Goal: Task Accomplishment & Management: Manage account settings

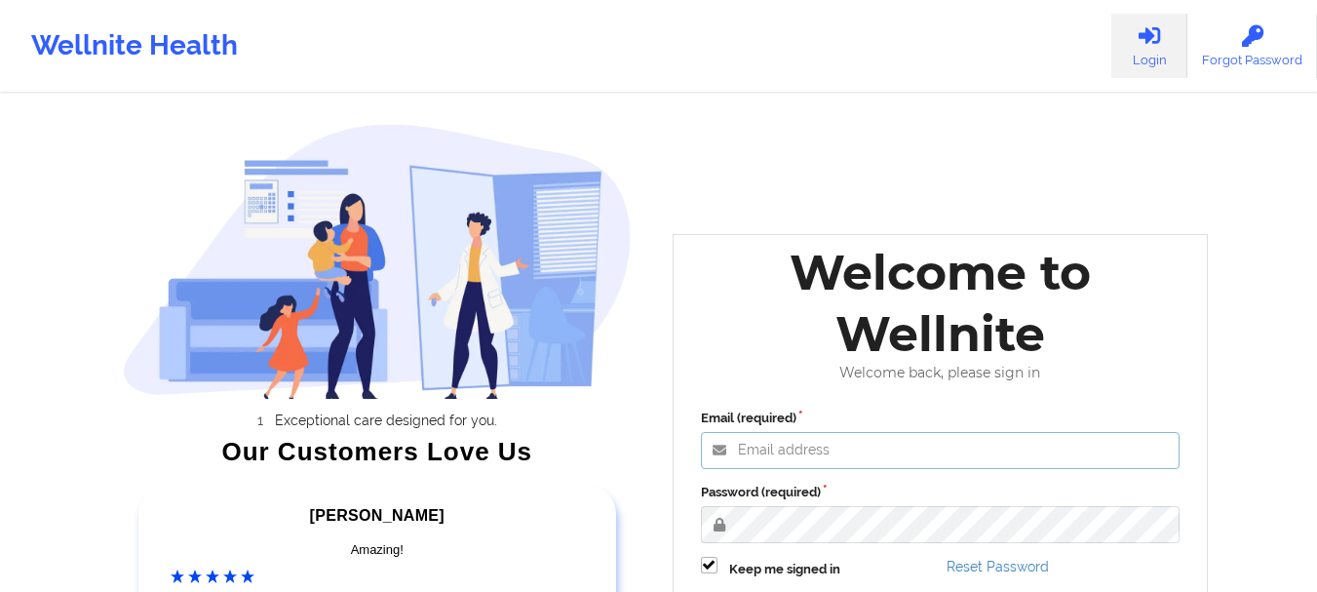
type input "foyindamola@wellnite.com"
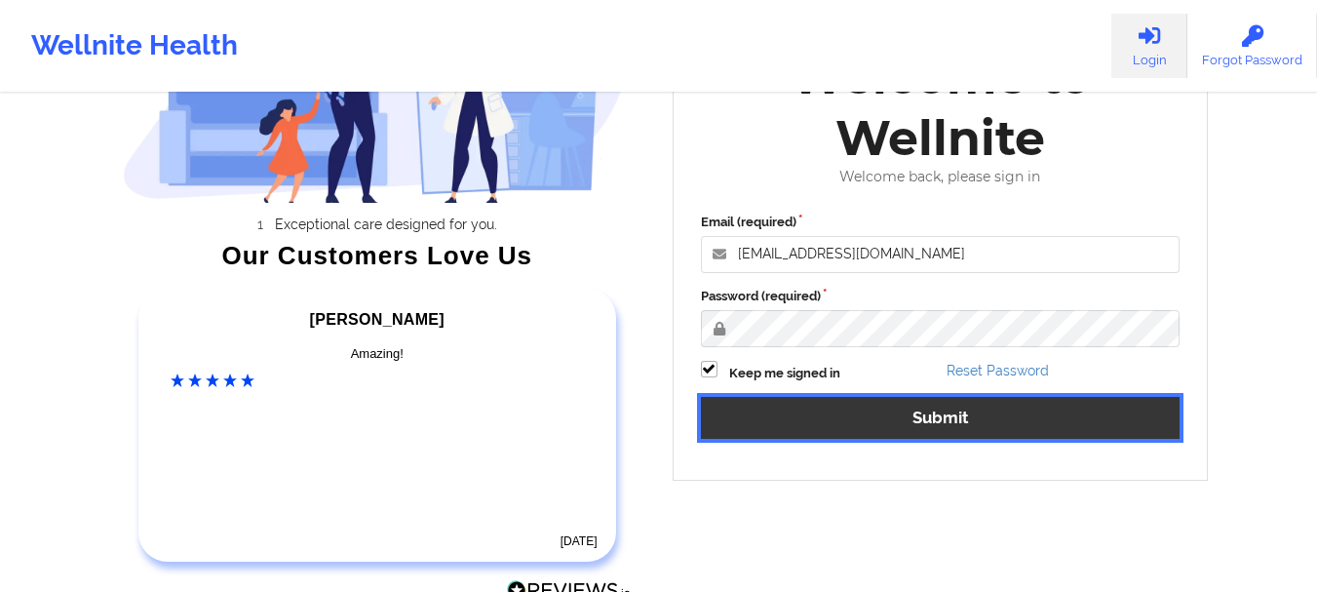
click at [929, 420] on button "Submit" at bounding box center [940, 418] width 479 height 42
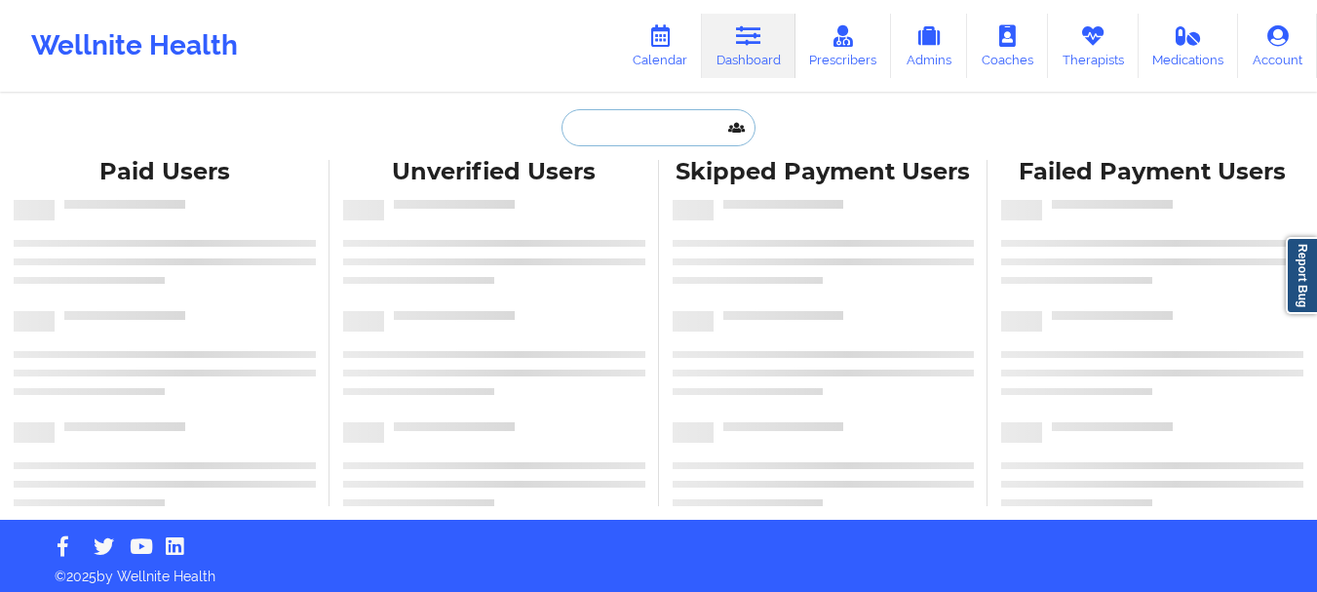
click at [608, 118] on input "text" at bounding box center [657, 127] width 193 height 37
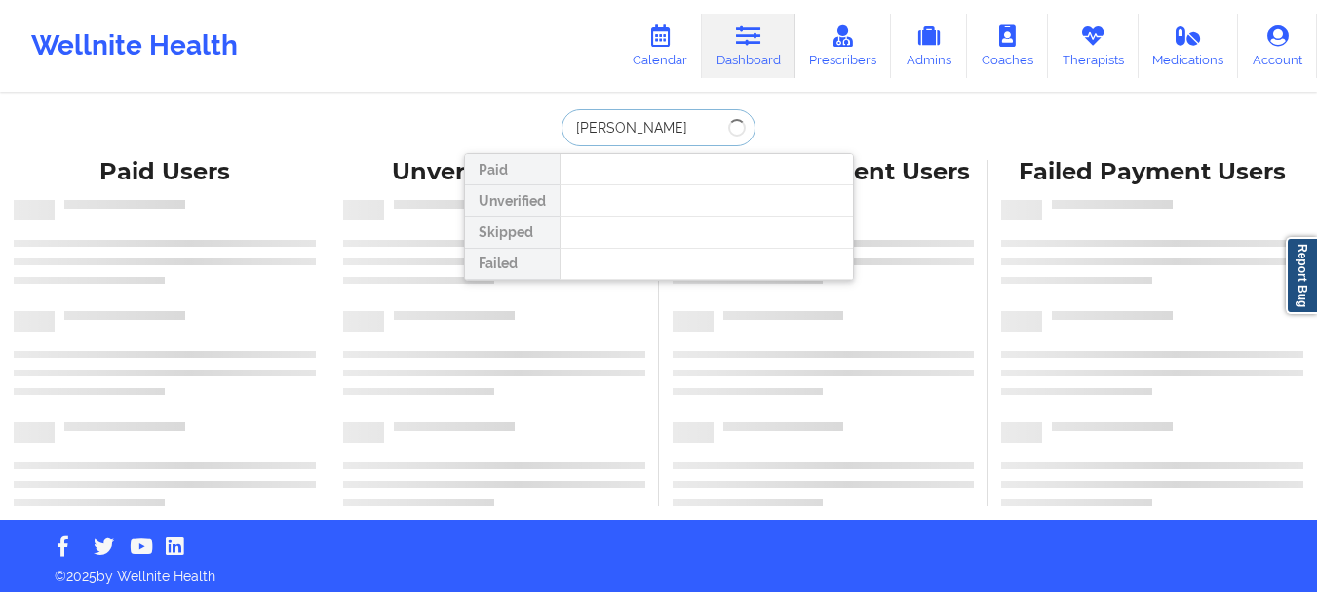
type input "[PERSON_NAME]"
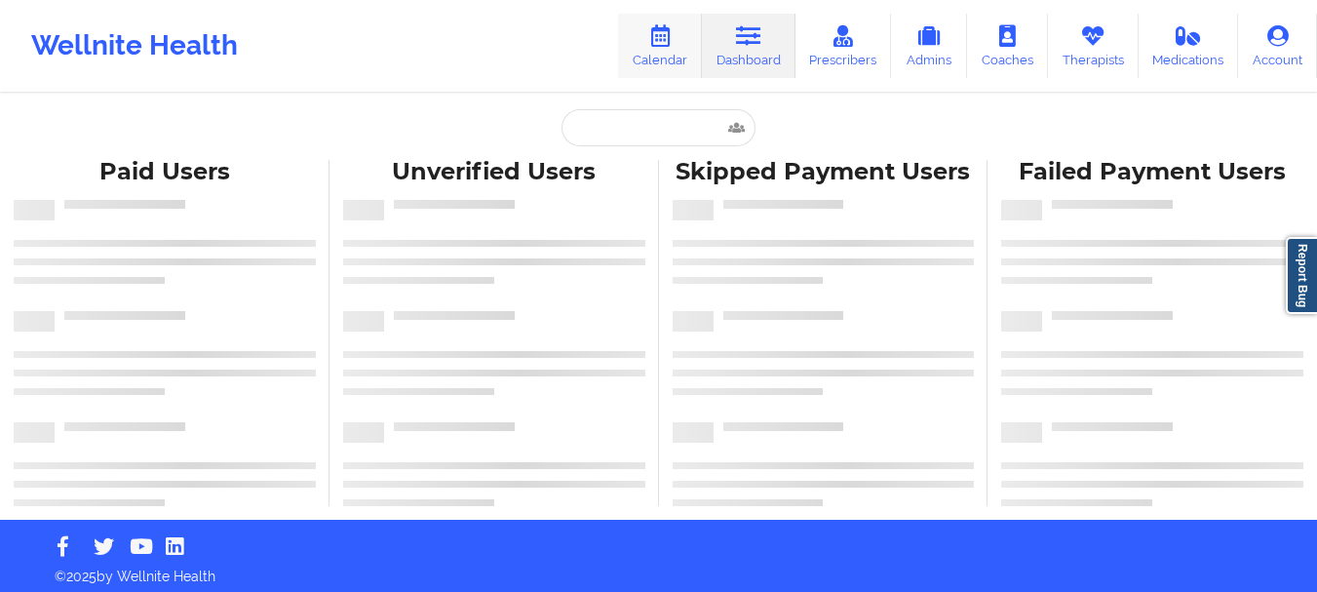
click at [659, 67] on link "Calendar" at bounding box center [660, 46] width 84 height 64
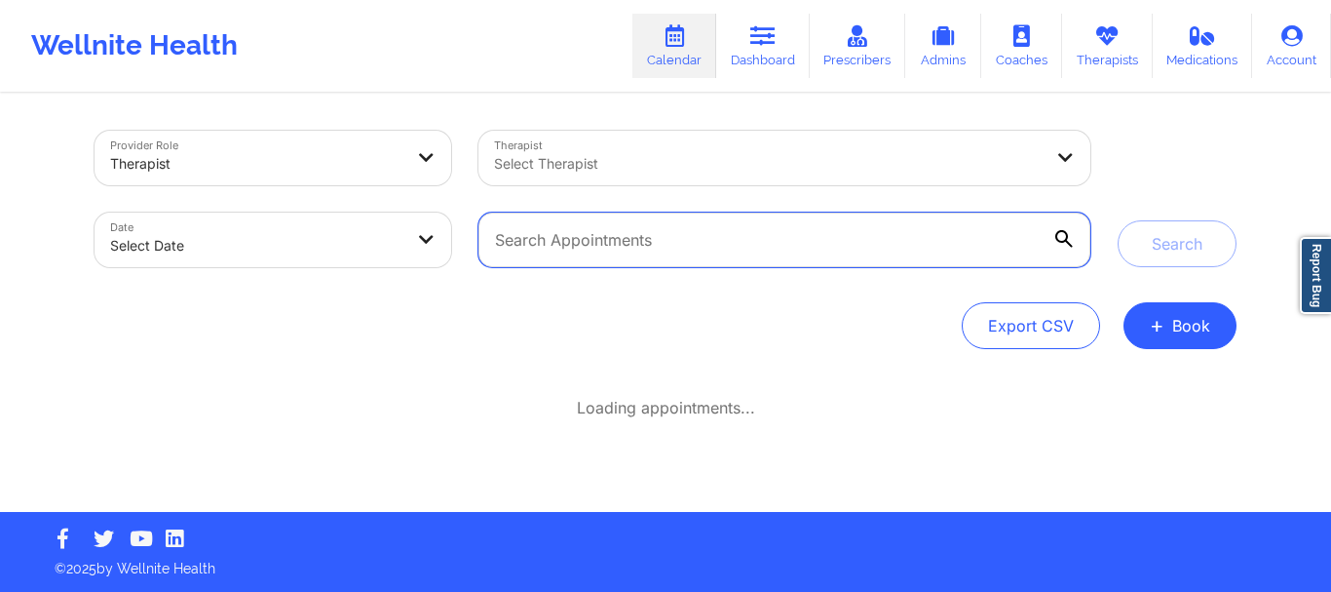
click at [573, 237] on input "text" at bounding box center [785, 239] width 612 height 55
paste input "williamtucci@gmail.com"
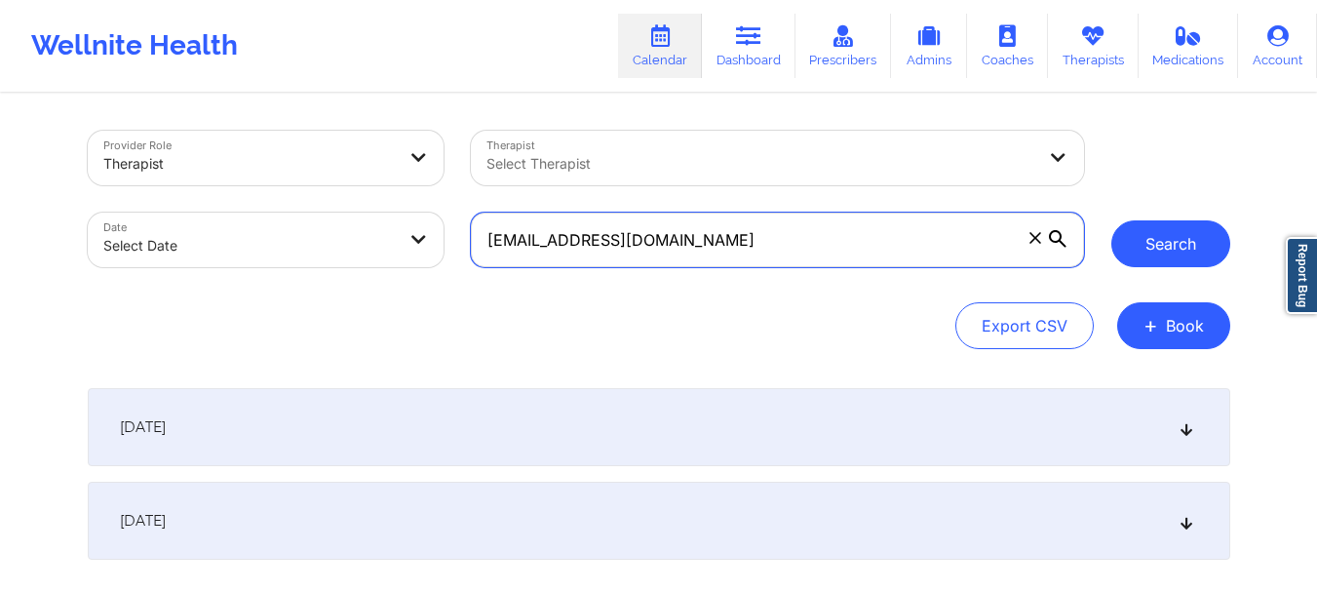
type input "williamtucci@gmail.com"
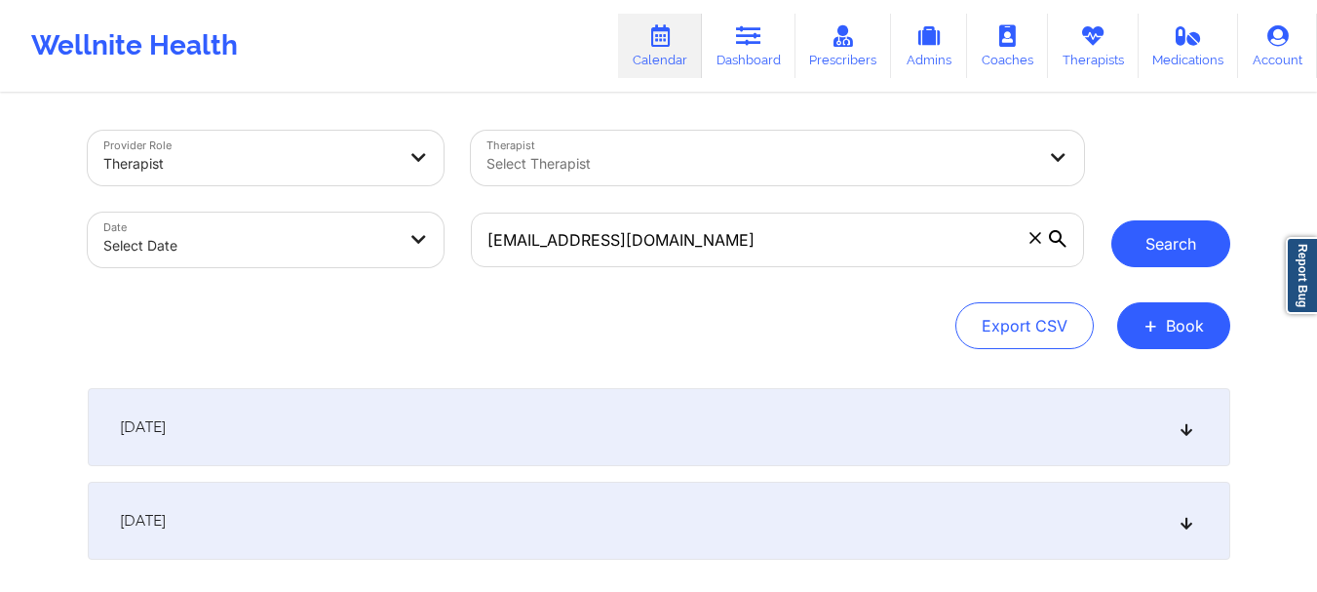
click at [1171, 251] on button "Search" at bounding box center [1170, 243] width 119 height 47
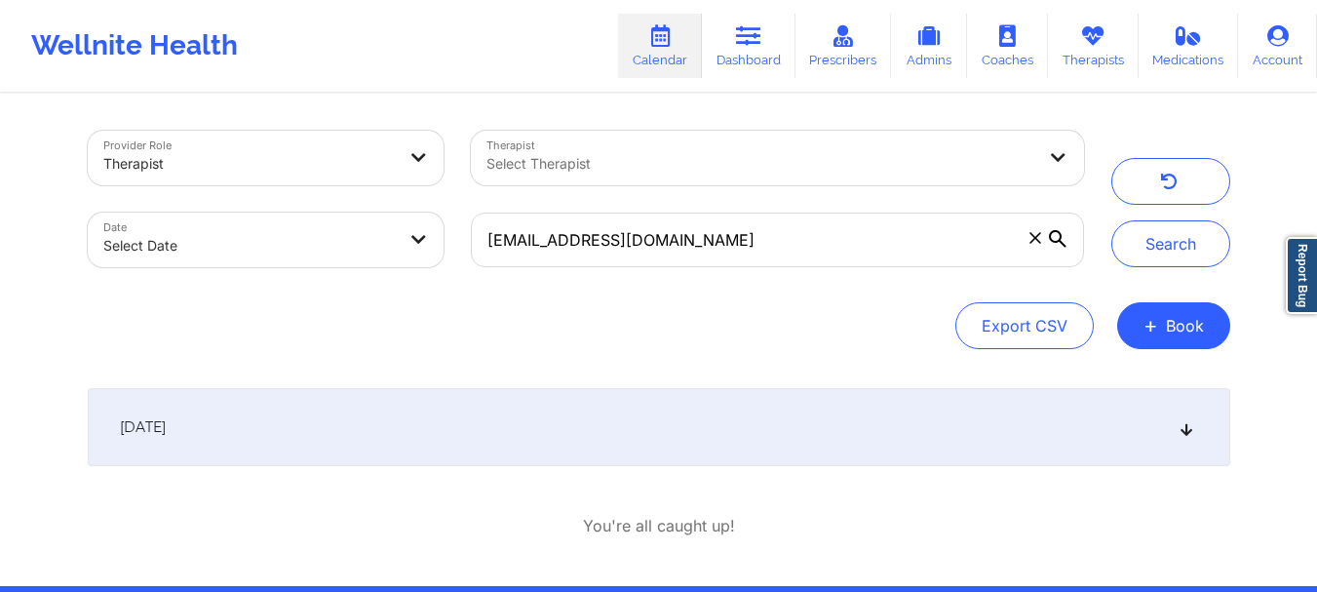
click at [1185, 434] on icon at bounding box center [1185, 427] width 17 height 14
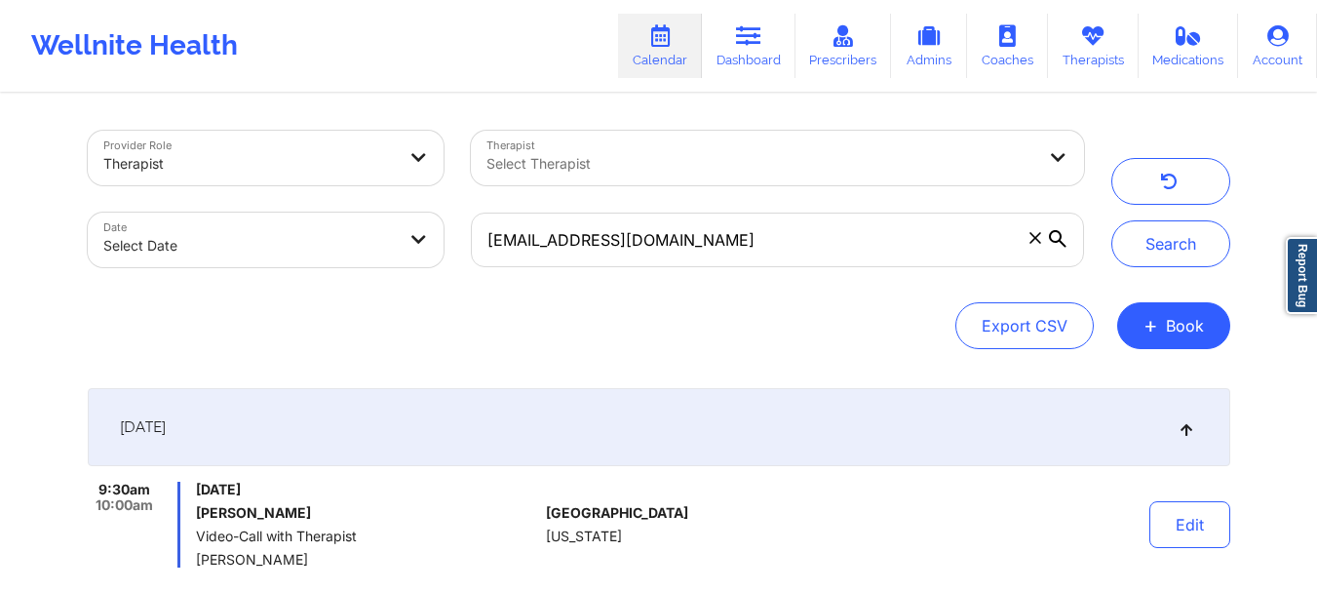
click at [1034, 240] on icon at bounding box center [1035, 238] width 12 height 12
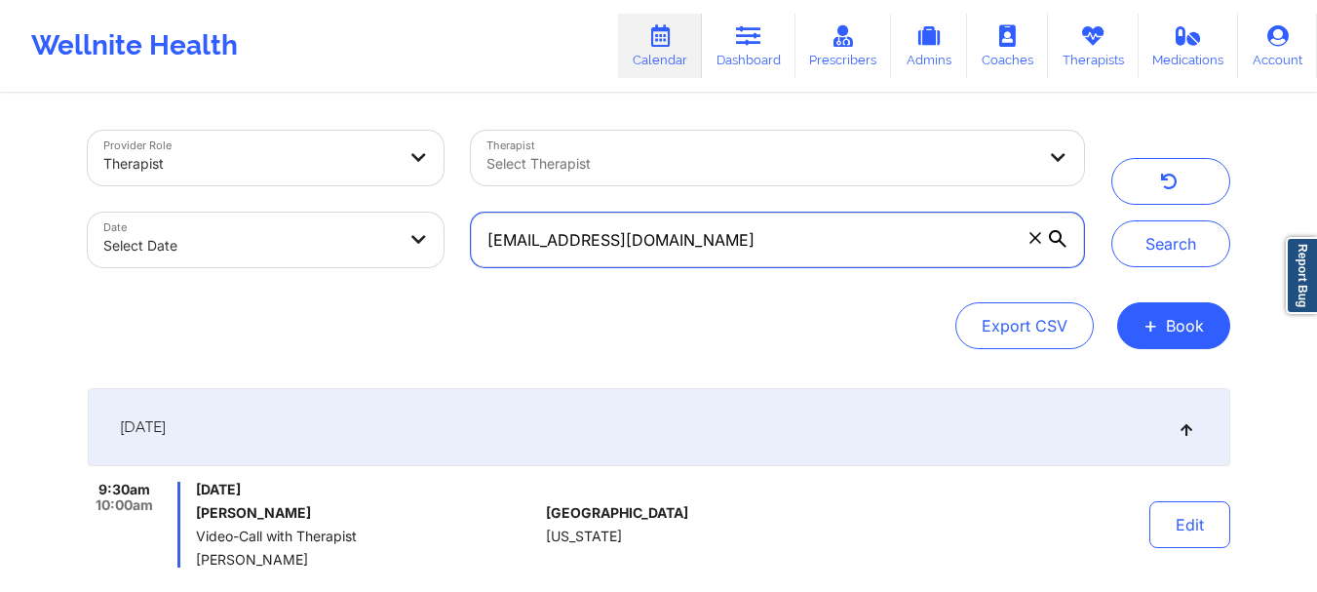
click at [1034, 240] on input "williamtucci@gmail.com" at bounding box center [777, 239] width 612 height 55
paste input "cesleyguinn@yahoo.com"
type input "cesleyguinn@yahoo.com"
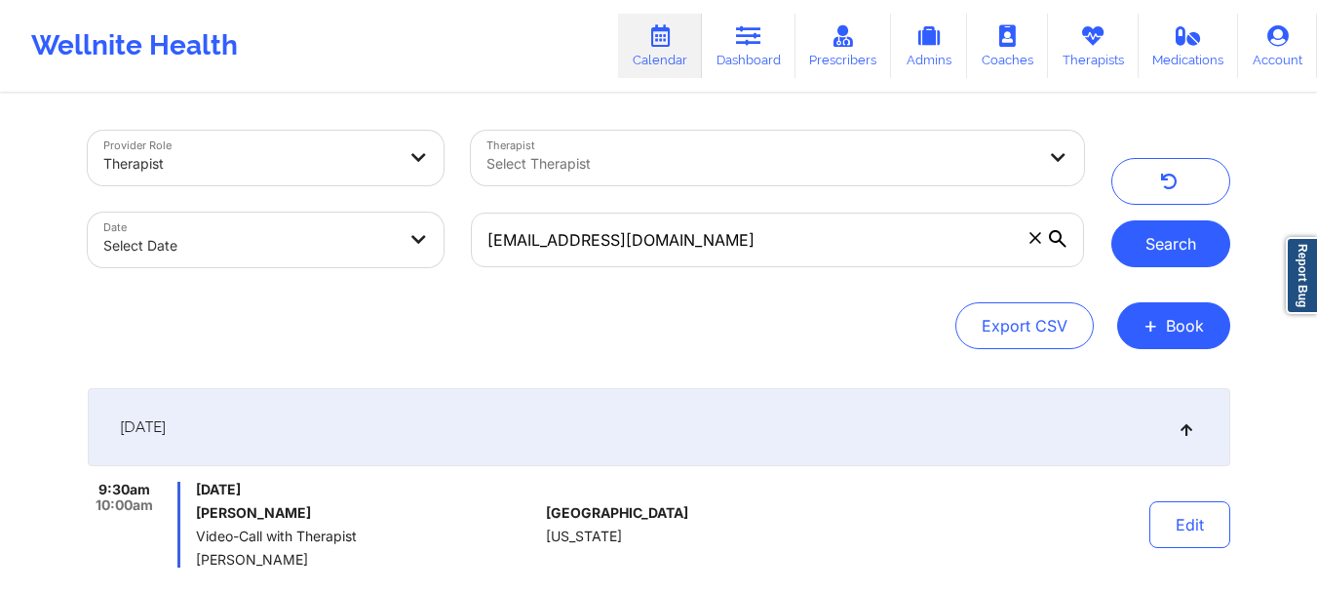
click at [1197, 226] on button "Search" at bounding box center [1170, 243] width 119 height 47
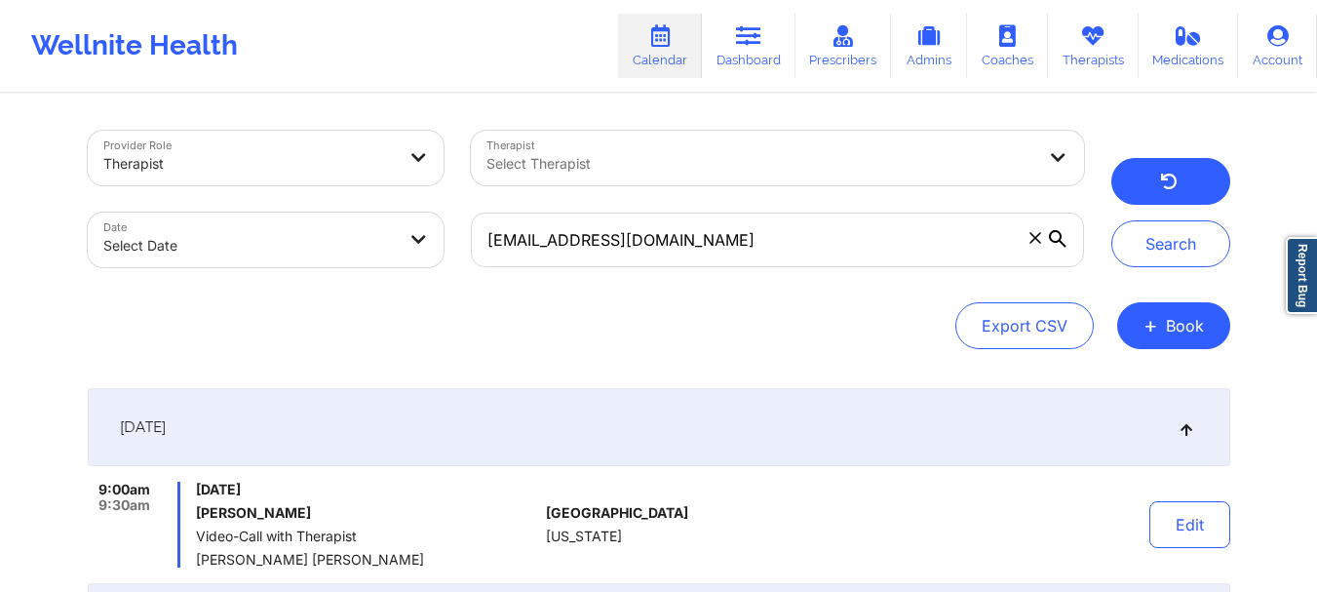
click at [1154, 203] on button "button" at bounding box center [1170, 181] width 119 height 47
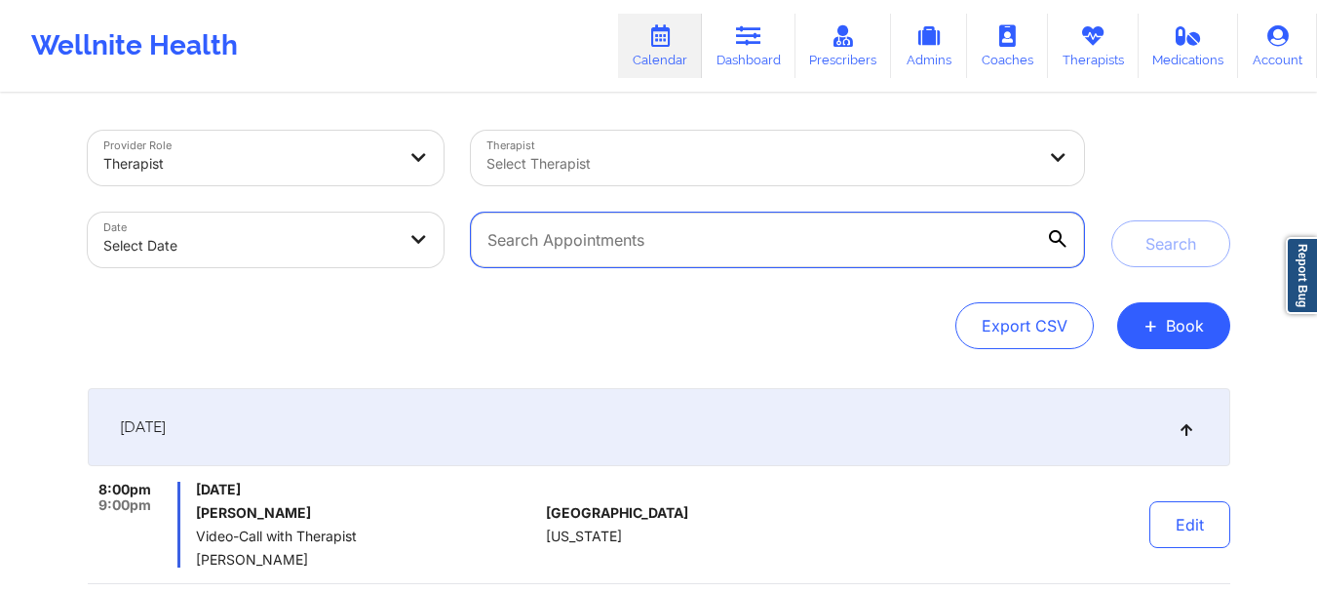
click at [613, 232] on input "text" at bounding box center [777, 239] width 612 height 55
paste input "shelleyrobertson@outlook.com"
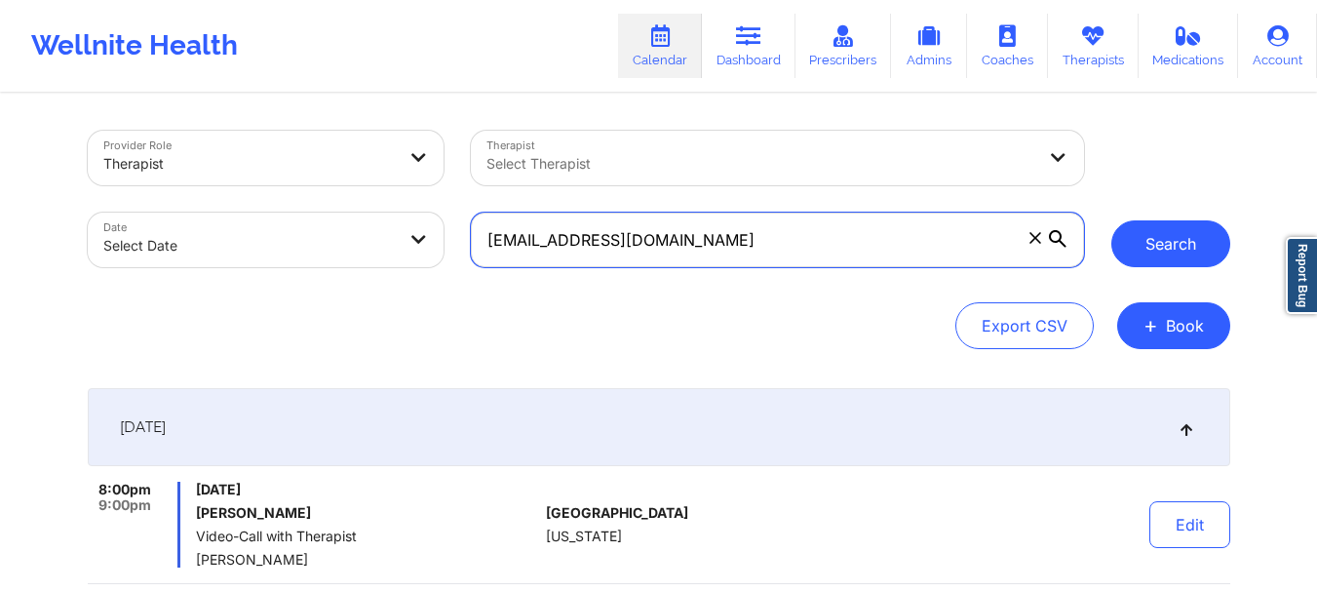
type input "shelleyrobertson@outlook.com"
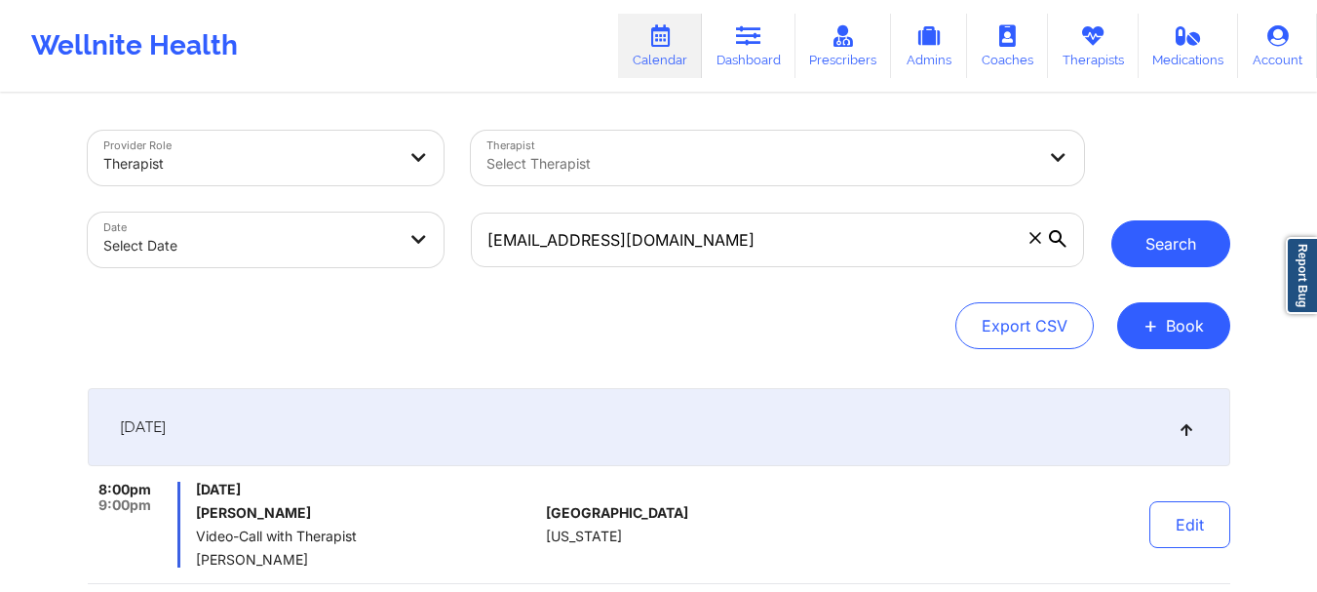
click at [1198, 248] on button "Search" at bounding box center [1170, 243] width 119 height 47
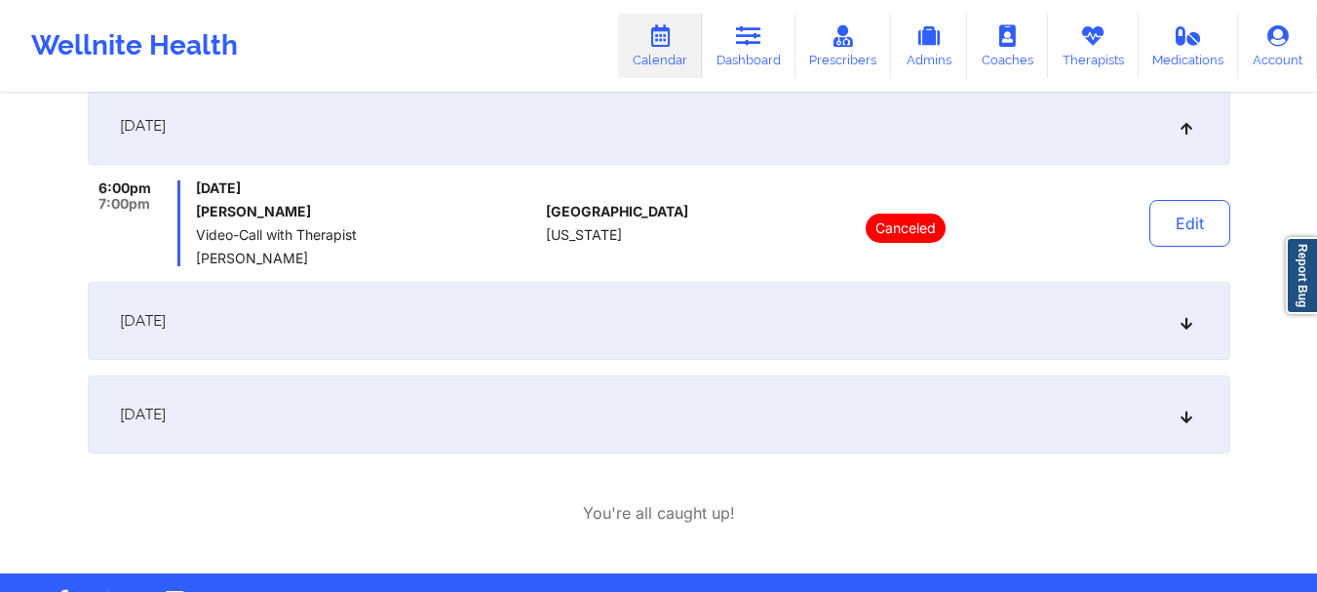
scroll to position [310, 0]
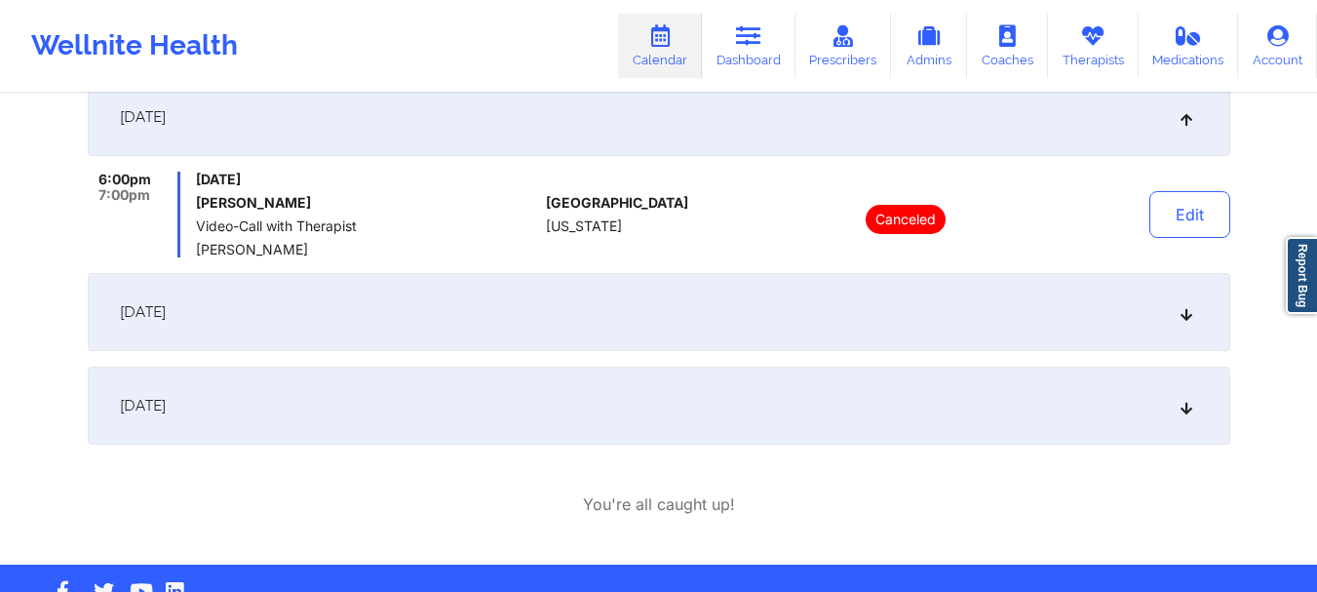
click at [1191, 326] on div "September 29, 2025" at bounding box center [659, 312] width 1142 height 78
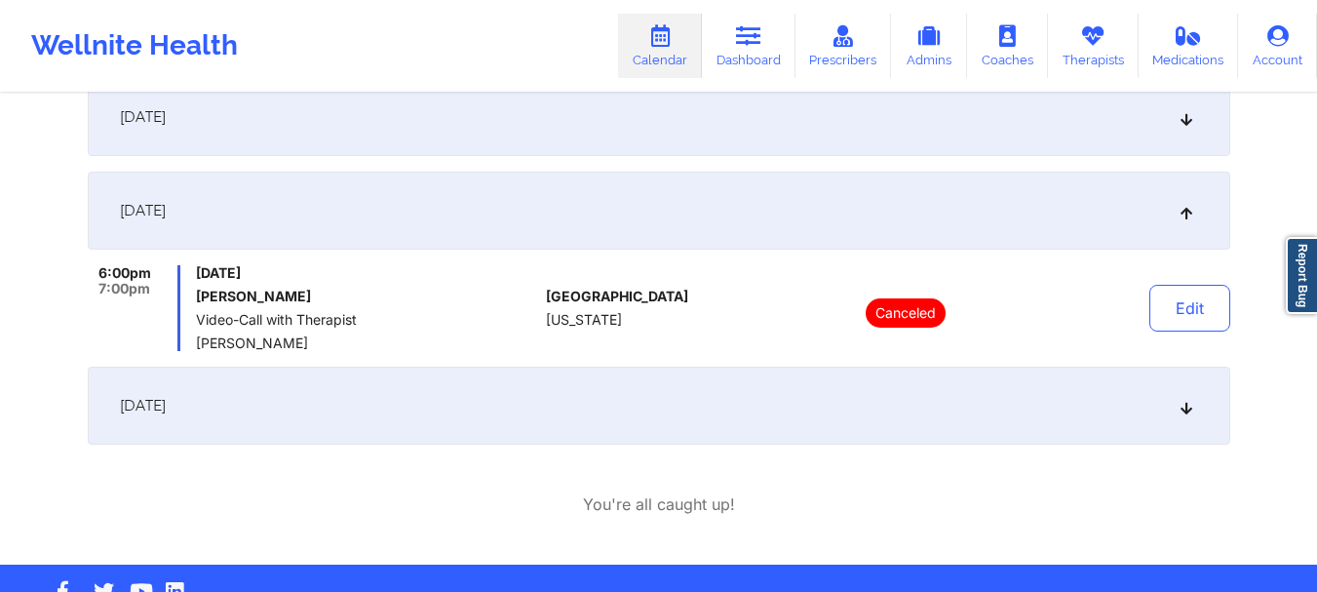
click at [1190, 409] on icon at bounding box center [1185, 406] width 17 height 14
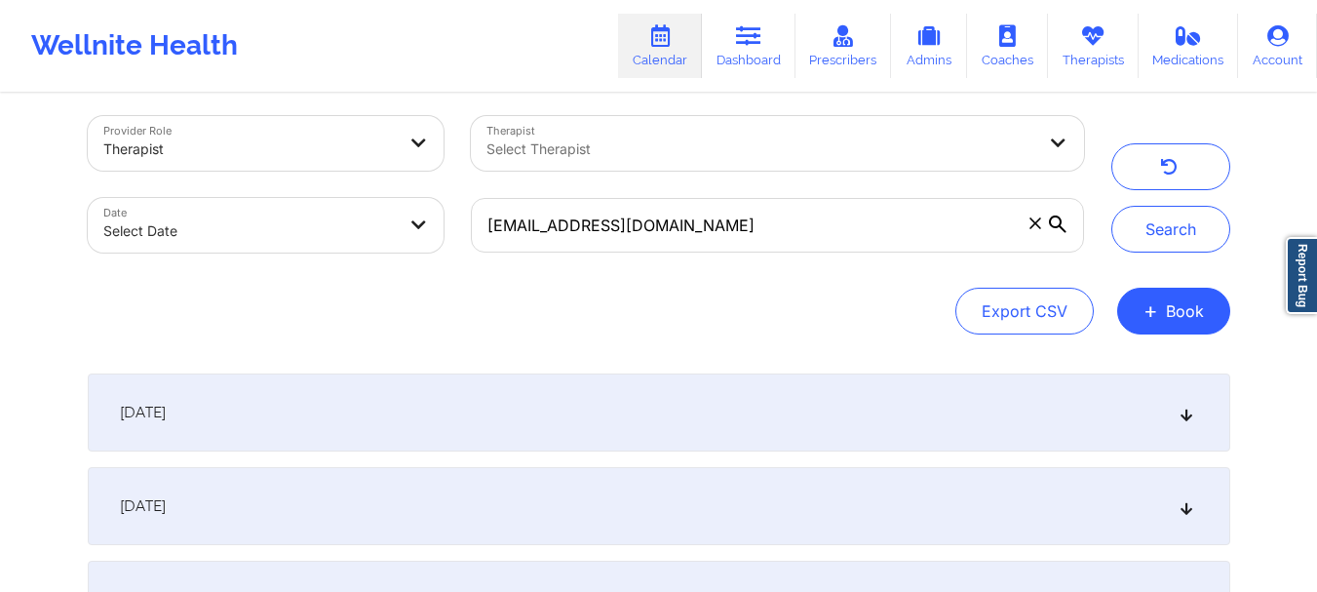
scroll to position [10, 0]
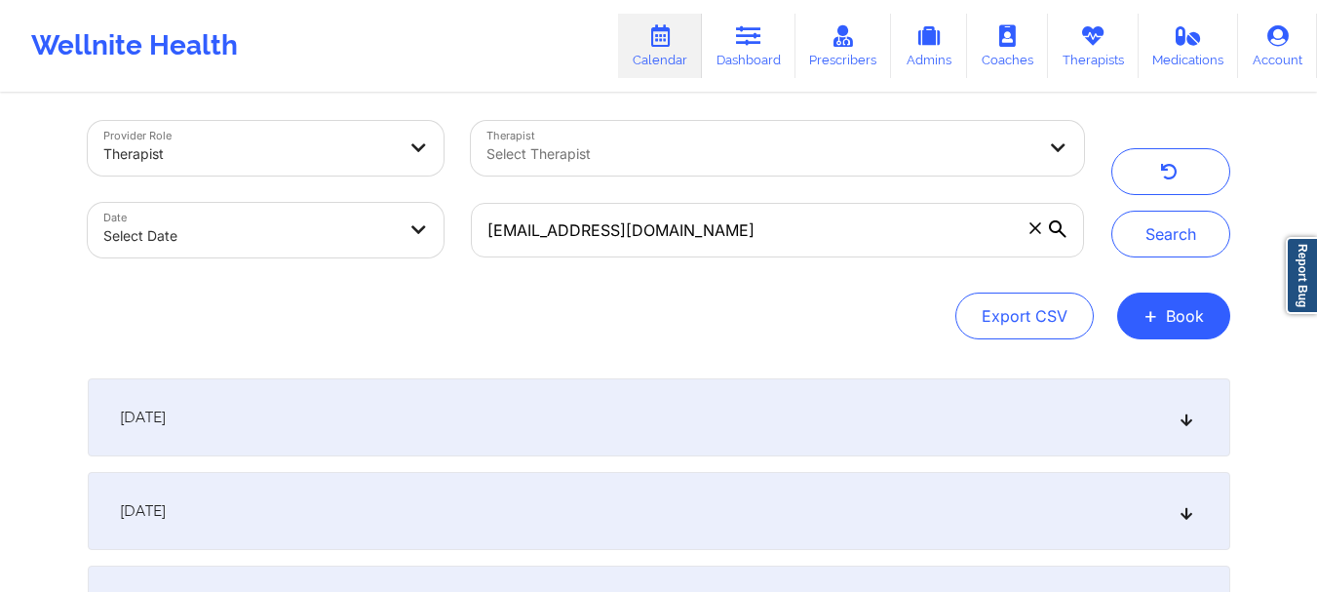
click at [1034, 230] on icon at bounding box center [1035, 228] width 12 height 12
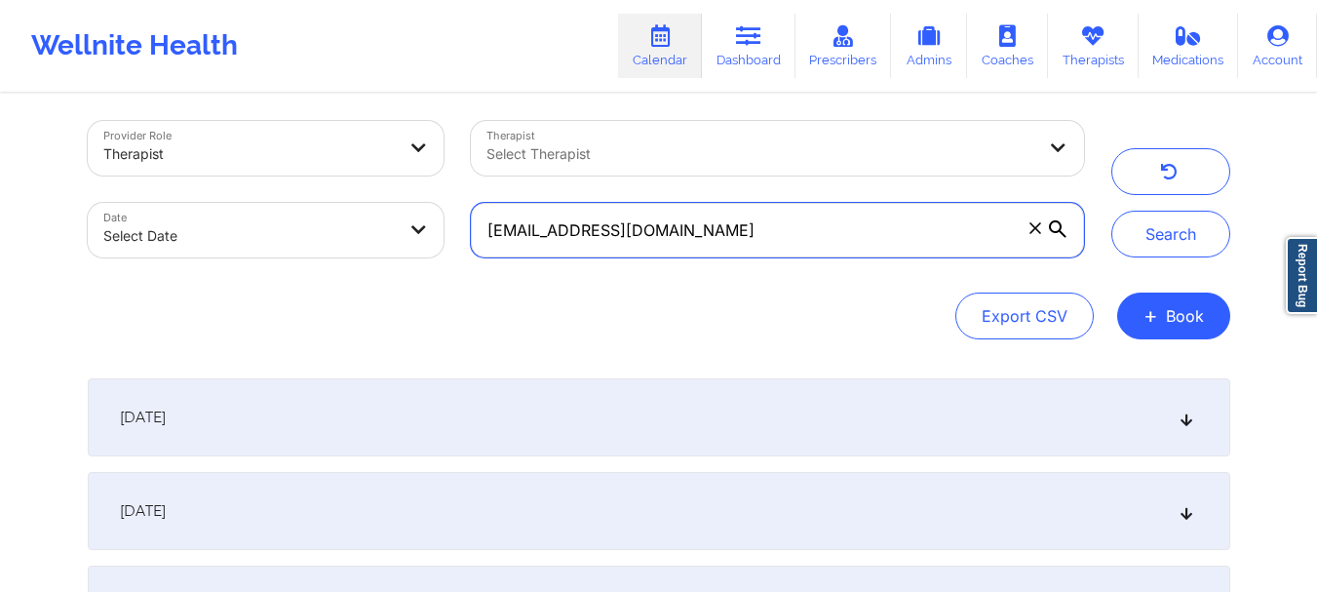
click at [1034, 230] on input "shelleyrobertson@outlook.com" at bounding box center [777, 230] width 612 height 55
paste input "karichardson1313@icloud.com"
type input "karichardson1313@icloud.com"
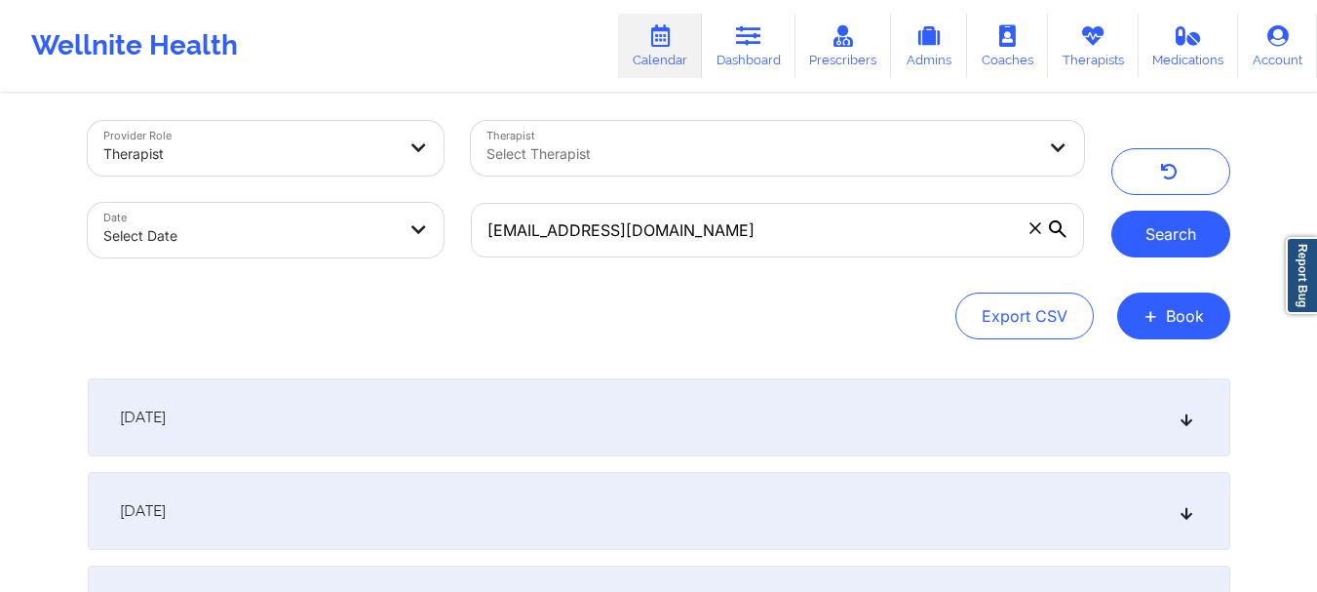
click at [1167, 231] on button "Search" at bounding box center [1170, 234] width 119 height 47
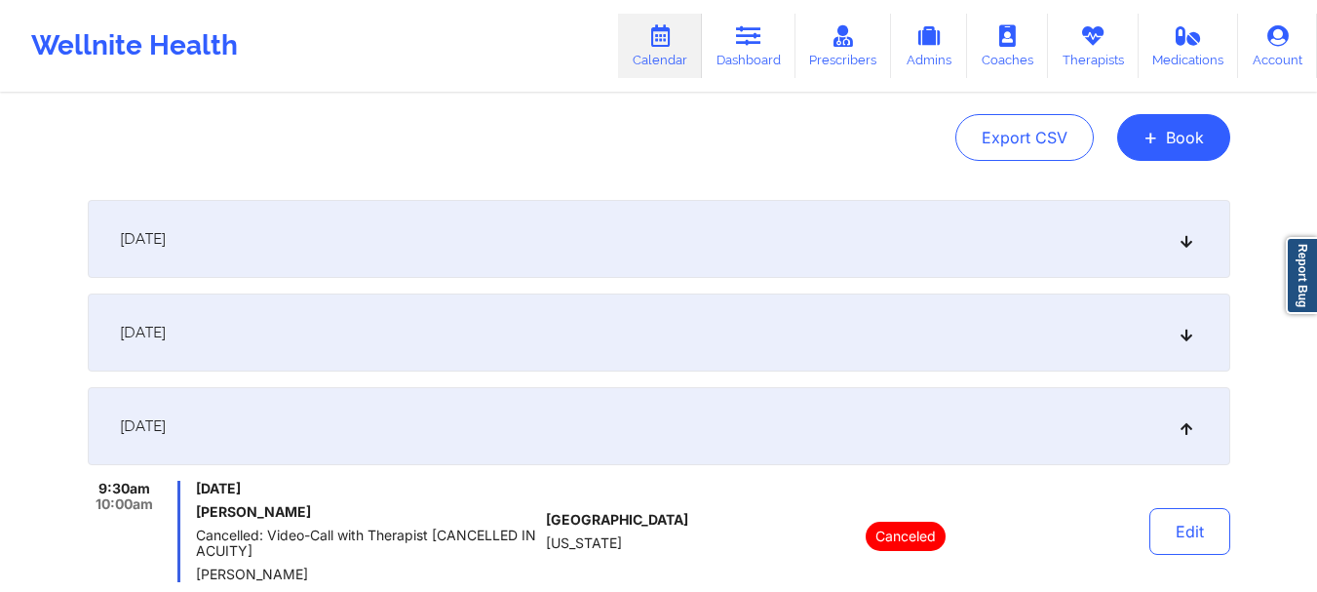
scroll to position [193, 0]
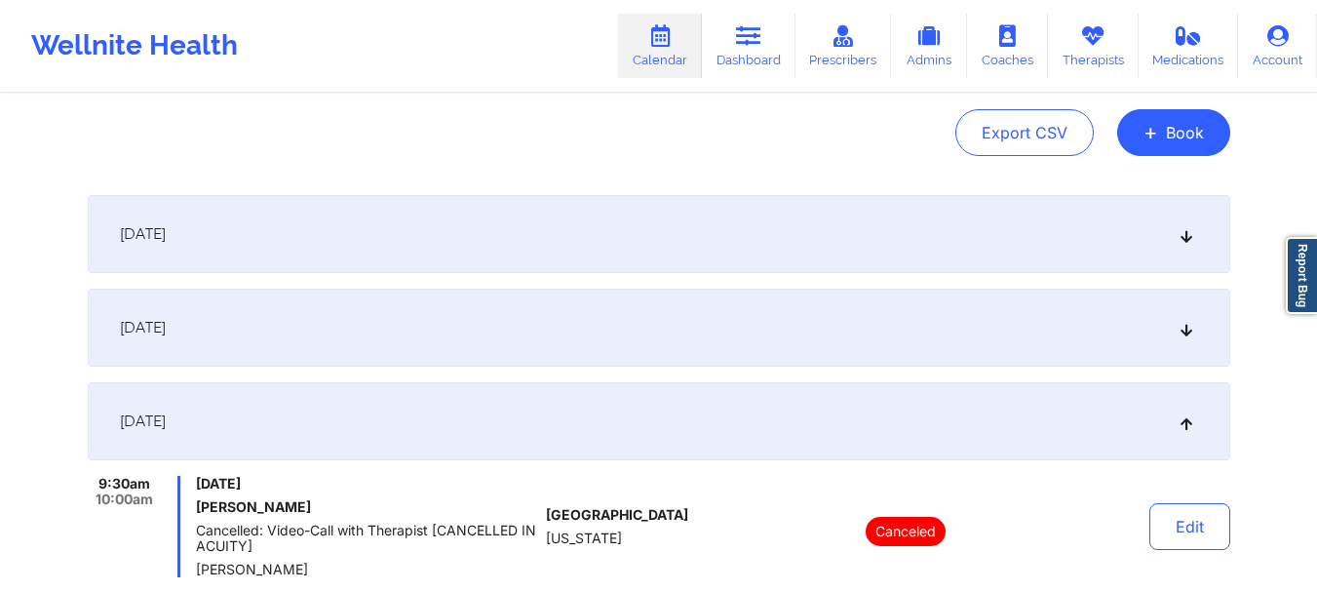
click at [1188, 244] on div "September 22, 2025" at bounding box center [659, 234] width 1142 height 78
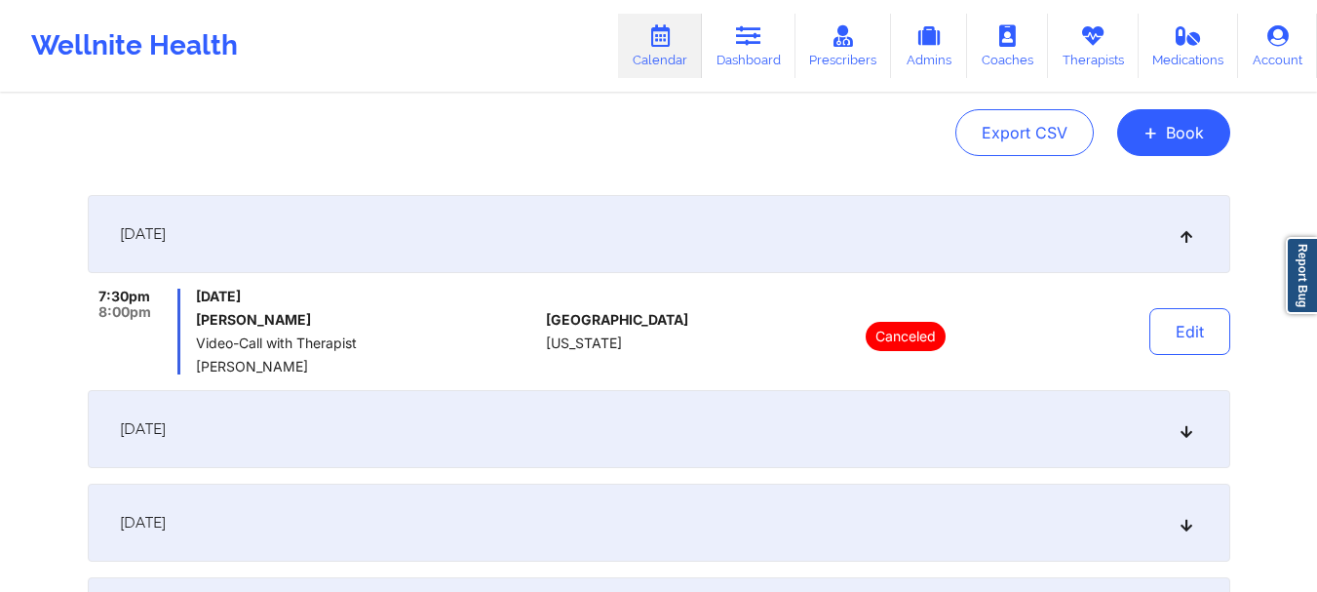
click at [1188, 244] on div "September 22, 2025" at bounding box center [659, 234] width 1142 height 78
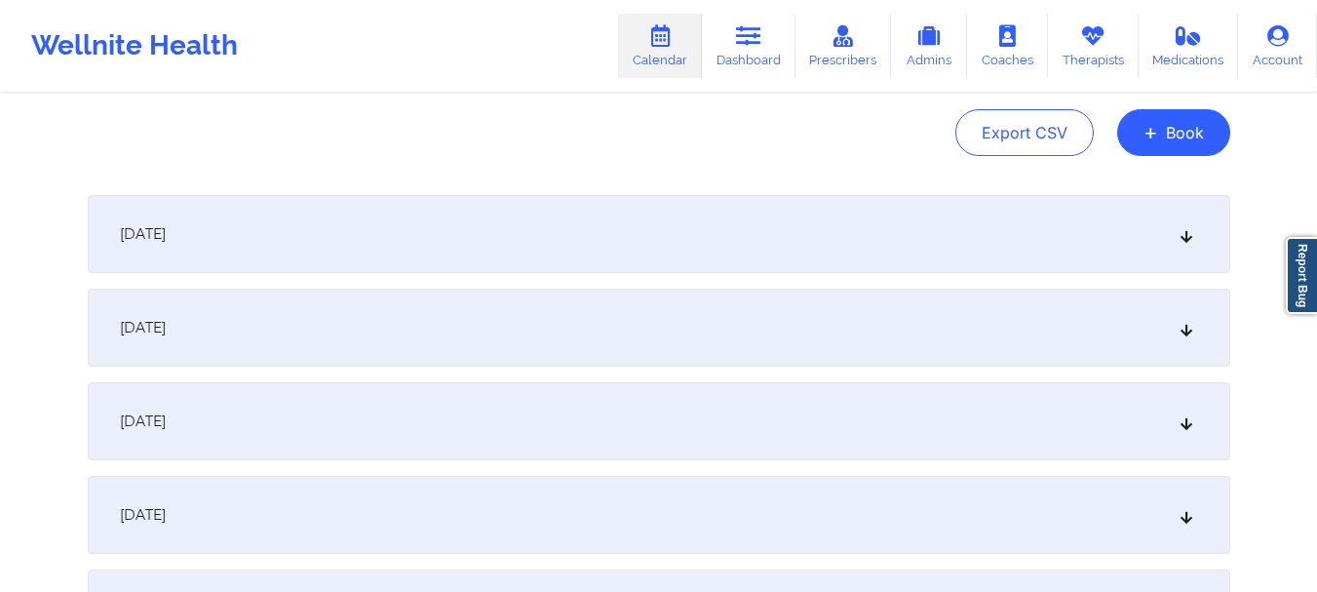
click at [1183, 343] on div "September 23, 2025" at bounding box center [659, 327] width 1142 height 78
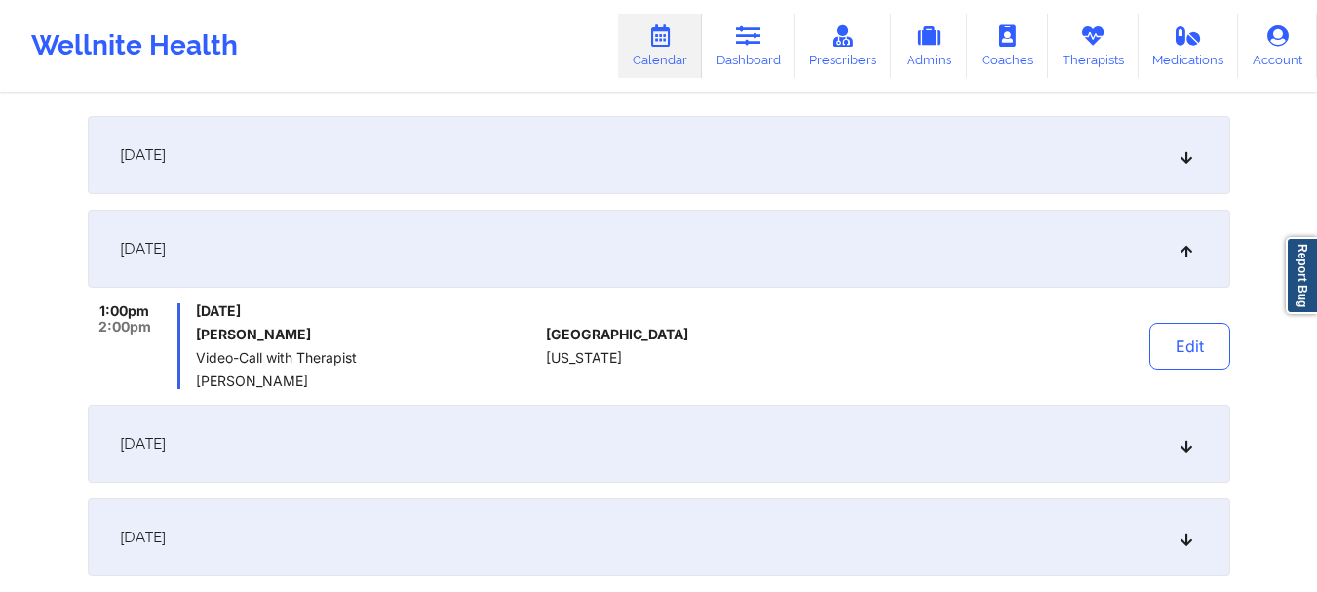
scroll to position [257, 0]
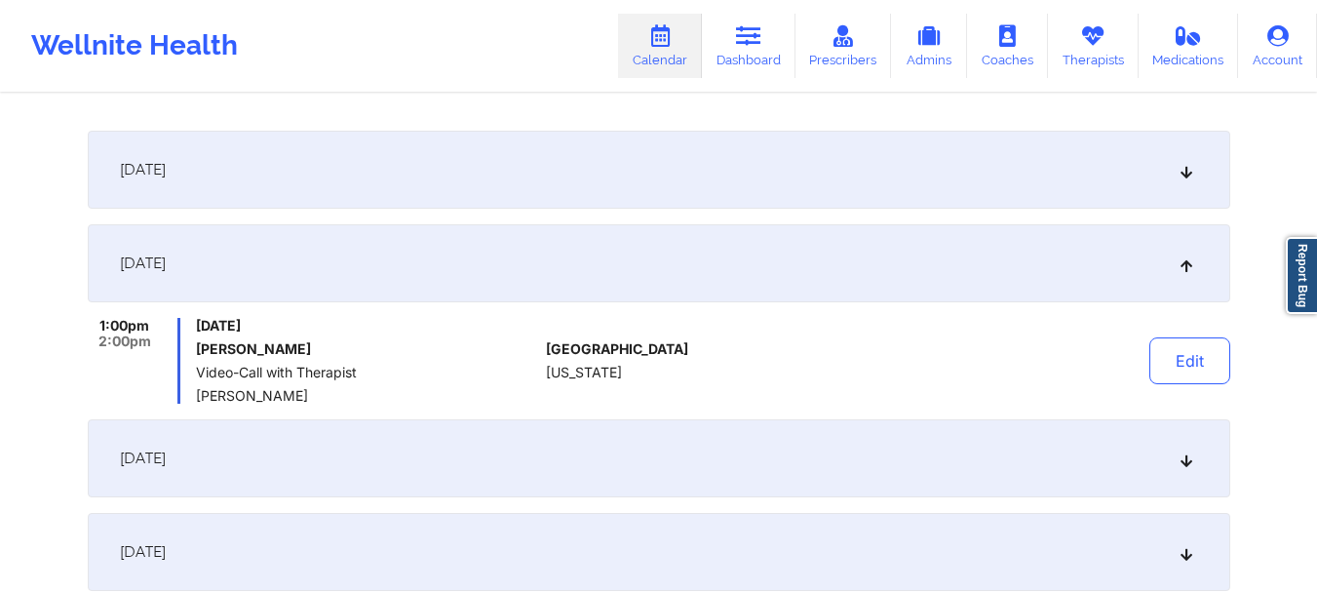
click at [1184, 170] on icon at bounding box center [1185, 170] width 17 height 14
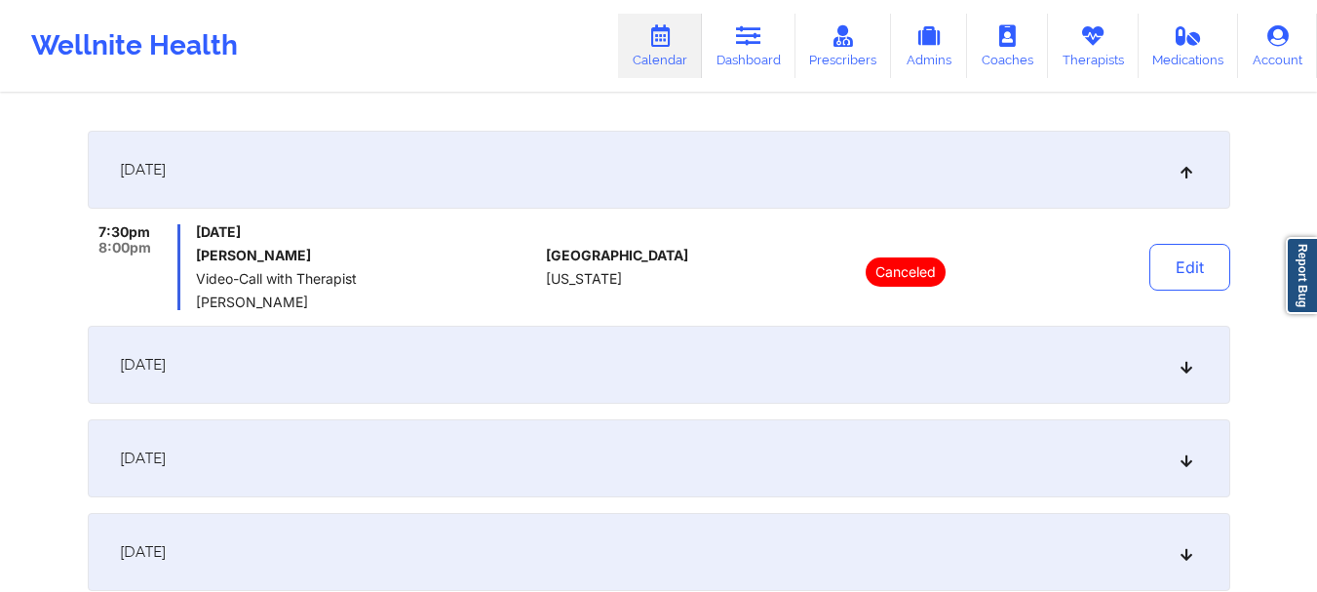
click at [1184, 170] on icon at bounding box center [1185, 170] width 17 height 14
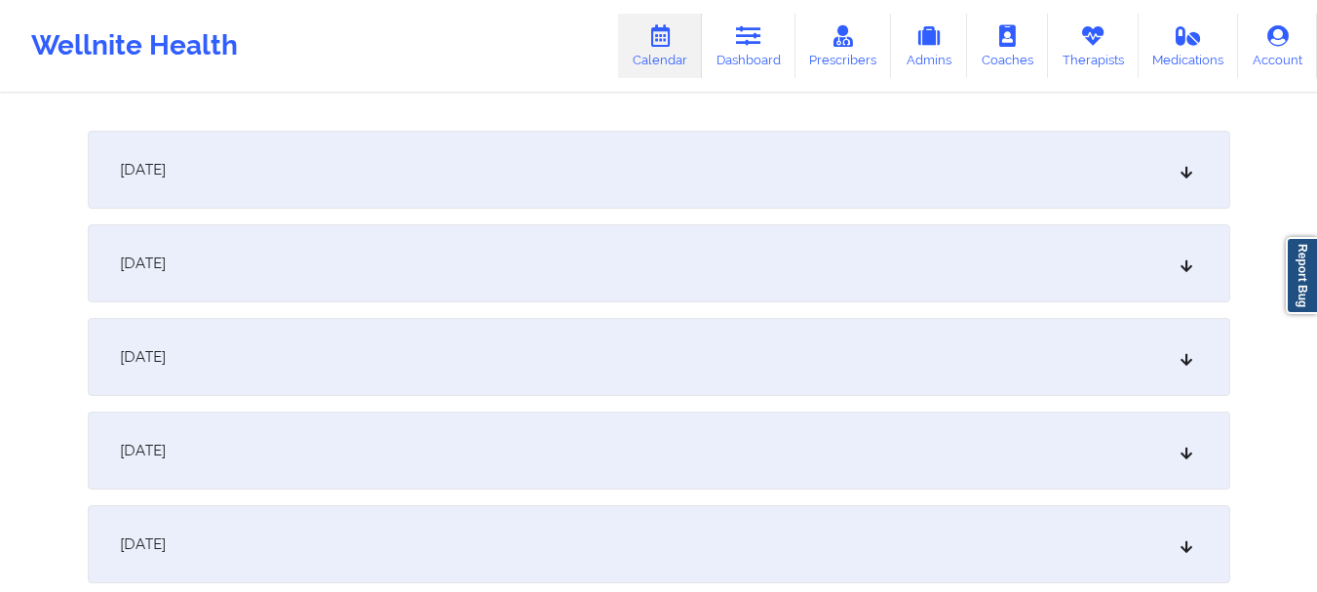
click at [1191, 261] on icon at bounding box center [1185, 263] width 17 height 14
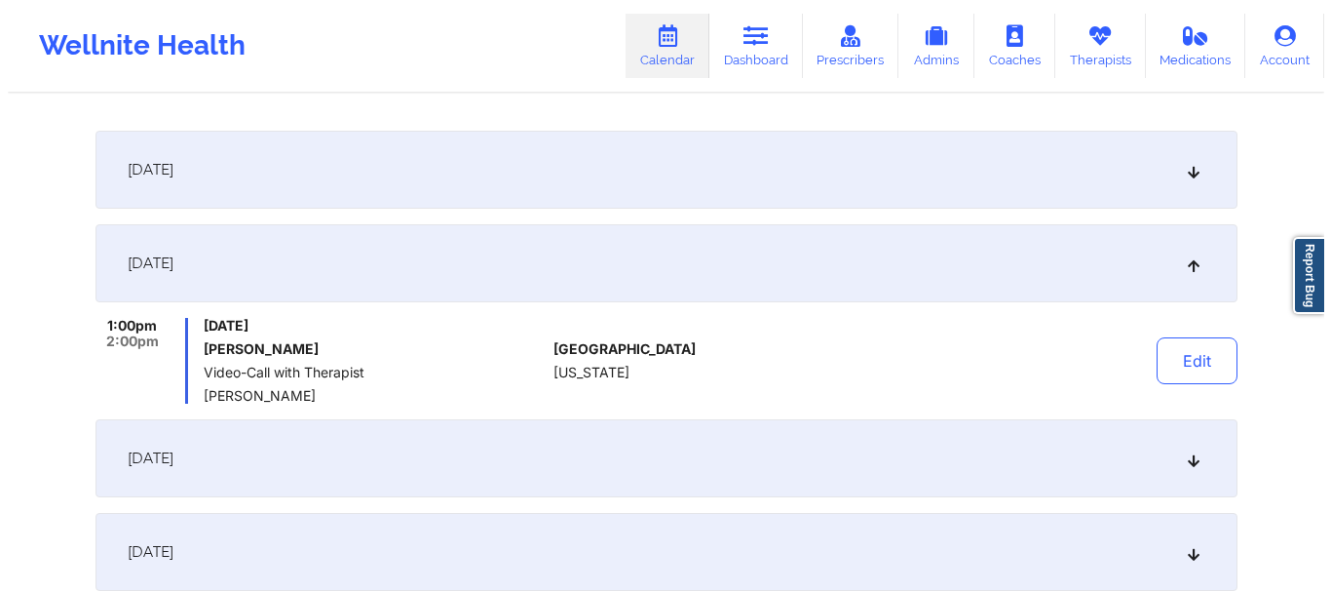
scroll to position [0, 0]
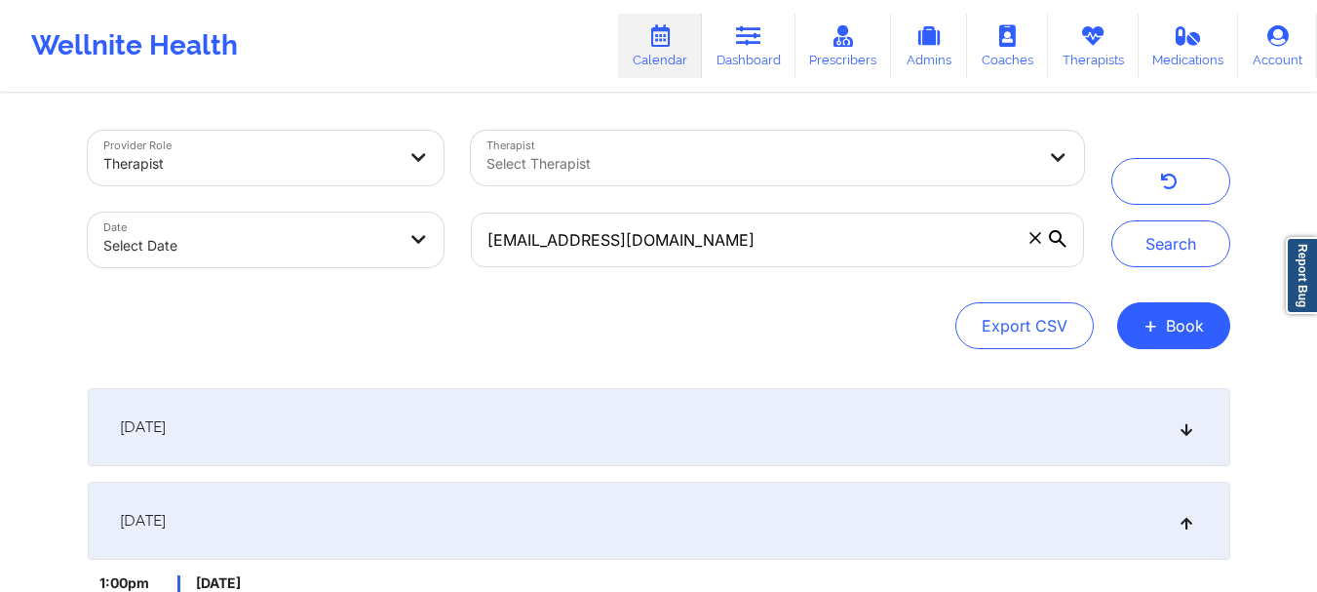
click at [1059, 245] on icon at bounding box center [1058, 239] width 18 height 18
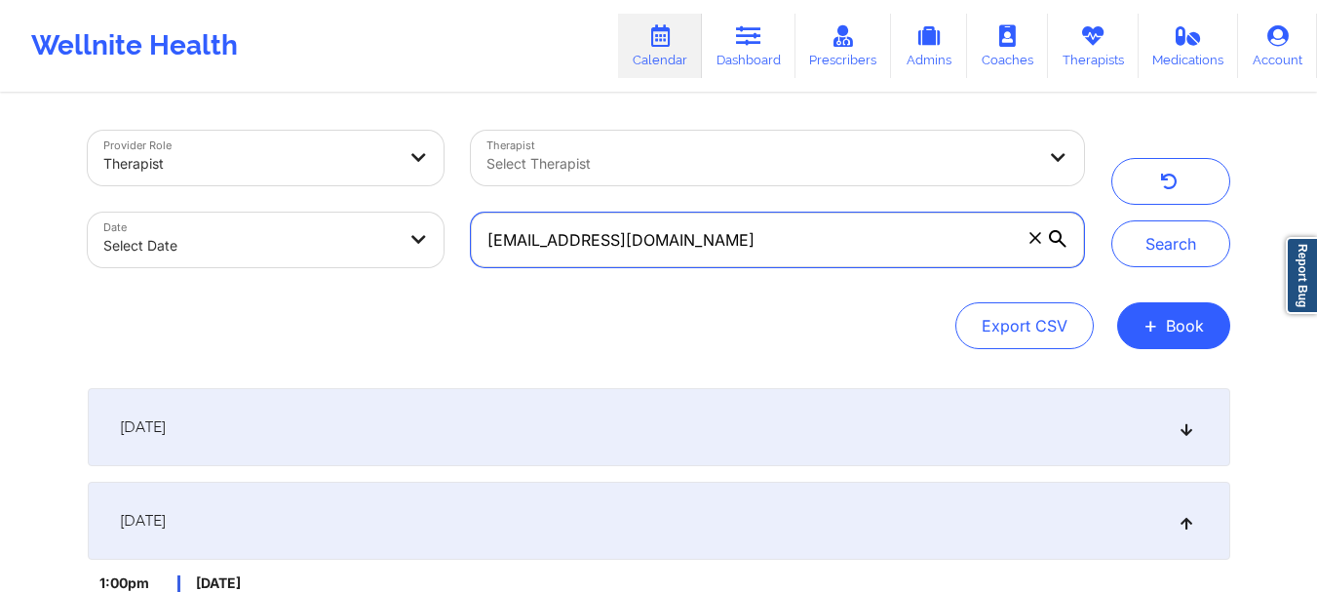
click at [1059, 245] on input "karichardson1313@icloud.com" at bounding box center [777, 239] width 612 height 55
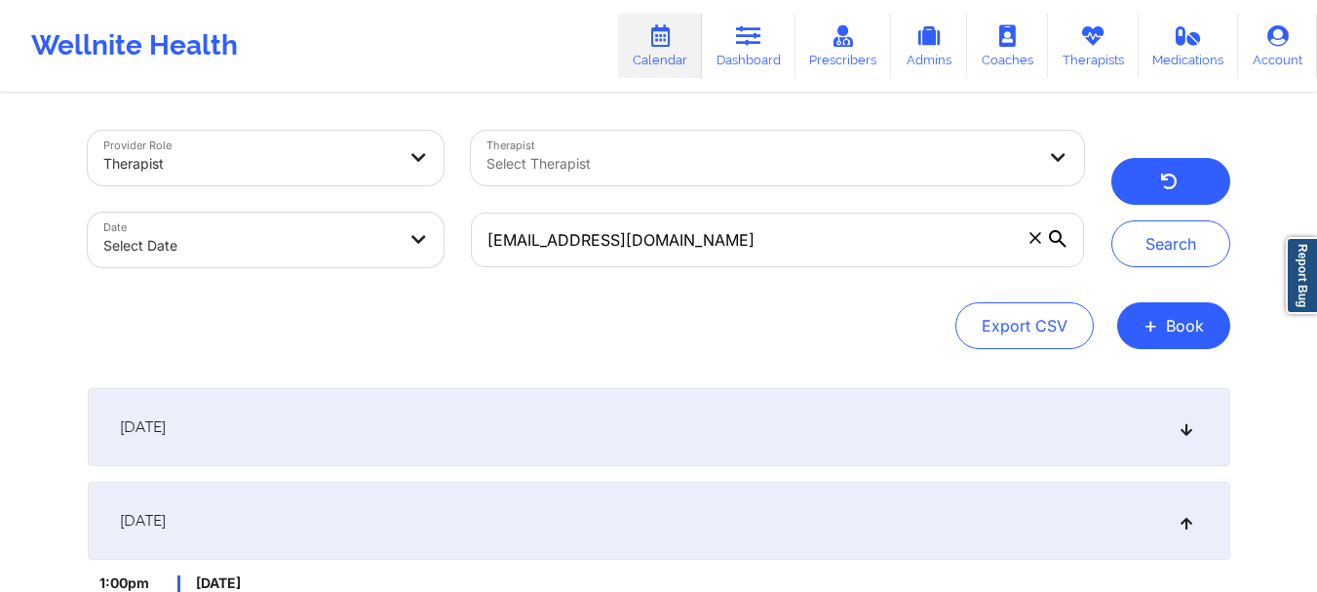
click at [1152, 190] on button "button" at bounding box center [1170, 181] width 119 height 47
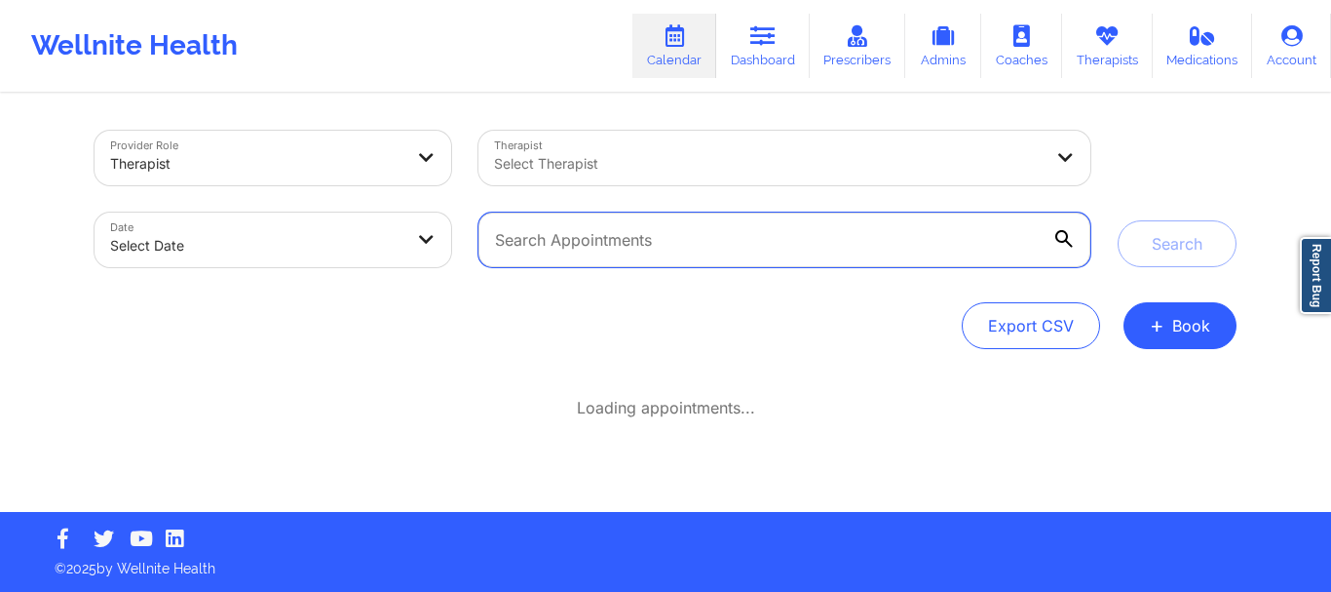
click at [569, 255] on input "text" at bounding box center [785, 239] width 612 height 55
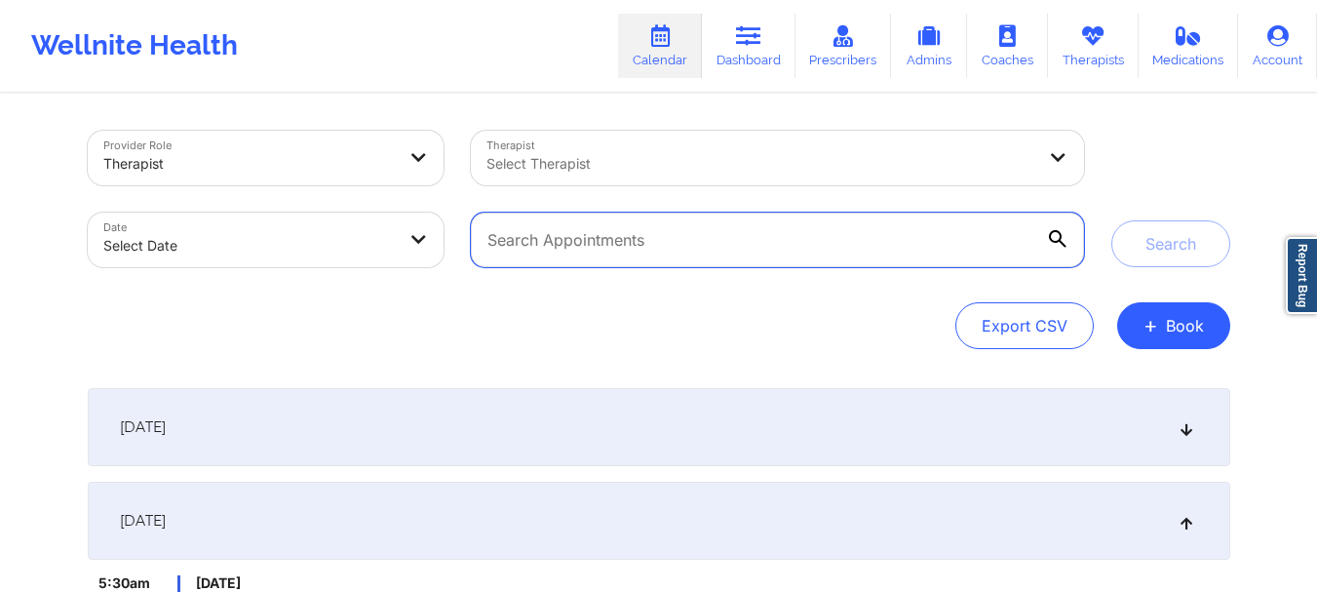
paste input "char.l.hunte@gmail.com"
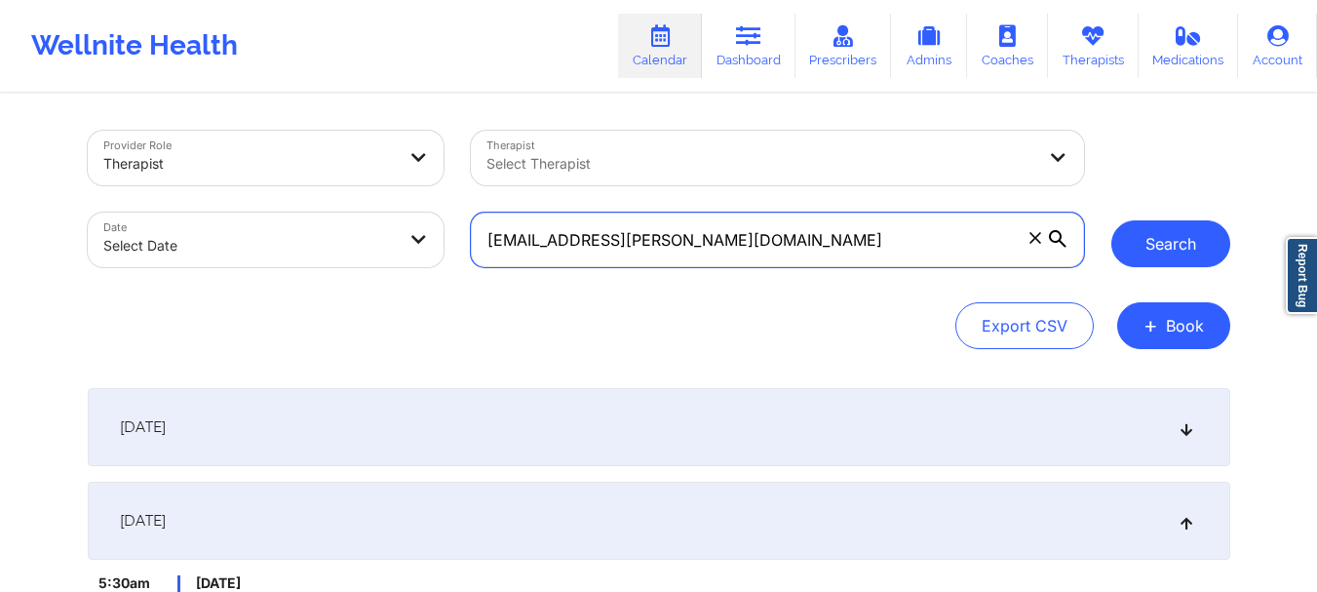
type input "char.l.hunte@gmail.com"
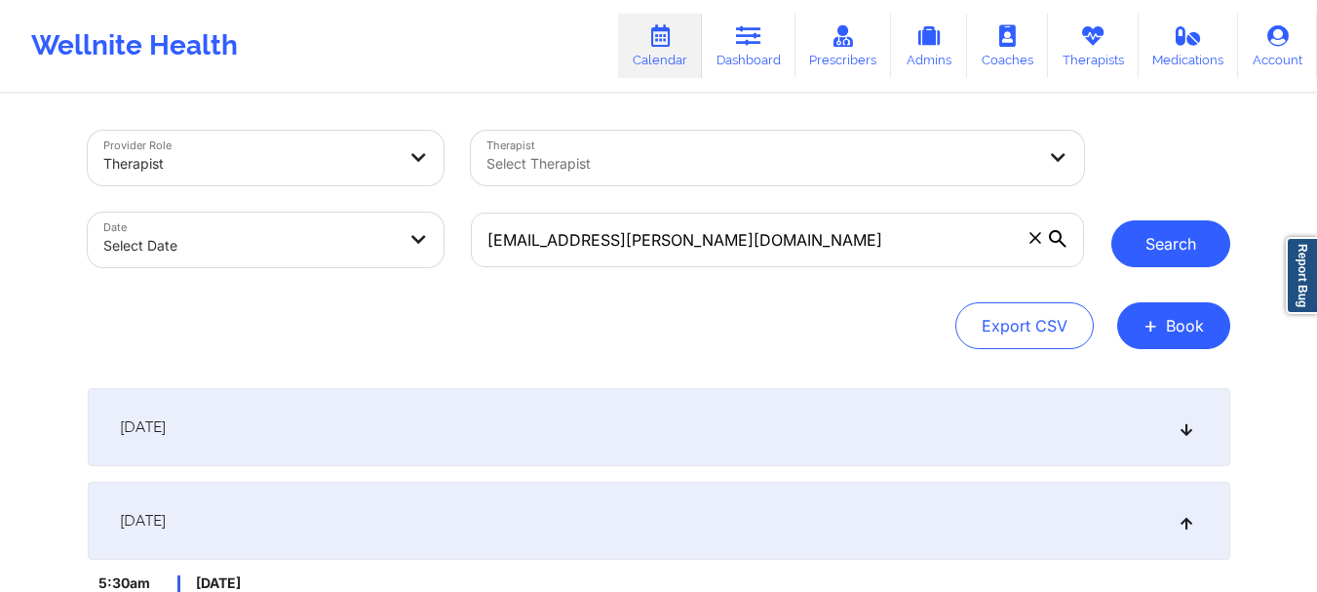
click at [1159, 246] on button "Search" at bounding box center [1170, 243] width 119 height 47
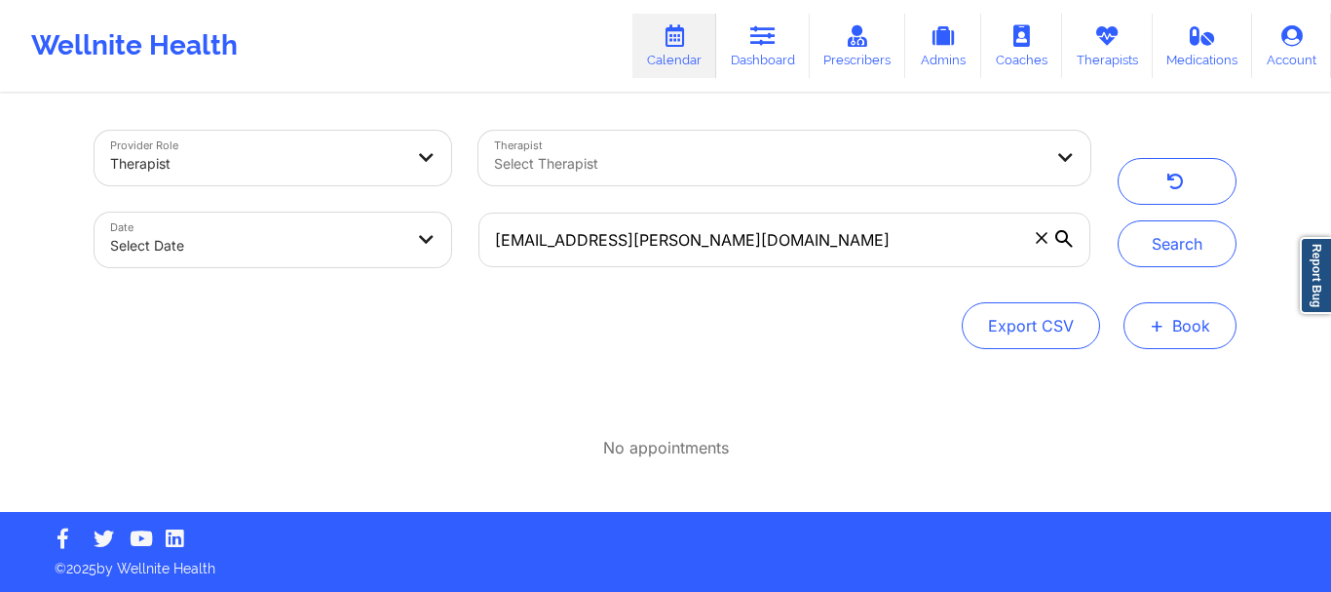
click at [1186, 337] on button "+ Book" at bounding box center [1180, 325] width 113 height 47
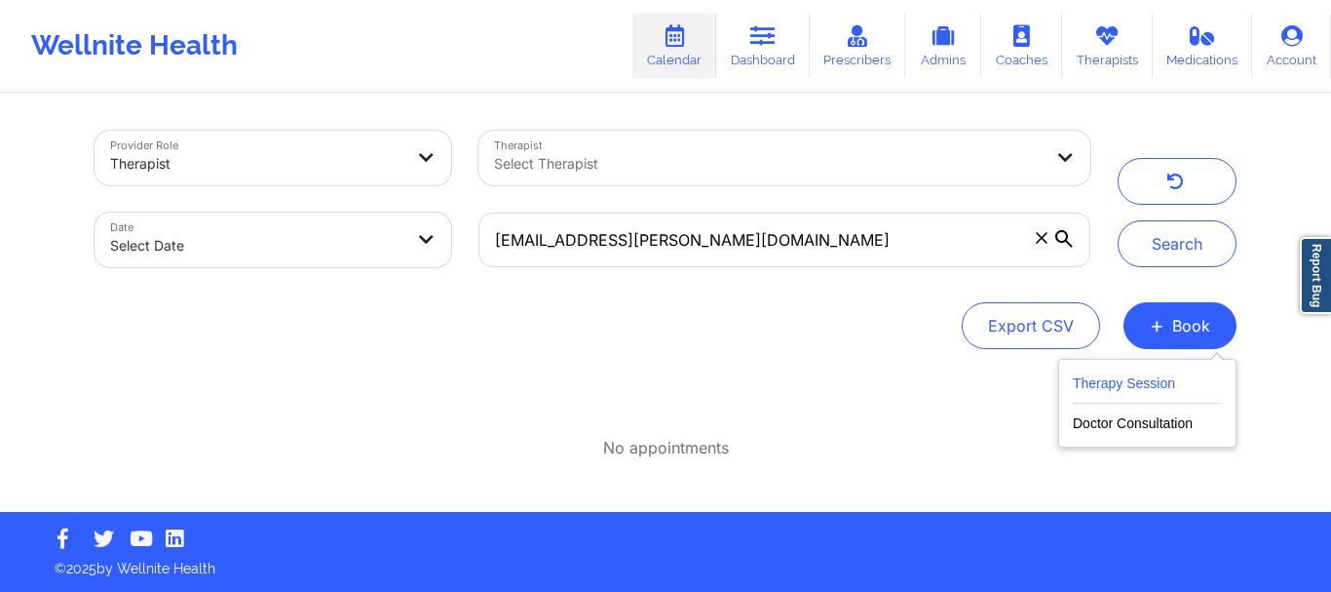
click at [1144, 383] on button "Therapy Session" at bounding box center [1147, 387] width 149 height 32
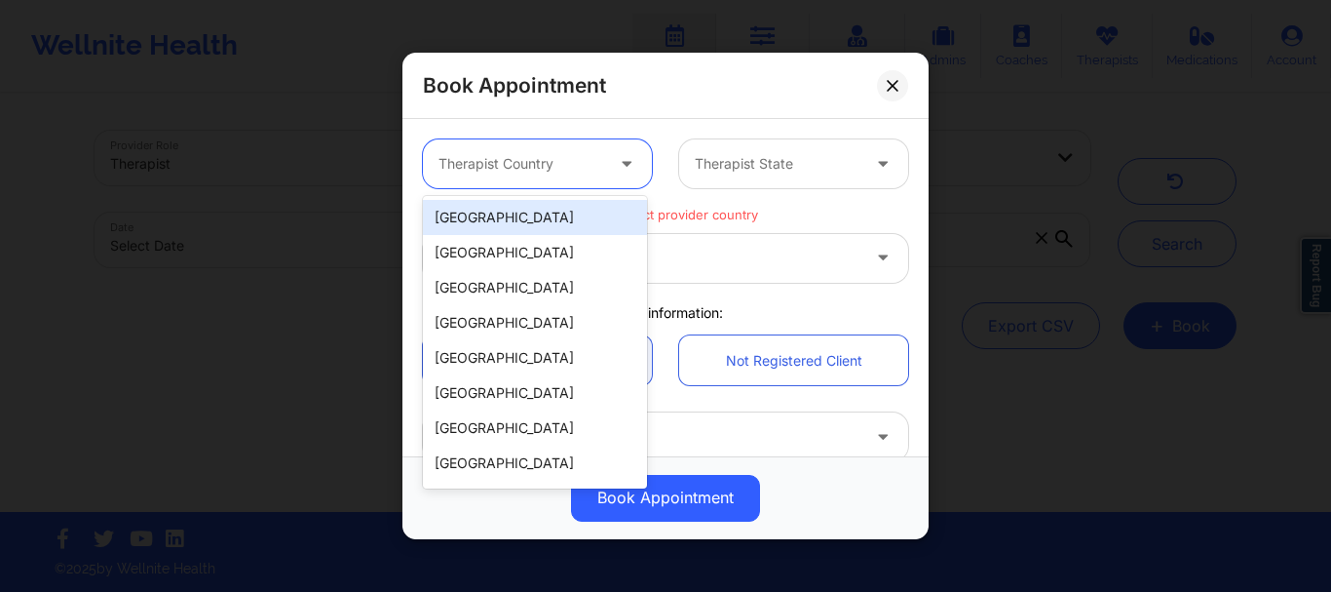
click at [523, 165] on div at bounding box center [521, 163] width 165 height 23
click at [455, 214] on div "United States" at bounding box center [535, 217] width 224 height 35
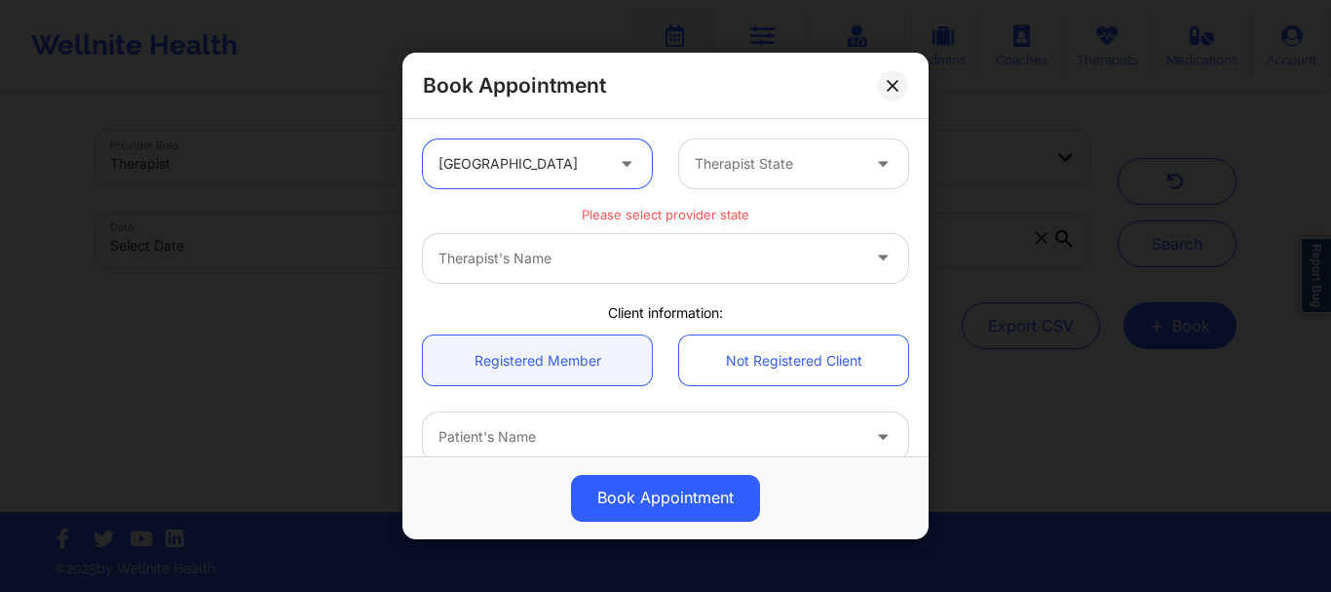
click at [723, 162] on div at bounding box center [777, 163] width 165 height 23
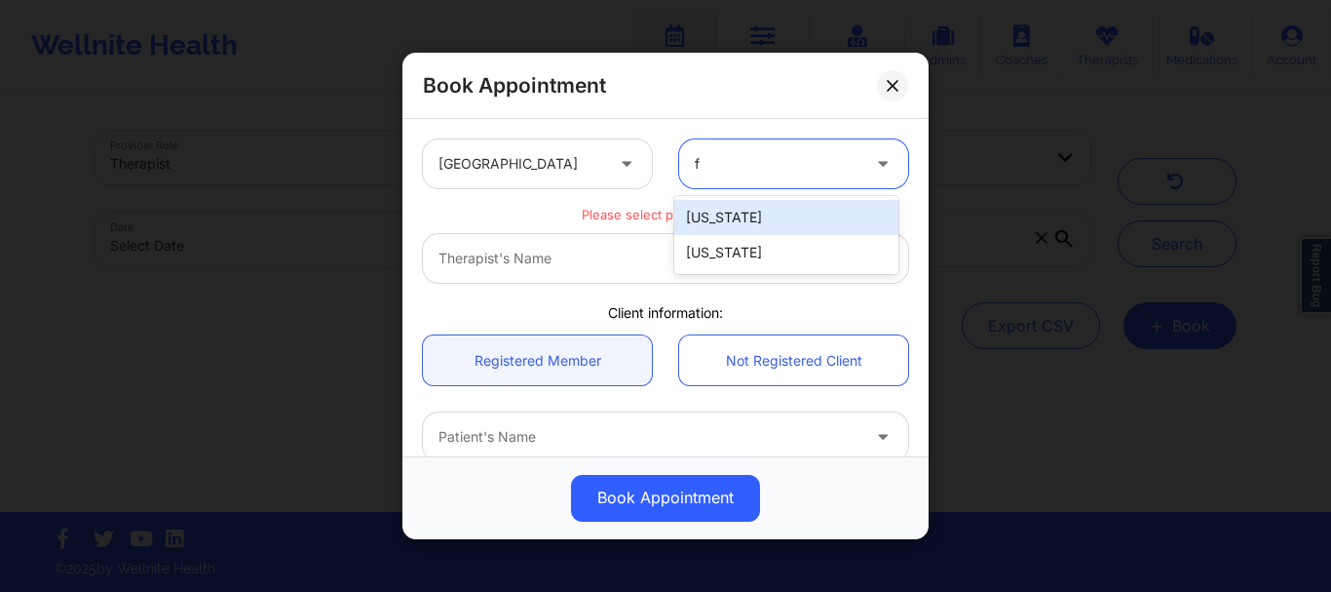
type input "fl"
click at [698, 220] on div "Florida" at bounding box center [786, 217] width 224 height 35
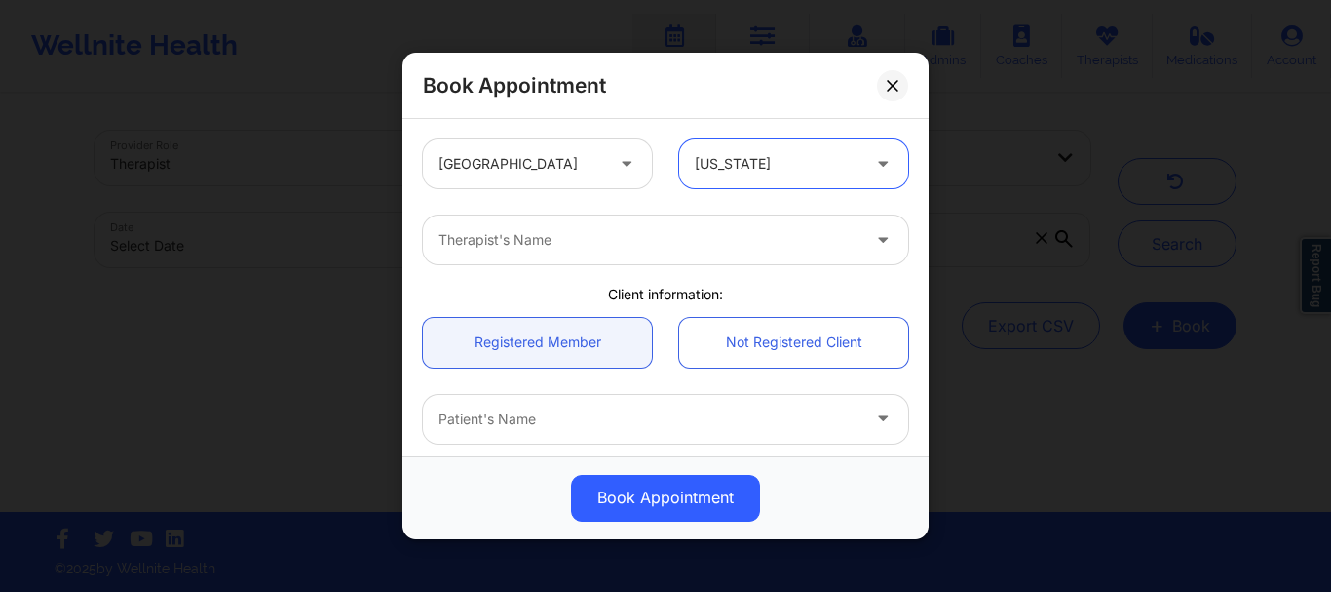
click at [574, 244] on div at bounding box center [649, 239] width 421 height 23
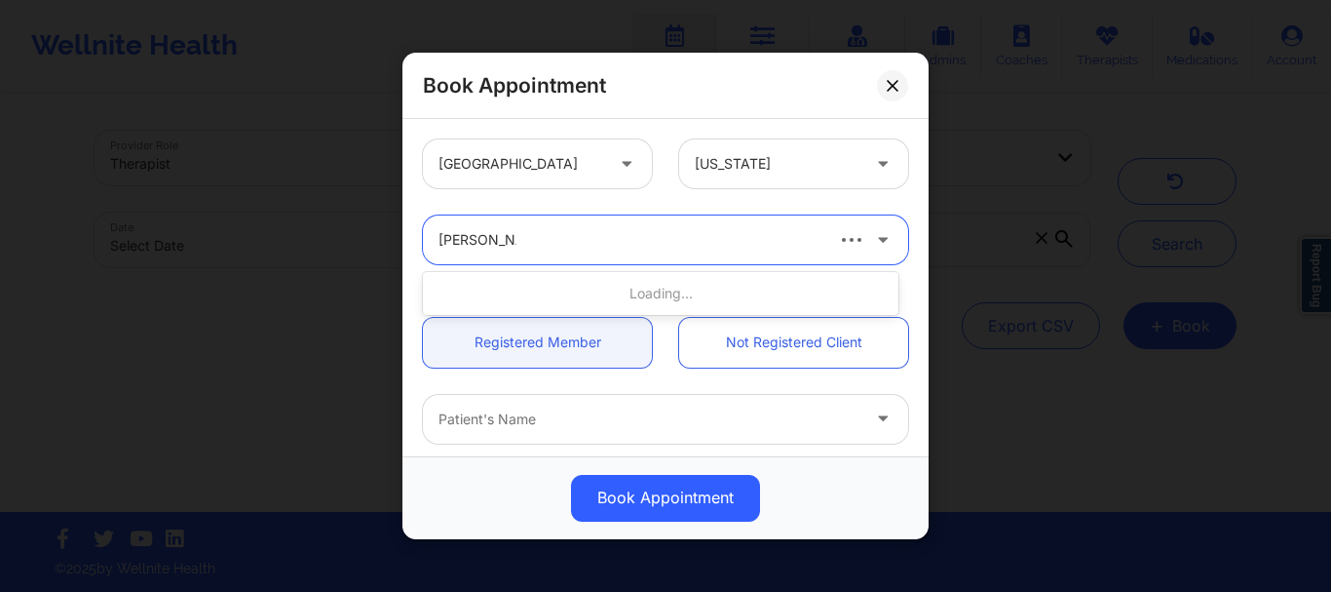
type input "brianna mcla"
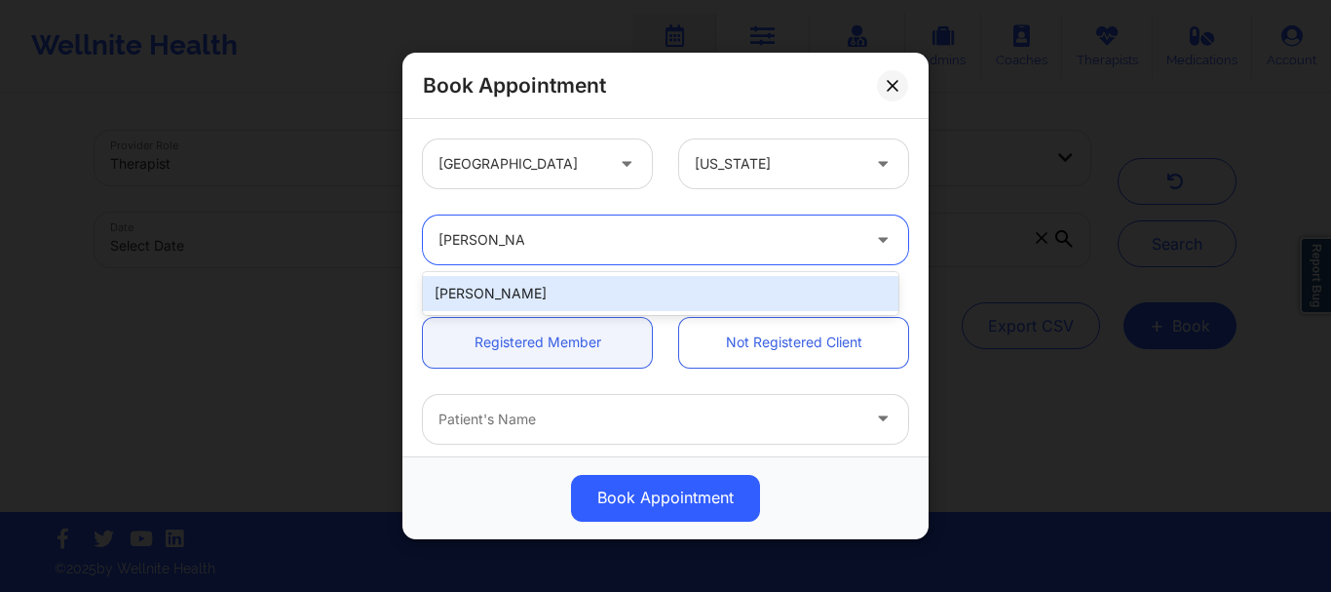
click at [536, 289] on div "Brianna Mclaughlin" at bounding box center [661, 293] width 476 height 35
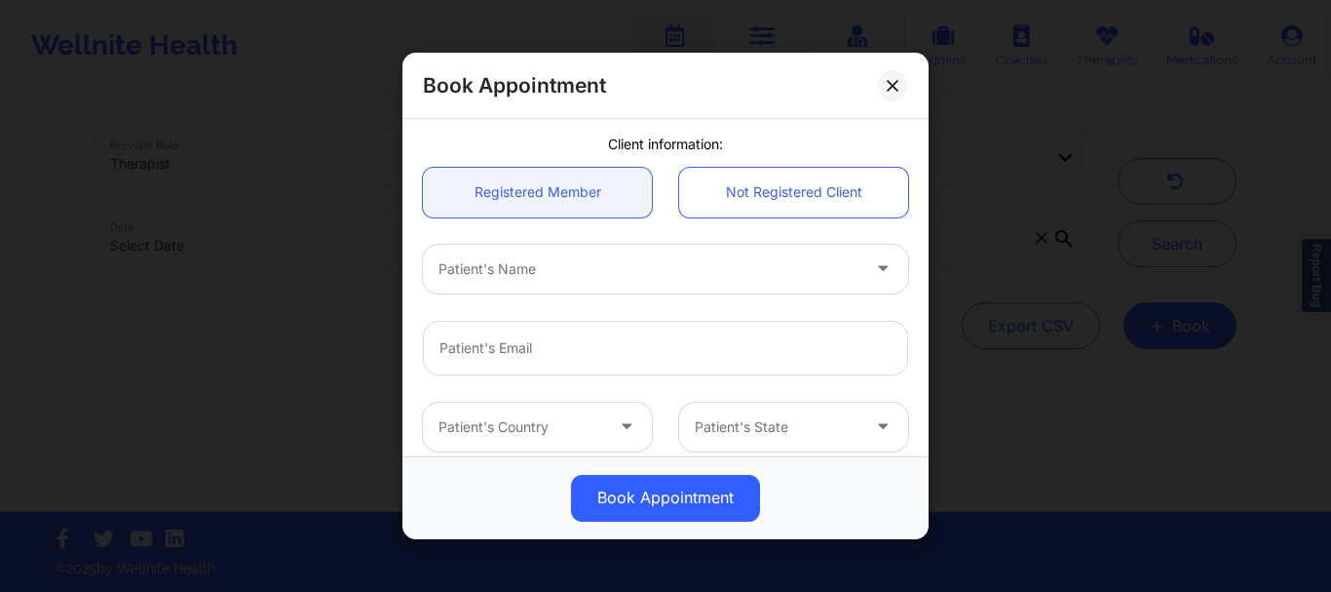
scroll to position [238, 0]
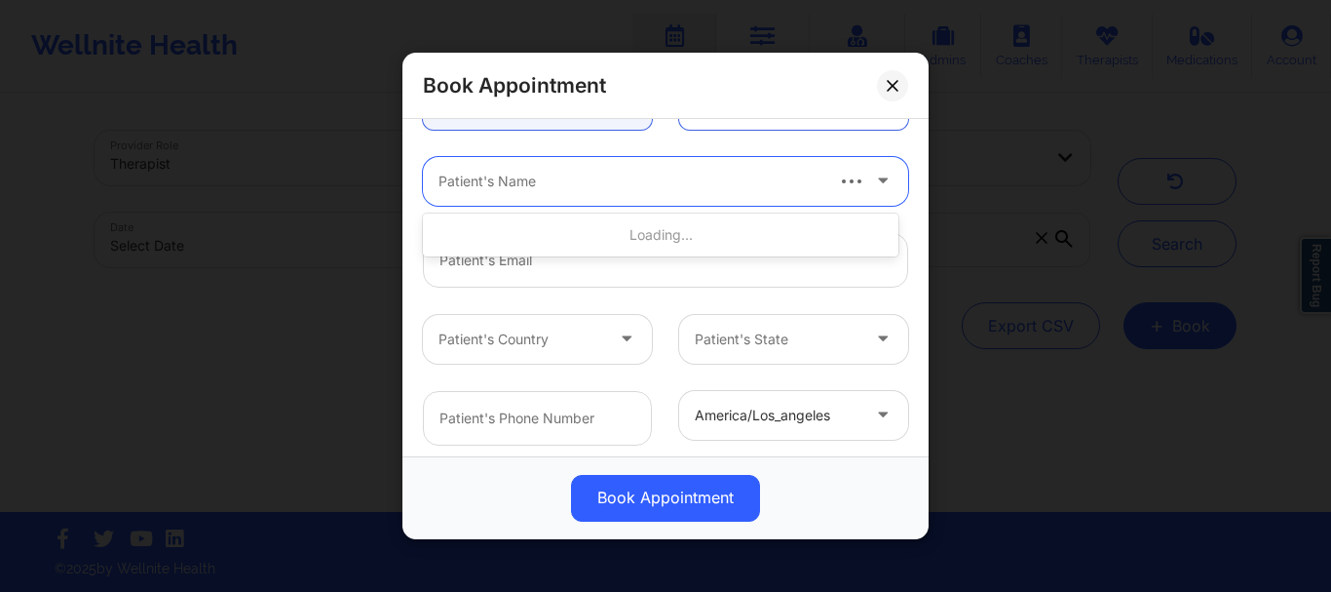
click at [471, 190] on div at bounding box center [630, 181] width 382 height 23
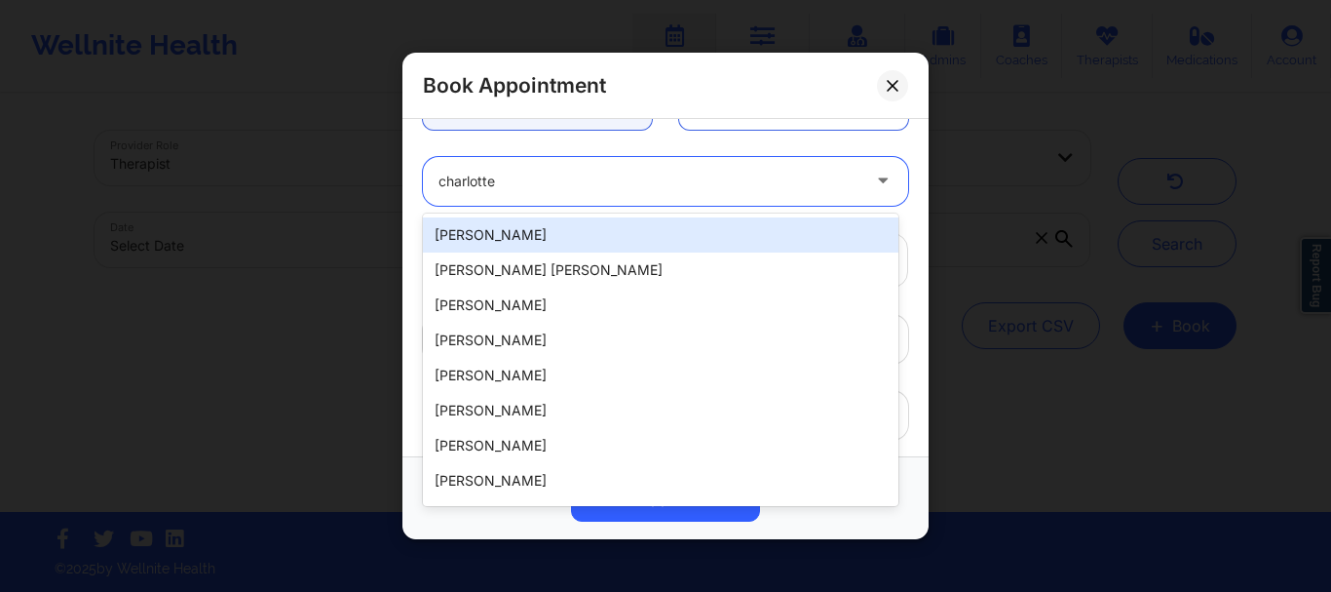
type input "charlotte"
click at [508, 177] on div at bounding box center [649, 181] width 421 height 23
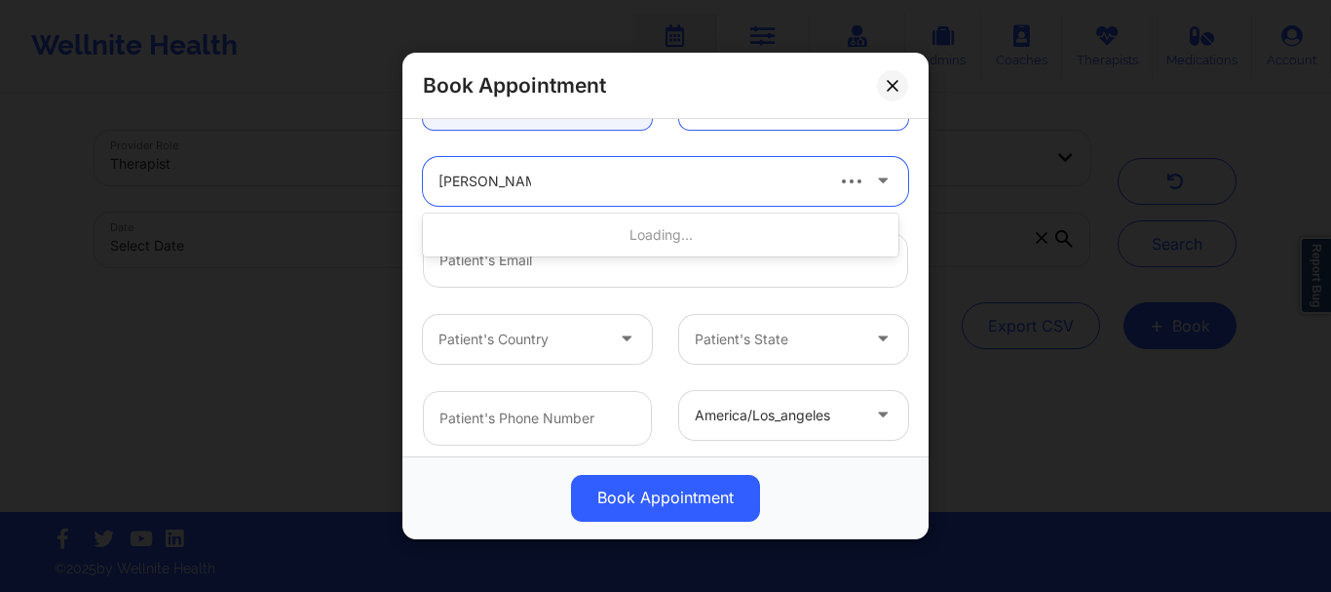
type input "charlotte hunte"
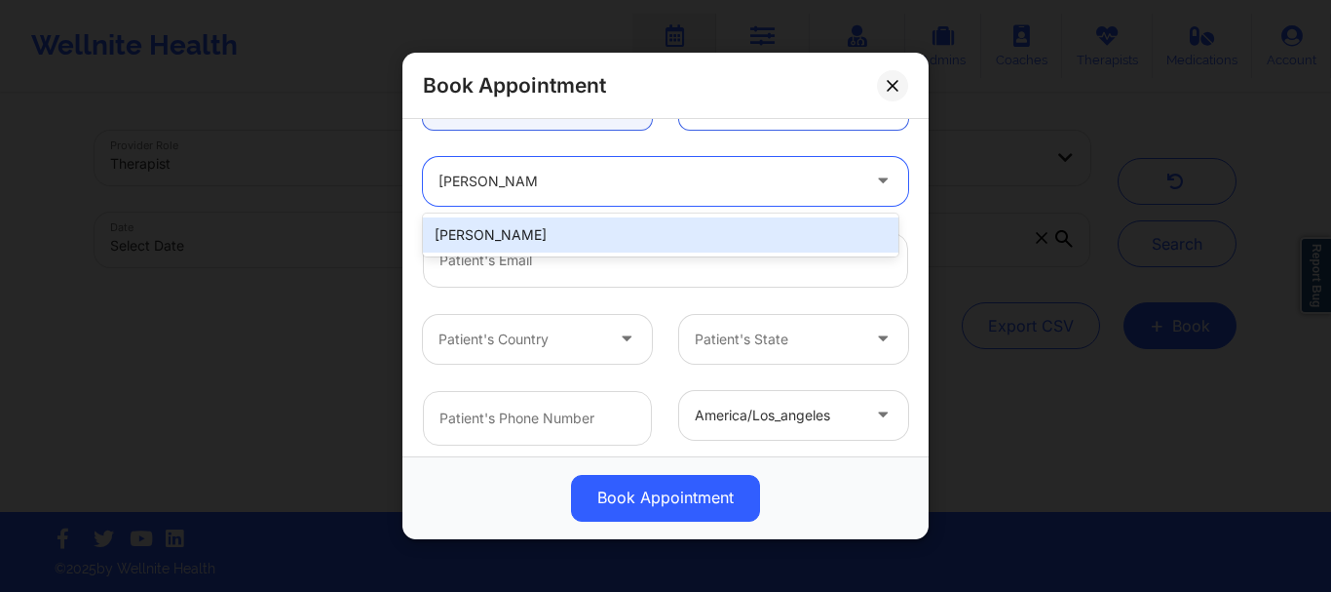
click at [501, 241] on div "Charlotte Hunte" at bounding box center [661, 234] width 476 height 35
type input "char.l.hunte@gmail.com"
type input "+1201-925-0542"
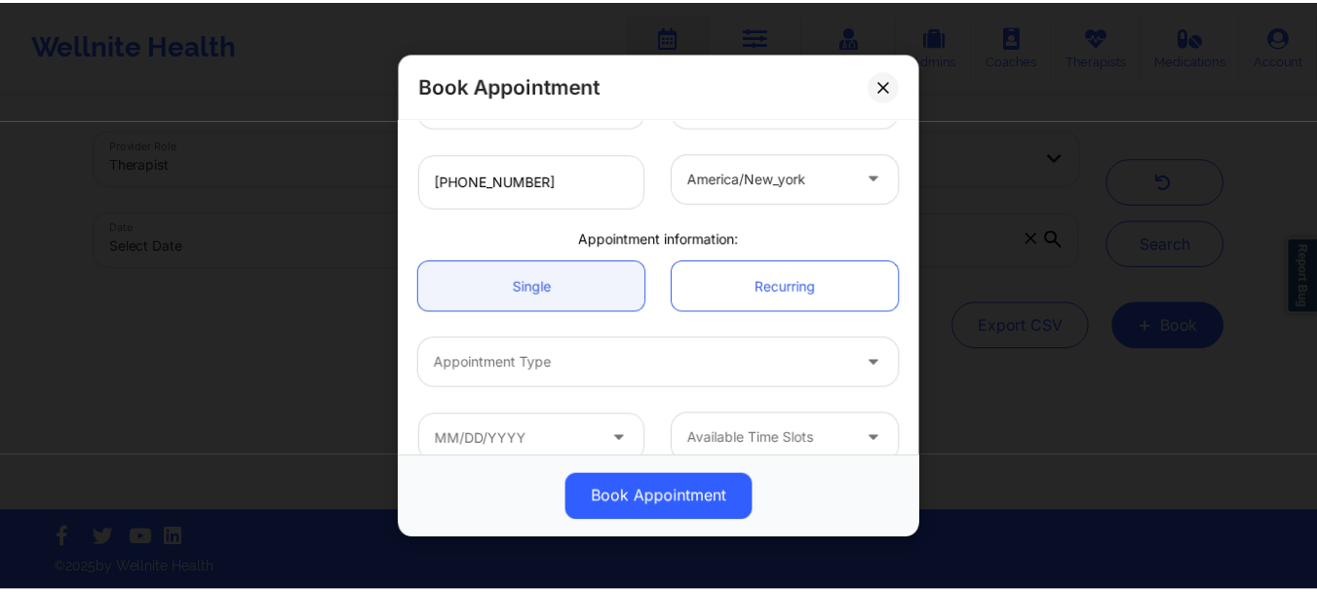
scroll to position [502, 0]
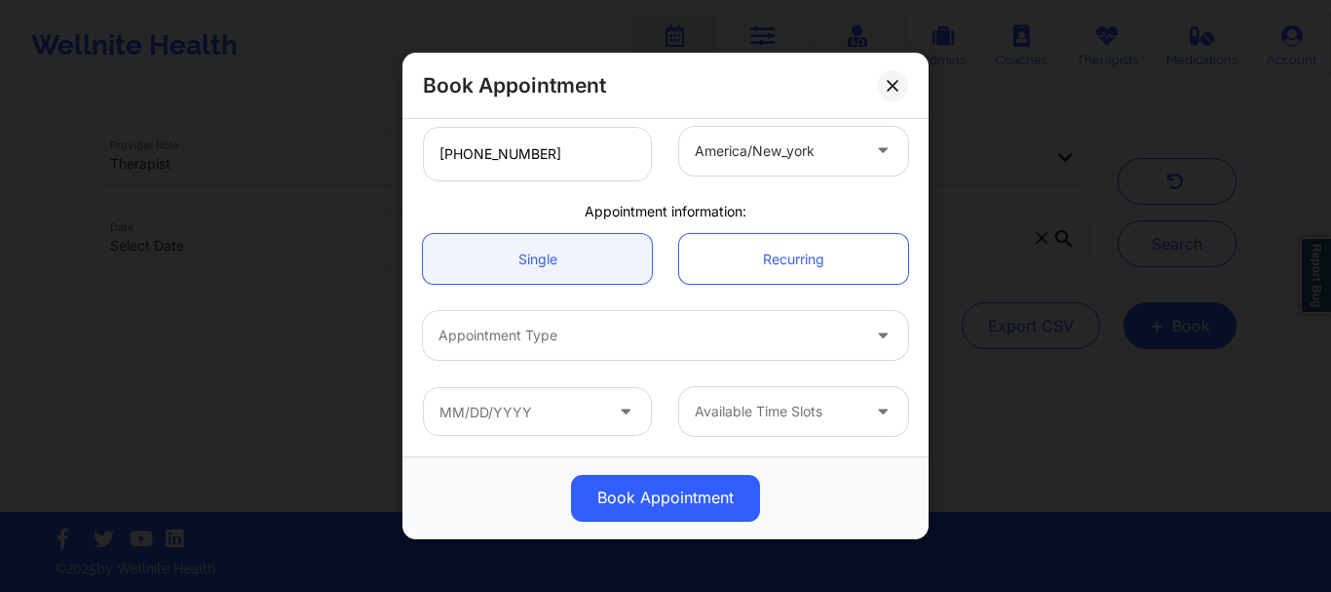
click at [461, 335] on div at bounding box center [649, 336] width 421 height 23
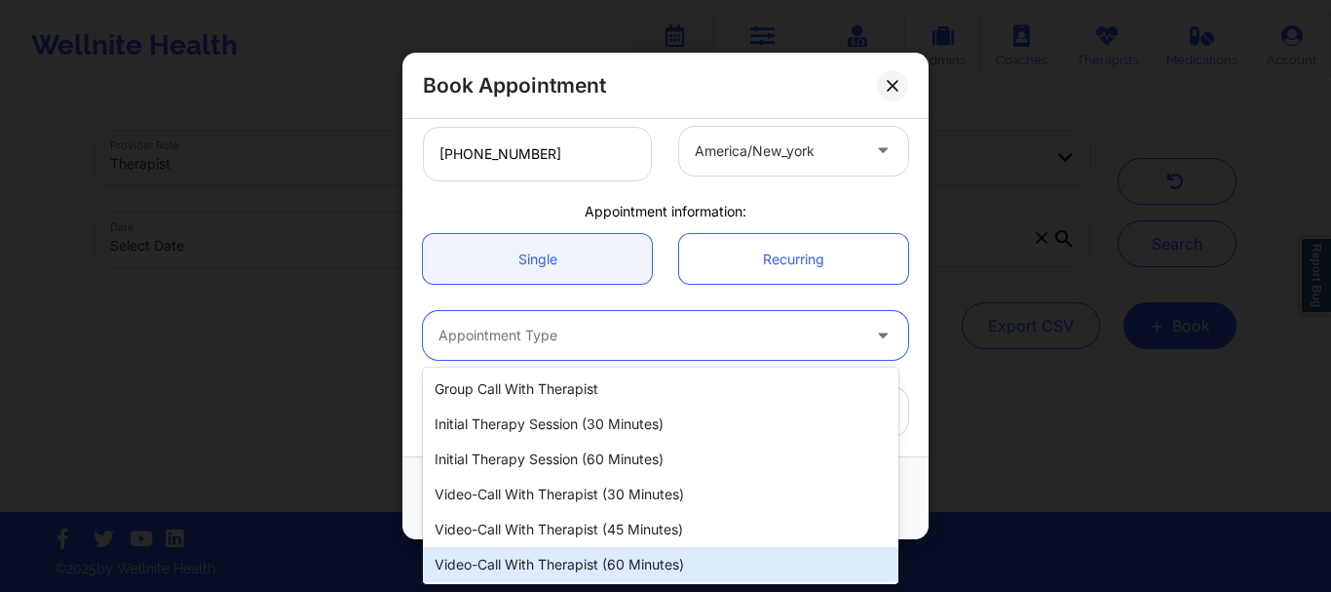
click at [588, 563] on div "Video-Call with Therapist (60 minutes)" at bounding box center [661, 564] width 476 height 35
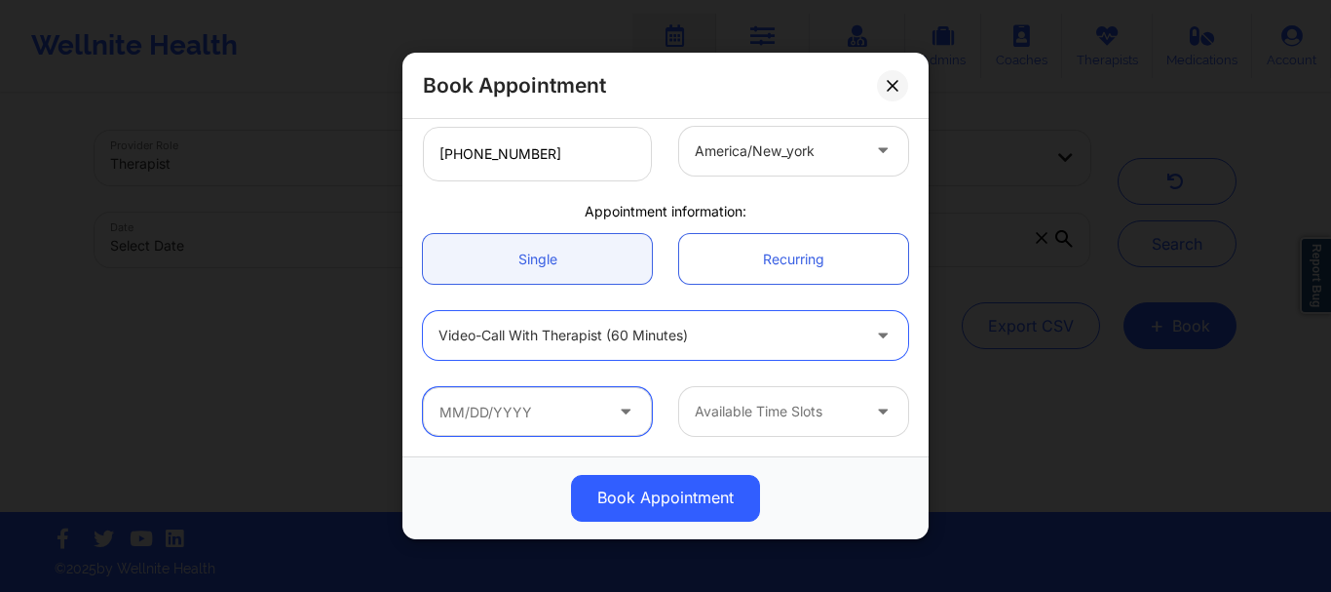
click at [526, 413] on input "text" at bounding box center [537, 411] width 229 height 49
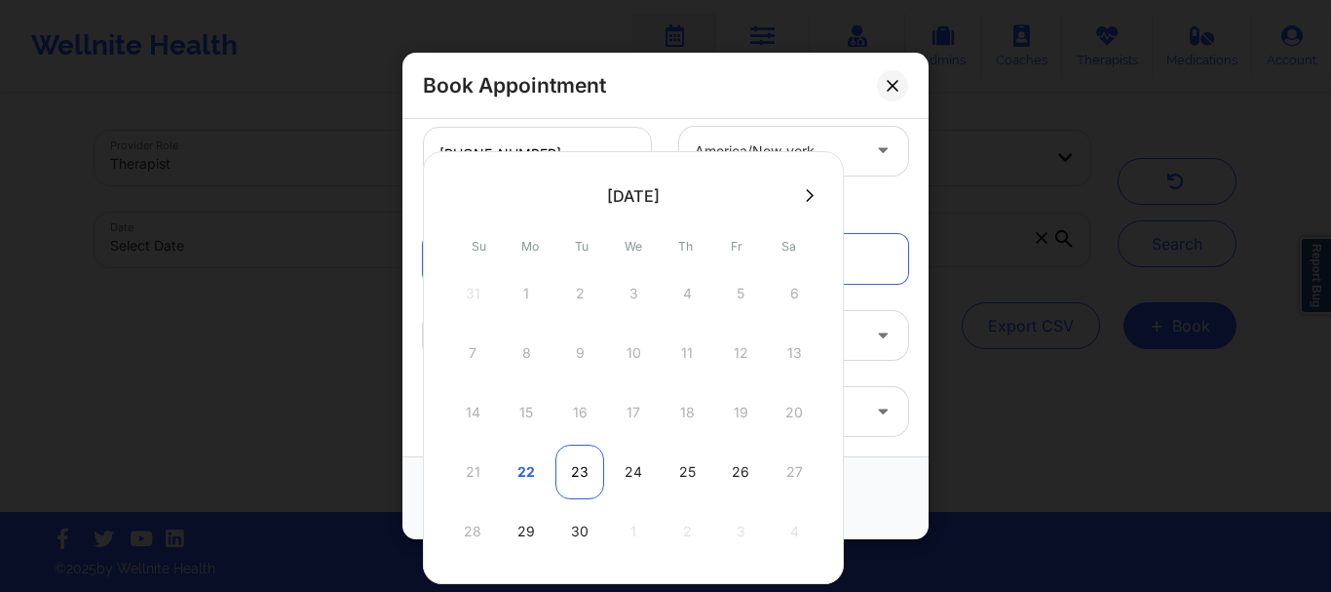
click at [567, 479] on div "23" at bounding box center [579, 471] width 49 height 55
type input "09/23/2025"
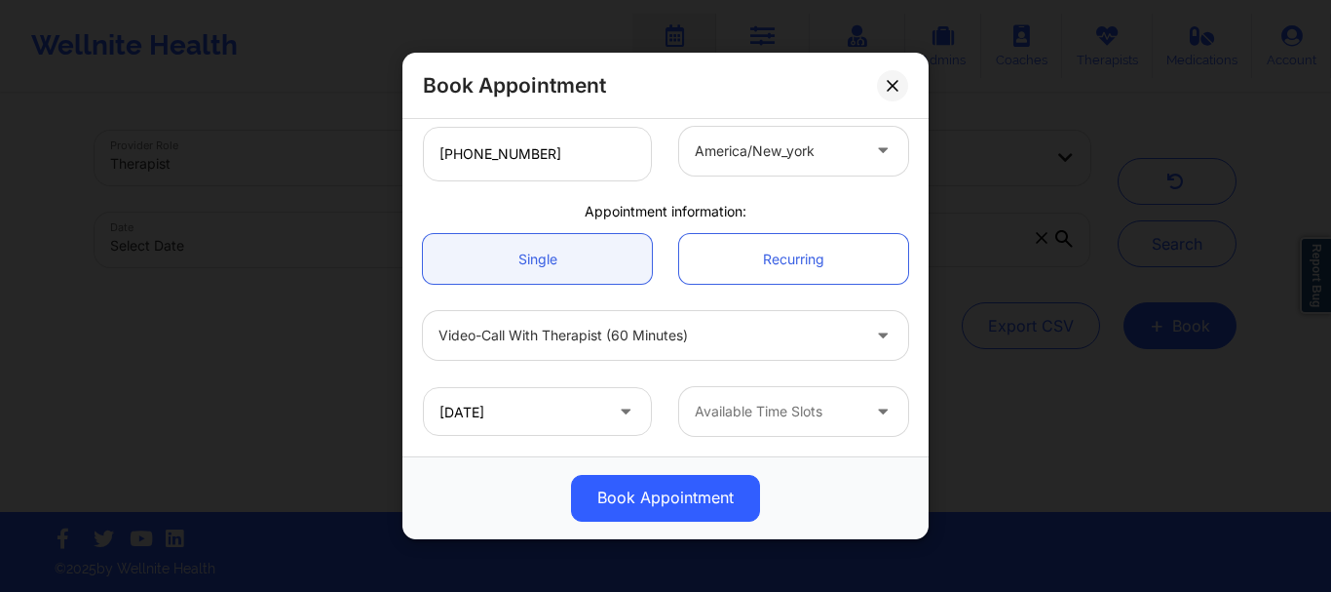
click at [711, 414] on div at bounding box center [777, 412] width 165 height 23
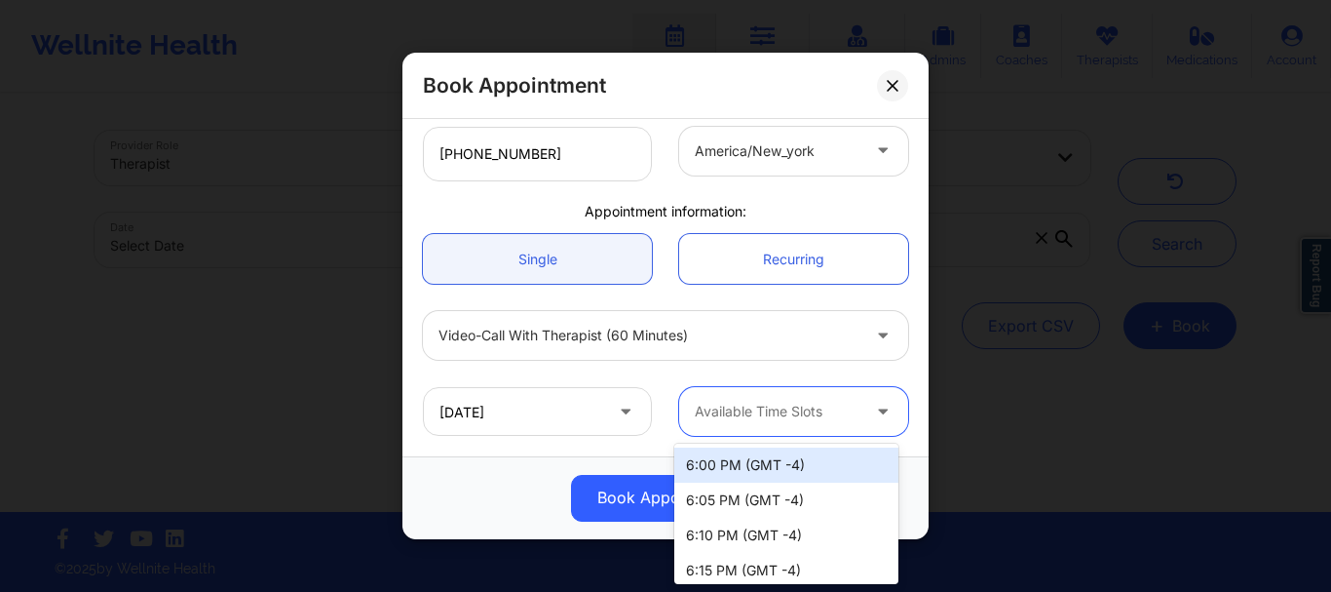
click at [754, 411] on div at bounding box center [777, 412] width 165 height 23
click at [733, 466] on div "6:00 PM (GMT -4)" at bounding box center [786, 464] width 224 height 35
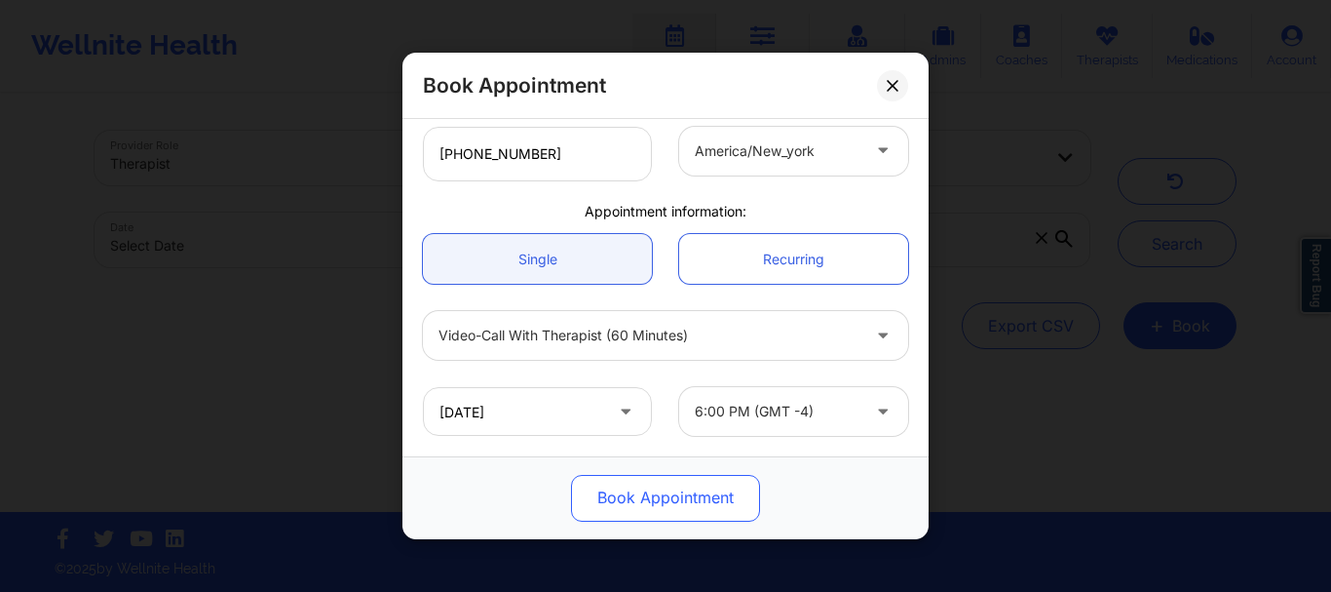
click at [706, 491] on button "Book Appointment" at bounding box center [665, 498] width 189 height 47
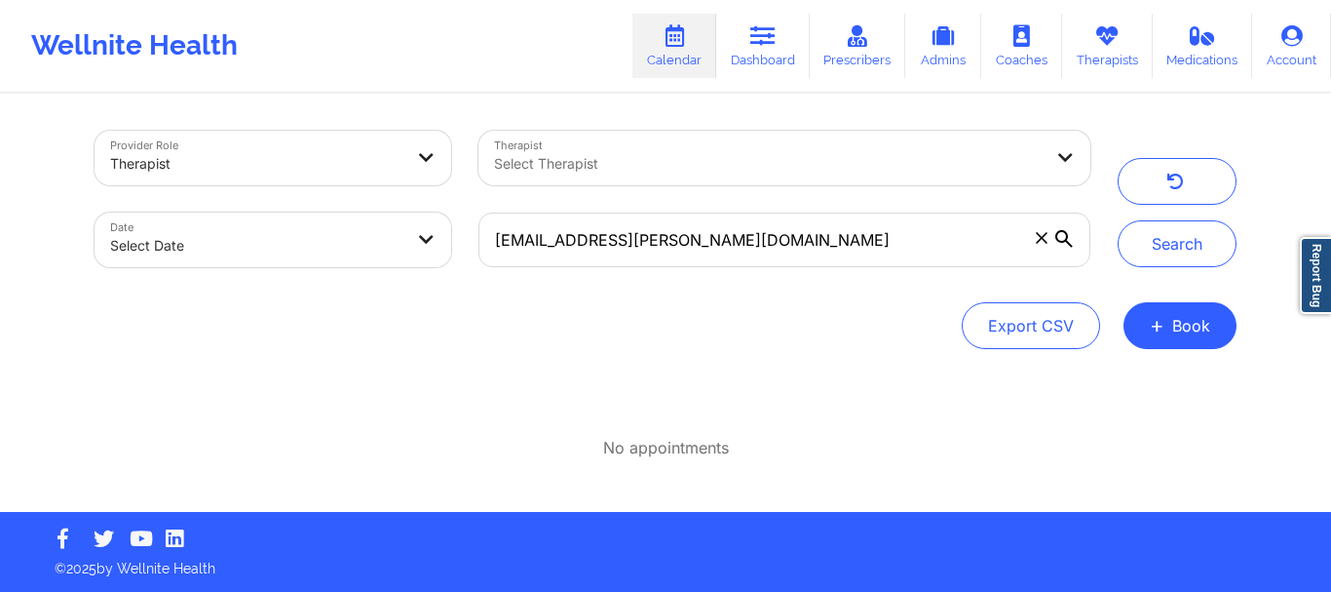
click at [1043, 232] on icon at bounding box center [1042, 238] width 12 height 12
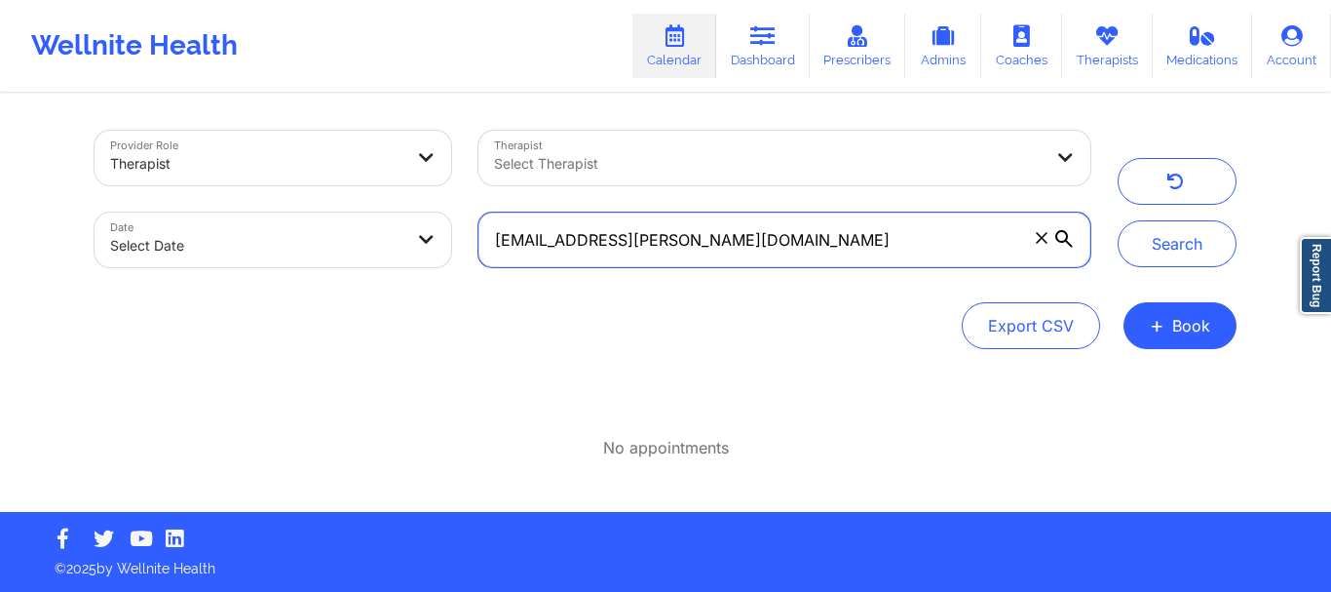
click at [1043, 232] on input "char.l.hunte@gmail.com" at bounding box center [785, 239] width 612 height 55
paste input "sarlanance@gmail.com"
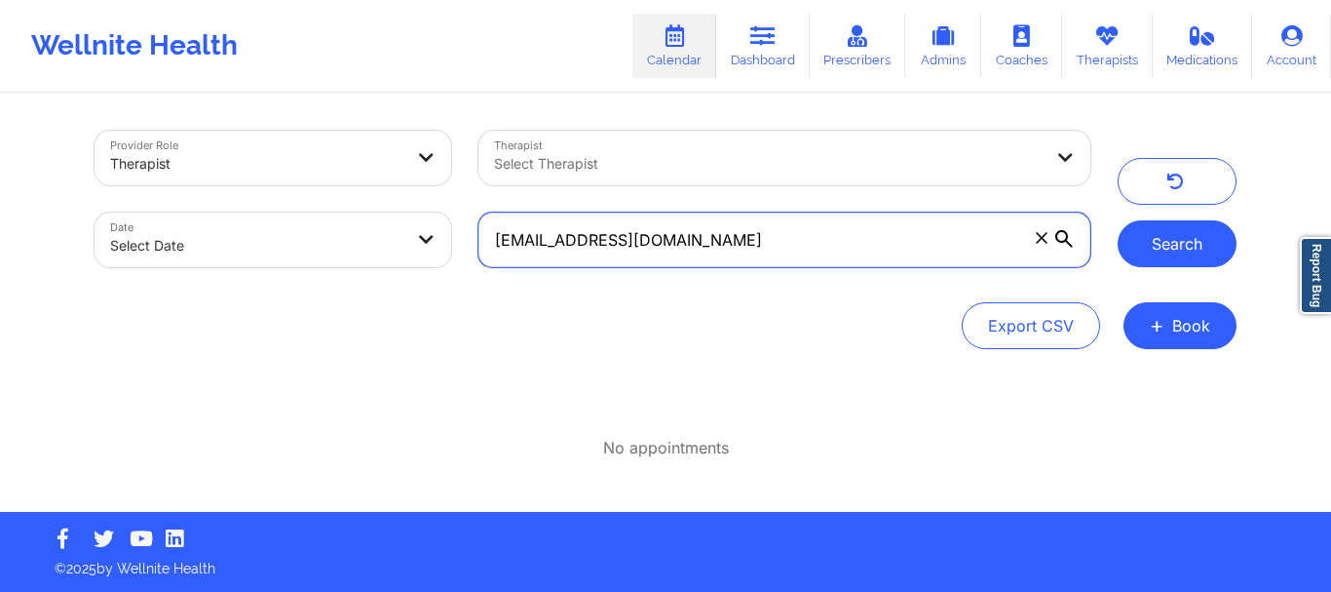
type input "sarlanance@gmail.com"
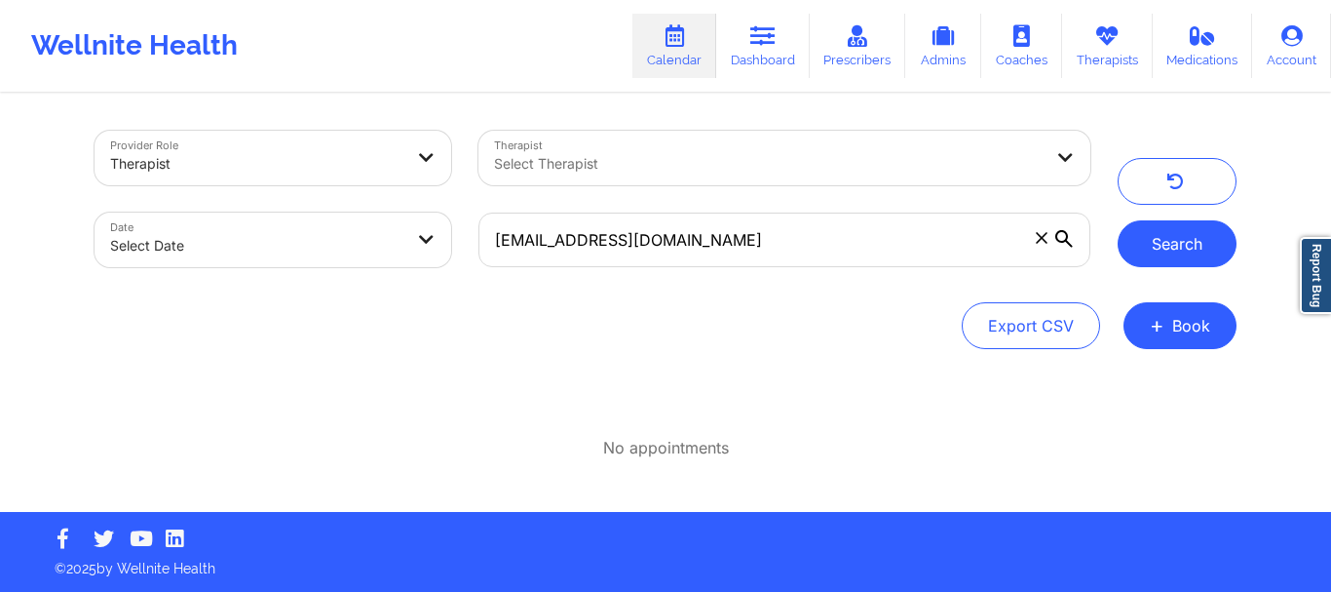
click at [1172, 249] on button "Search" at bounding box center [1177, 243] width 119 height 47
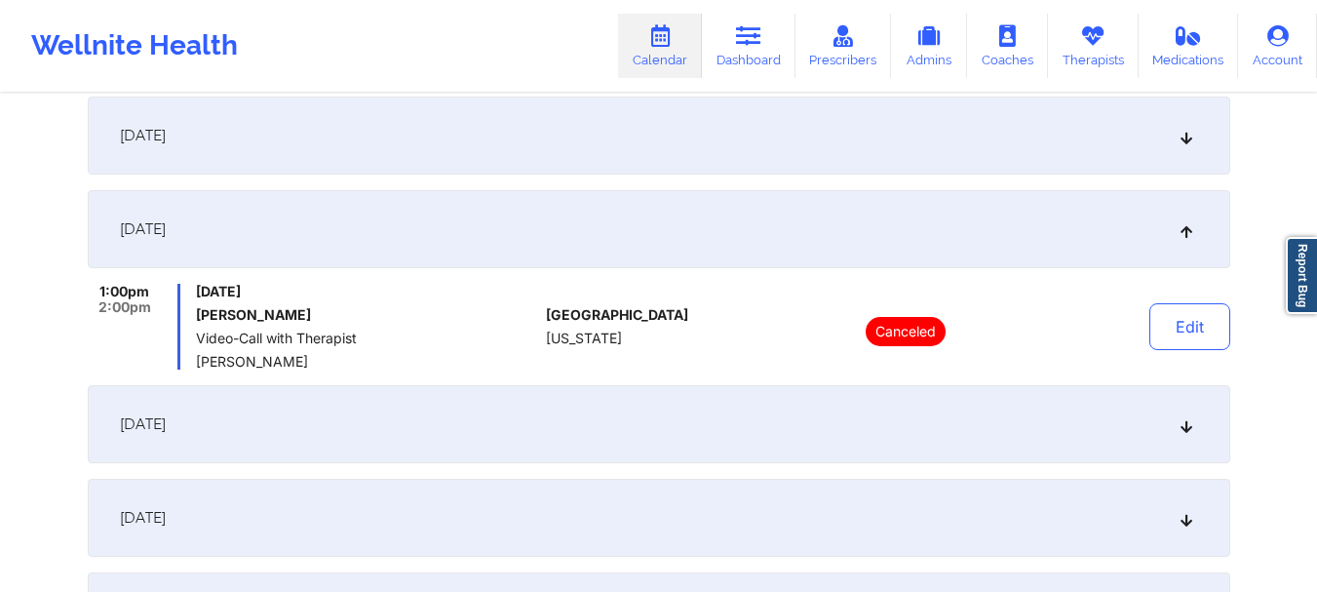
scroll to position [277, 0]
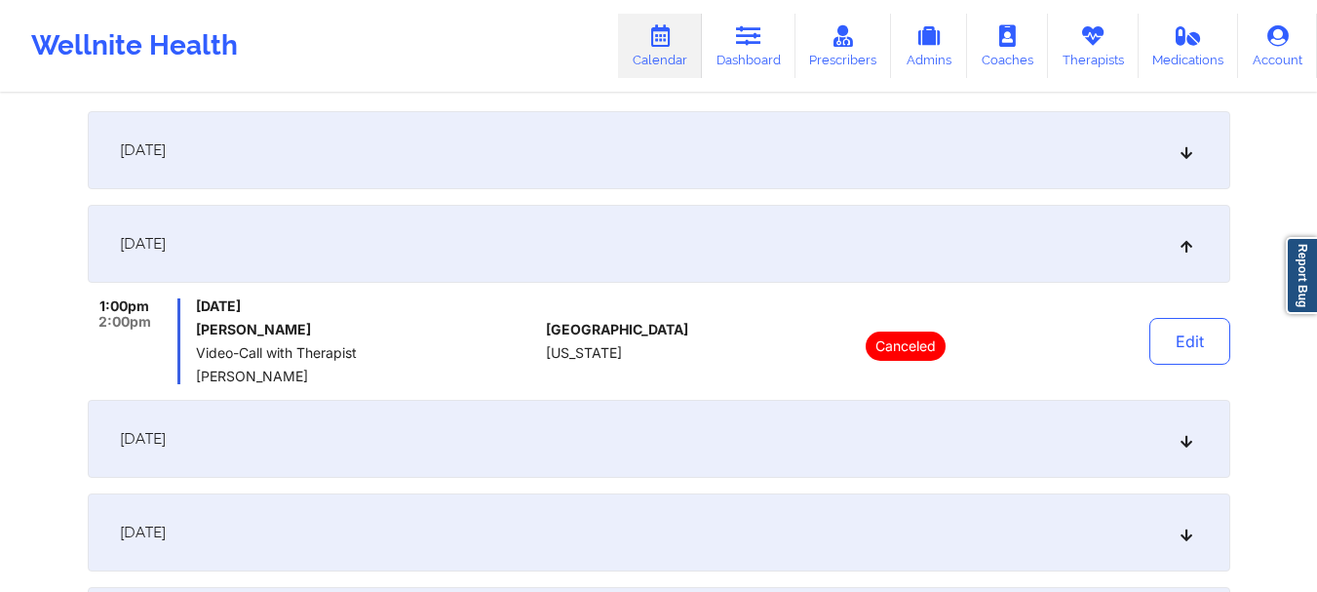
click at [1189, 134] on div "September 23, 2025" at bounding box center [659, 150] width 1142 height 78
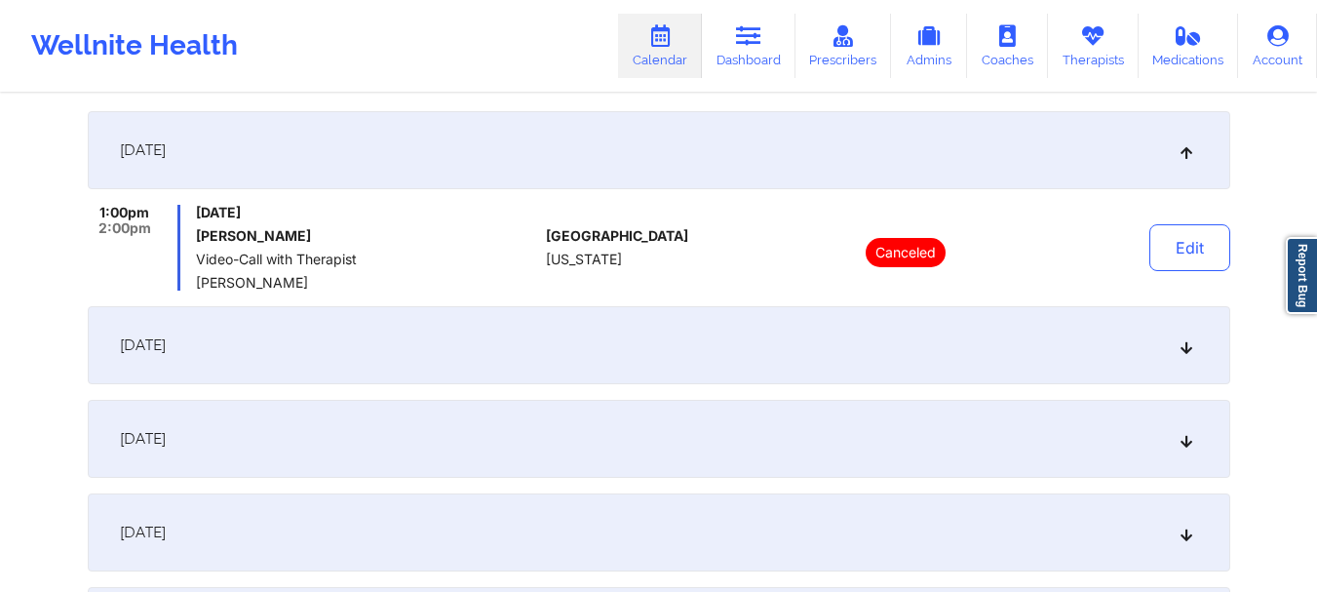
click at [1180, 147] on icon at bounding box center [1185, 150] width 17 height 14
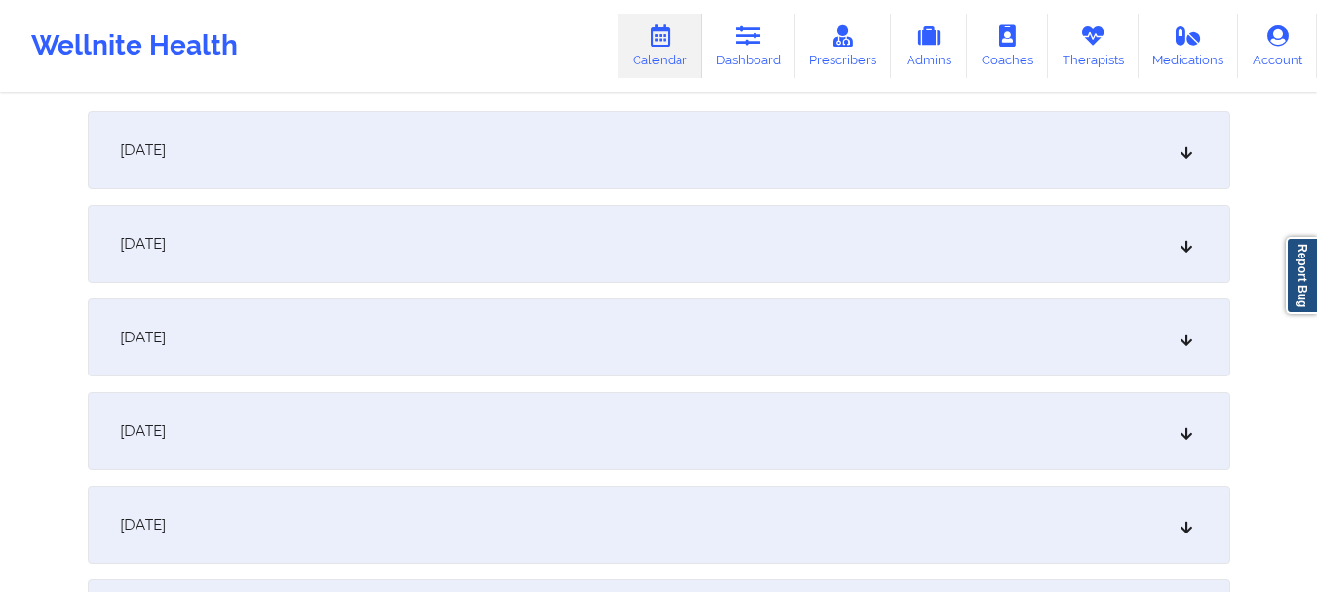
click at [1185, 356] on div "October 7, 2025" at bounding box center [659, 337] width 1142 height 78
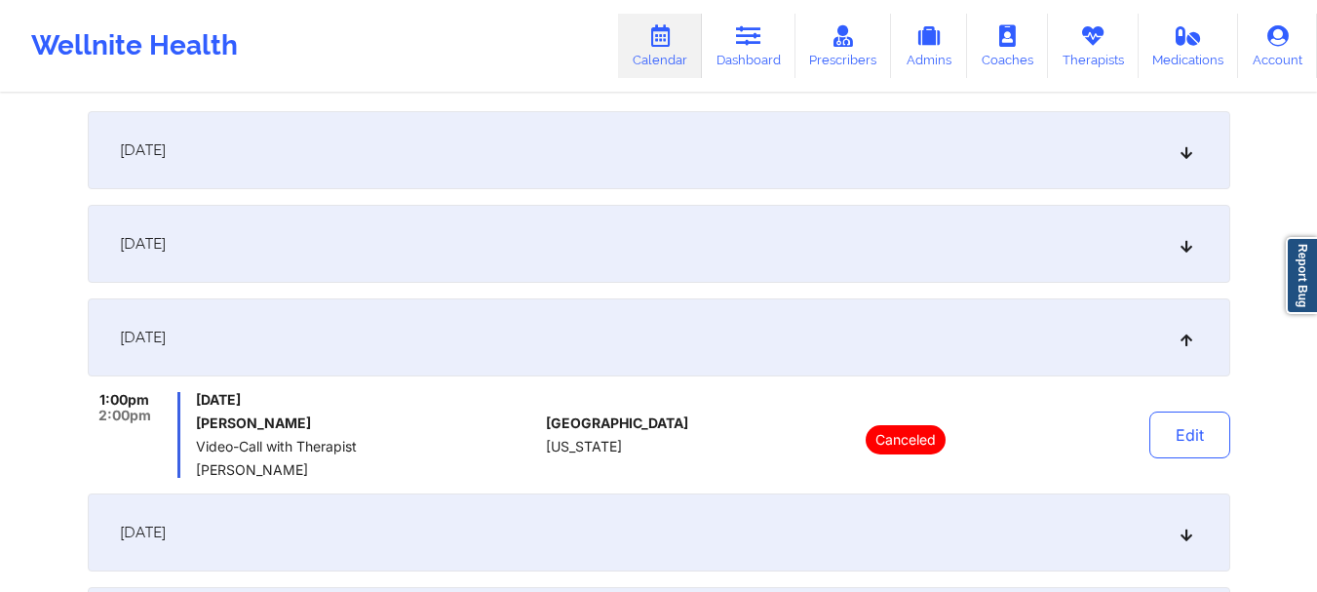
click at [1185, 355] on div "October 7, 2025" at bounding box center [659, 337] width 1142 height 78
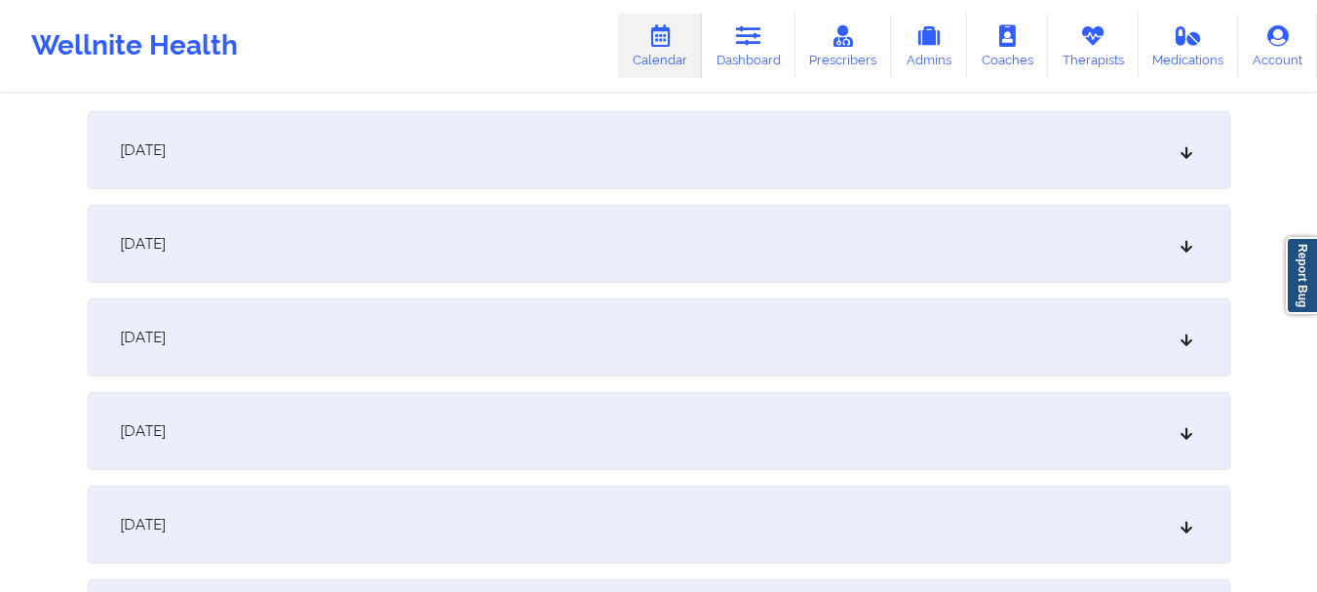
click at [1178, 450] on div "October 14, 2025" at bounding box center [659, 431] width 1142 height 78
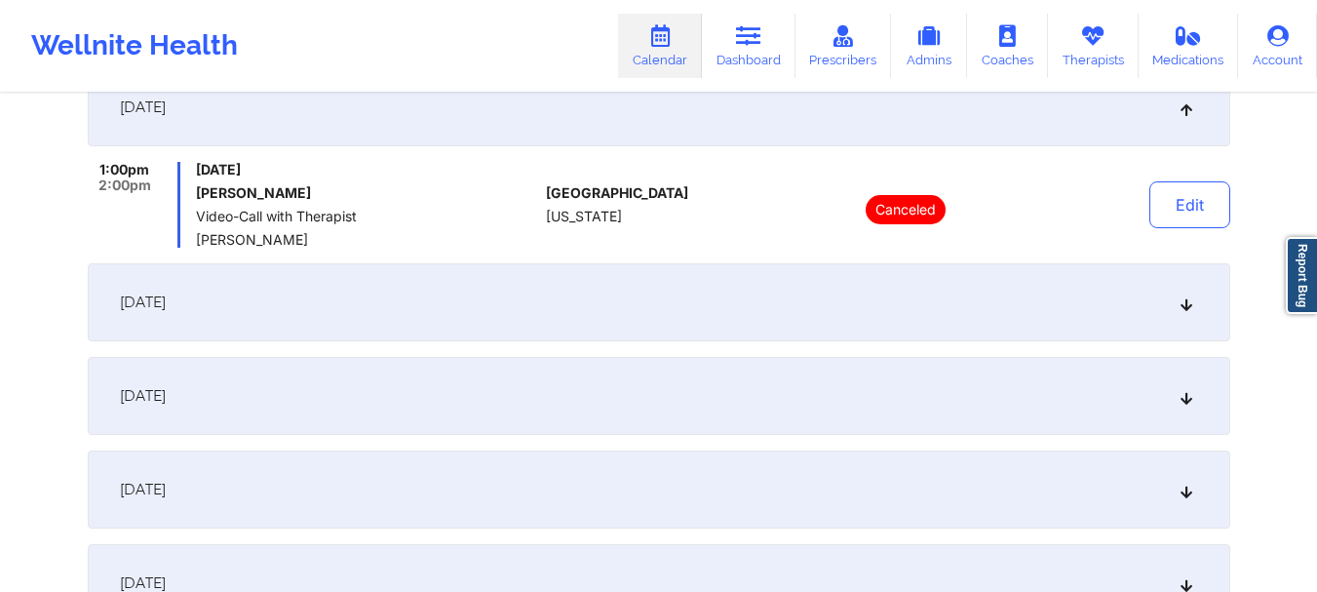
scroll to position [670, 0]
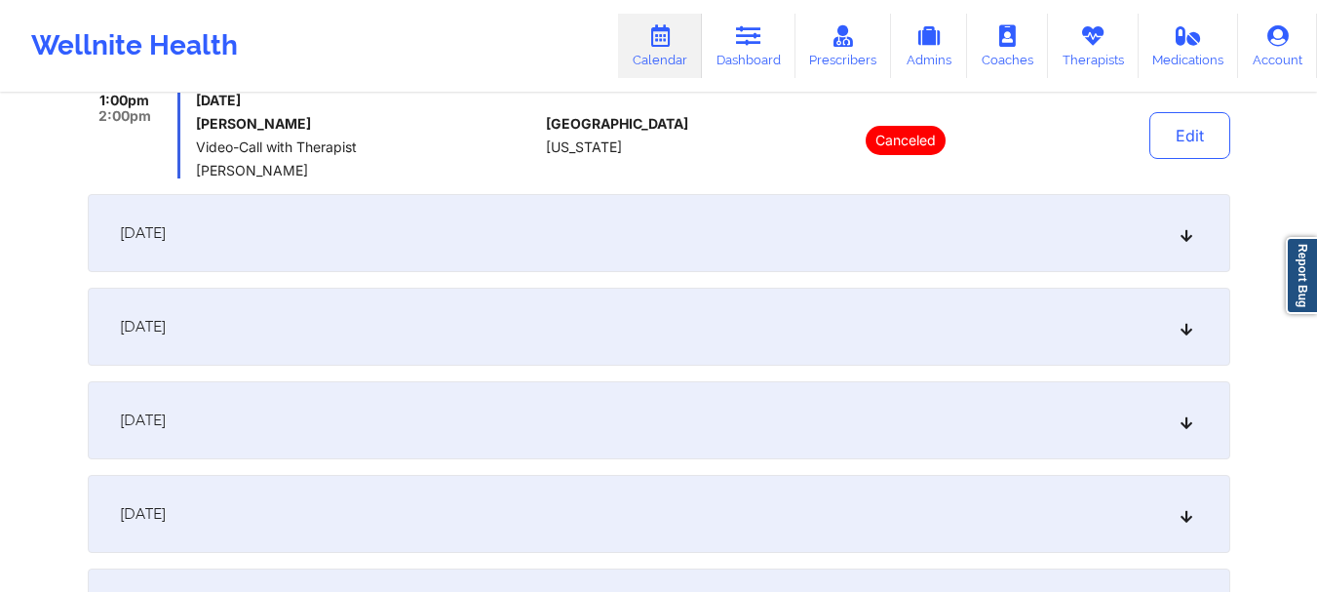
click at [1190, 235] on icon at bounding box center [1185, 233] width 17 height 14
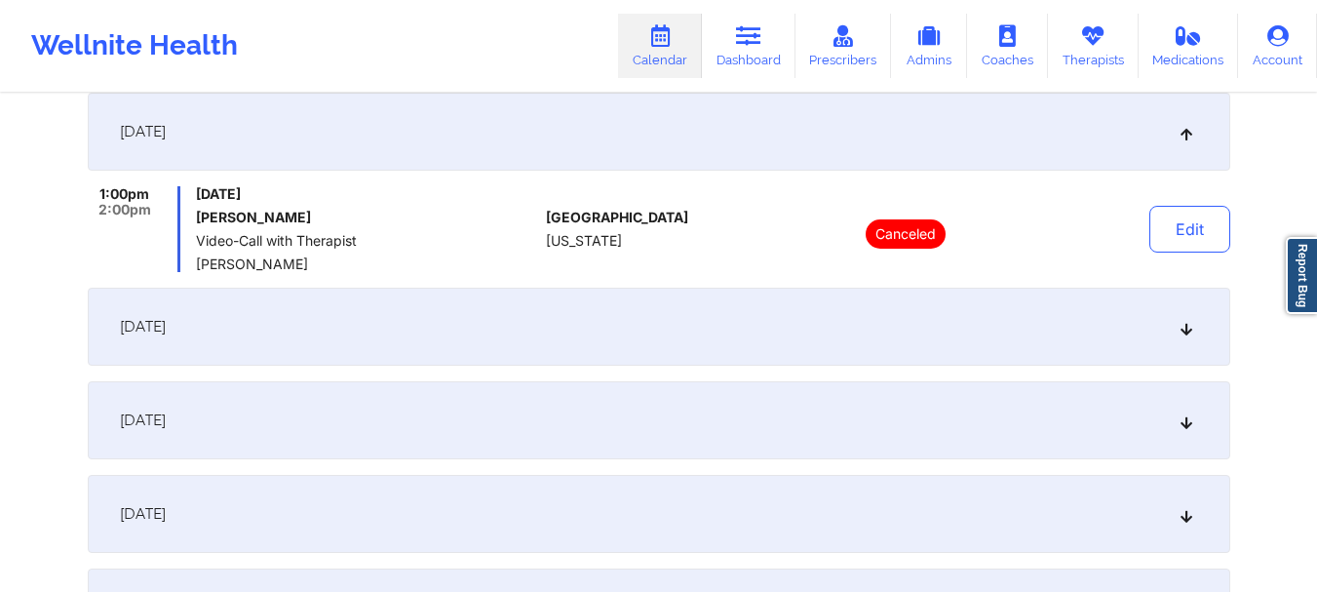
click at [1190, 235] on button "Edit" at bounding box center [1189, 229] width 81 height 47
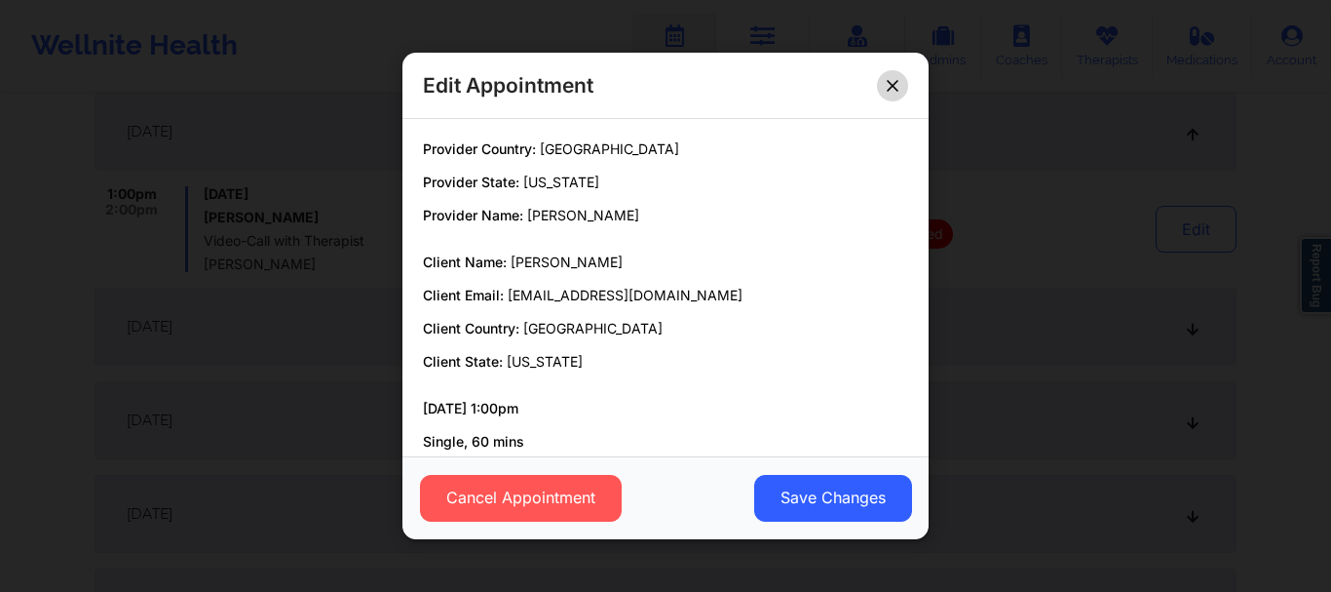
click at [889, 89] on icon at bounding box center [892, 85] width 11 height 11
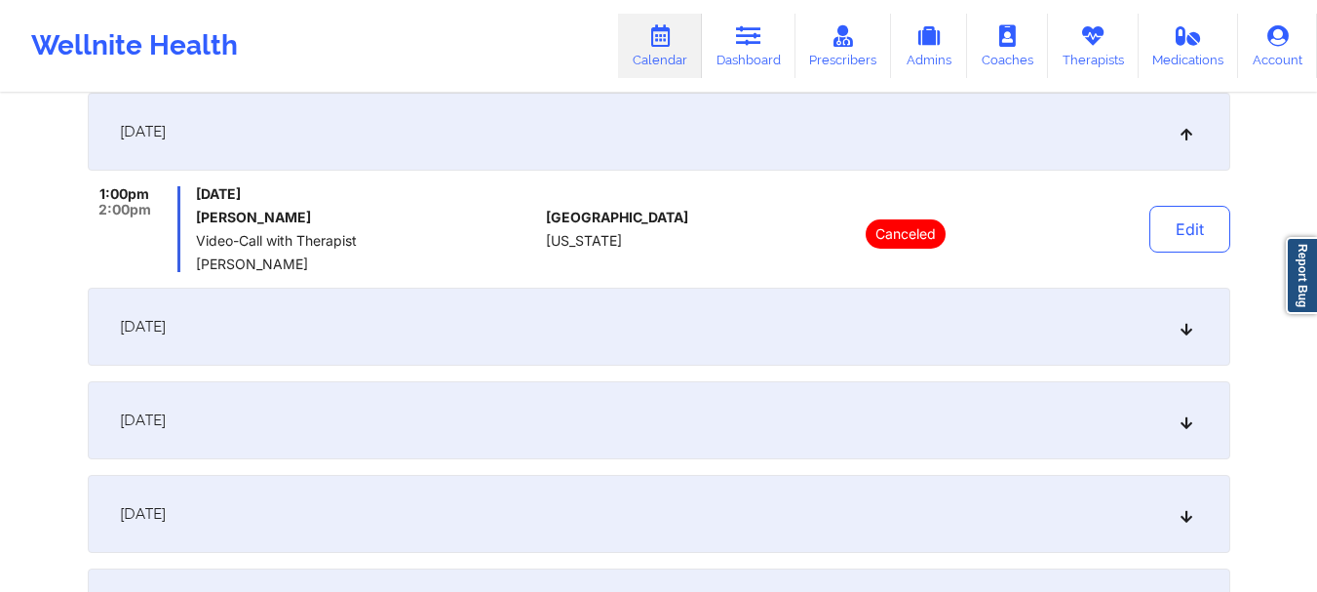
click at [1183, 325] on icon at bounding box center [1185, 327] width 17 height 14
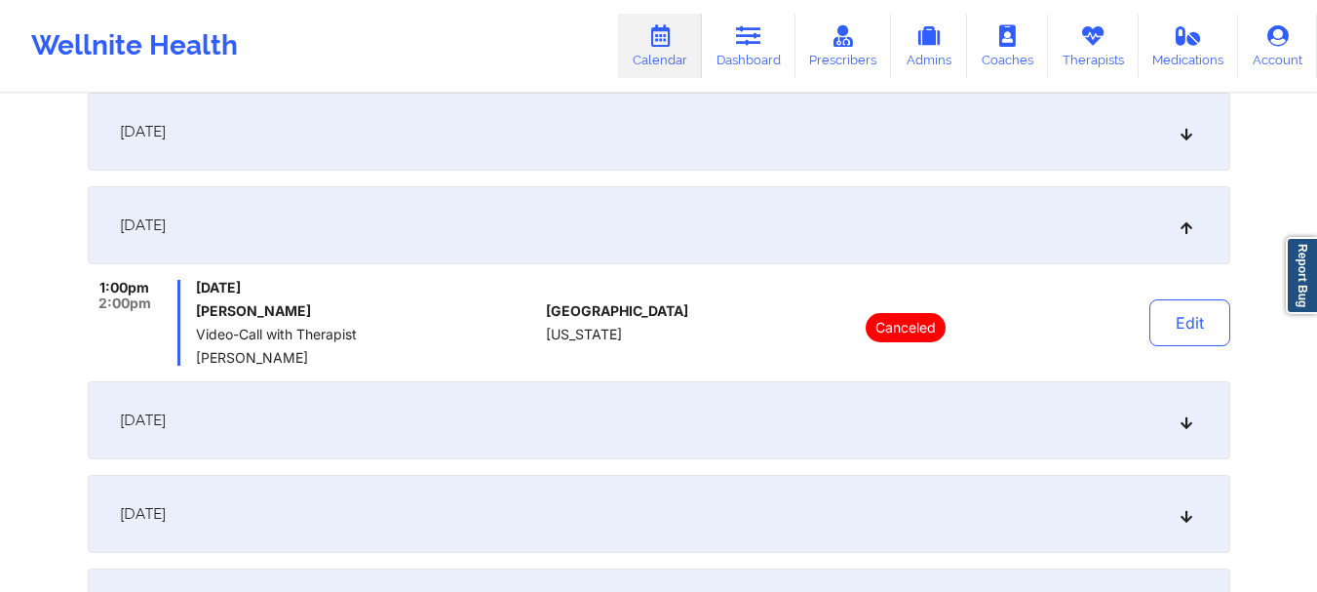
click at [1182, 427] on icon at bounding box center [1185, 420] width 17 height 14
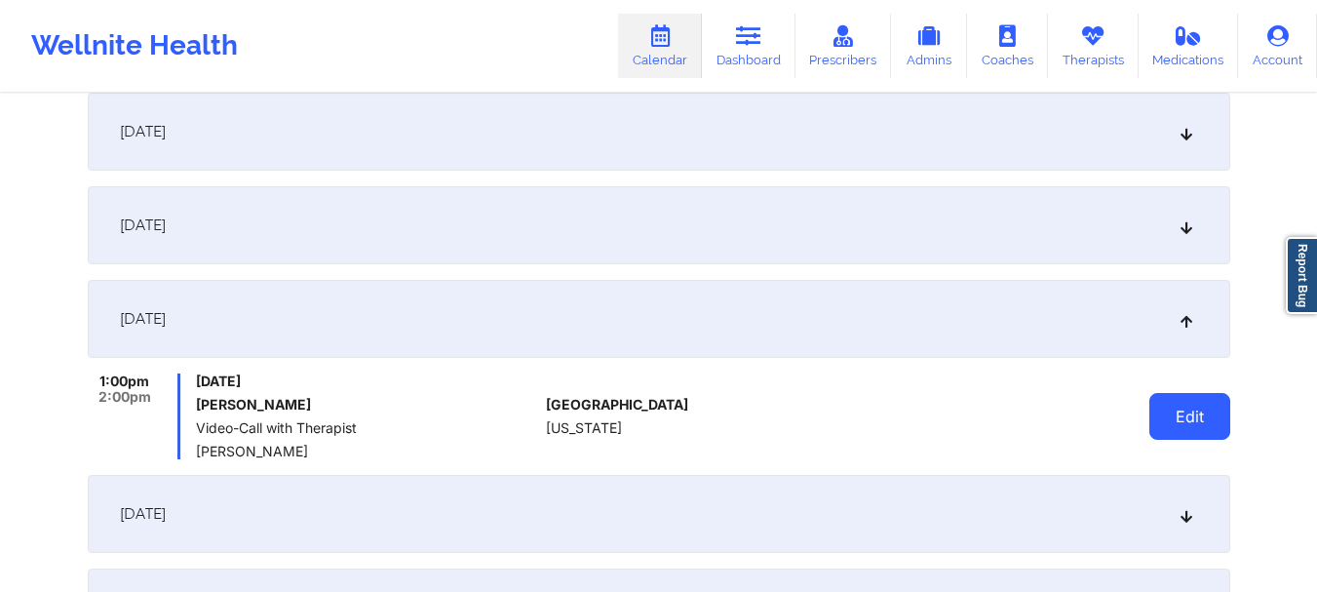
click at [1217, 407] on button "Edit" at bounding box center [1189, 416] width 81 height 47
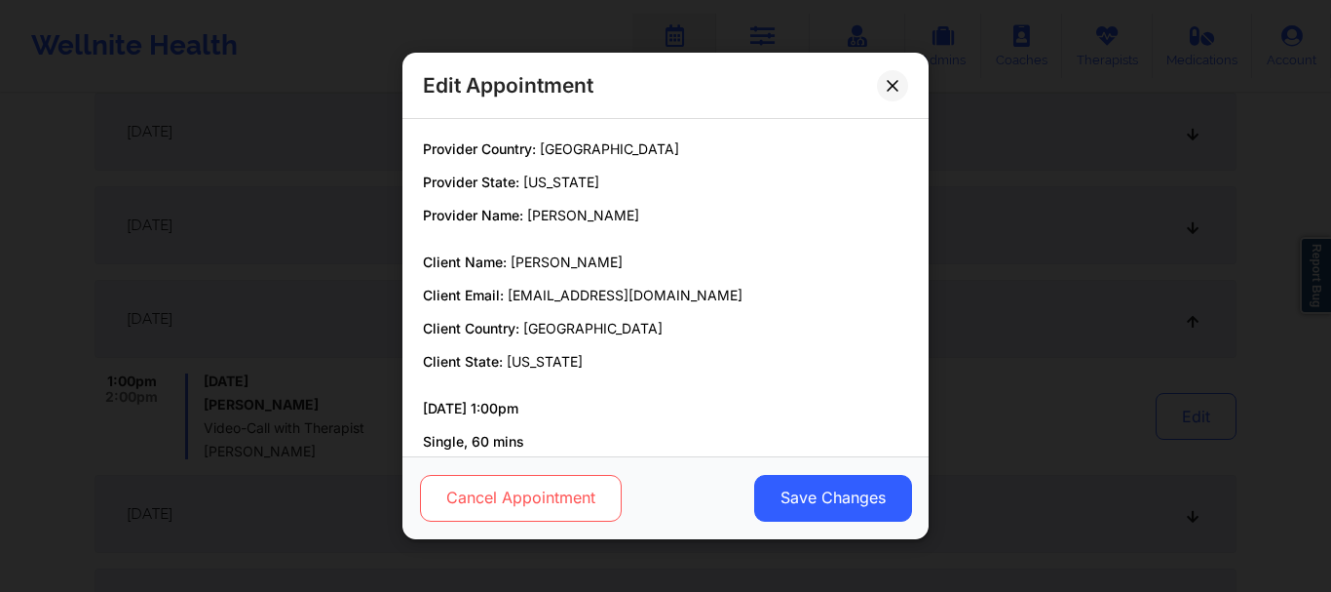
click at [589, 507] on button "Cancel Appointment" at bounding box center [521, 498] width 202 height 47
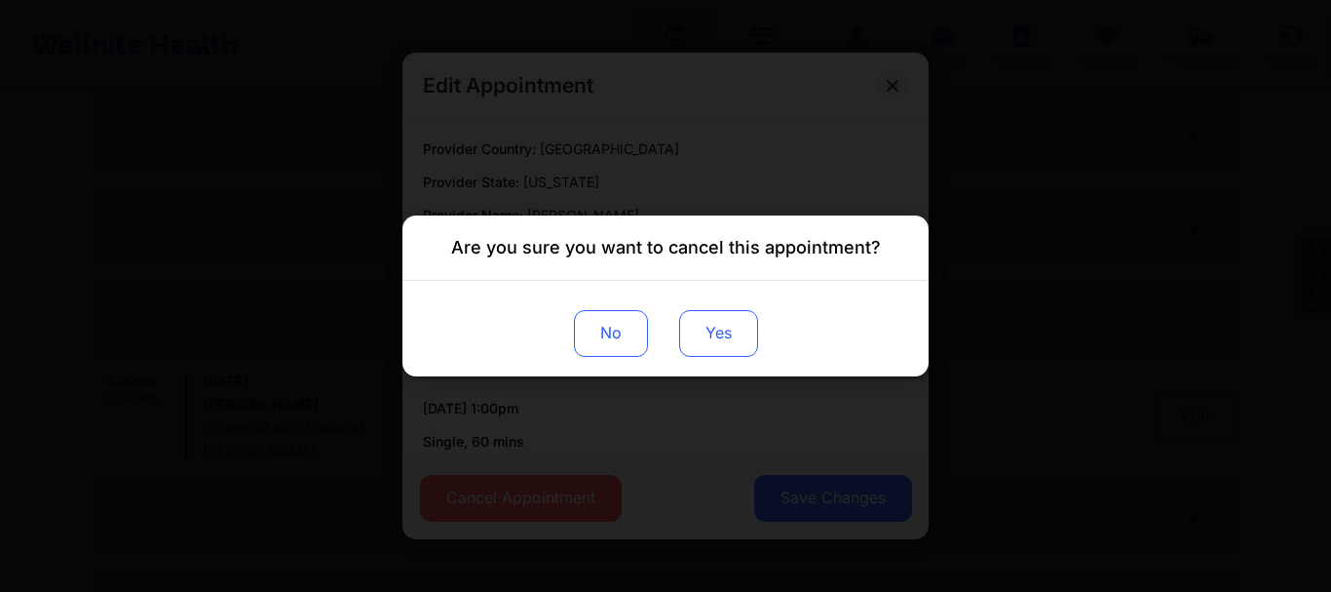
click at [739, 354] on button "Yes" at bounding box center [718, 333] width 79 height 47
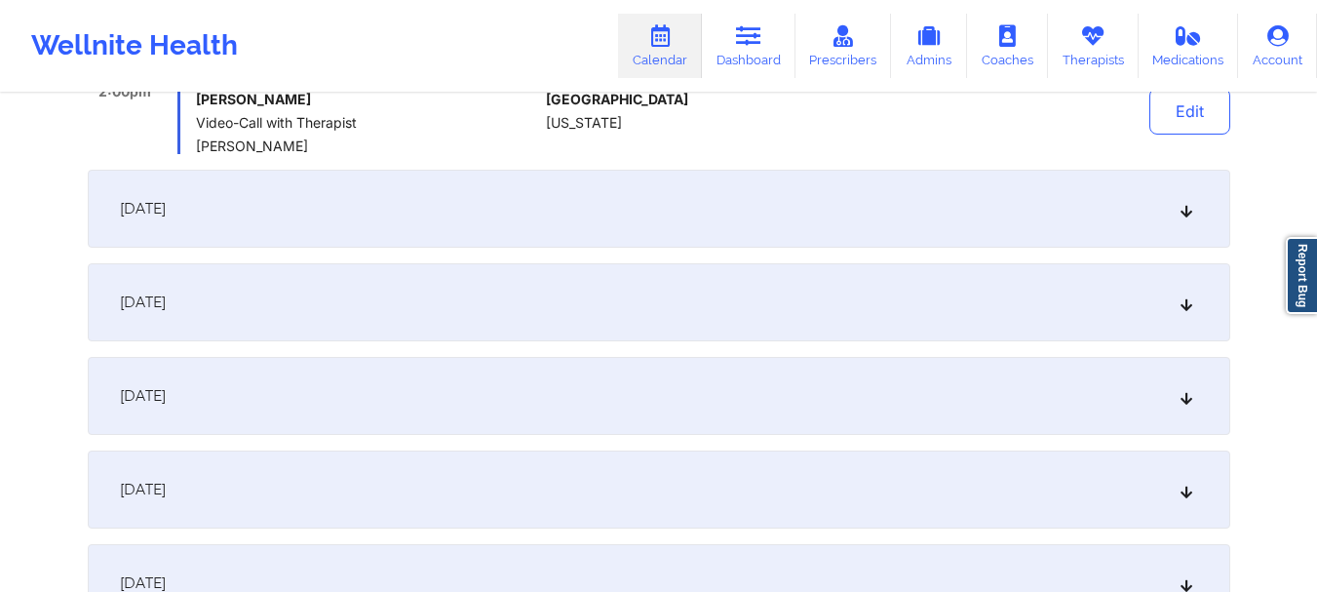
scroll to position [986, 0]
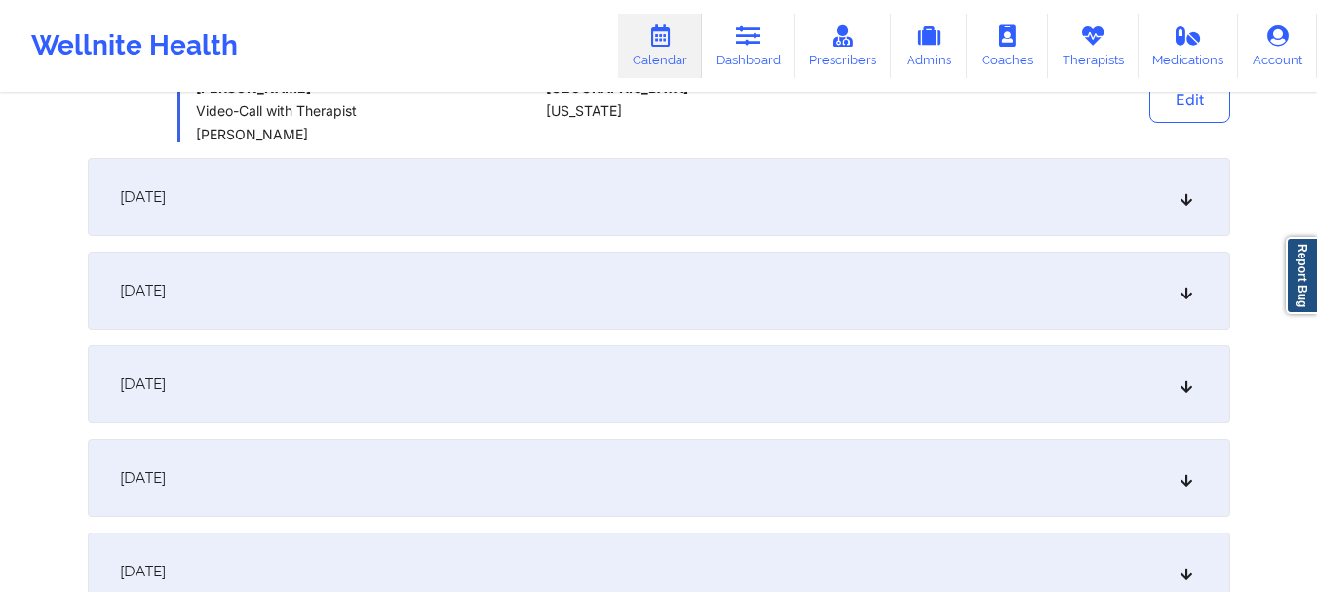
click at [1183, 197] on icon at bounding box center [1185, 197] width 17 height 14
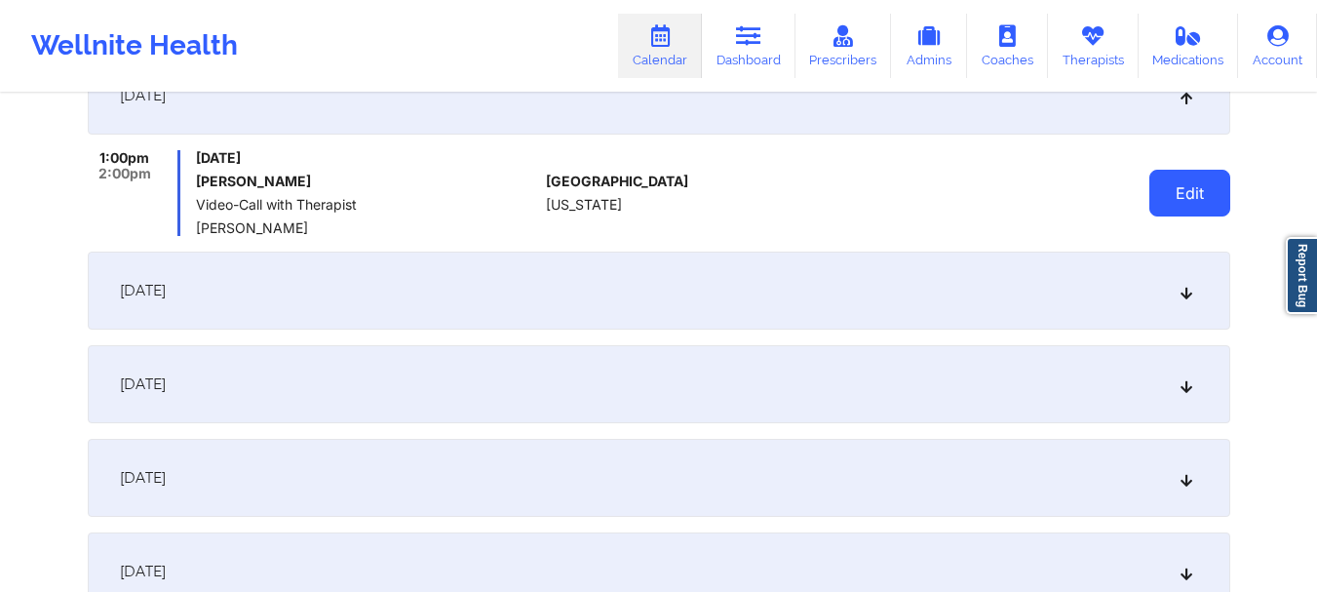
click at [1162, 203] on button "Edit" at bounding box center [1189, 193] width 81 height 47
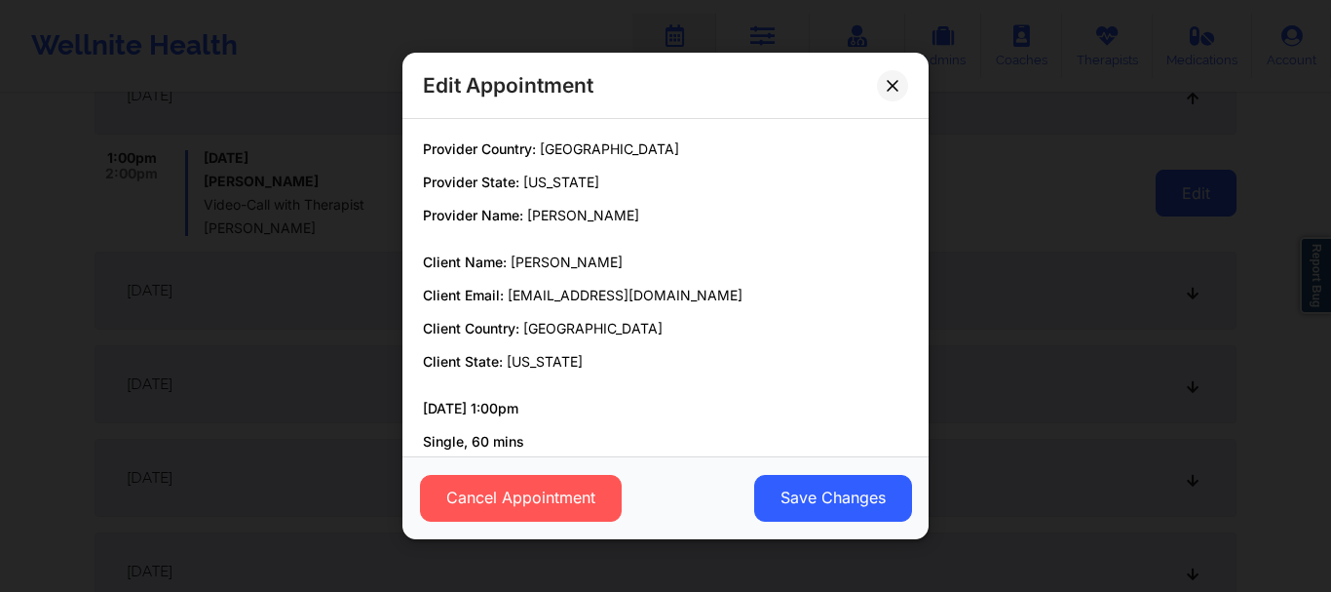
click at [1162, 203] on div "Edit Appointment Provider Country: United States Provider State: Florida Provid…" at bounding box center [665, 296] width 1331 height 592
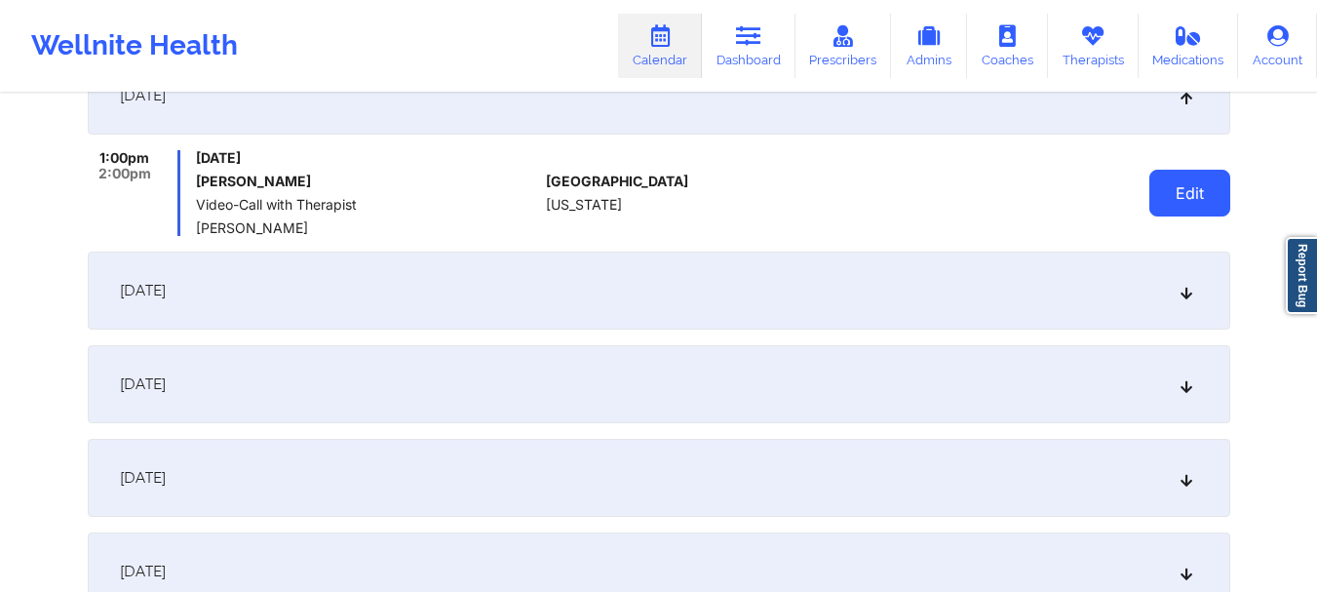
click at [1171, 198] on button "Edit" at bounding box center [1189, 193] width 81 height 47
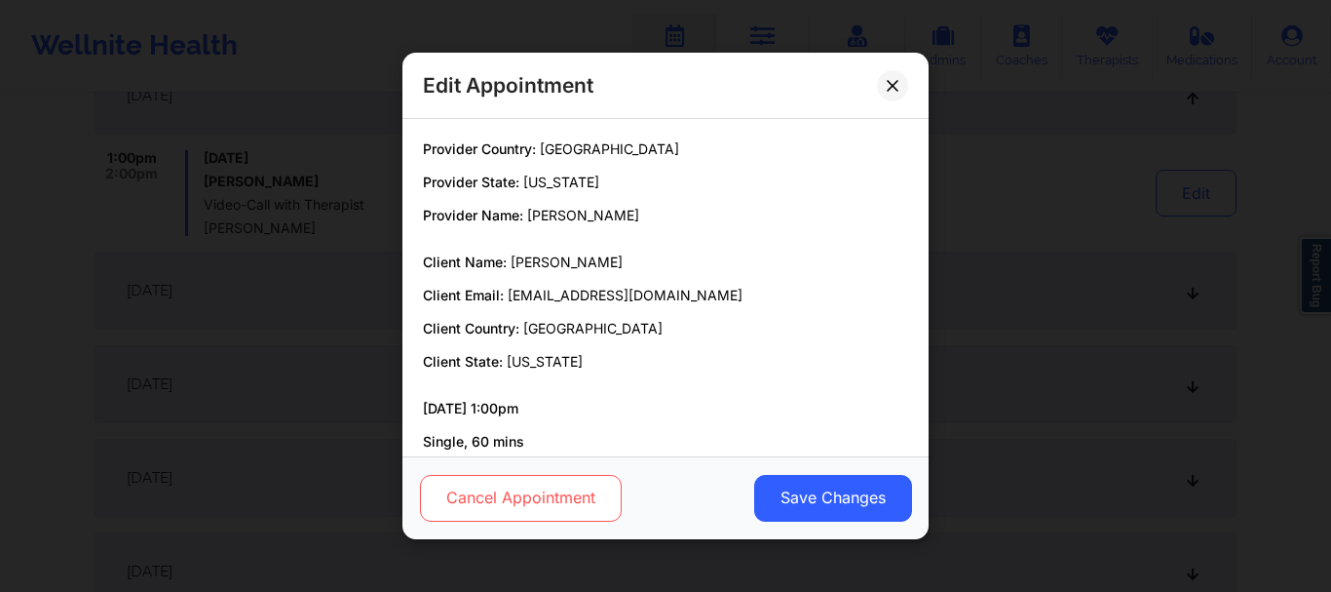
click at [508, 497] on button "Cancel Appointment" at bounding box center [521, 498] width 202 height 47
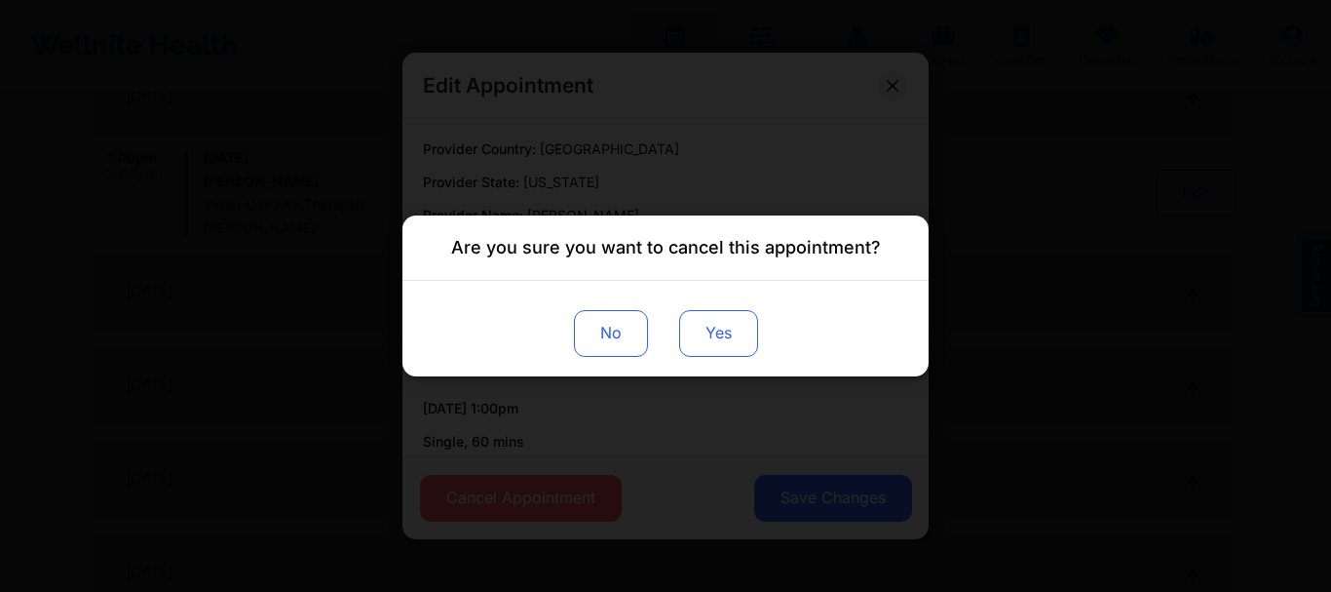
click at [702, 341] on button "Yes" at bounding box center [718, 333] width 79 height 47
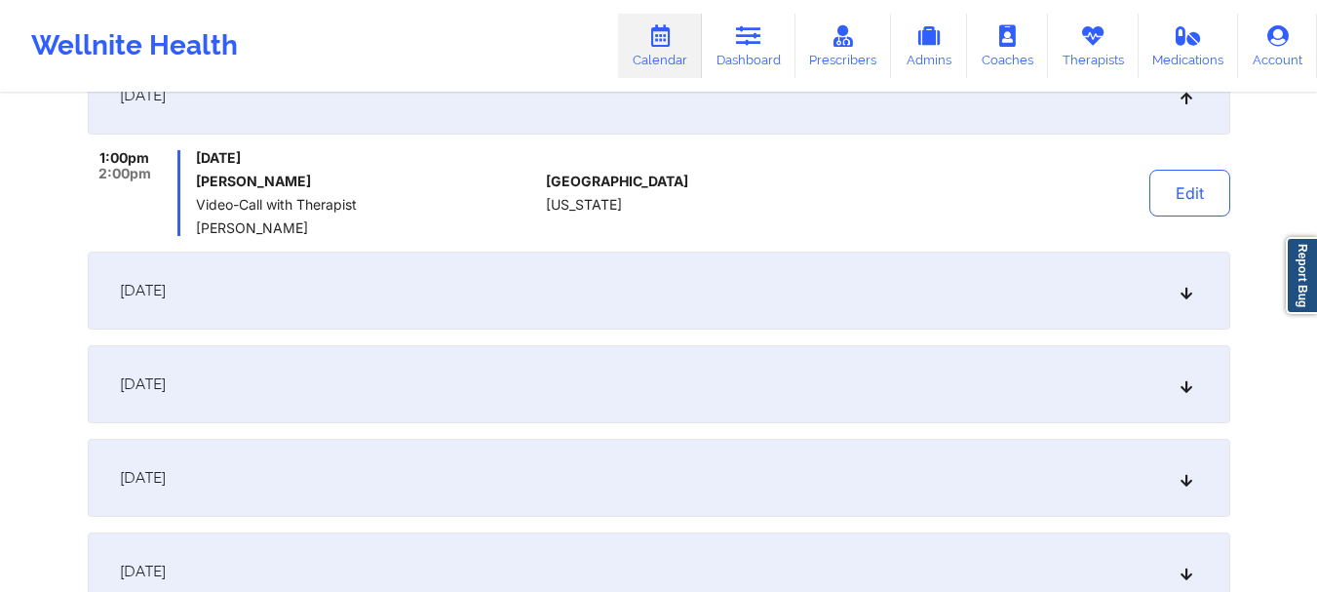
click at [1191, 289] on icon at bounding box center [1185, 291] width 17 height 14
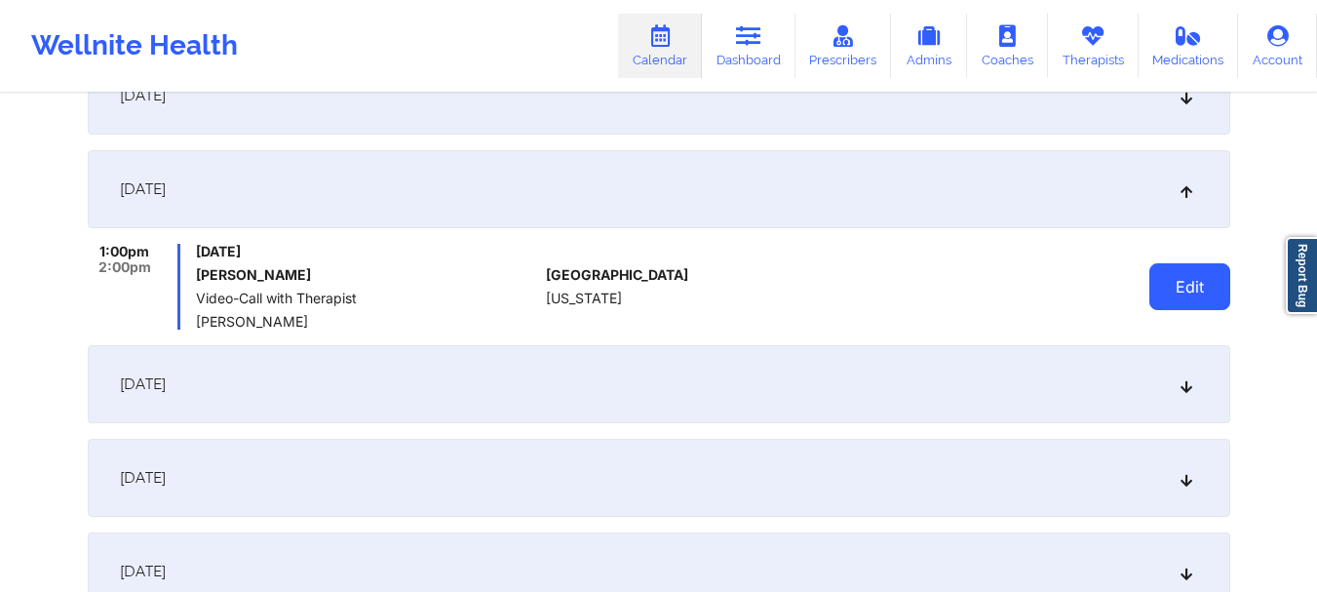
click at [1187, 287] on button "Edit" at bounding box center [1189, 286] width 81 height 47
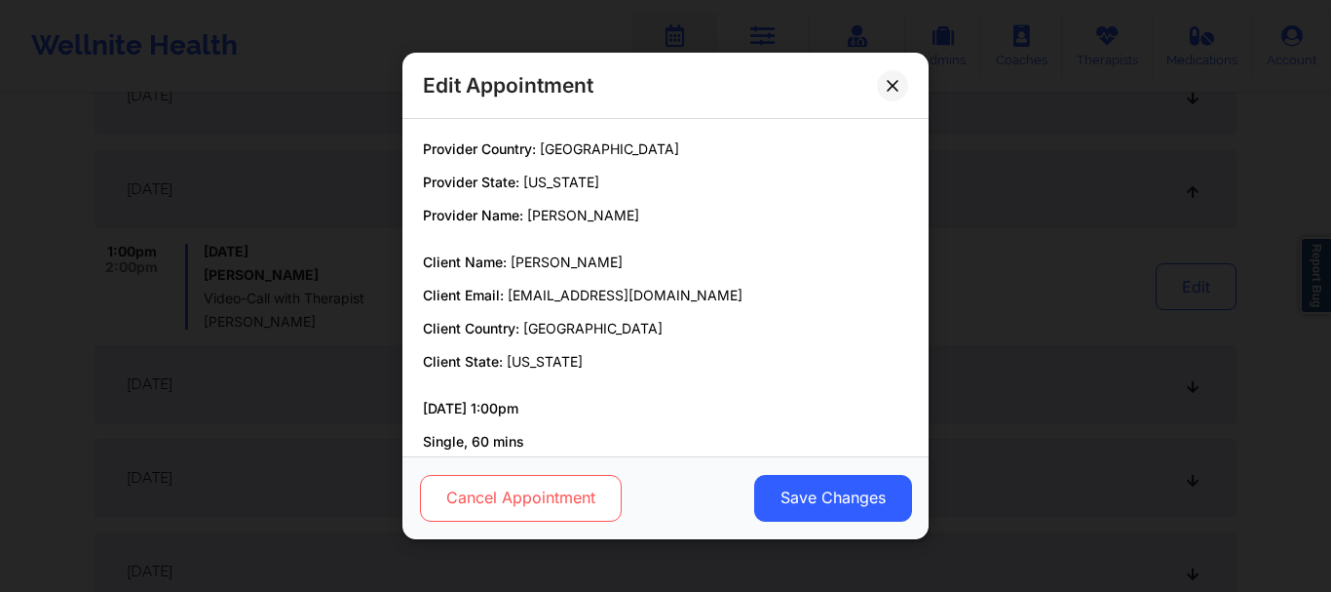
click at [569, 490] on button "Cancel Appointment" at bounding box center [521, 498] width 202 height 47
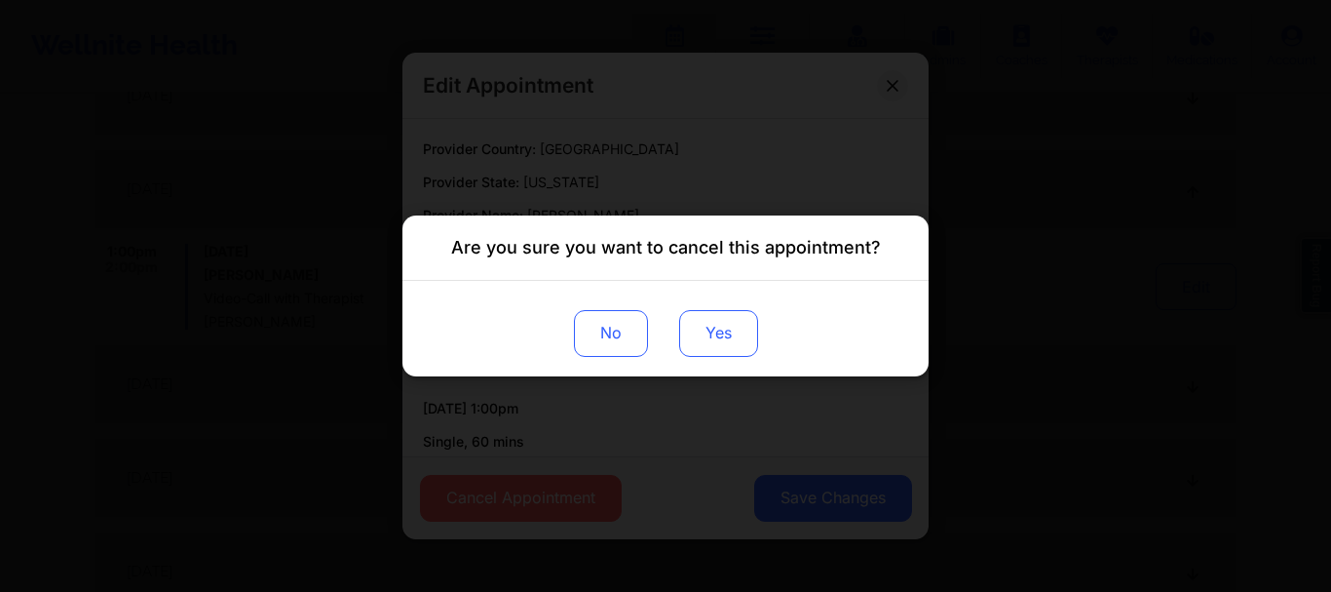
click at [741, 323] on button "Yes" at bounding box center [718, 333] width 79 height 47
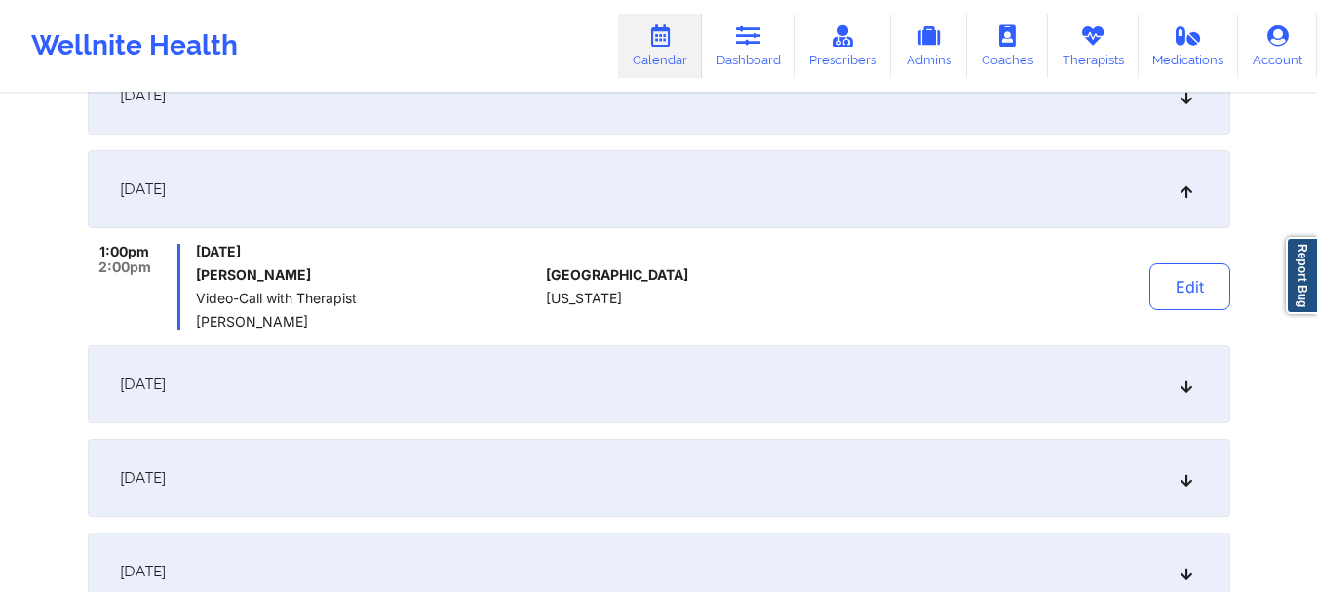
click at [1177, 376] on div "November 25, 2025" at bounding box center [659, 384] width 1142 height 78
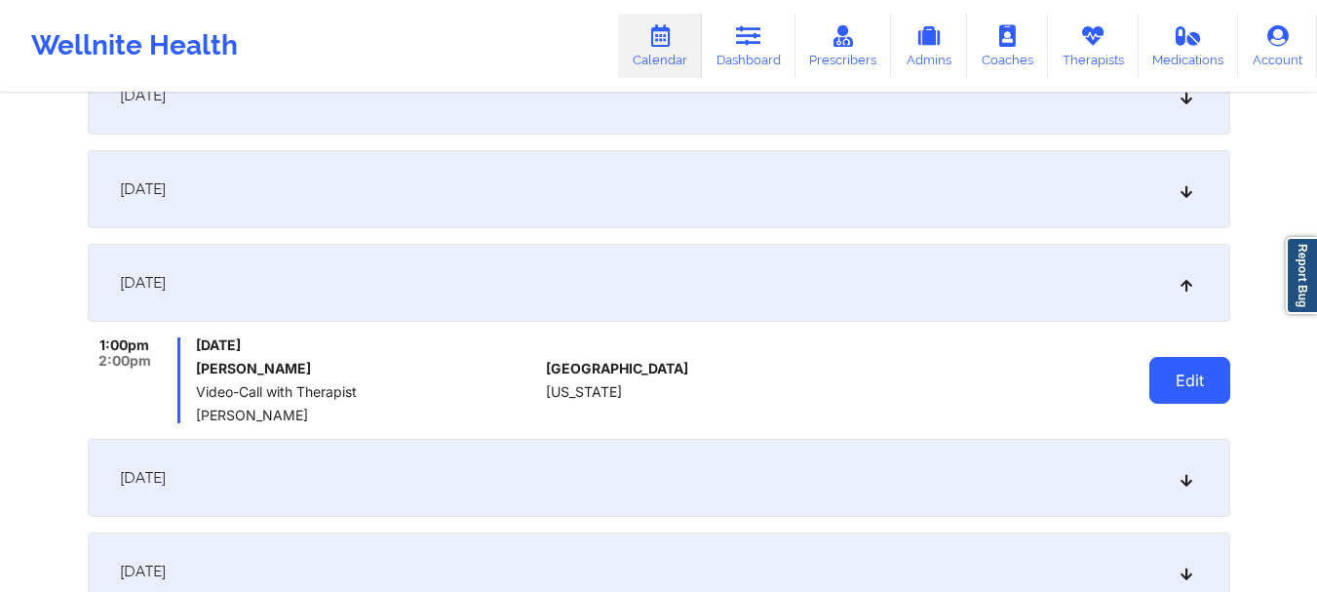
click at [1179, 376] on button "Edit" at bounding box center [1189, 380] width 81 height 47
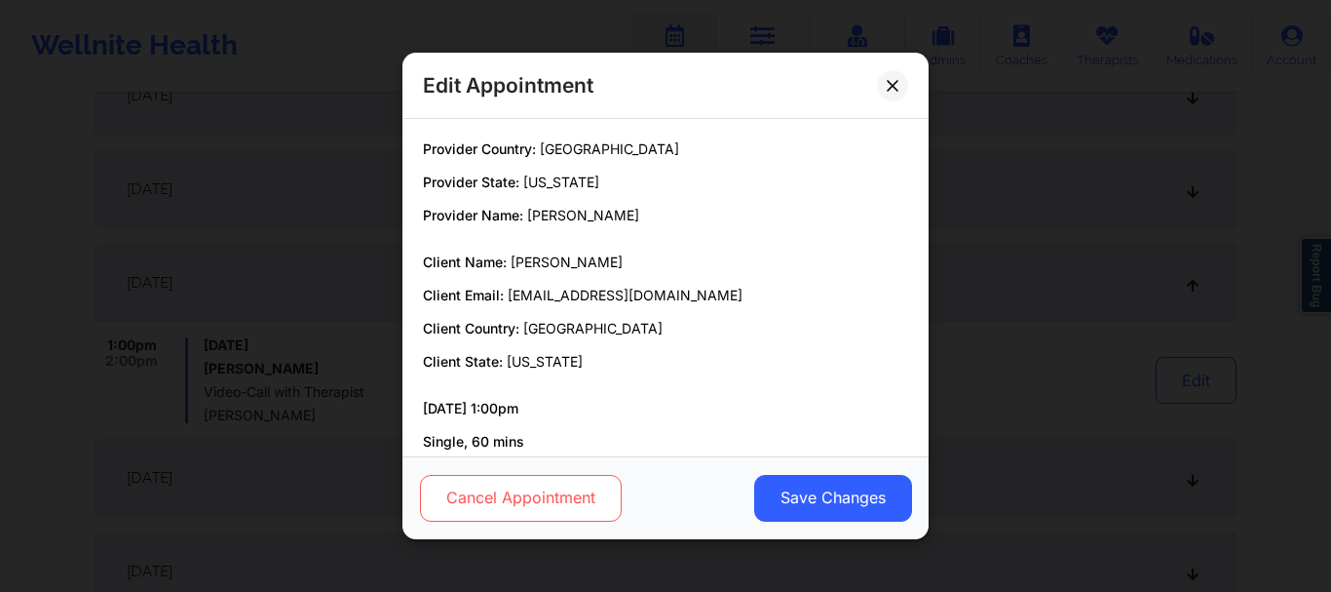
click at [508, 488] on button "Cancel Appointment" at bounding box center [521, 498] width 202 height 47
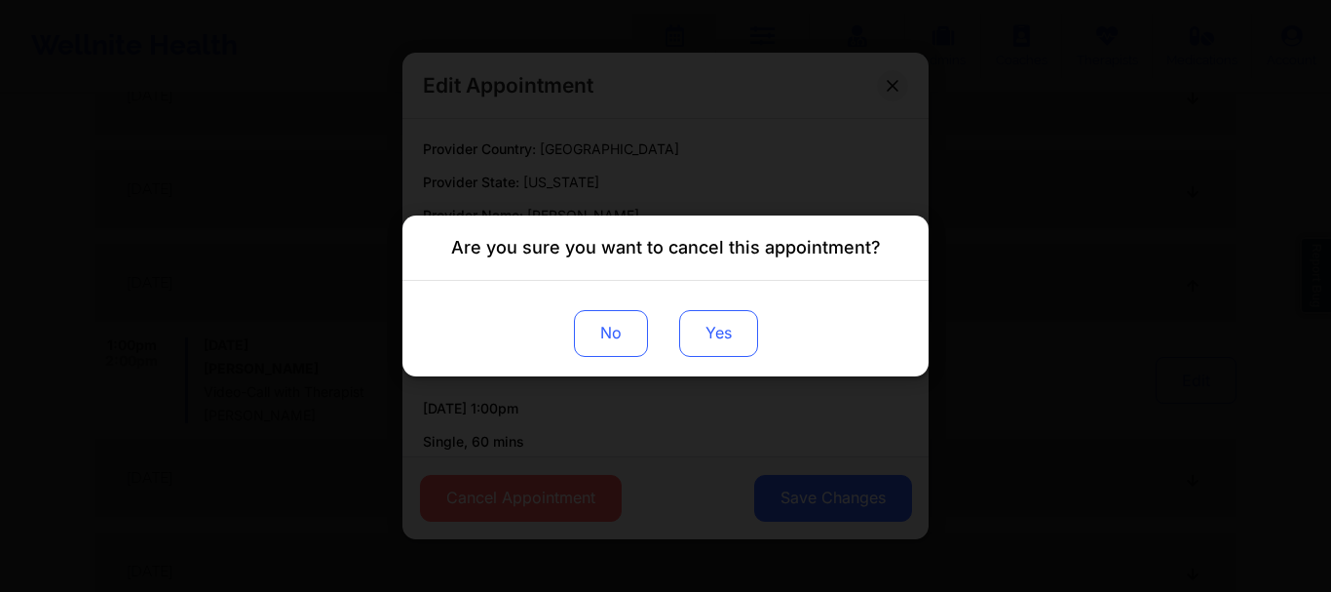
click at [712, 328] on button "Yes" at bounding box center [718, 333] width 79 height 47
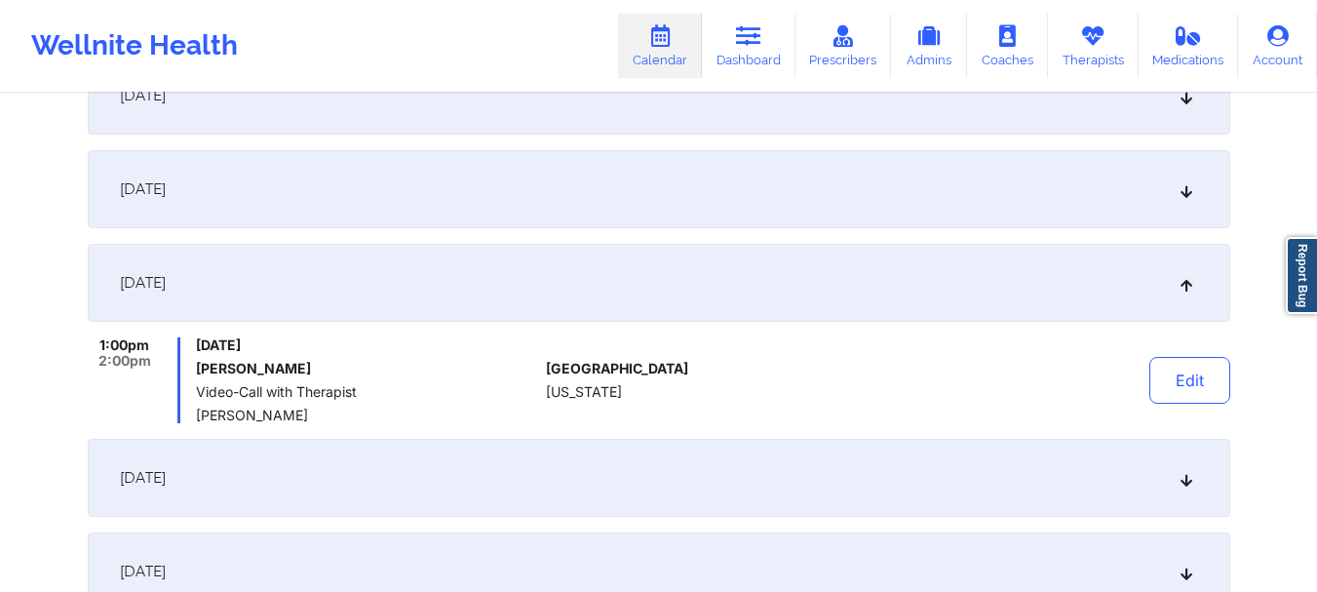
click at [1182, 481] on icon at bounding box center [1185, 478] width 17 height 14
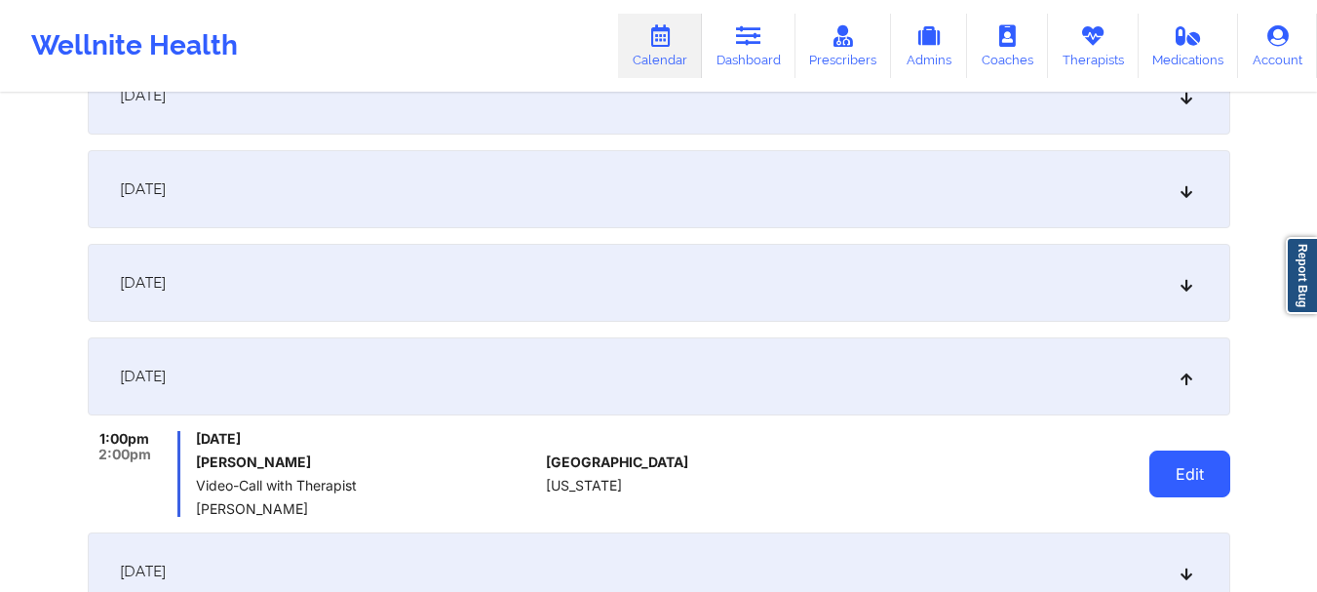
click at [1188, 476] on button "Edit" at bounding box center [1189, 473] width 81 height 47
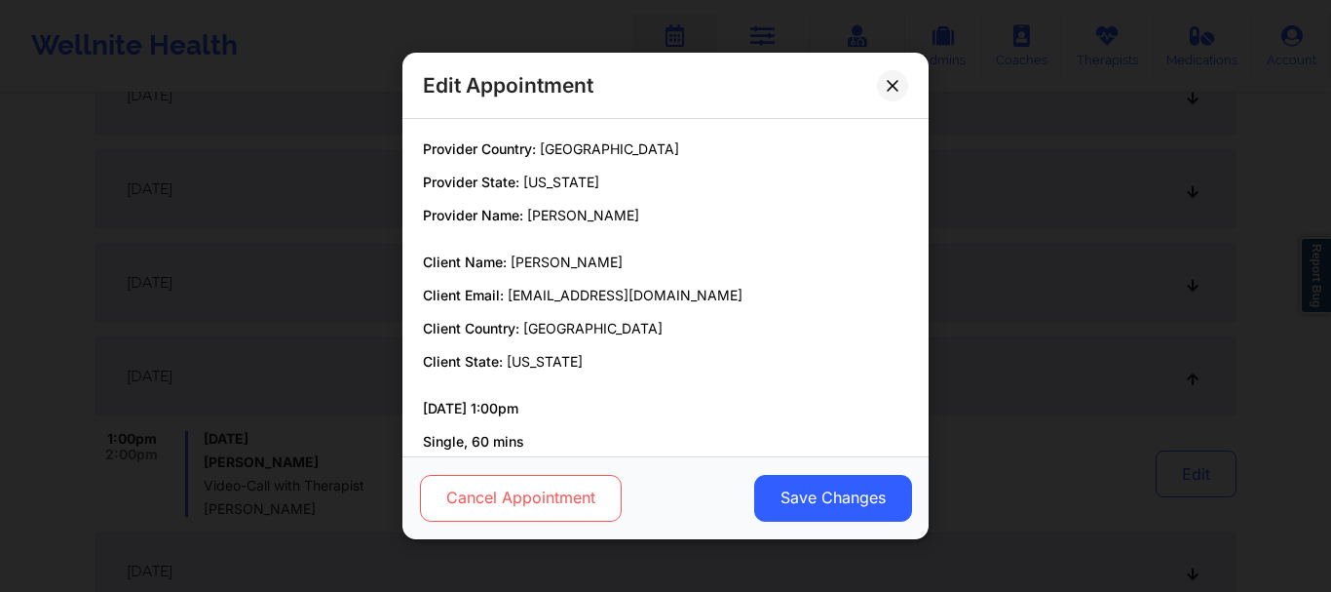
click at [573, 514] on button "Cancel Appointment" at bounding box center [521, 498] width 202 height 47
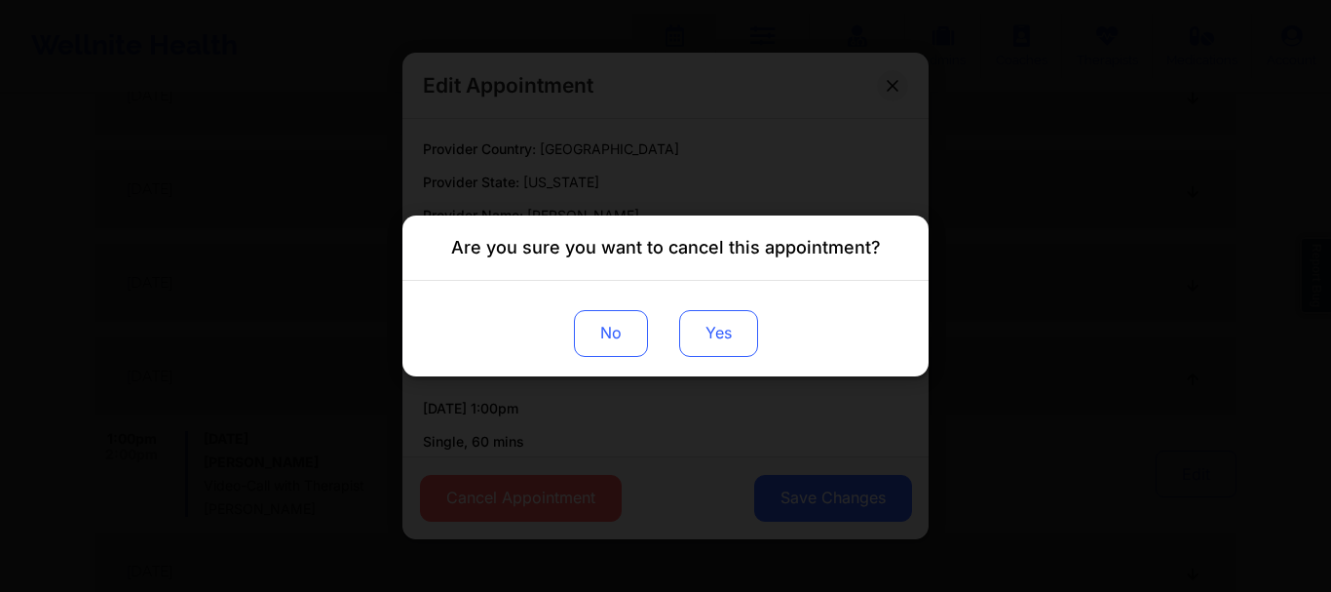
click at [741, 314] on button "Yes" at bounding box center [718, 333] width 79 height 47
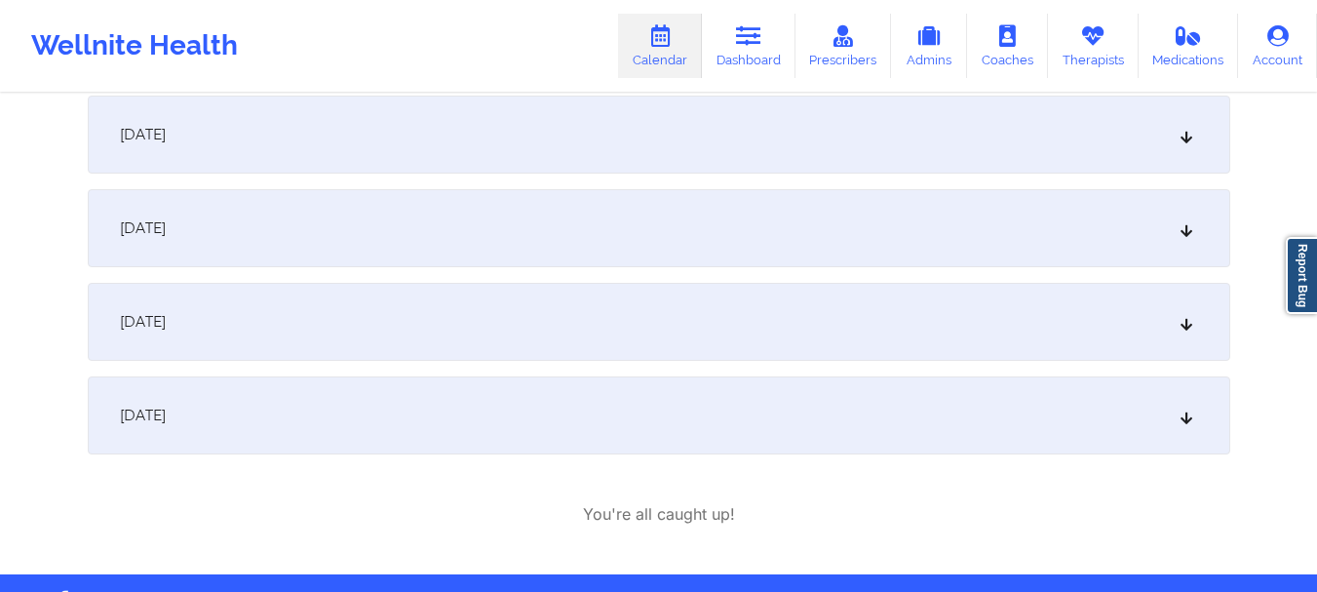
scroll to position [1426, 0]
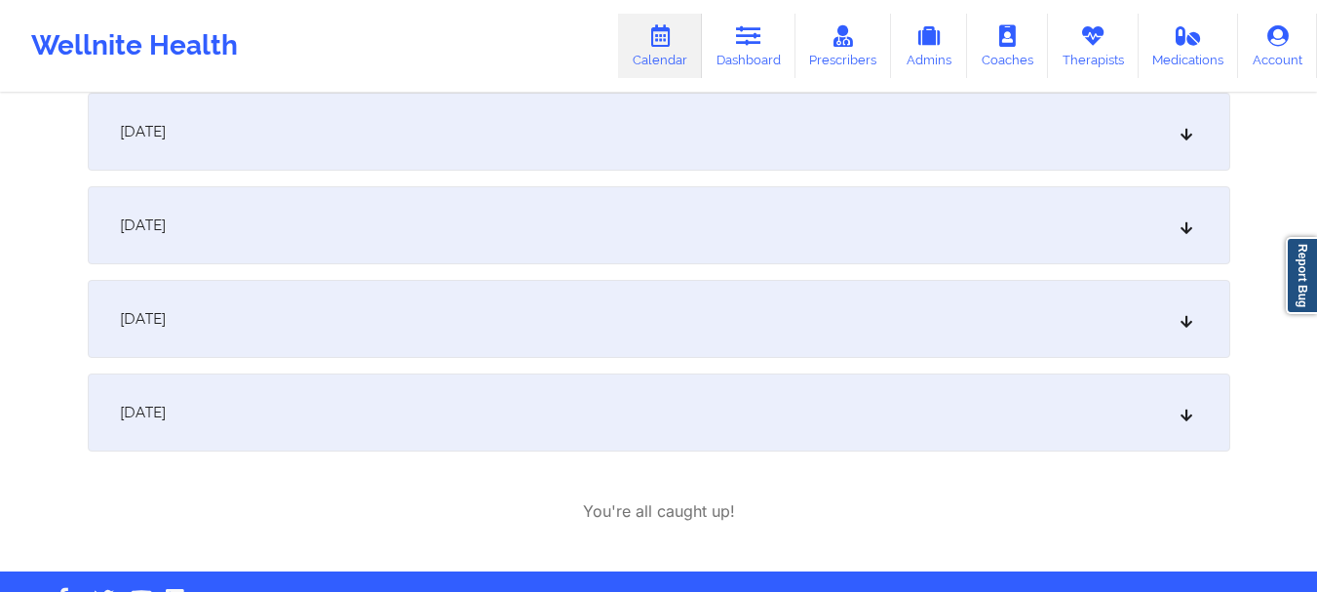
click at [1182, 137] on icon at bounding box center [1185, 132] width 17 height 14
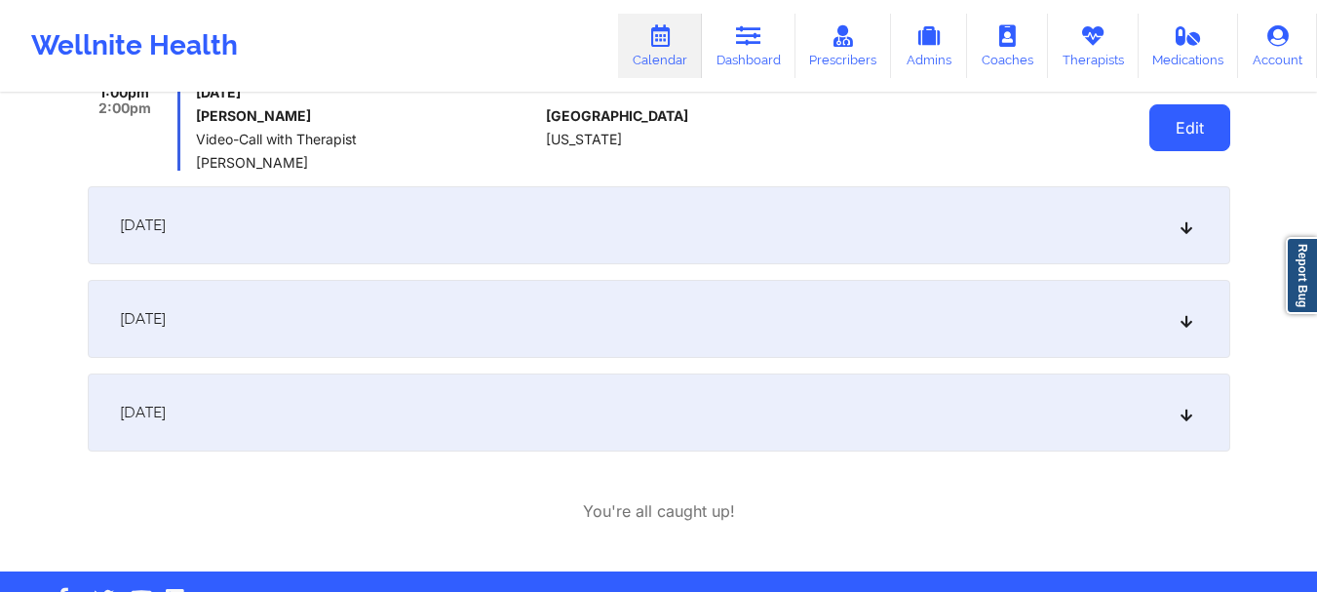
click at [1175, 138] on button "Edit" at bounding box center [1189, 127] width 81 height 47
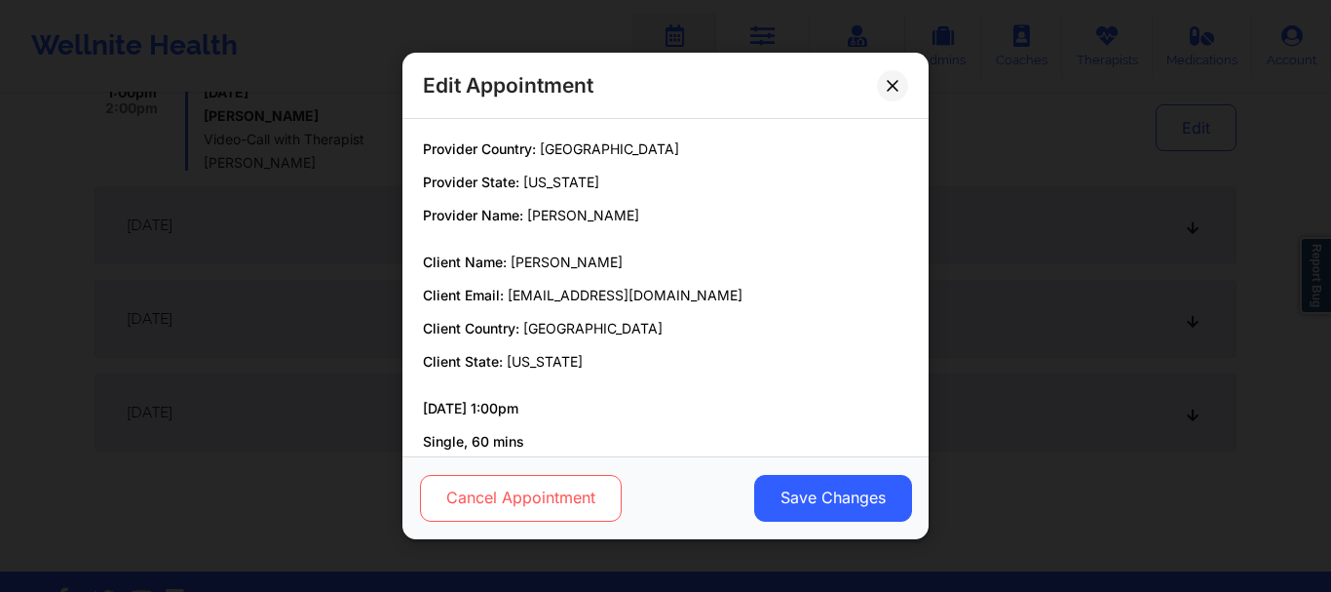
click at [550, 497] on button "Cancel Appointment" at bounding box center [521, 498] width 202 height 47
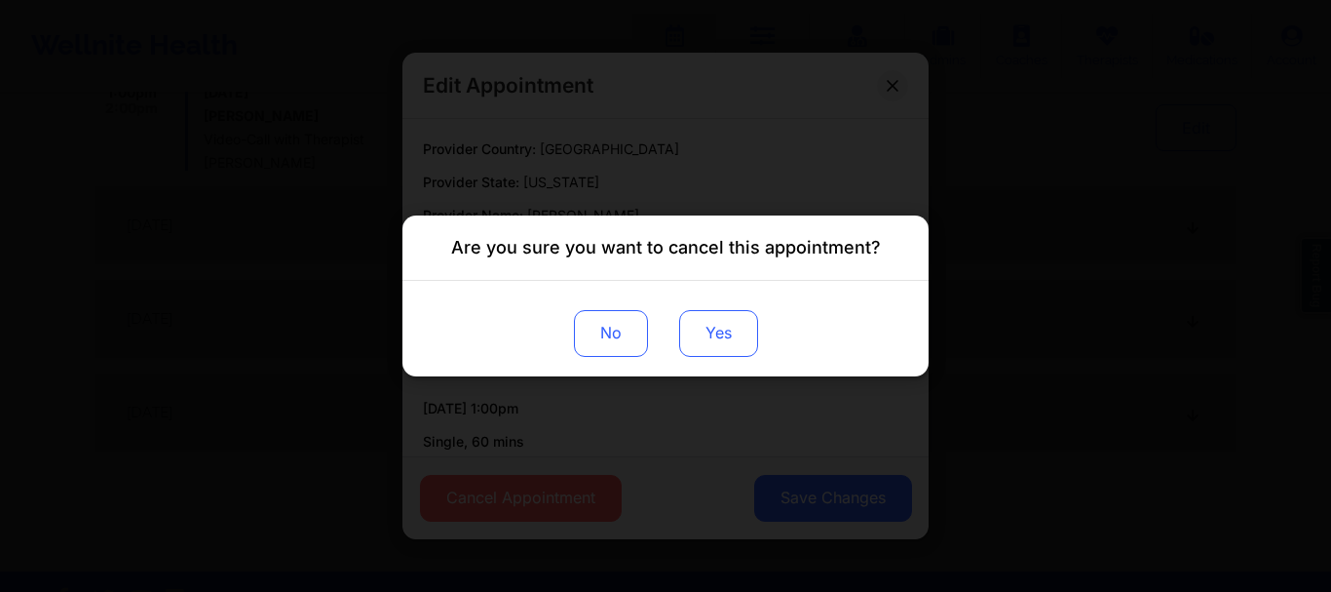
click at [739, 318] on button "Yes" at bounding box center [718, 333] width 79 height 47
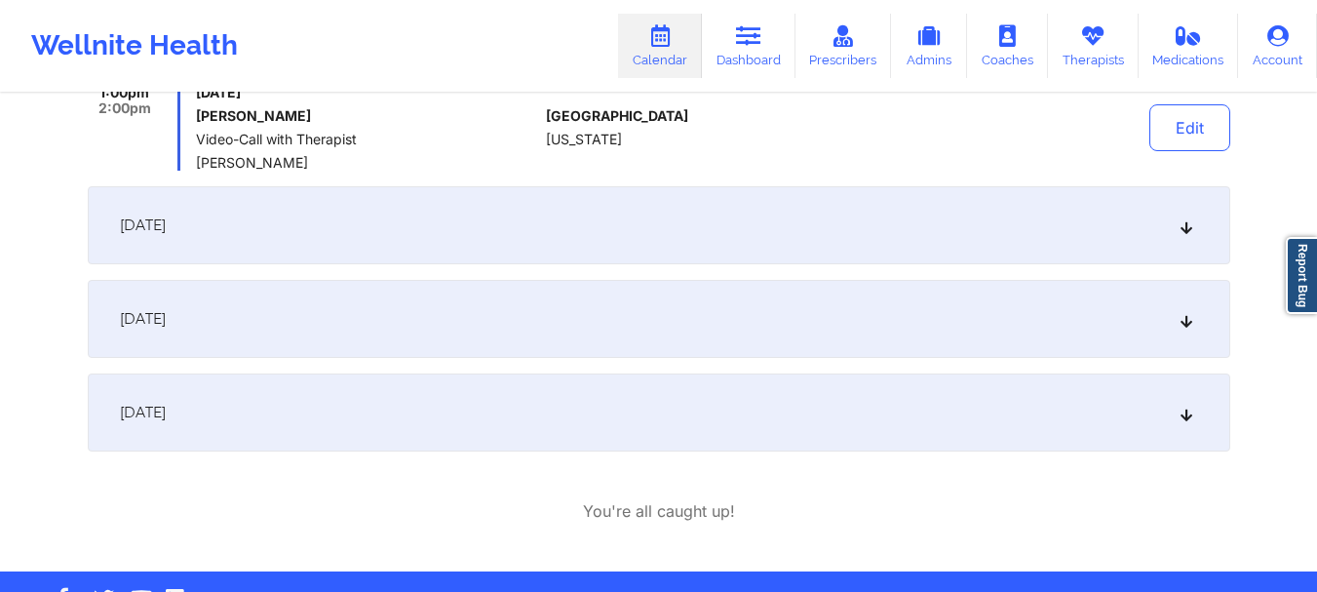
click at [1174, 222] on div "December 16, 2025" at bounding box center [659, 225] width 1142 height 78
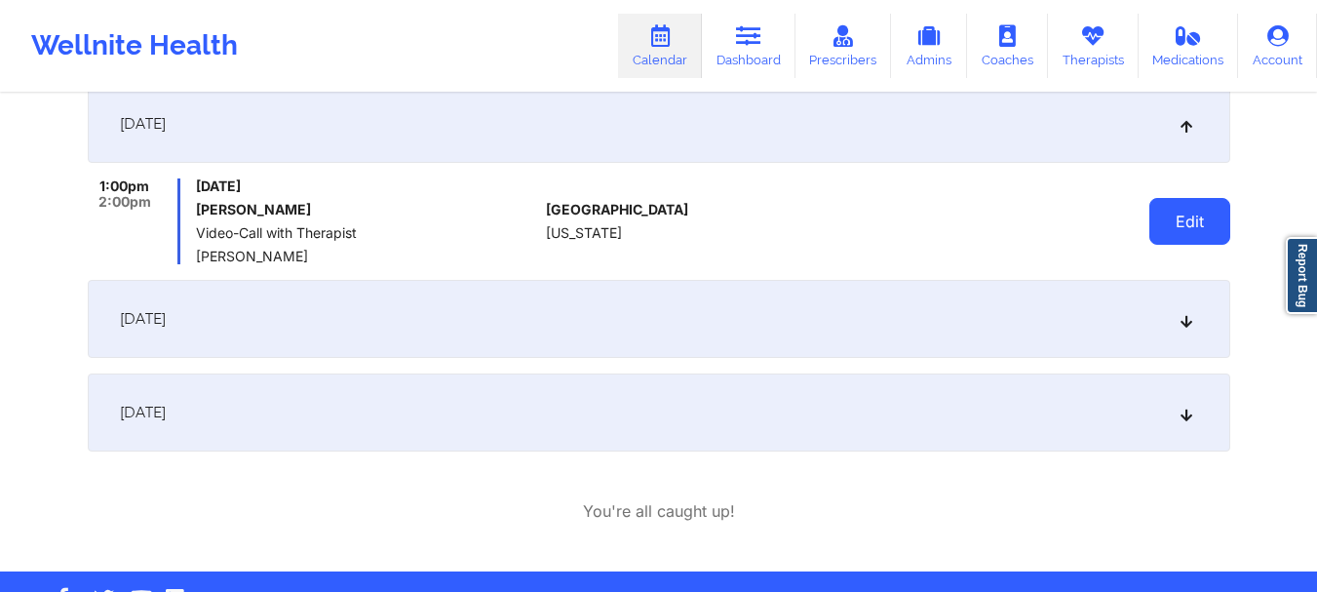
click at [1153, 215] on button "Edit" at bounding box center [1189, 221] width 81 height 47
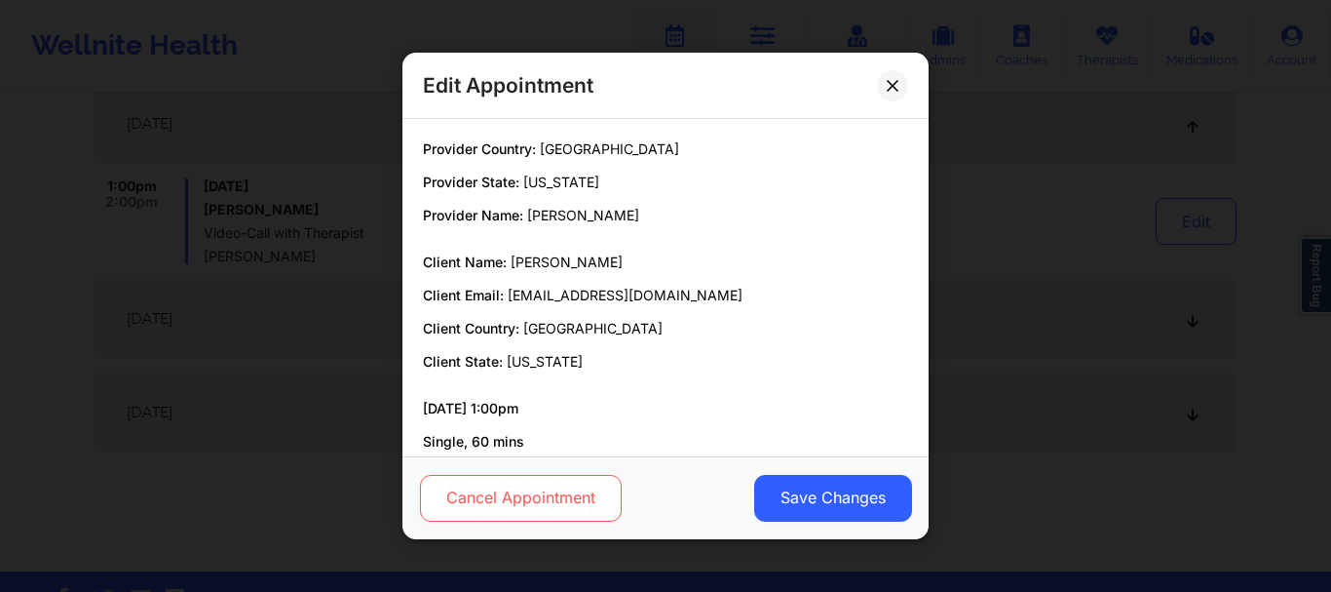
click at [535, 489] on button "Cancel Appointment" at bounding box center [521, 498] width 202 height 47
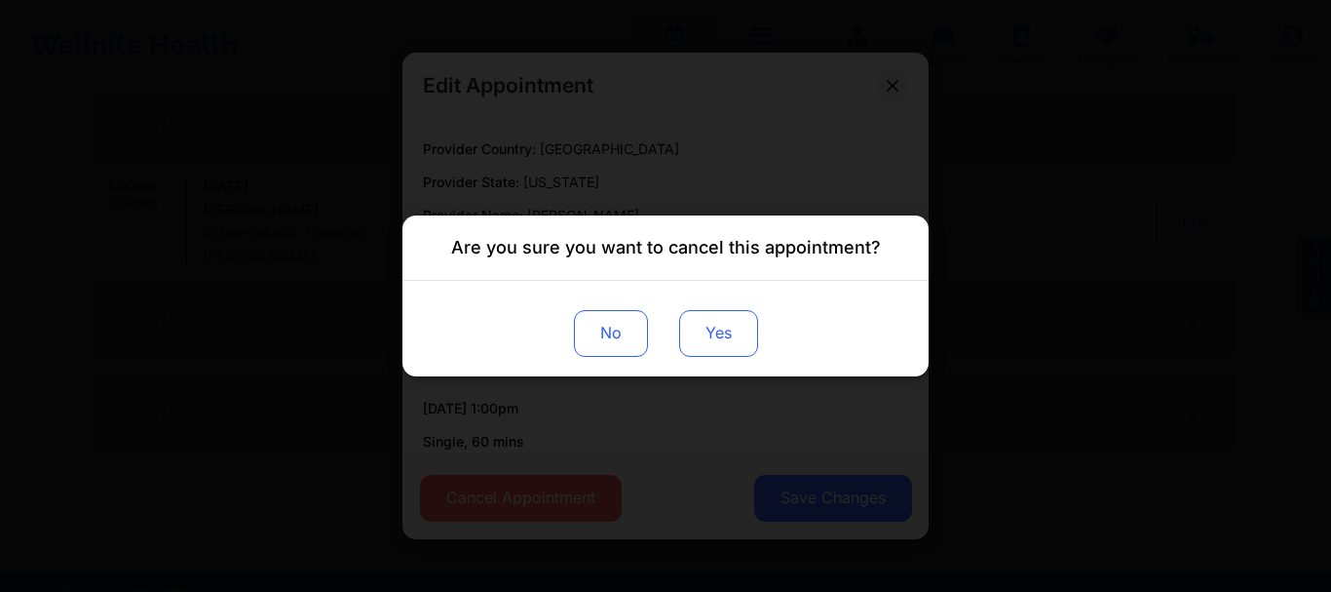
click at [725, 343] on button "Yes" at bounding box center [718, 333] width 79 height 47
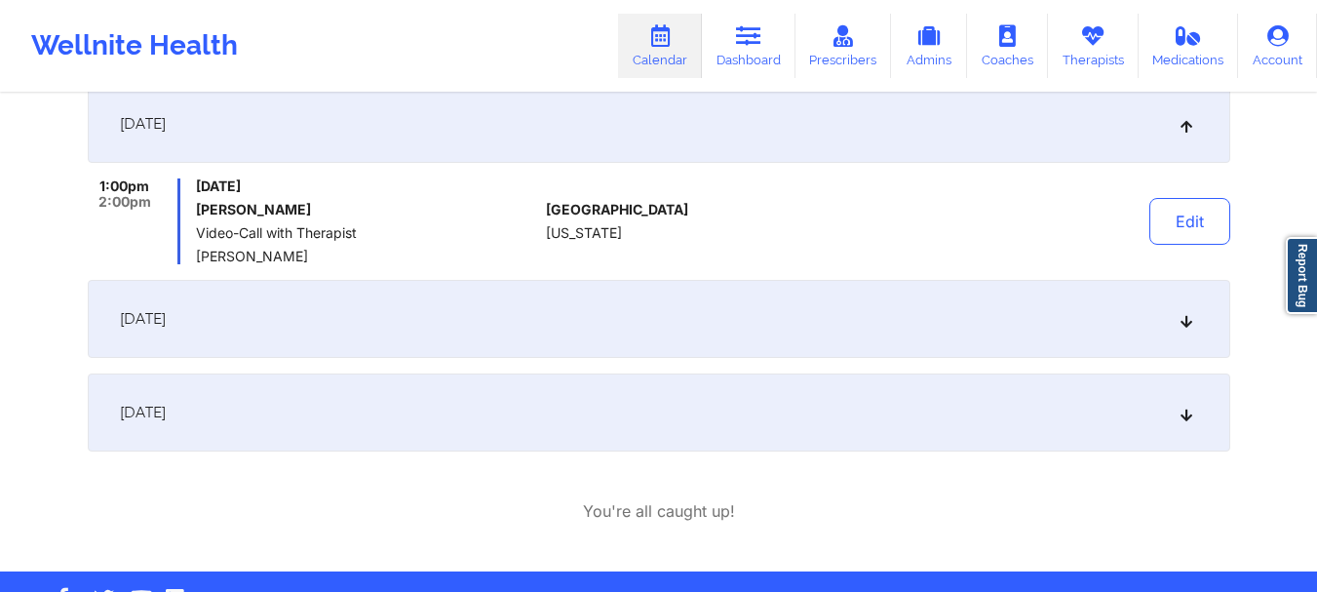
click at [1195, 332] on div "December 23, 2025" at bounding box center [659, 319] width 1142 height 78
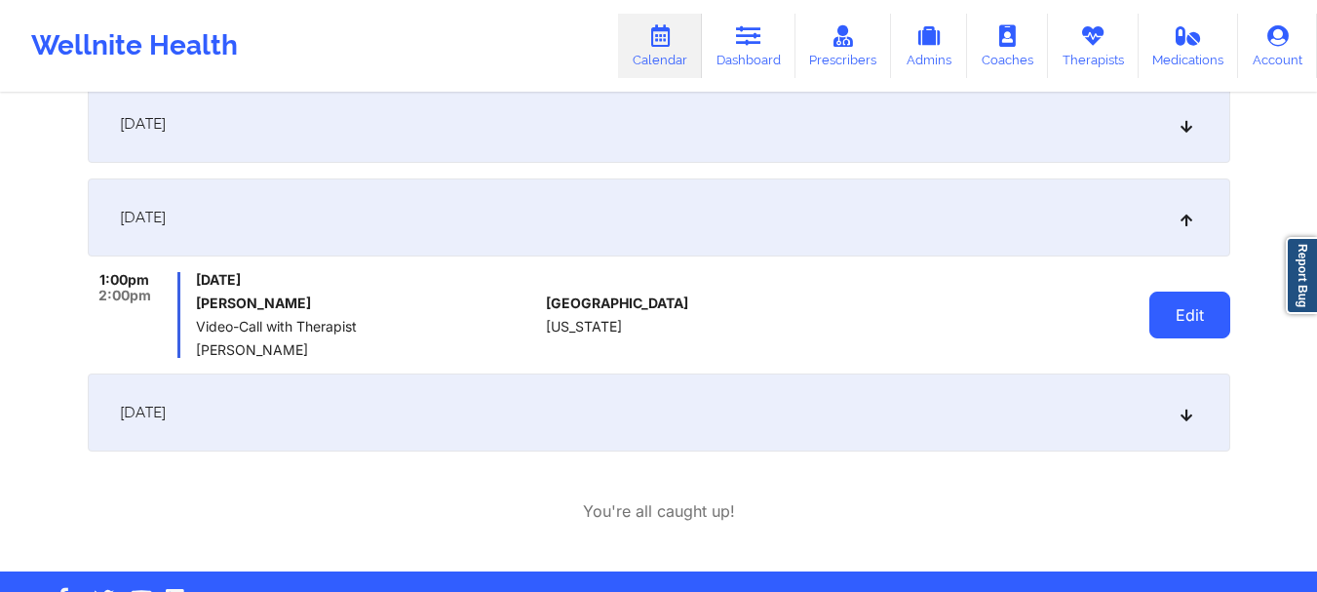
click at [1173, 321] on button "Edit" at bounding box center [1189, 314] width 81 height 47
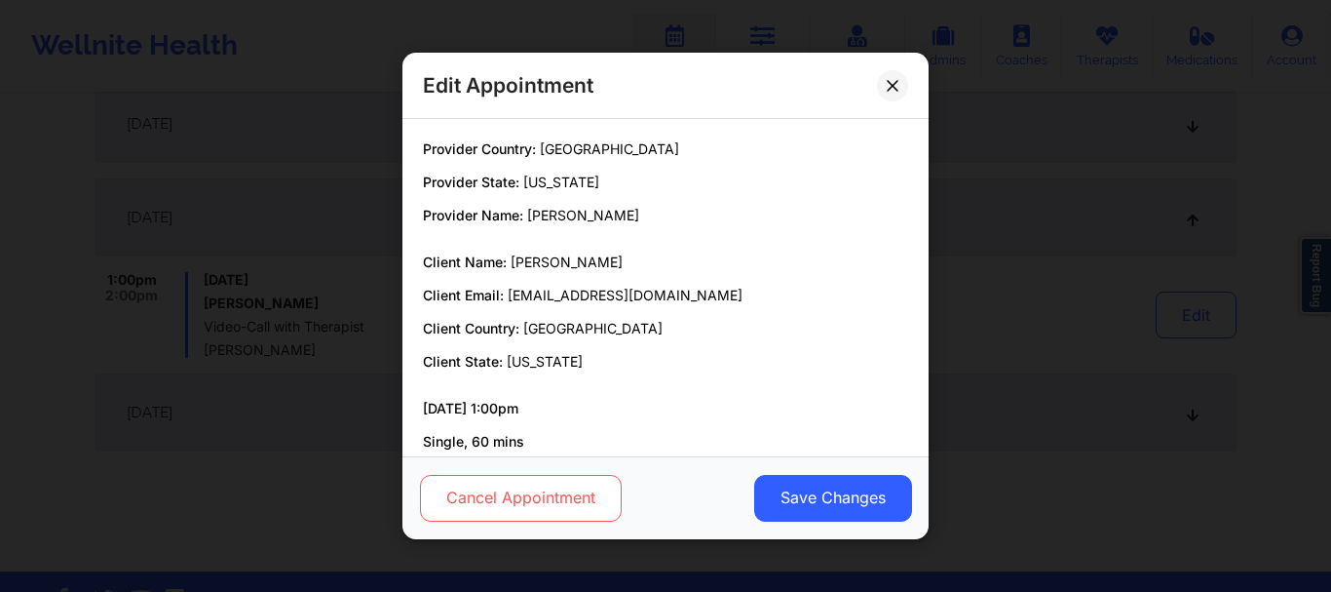
click at [557, 516] on button "Cancel Appointment" at bounding box center [521, 498] width 202 height 47
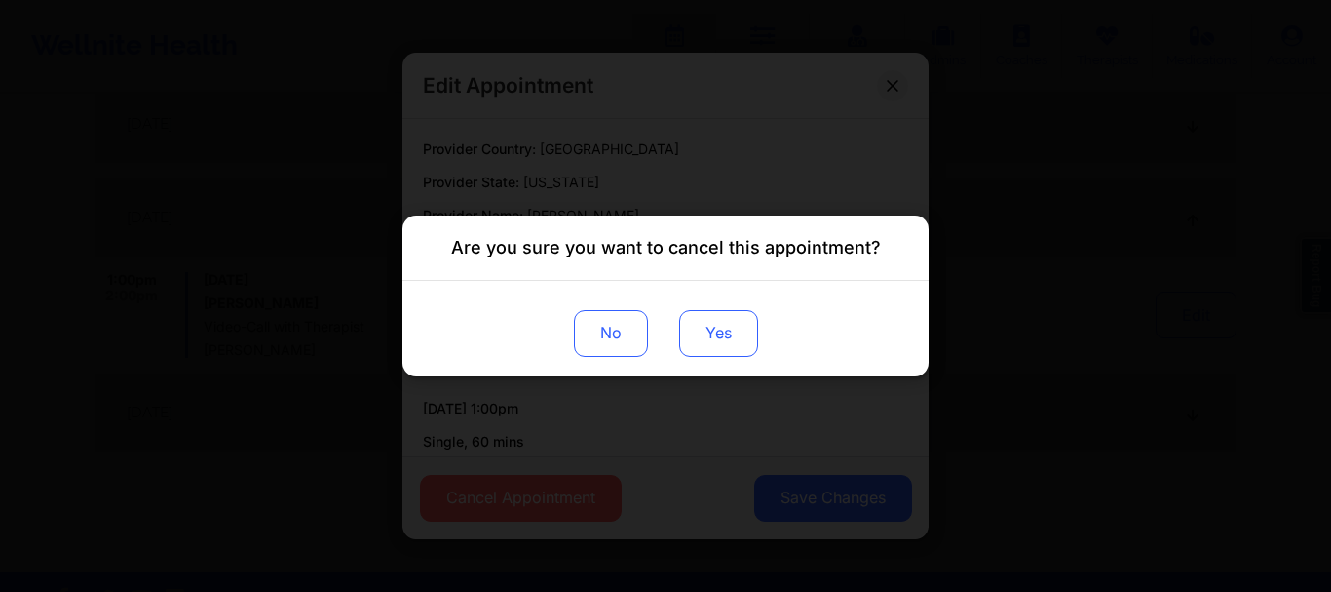
click at [735, 328] on button "Yes" at bounding box center [718, 333] width 79 height 47
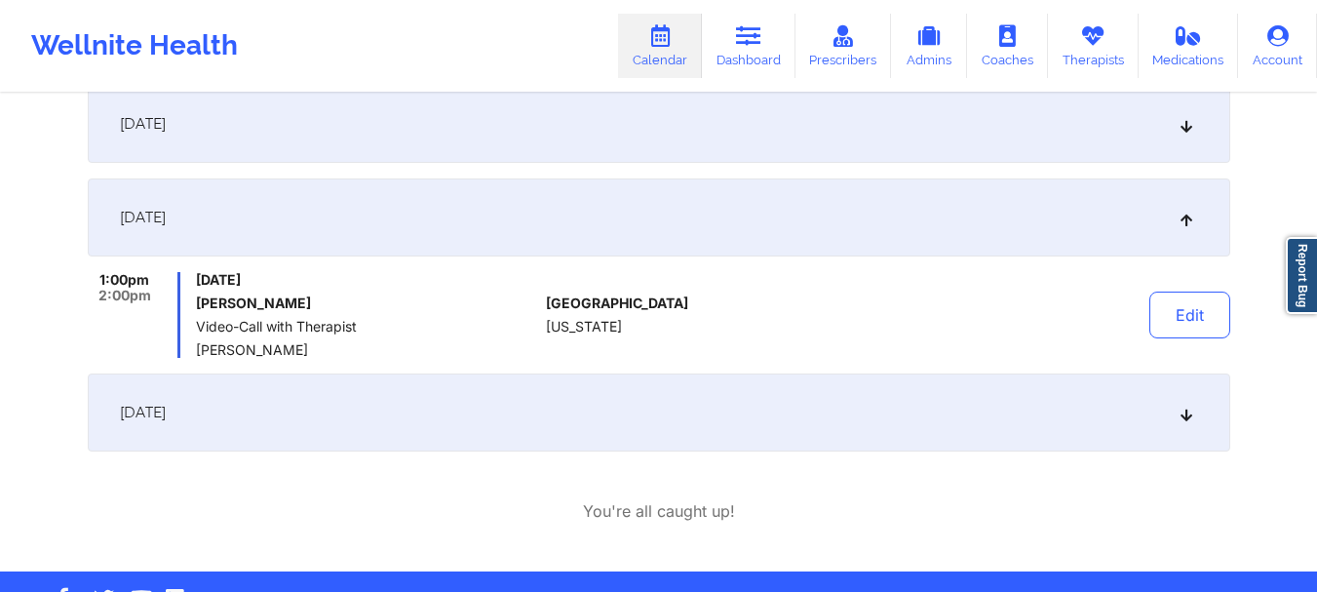
click at [1184, 412] on icon at bounding box center [1185, 412] width 17 height 14
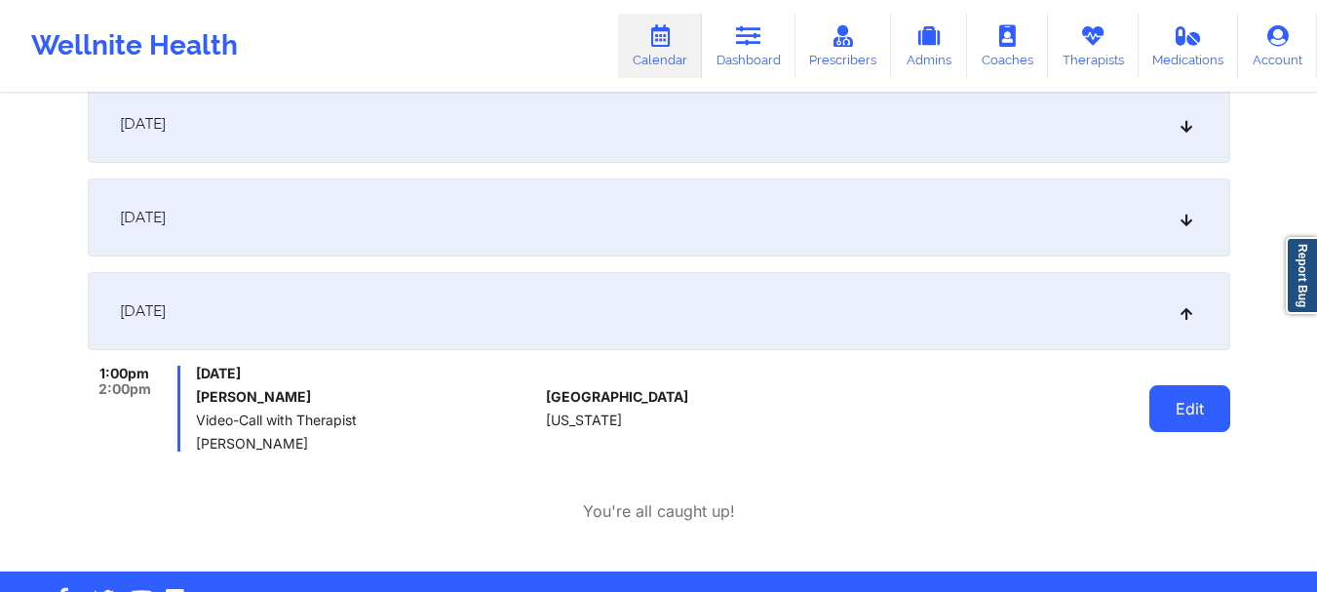
click at [1197, 402] on button "Edit" at bounding box center [1189, 408] width 81 height 47
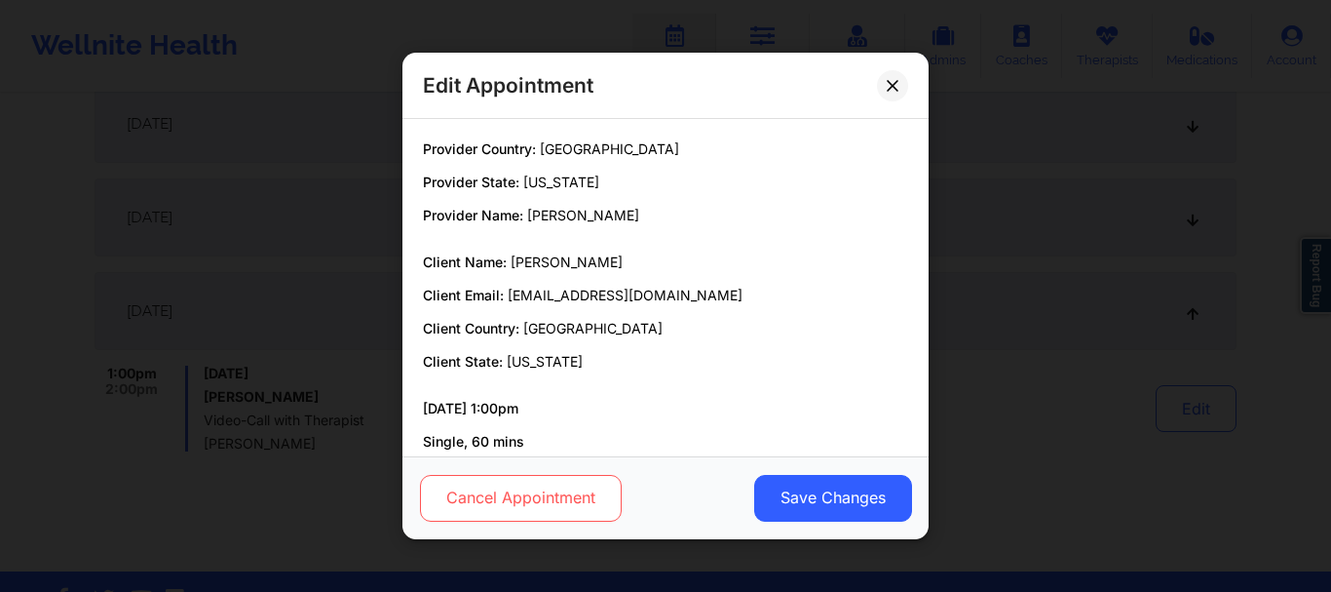
click at [564, 500] on button "Cancel Appointment" at bounding box center [521, 498] width 202 height 47
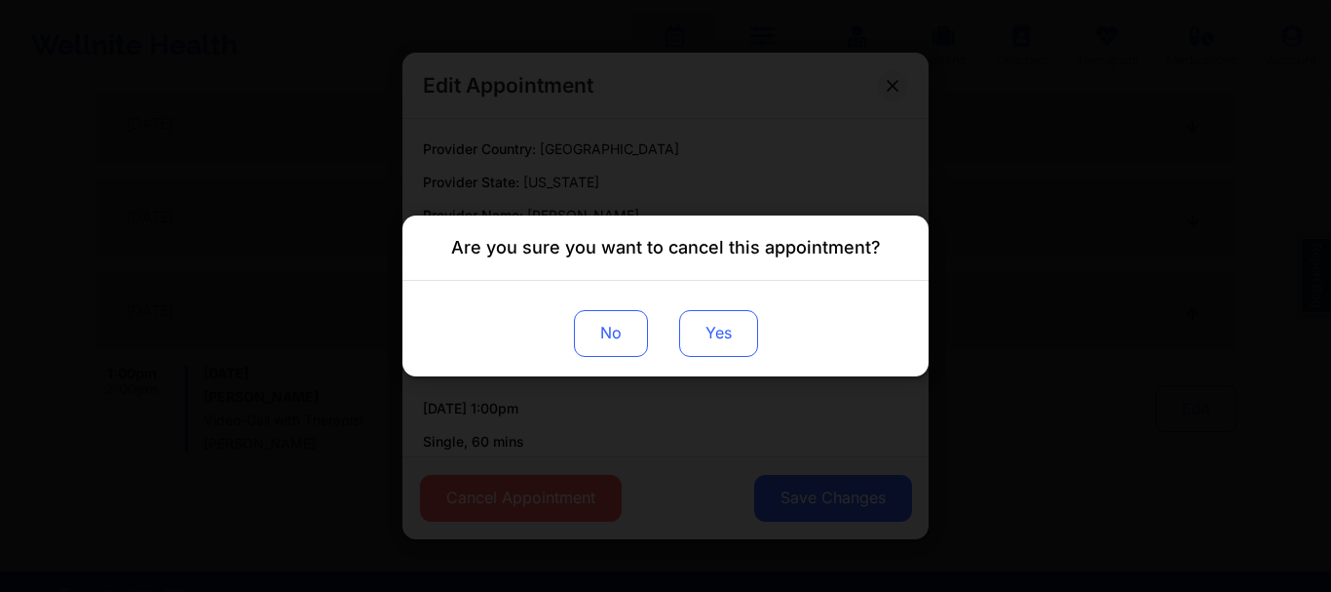
click at [757, 349] on button "Yes" at bounding box center [718, 333] width 79 height 47
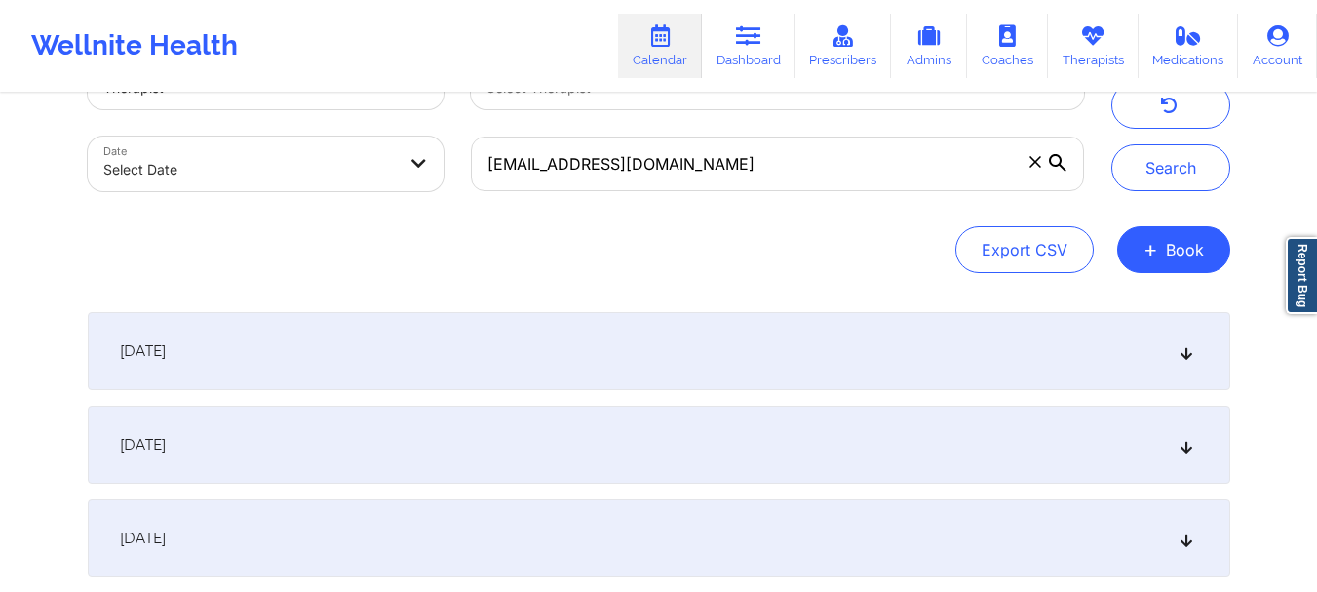
scroll to position [73, 0]
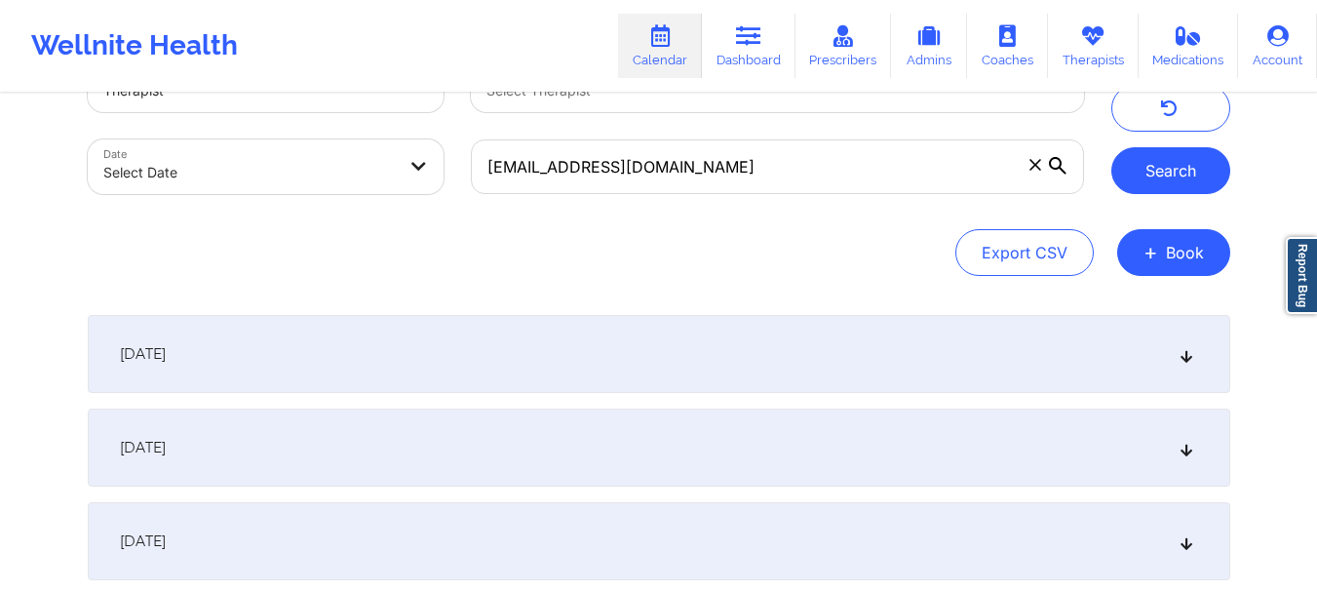
click at [1210, 151] on button "Search" at bounding box center [1170, 170] width 119 height 47
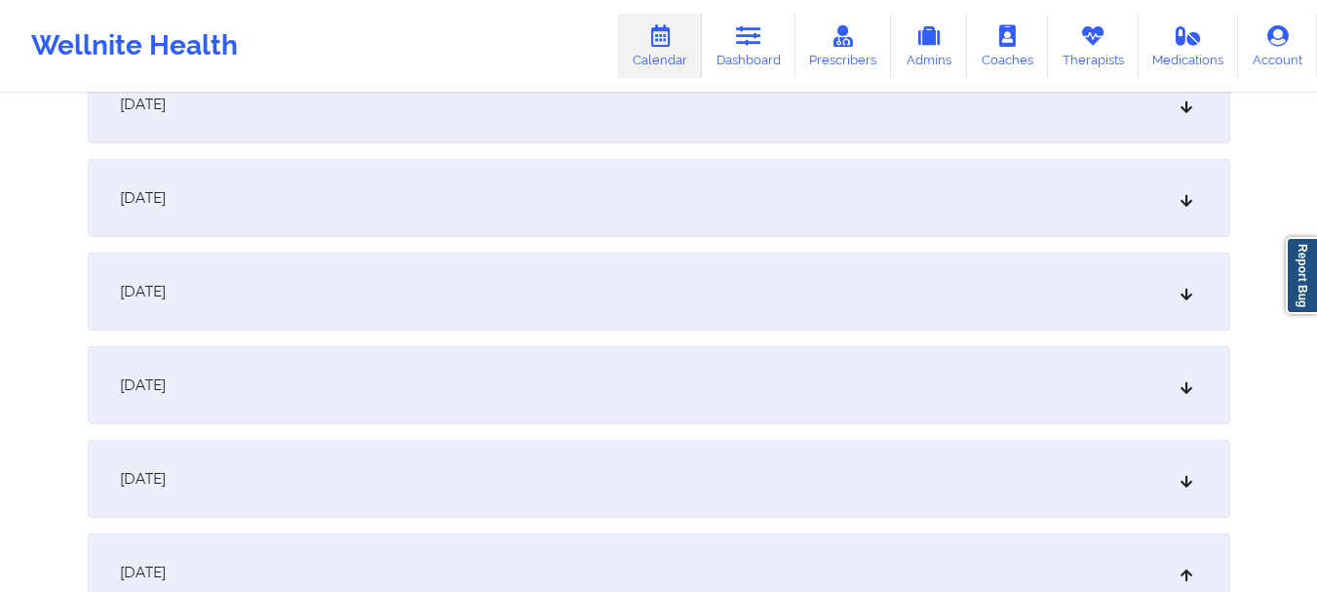
scroll to position [1484, 0]
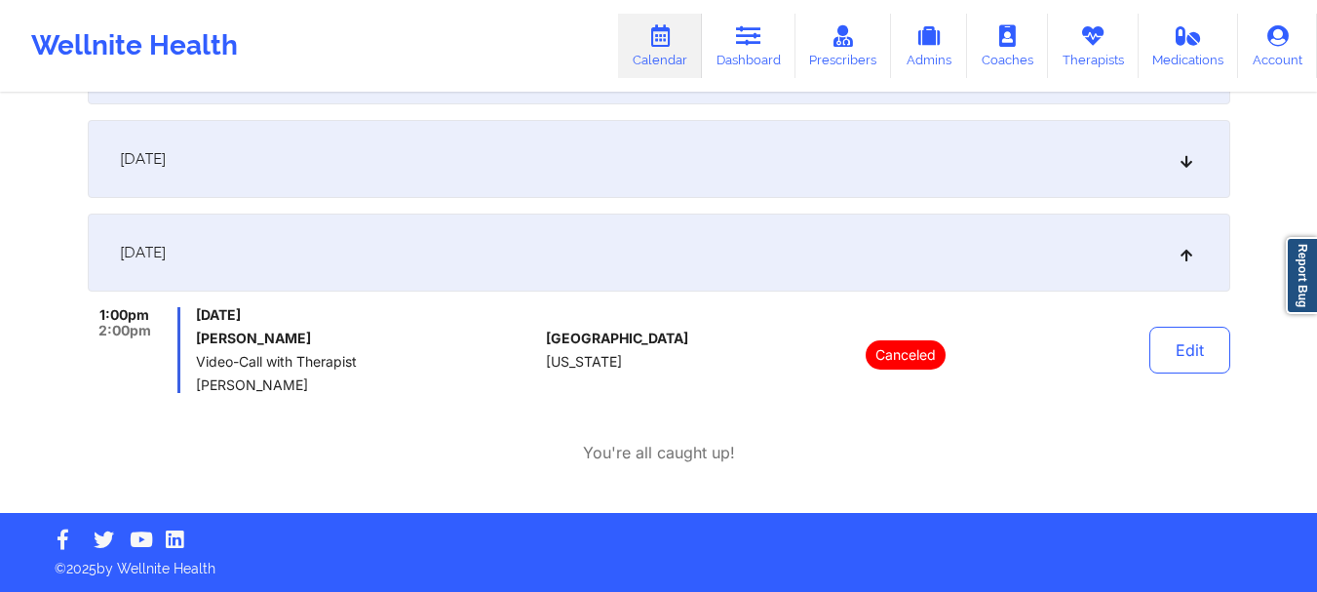
click at [1170, 150] on div "December 23, 2025" at bounding box center [659, 159] width 1142 height 78
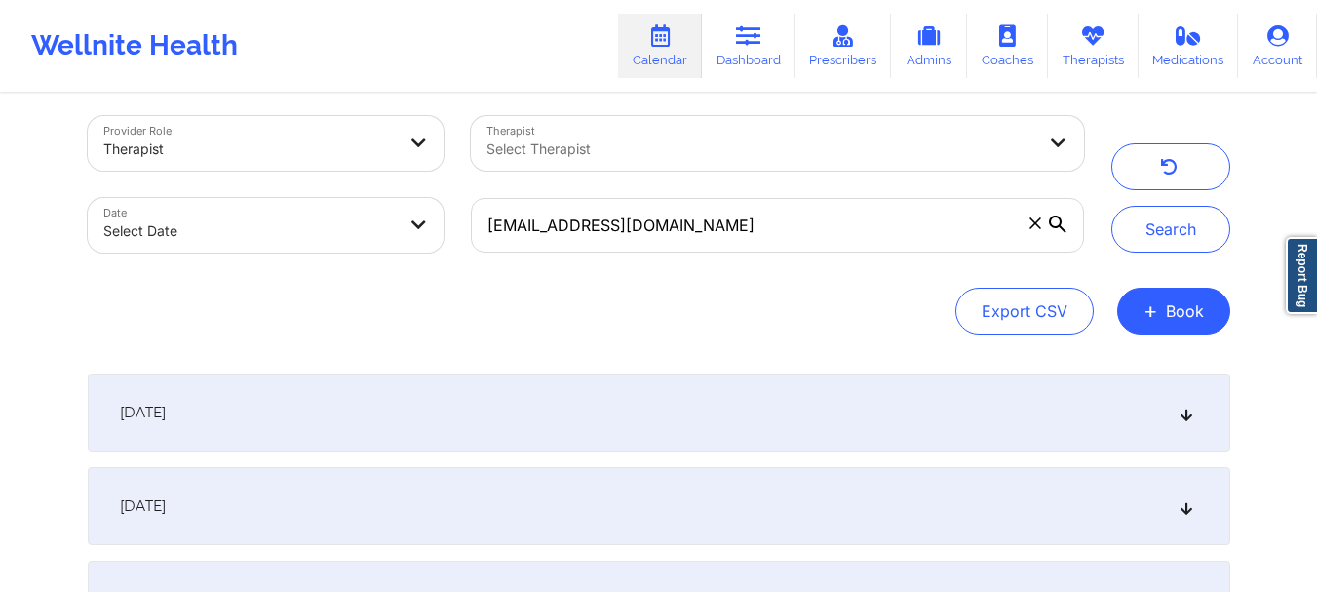
scroll to position [7, 0]
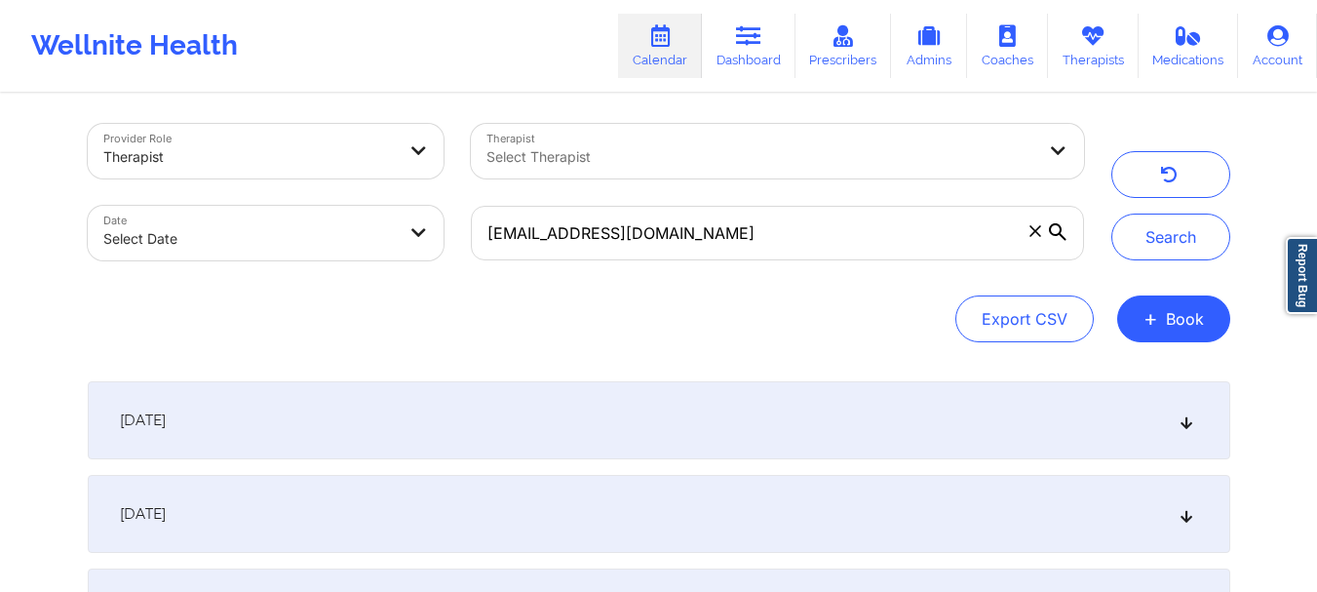
click at [1025, 230] on span at bounding box center [1034, 230] width 19 height 19
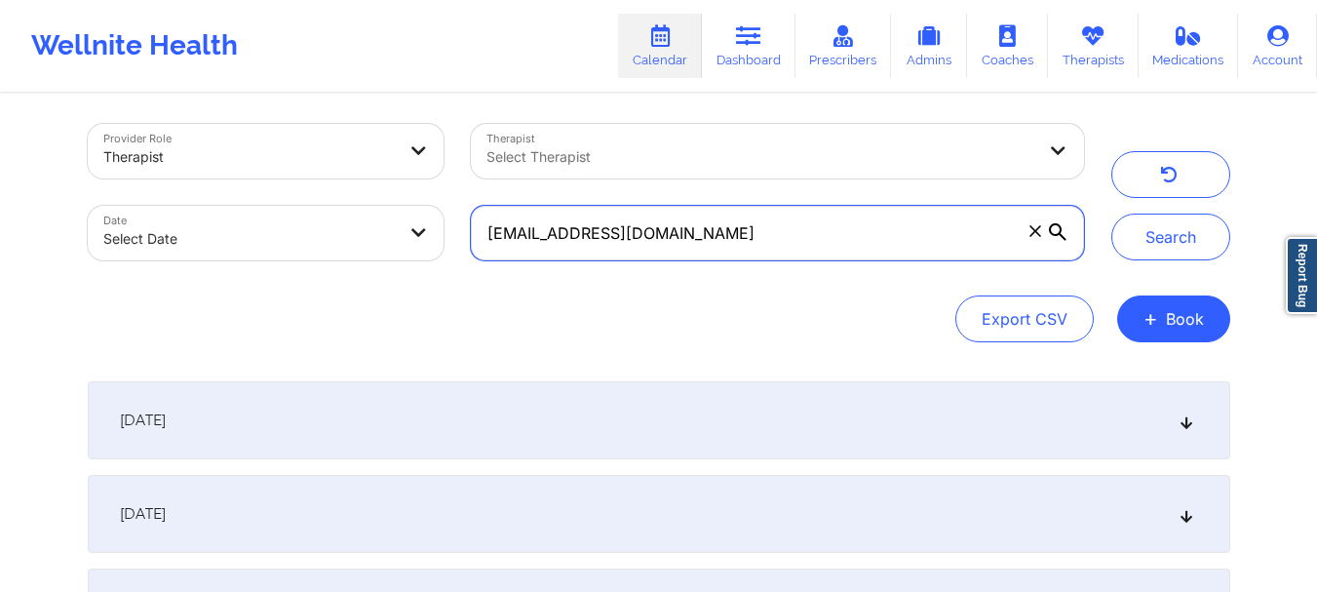
click at [1025, 230] on input "sarlanance@gmail.com" at bounding box center [777, 233] width 612 height 55
paste input "ritchie.colonperi@gmail.com"
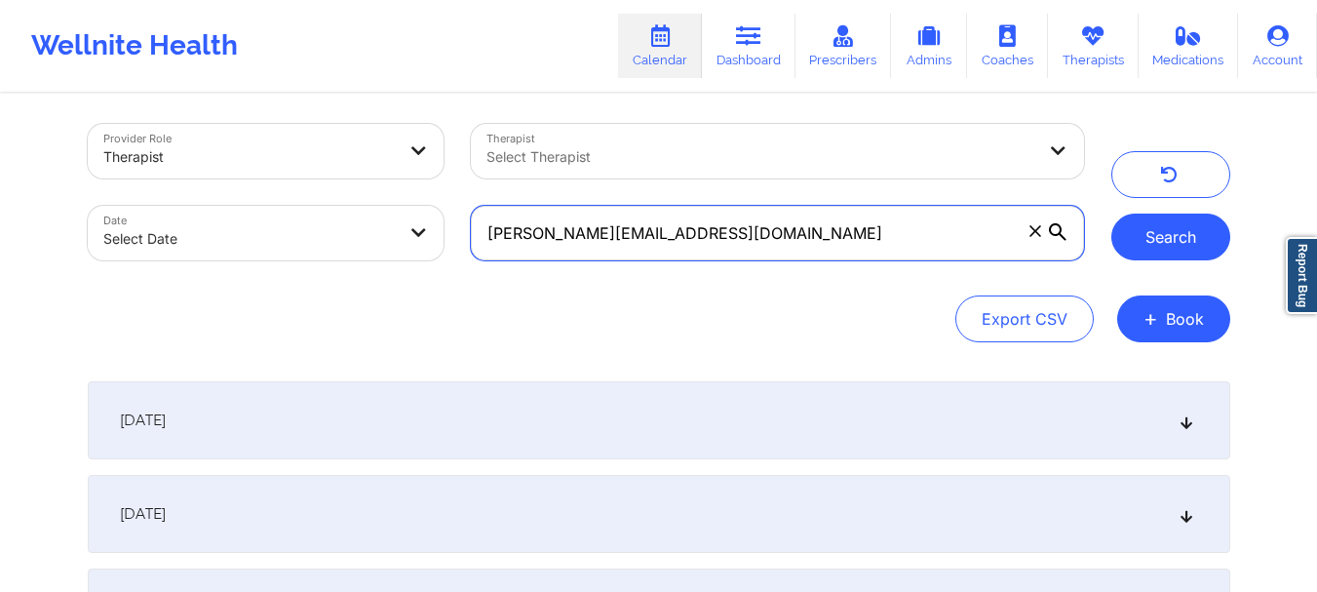
type input "ritchie.colonperi@gmail.com"
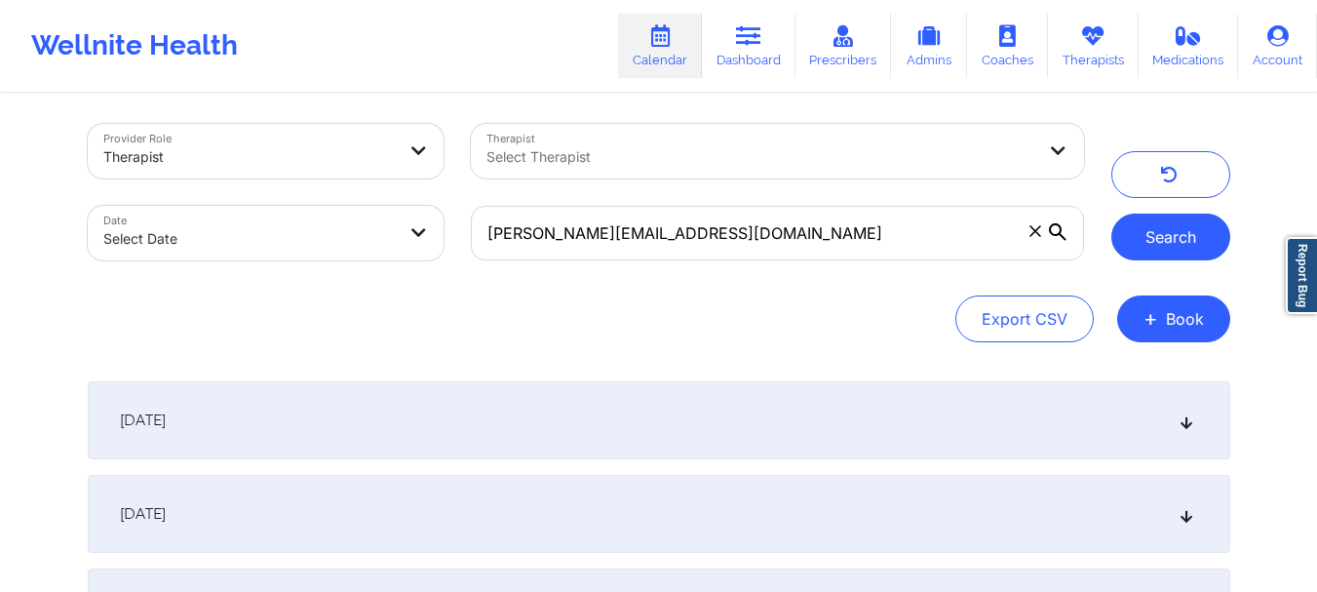
click at [1188, 245] on button "Search" at bounding box center [1170, 236] width 119 height 47
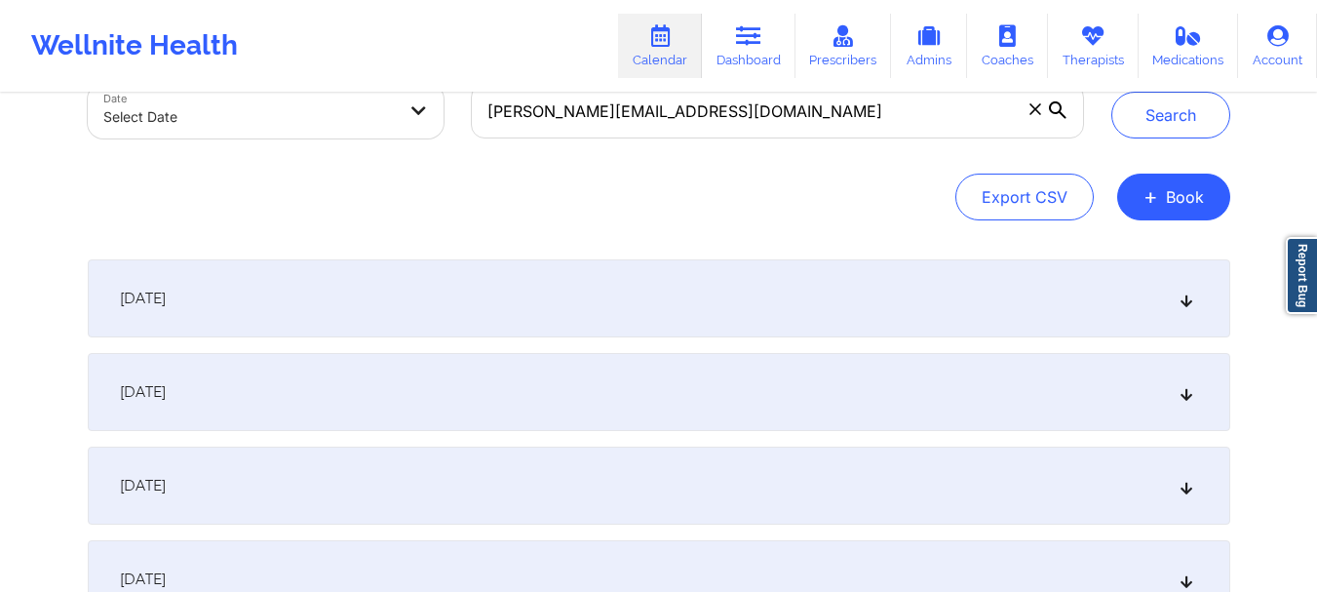
scroll to position [195, 0]
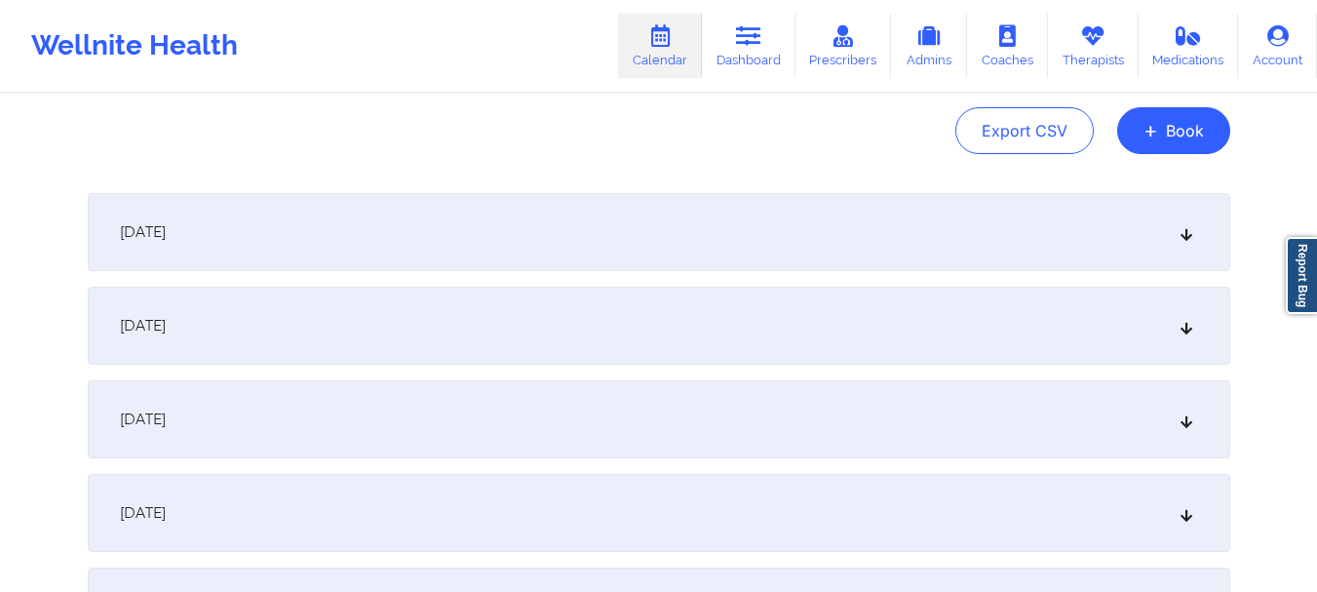
click at [1185, 236] on icon at bounding box center [1185, 232] width 17 height 14
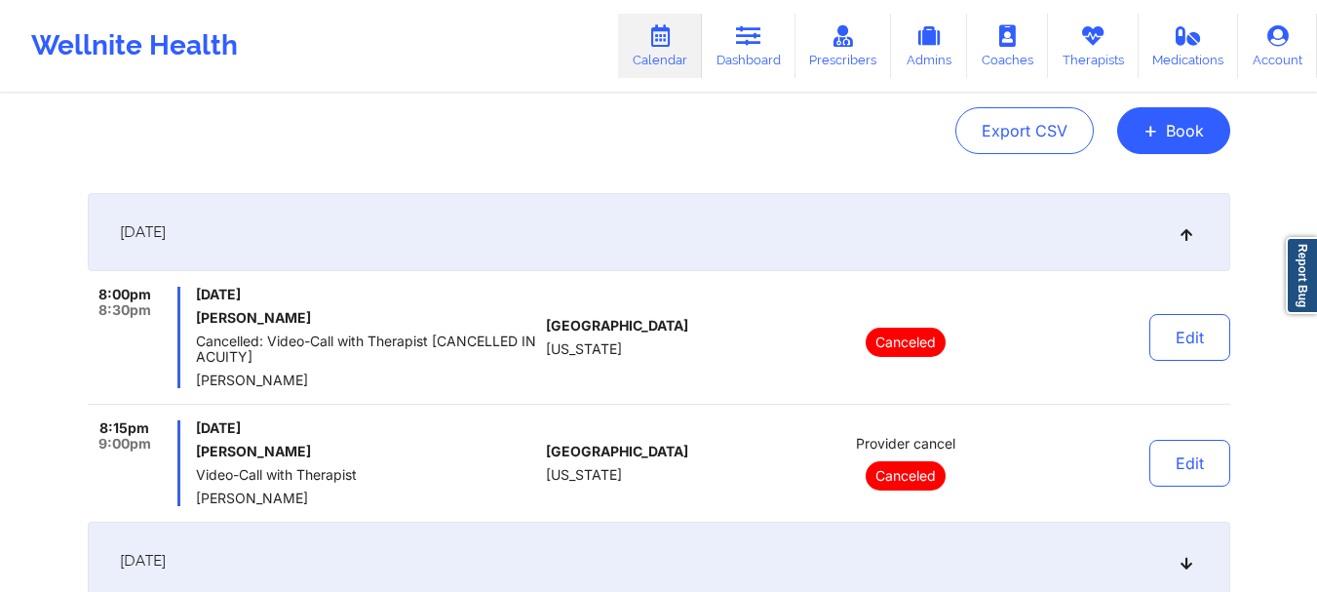
click at [1186, 231] on icon at bounding box center [1185, 232] width 17 height 14
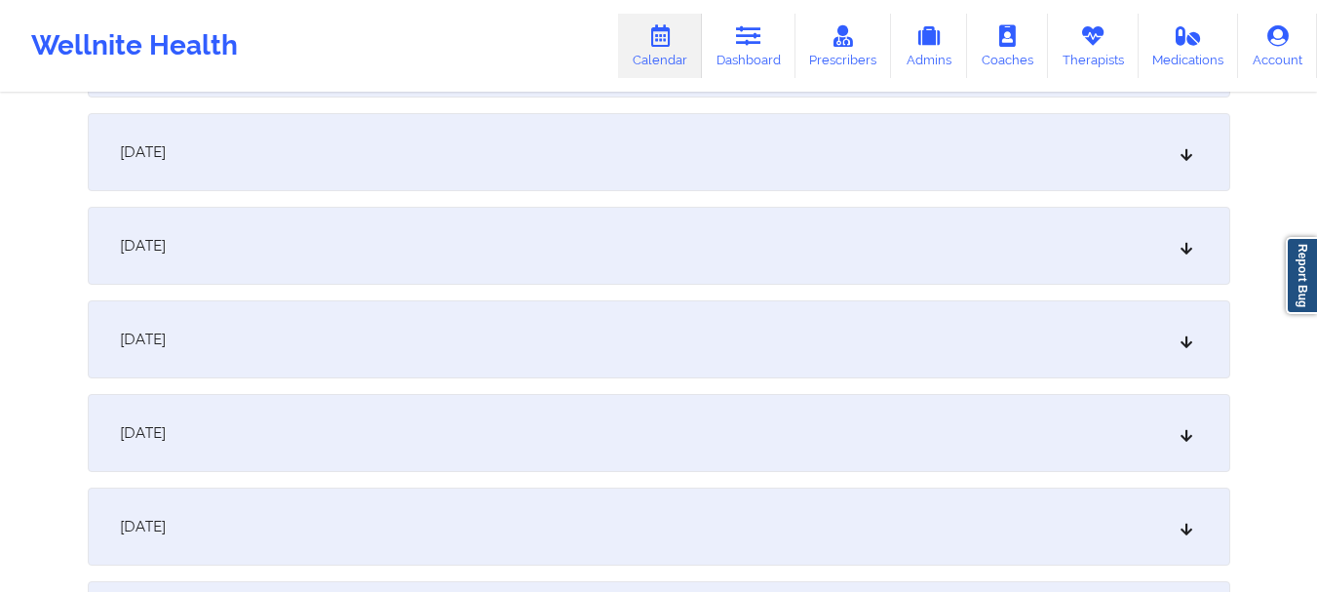
scroll to position [401, 0]
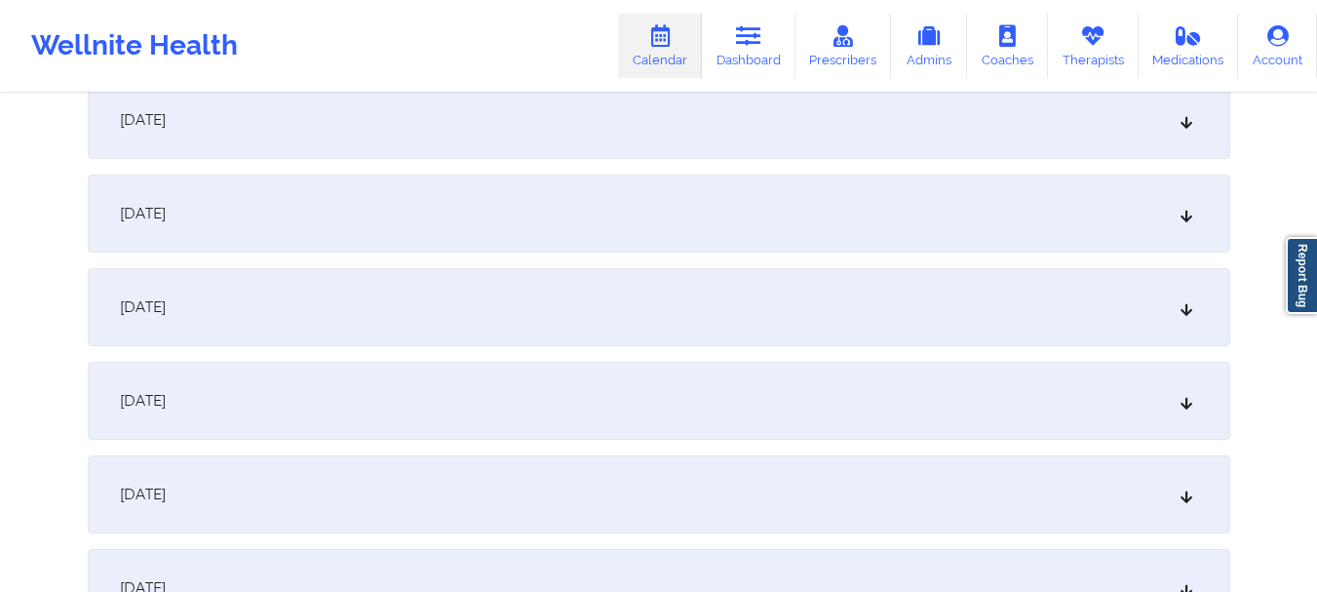
click at [1187, 127] on icon at bounding box center [1185, 120] width 17 height 14
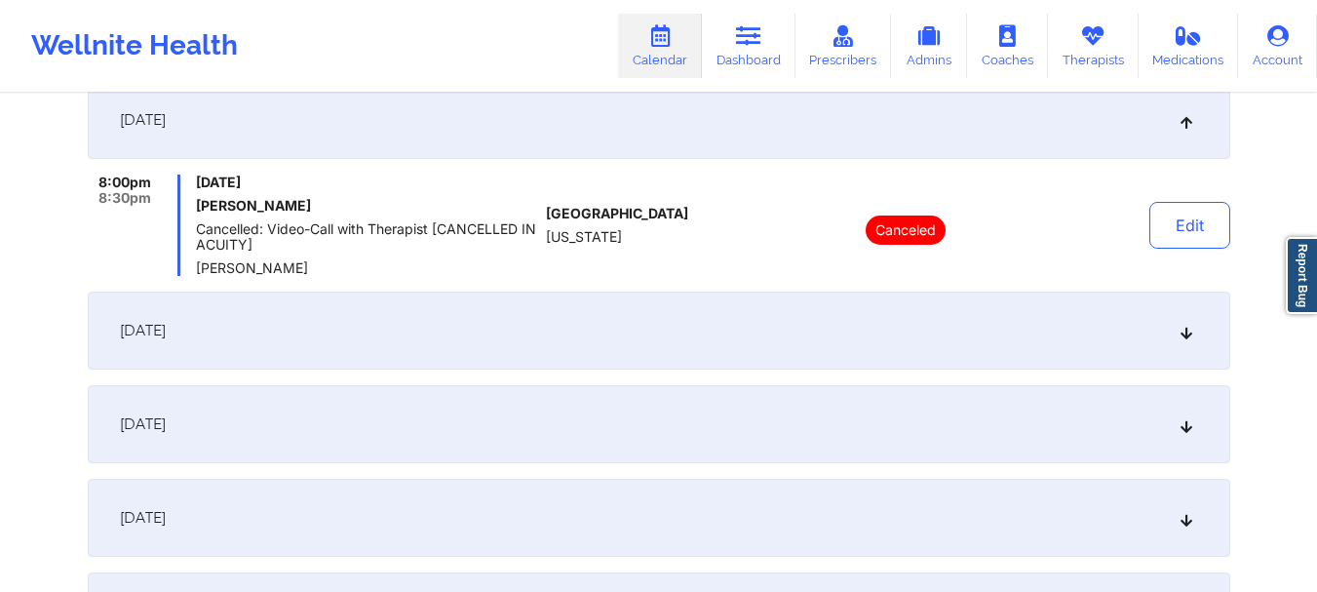
click at [1188, 126] on icon at bounding box center [1185, 120] width 17 height 14
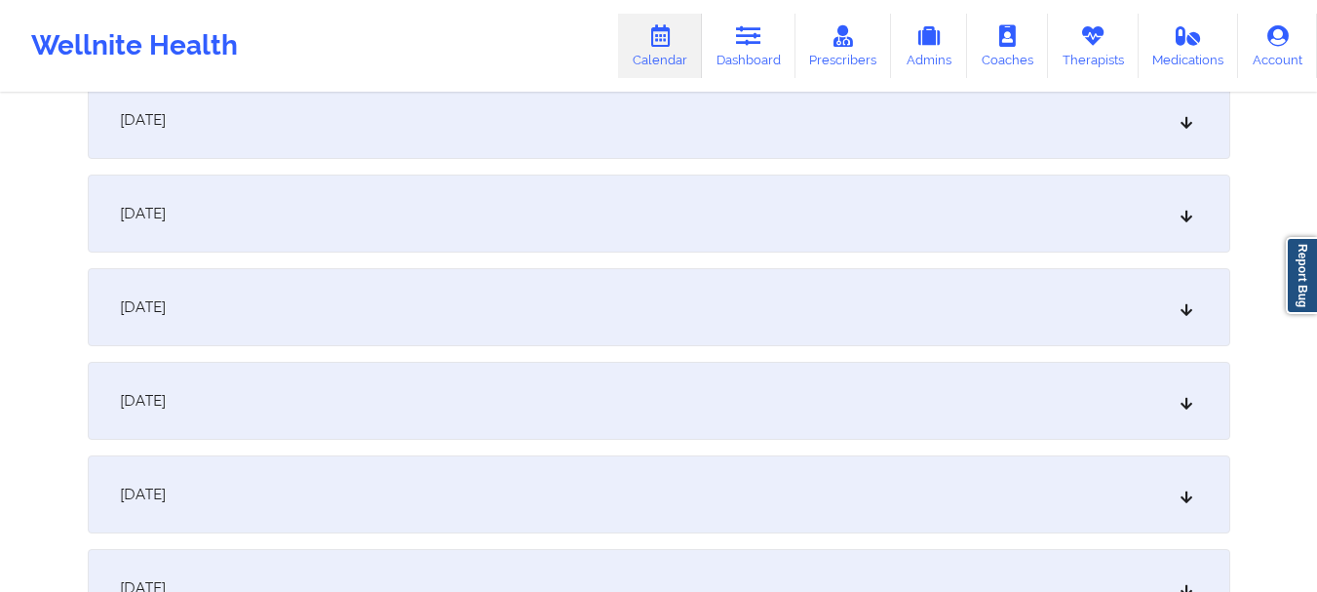
click at [1182, 224] on div "October 6, 2025" at bounding box center [659, 213] width 1142 height 78
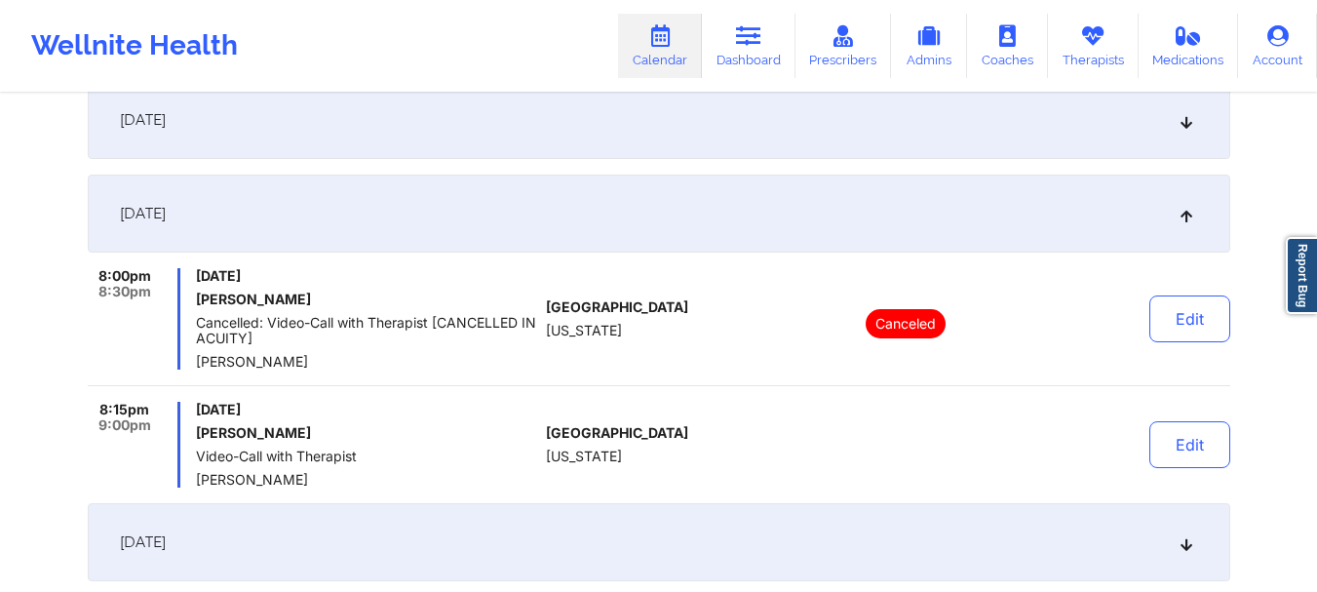
click at [1182, 224] on div "October 6, 2025" at bounding box center [659, 213] width 1142 height 78
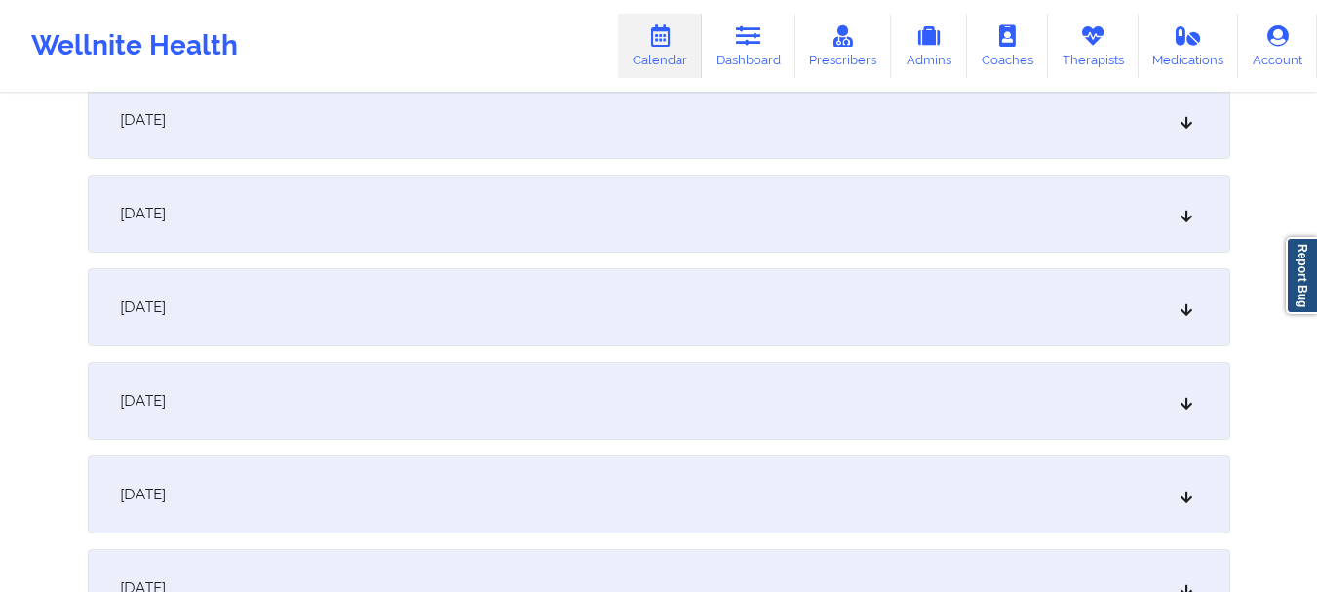
click at [1180, 227] on div "October 6, 2025" at bounding box center [659, 213] width 1142 height 78
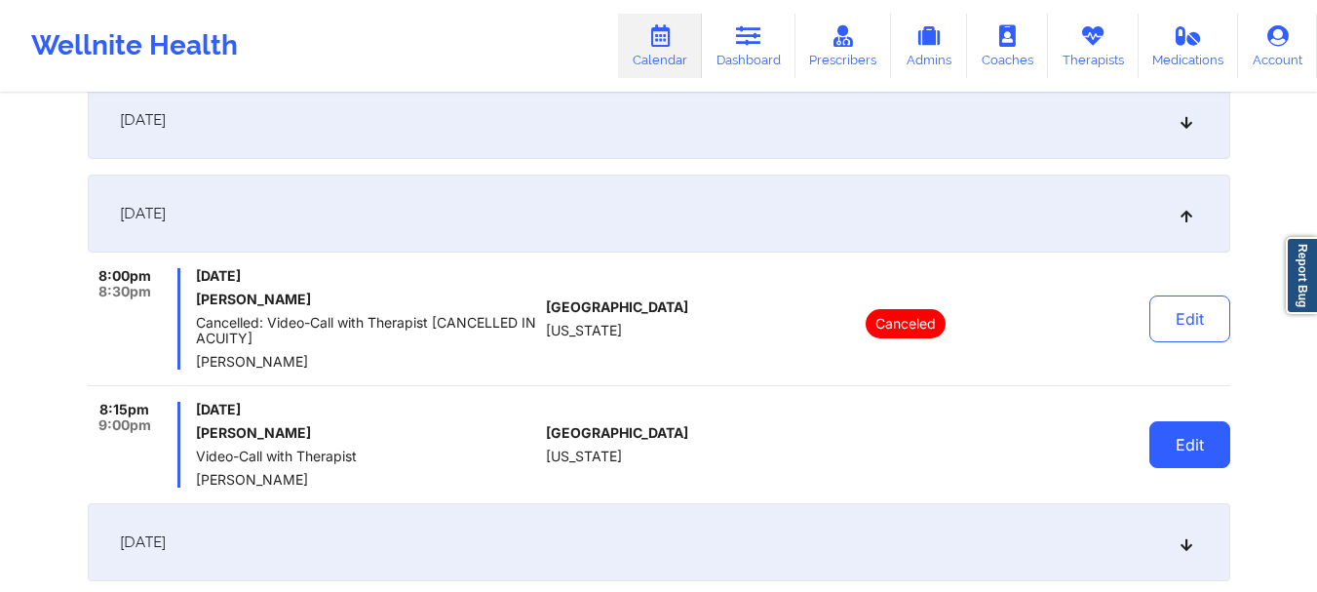
click at [1193, 440] on button "Edit" at bounding box center [1189, 444] width 81 height 47
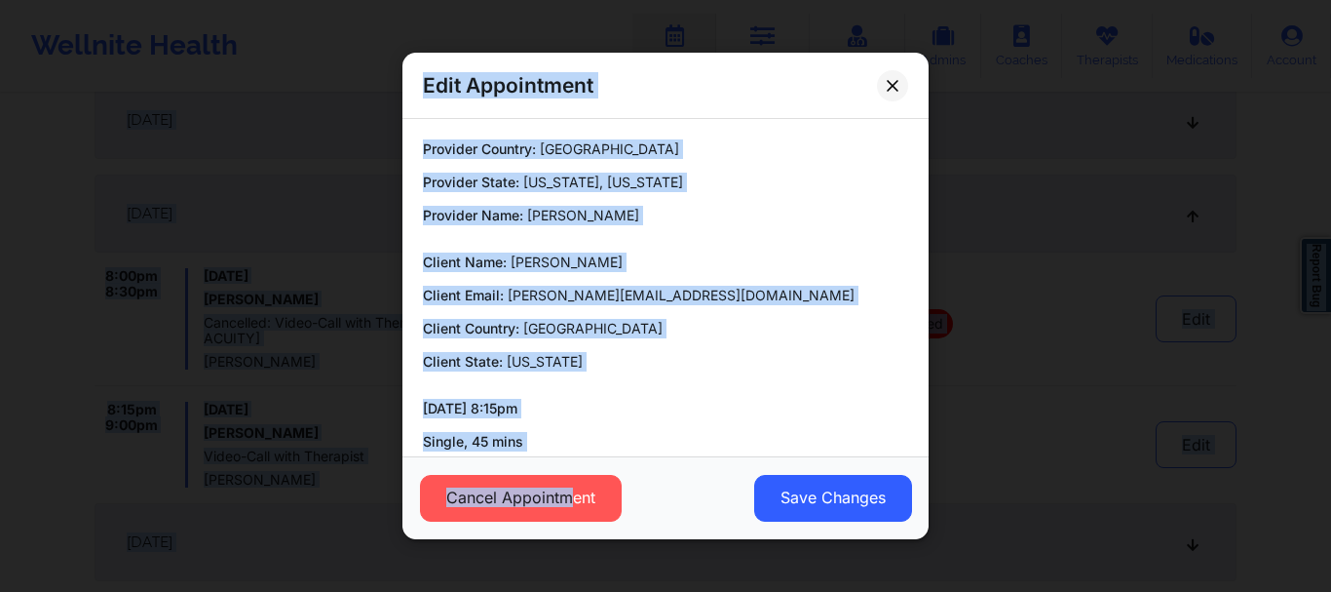
drag, startPoint x: 567, startPoint y: 506, endPoint x: 59, endPoint y: -115, distance: 802.0
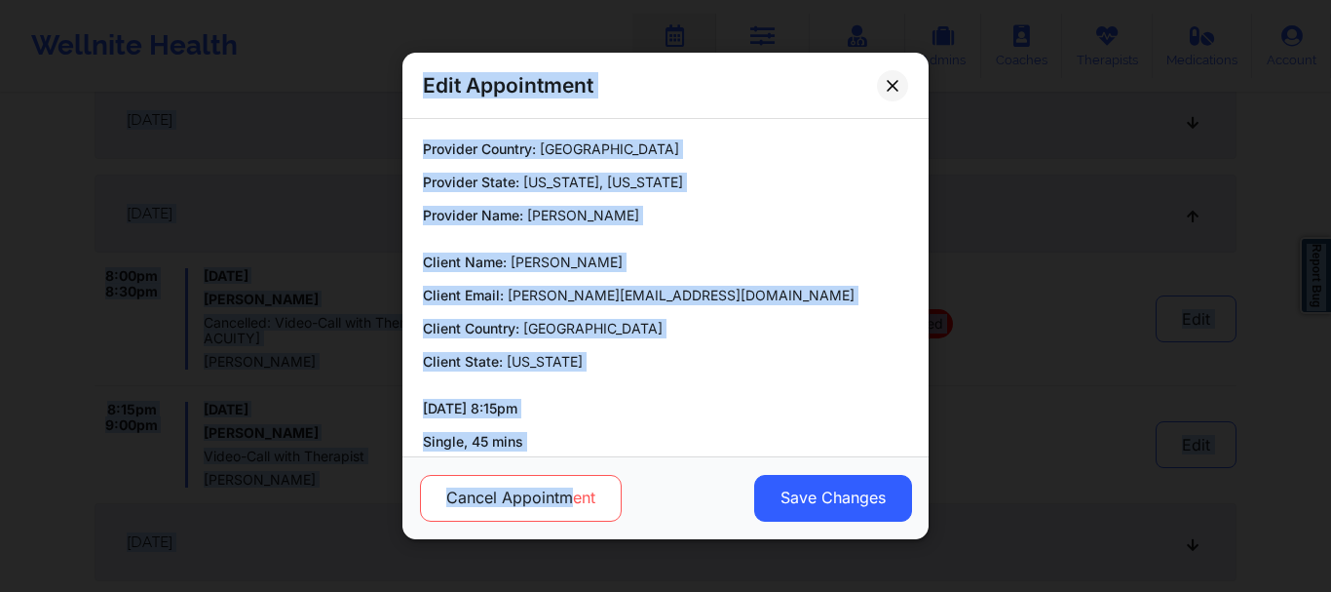
click at [526, 488] on button "Cancel Appointment" at bounding box center [521, 498] width 202 height 47
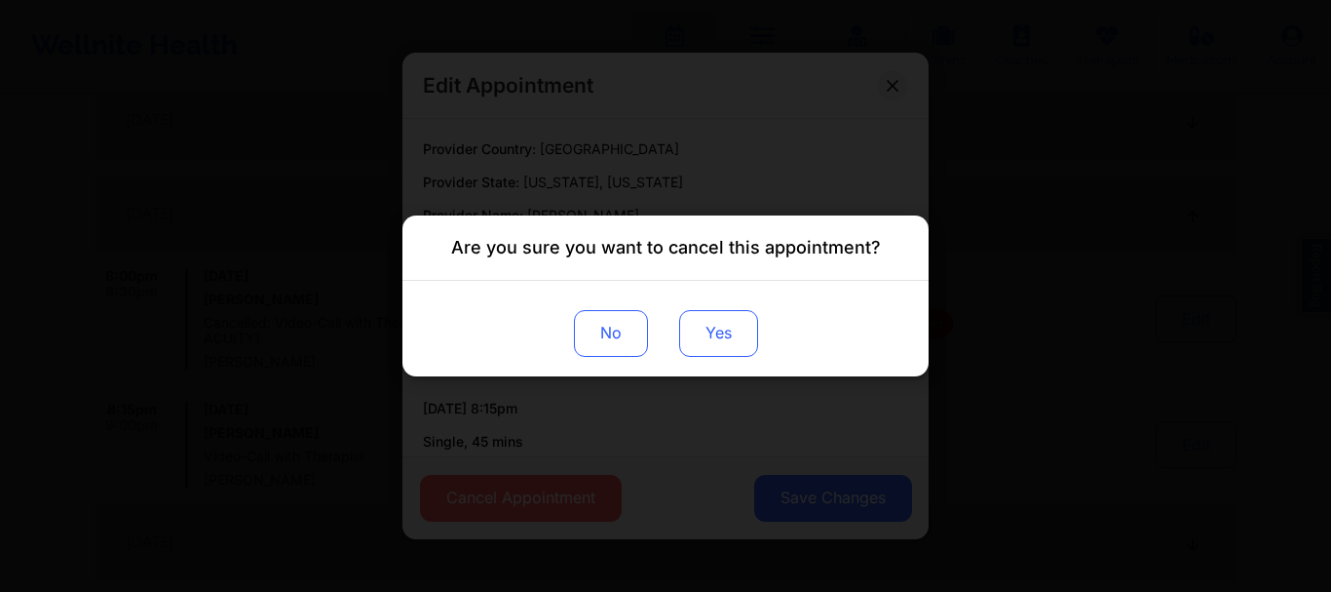
click at [699, 343] on button "Yes" at bounding box center [718, 333] width 79 height 47
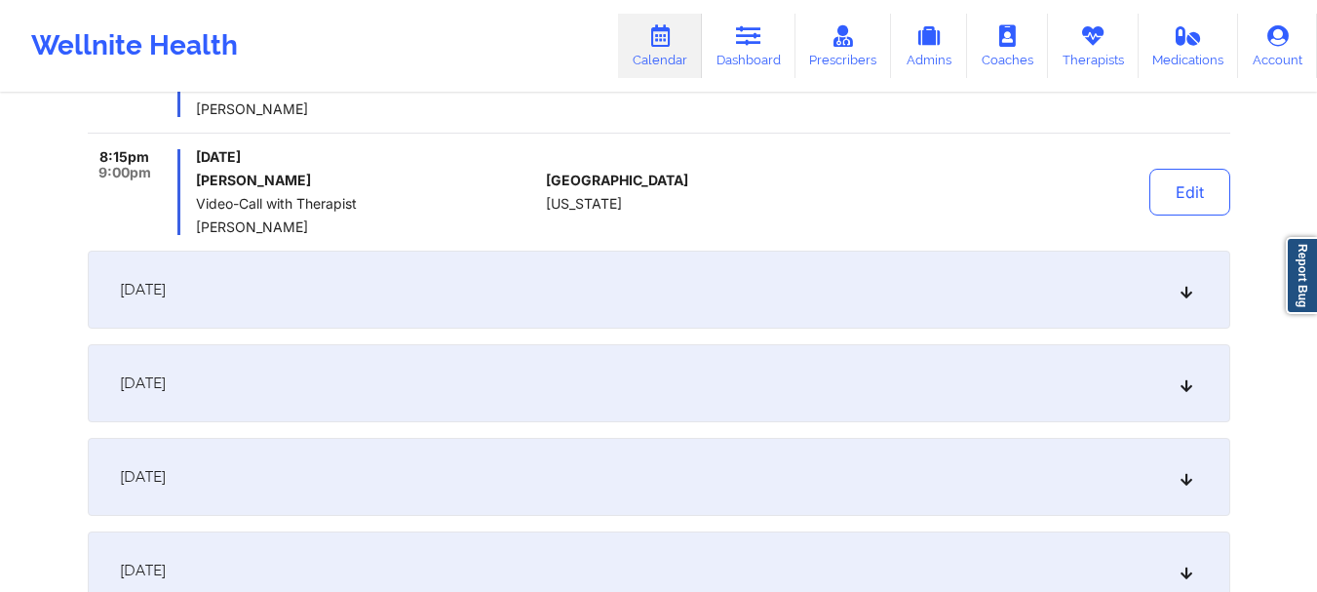
scroll to position [723, 0]
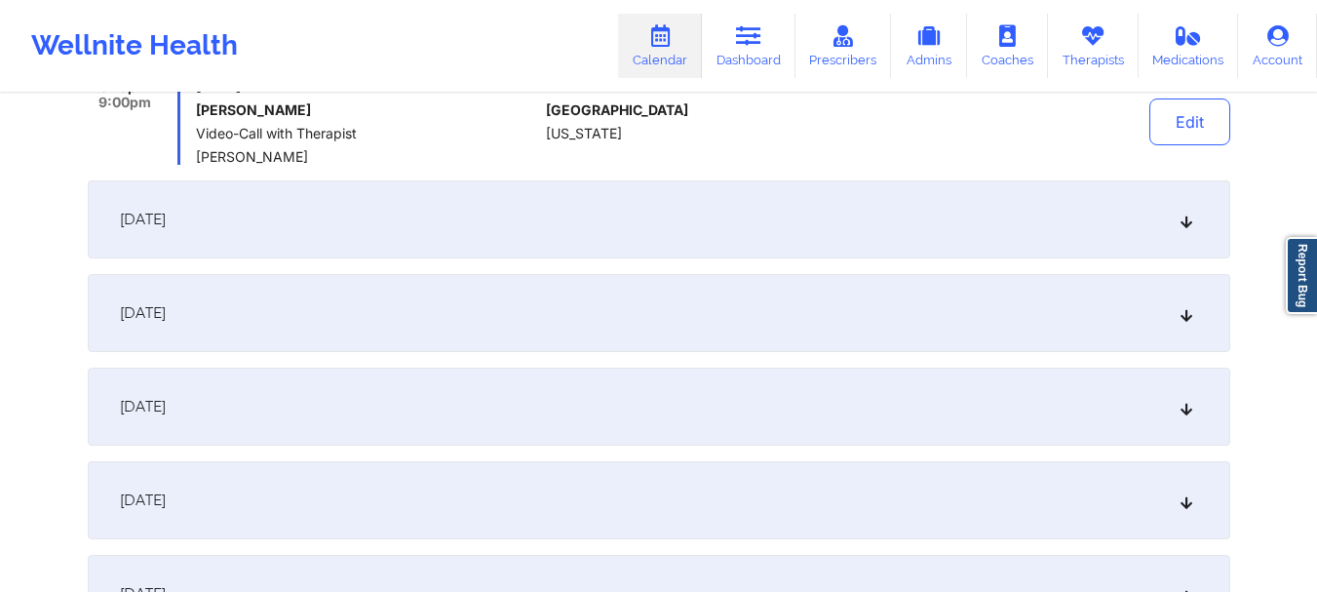
click at [1171, 222] on div "October 13, 2025" at bounding box center [659, 219] width 1142 height 78
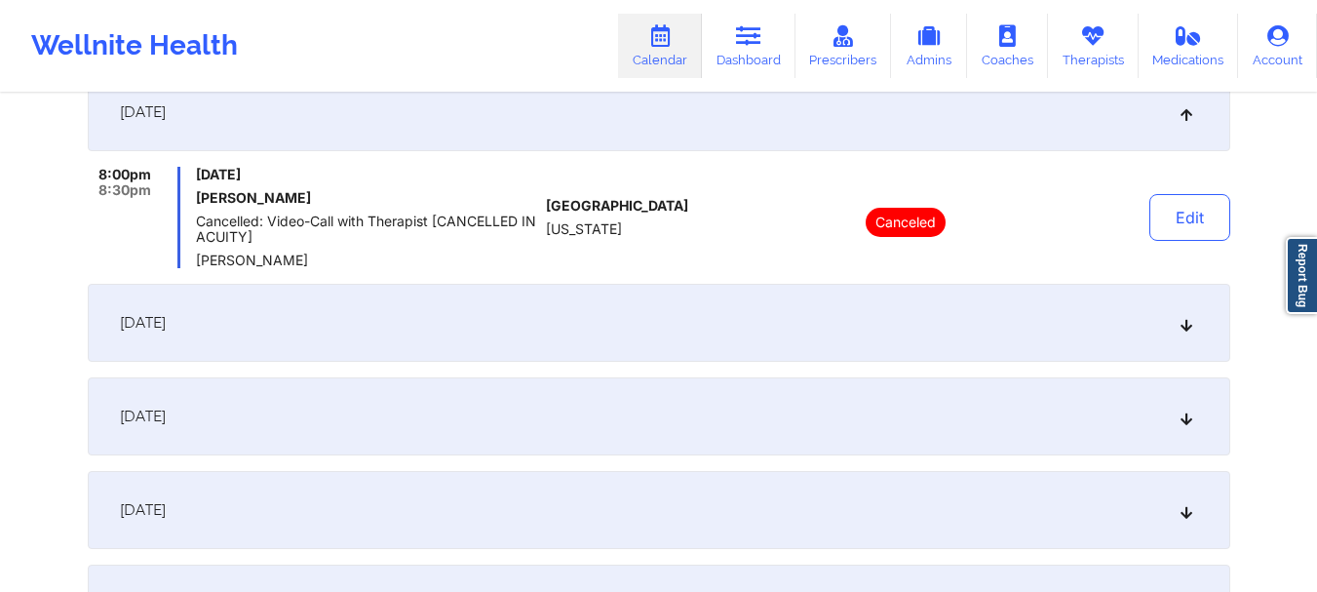
scroll to position [658, 0]
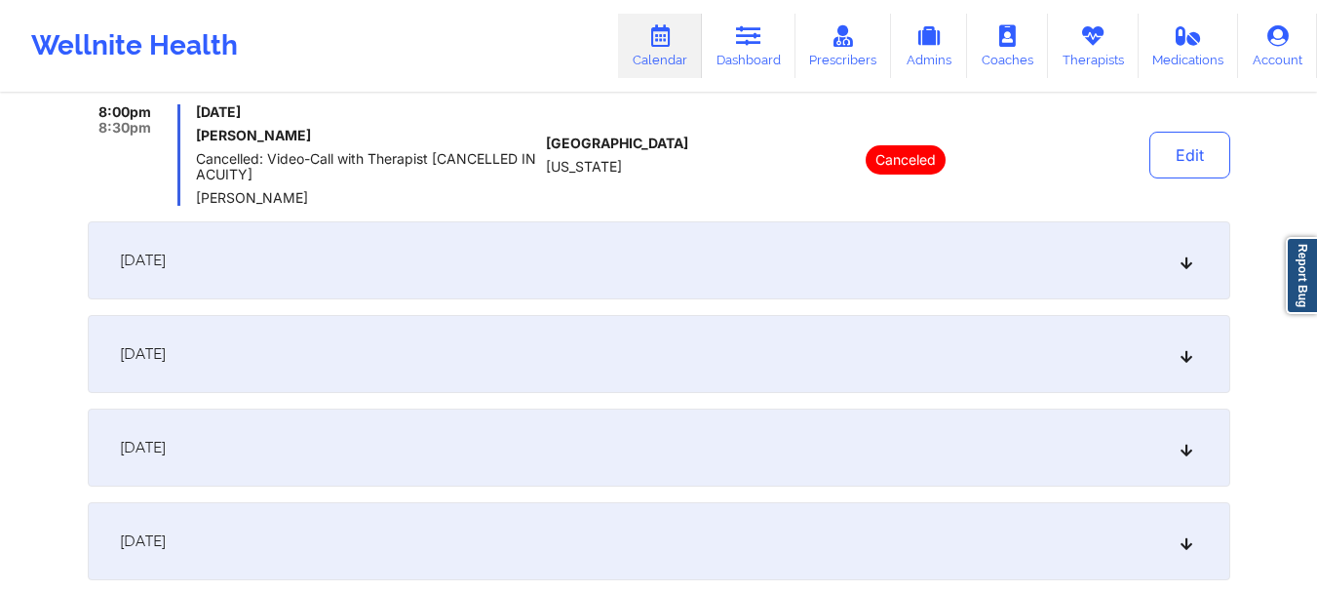
click at [1192, 259] on icon at bounding box center [1185, 260] width 17 height 14
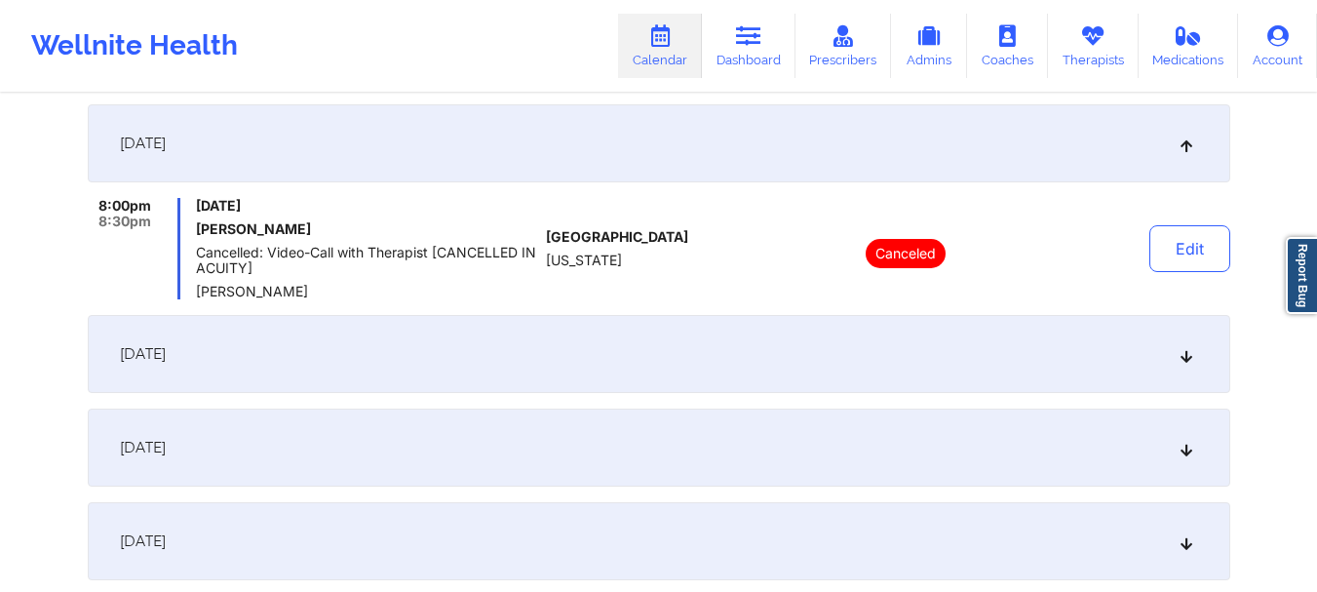
click at [1184, 360] on icon at bounding box center [1185, 354] width 17 height 14
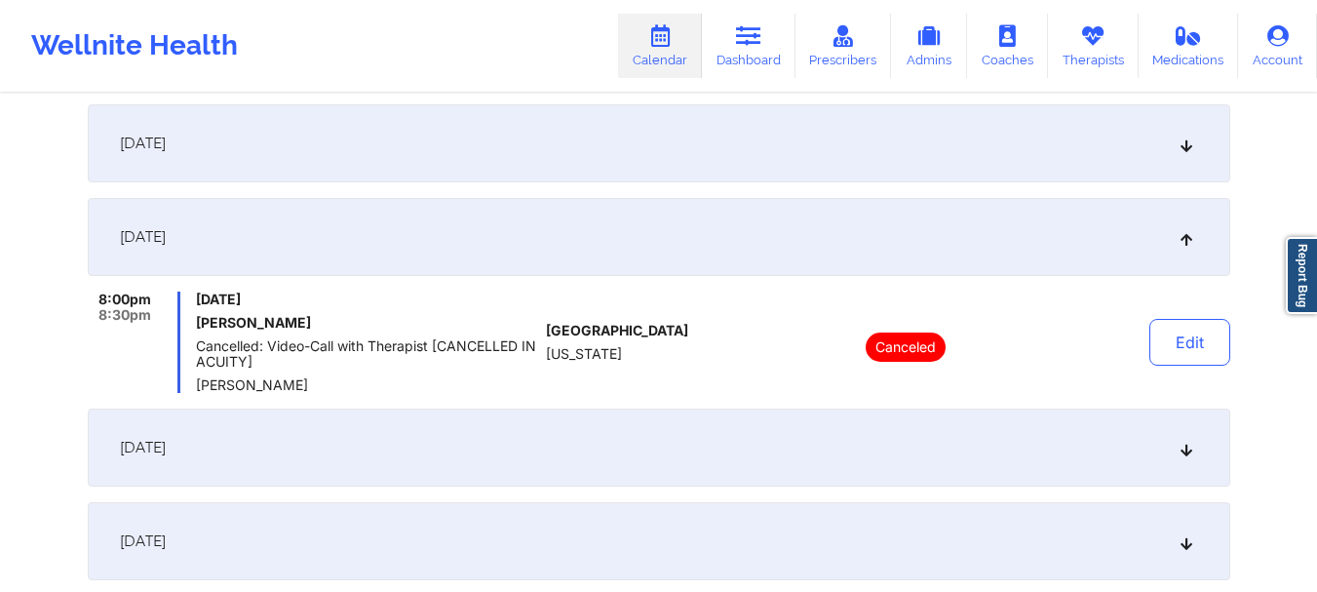
click at [1183, 438] on div "November 3, 2025" at bounding box center [659, 447] width 1142 height 78
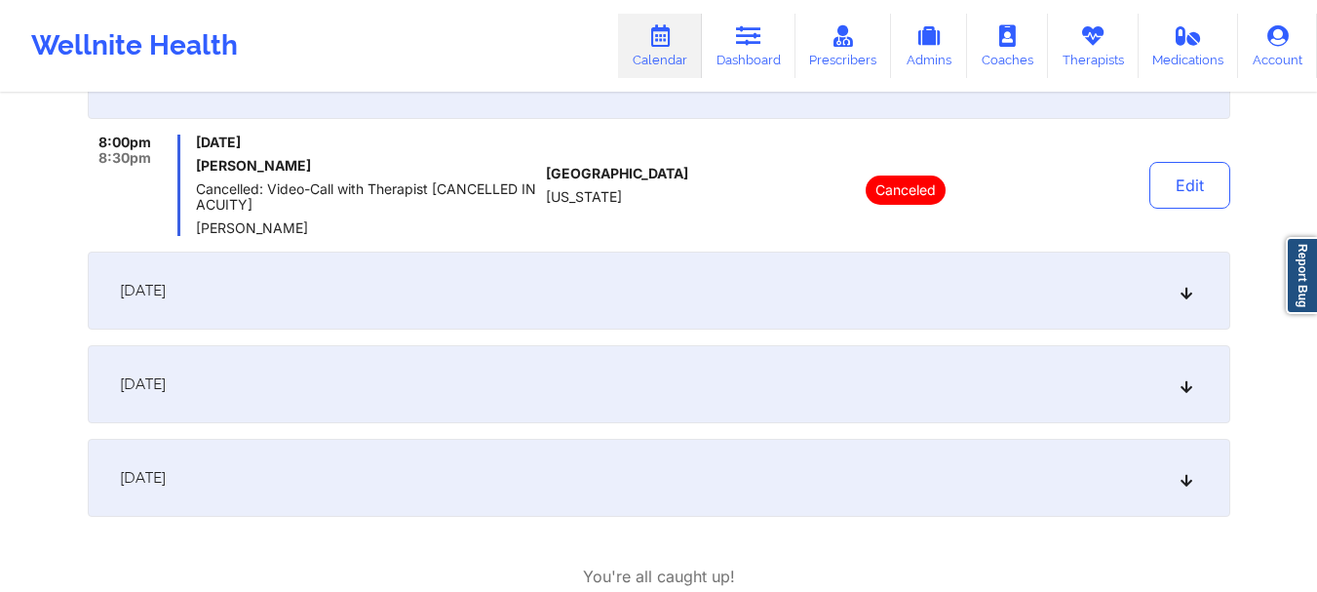
scroll to position [963, 0]
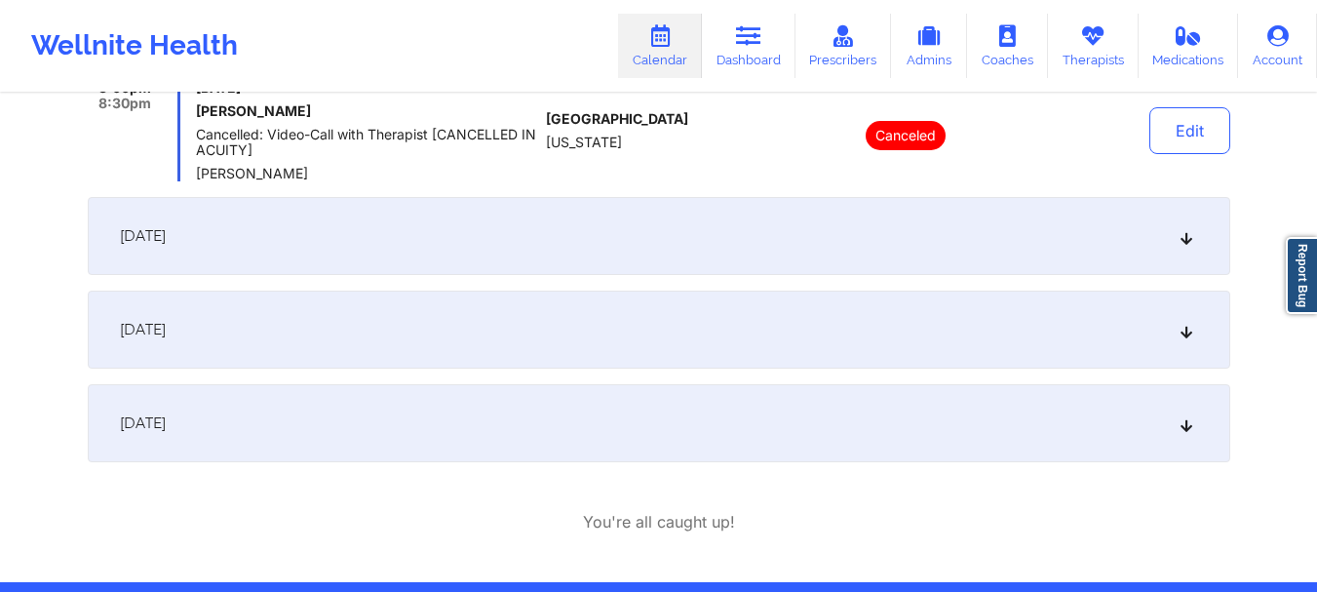
click at [1182, 241] on icon at bounding box center [1185, 236] width 17 height 14
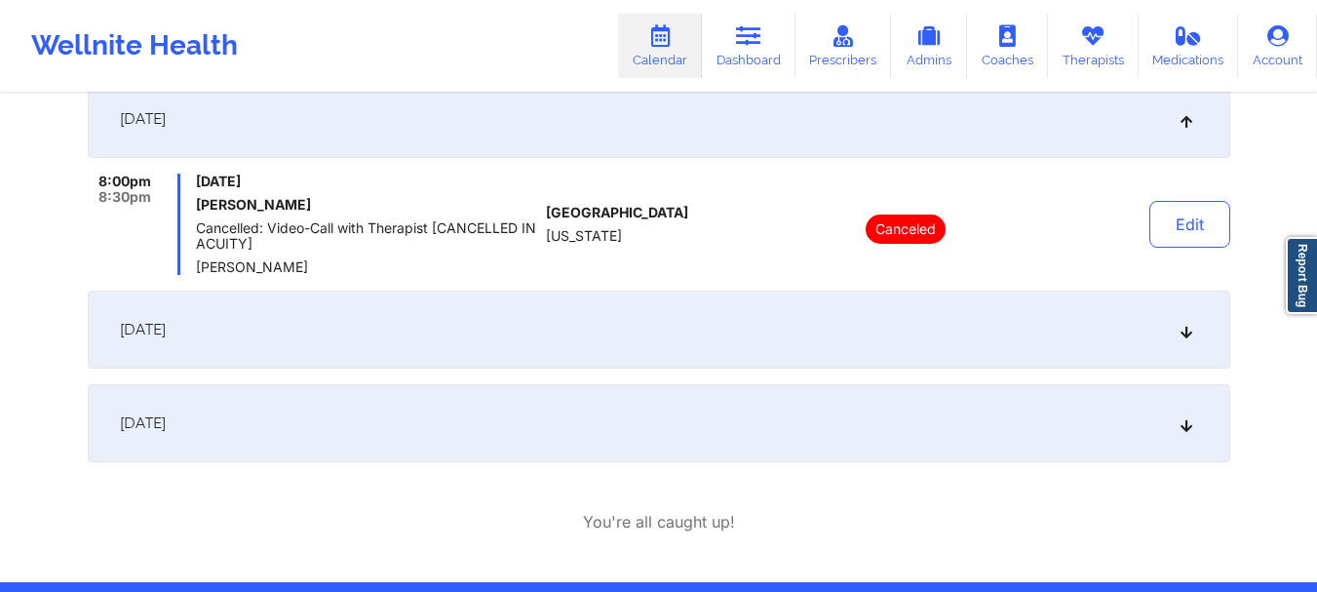
click at [1200, 335] on div "November 17, 2025" at bounding box center [659, 329] width 1142 height 78
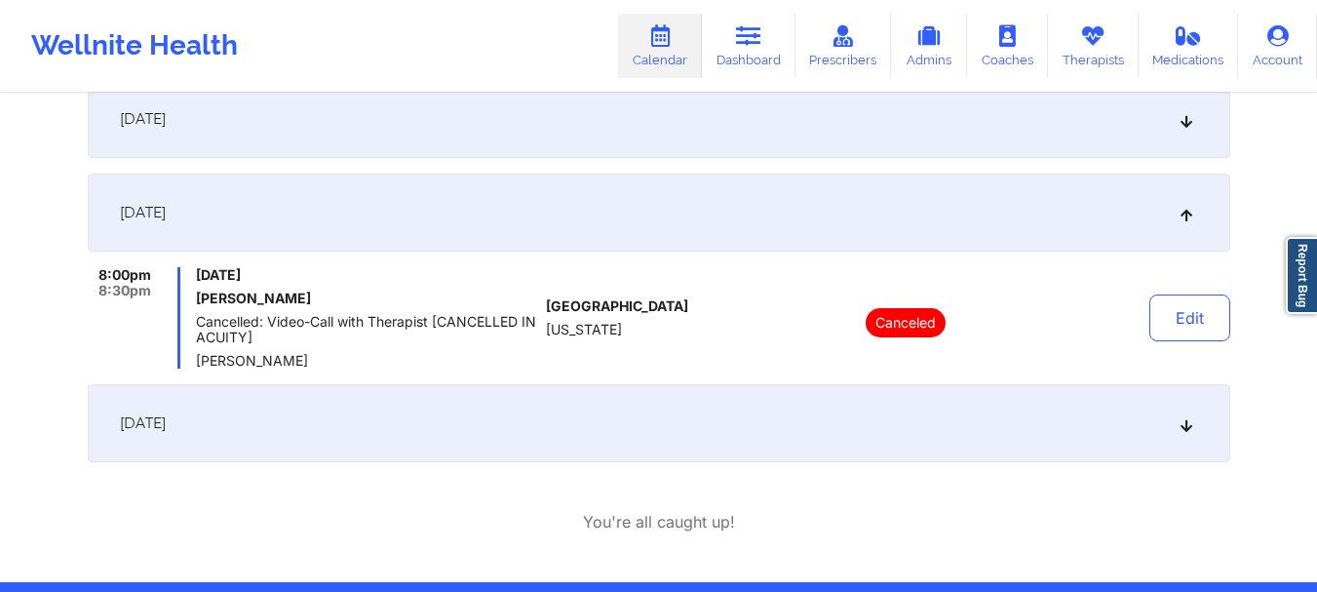
click at [1190, 429] on icon at bounding box center [1185, 423] width 17 height 14
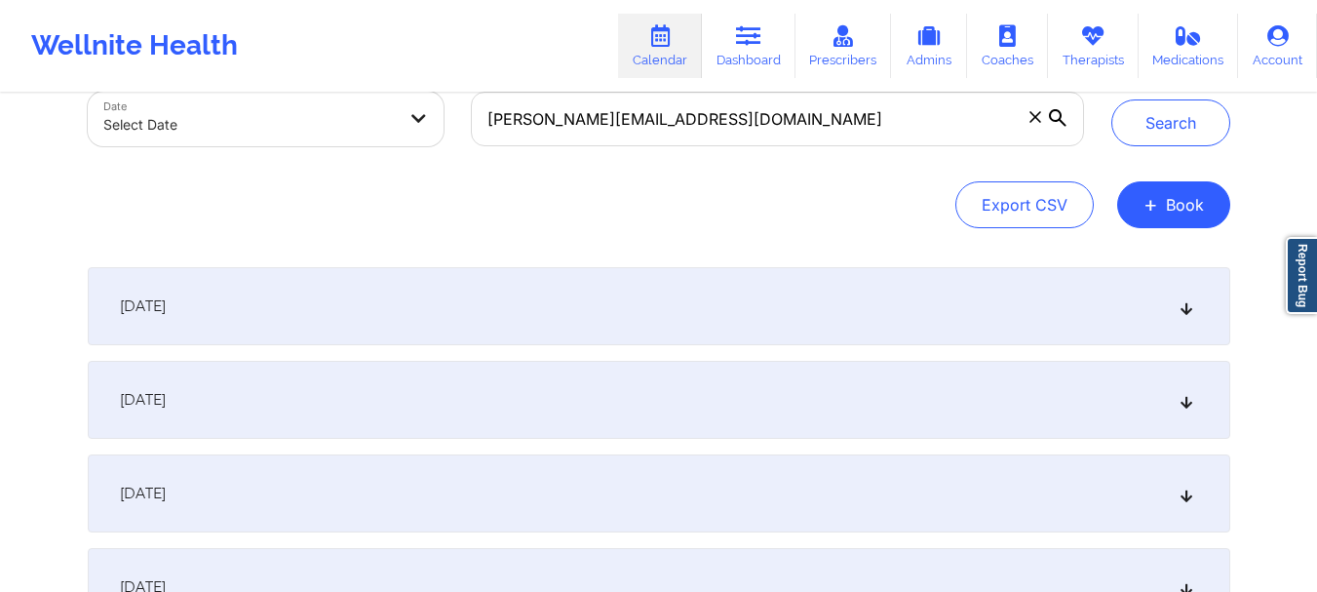
scroll to position [283, 0]
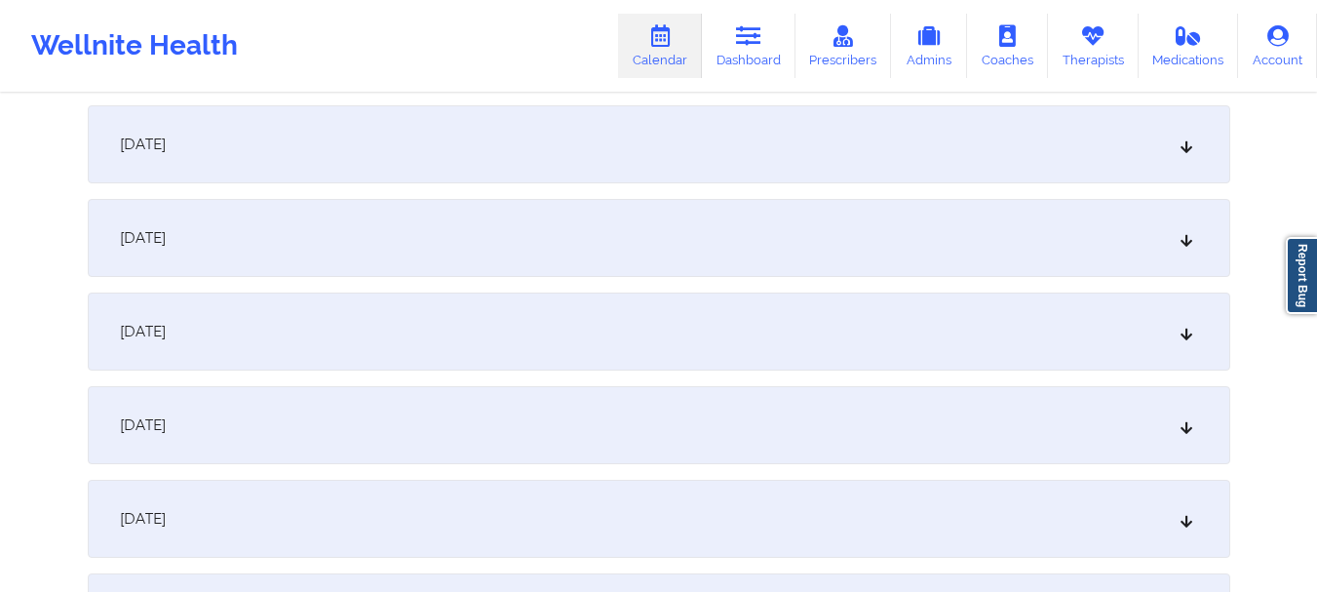
click at [1189, 158] on div "September 22, 2025" at bounding box center [659, 144] width 1142 height 78
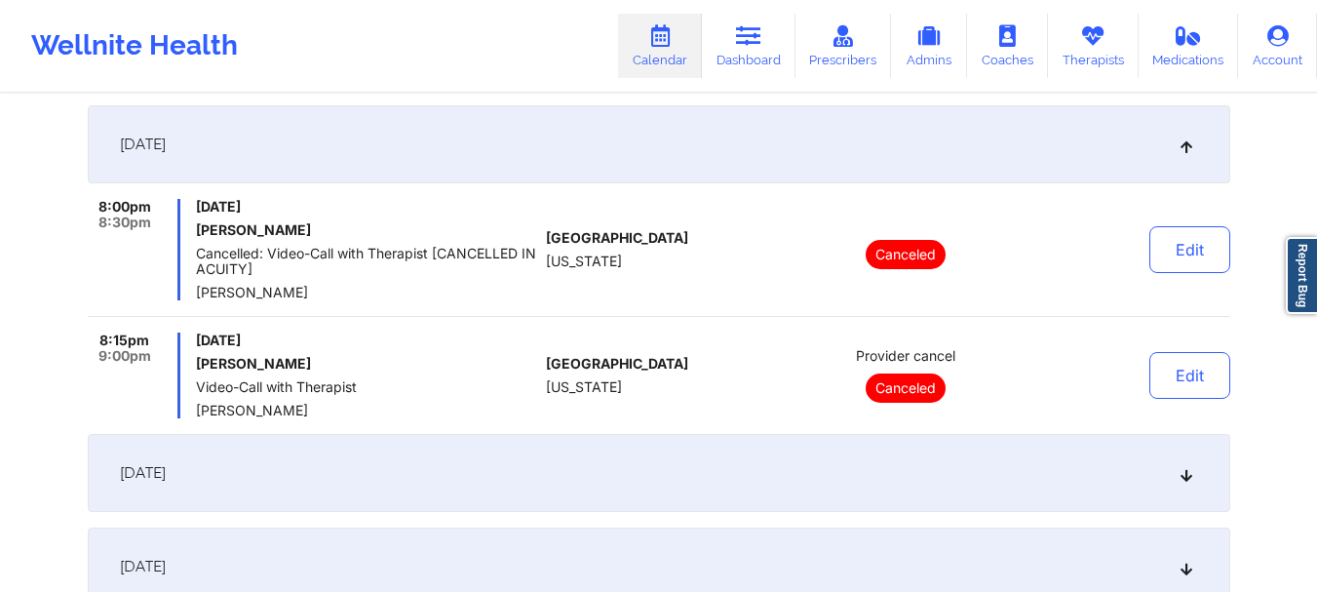
click at [1189, 159] on div "September 22, 2025" at bounding box center [659, 144] width 1142 height 78
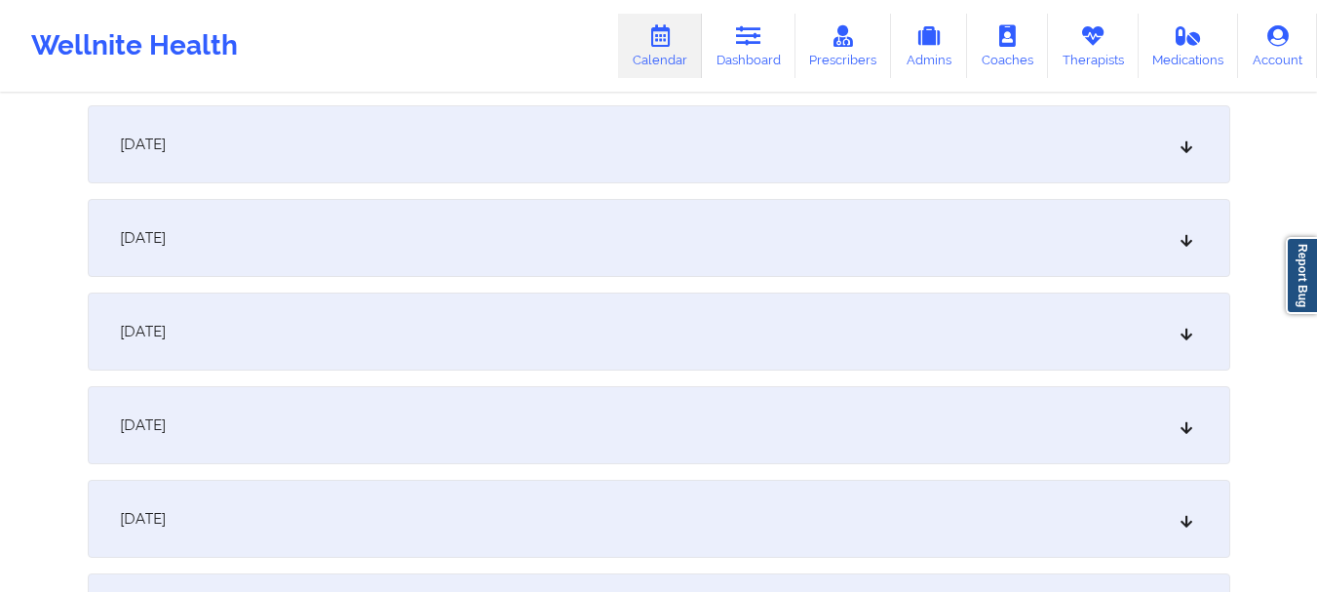
click at [1174, 247] on div "September 29, 2025" at bounding box center [659, 238] width 1142 height 78
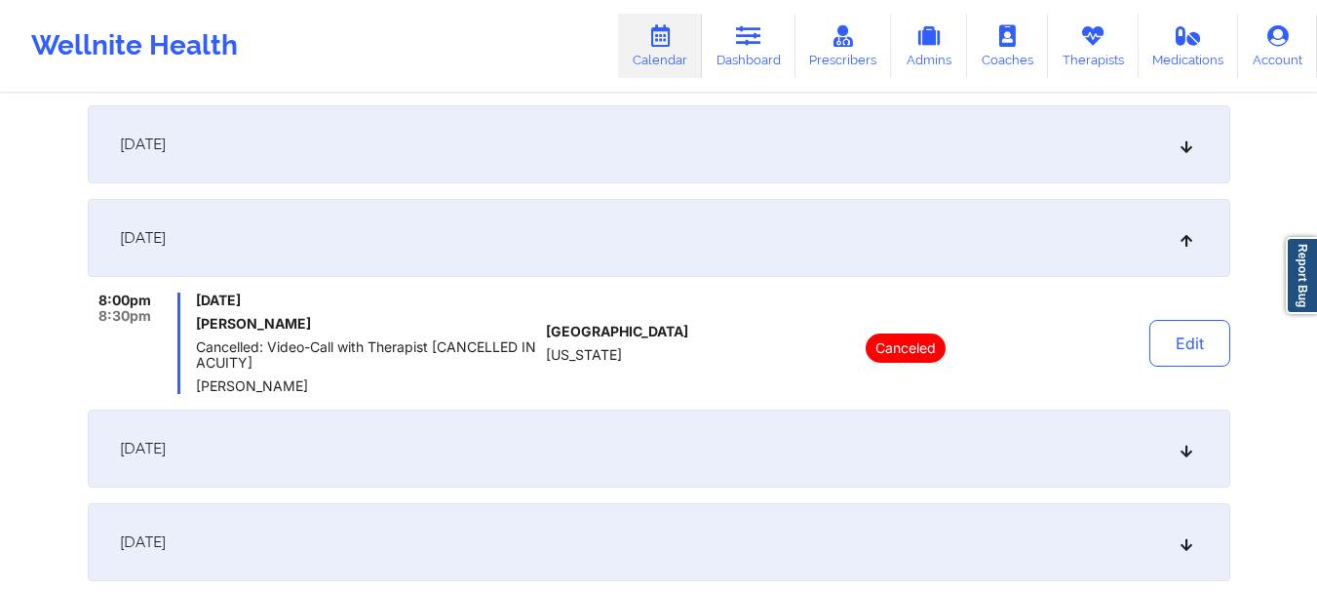
click at [1174, 247] on div "September 29, 2025" at bounding box center [659, 238] width 1142 height 78
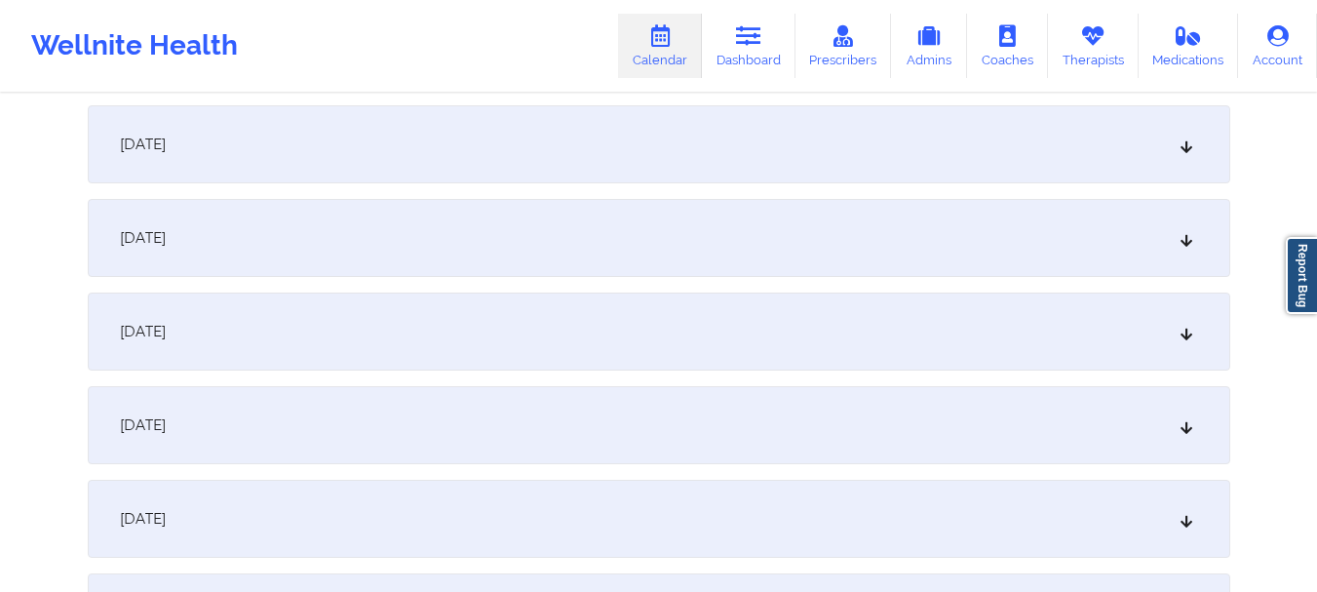
click at [1177, 343] on div "October 6, 2025" at bounding box center [659, 331] width 1142 height 78
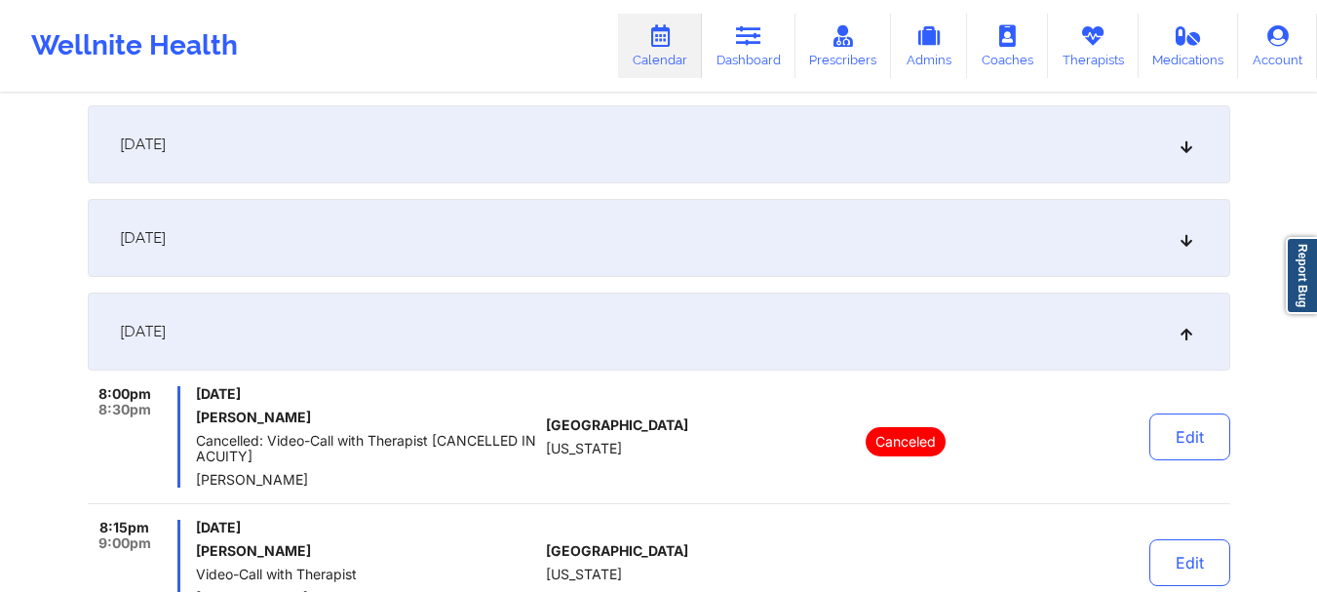
click at [1176, 342] on div "October 6, 2025" at bounding box center [659, 331] width 1142 height 78
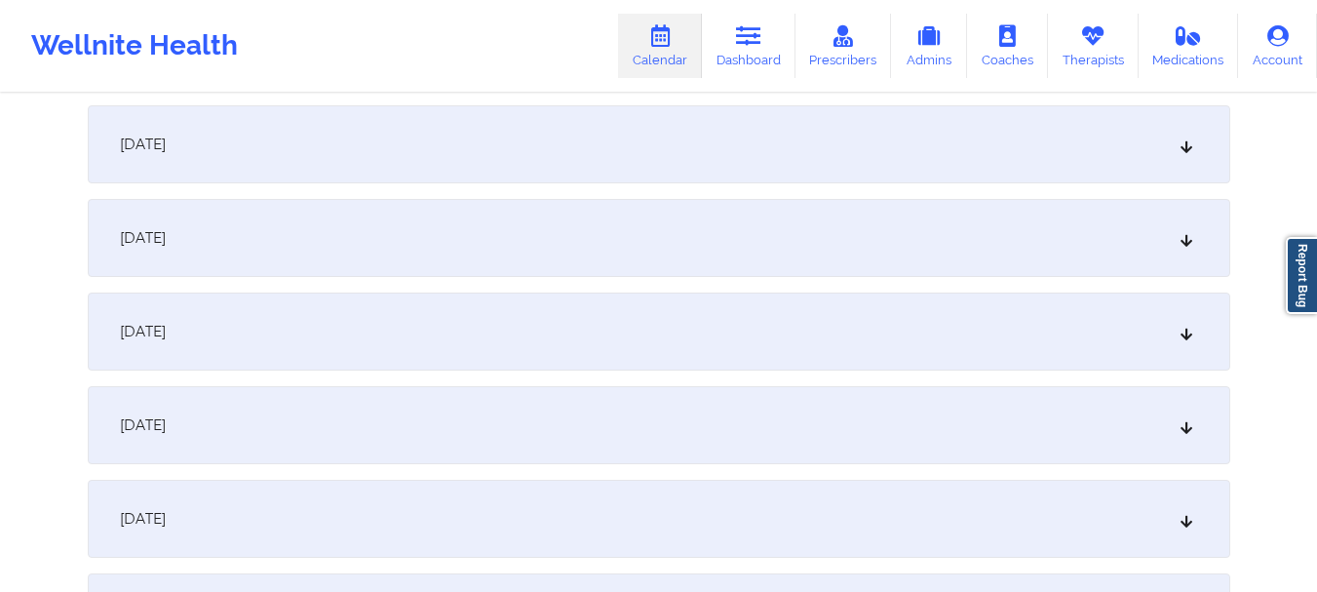
click at [1176, 342] on div "October 6, 2025" at bounding box center [659, 331] width 1142 height 78
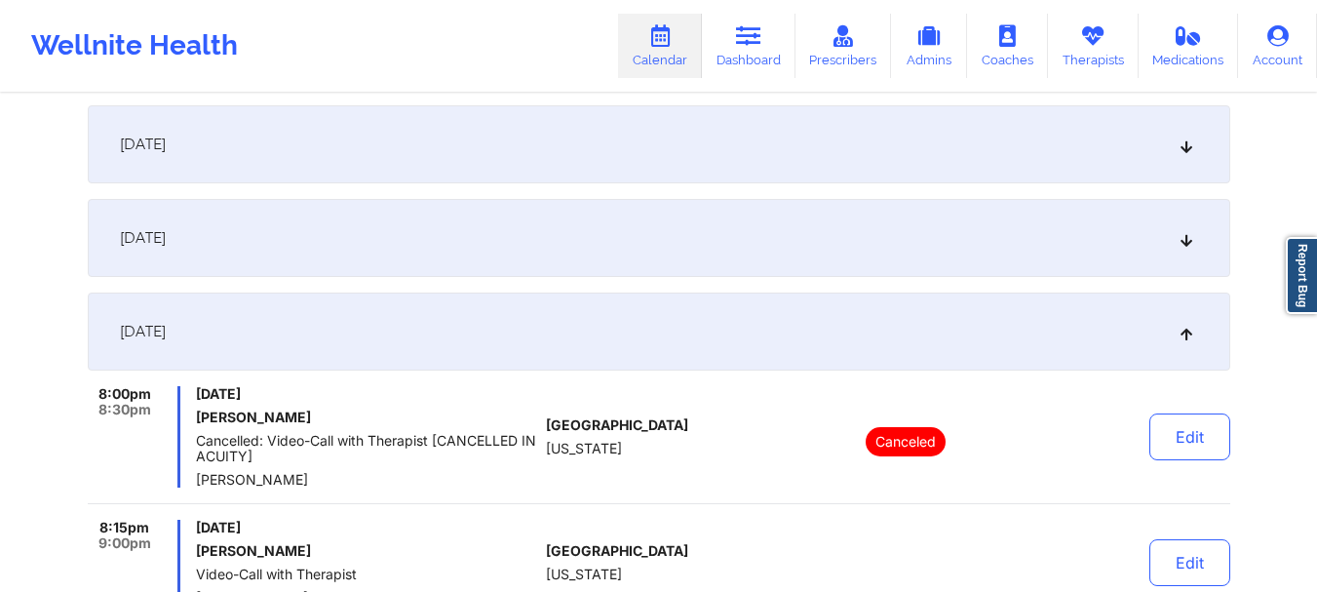
click at [1176, 342] on div "October 6, 2025" at bounding box center [659, 331] width 1142 height 78
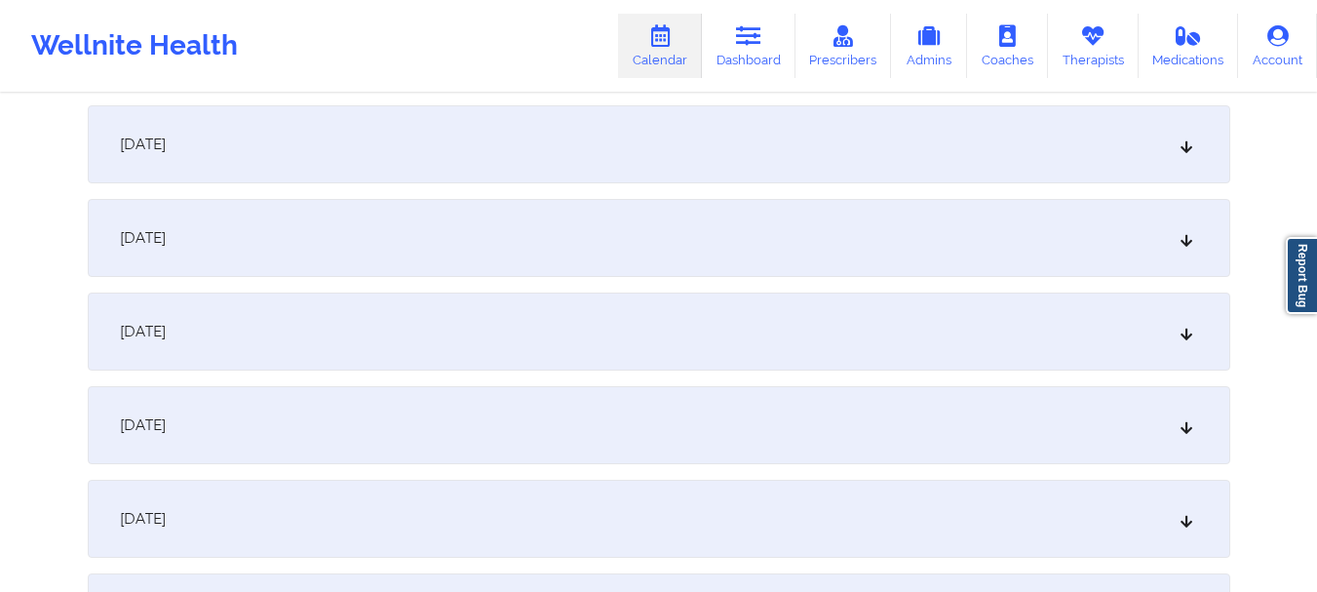
click at [1181, 432] on icon at bounding box center [1185, 425] width 17 height 14
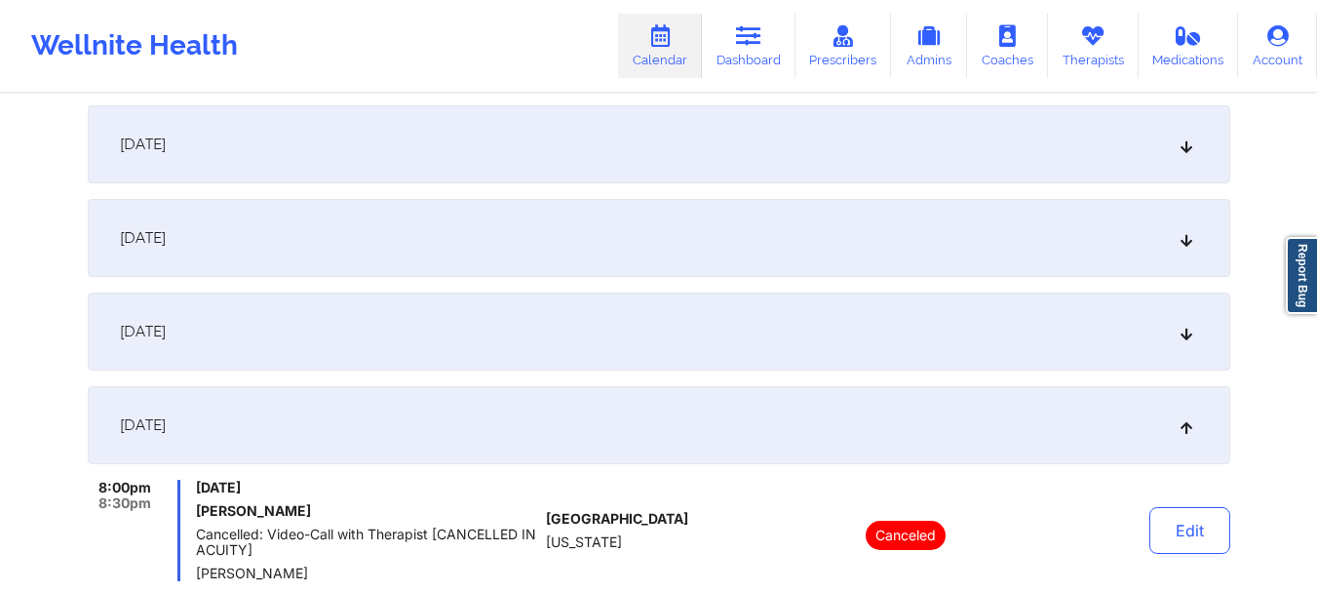
click at [1181, 432] on icon at bounding box center [1185, 425] width 17 height 14
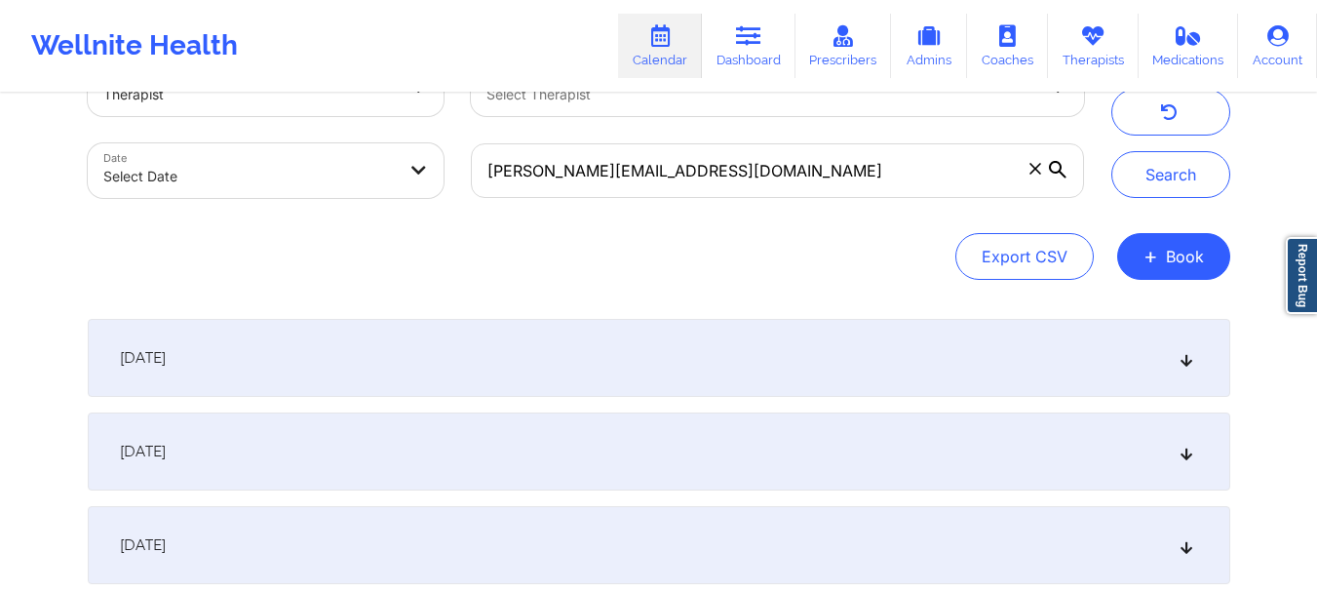
scroll to position [64, 0]
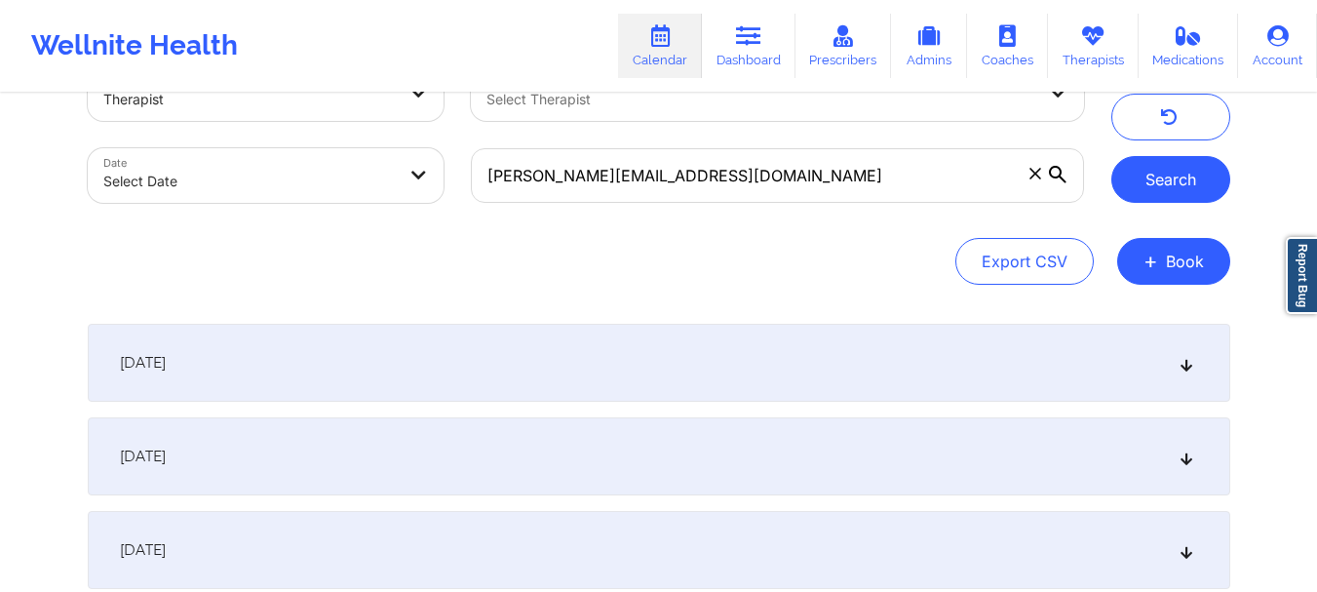
click at [1139, 180] on button "Search" at bounding box center [1170, 179] width 119 height 47
click at [1186, 544] on icon at bounding box center [1185, 550] width 17 height 14
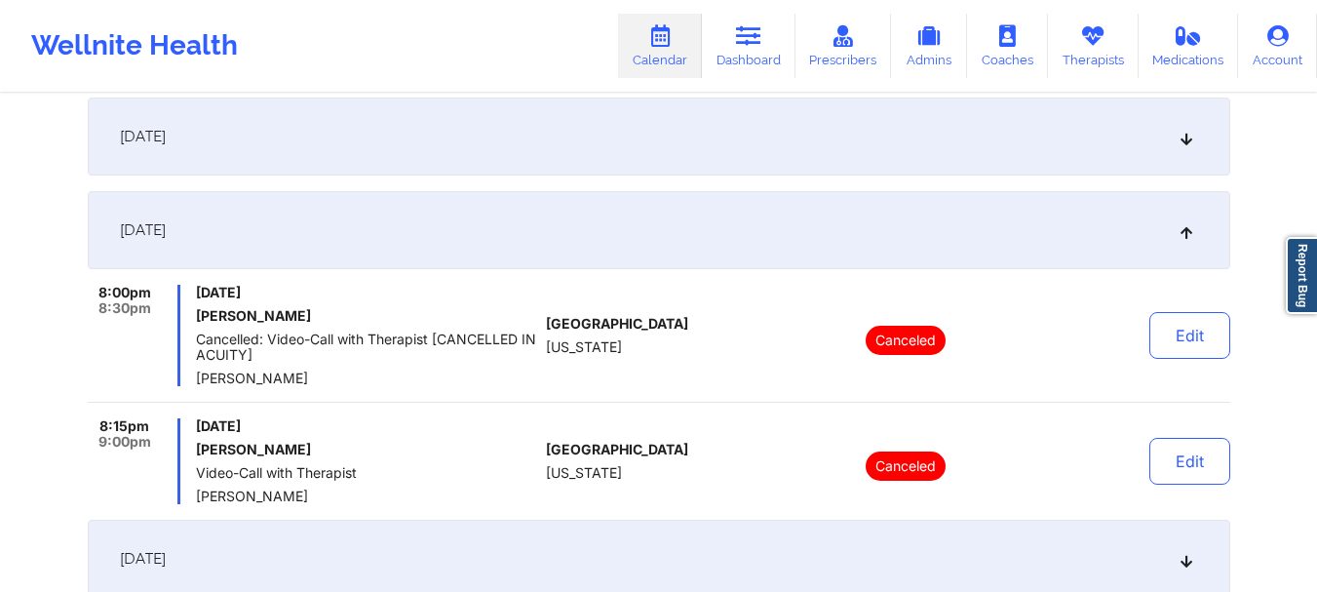
scroll to position [0, 0]
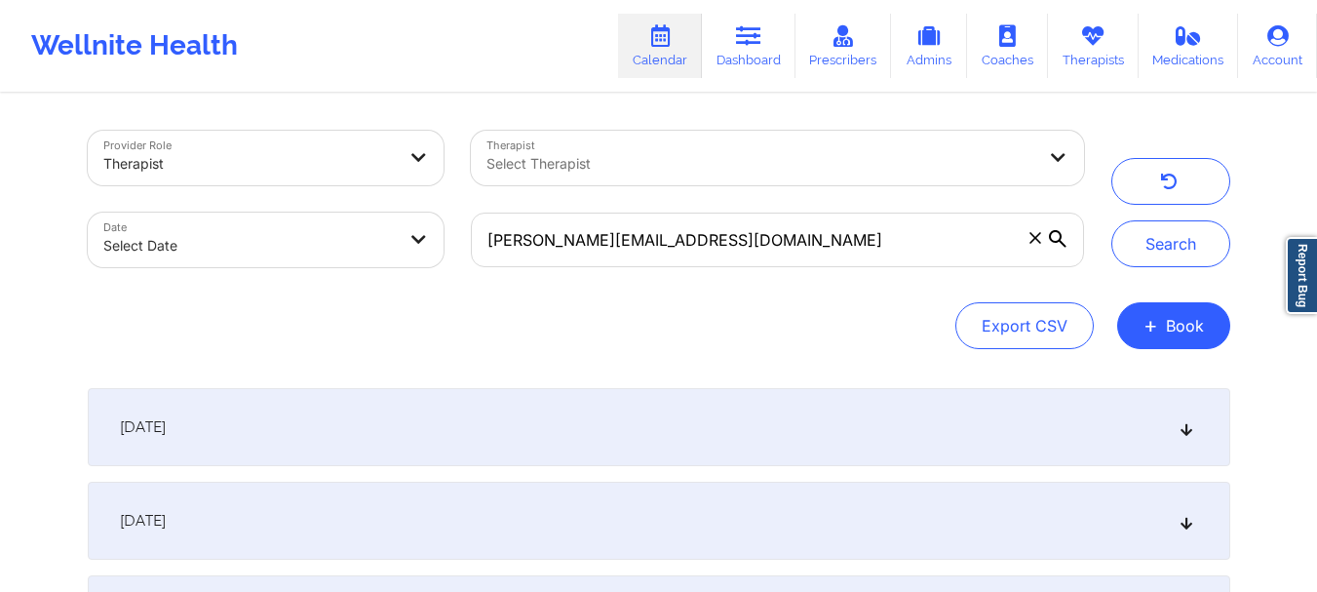
click at [1039, 240] on icon at bounding box center [1035, 238] width 12 height 12
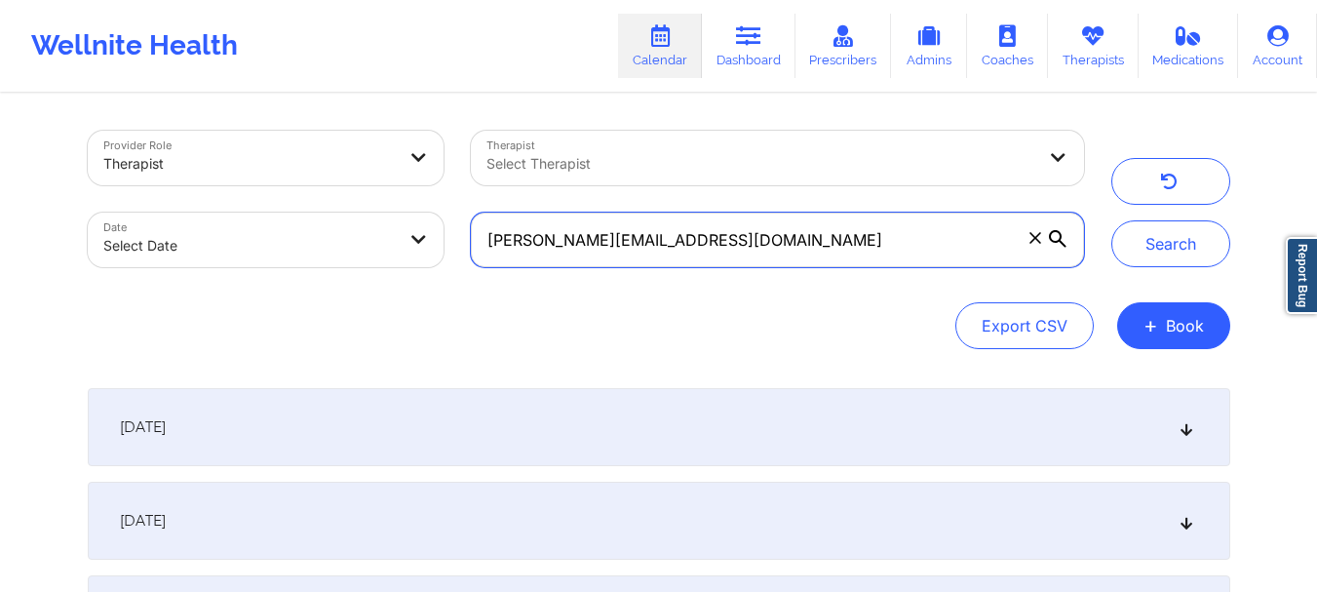
click at [1039, 240] on input "ritchie.colonperi@gmail.com" at bounding box center [777, 239] width 612 height 55
paste input "gomb.62482@gmail.com"
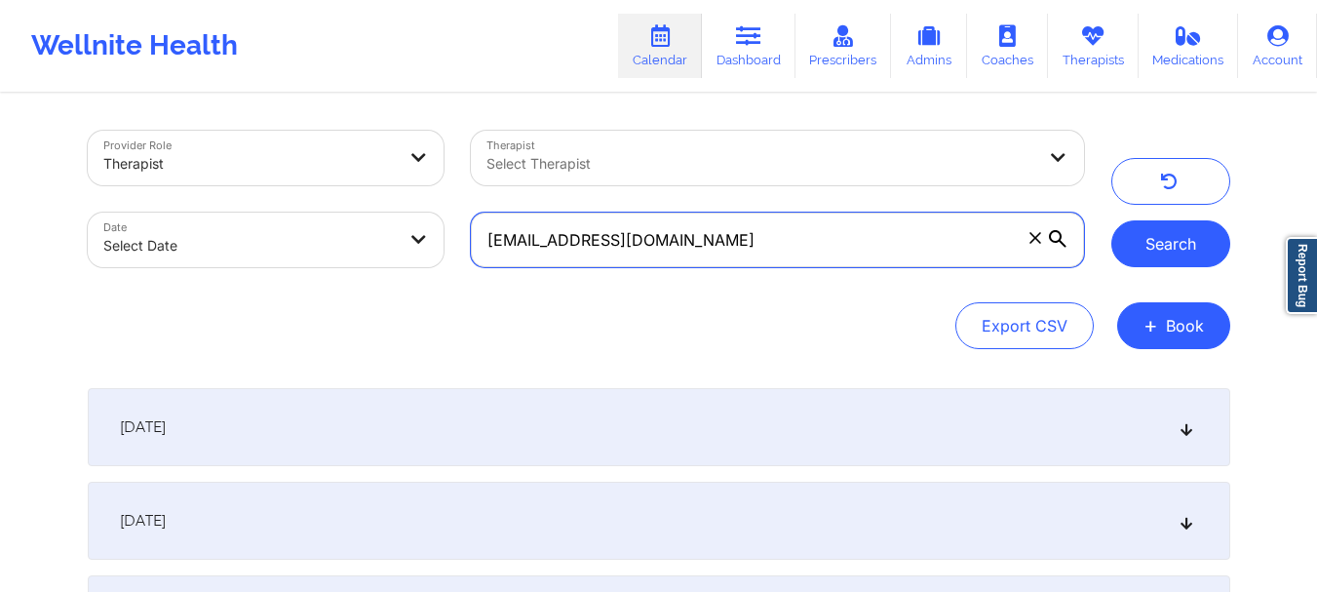
type input "gomb.62482@gmail.com"
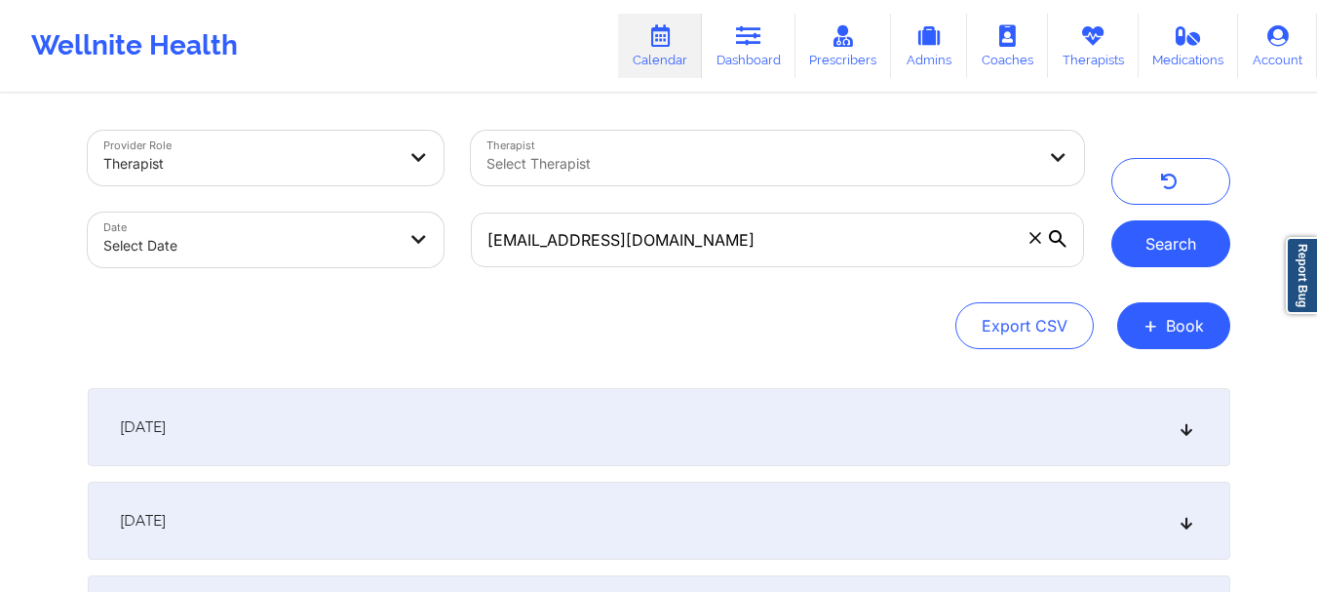
click at [1184, 254] on button "Search" at bounding box center [1170, 243] width 119 height 47
click at [1191, 252] on button "Search" at bounding box center [1170, 243] width 119 height 47
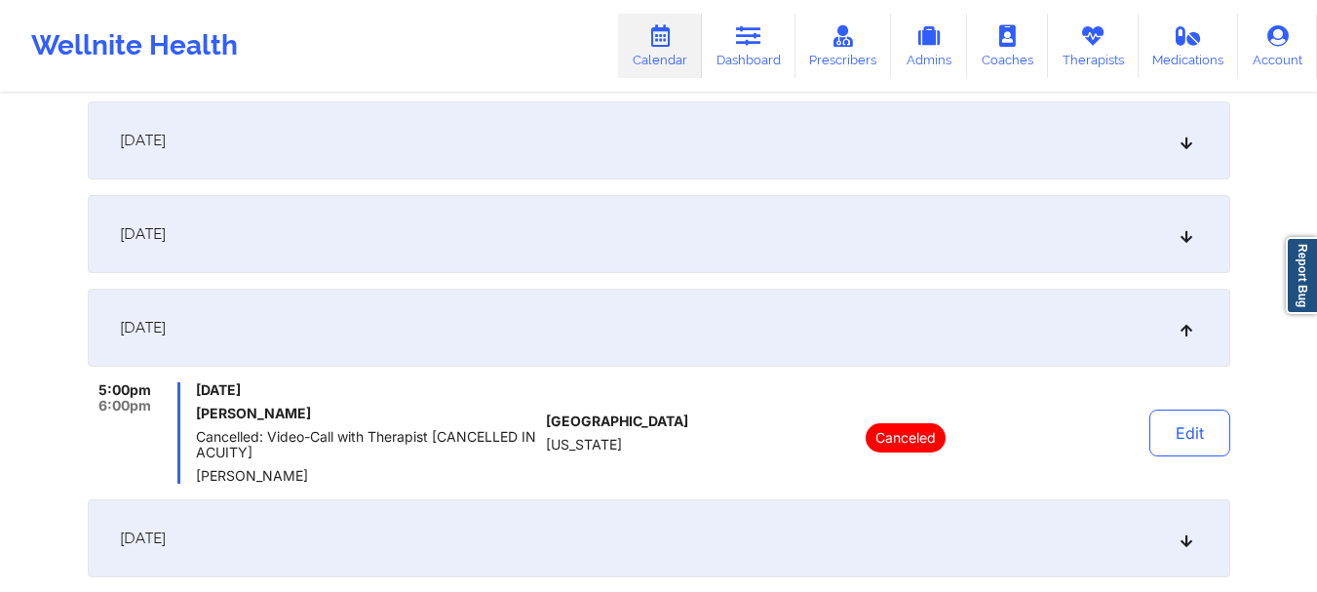
scroll to position [276, 0]
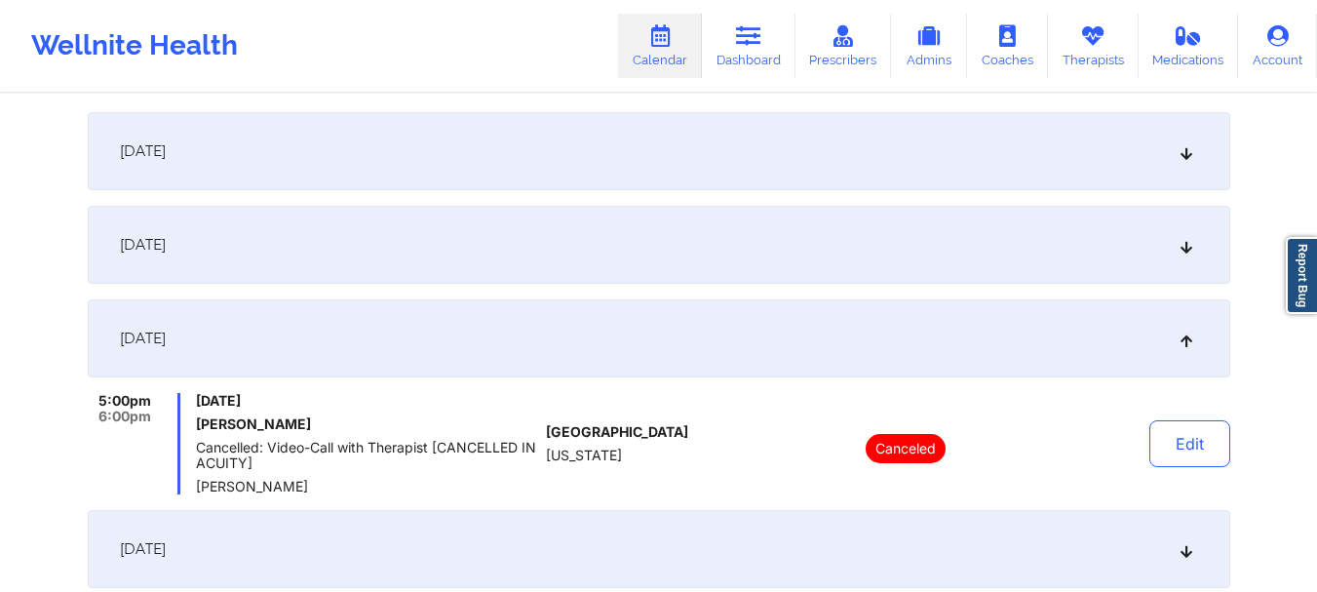
click at [1190, 158] on icon at bounding box center [1185, 151] width 17 height 14
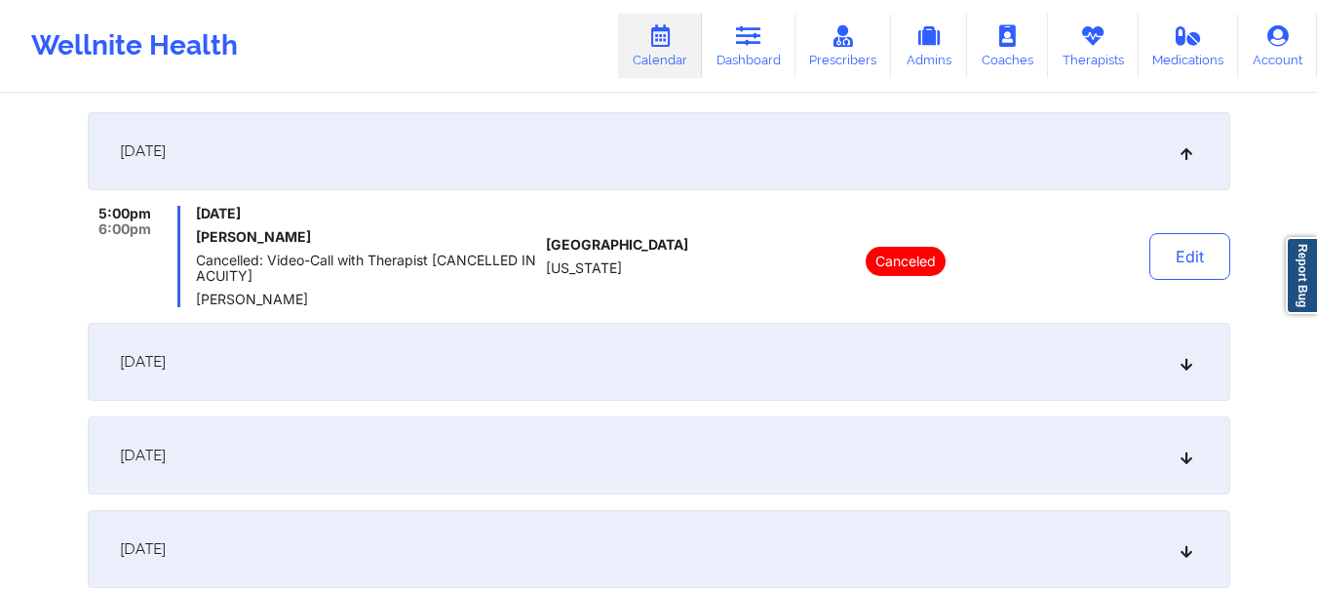
click at [1190, 158] on icon at bounding box center [1185, 151] width 17 height 14
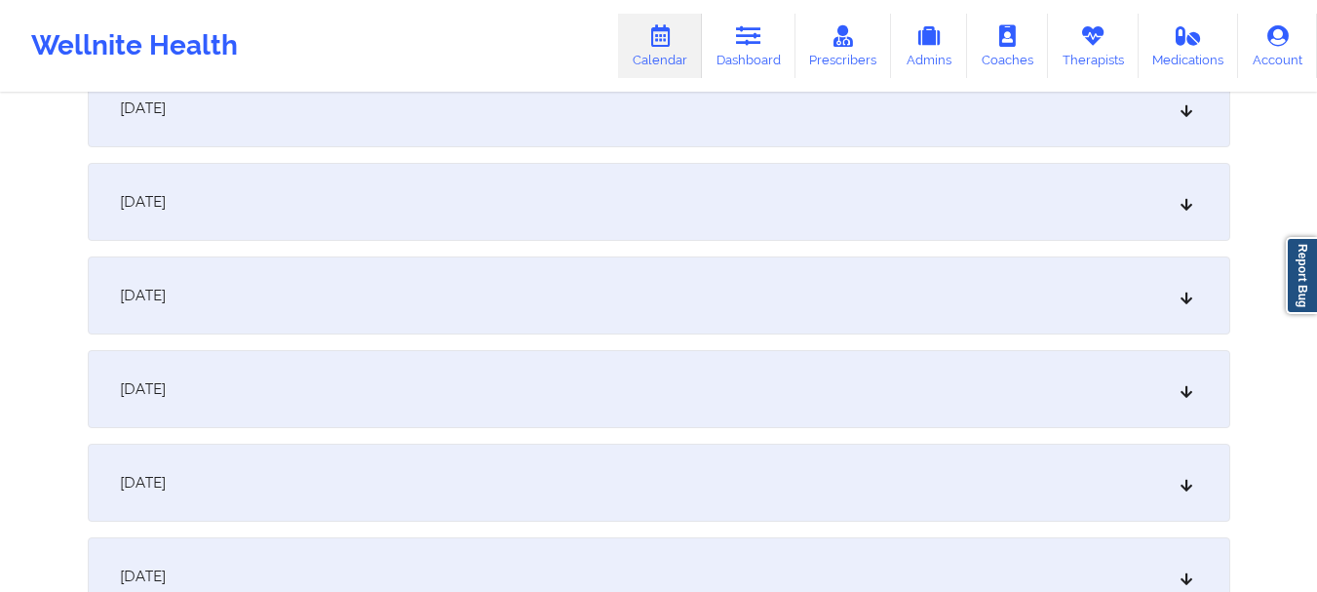
scroll to position [477, 0]
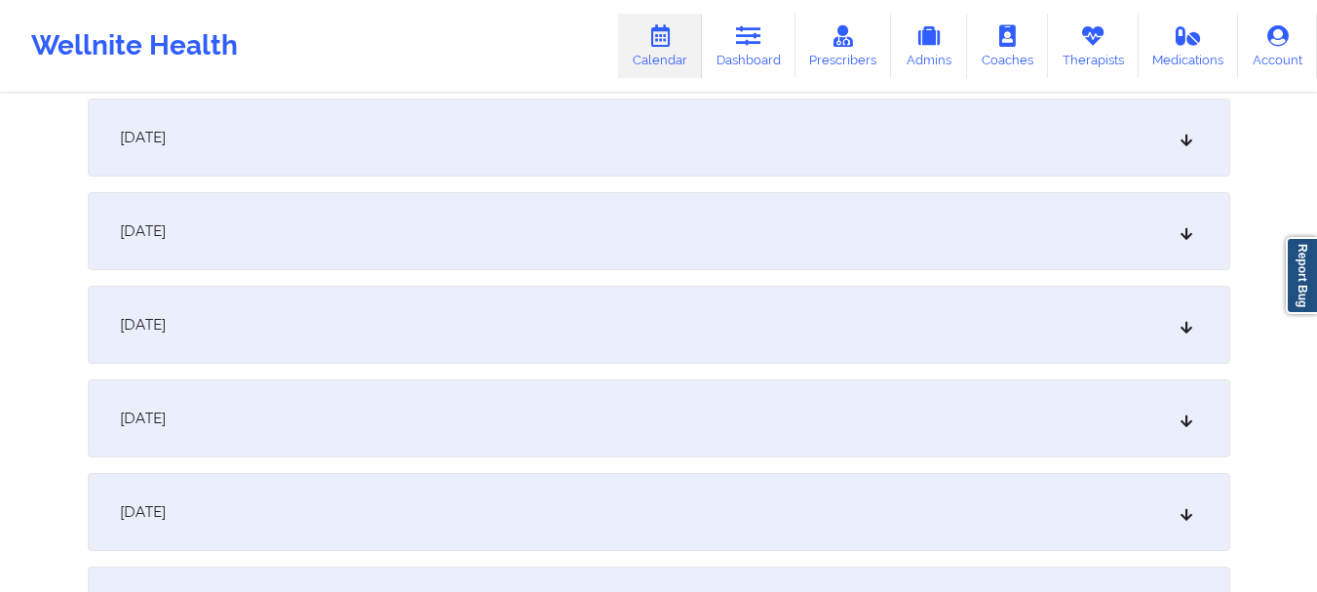
click at [1185, 235] on icon at bounding box center [1185, 231] width 17 height 14
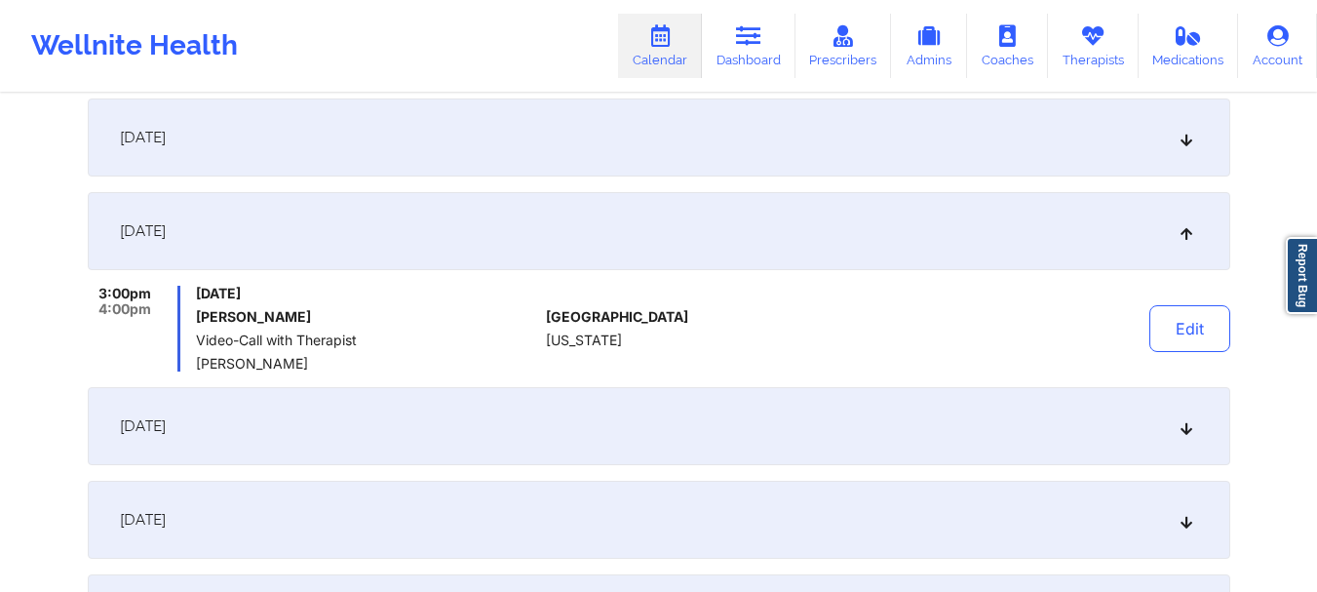
click at [1187, 134] on icon at bounding box center [1185, 138] width 17 height 14
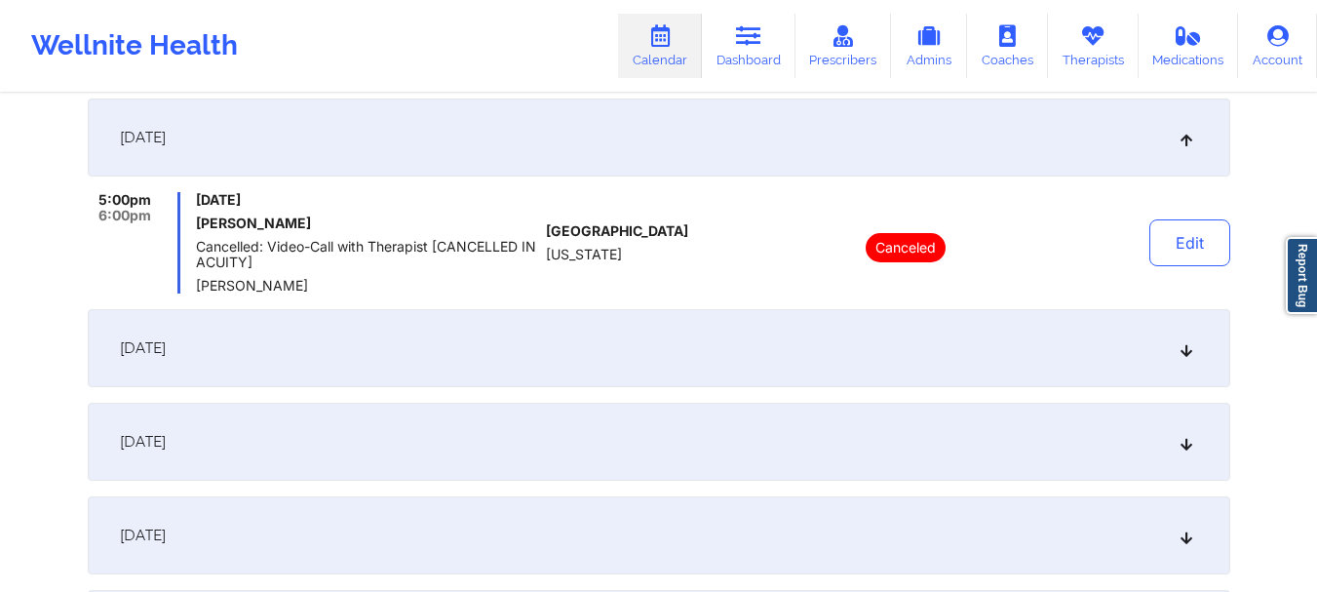
click at [1191, 355] on icon at bounding box center [1185, 348] width 17 height 14
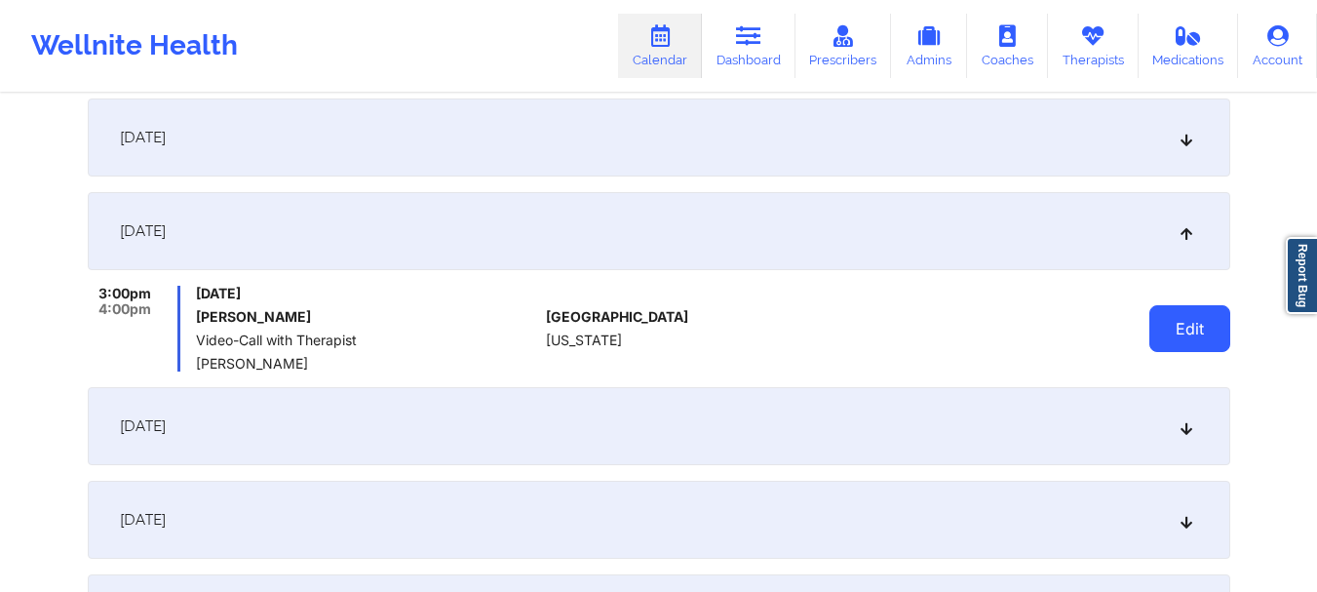
click at [1199, 323] on button "Edit" at bounding box center [1189, 328] width 81 height 47
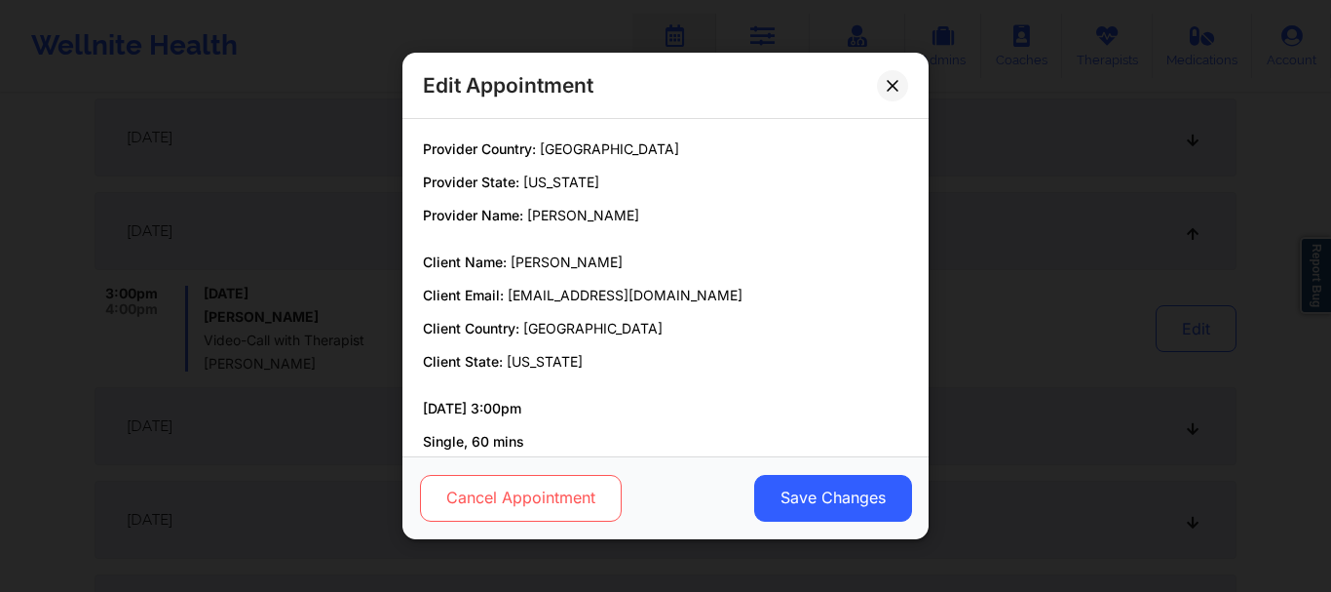
click at [507, 508] on button "Cancel Appointment" at bounding box center [521, 498] width 202 height 47
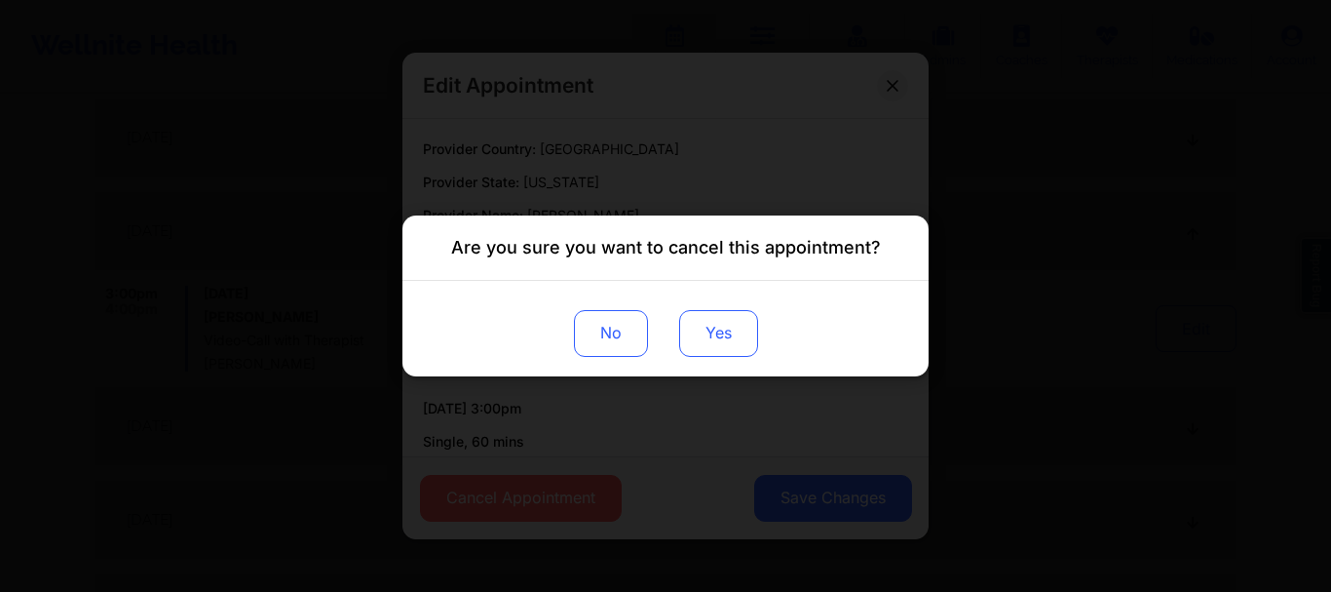
click at [733, 340] on button "Yes" at bounding box center [718, 333] width 79 height 47
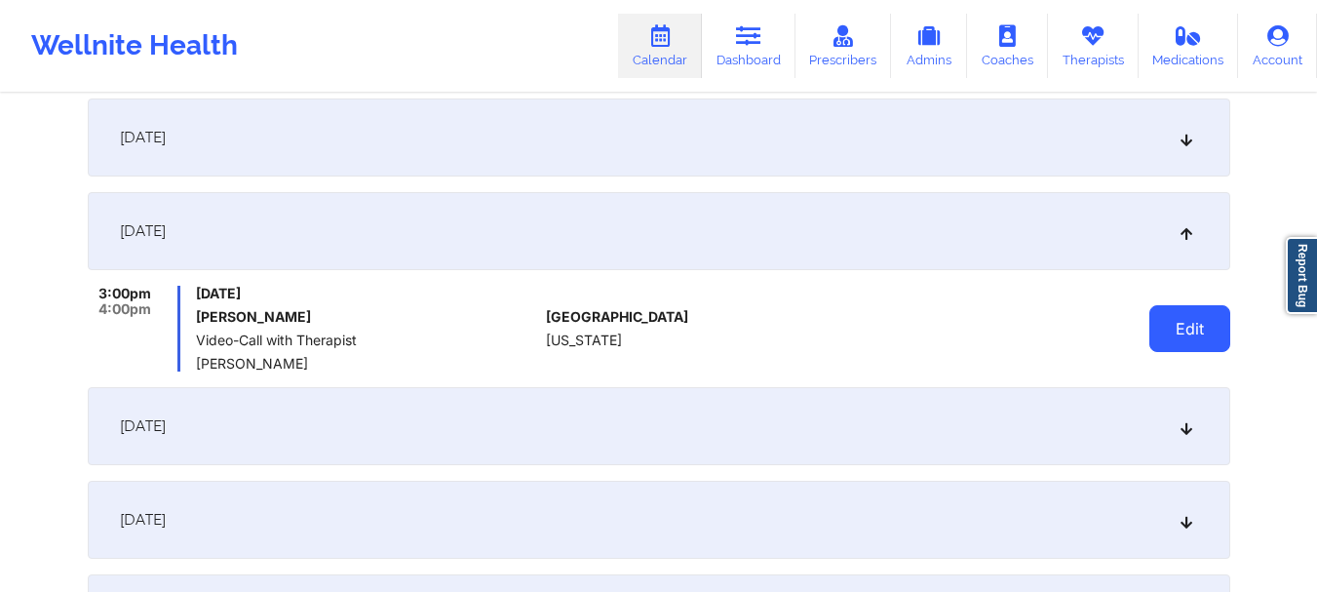
click at [1168, 340] on button "Edit" at bounding box center [1189, 328] width 81 height 47
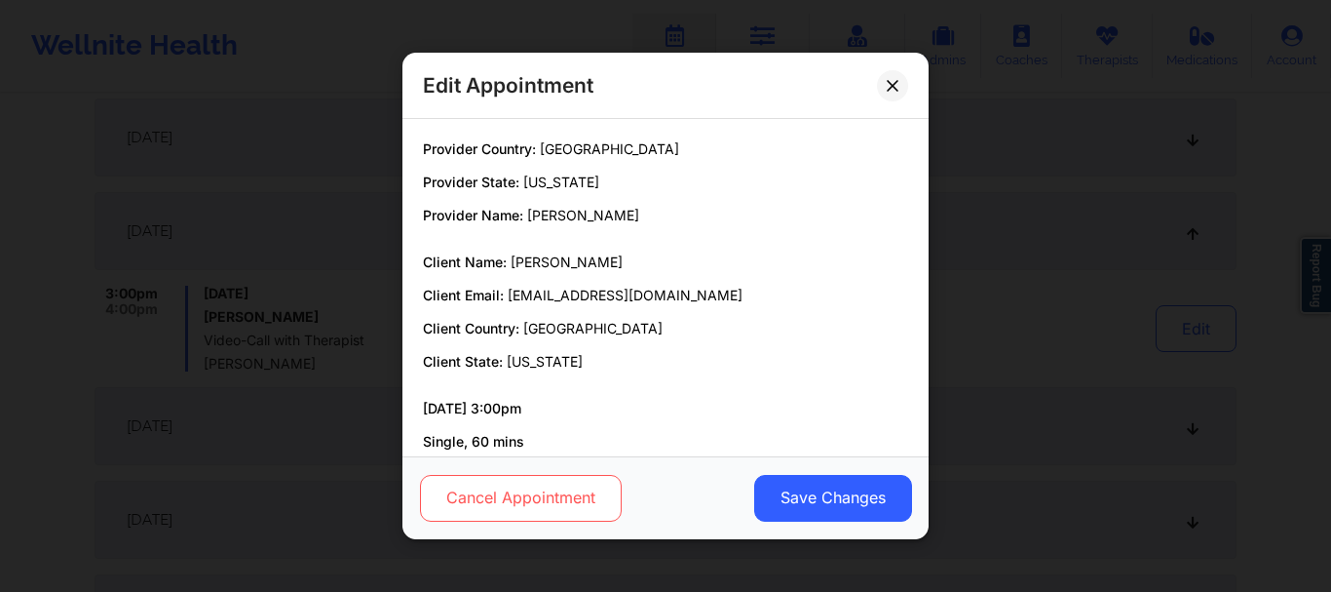
click at [519, 500] on button "Cancel Appointment" at bounding box center [521, 498] width 202 height 47
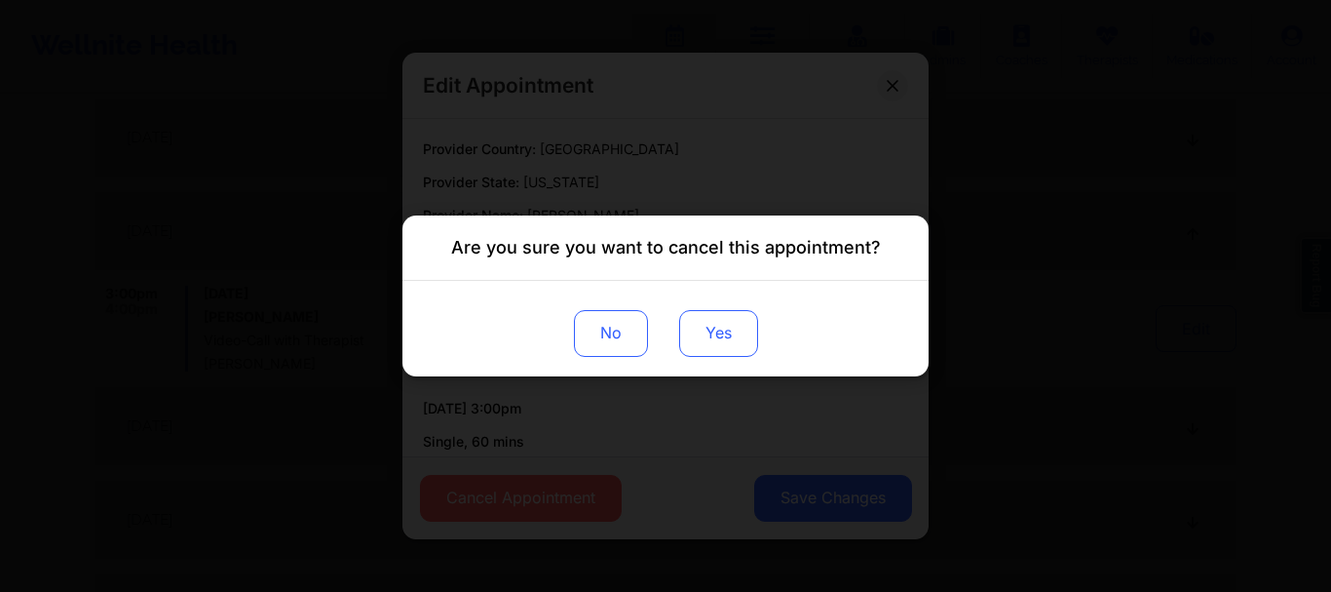
click at [692, 330] on button "Yes" at bounding box center [718, 333] width 79 height 47
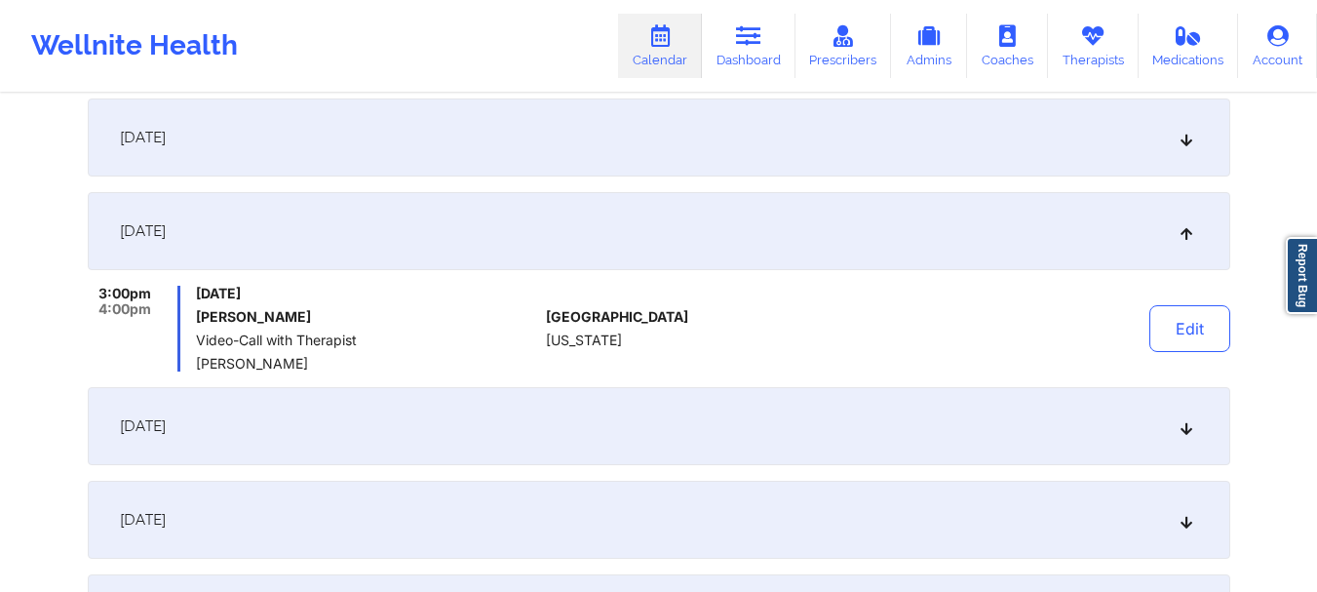
click at [1180, 422] on icon at bounding box center [1185, 426] width 17 height 14
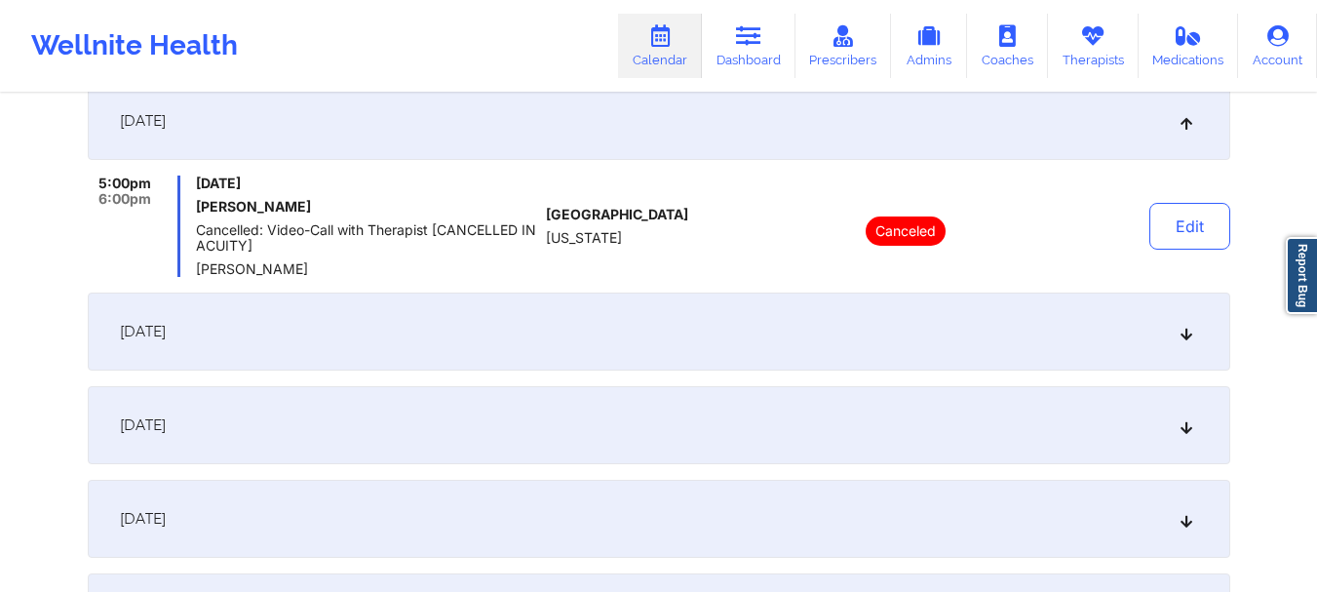
scroll to position [701, 0]
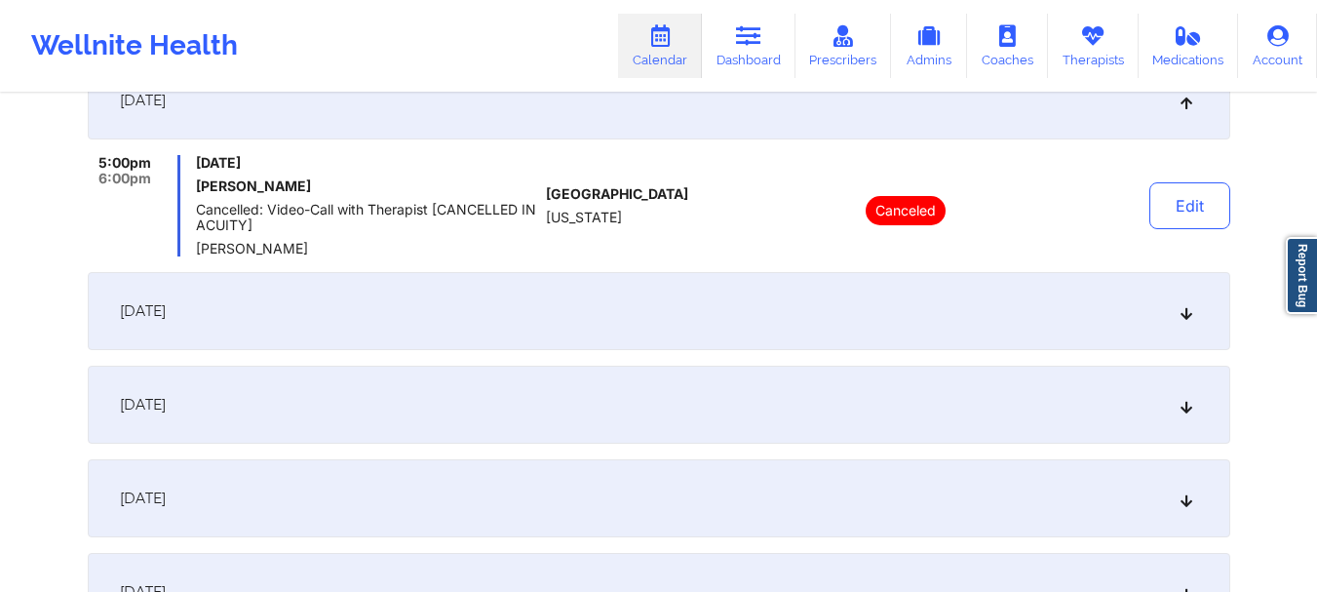
click at [1181, 314] on icon at bounding box center [1185, 311] width 17 height 14
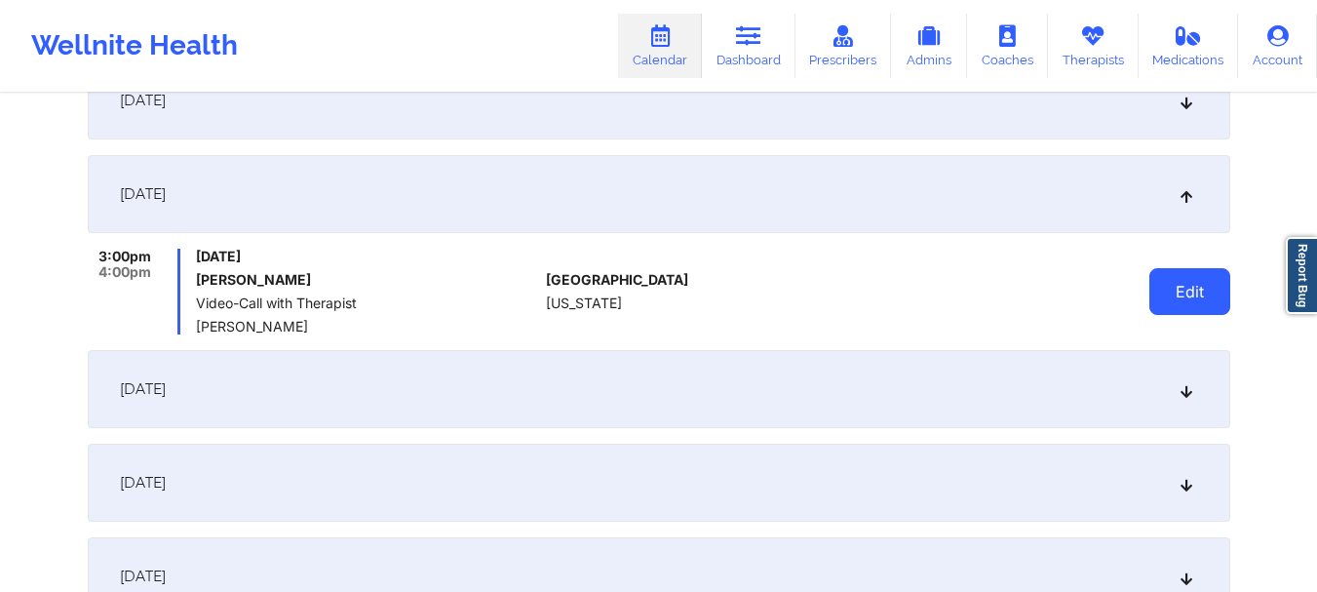
click at [1182, 314] on button "Edit" at bounding box center [1189, 291] width 81 height 47
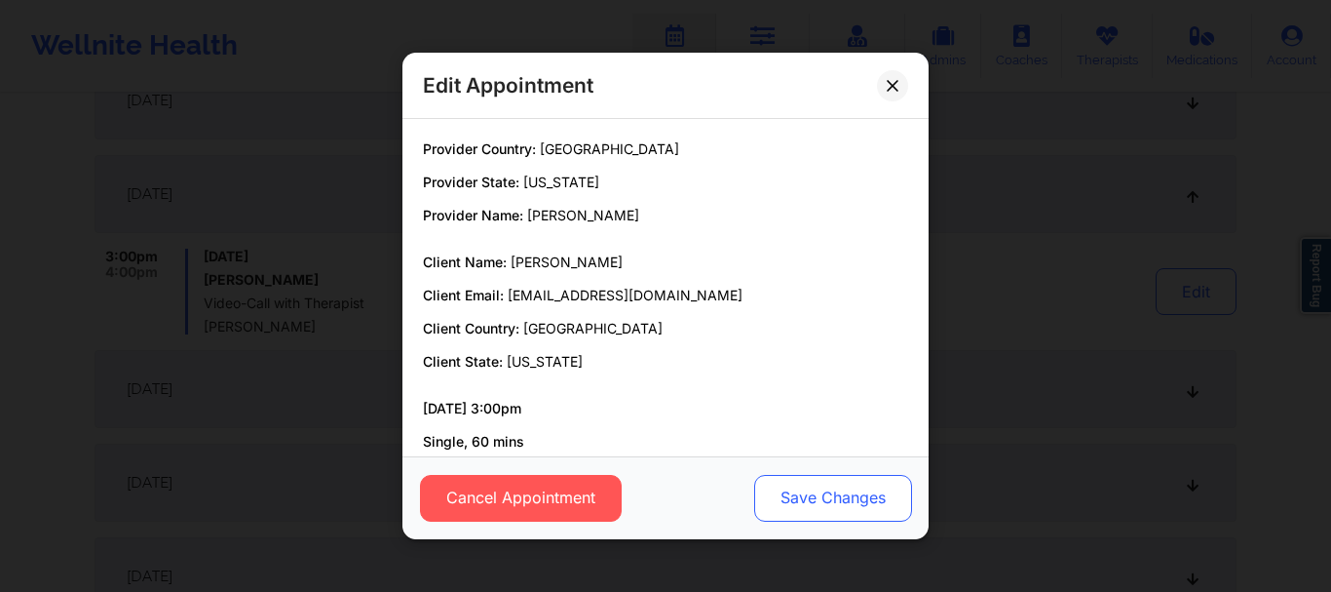
click at [820, 501] on button "Save Changes" at bounding box center [833, 498] width 158 height 47
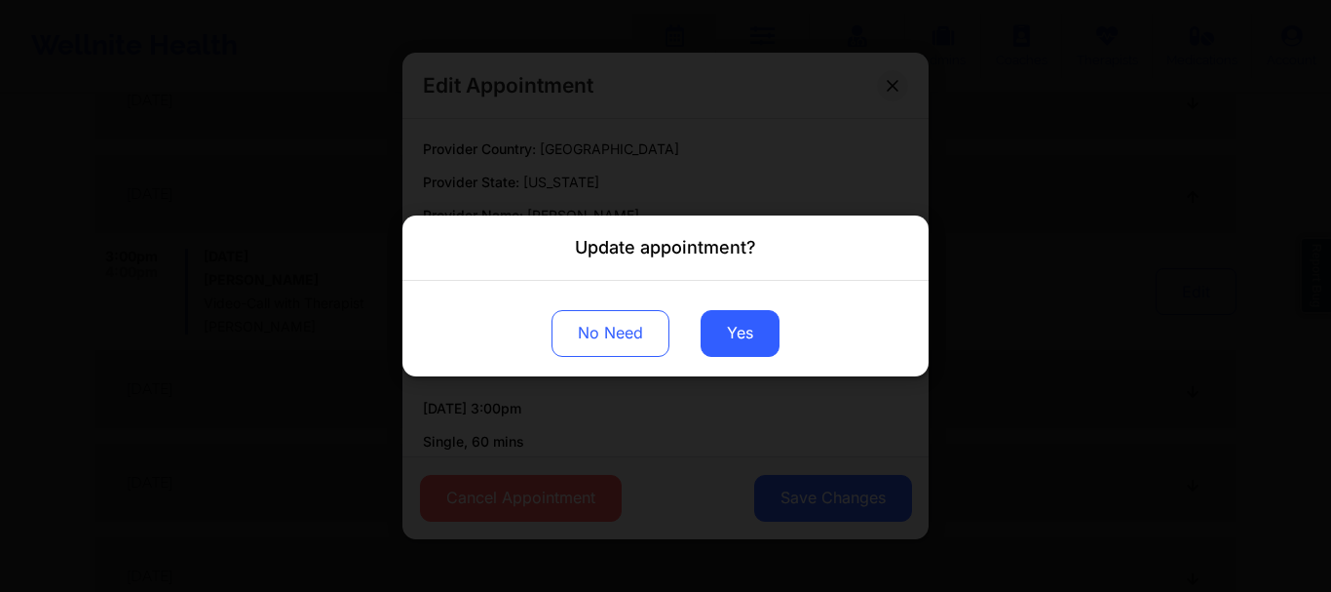
click at [653, 360] on div "No Need Yes" at bounding box center [665, 329] width 526 height 96
click at [636, 339] on button "No Need" at bounding box center [611, 333] width 118 height 47
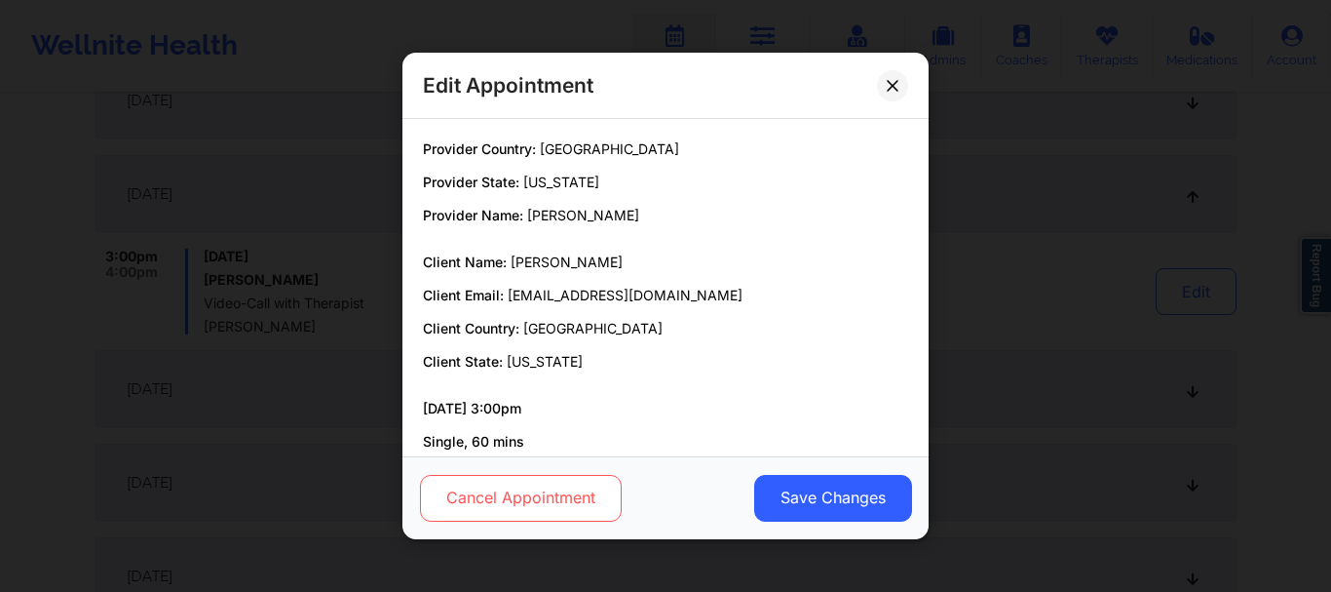
click at [581, 487] on button "Cancel Appointment" at bounding box center [521, 498] width 202 height 47
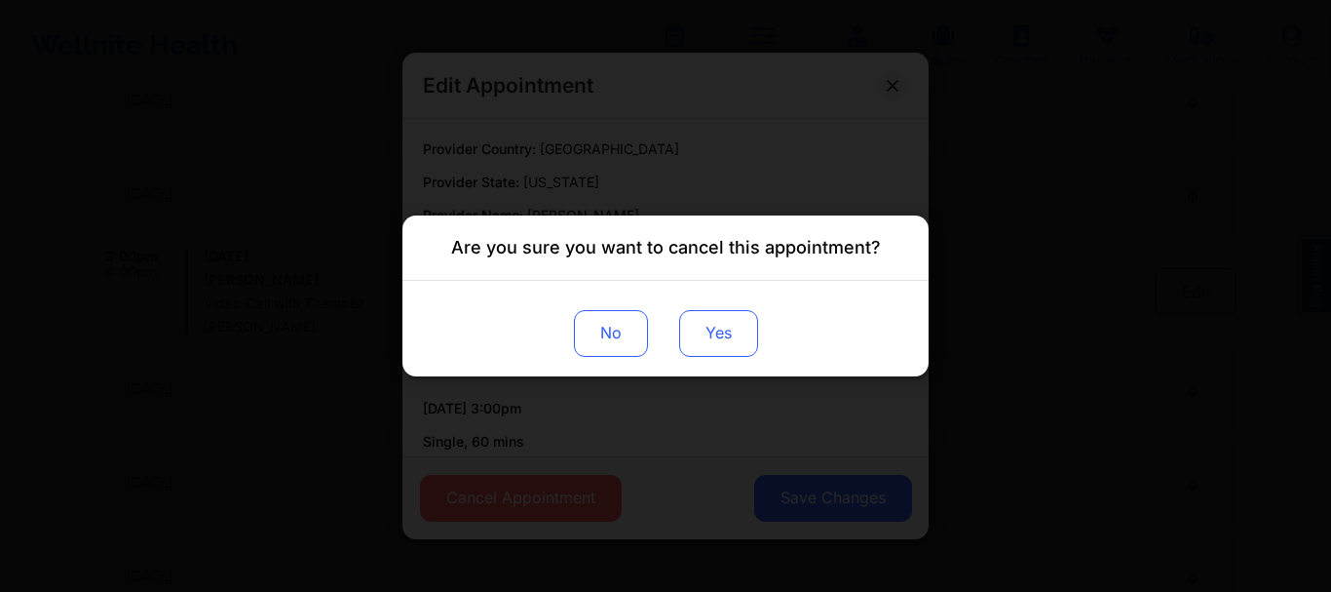
click at [719, 337] on button "Yes" at bounding box center [718, 333] width 79 height 47
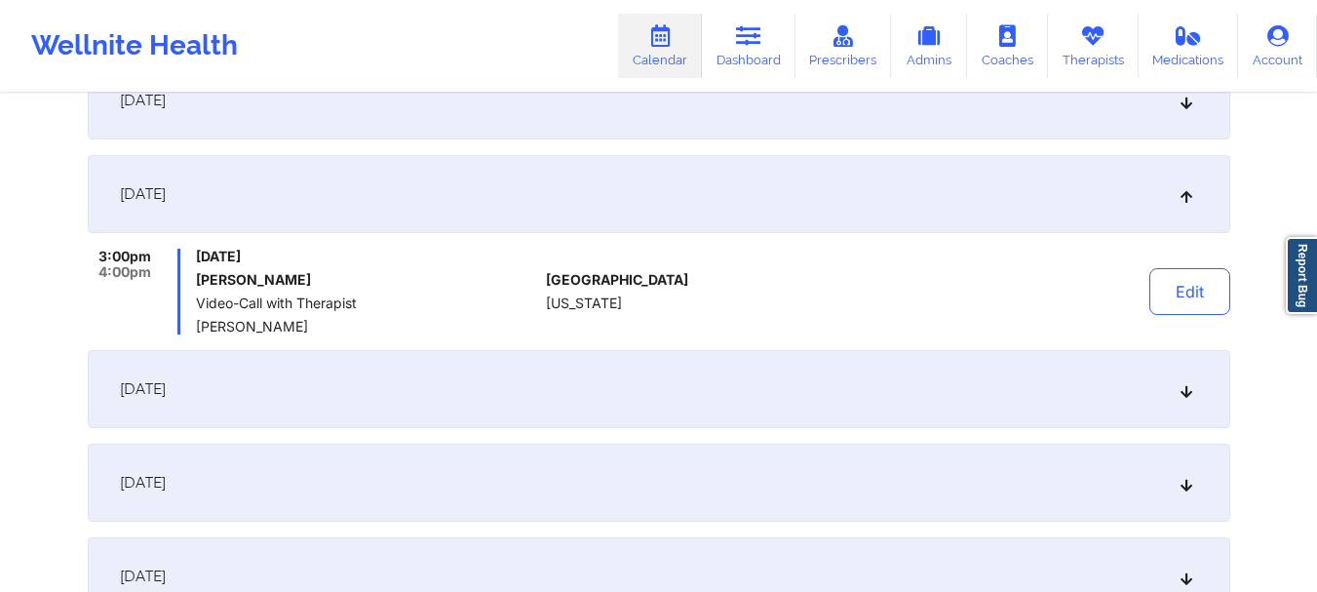
click at [1190, 402] on div "October 13, 2025" at bounding box center [659, 389] width 1142 height 78
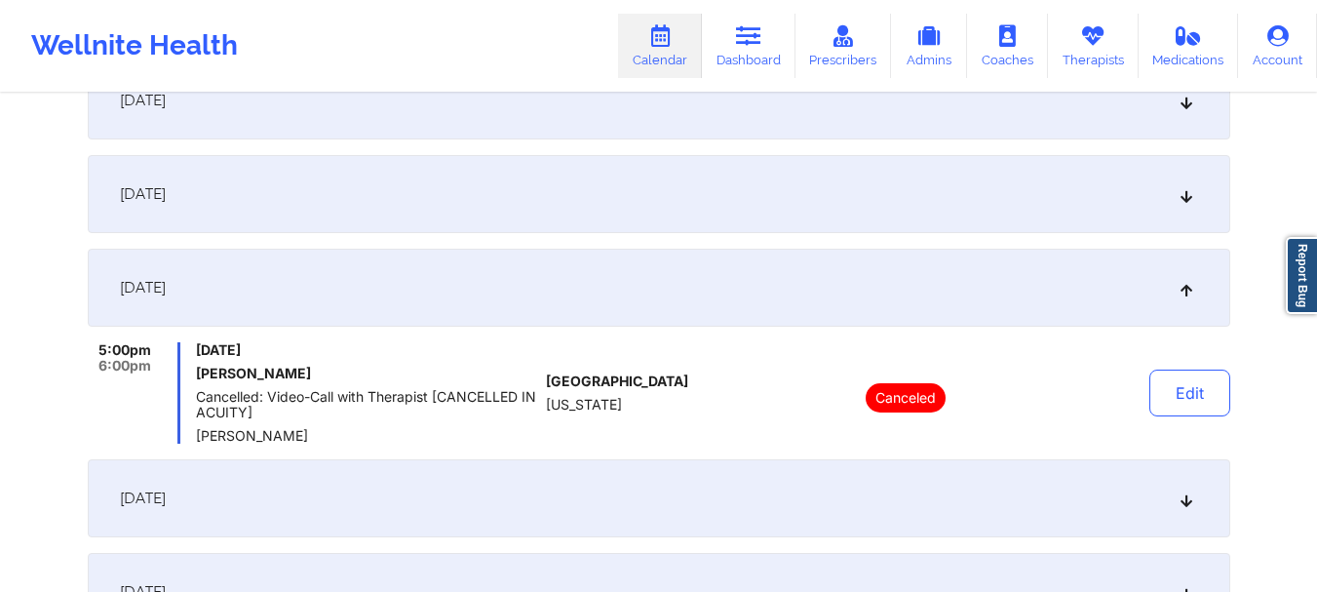
click at [1178, 503] on icon at bounding box center [1185, 498] width 17 height 14
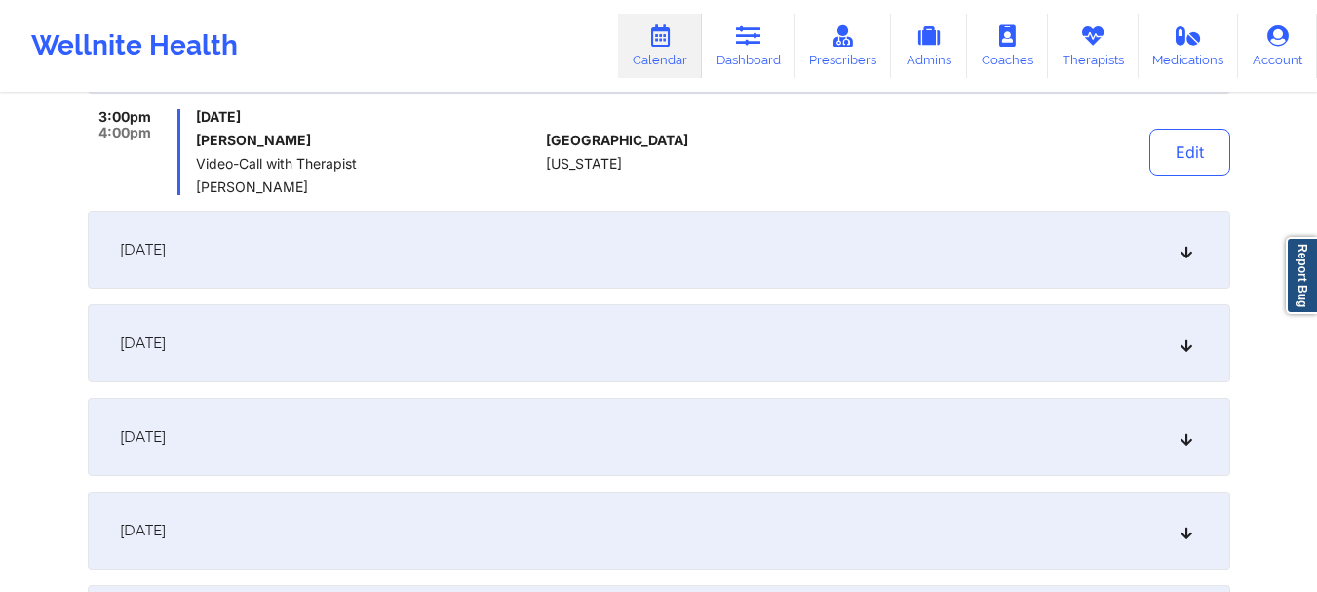
scroll to position [1048, 0]
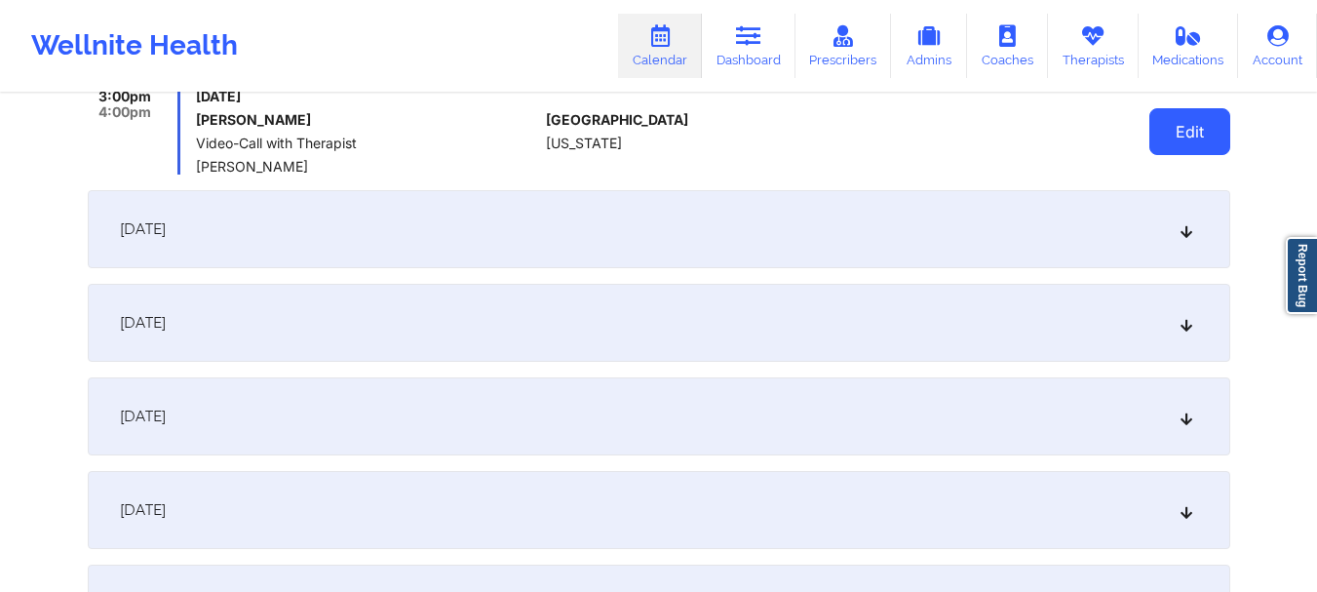
click at [1174, 131] on button "Edit" at bounding box center [1189, 131] width 81 height 47
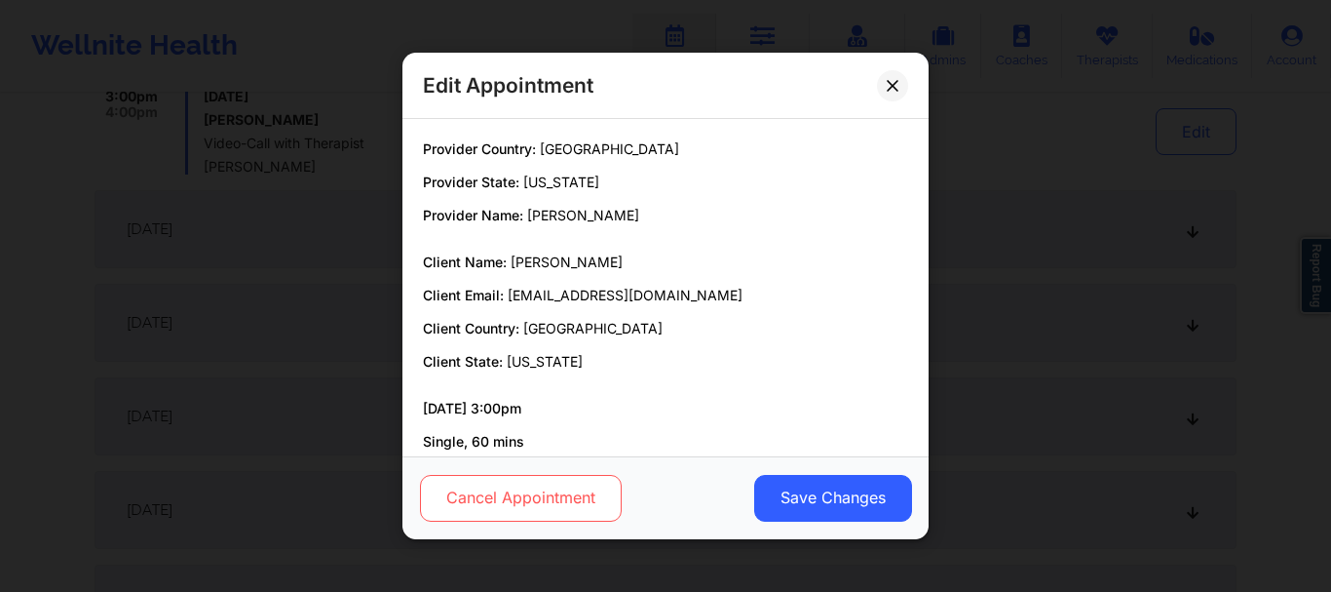
click at [530, 502] on button "Cancel Appointment" at bounding box center [521, 498] width 202 height 47
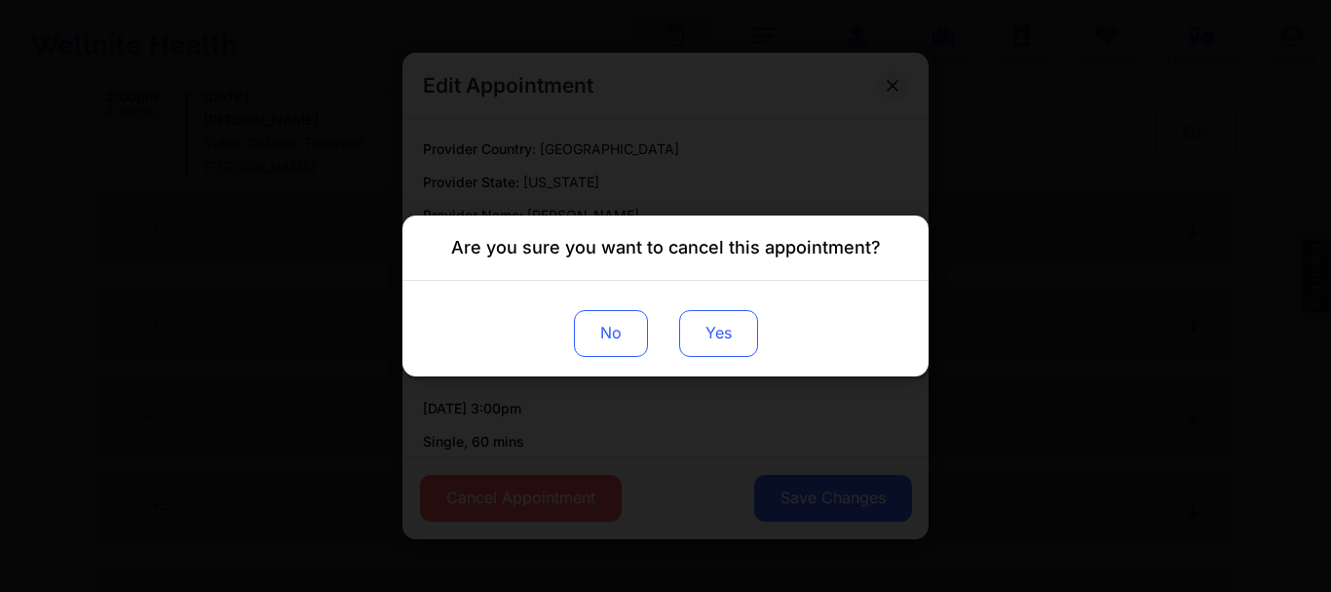
click at [743, 324] on button "Yes" at bounding box center [718, 333] width 79 height 47
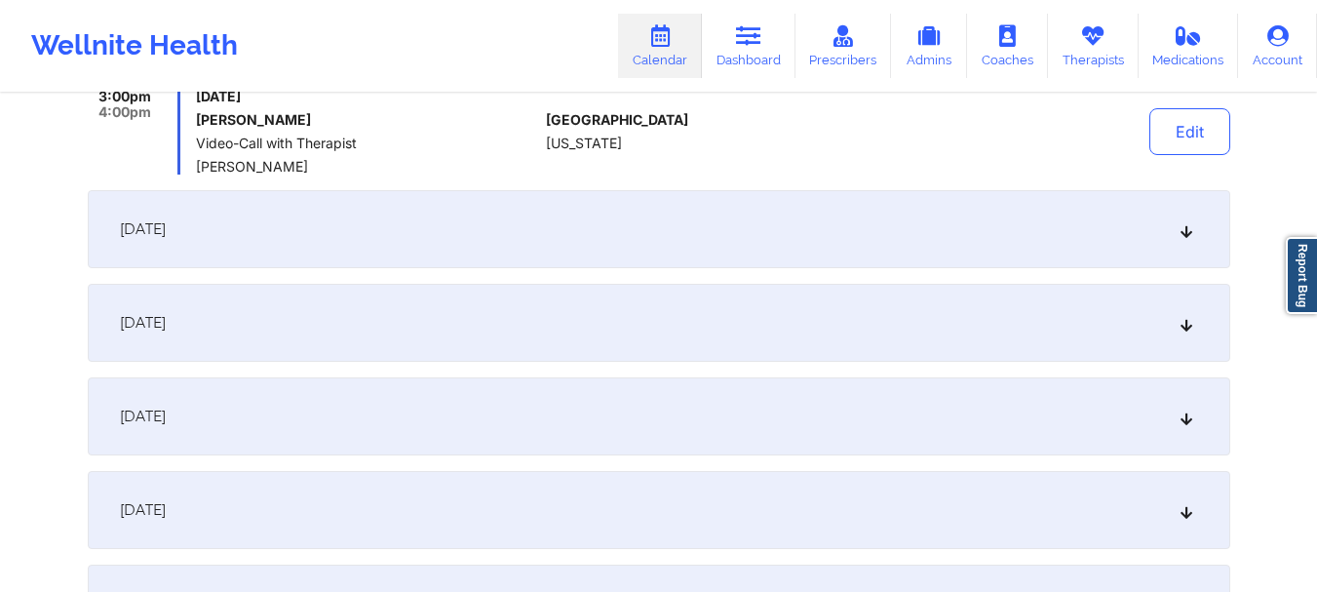
click at [1189, 249] on div "October 20, 2025" at bounding box center [659, 229] width 1142 height 78
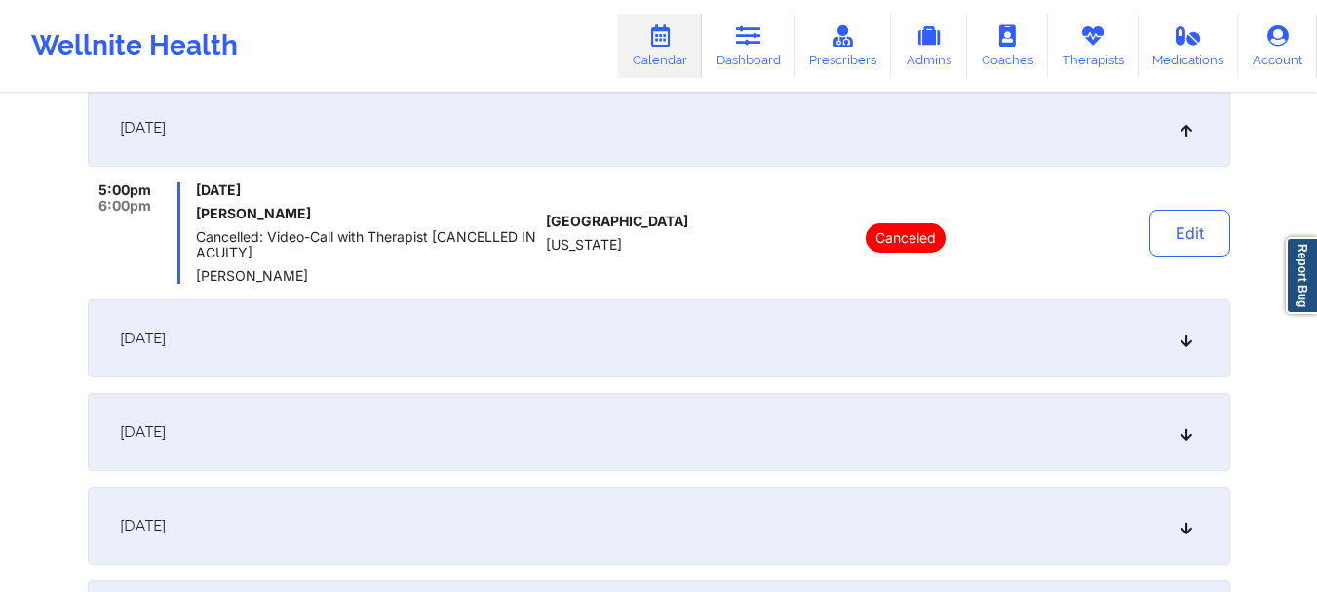
click at [1183, 340] on icon at bounding box center [1185, 338] width 17 height 14
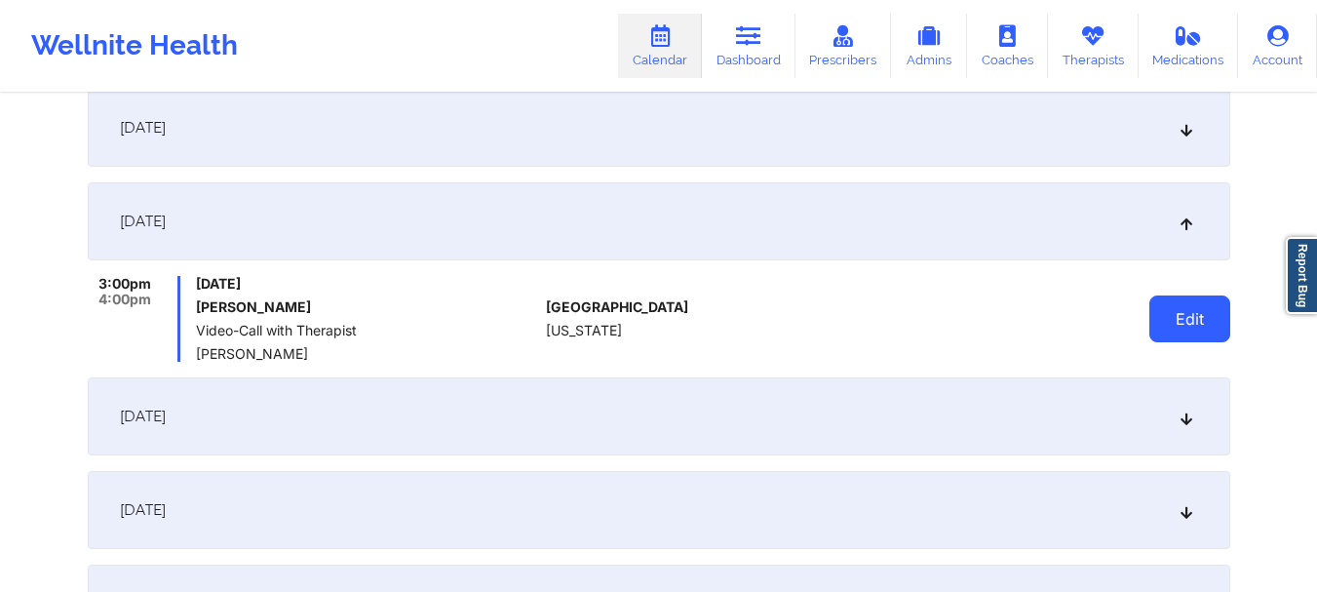
click at [1194, 333] on button "Edit" at bounding box center [1189, 318] width 81 height 47
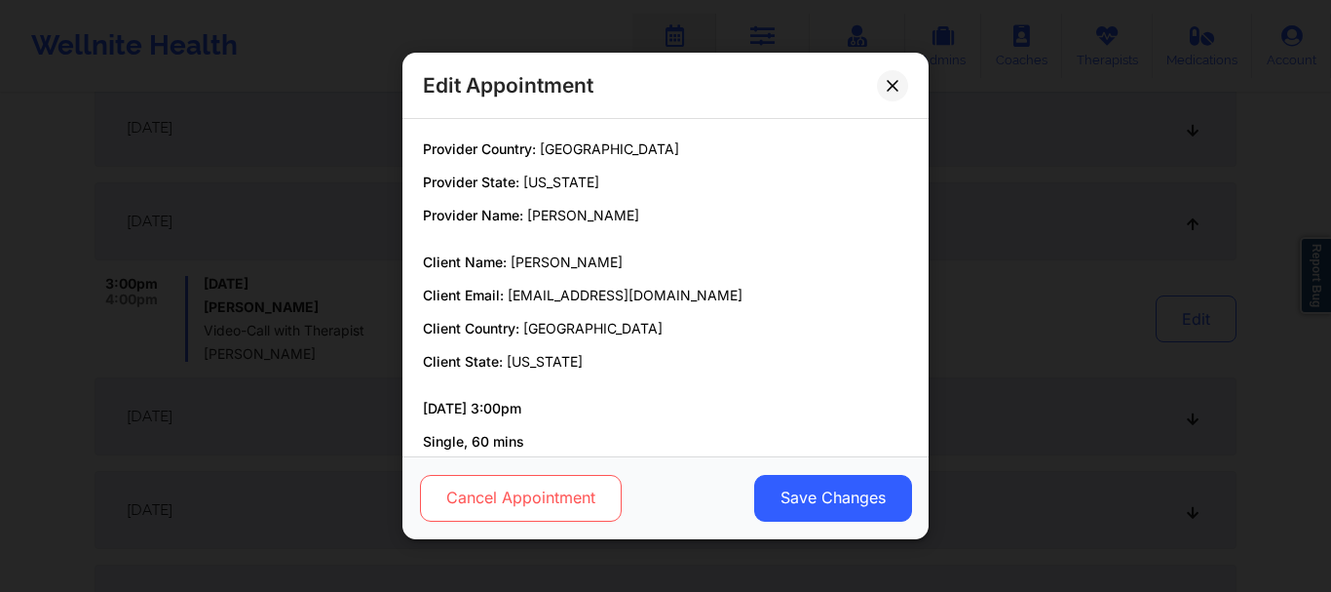
click at [509, 505] on button "Cancel Appointment" at bounding box center [521, 498] width 202 height 47
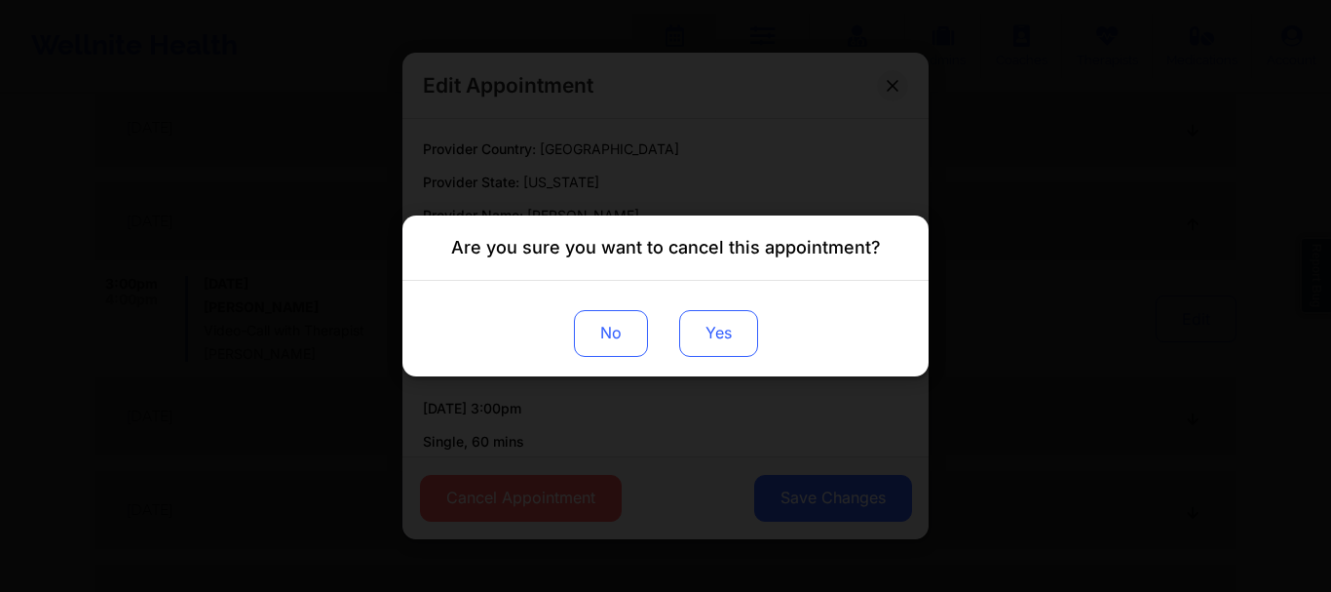
click at [711, 331] on button "Yes" at bounding box center [718, 333] width 79 height 47
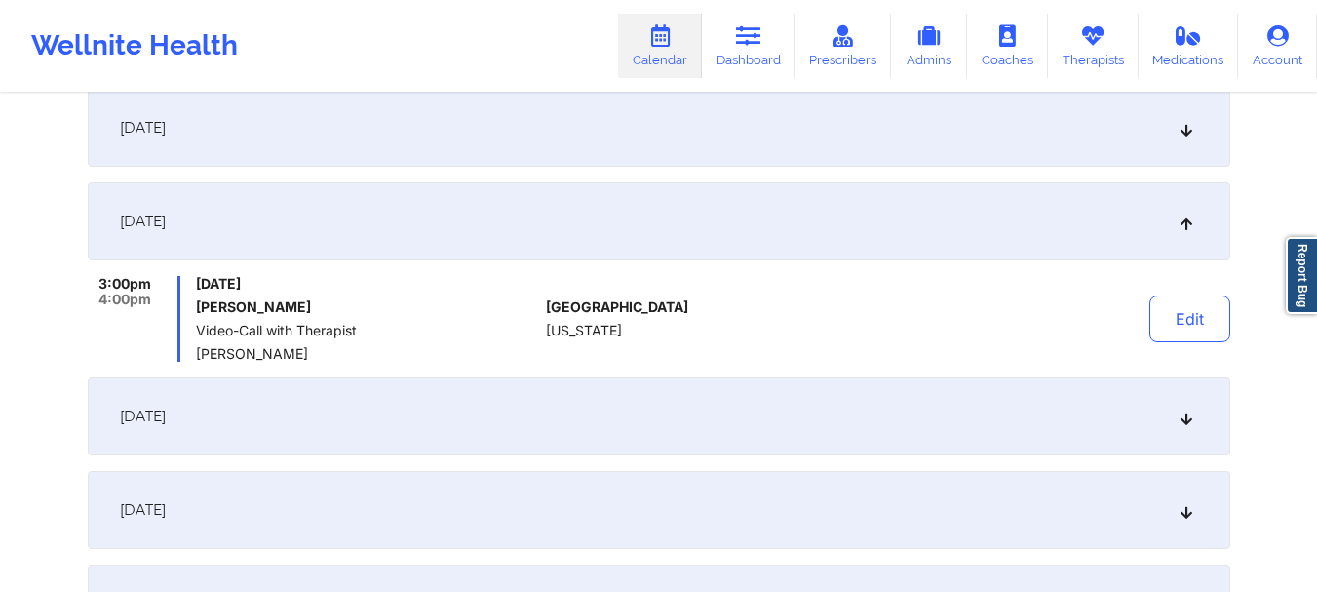
click at [1188, 409] on icon at bounding box center [1185, 416] width 17 height 14
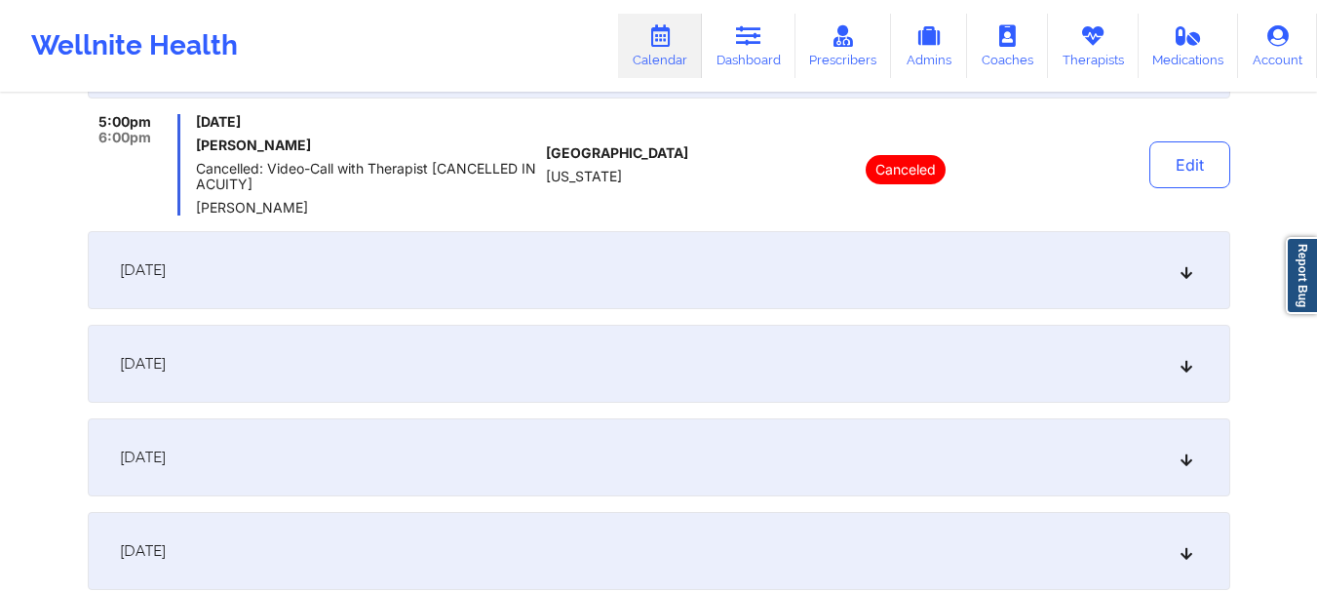
scroll to position [1395, 0]
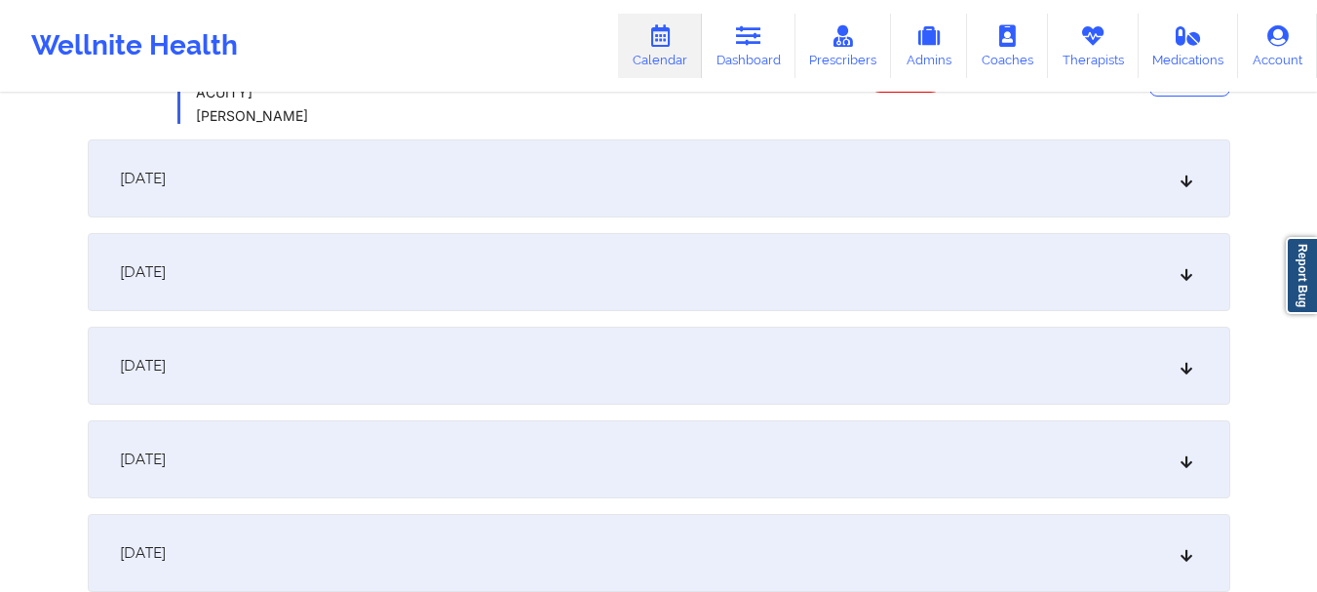
click at [1182, 171] on div "November 2, 2025" at bounding box center [659, 178] width 1142 height 78
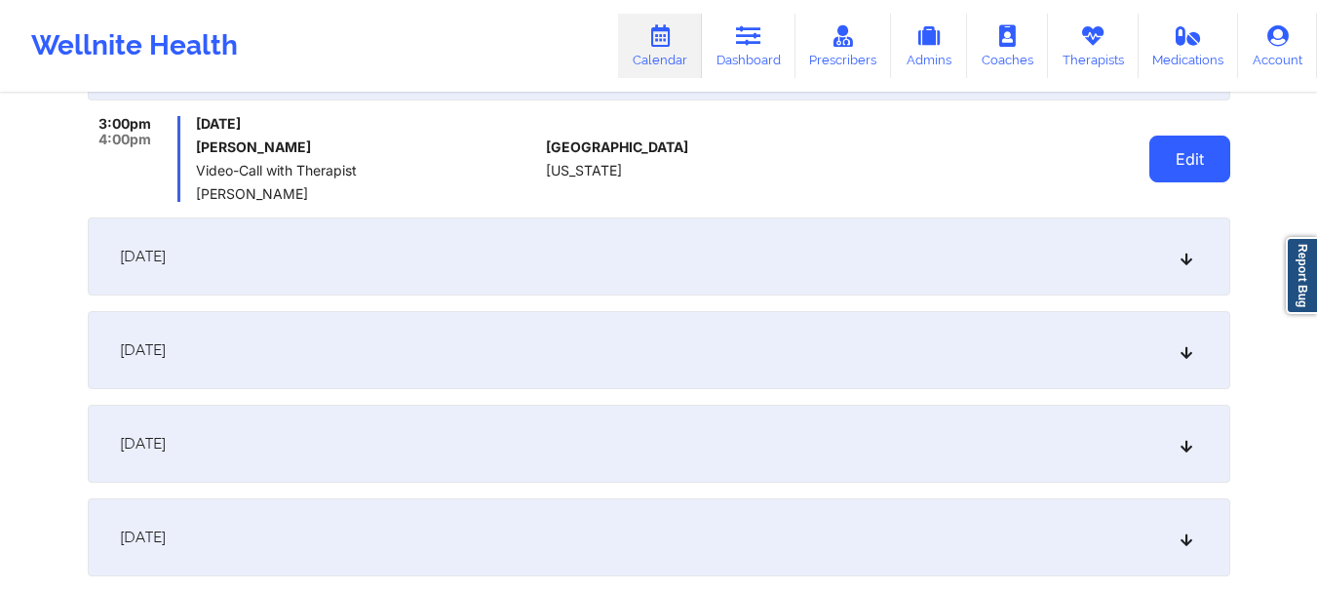
click at [1163, 176] on button "Edit" at bounding box center [1189, 158] width 81 height 47
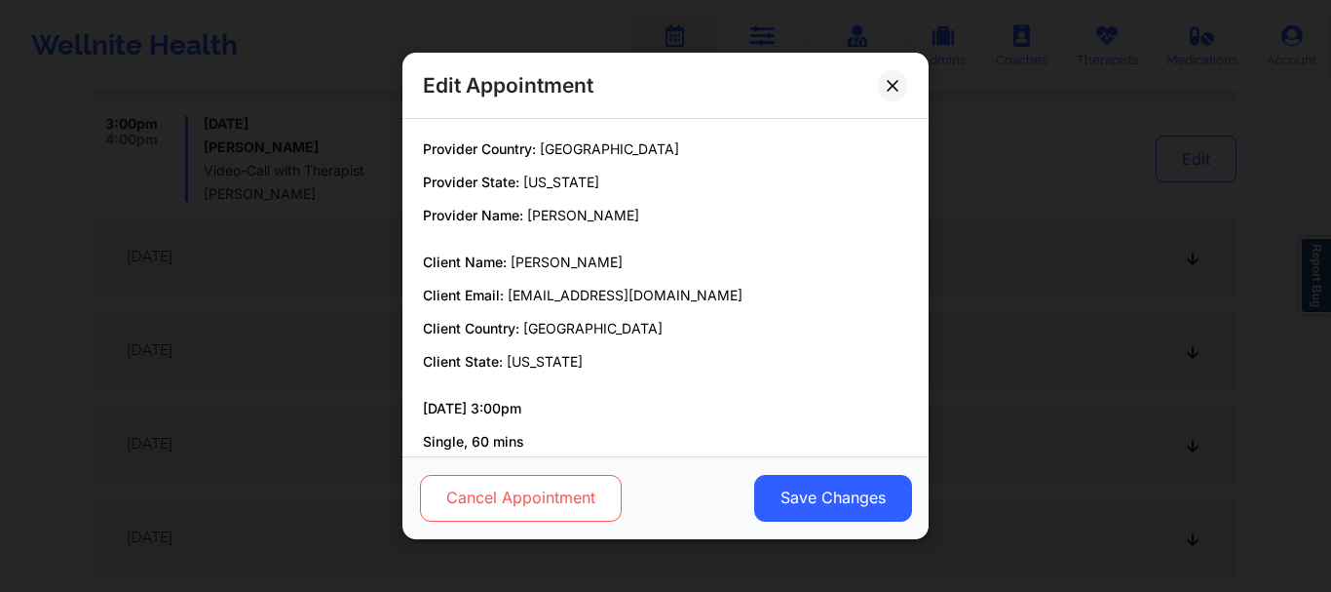
click at [570, 506] on button "Cancel Appointment" at bounding box center [521, 498] width 202 height 47
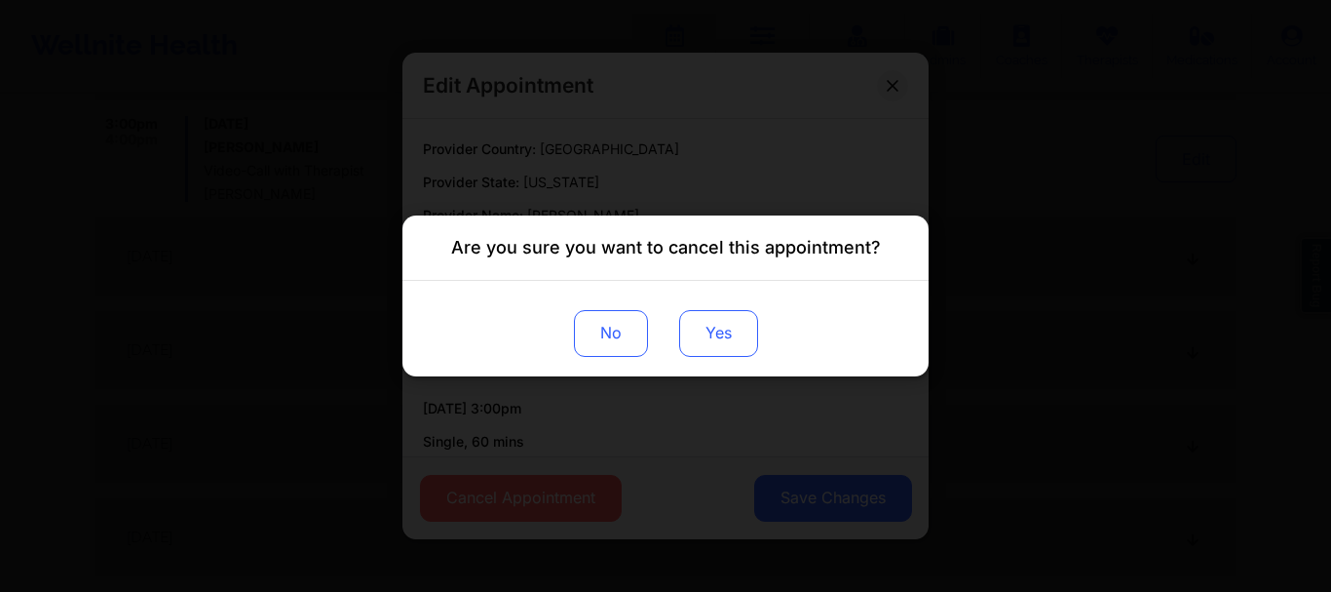
click at [730, 334] on button "Yes" at bounding box center [718, 333] width 79 height 47
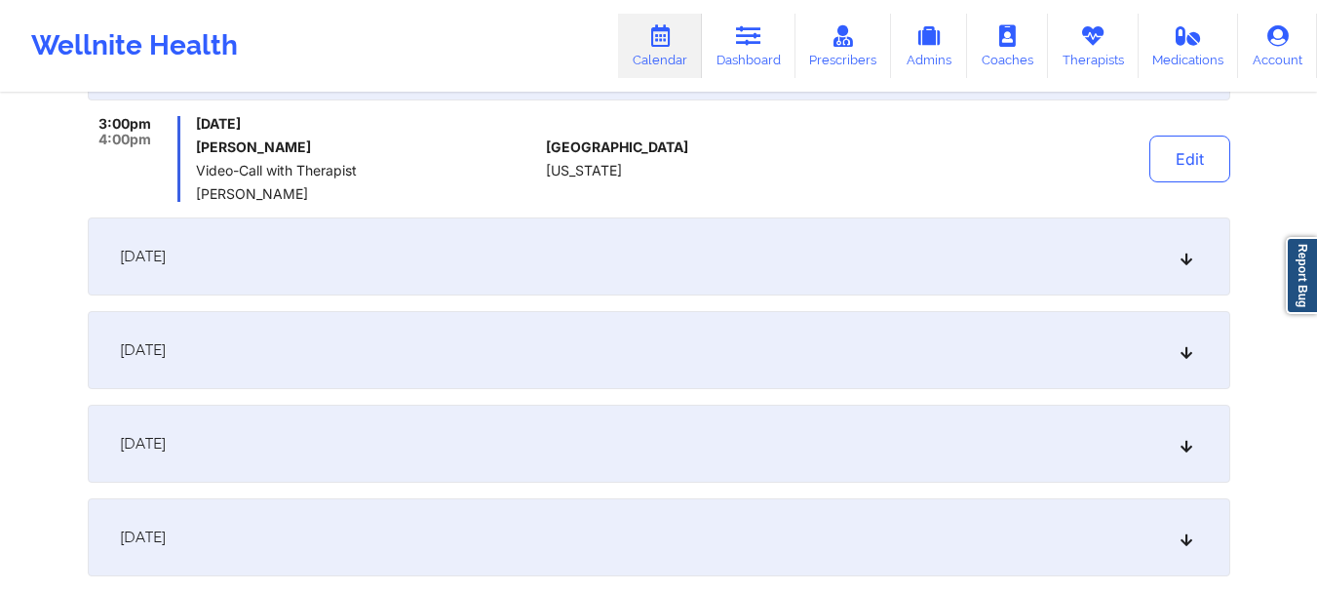
click at [1173, 235] on div "November 3, 2025" at bounding box center [659, 256] width 1142 height 78
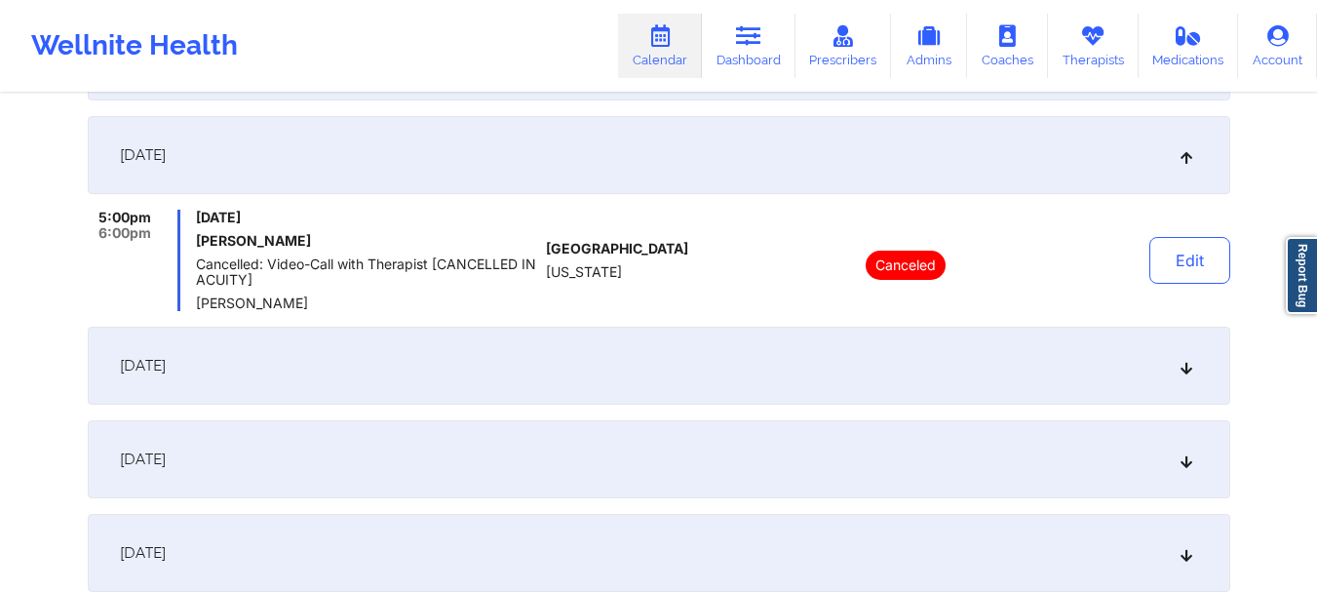
click at [1187, 150] on icon at bounding box center [1185, 155] width 17 height 14
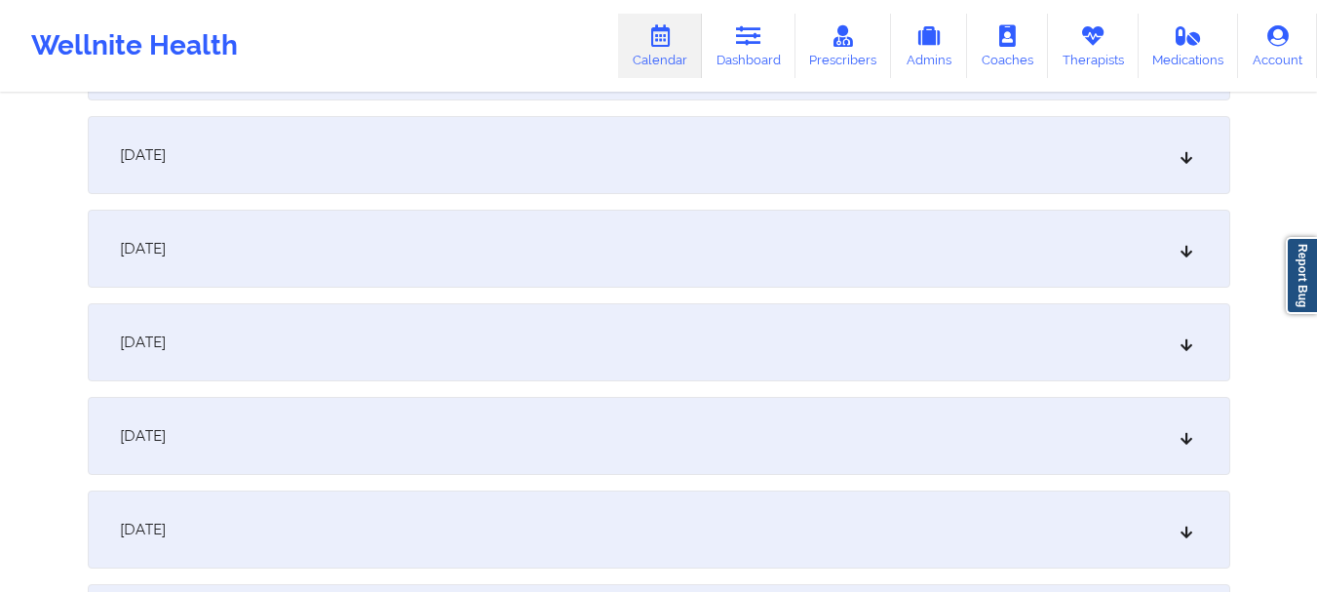
click at [1179, 230] on div "November 9, 2025" at bounding box center [659, 249] width 1142 height 78
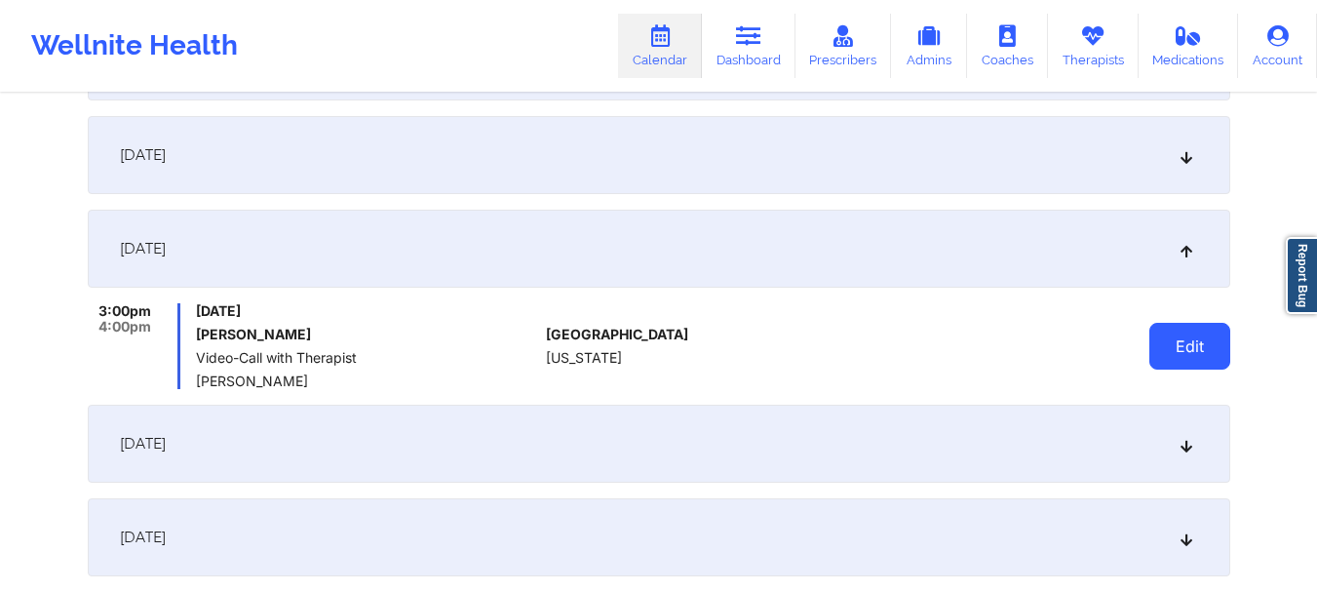
click at [1198, 341] on button "Edit" at bounding box center [1189, 346] width 81 height 47
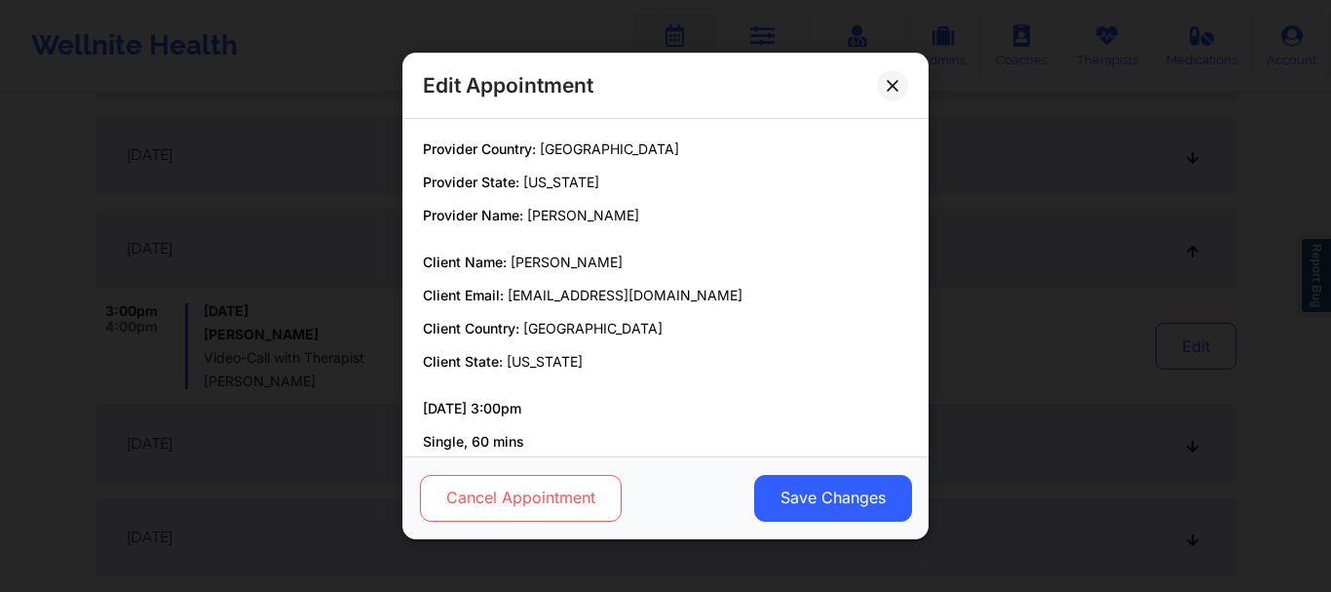
click at [576, 493] on button "Cancel Appointment" at bounding box center [521, 498] width 202 height 47
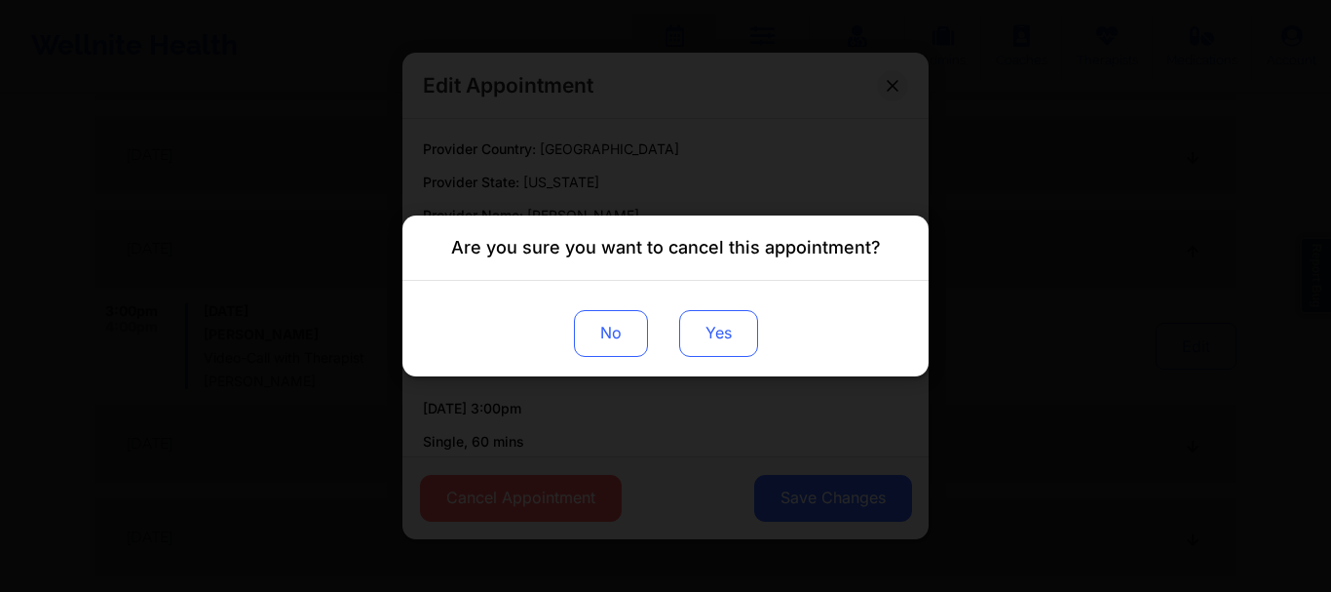
click at [730, 325] on button "Yes" at bounding box center [718, 333] width 79 height 47
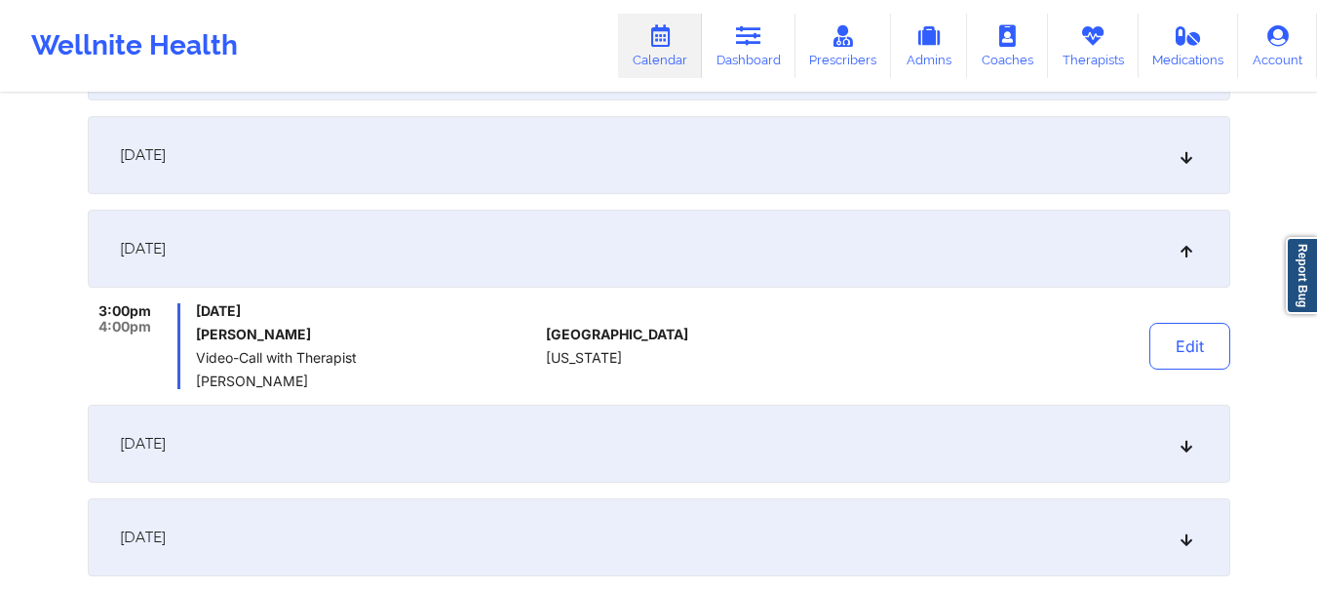
click at [1189, 450] on icon at bounding box center [1185, 444] width 17 height 14
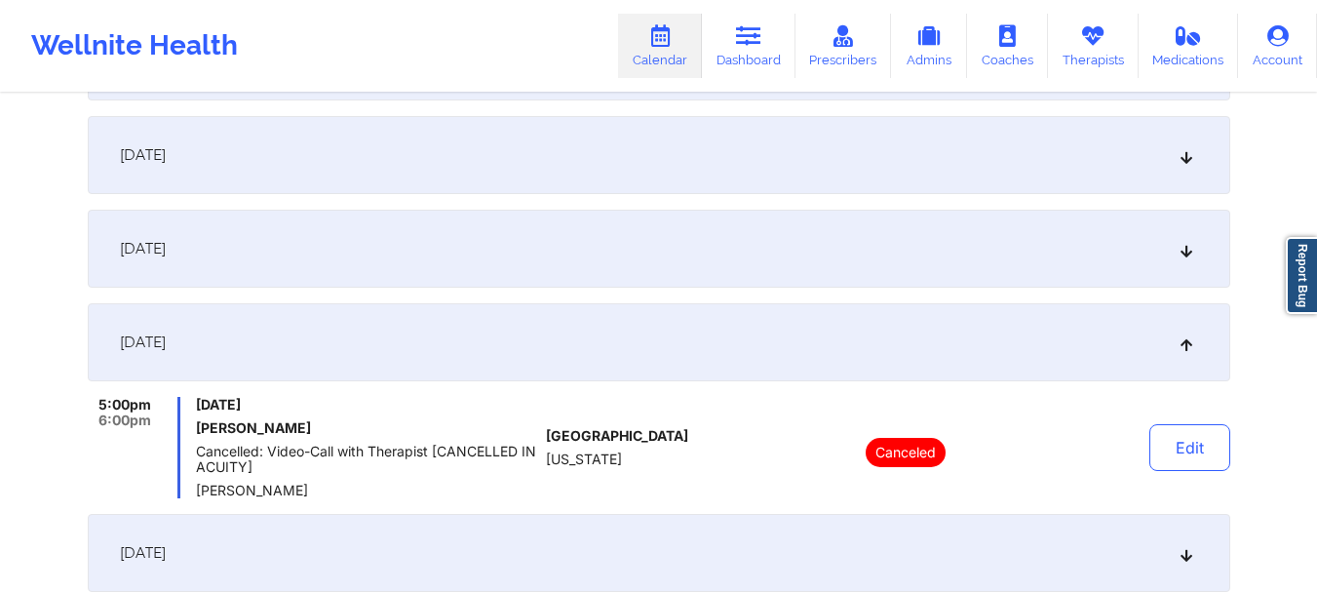
click at [1189, 451] on button "Edit" at bounding box center [1189, 447] width 81 height 47
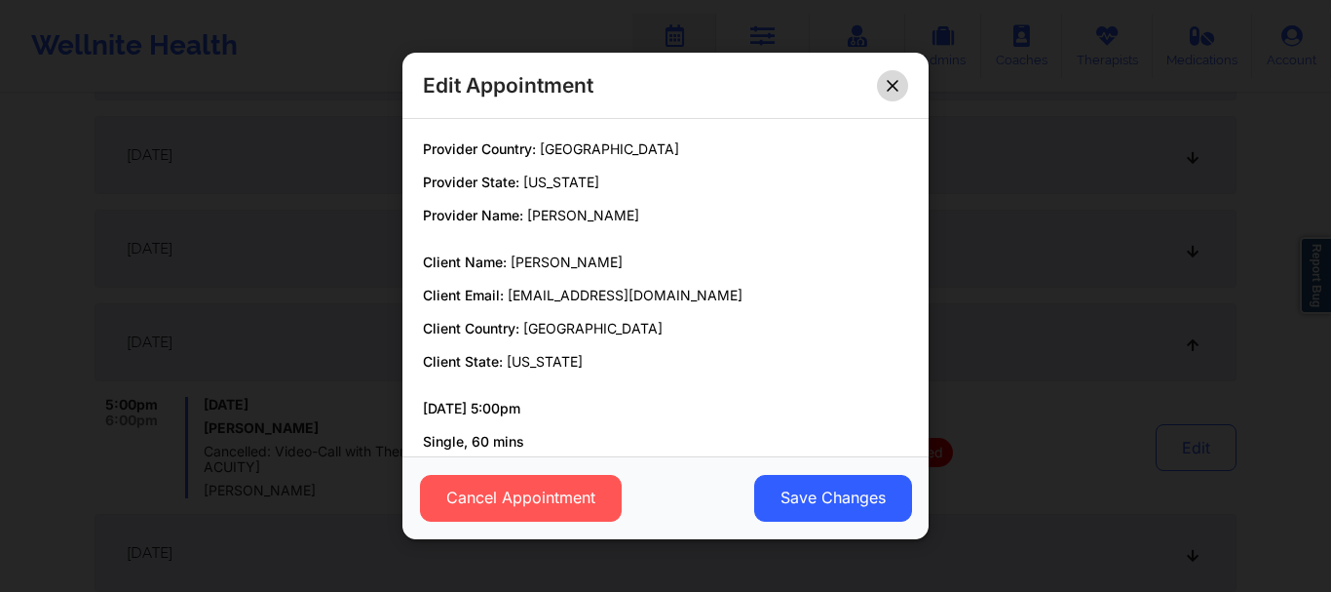
click at [895, 77] on button at bounding box center [892, 85] width 31 height 31
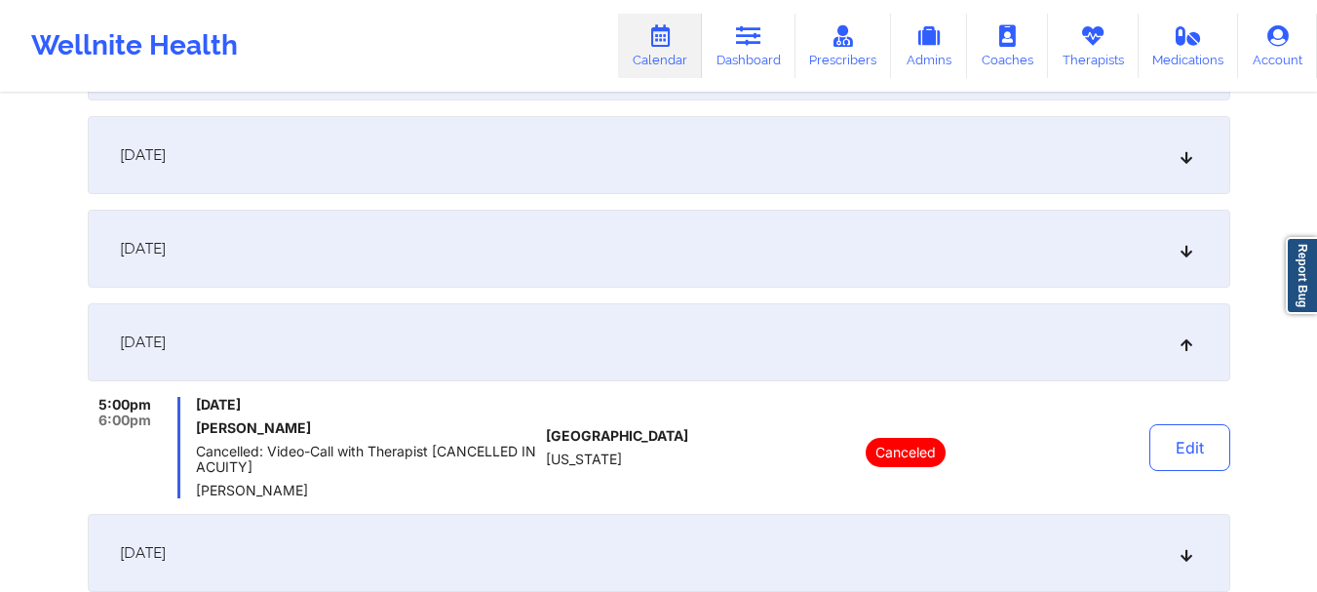
click at [1165, 344] on div "November 10, 2025" at bounding box center [659, 342] width 1142 height 78
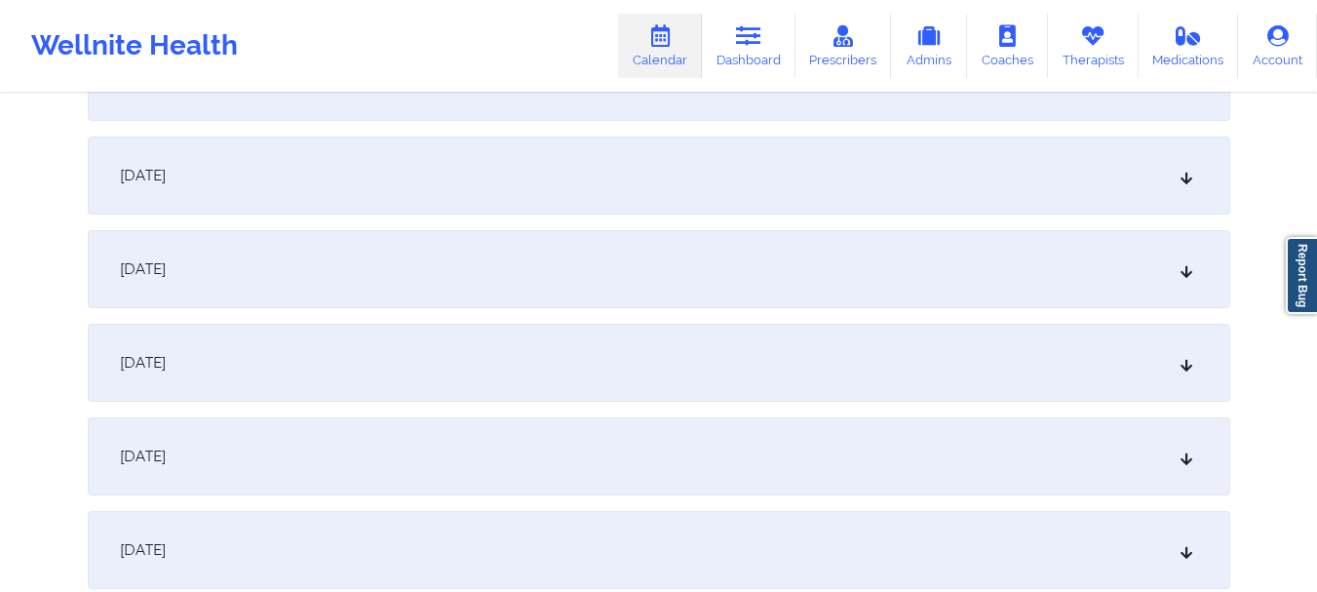
scroll to position [1675, 0]
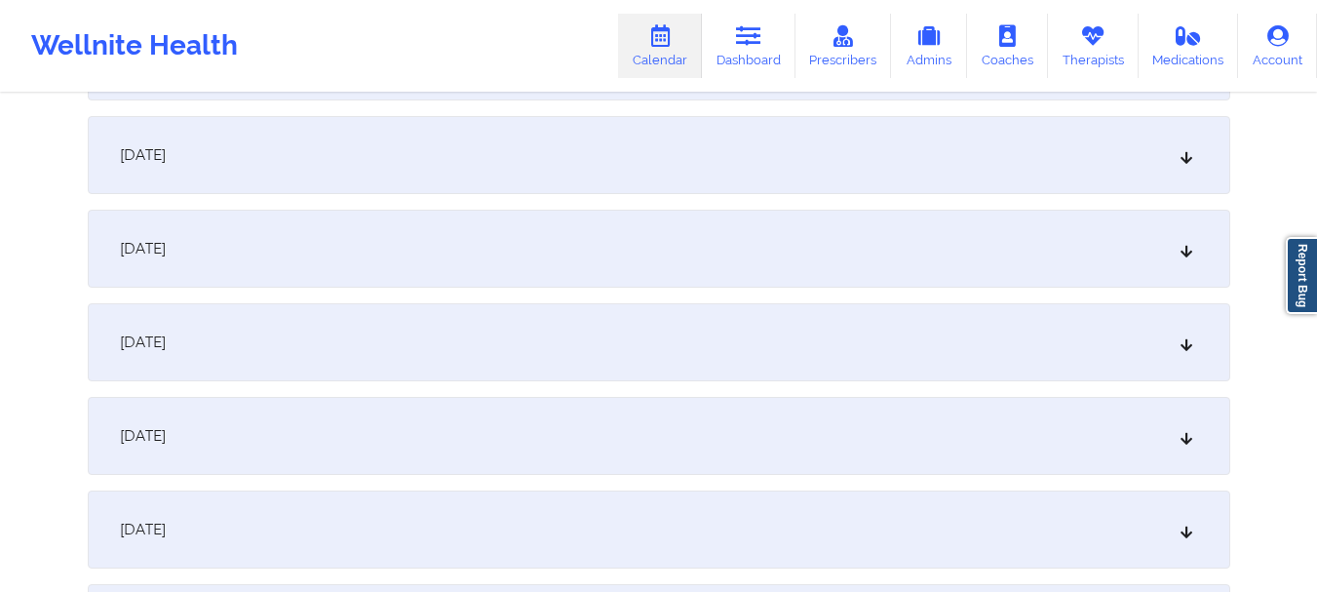
click at [1210, 146] on div "November 16, 2025" at bounding box center [659, 155] width 1142 height 78
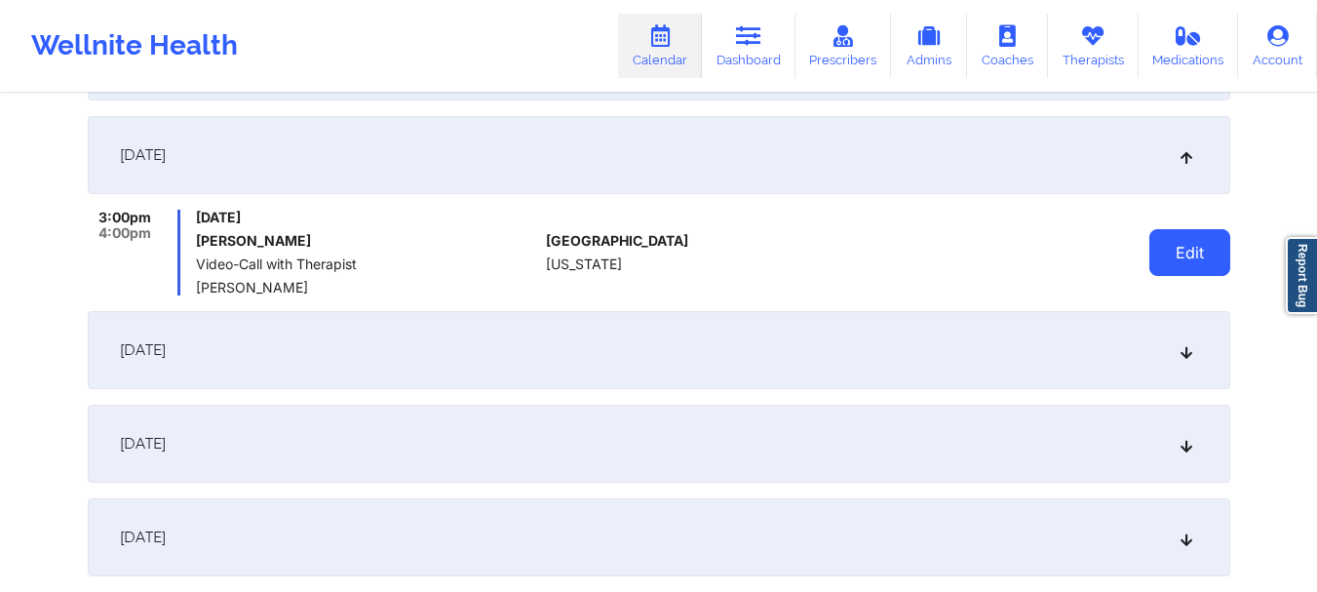
click at [1195, 267] on button "Edit" at bounding box center [1189, 252] width 81 height 47
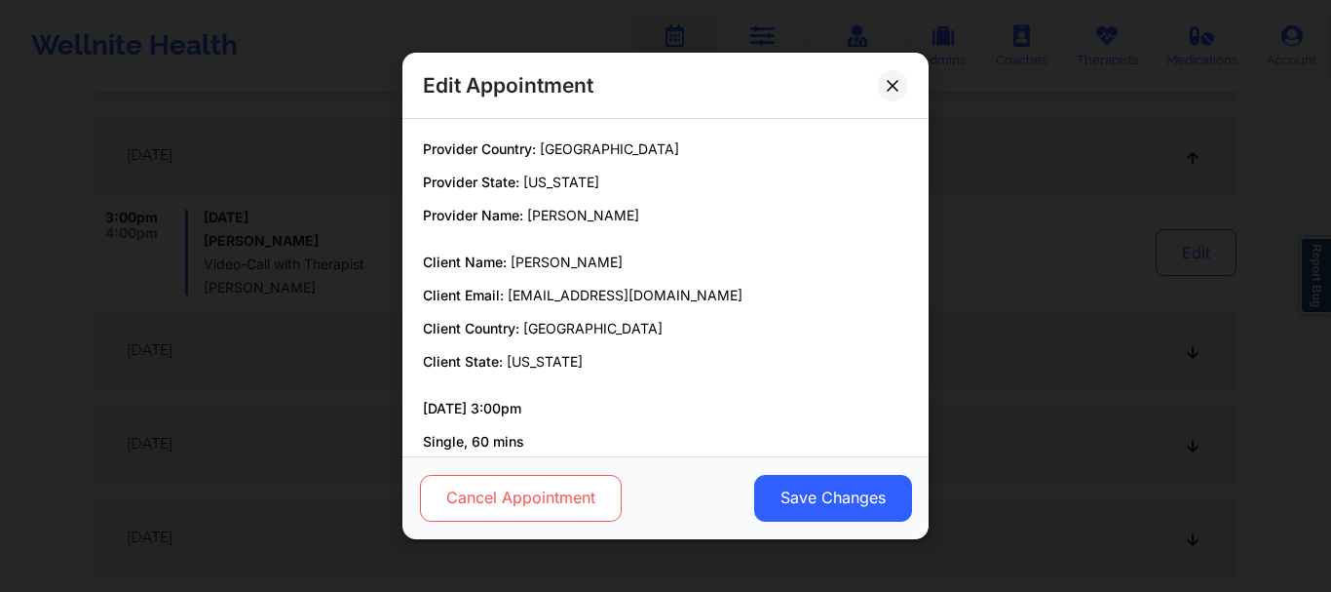
click at [576, 505] on button "Cancel Appointment" at bounding box center [521, 498] width 202 height 47
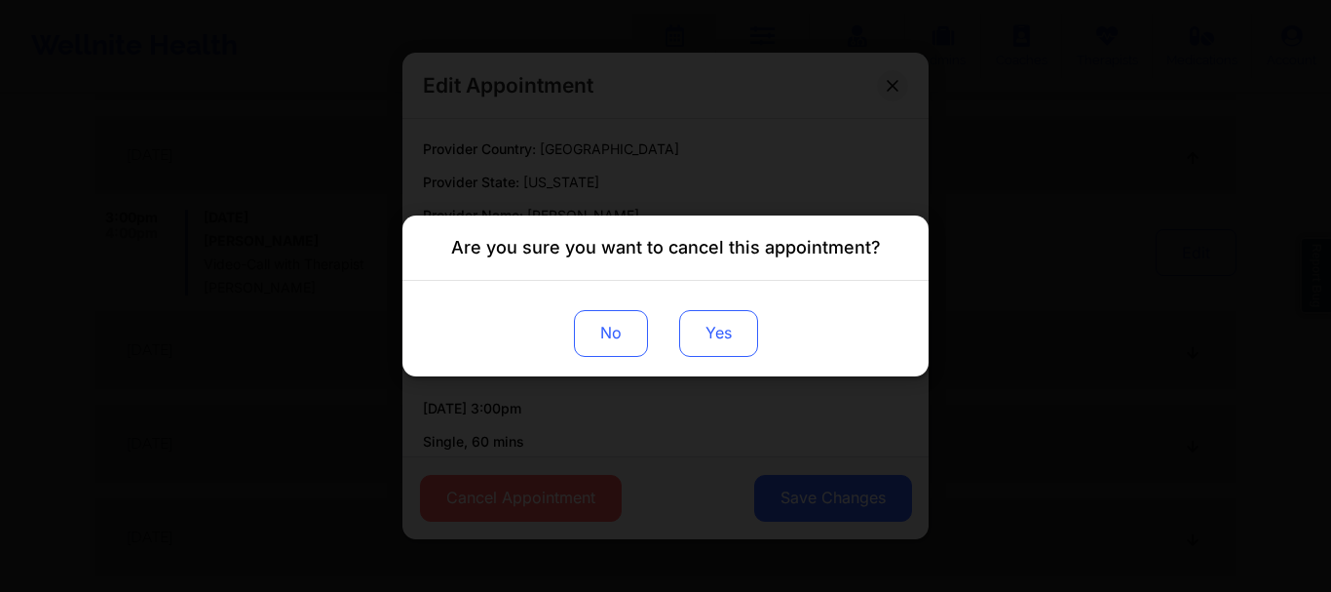
click at [717, 339] on button "Yes" at bounding box center [718, 333] width 79 height 47
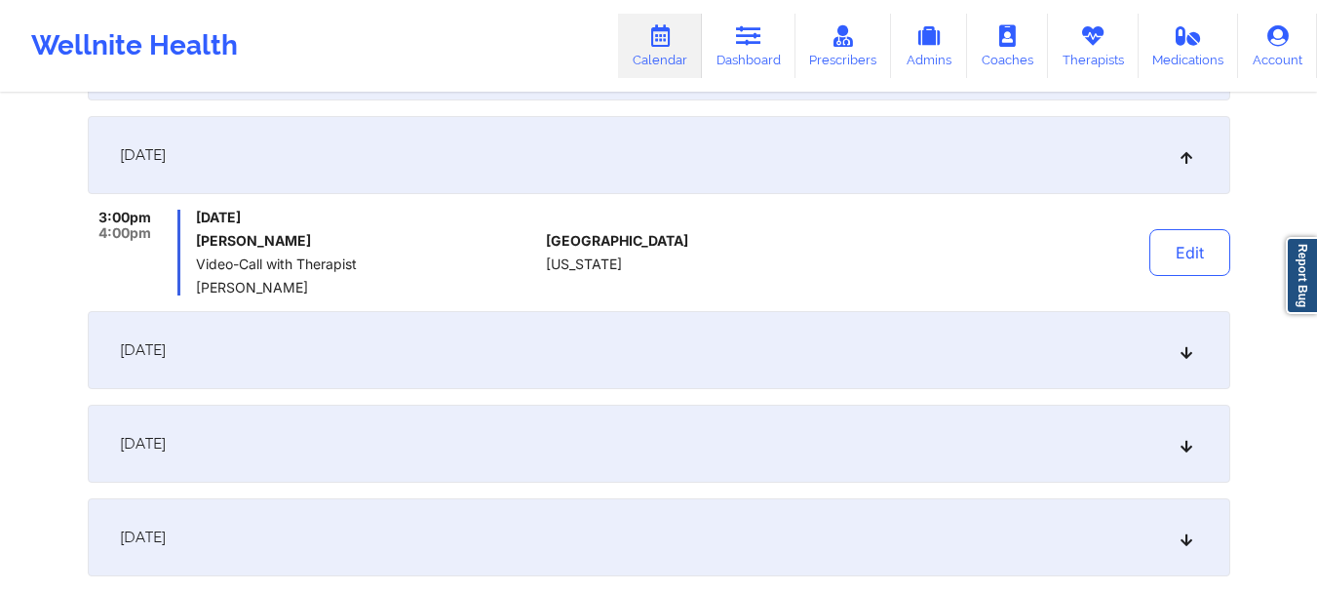
click at [1184, 357] on icon at bounding box center [1185, 350] width 17 height 14
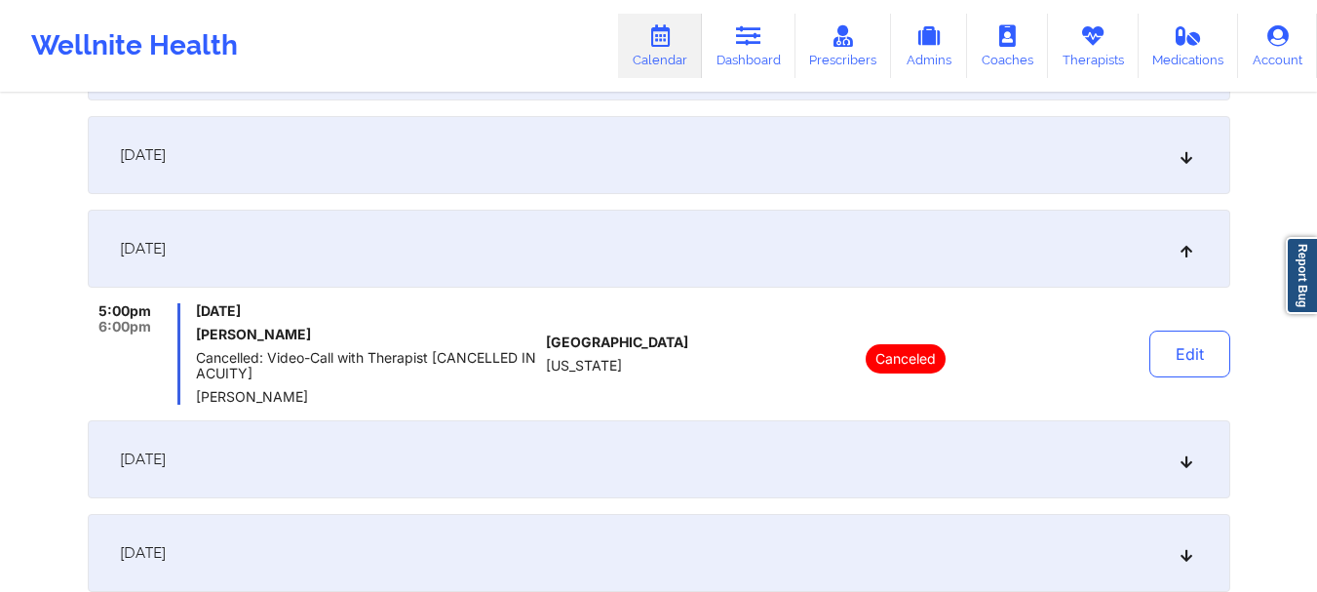
click at [1177, 470] on div "November 23, 2025" at bounding box center [659, 459] width 1142 height 78
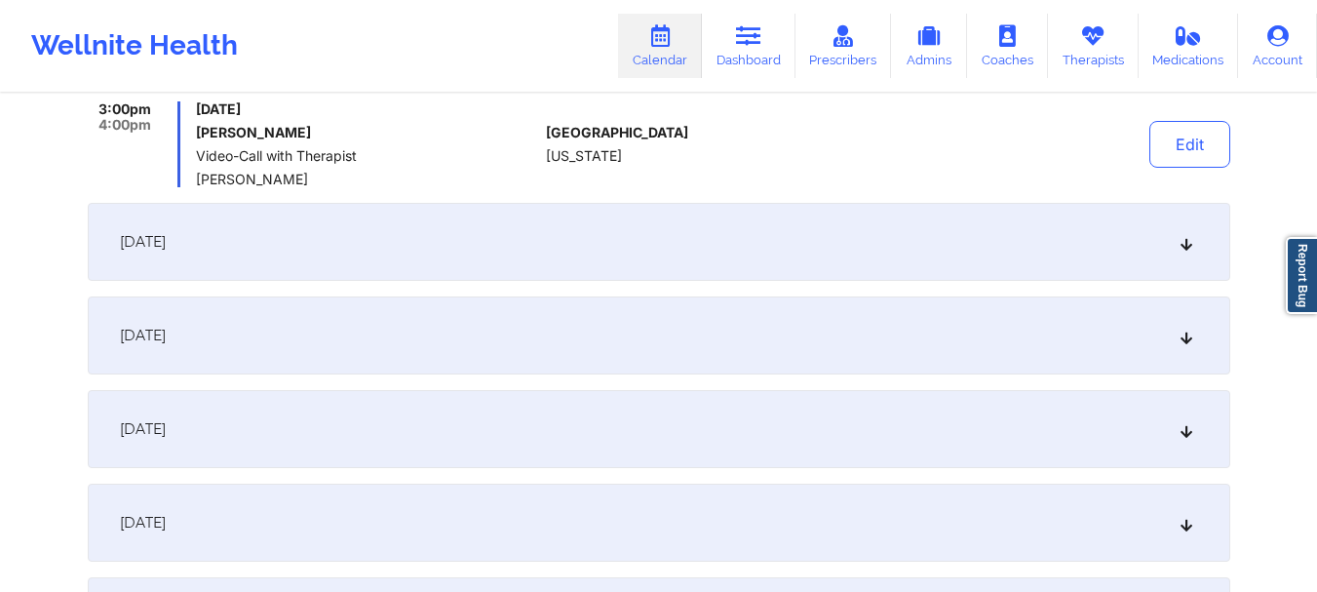
scroll to position [1991, 0]
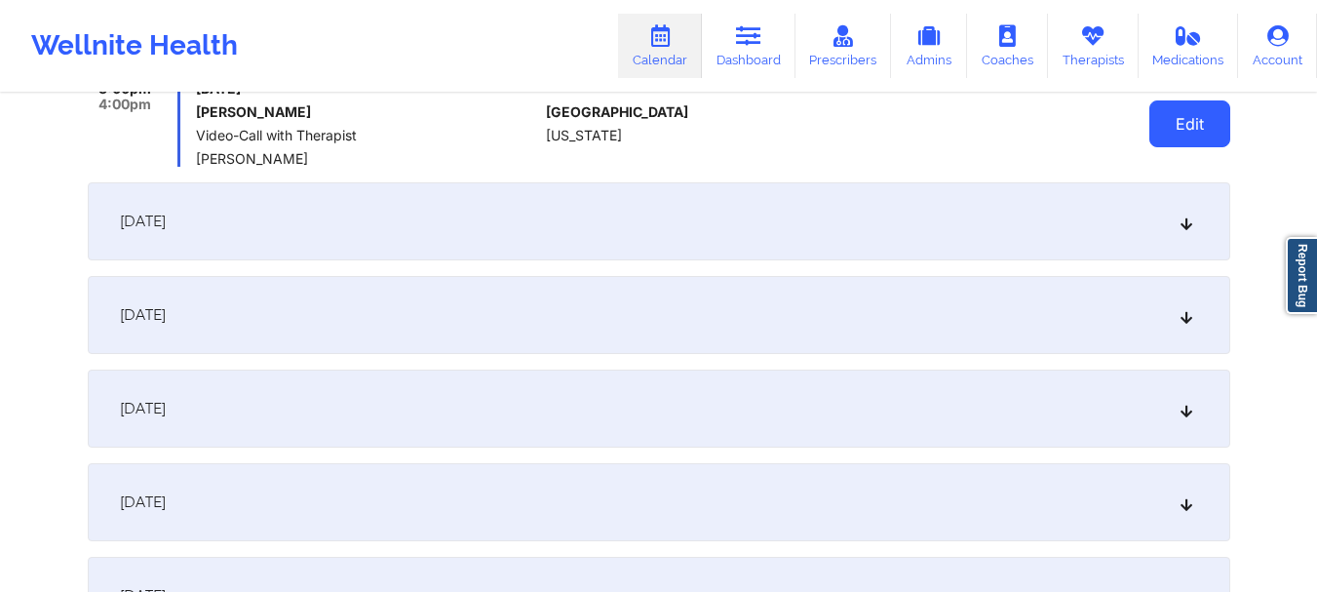
click at [1207, 119] on button "Edit" at bounding box center [1189, 123] width 81 height 47
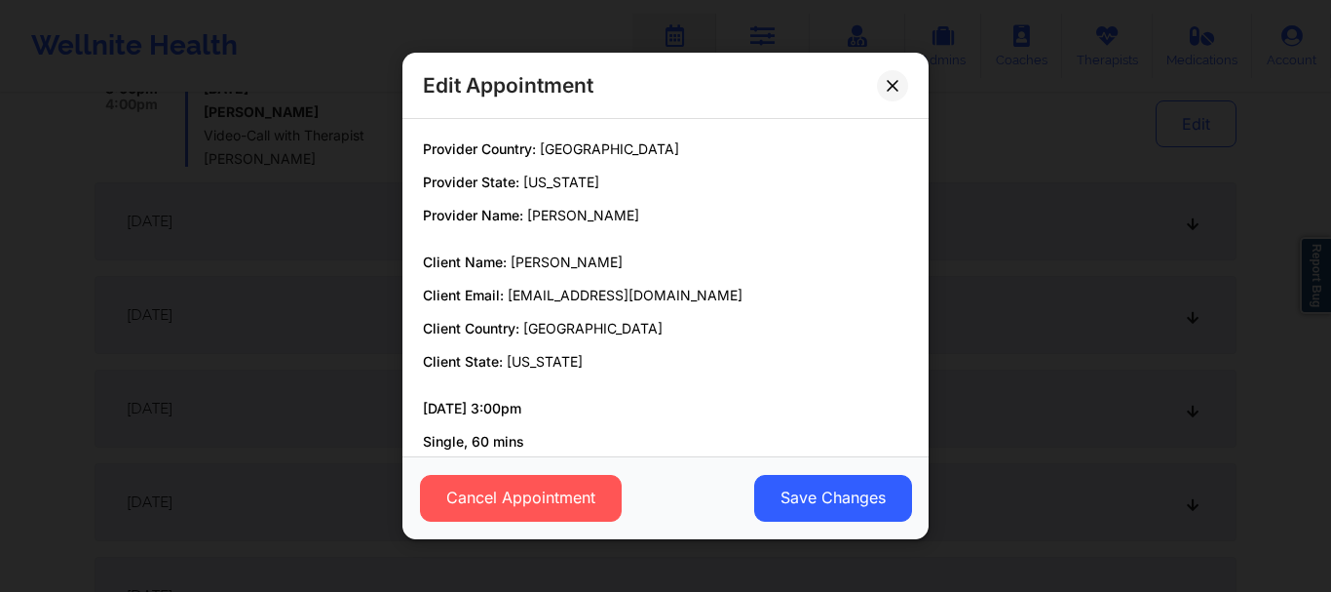
click at [554, 521] on div "Cancel Appointment Save Changes" at bounding box center [665, 497] width 526 height 83
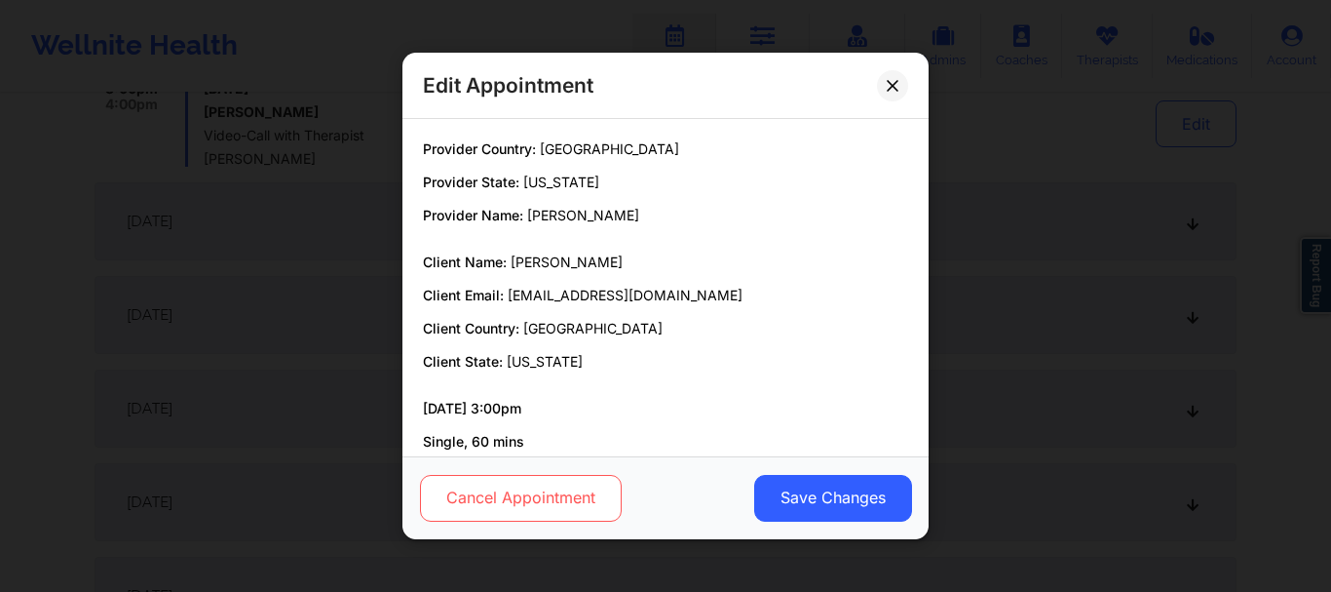
click at [555, 496] on button "Cancel Appointment" at bounding box center [521, 498] width 202 height 47
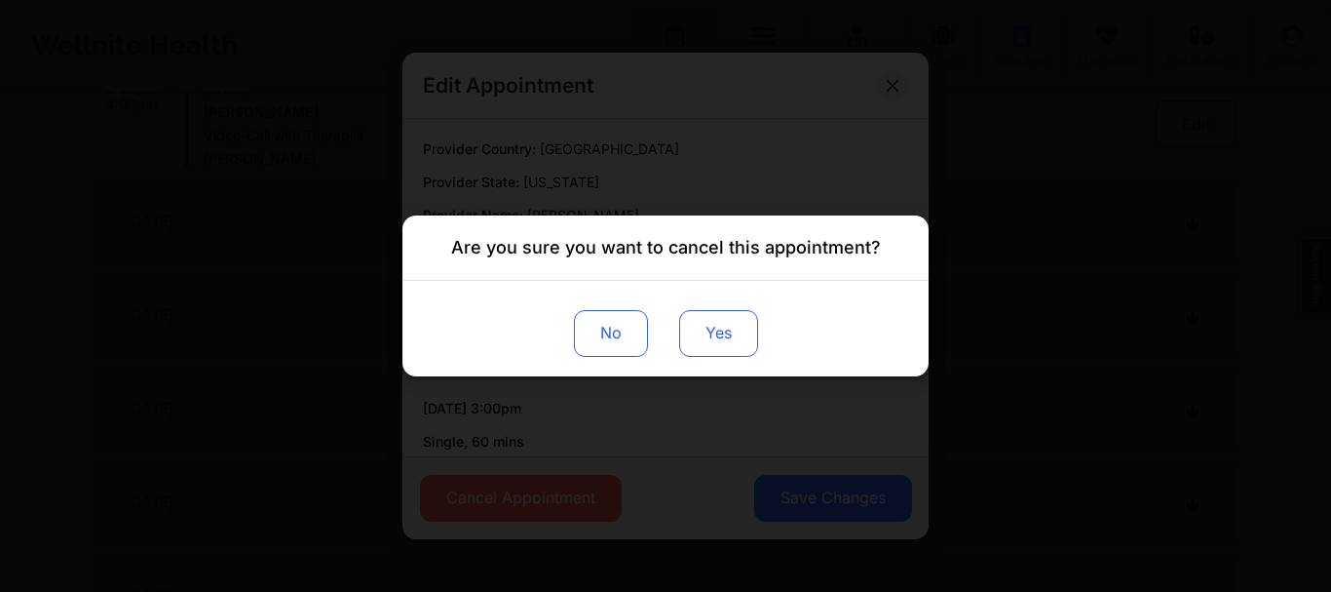
click at [722, 334] on button "Yes" at bounding box center [718, 333] width 79 height 47
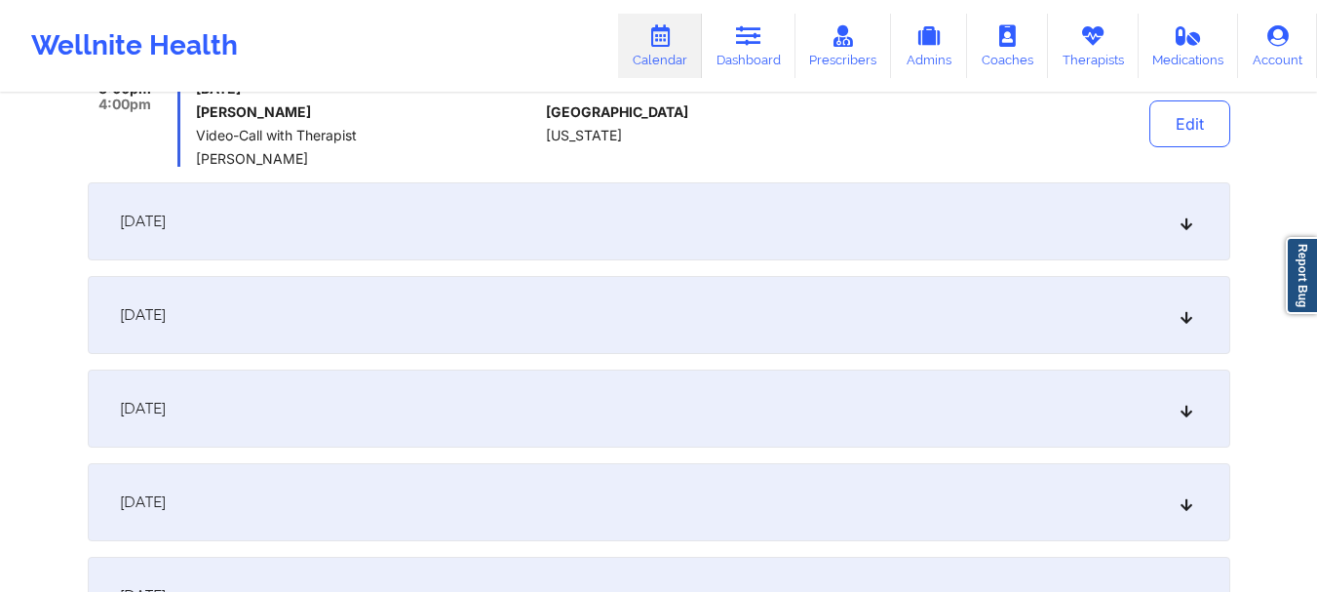
click at [1172, 217] on div "November 24, 2025" at bounding box center [659, 221] width 1142 height 78
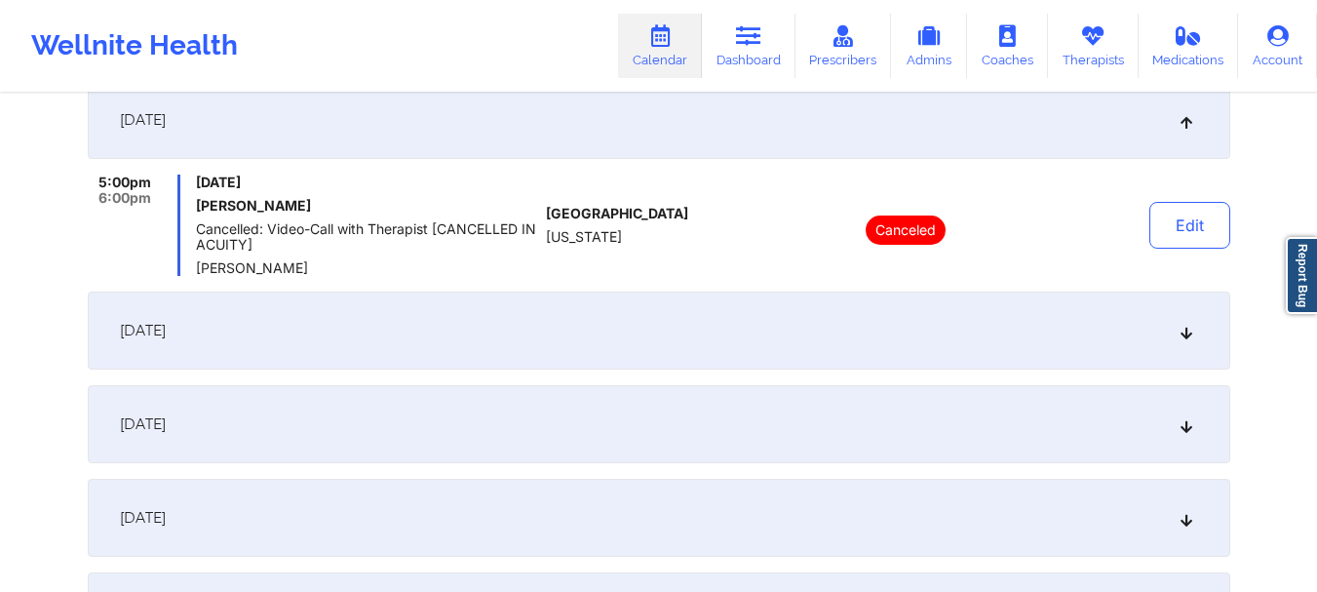
click at [1178, 325] on icon at bounding box center [1185, 331] width 17 height 14
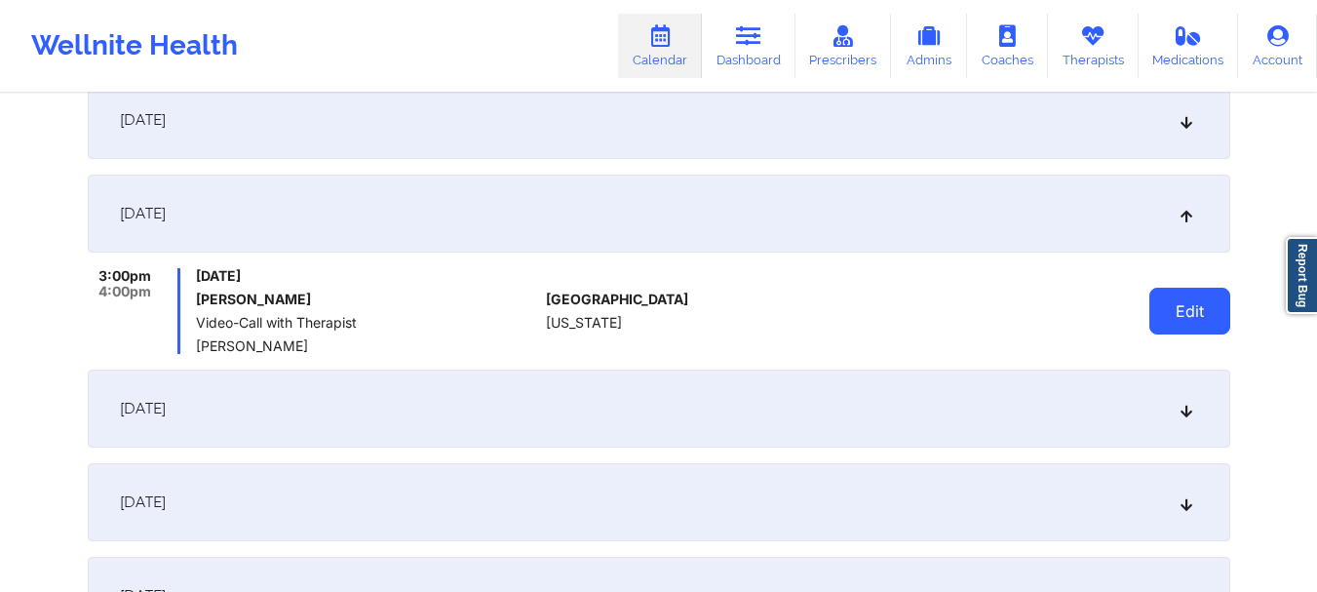
click at [1183, 322] on button "Edit" at bounding box center [1189, 310] width 81 height 47
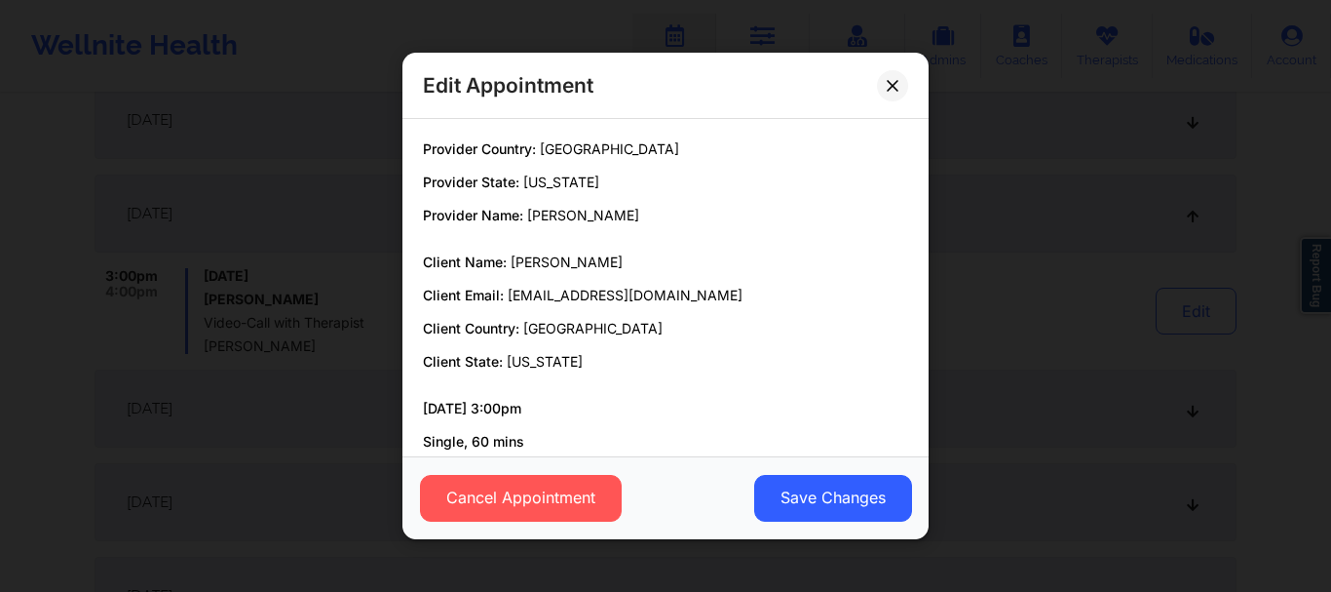
click at [577, 471] on div "Cancel Appointment Save Changes" at bounding box center [665, 497] width 526 height 83
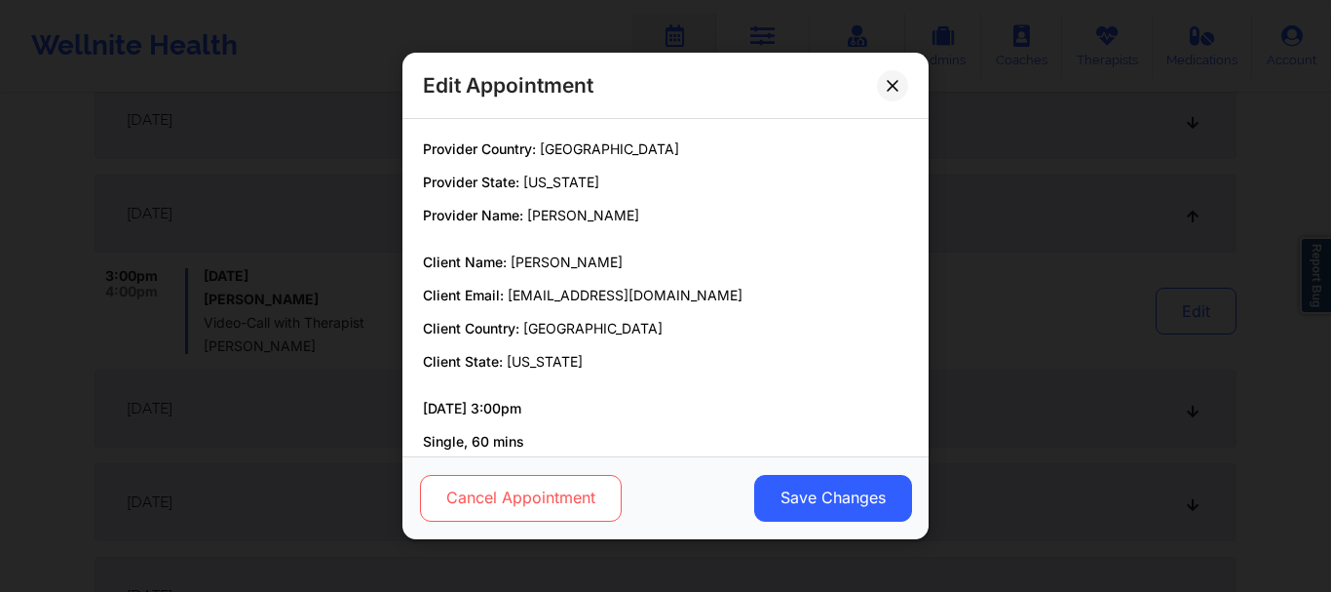
click at [561, 504] on button "Cancel Appointment" at bounding box center [521, 498] width 202 height 47
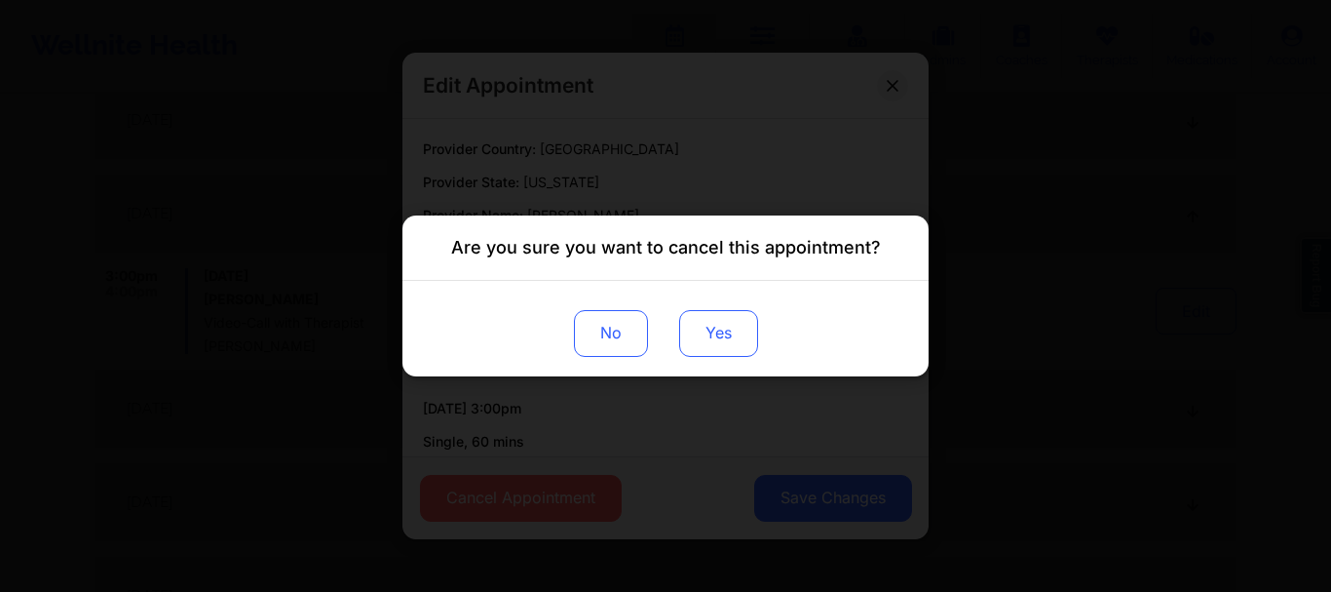
click at [747, 325] on button "Yes" at bounding box center [718, 333] width 79 height 47
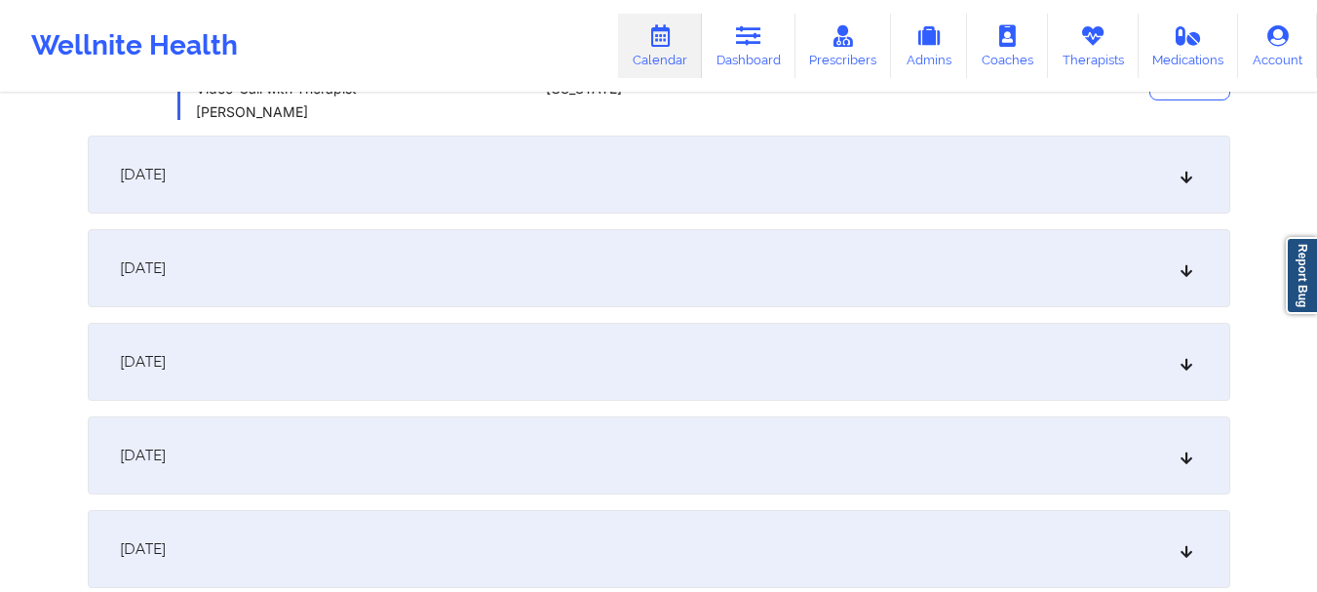
scroll to position [2286, 0]
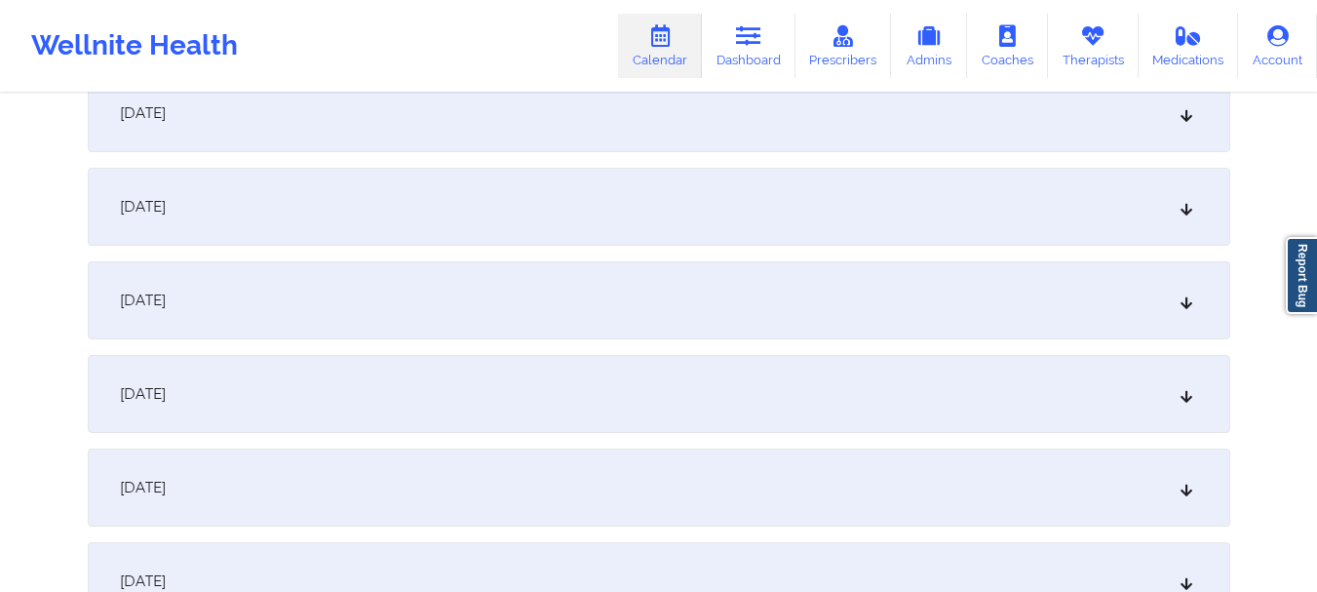
click at [1202, 125] on div "December 1, 2025" at bounding box center [659, 113] width 1142 height 78
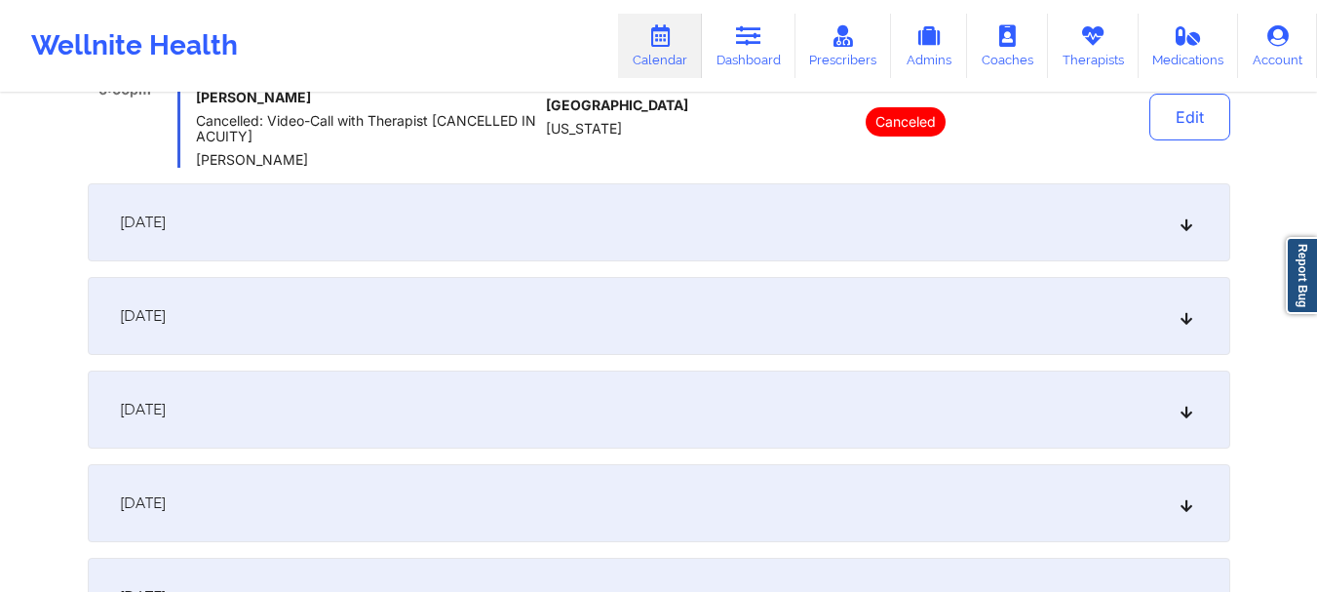
click at [1183, 223] on icon at bounding box center [1185, 222] width 17 height 14
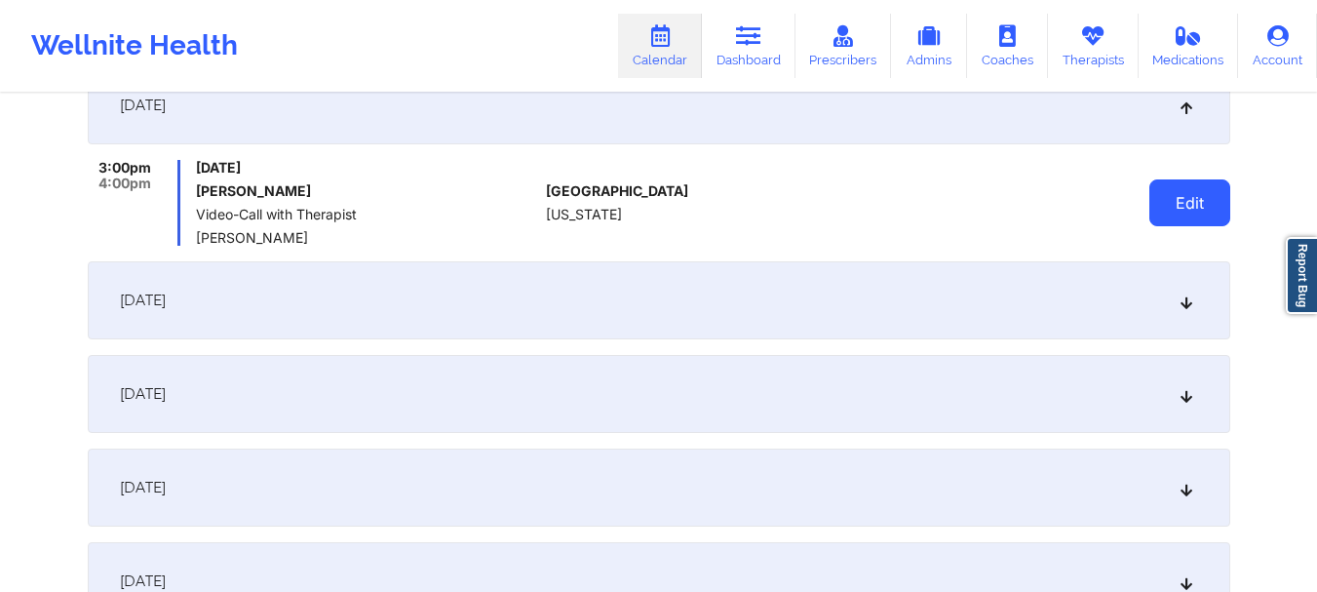
click at [1184, 208] on button "Edit" at bounding box center [1189, 202] width 81 height 47
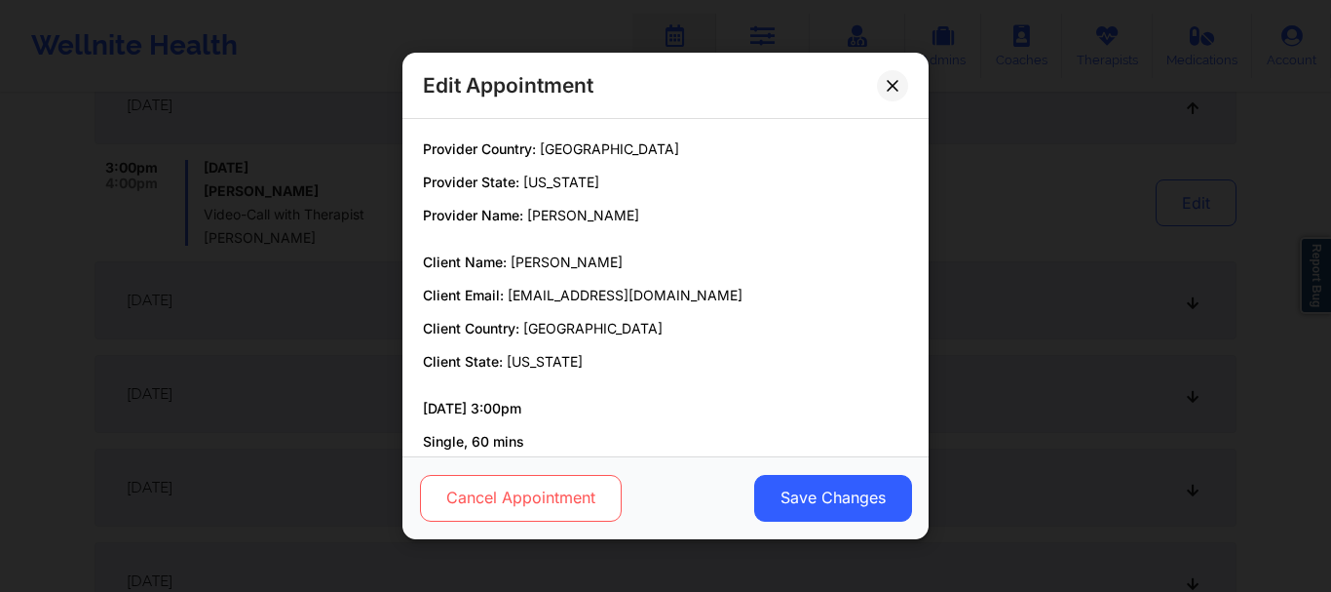
click at [523, 476] on button "Cancel Appointment" at bounding box center [521, 498] width 202 height 47
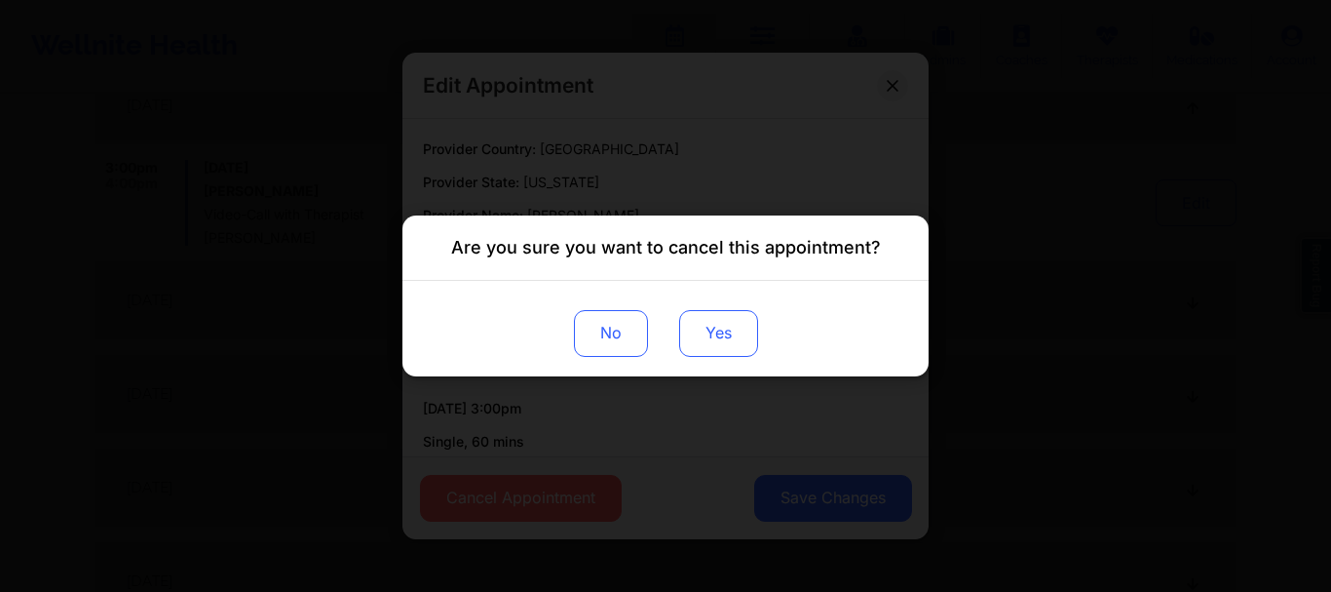
click at [749, 319] on button "Yes" at bounding box center [718, 333] width 79 height 47
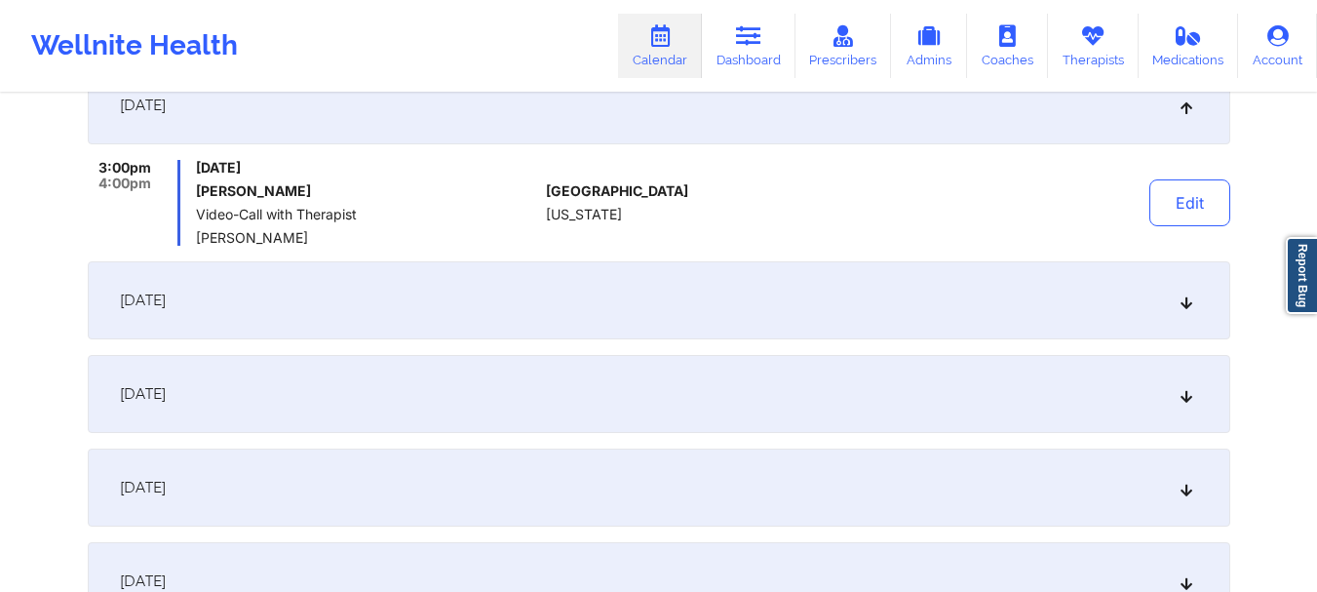
click at [1184, 307] on icon at bounding box center [1185, 300] width 17 height 14
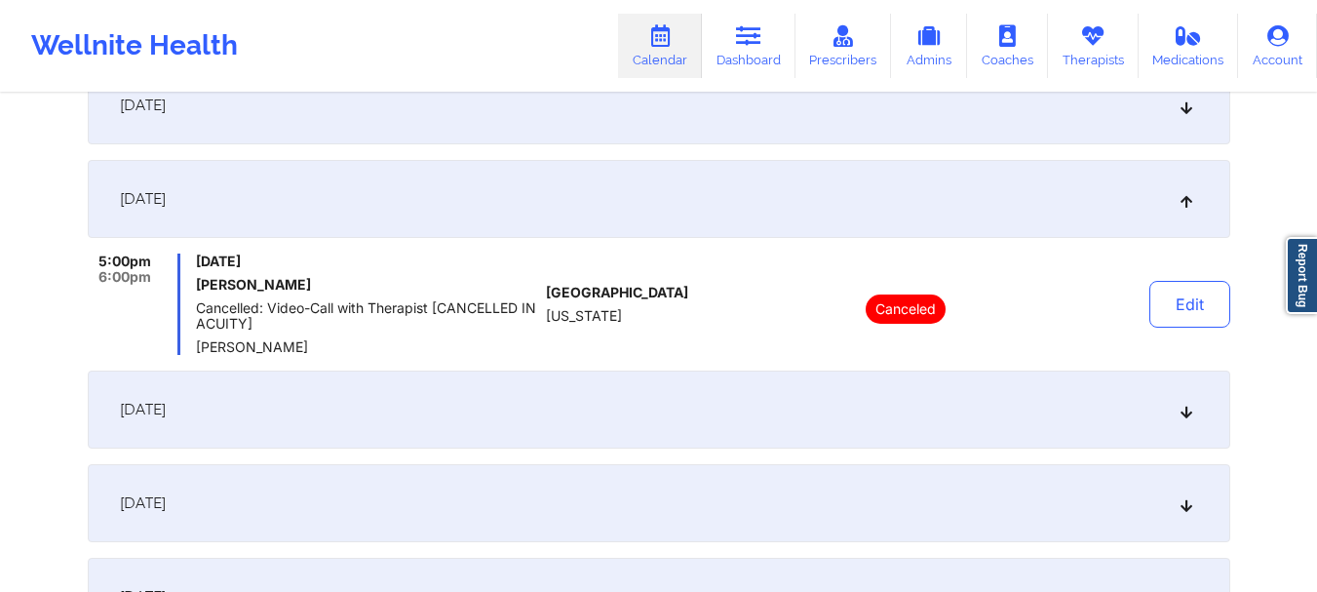
click at [1184, 307] on button "Edit" at bounding box center [1189, 304] width 81 height 47
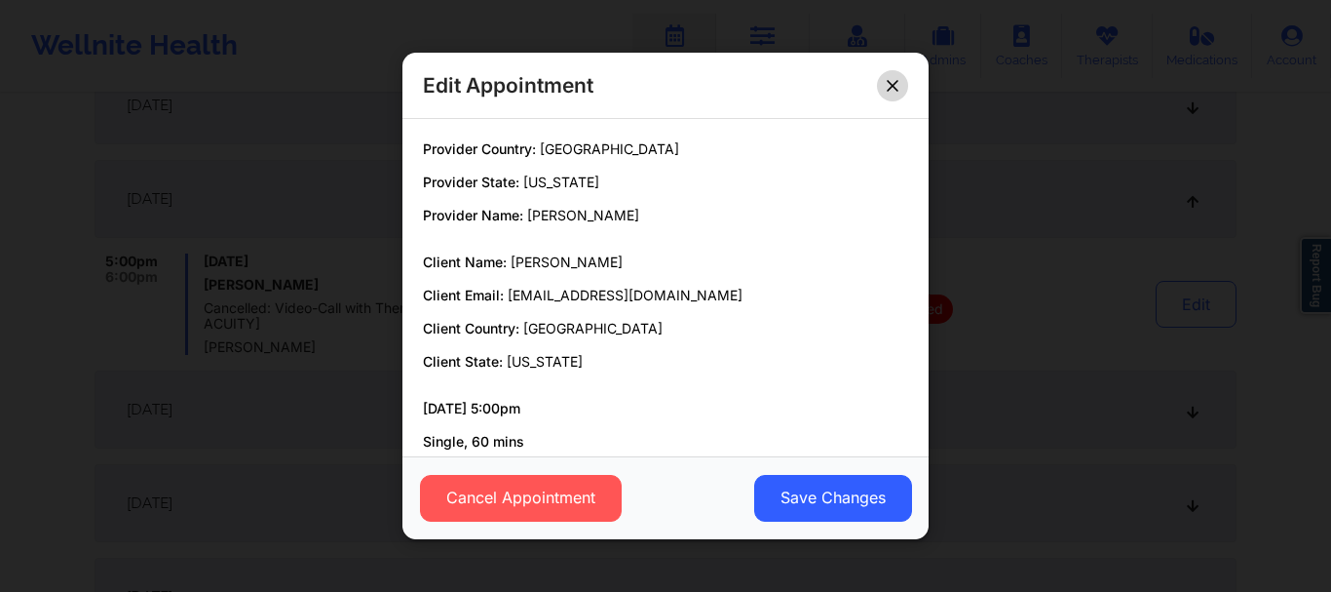
click at [889, 87] on icon at bounding box center [893, 86] width 12 height 12
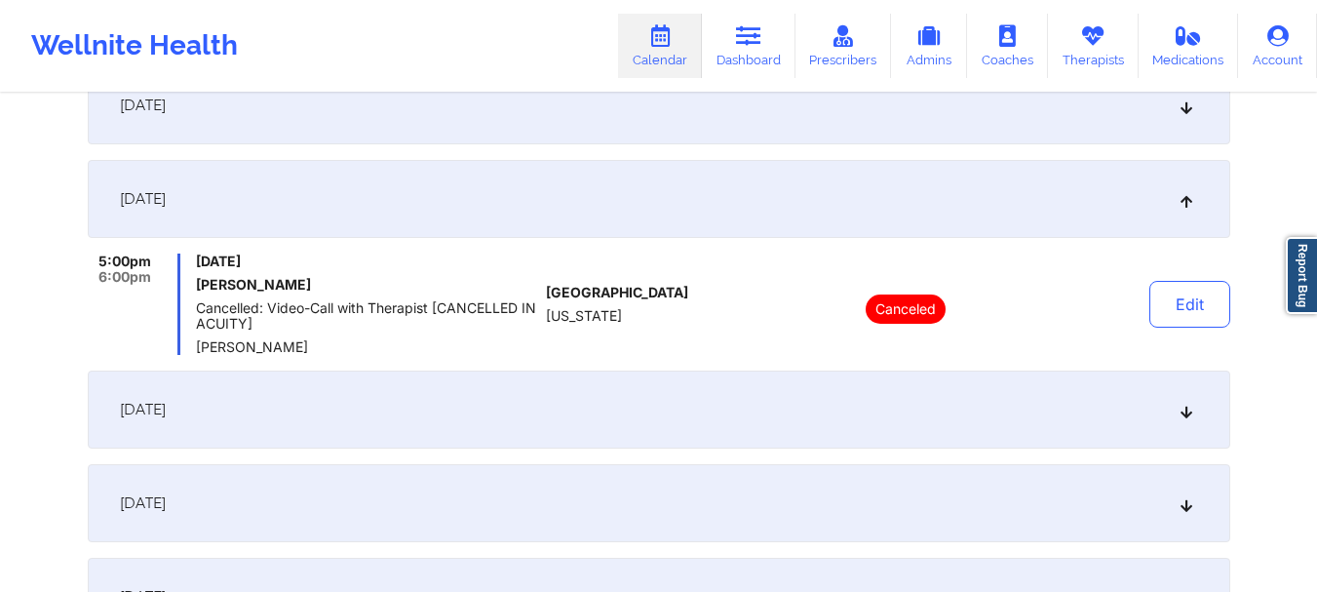
click at [1184, 411] on icon at bounding box center [1185, 409] width 17 height 14
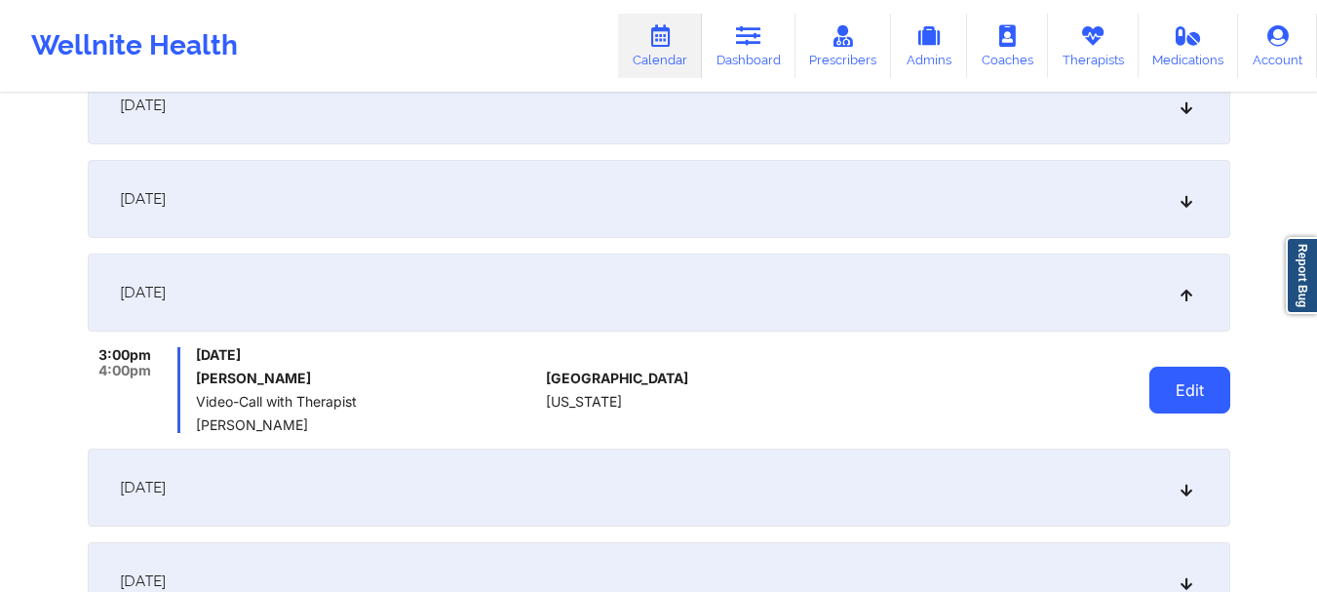
click at [1193, 388] on button "Edit" at bounding box center [1189, 389] width 81 height 47
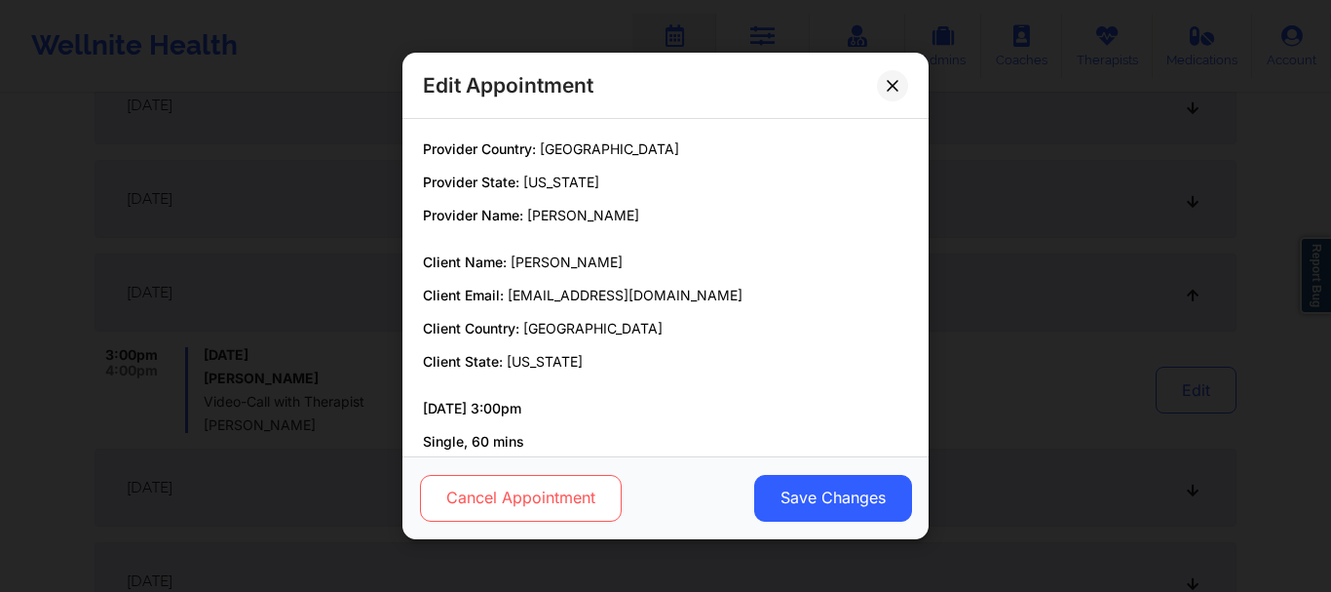
click at [524, 503] on button "Cancel Appointment" at bounding box center [521, 498] width 202 height 47
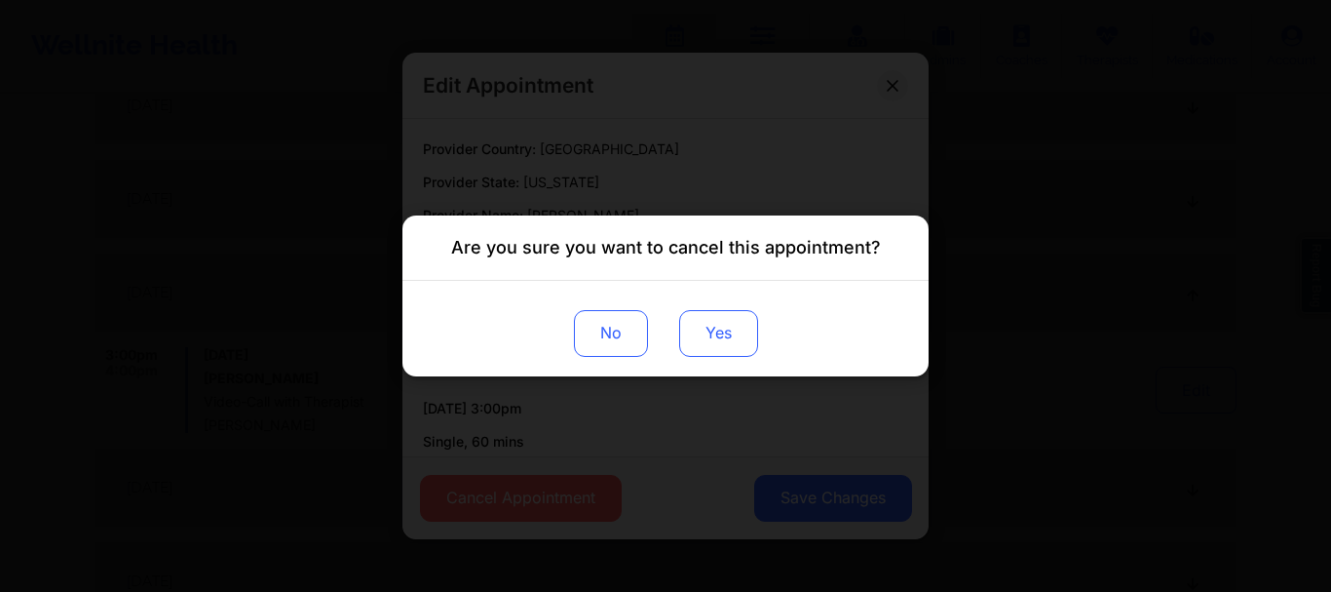
click at [720, 322] on button "Yes" at bounding box center [718, 333] width 79 height 47
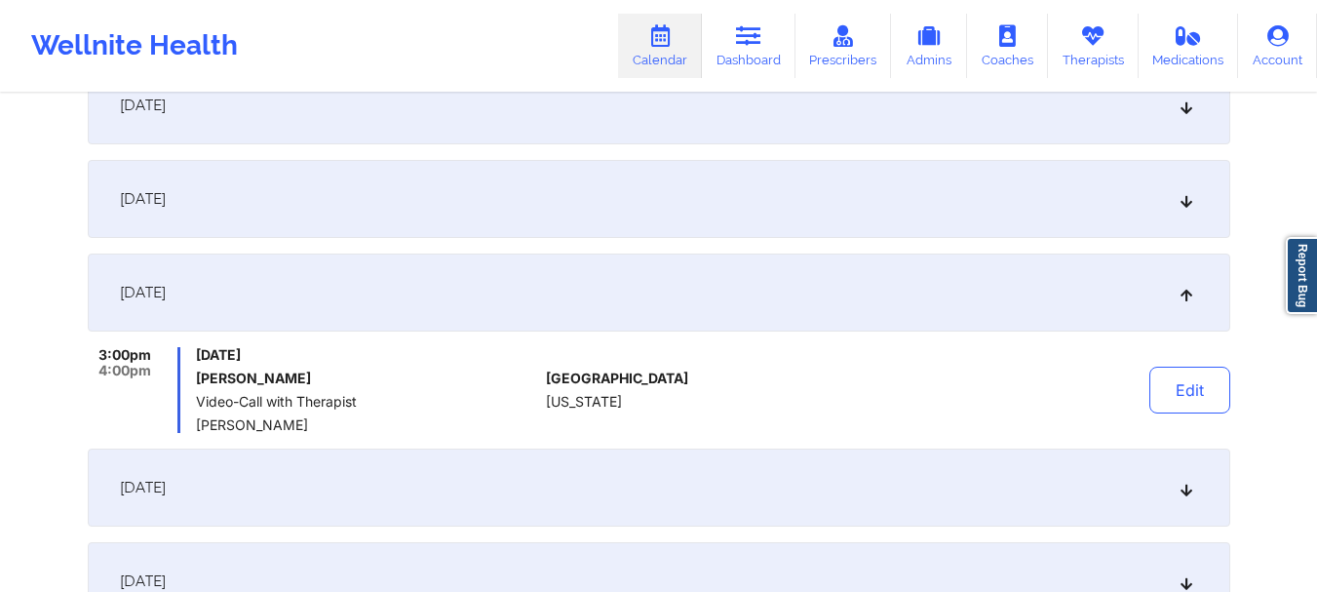
click at [1191, 477] on div "December 15, 2025" at bounding box center [659, 487] width 1142 height 78
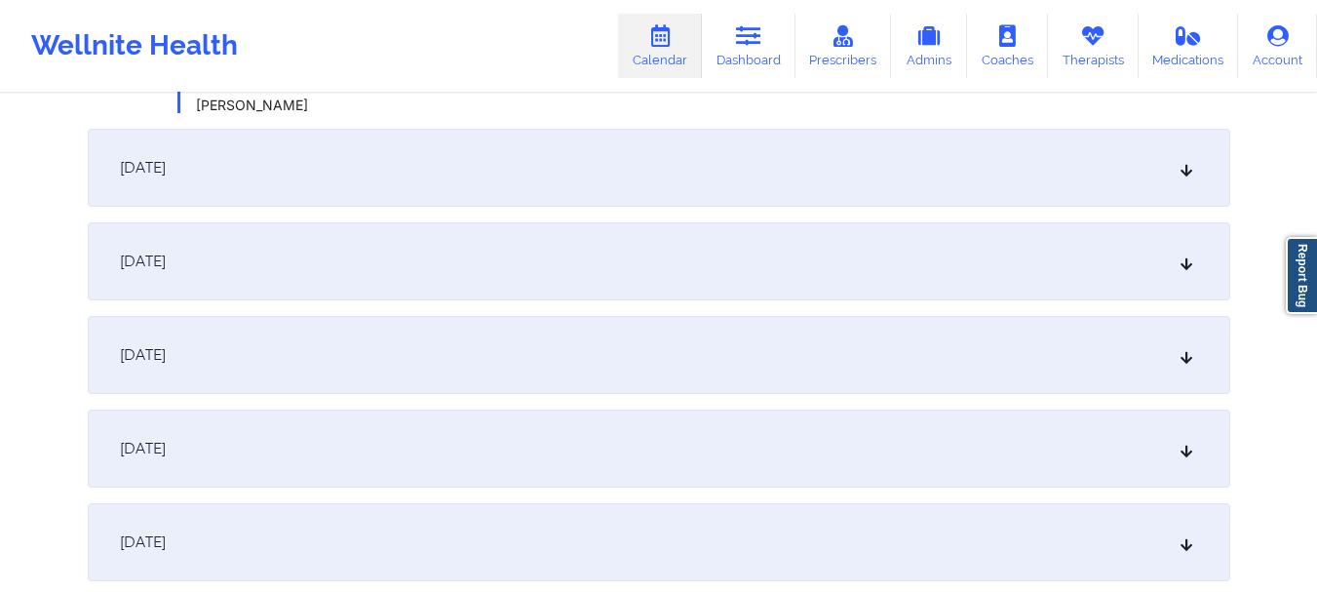
scroll to position [2736, 0]
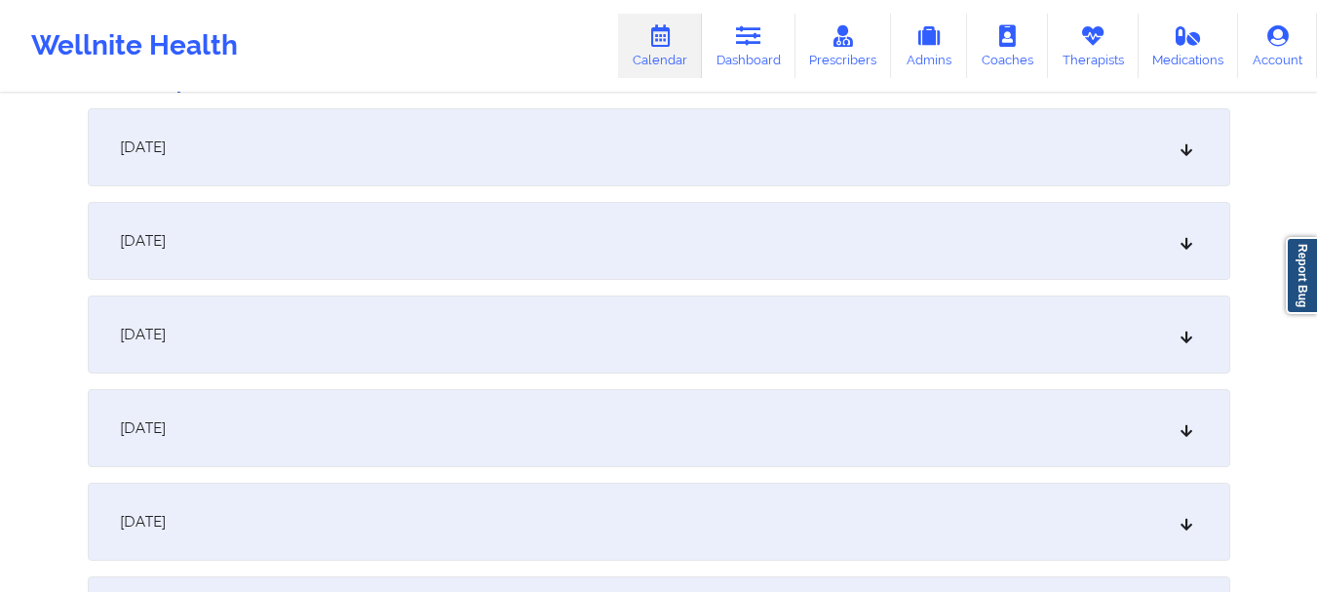
click at [1184, 142] on icon at bounding box center [1185, 147] width 17 height 14
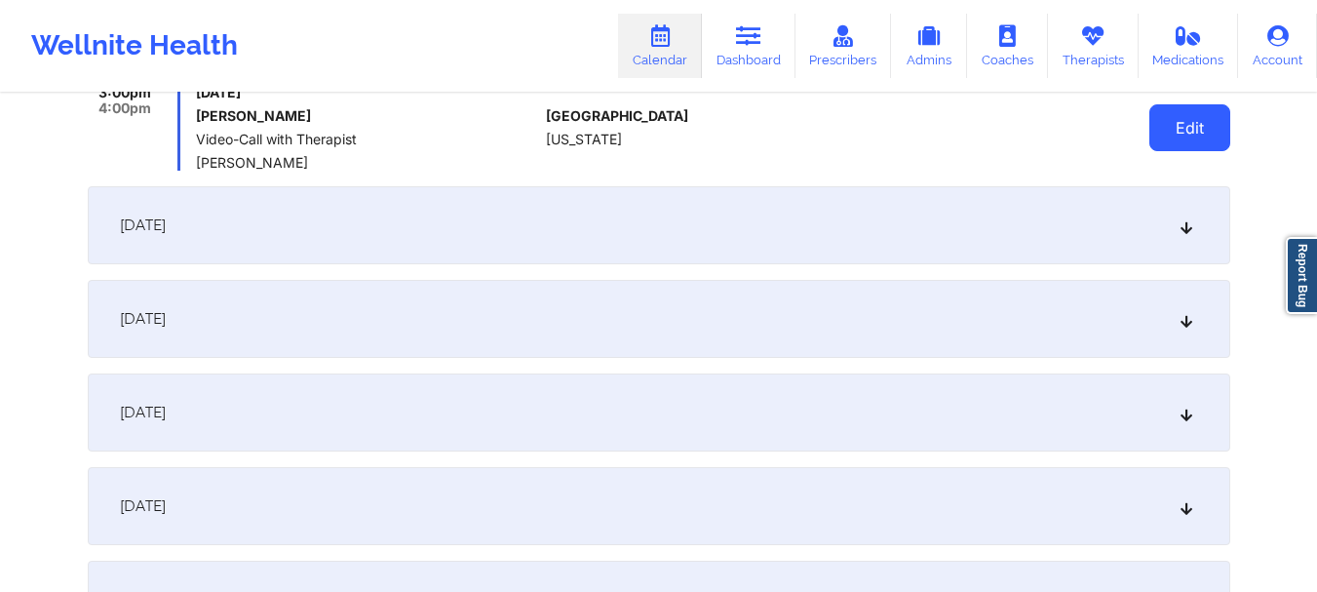
click at [1173, 143] on button "Edit" at bounding box center [1189, 127] width 81 height 47
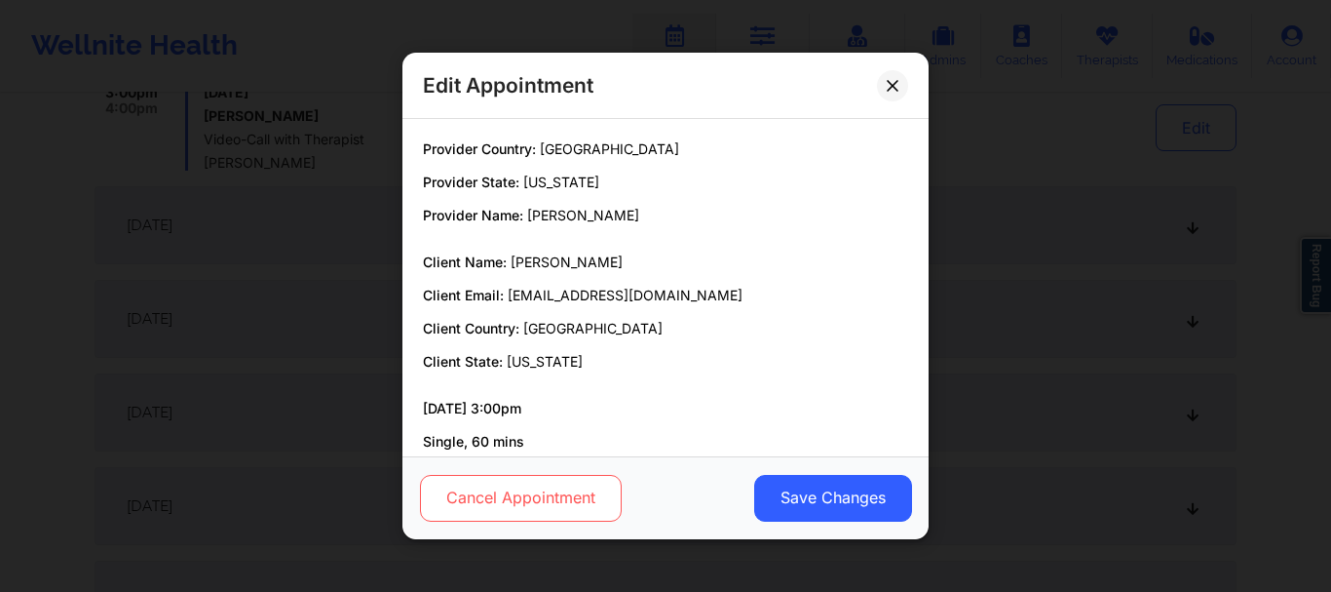
click at [541, 484] on button "Cancel Appointment" at bounding box center [521, 498] width 202 height 47
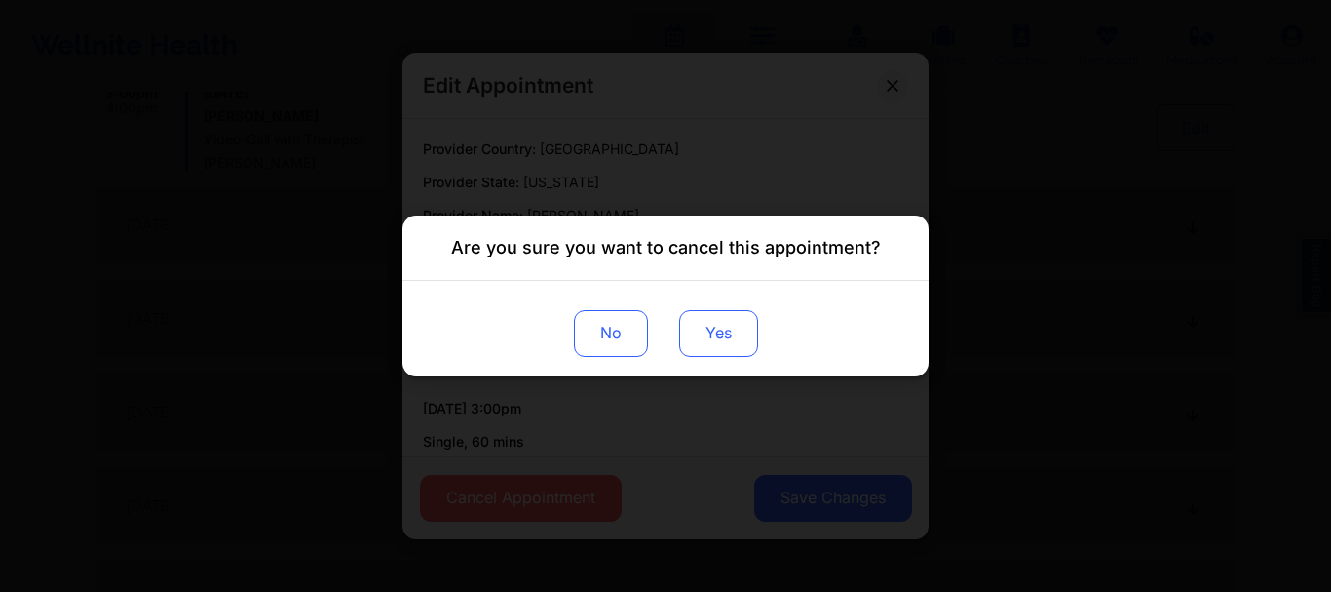
click at [708, 318] on button "Yes" at bounding box center [718, 333] width 79 height 47
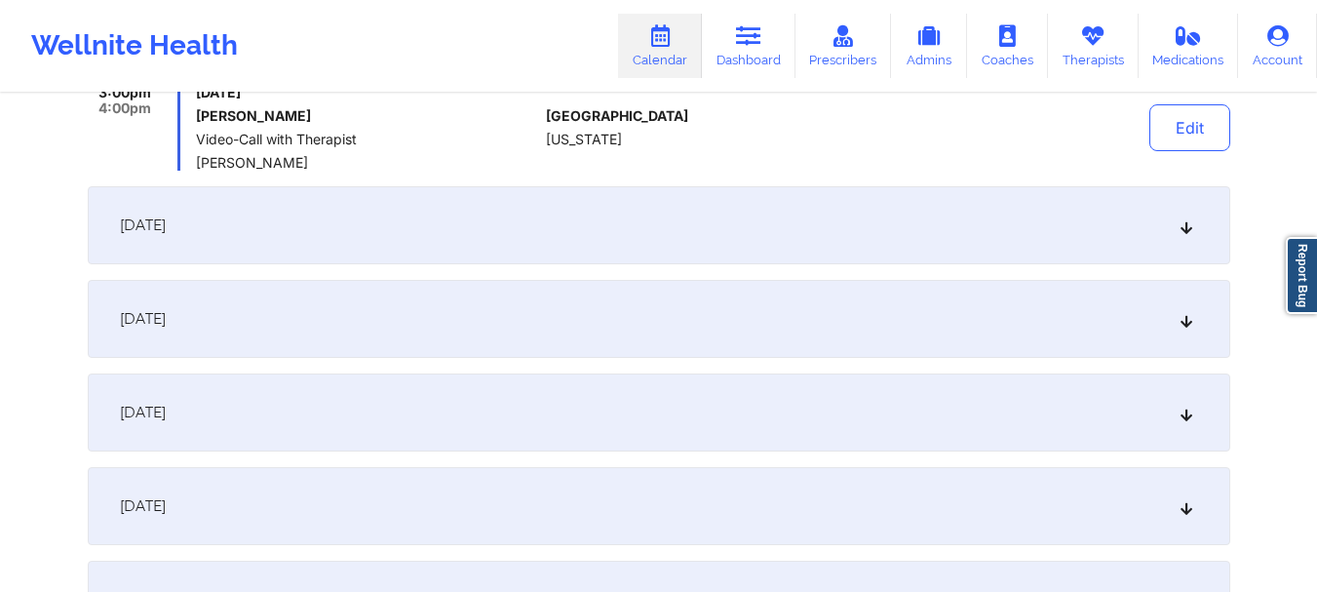
click at [1186, 218] on icon at bounding box center [1185, 225] width 17 height 14
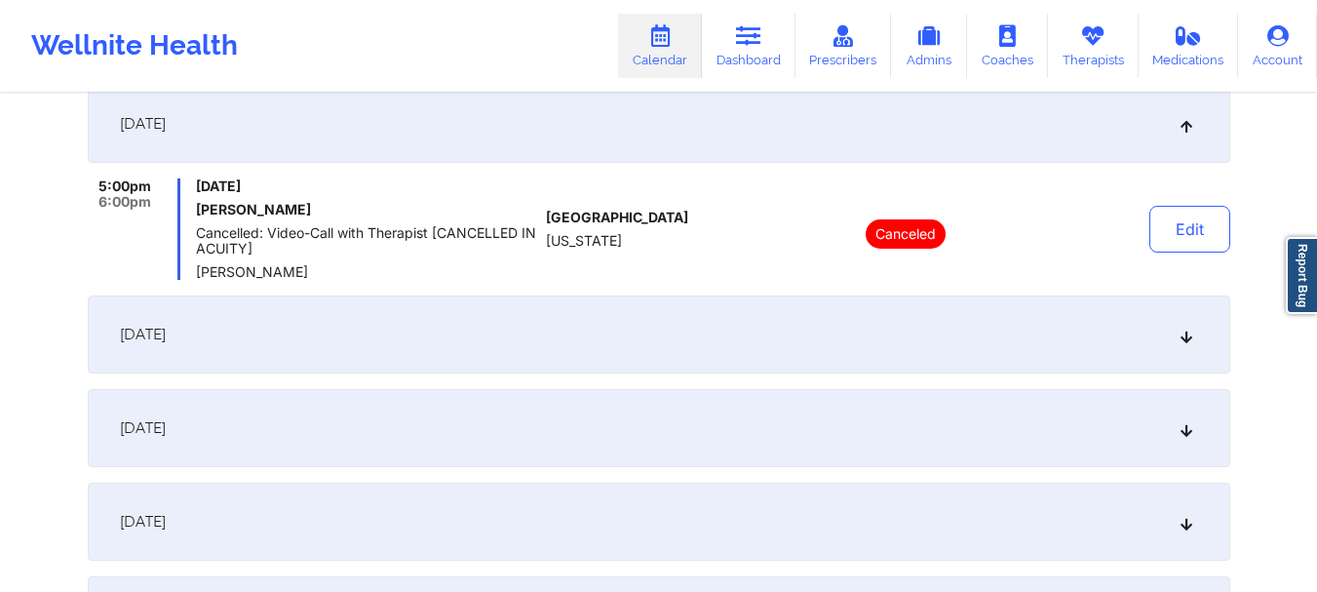
click at [1202, 334] on div "December 28, 2025" at bounding box center [659, 334] width 1142 height 78
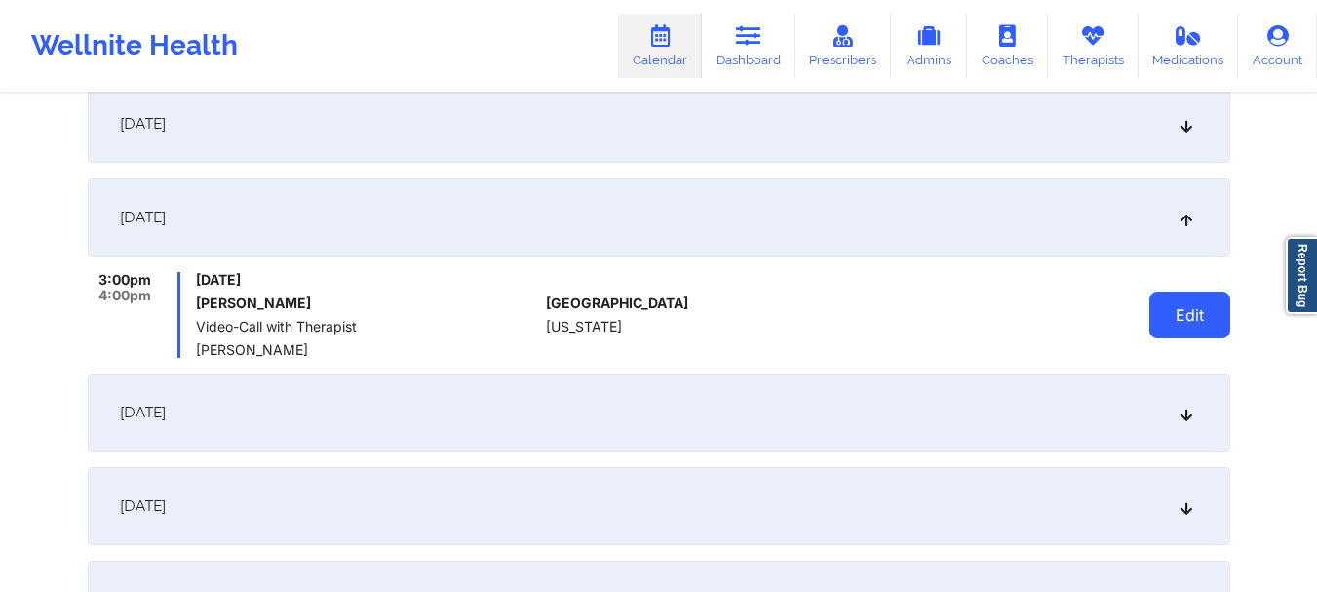
click at [1181, 317] on button "Edit" at bounding box center [1189, 314] width 81 height 47
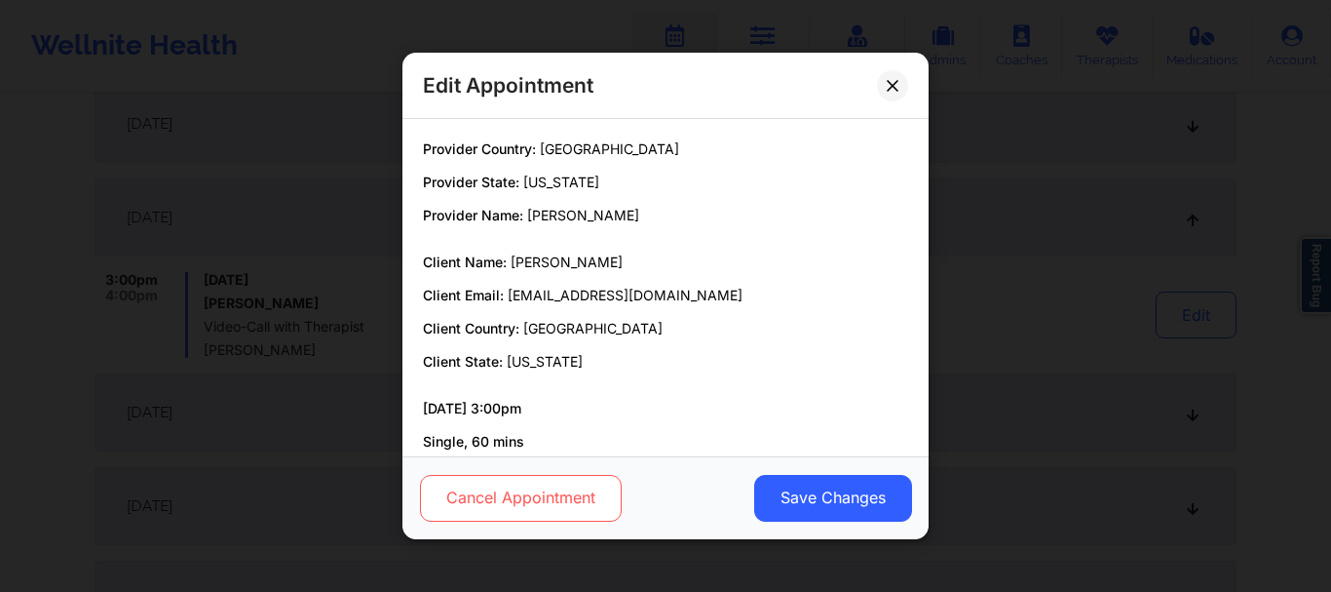
click at [558, 505] on button "Cancel Appointment" at bounding box center [521, 498] width 202 height 47
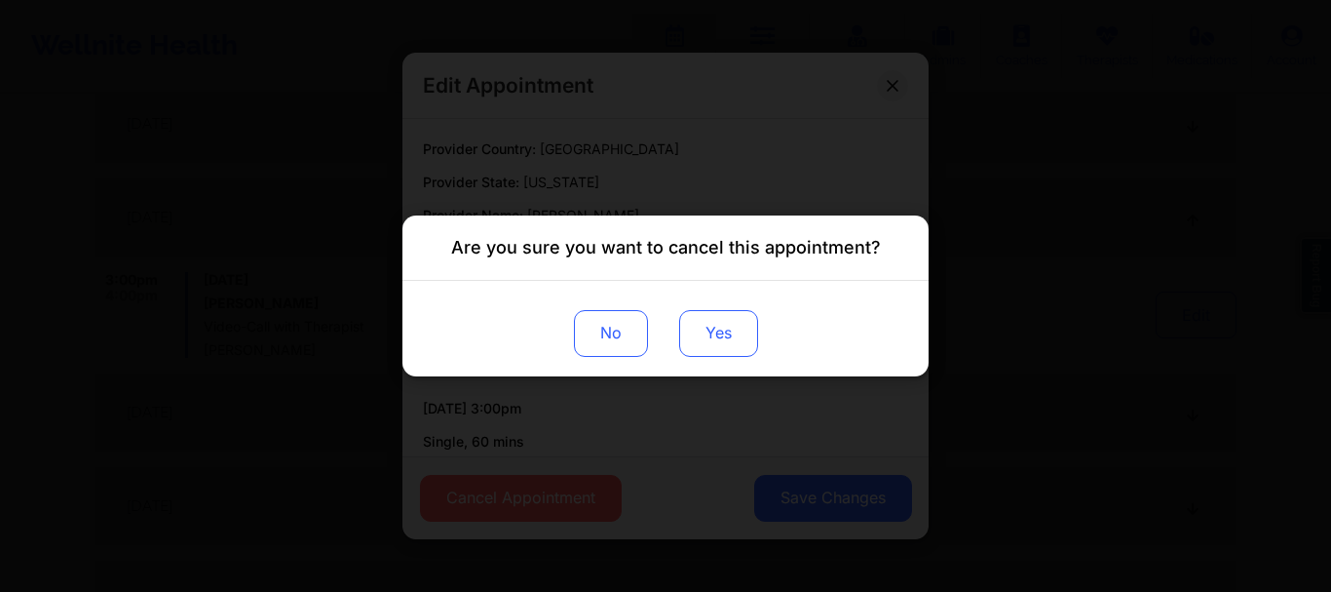
click at [695, 341] on button "Yes" at bounding box center [718, 333] width 79 height 47
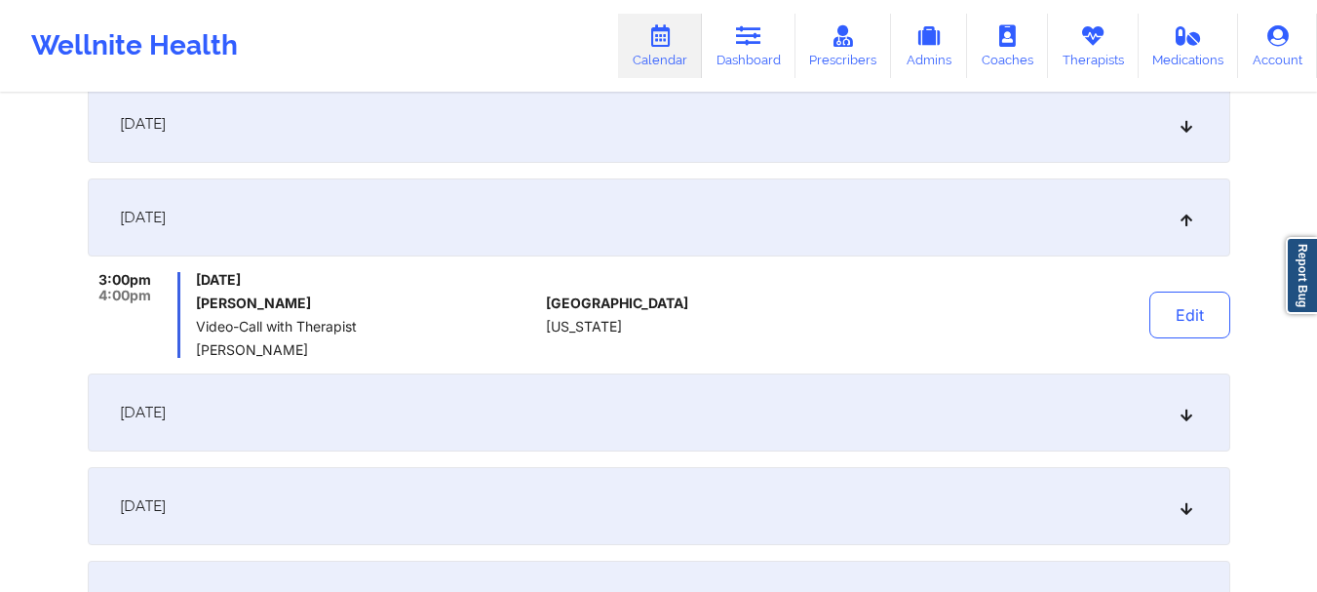
click at [1154, 341] on div "Edit" at bounding box center [1139, 315] width 180 height 86
click at [1182, 325] on button "Edit" at bounding box center [1189, 314] width 81 height 47
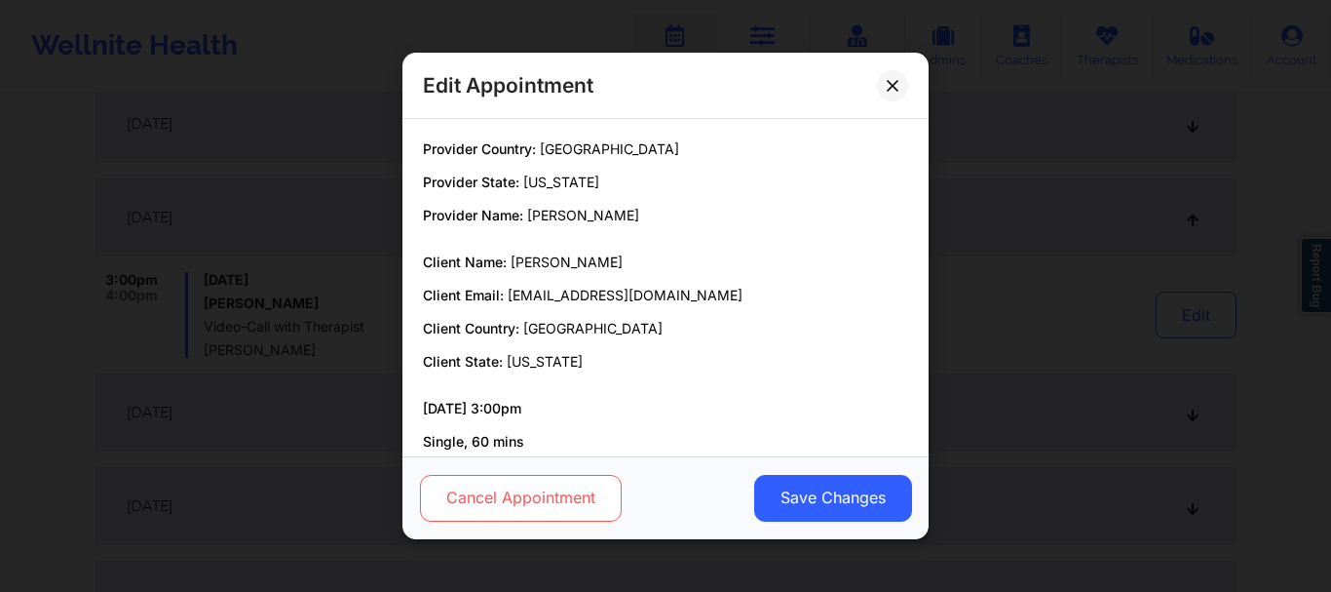
click at [531, 514] on button "Cancel Appointment" at bounding box center [521, 498] width 202 height 47
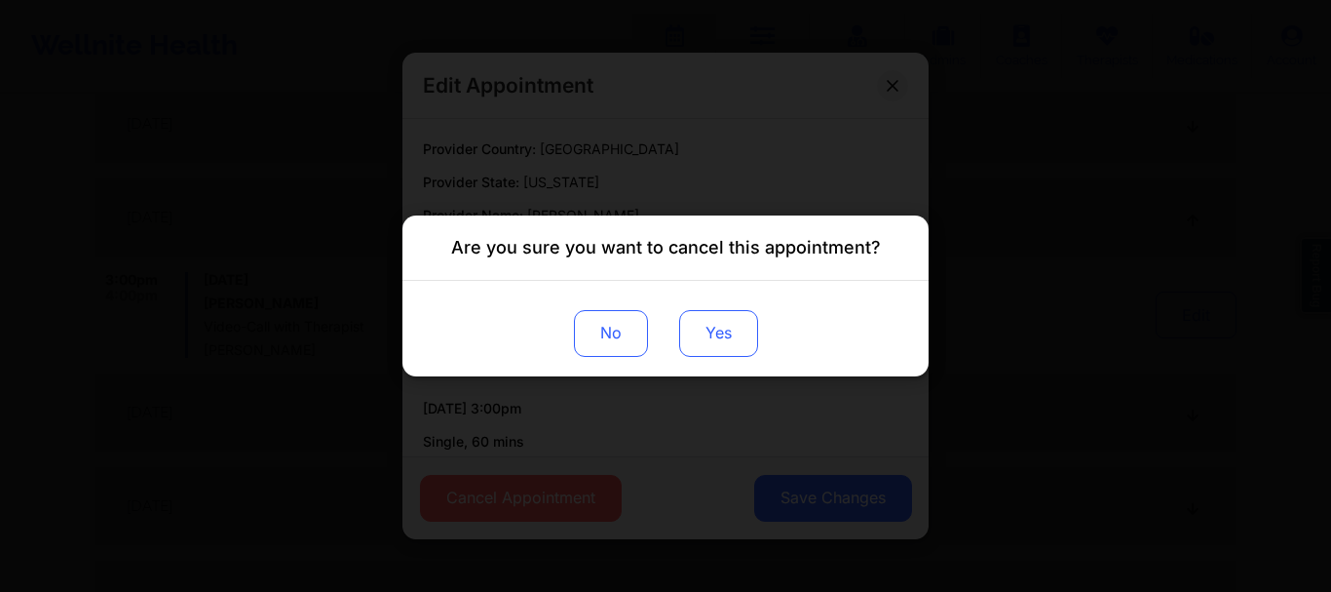
click at [697, 334] on button "Yes" at bounding box center [718, 333] width 79 height 47
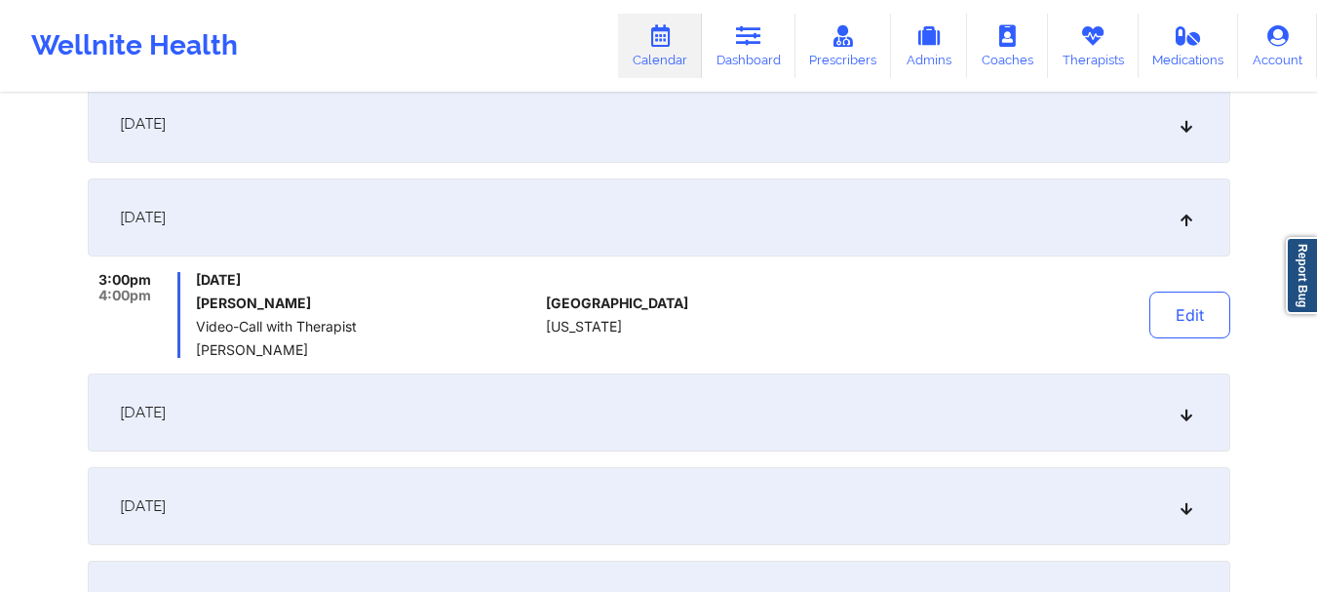
click at [1188, 417] on icon at bounding box center [1185, 412] width 17 height 14
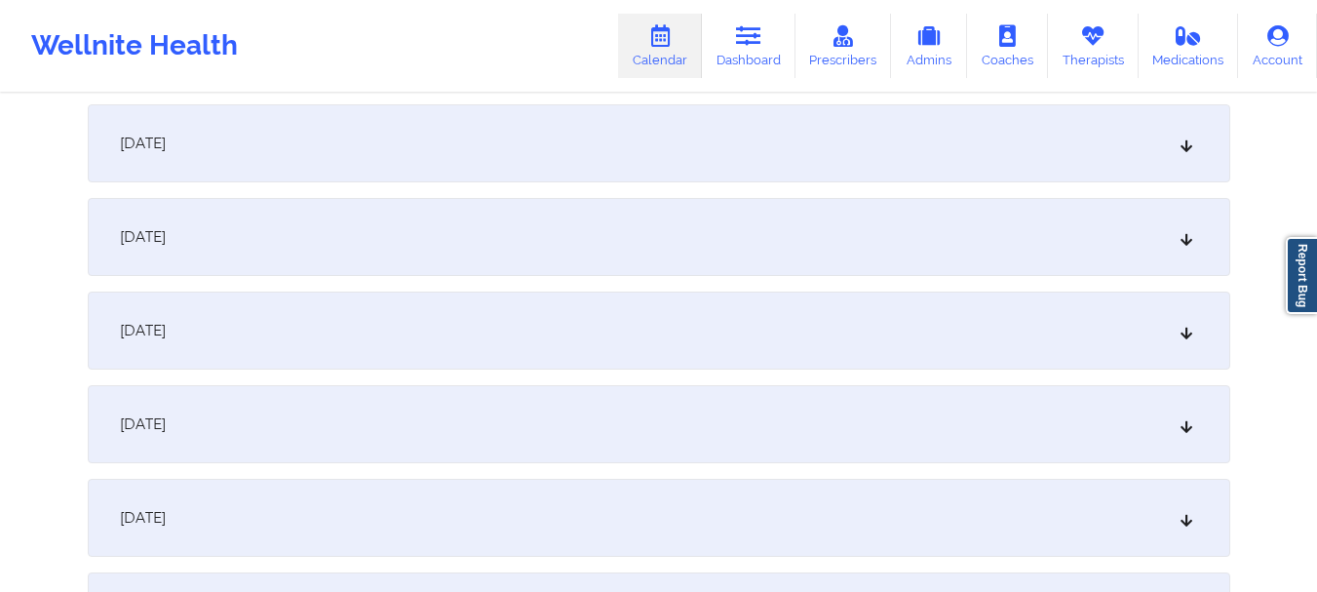
scroll to position [3145, 0]
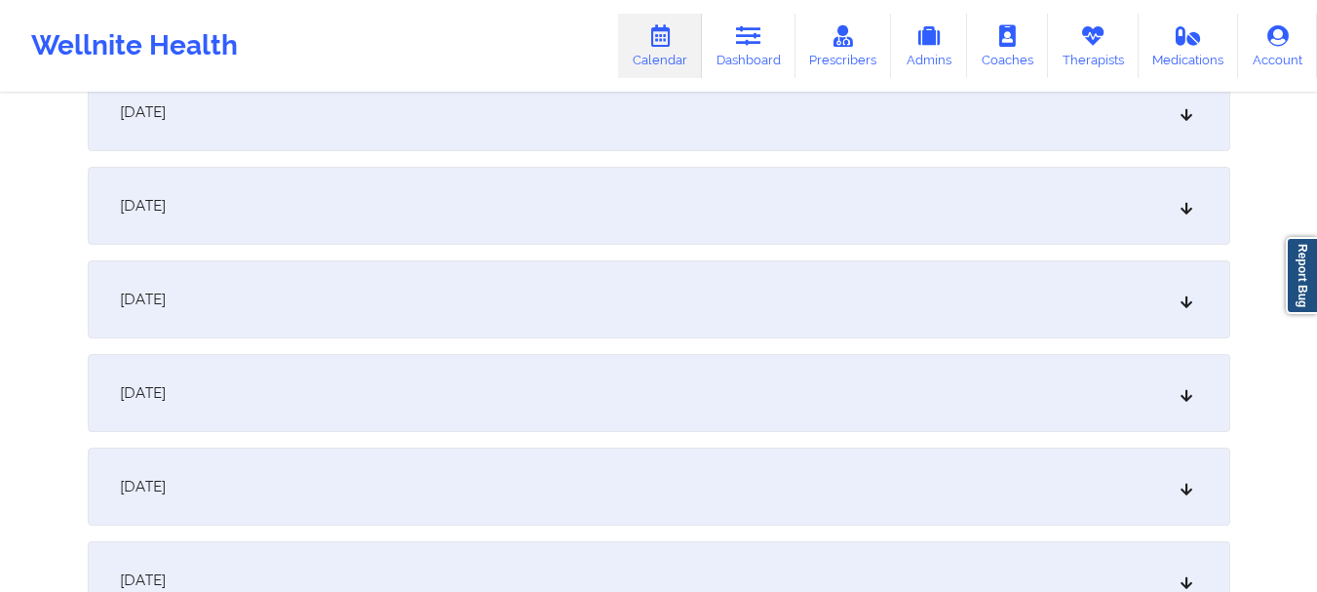
click at [1177, 117] on icon at bounding box center [1185, 112] width 17 height 14
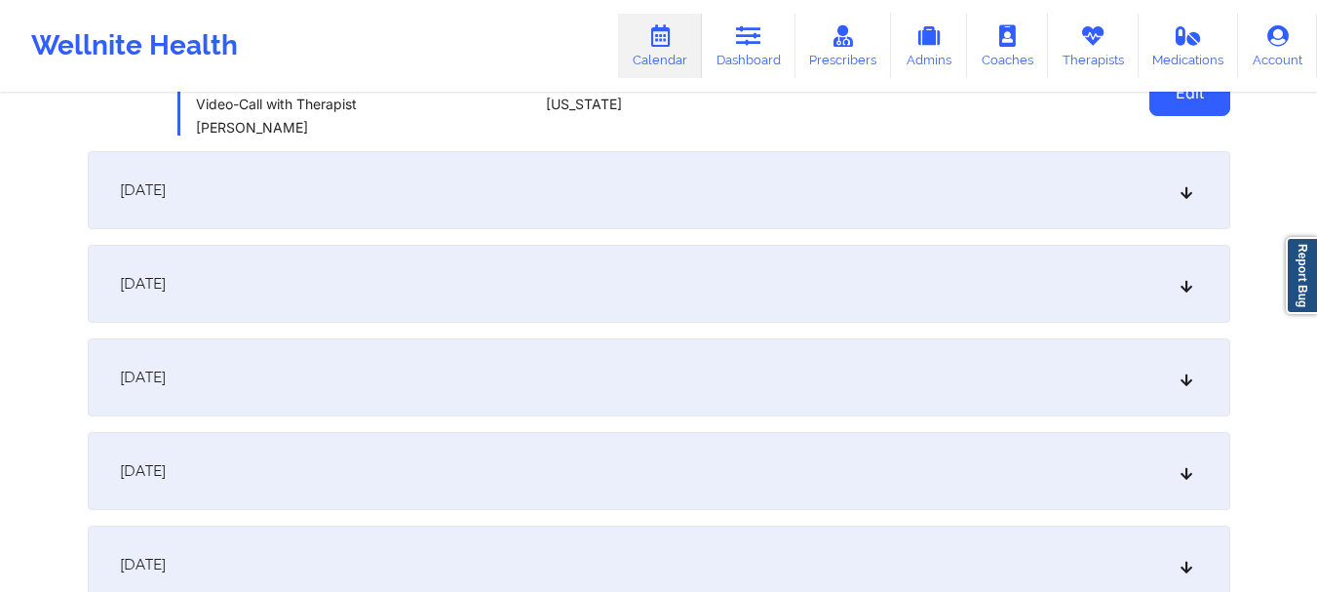
click at [1179, 108] on button "Edit" at bounding box center [1189, 92] width 81 height 47
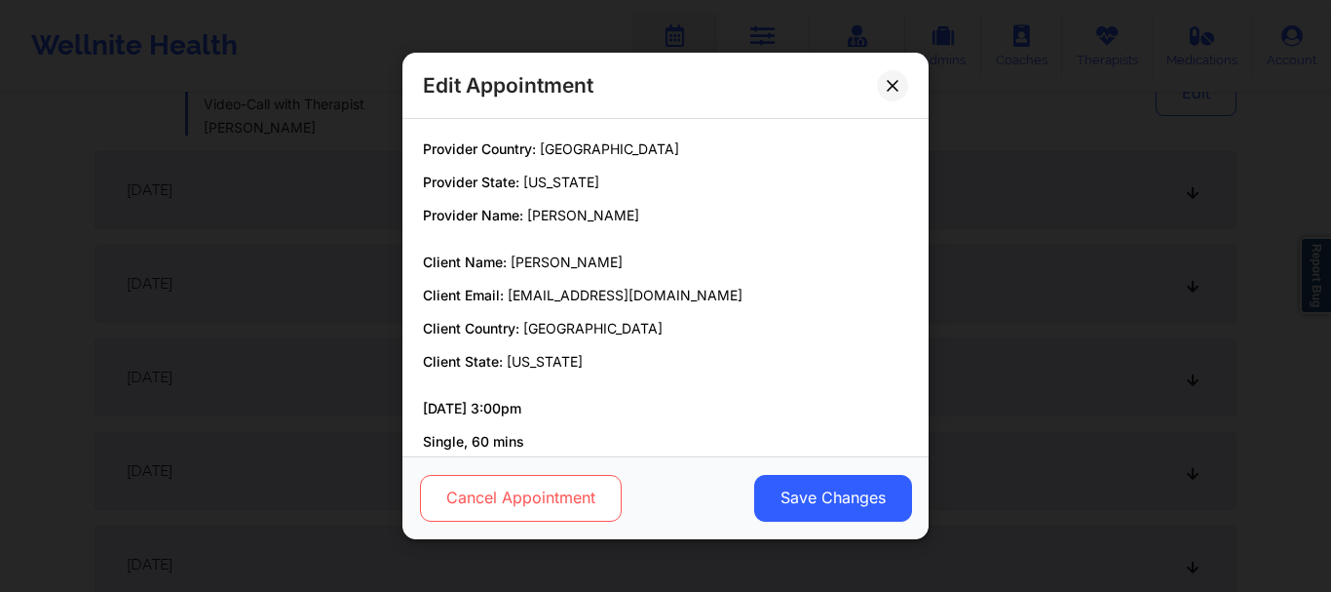
click at [515, 505] on button "Cancel Appointment" at bounding box center [521, 498] width 202 height 47
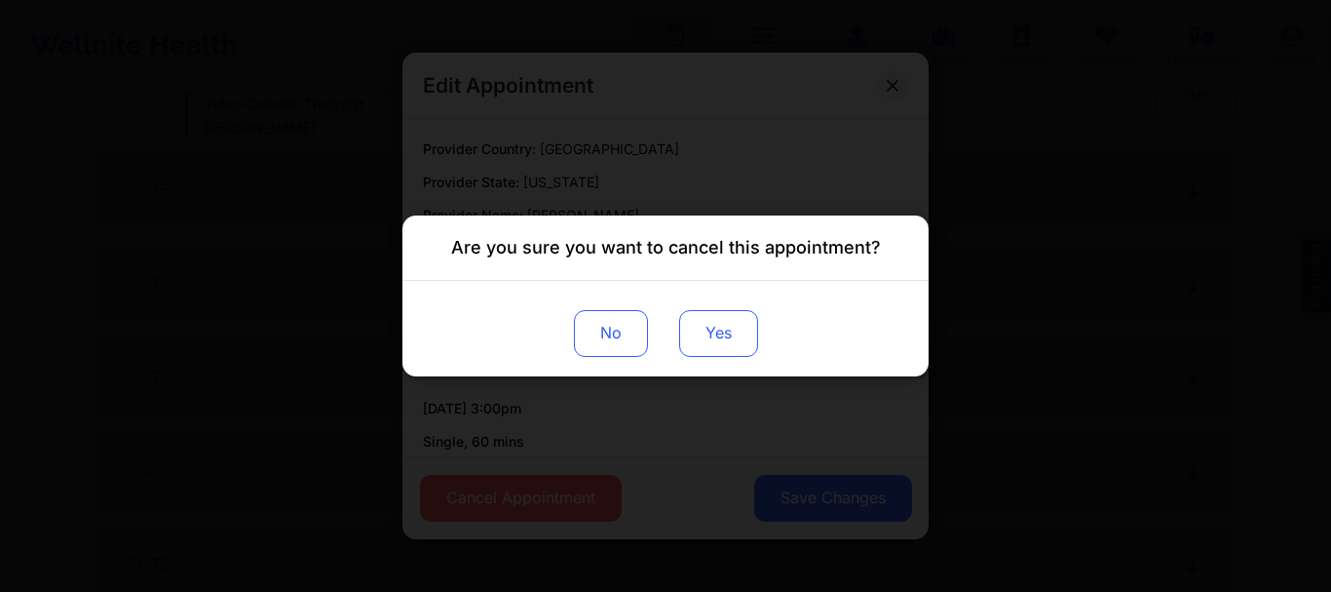
click at [723, 339] on button "Yes" at bounding box center [718, 333] width 79 height 47
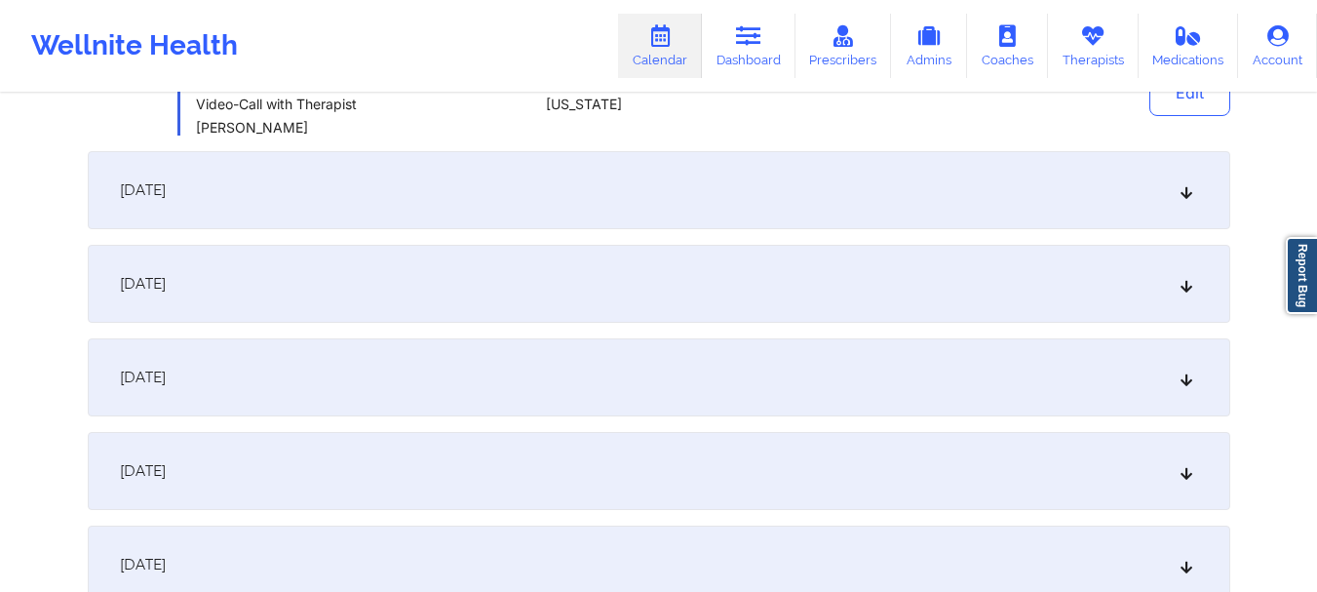
click at [1183, 190] on icon at bounding box center [1185, 190] width 17 height 14
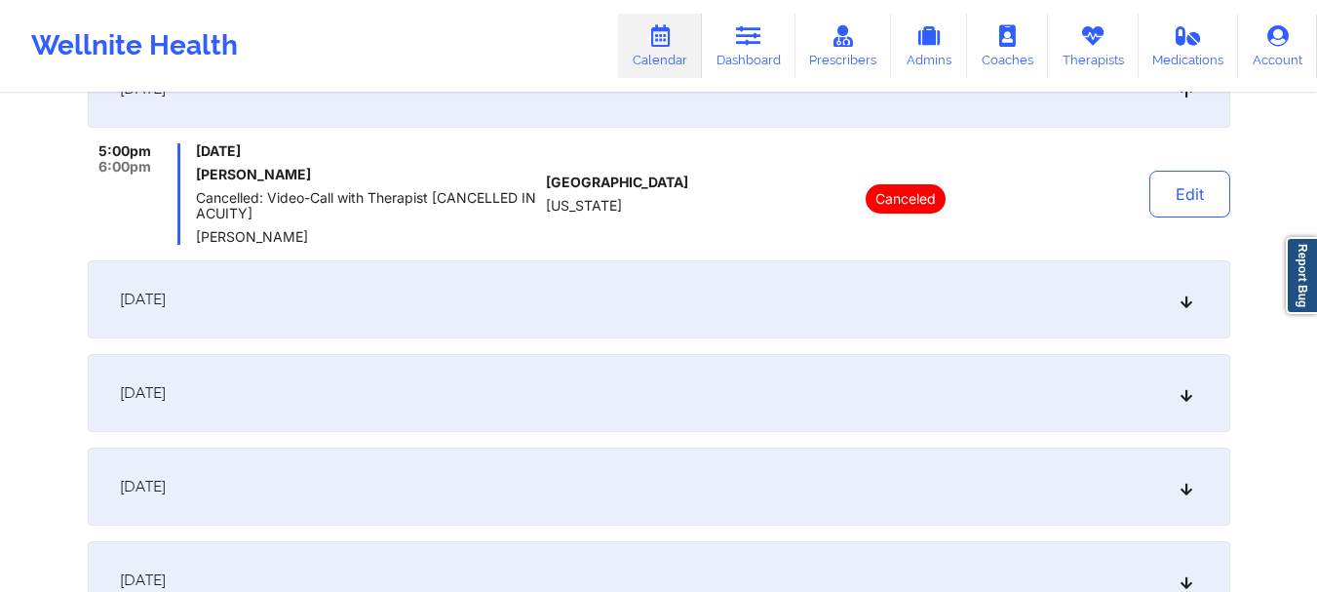
click at [1174, 308] on div "January 11, 2026" at bounding box center [659, 299] width 1142 height 78
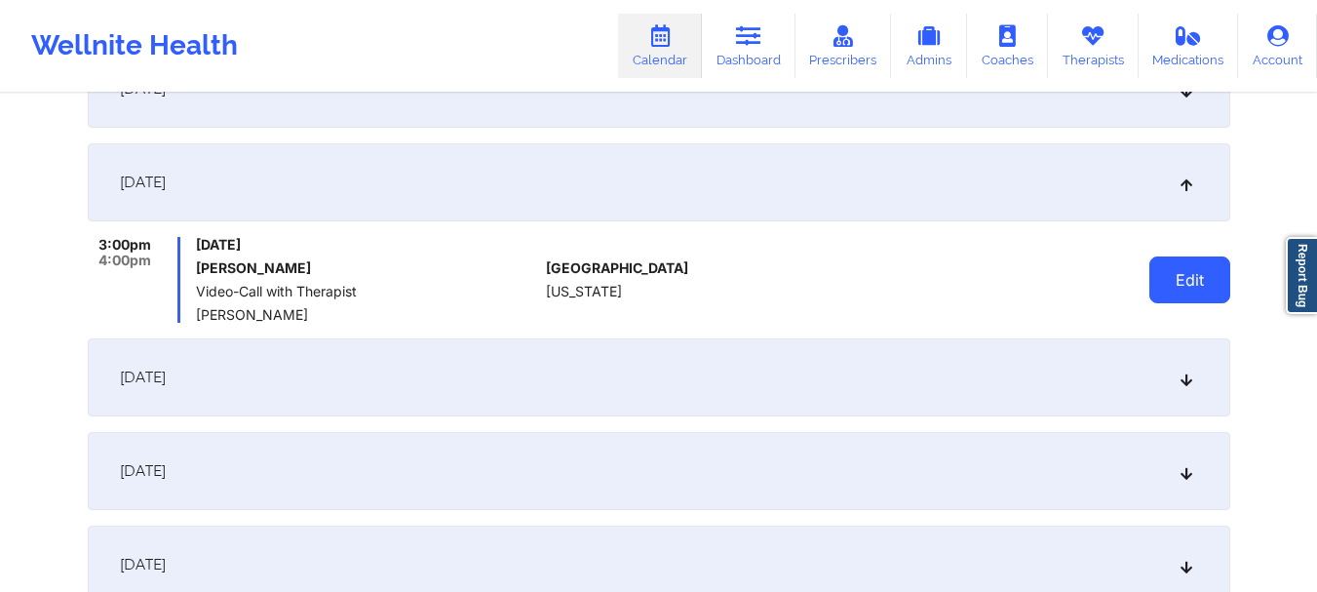
click at [1178, 284] on button "Edit" at bounding box center [1189, 279] width 81 height 47
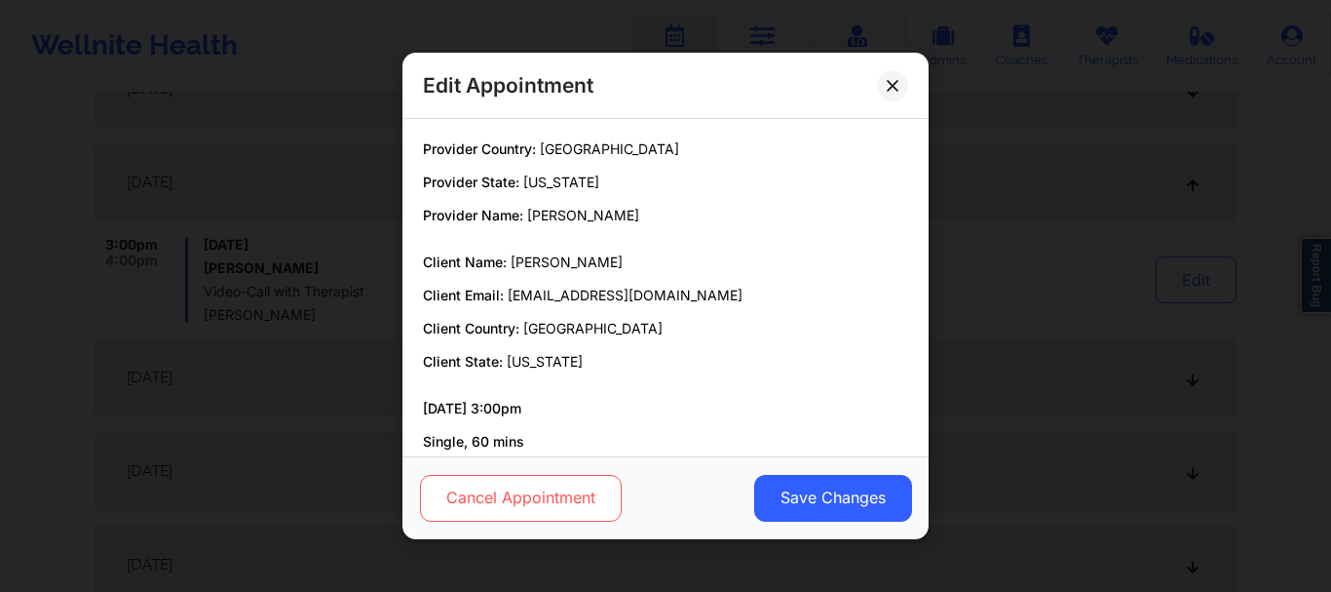
click at [494, 507] on button "Cancel Appointment" at bounding box center [521, 498] width 202 height 47
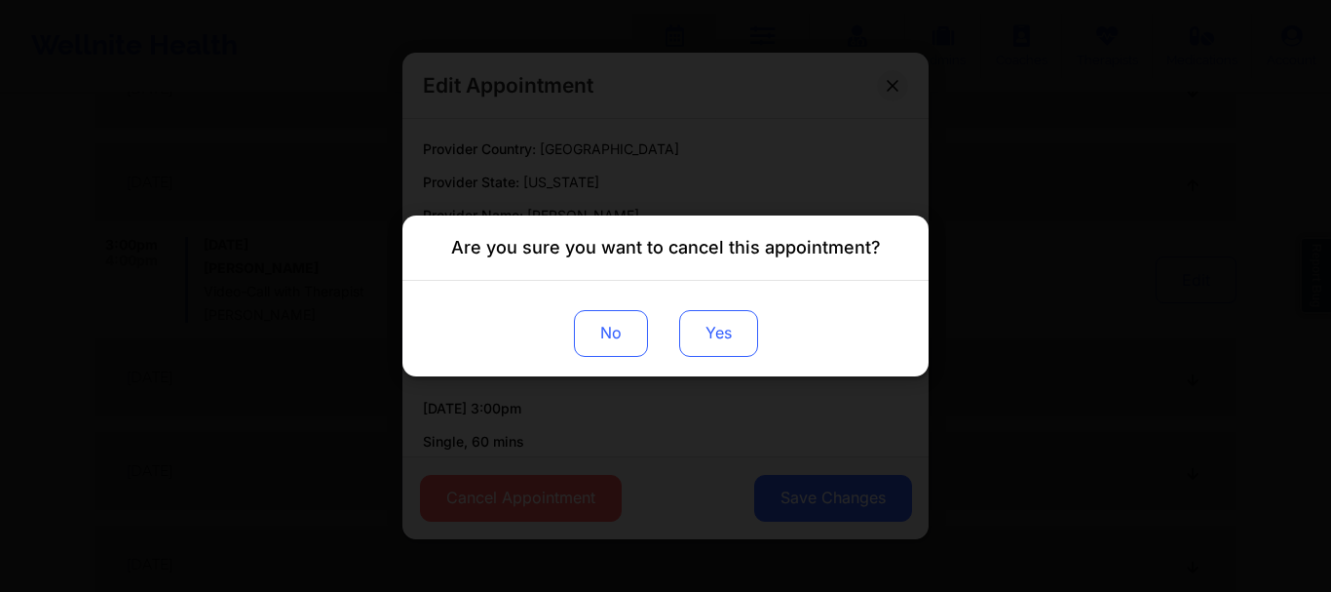
click at [725, 326] on button "Yes" at bounding box center [718, 333] width 79 height 47
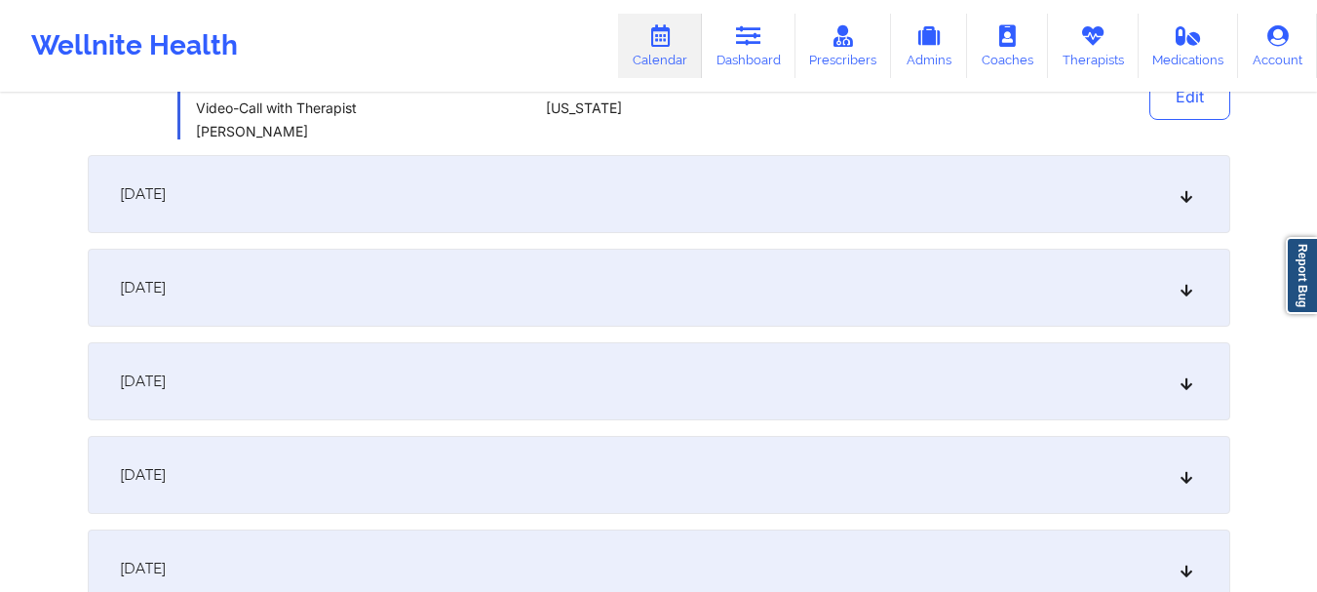
scroll to position [3338, 0]
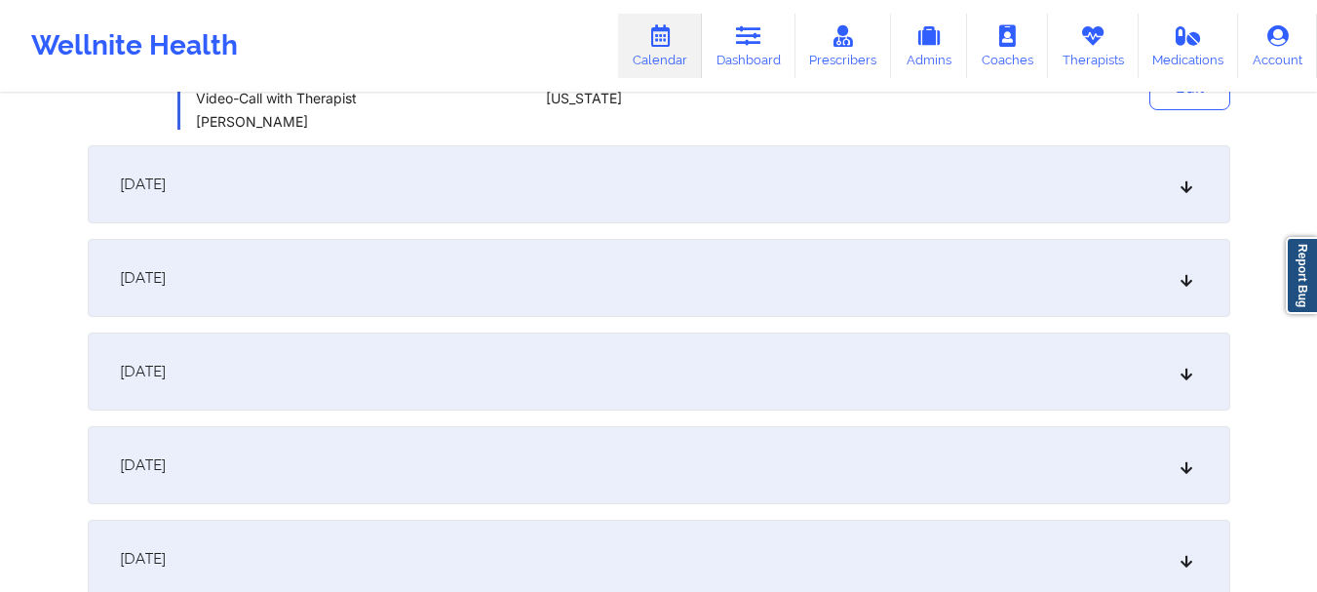
click at [1178, 187] on icon at bounding box center [1185, 184] width 17 height 14
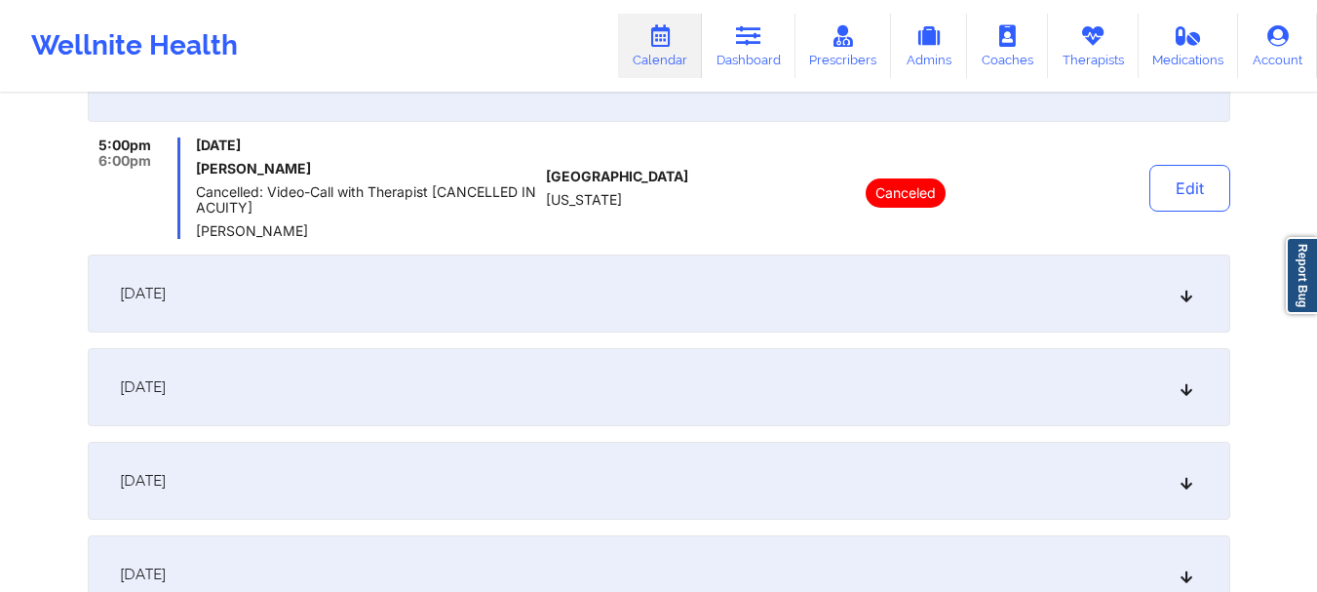
click at [1186, 282] on div "January 18, 2026" at bounding box center [659, 293] width 1142 height 78
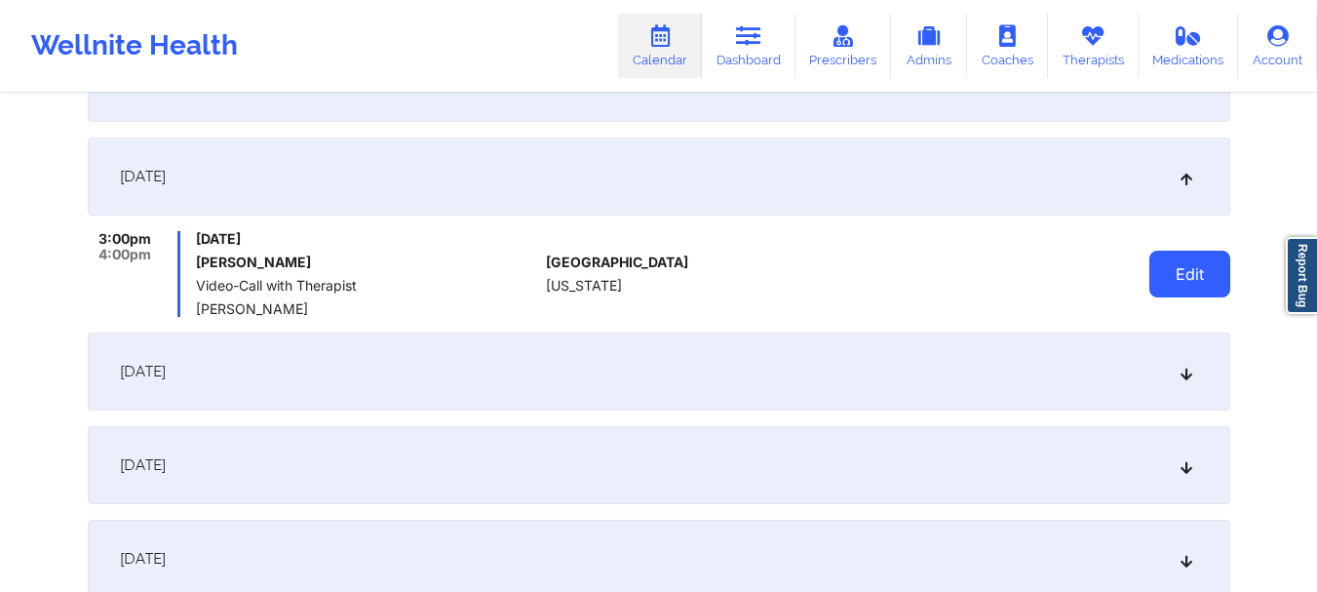
click at [1176, 266] on button "Edit" at bounding box center [1189, 273] width 81 height 47
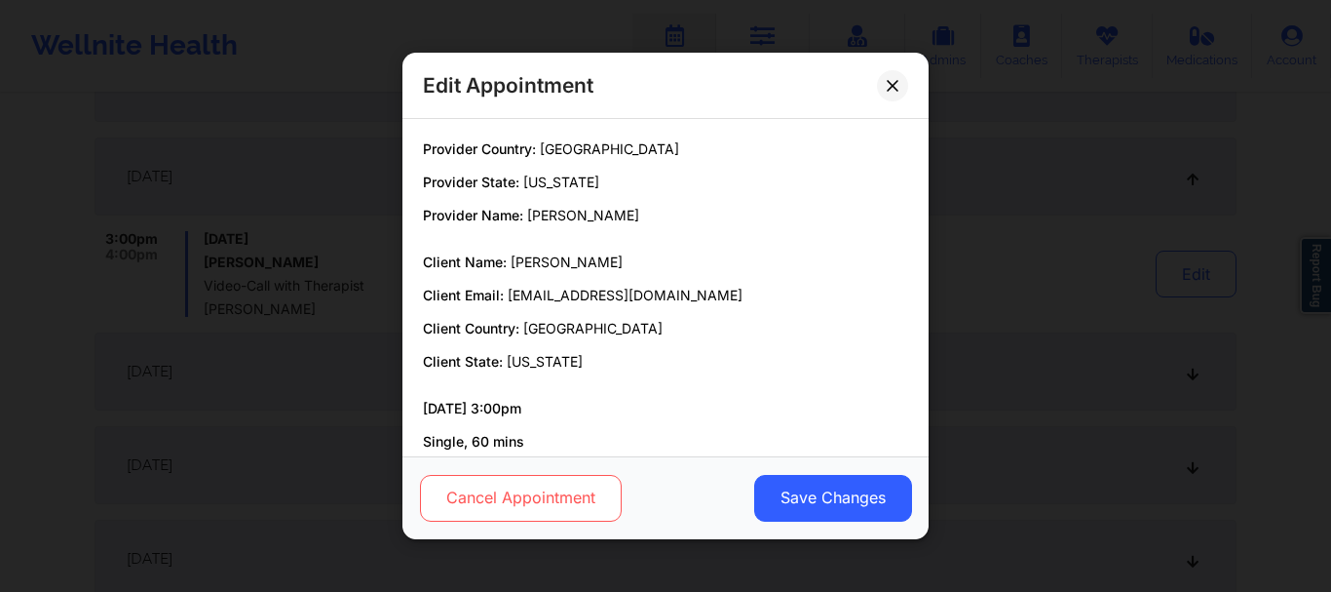
click at [558, 509] on button "Cancel Appointment" at bounding box center [521, 498] width 202 height 47
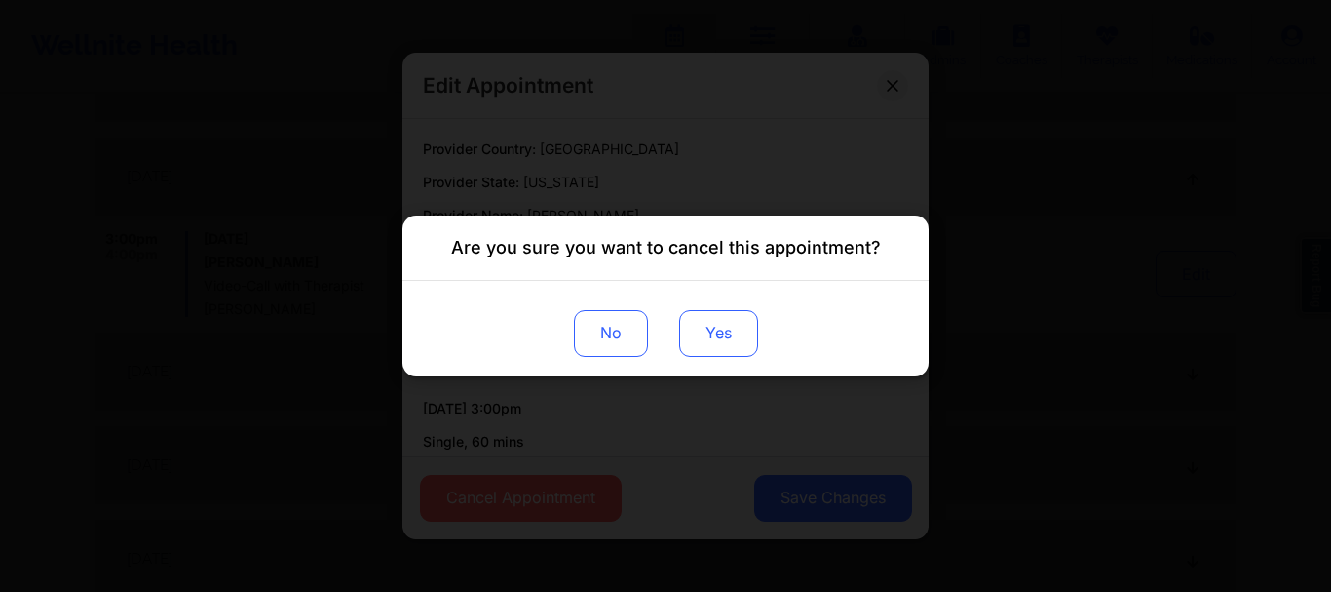
click at [728, 330] on button "Yes" at bounding box center [718, 333] width 79 height 47
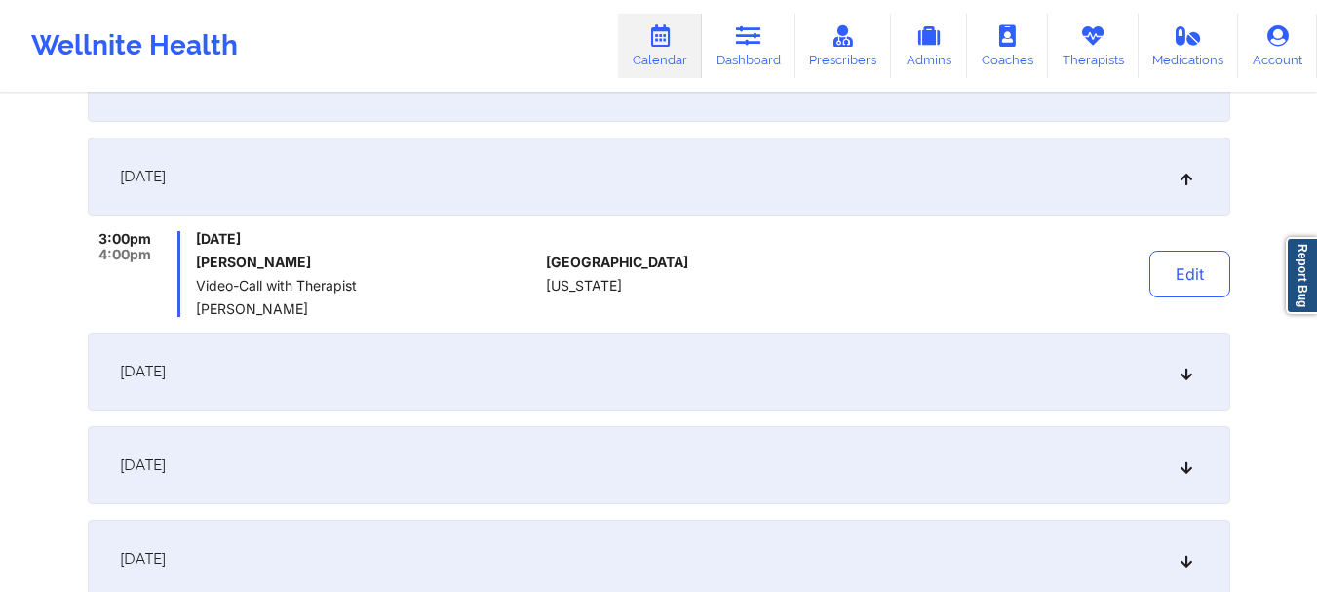
click at [1178, 362] on div "January 19, 2026" at bounding box center [659, 371] width 1142 height 78
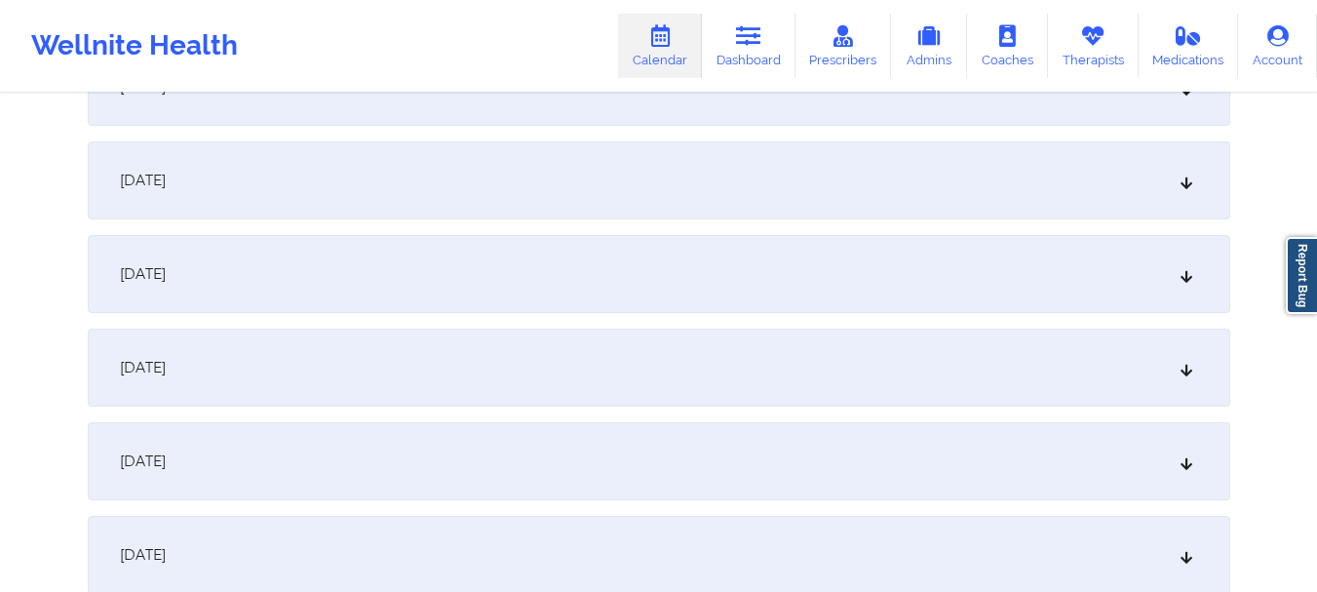
scroll to position [2606, 0]
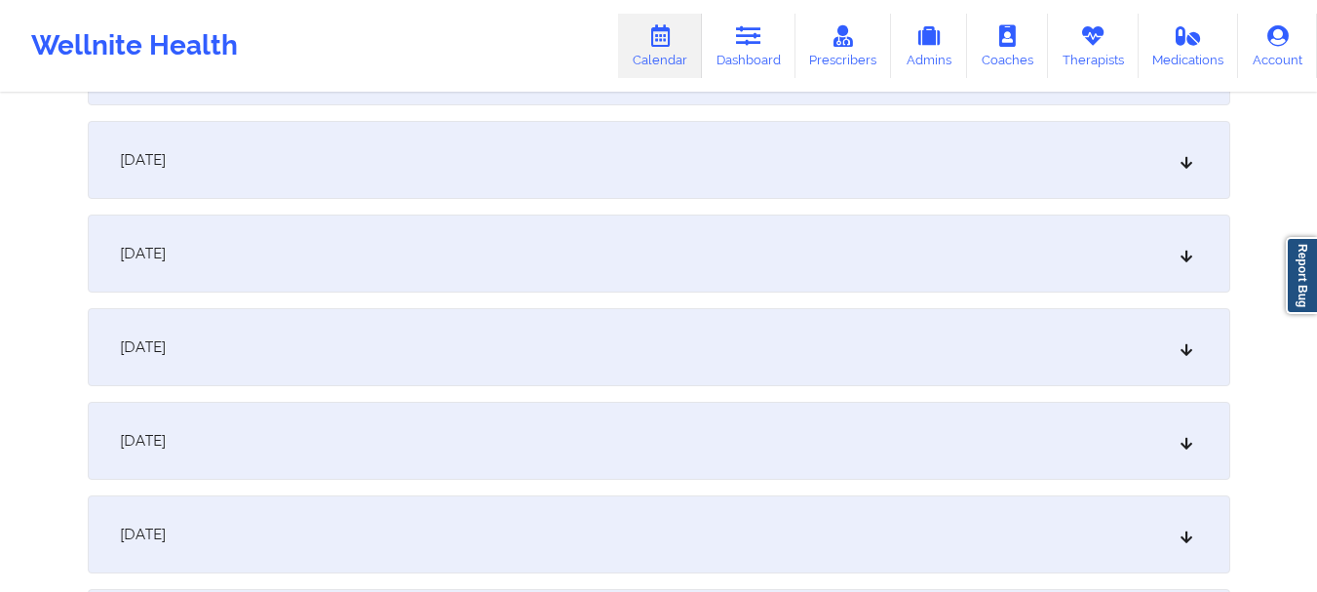
click at [1190, 249] on icon at bounding box center [1185, 254] width 17 height 14
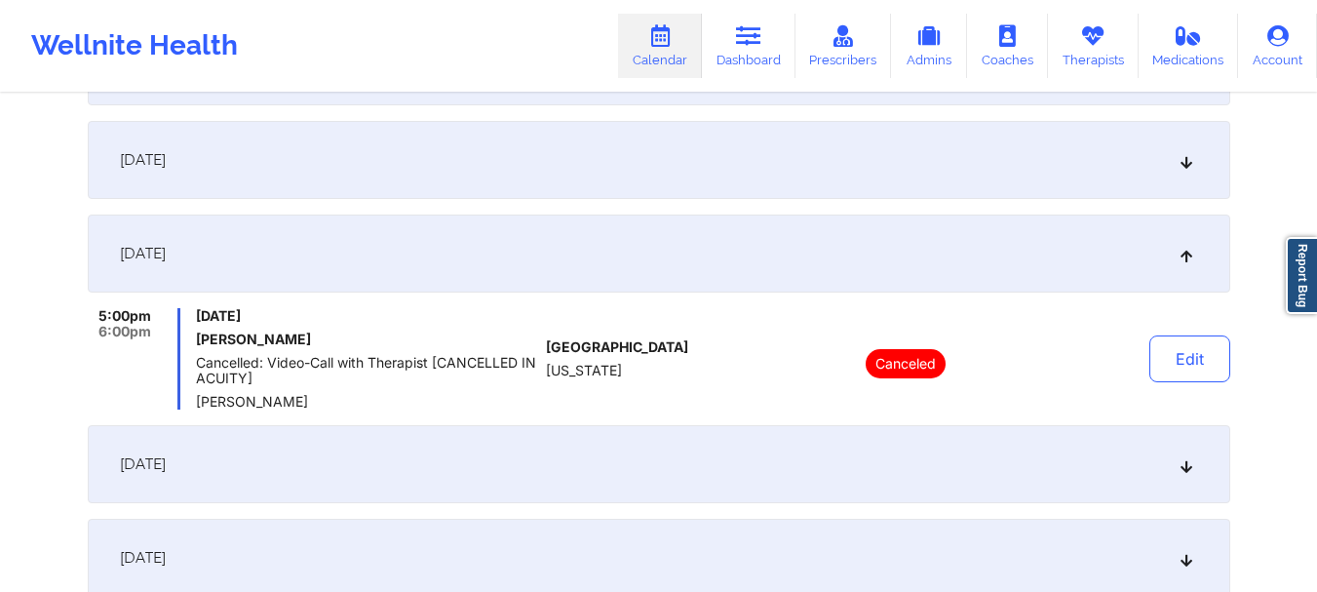
click at [1184, 166] on icon at bounding box center [1185, 160] width 17 height 14
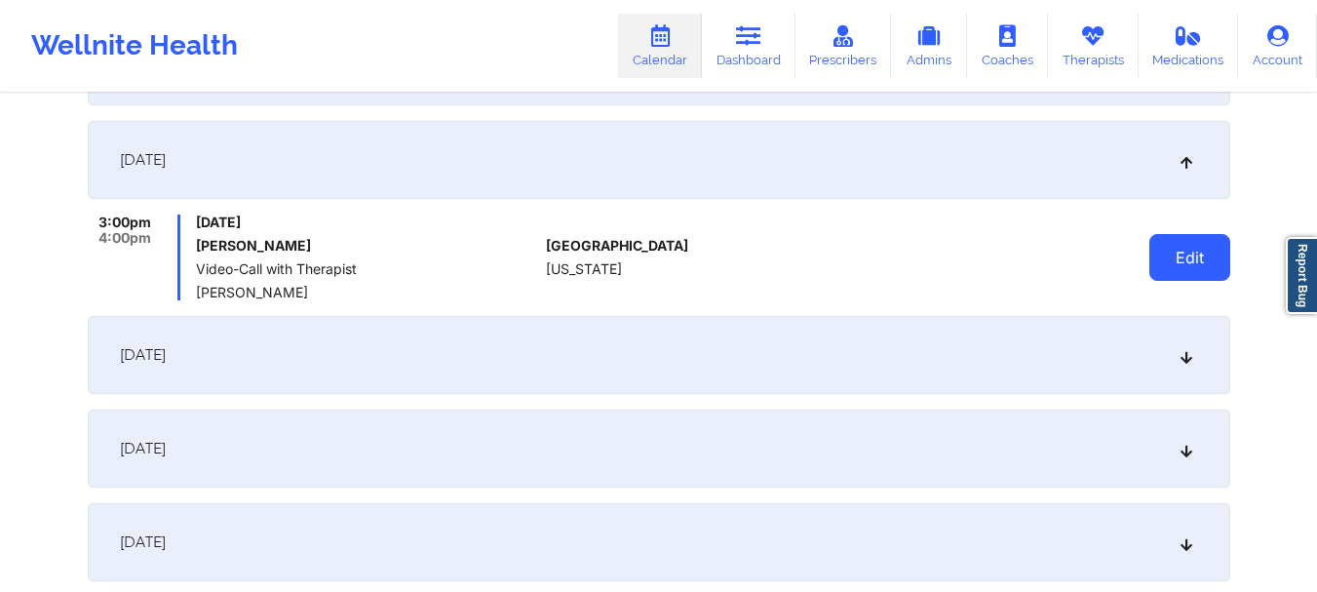
click at [1190, 245] on button "Edit" at bounding box center [1189, 257] width 81 height 47
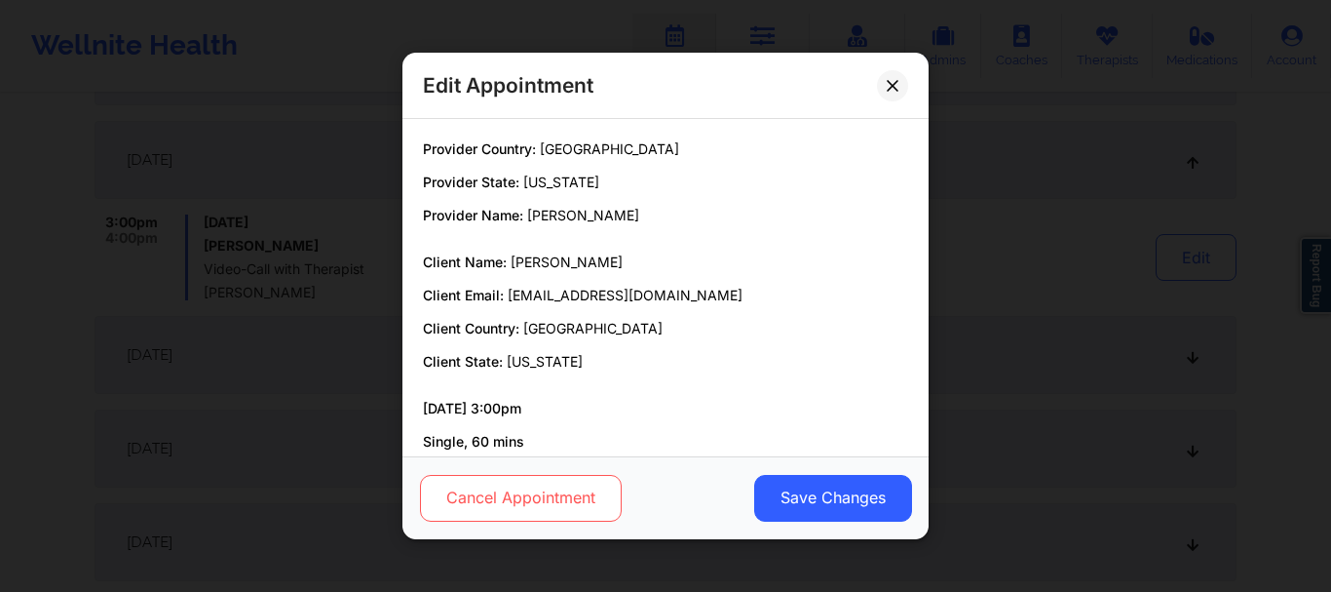
click at [587, 490] on button "Cancel Appointment" at bounding box center [521, 498] width 202 height 47
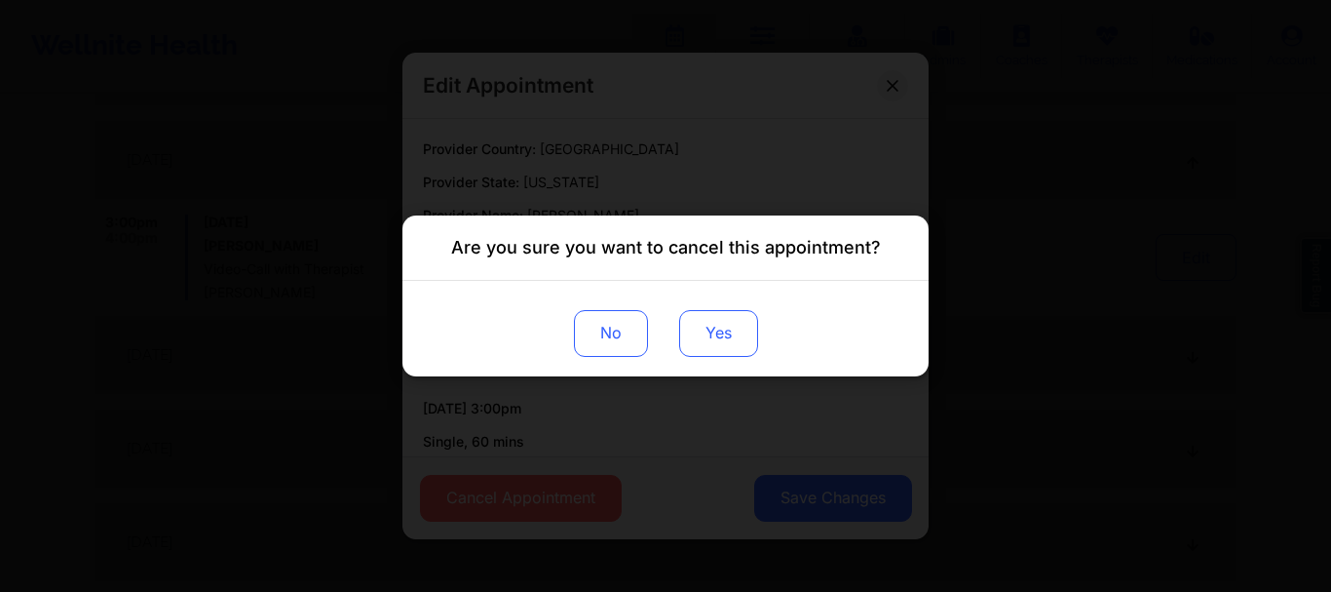
click at [720, 340] on button "Yes" at bounding box center [718, 333] width 79 height 47
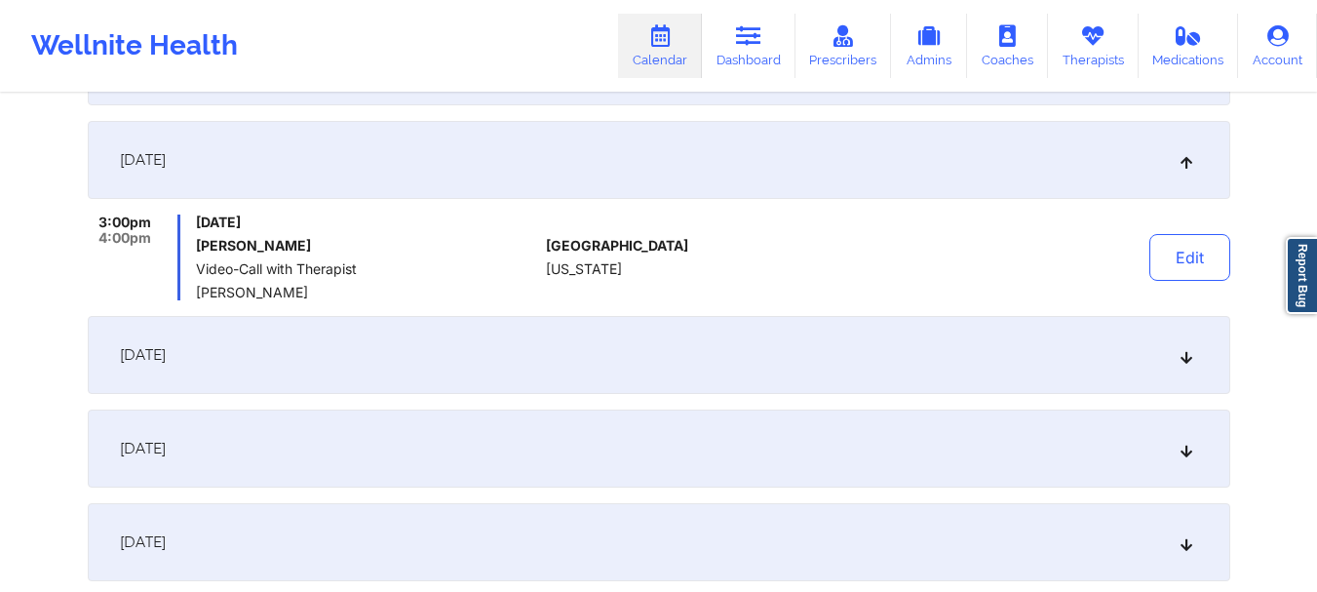
click at [1189, 449] on icon at bounding box center [1185, 448] width 17 height 14
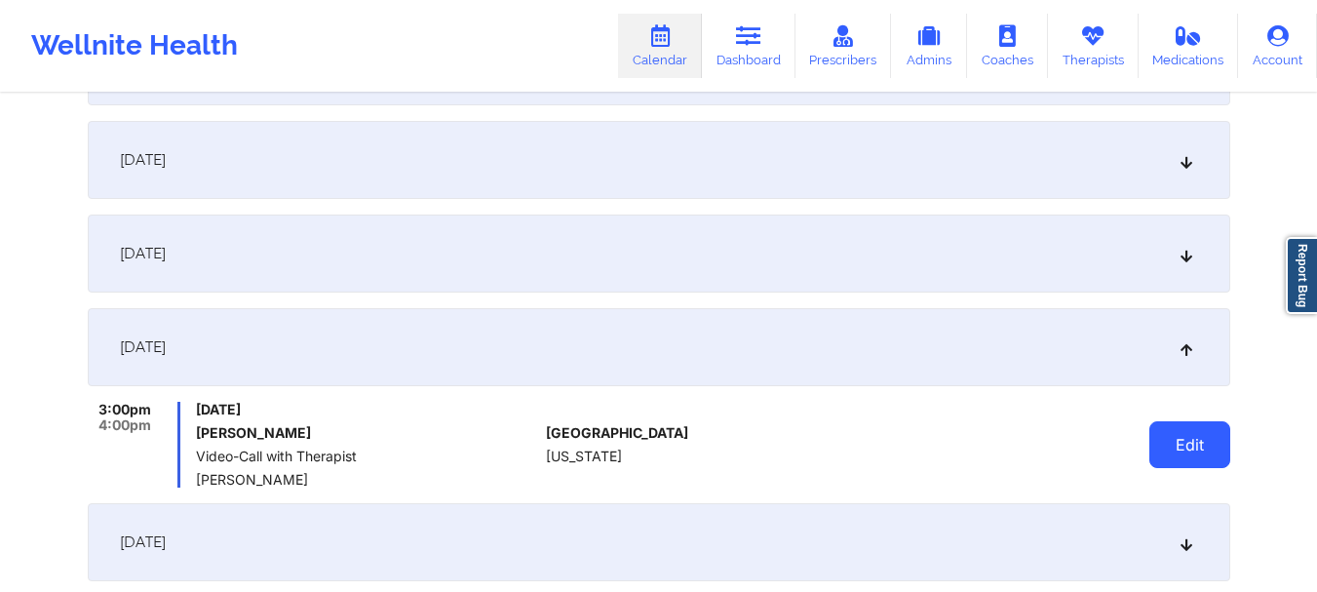
click at [1183, 445] on button "Edit" at bounding box center [1189, 444] width 81 height 47
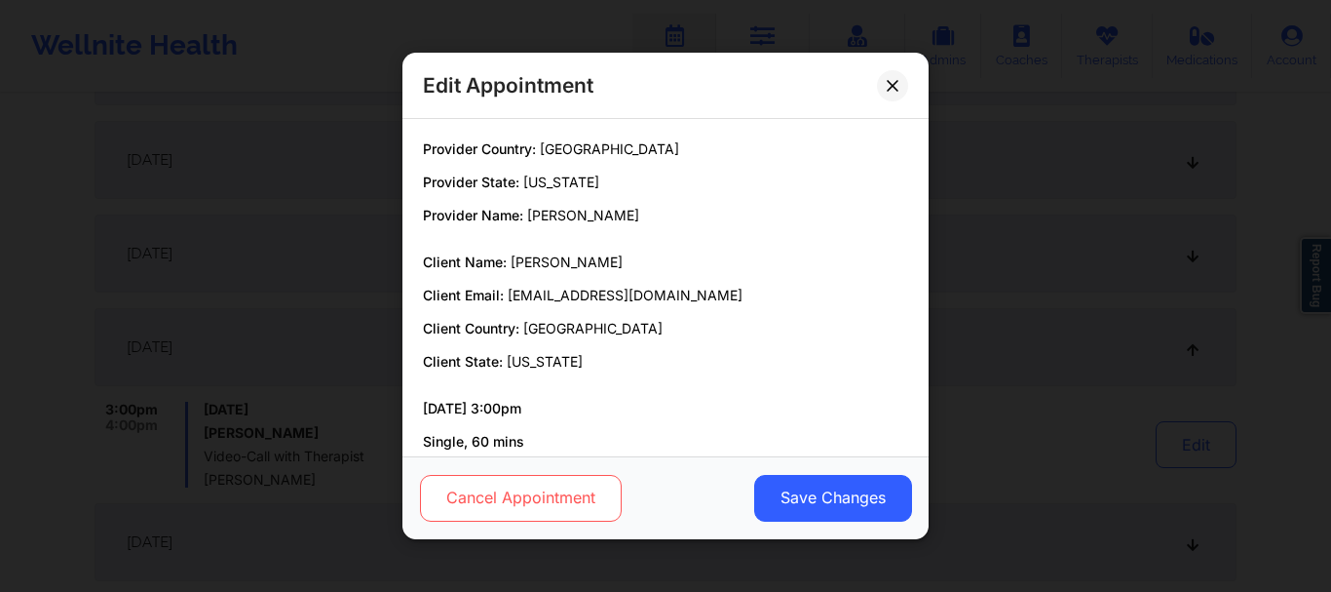
click at [555, 508] on button "Cancel Appointment" at bounding box center [521, 498] width 202 height 47
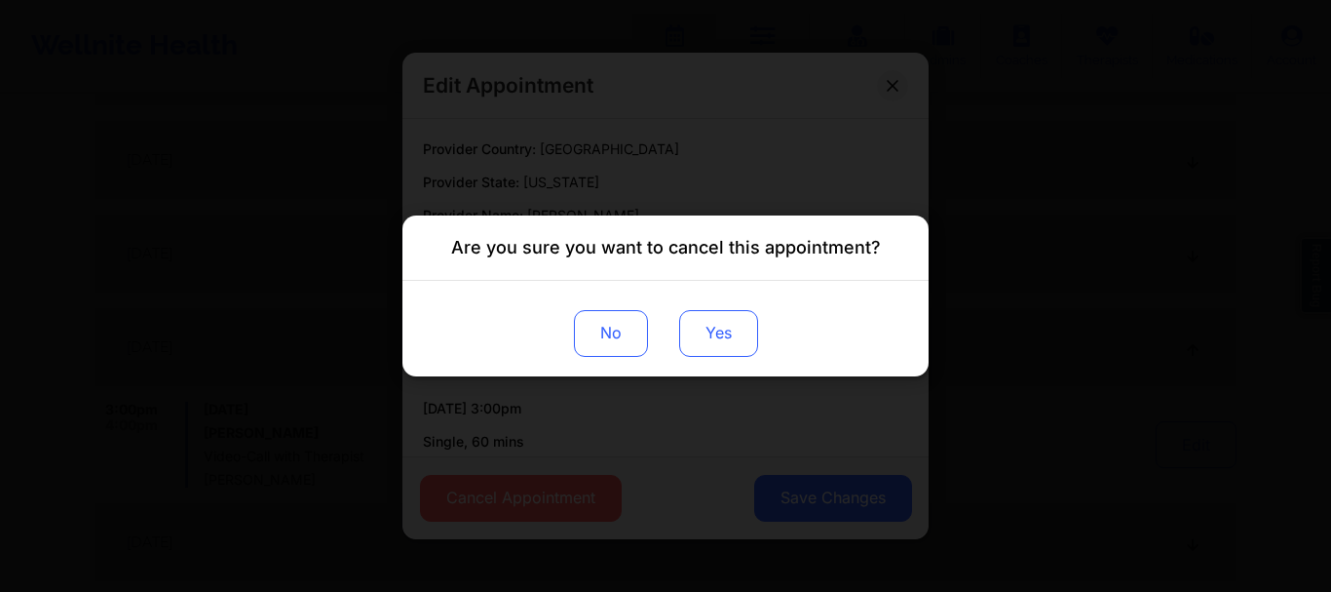
click at [710, 334] on button "Yes" at bounding box center [718, 333] width 79 height 47
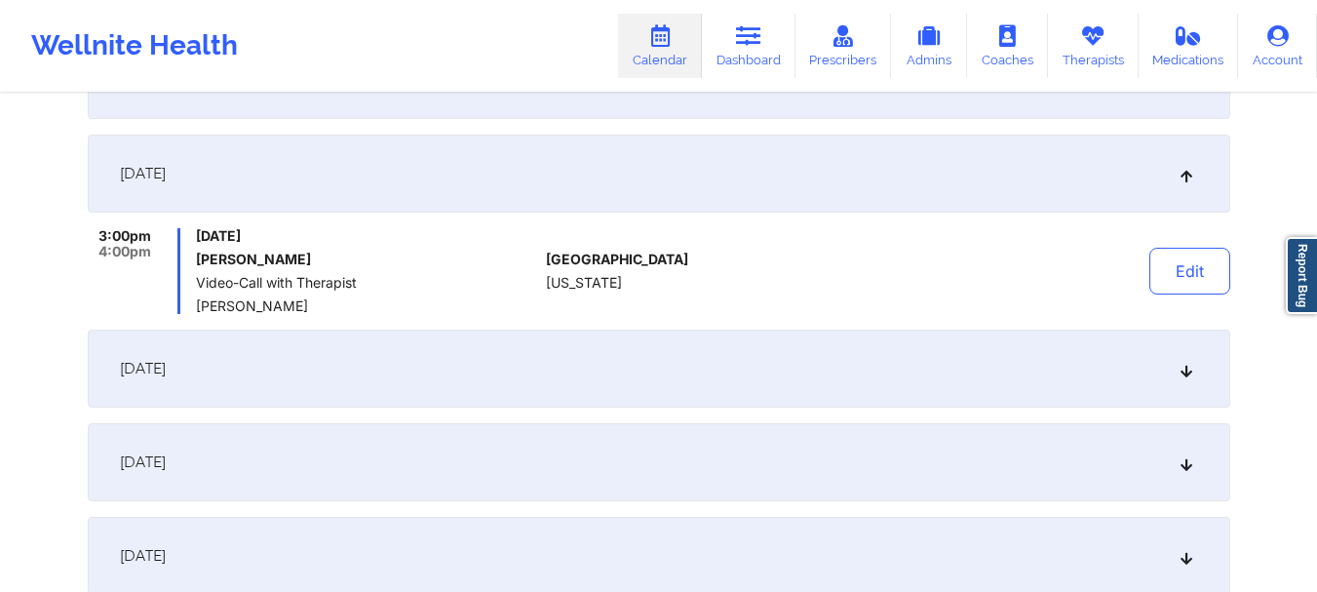
scroll to position [2820, 0]
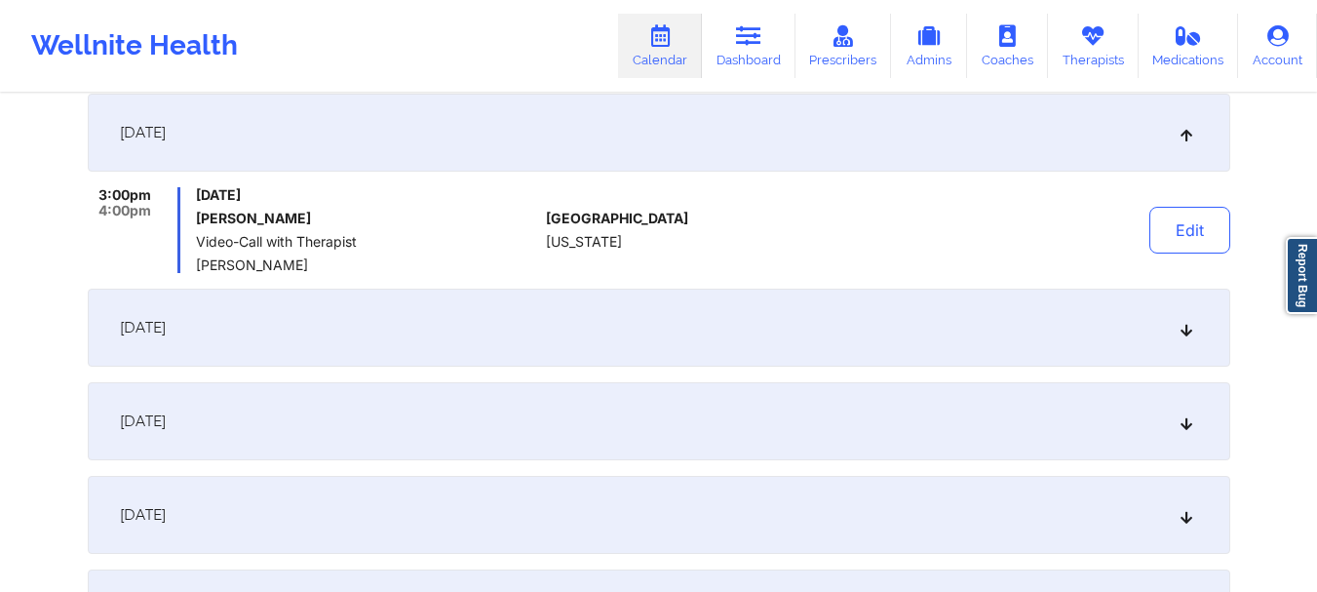
click at [1175, 329] on div "December 29, 2025" at bounding box center [659, 327] width 1142 height 78
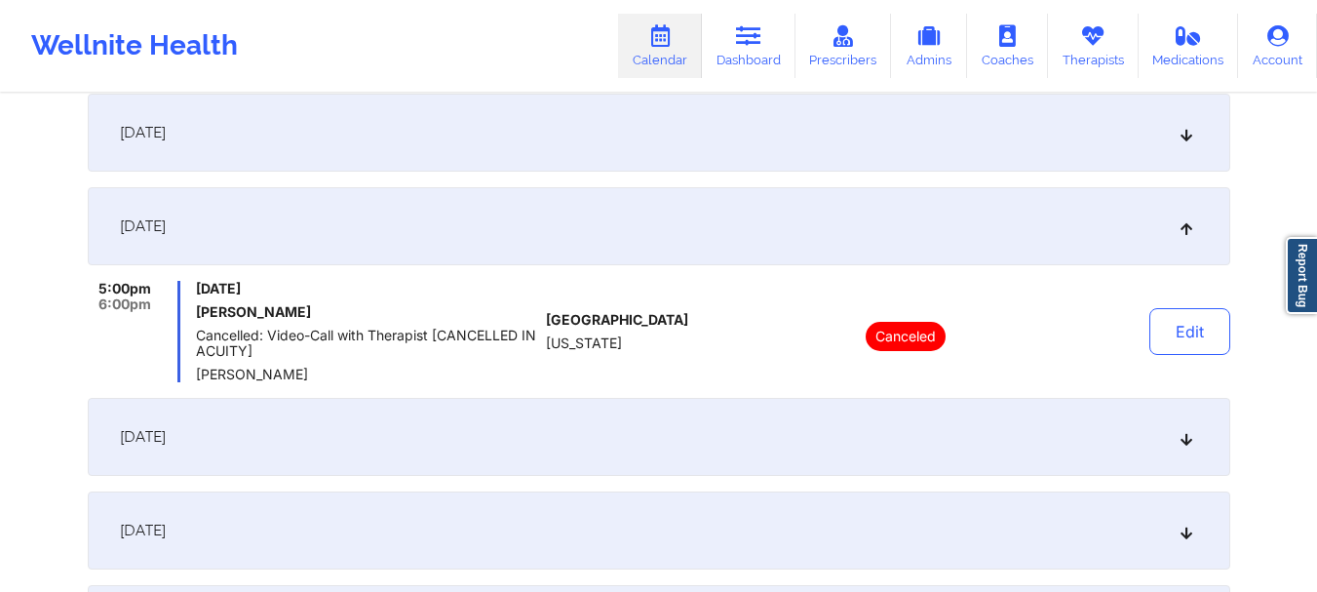
click at [1186, 438] on icon at bounding box center [1185, 437] width 17 height 14
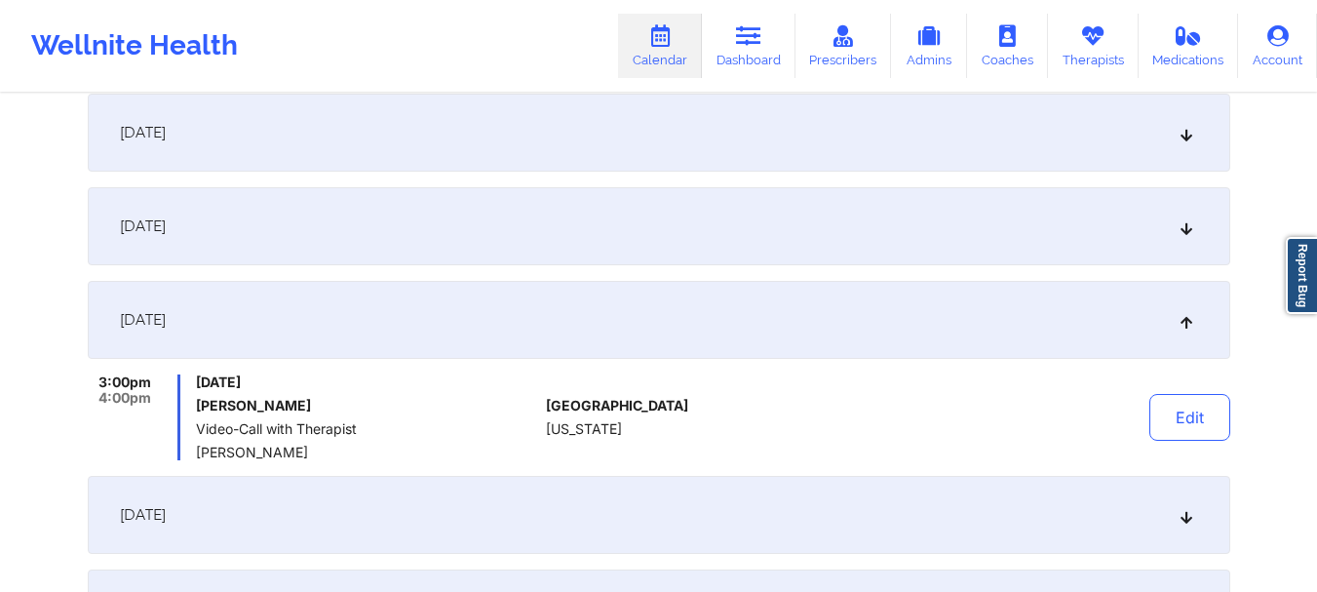
scroll to position [3004, 0]
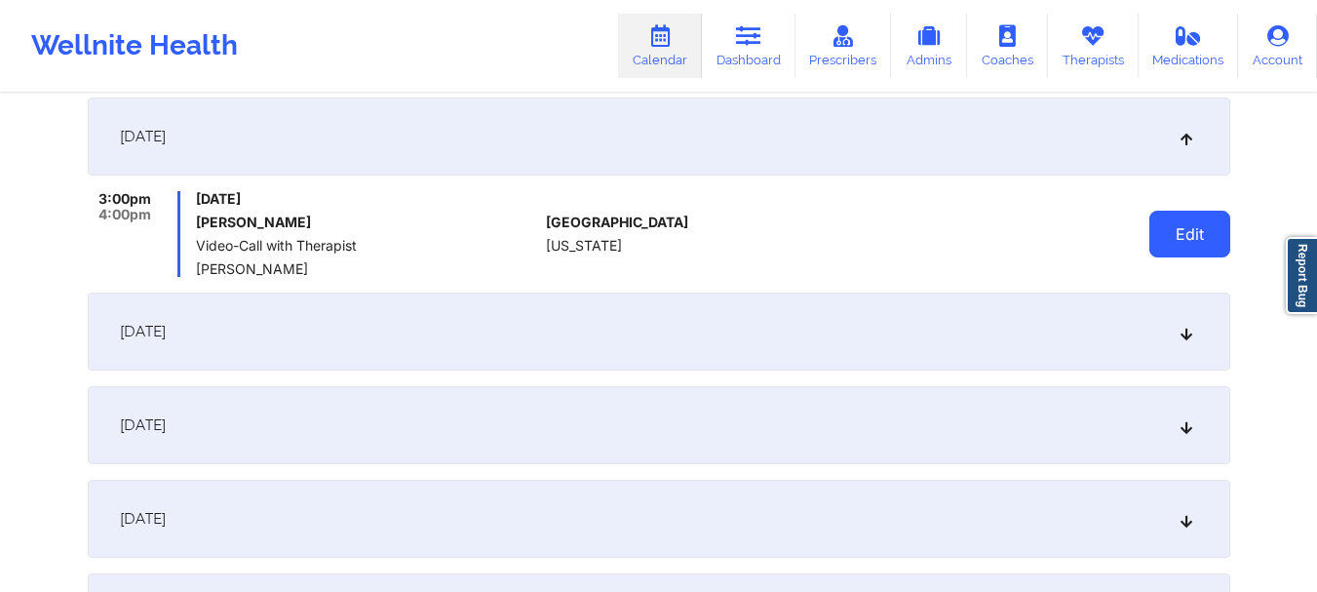
click at [1200, 240] on button "Edit" at bounding box center [1189, 234] width 81 height 47
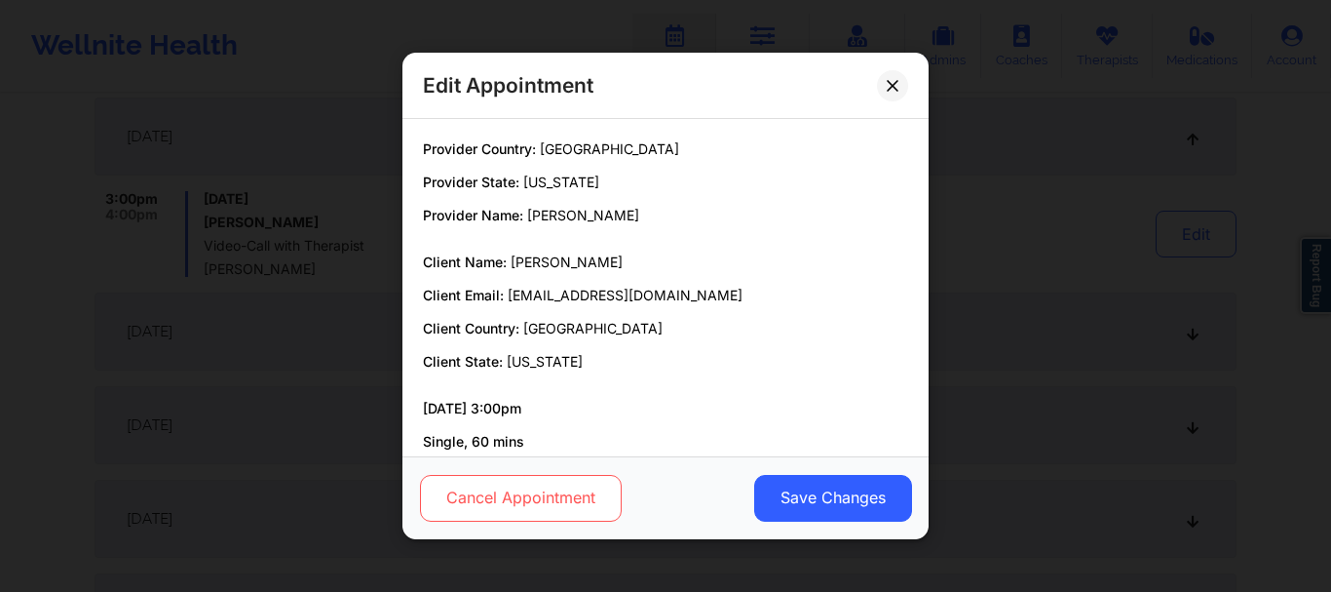
click at [530, 507] on button "Cancel Appointment" at bounding box center [521, 498] width 202 height 47
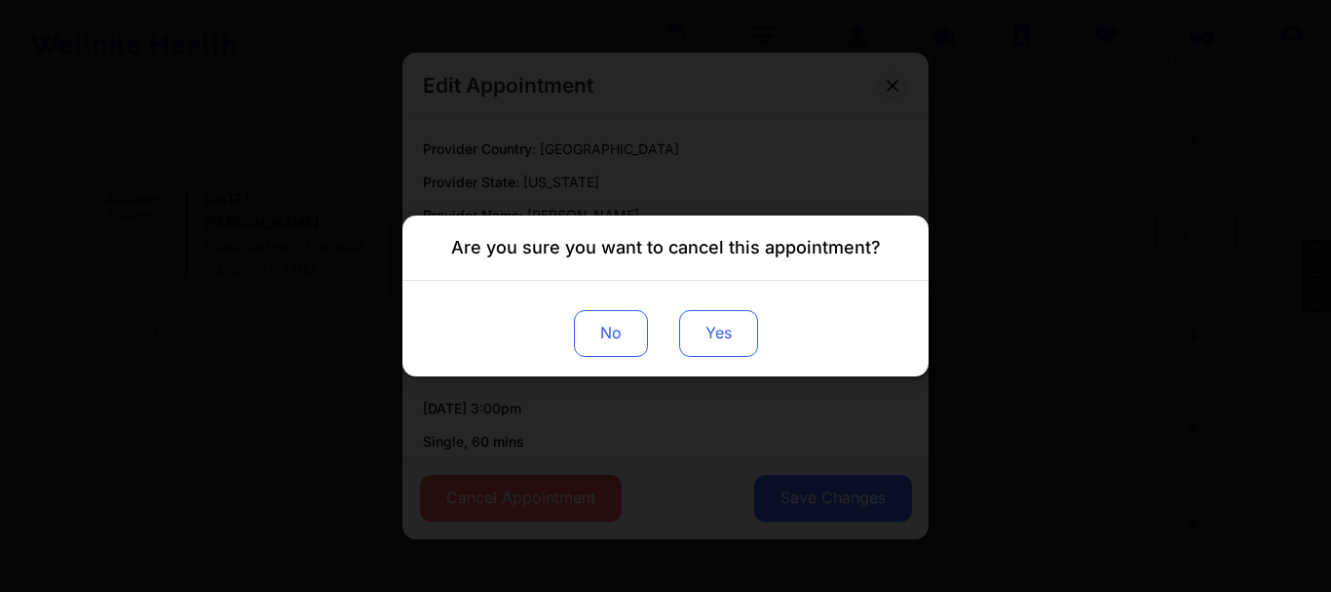
click at [728, 341] on button "Yes" at bounding box center [718, 333] width 79 height 47
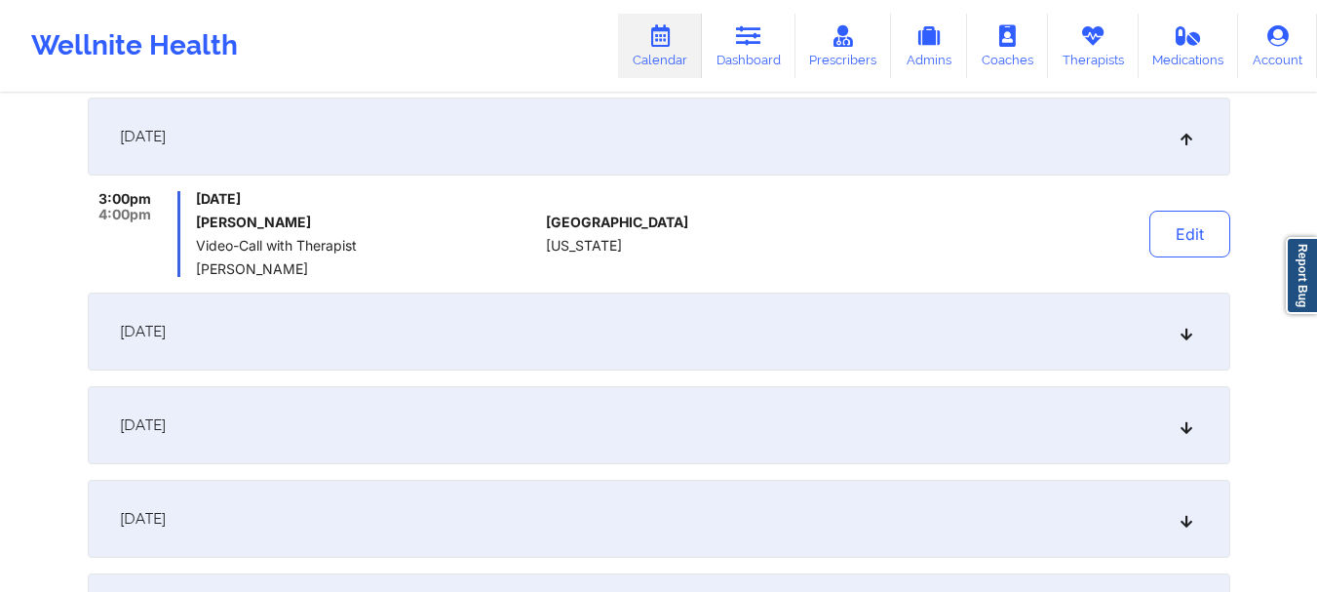
click at [1190, 337] on icon at bounding box center [1185, 332] width 17 height 14
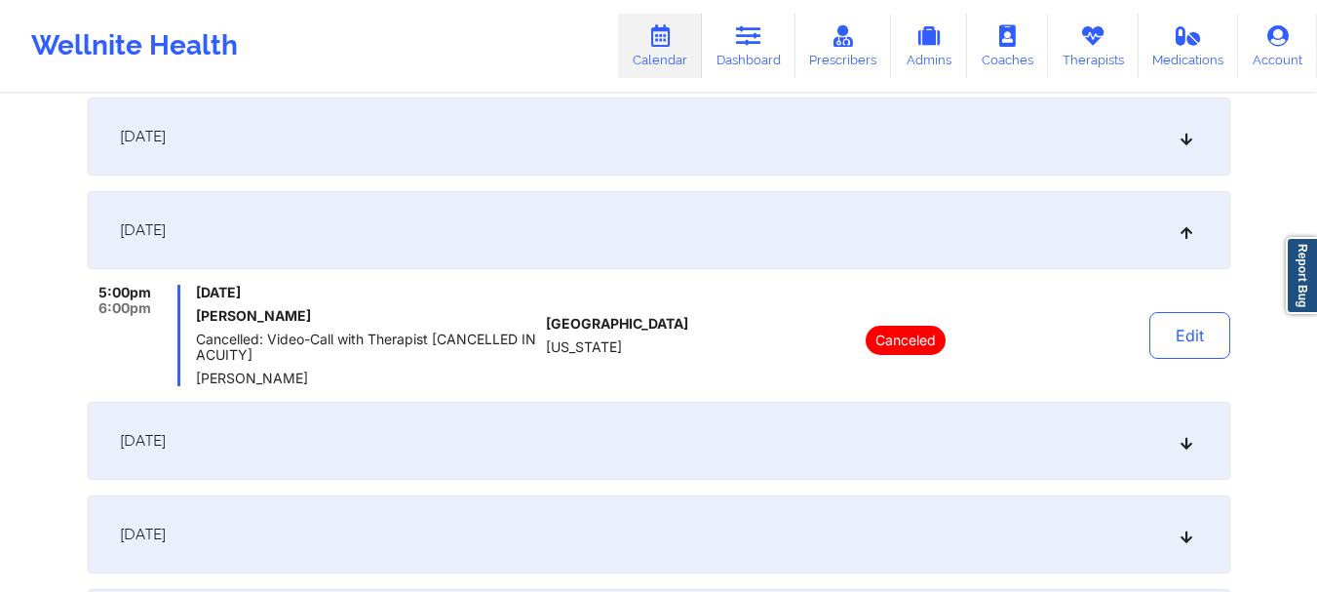
click at [1181, 442] on icon at bounding box center [1185, 441] width 17 height 14
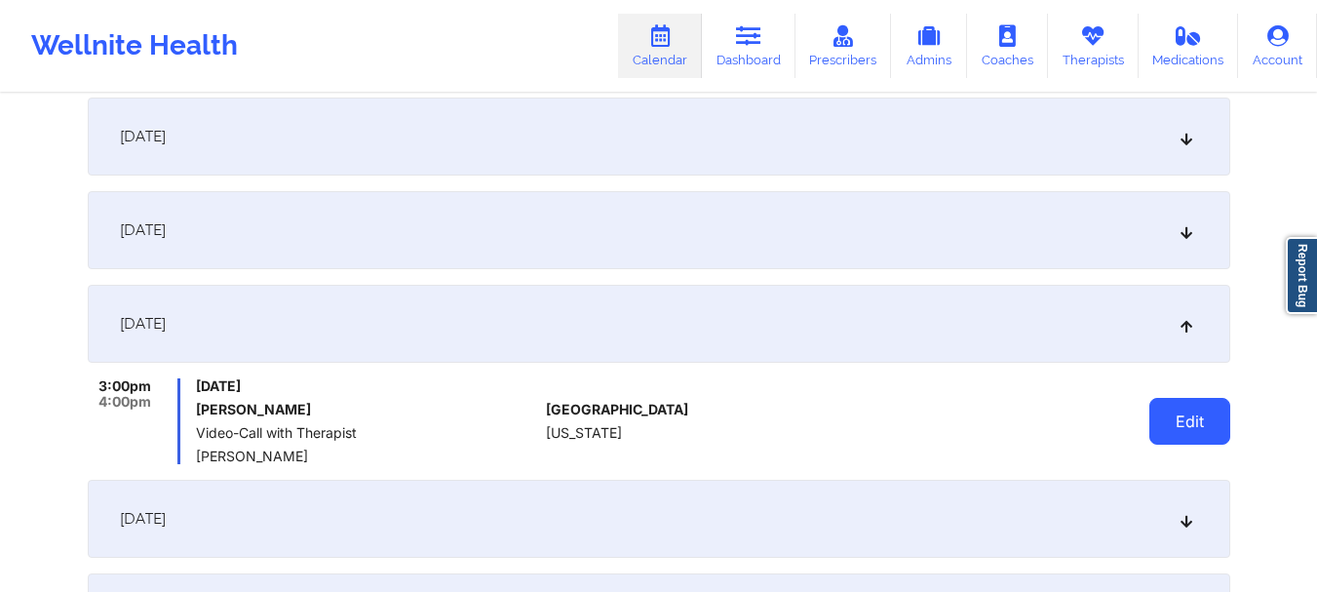
click at [1186, 411] on button "Edit" at bounding box center [1189, 421] width 81 height 47
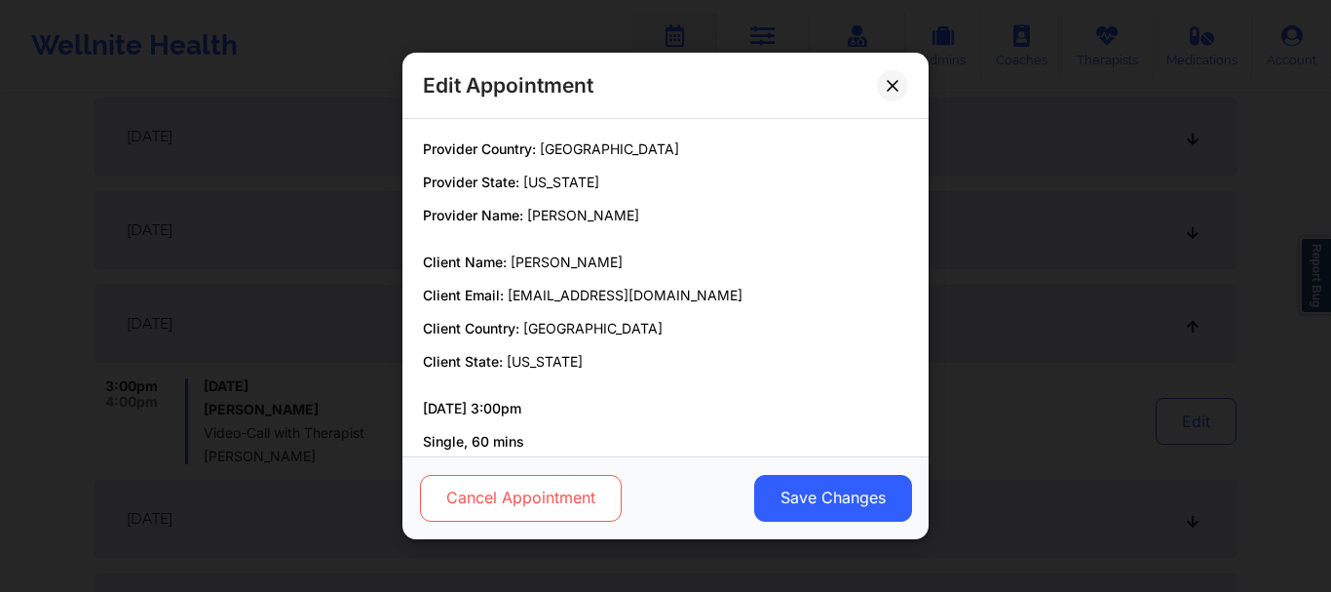
click at [450, 501] on button "Cancel Appointment" at bounding box center [521, 498] width 202 height 47
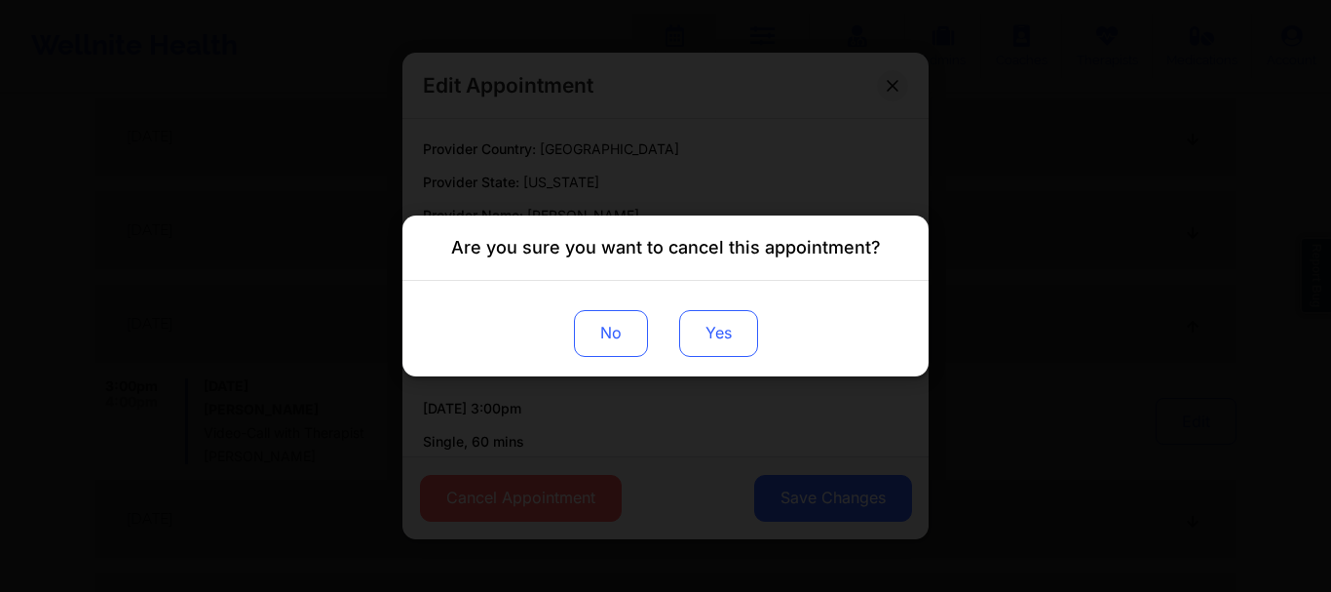
click at [725, 341] on button "Yes" at bounding box center [718, 333] width 79 height 47
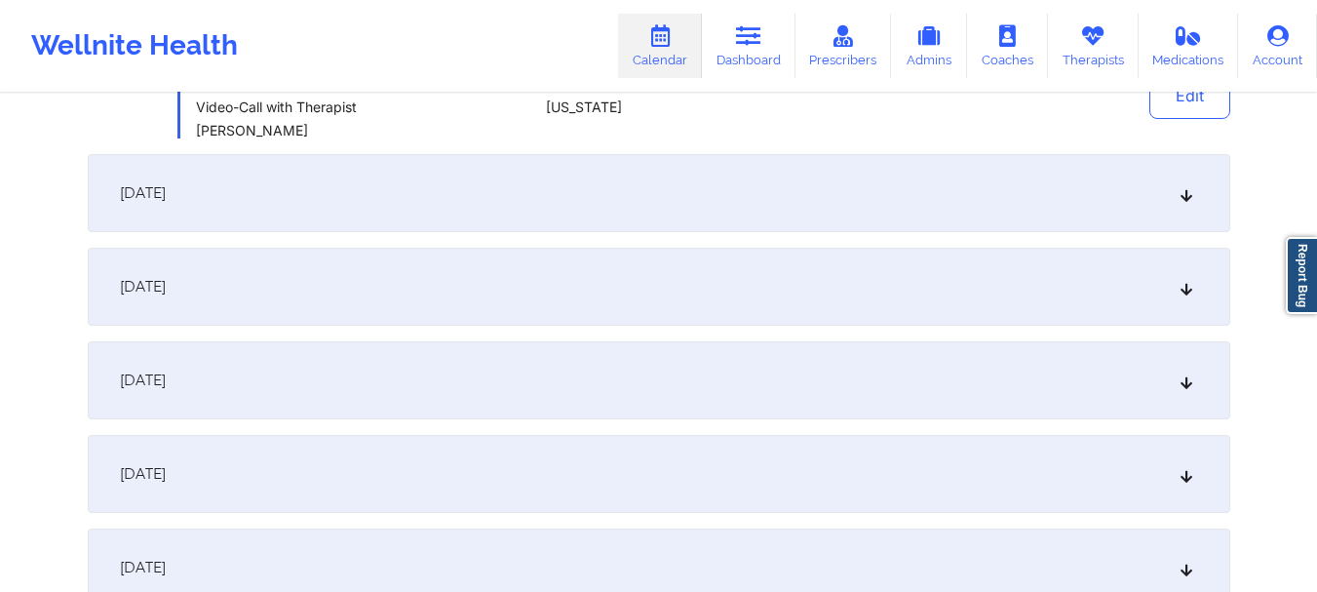
scroll to position [3370, 0]
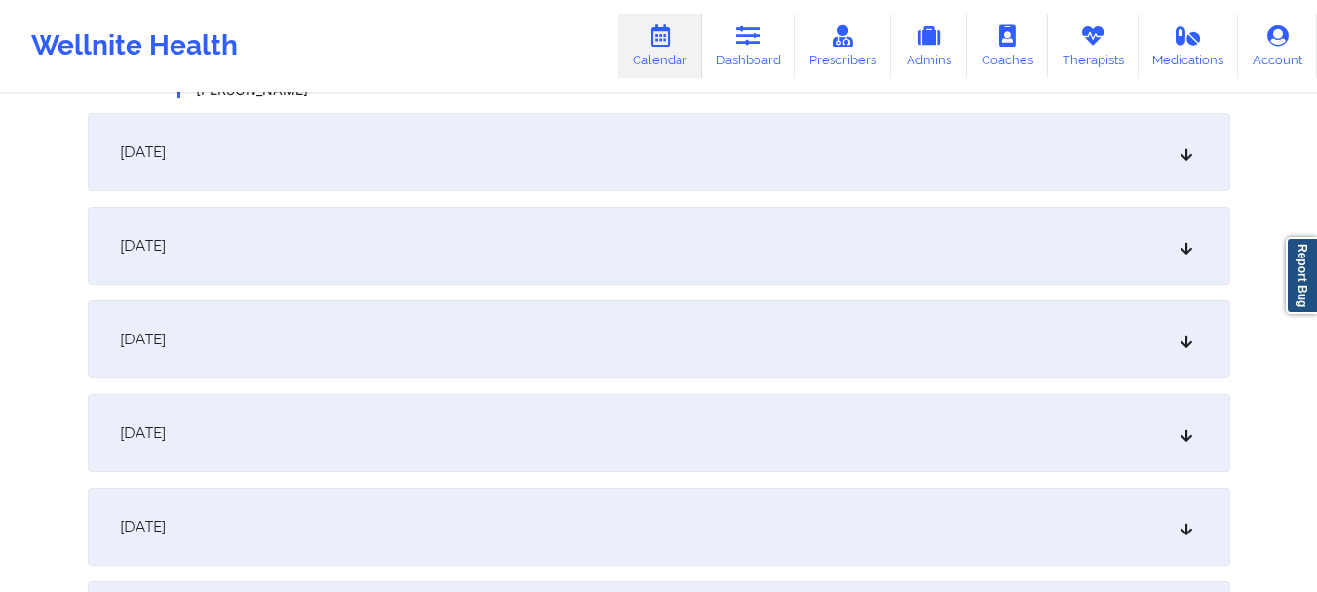
click at [1189, 156] on icon at bounding box center [1185, 152] width 17 height 14
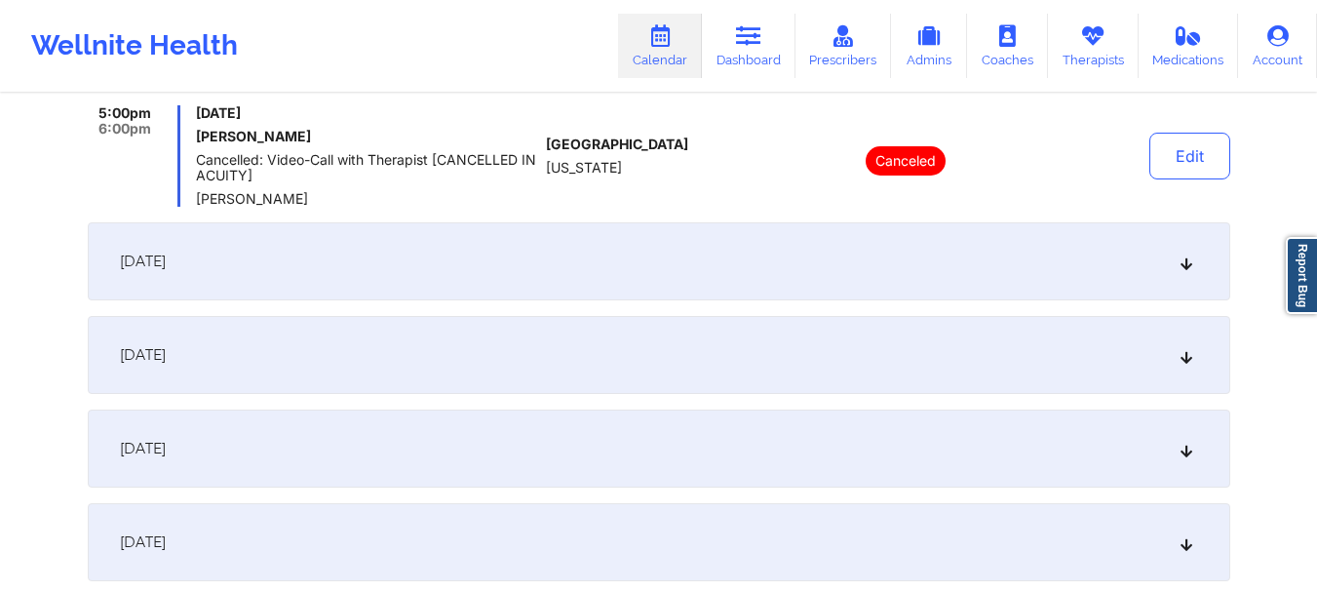
click at [1182, 253] on div "January 18, 2026" at bounding box center [659, 261] width 1142 height 78
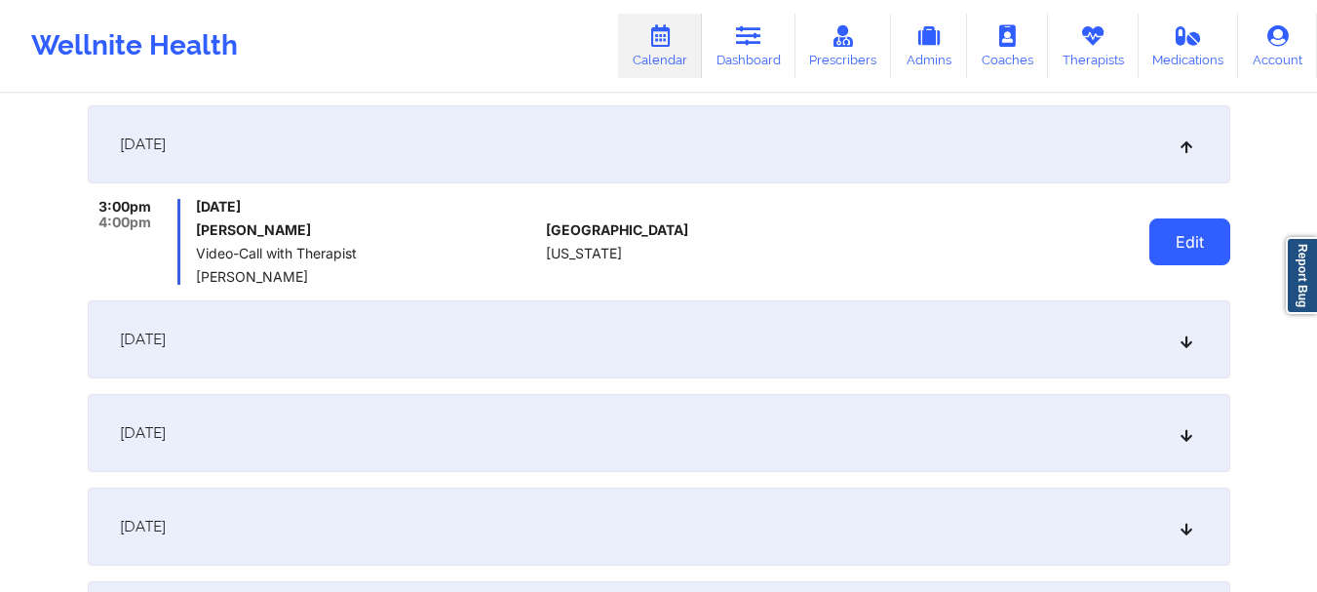
click at [1178, 247] on button "Edit" at bounding box center [1189, 241] width 81 height 47
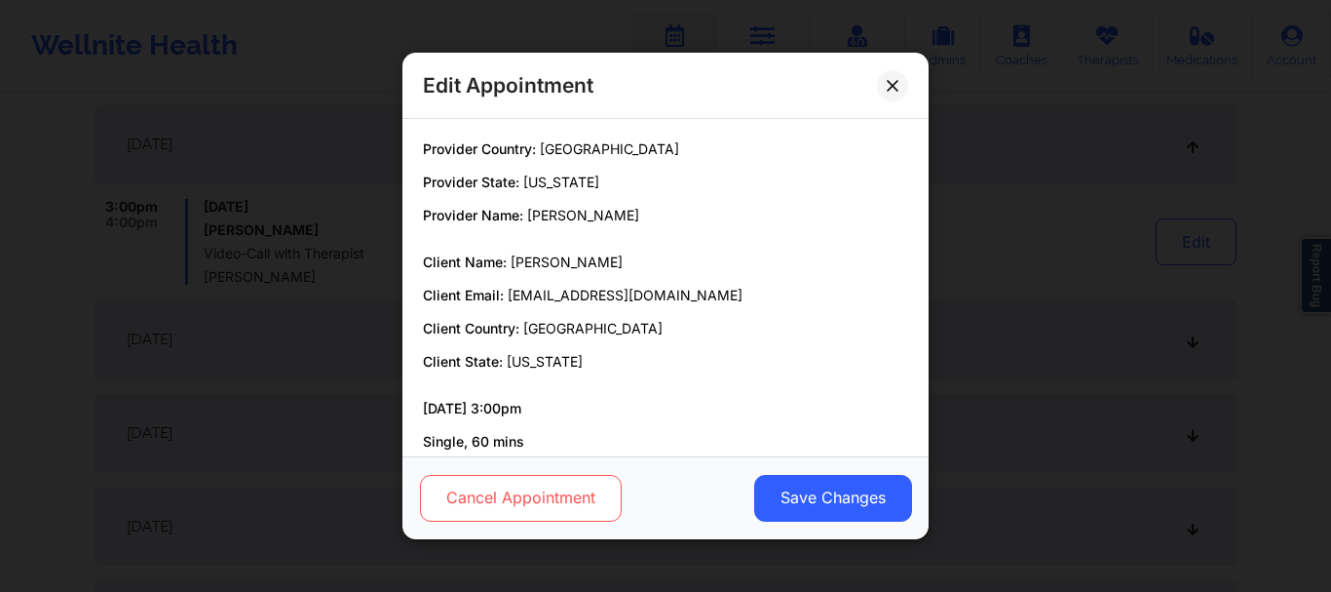
click at [498, 486] on button "Cancel Appointment" at bounding box center [521, 498] width 202 height 47
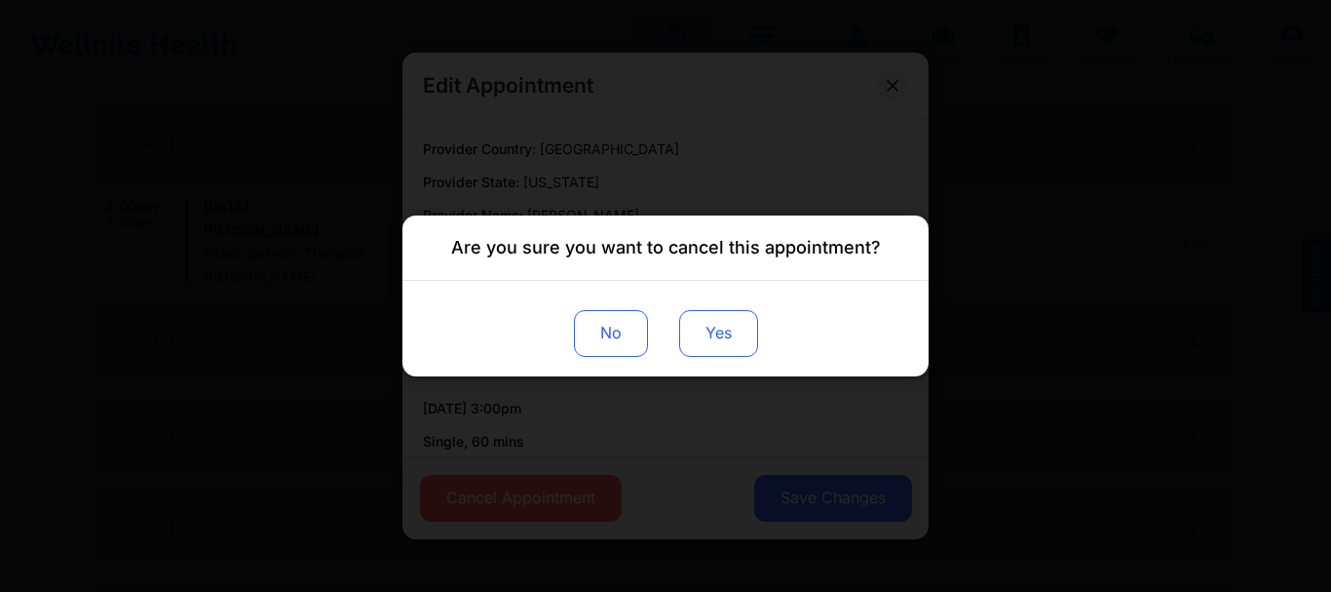
click at [707, 332] on button "Yes" at bounding box center [718, 333] width 79 height 47
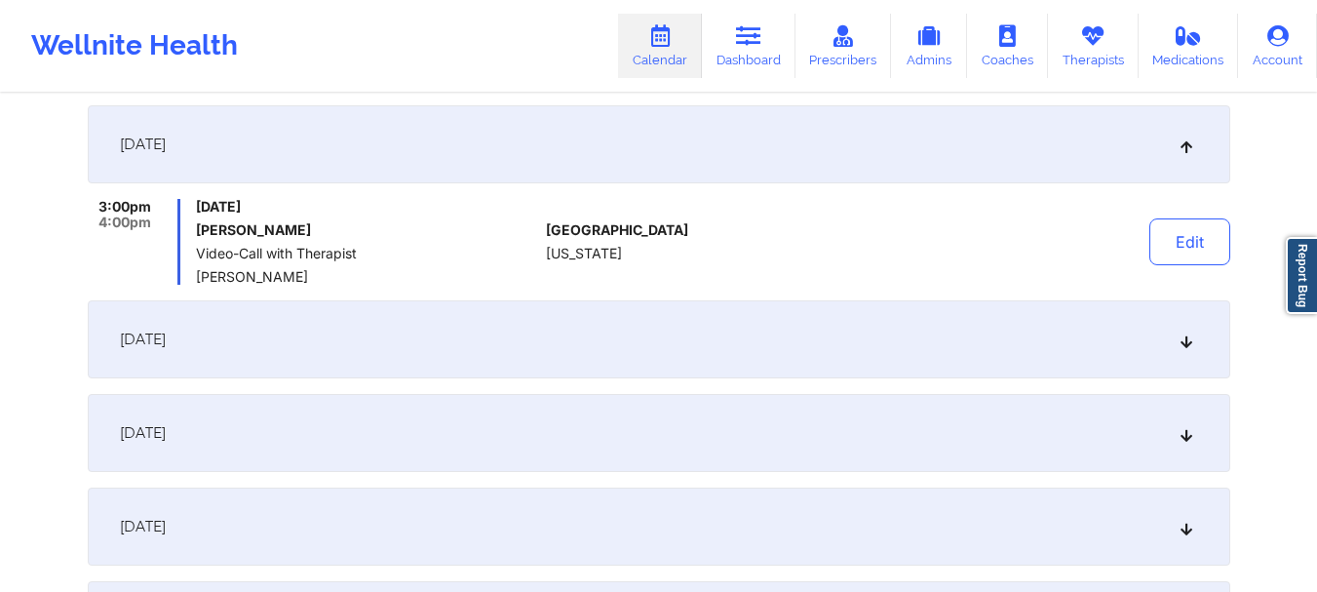
click at [1182, 325] on div "January 19, 2026" at bounding box center [659, 339] width 1142 height 78
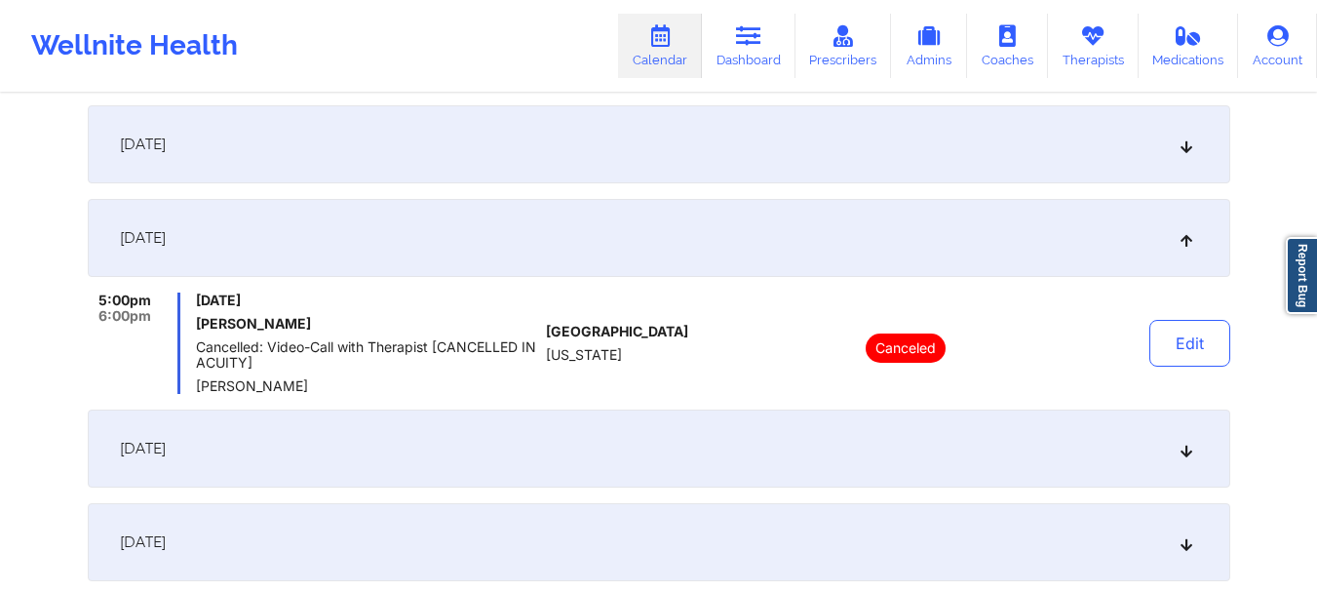
click at [1180, 451] on icon at bounding box center [1185, 448] width 17 height 14
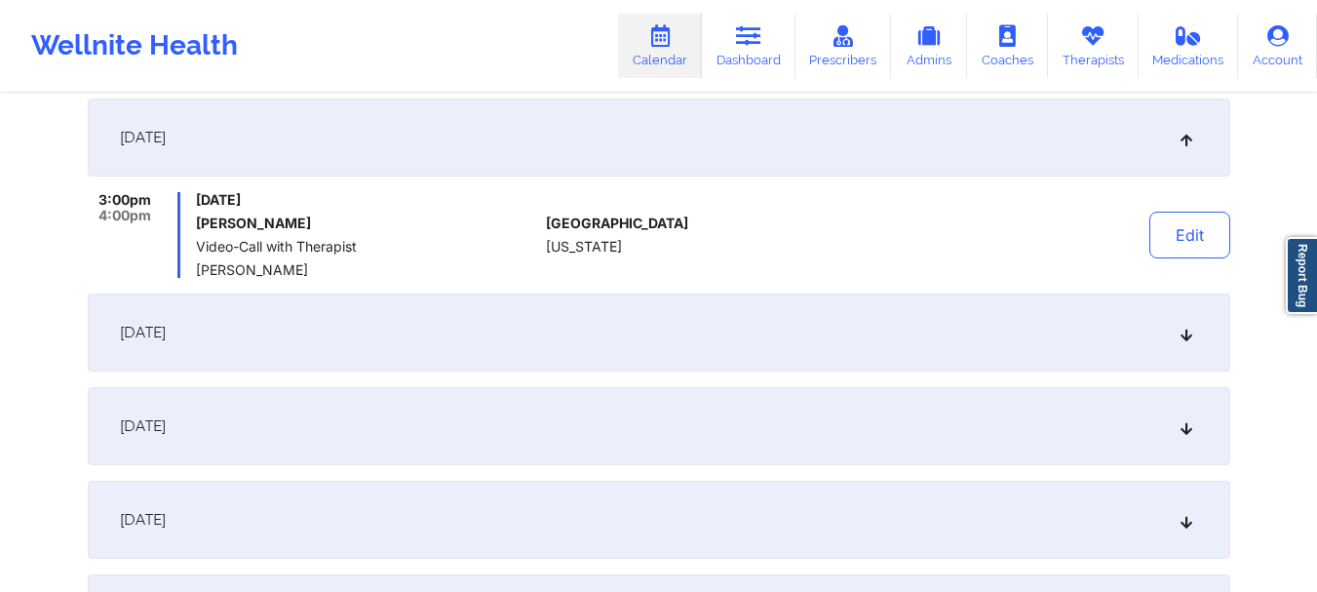
scroll to position [3615, 0]
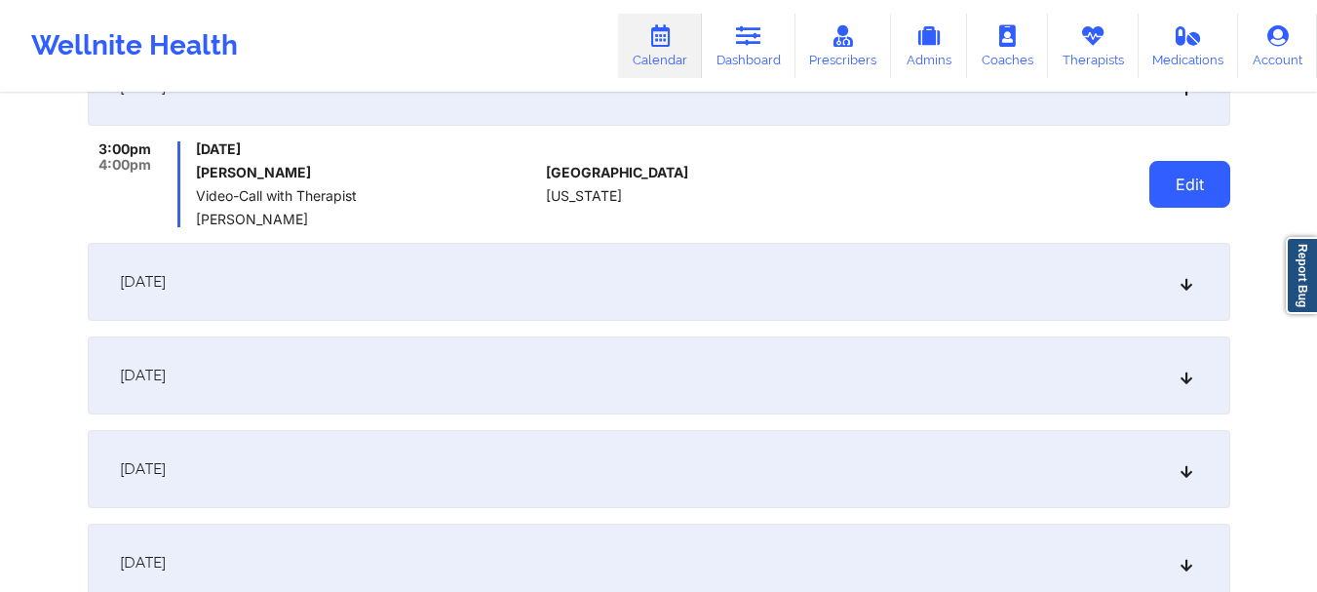
click at [1203, 191] on button "Edit" at bounding box center [1189, 184] width 81 height 47
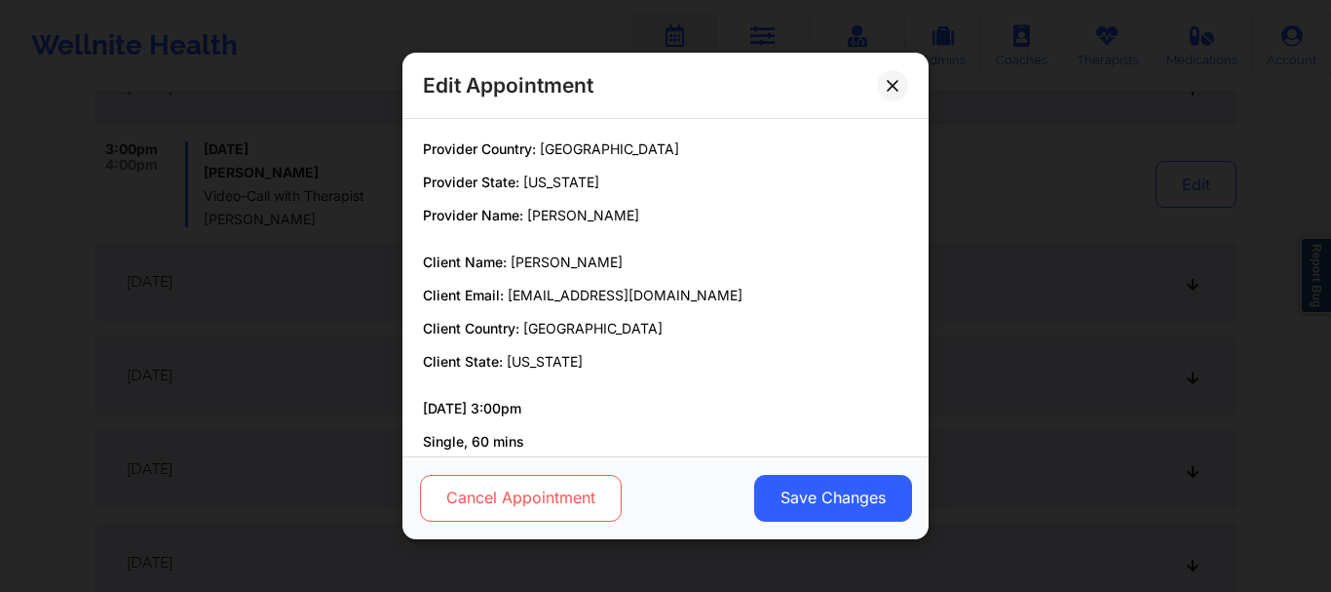
click at [540, 494] on button "Cancel Appointment" at bounding box center [521, 498] width 202 height 47
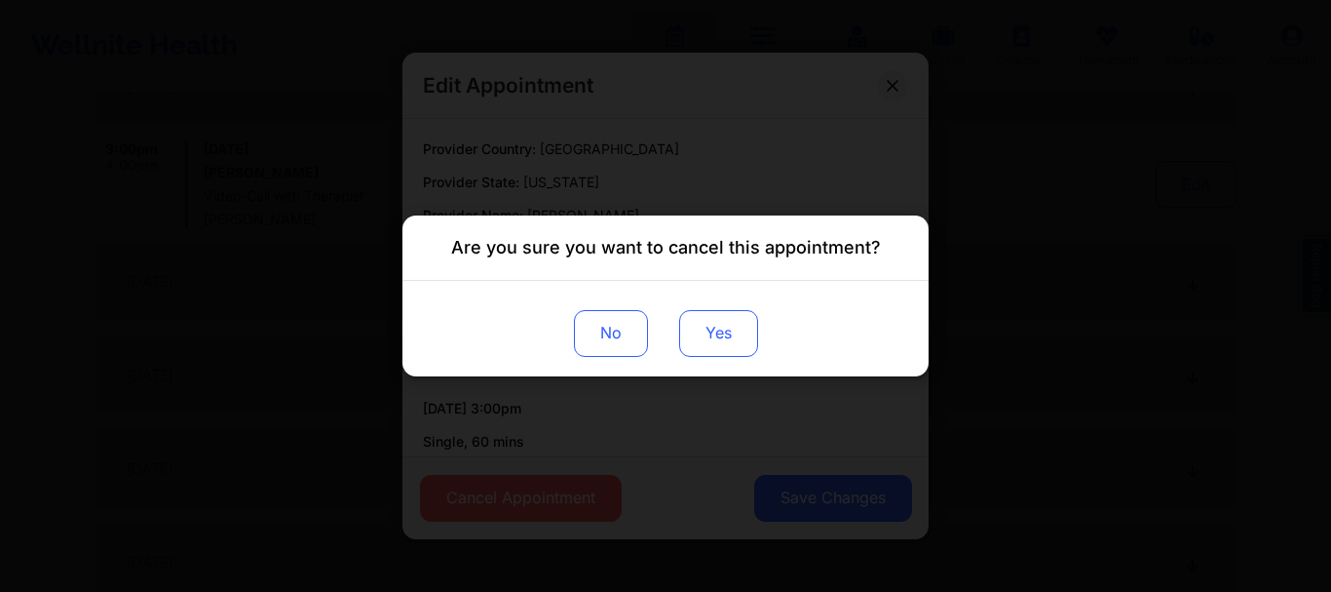
click at [729, 348] on button "Yes" at bounding box center [718, 333] width 79 height 47
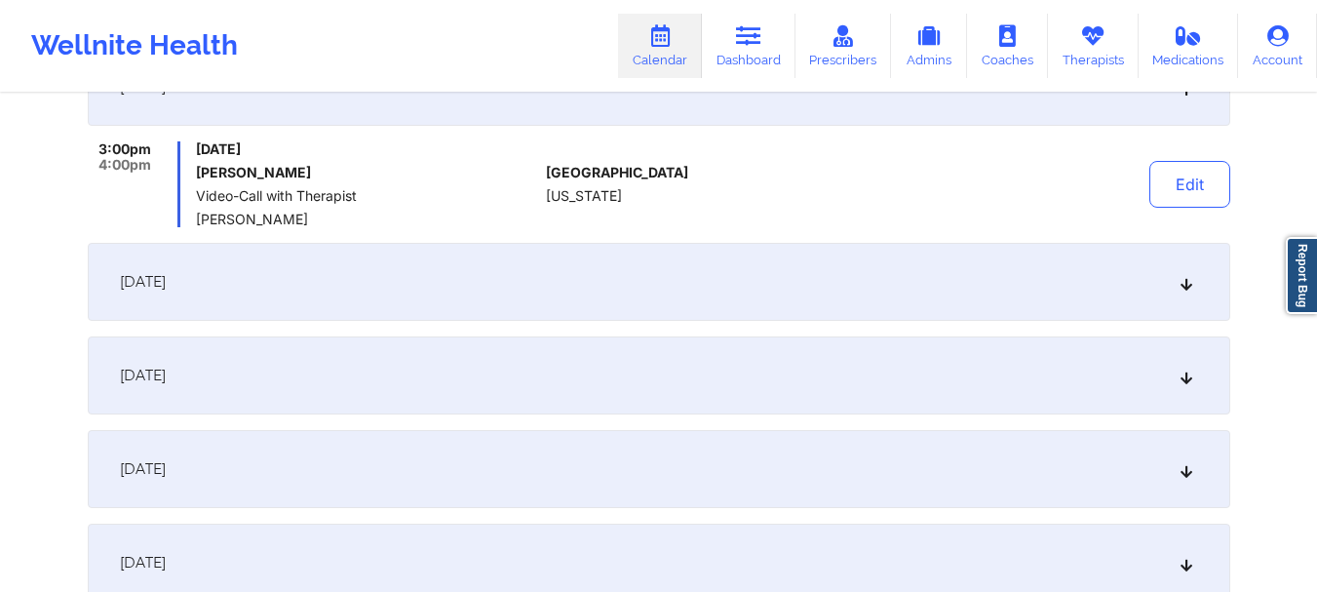
click at [1187, 292] on div "January 26, 2026" at bounding box center [659, 282] width 1142 height 78
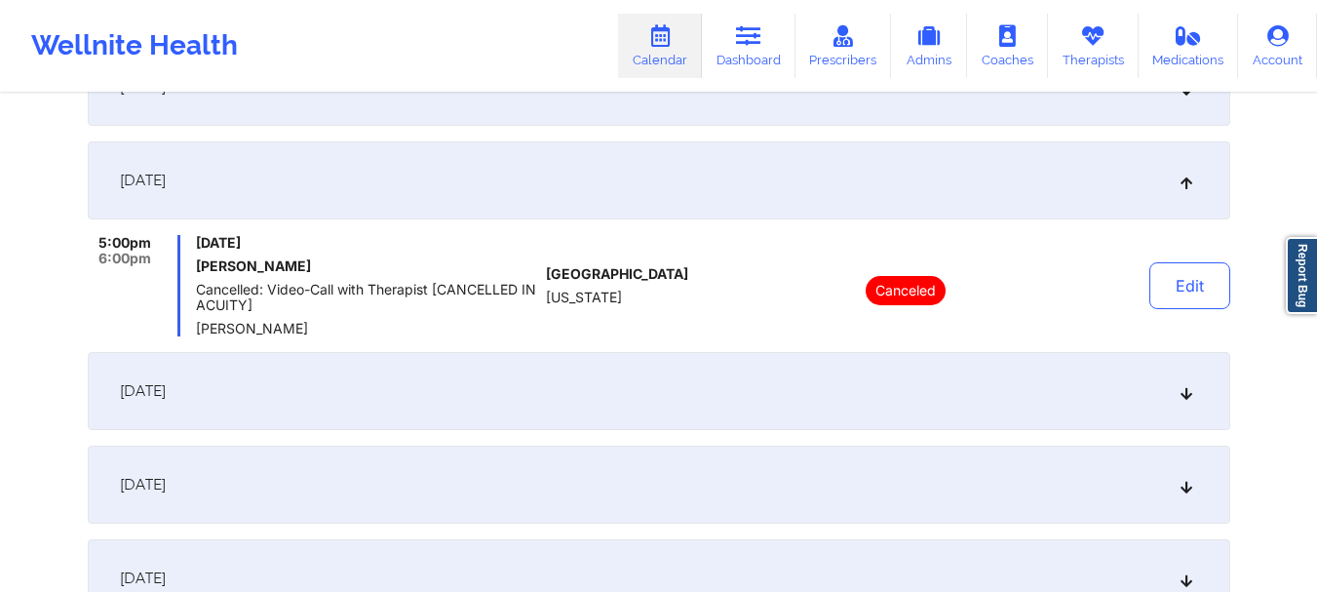
click at [1187, 391] on icon at bounding box center [1185, 391] width 17 height 14
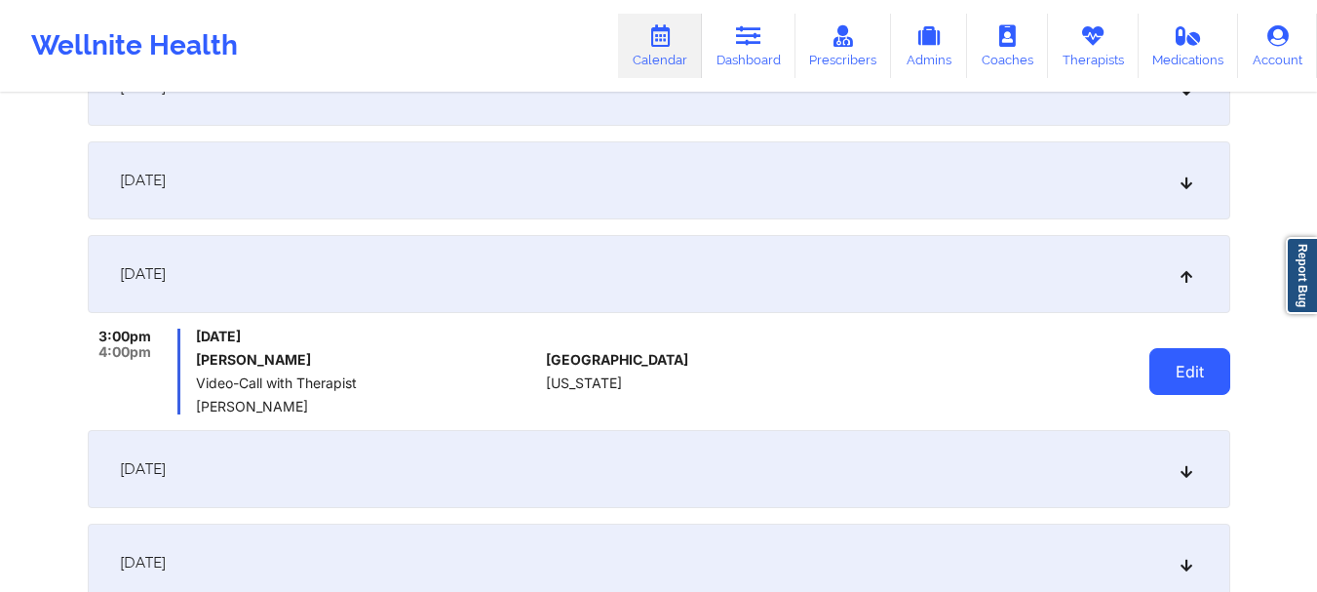
click at [1216, 371] on button "Edit" at bounding box center [1189, 371] width 81 height 47
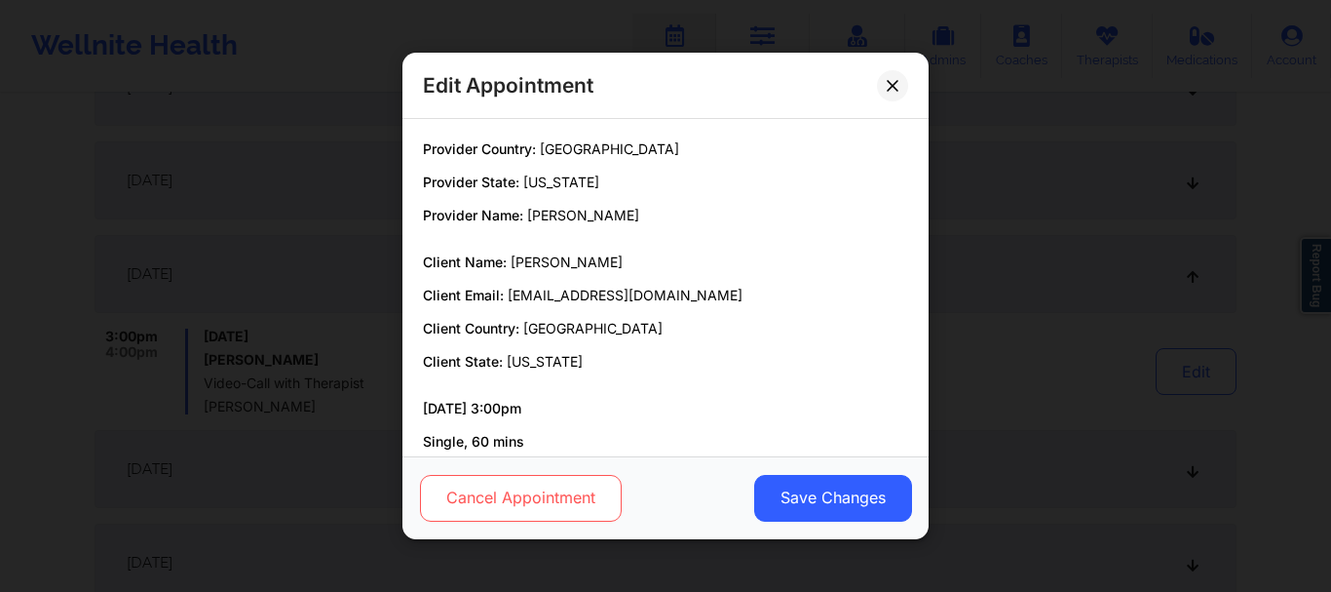
click at [514, 509] on button "Cancel Appointment" at bounding box center [521, 498] width 202 height 47
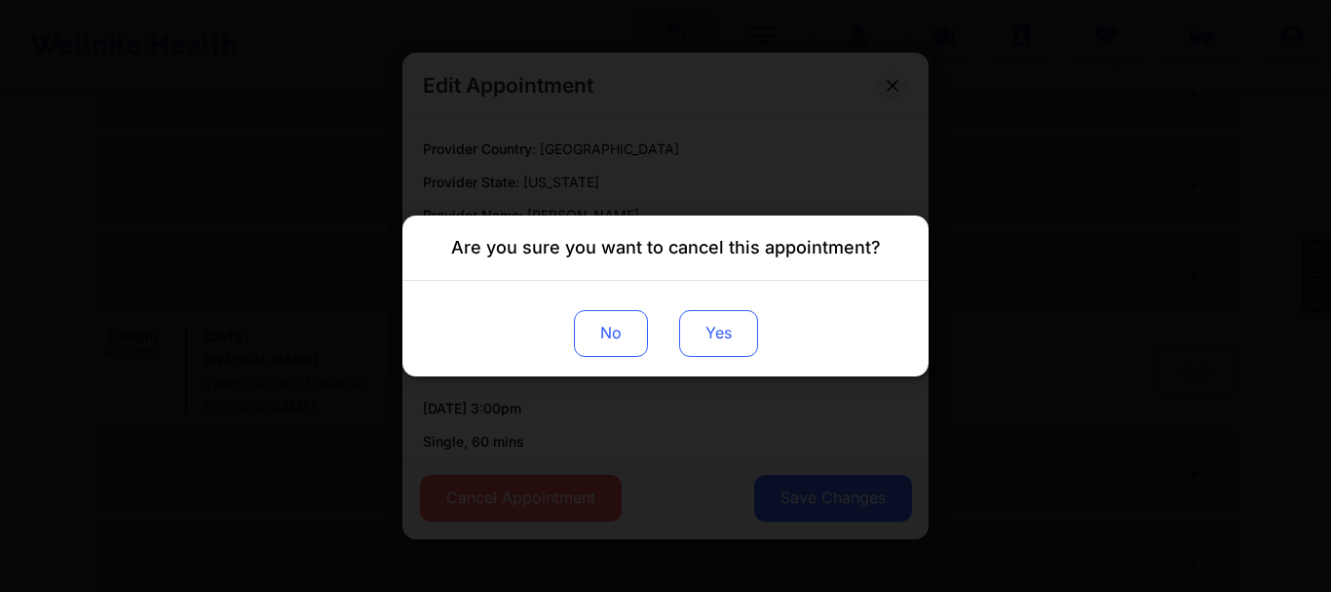
click at [722, 347] on button "Yes" at bounding box center [718, 333] width 79 height 47
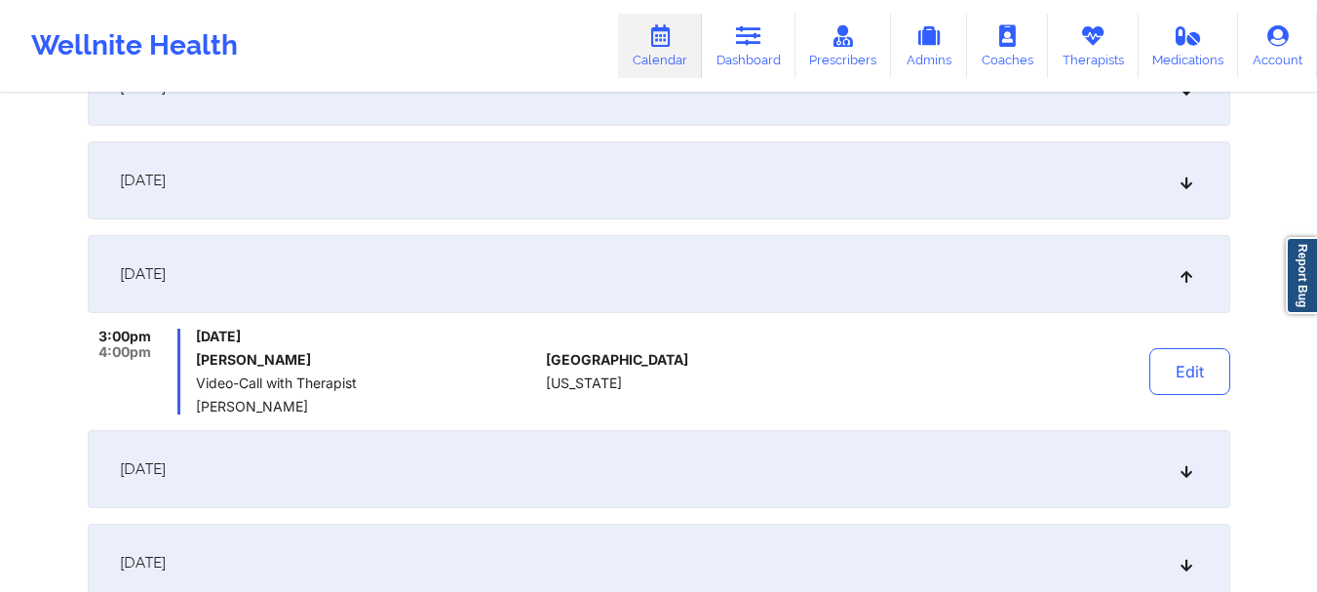
click at [1183, 475] on icon at bounding box center [1185, 469] width 17 height 14
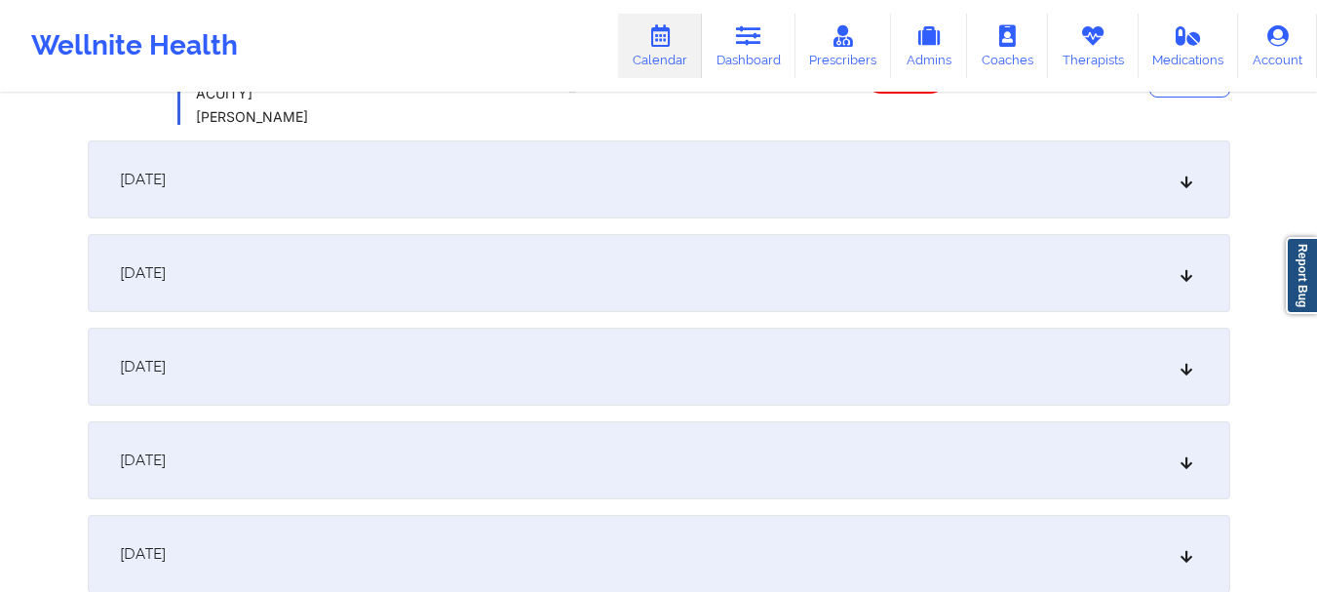
scroll to position [4024, 0]
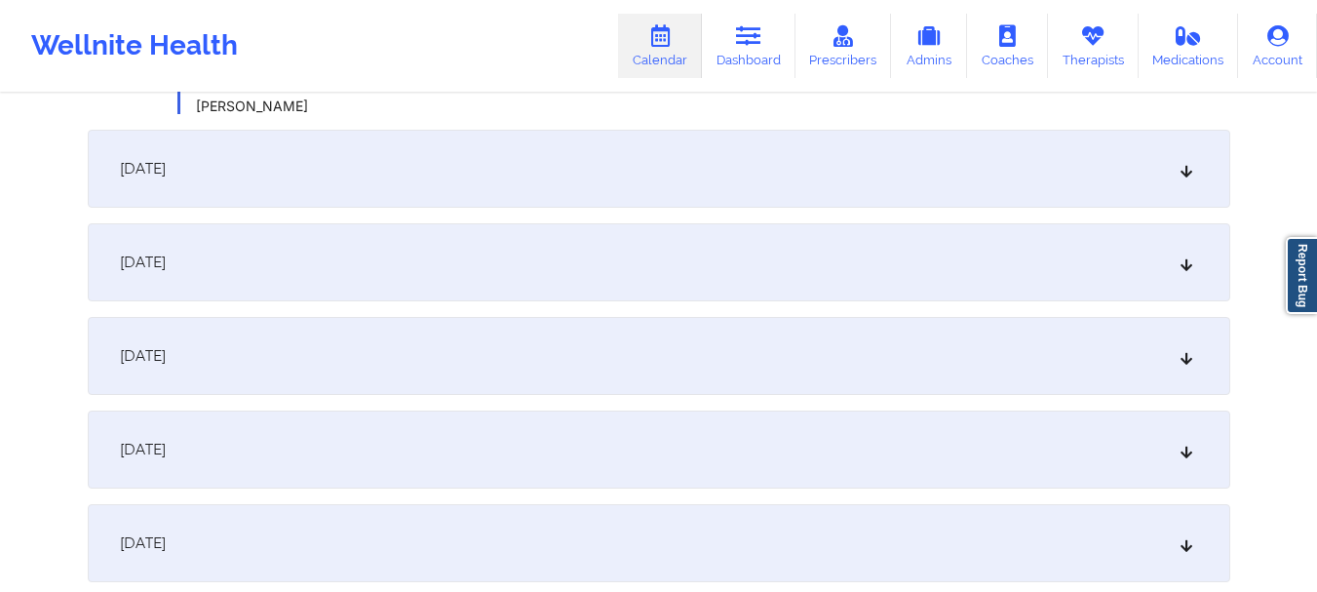
click at [1187, 164] on icon at bounding box center [1185, 169] width 17 height 14
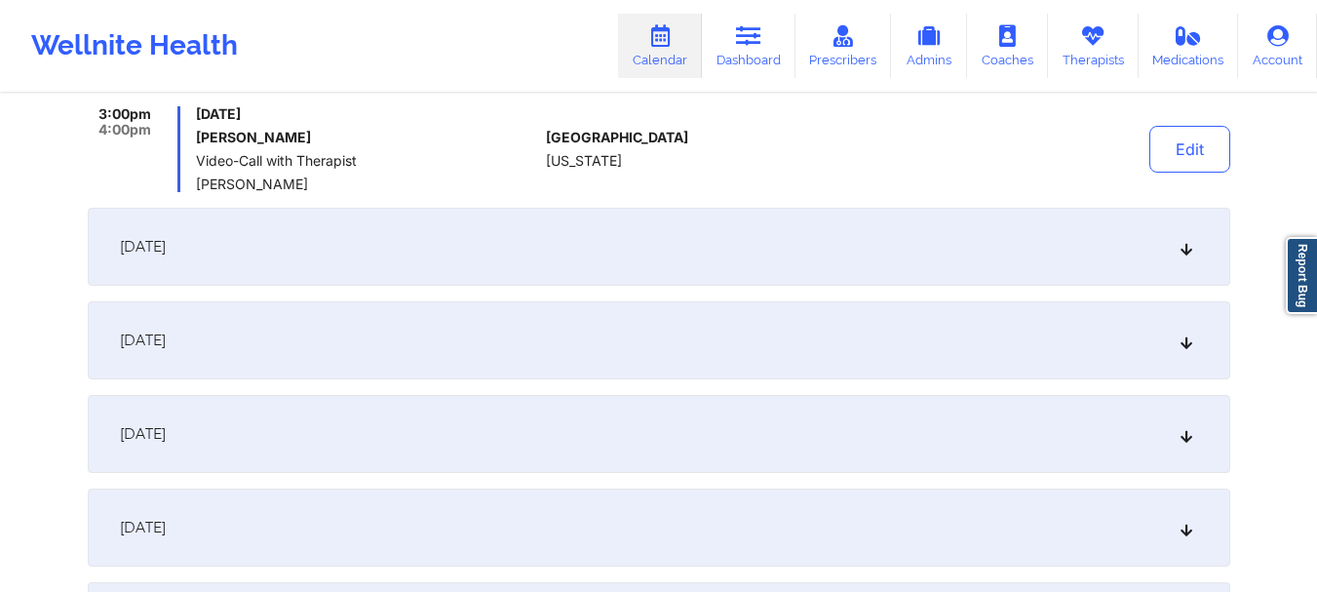
click at [1141, 159] on div "Edit" at bounding box center [1139, 149] width 180 height 86
click at [1168, 156] on button "Edit" at bounding box center [1189, 149] width 81 height 47
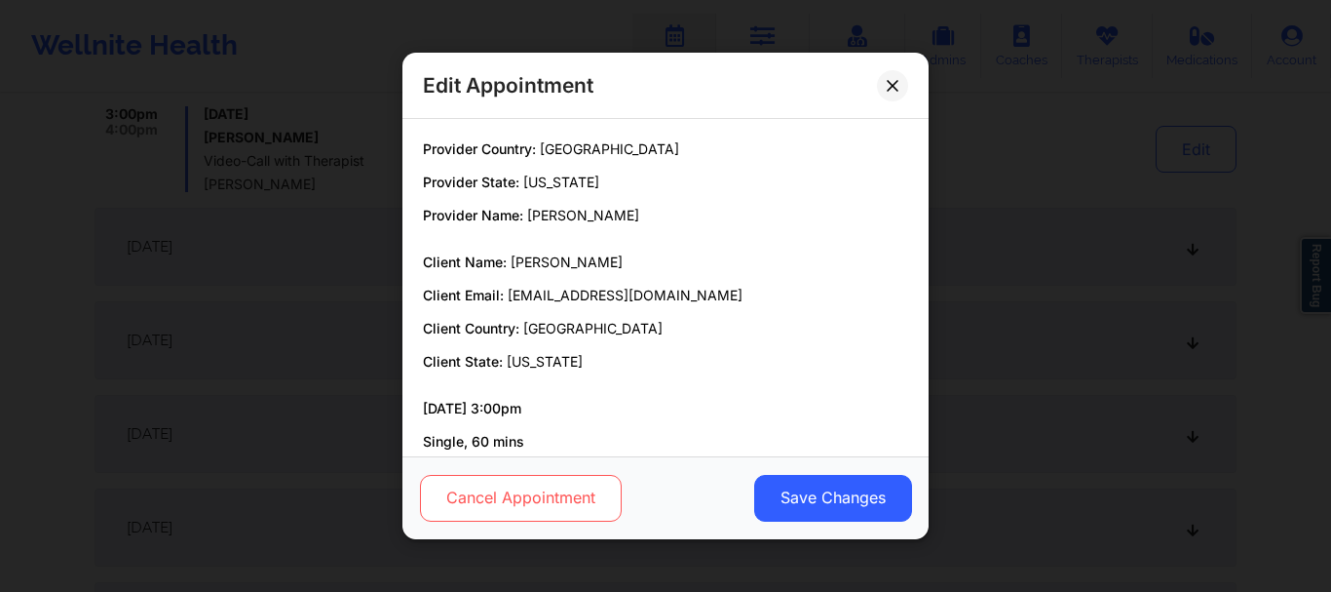
click at [551, 504] on button "Cancel Appointment" at bounding box center [521, 498] width 202 height 47
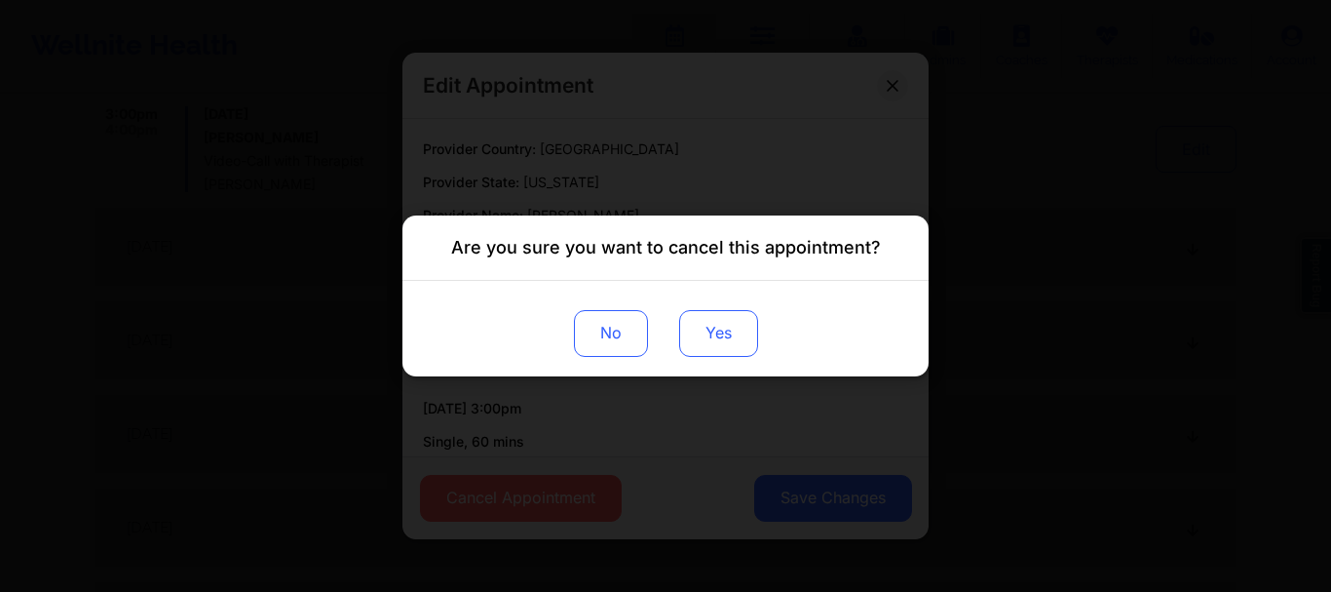
click at [701, 335] on button "Yes" at bounding box center [718, 333] width 79 height 47
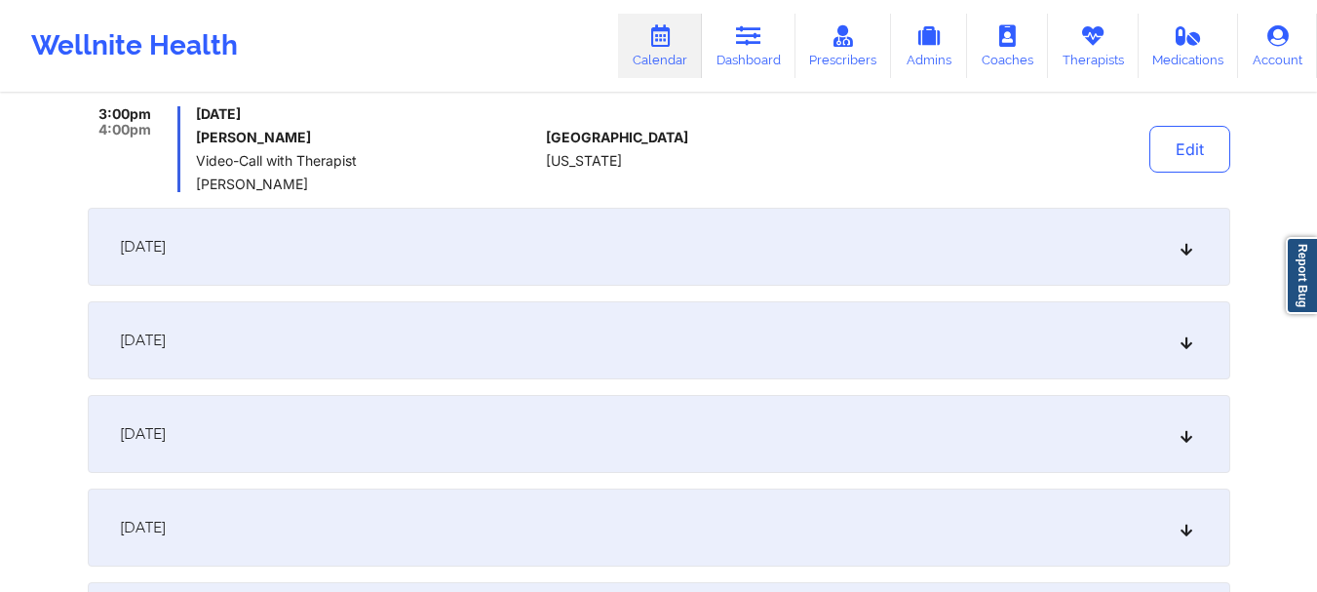
click at [1184, 250] on icon at bounding box center [1185, 247] width 17 height 14
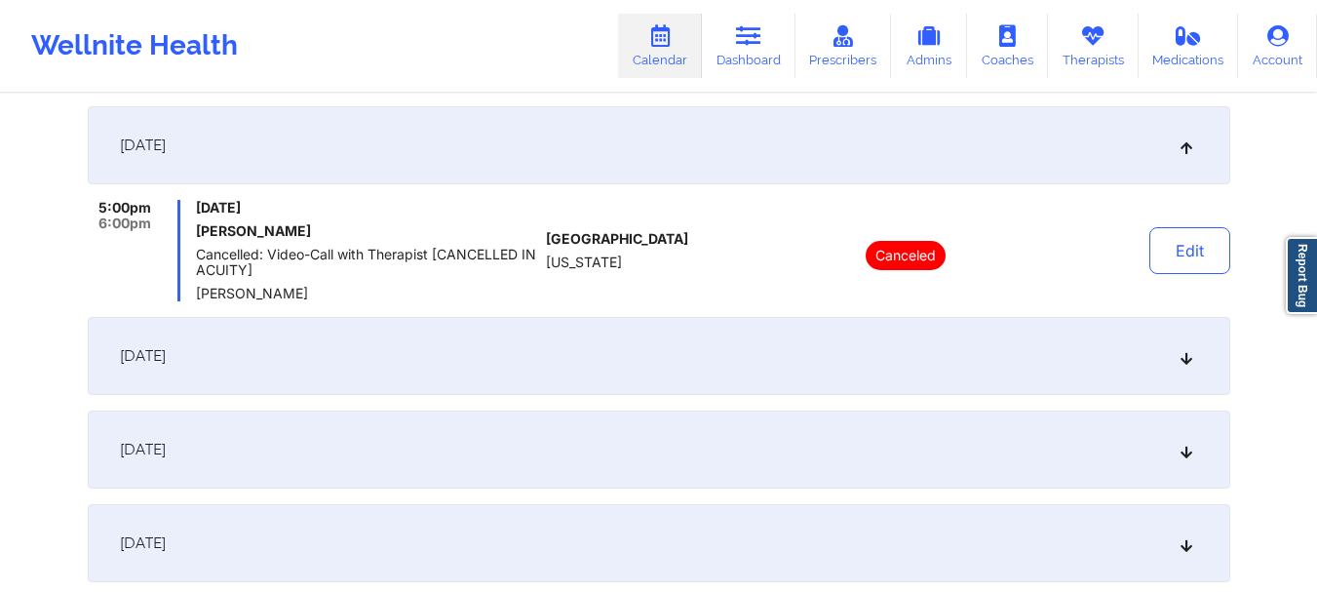
click at [1188, 152] on icon at bounding box center [1185, 145] width 17 height 14
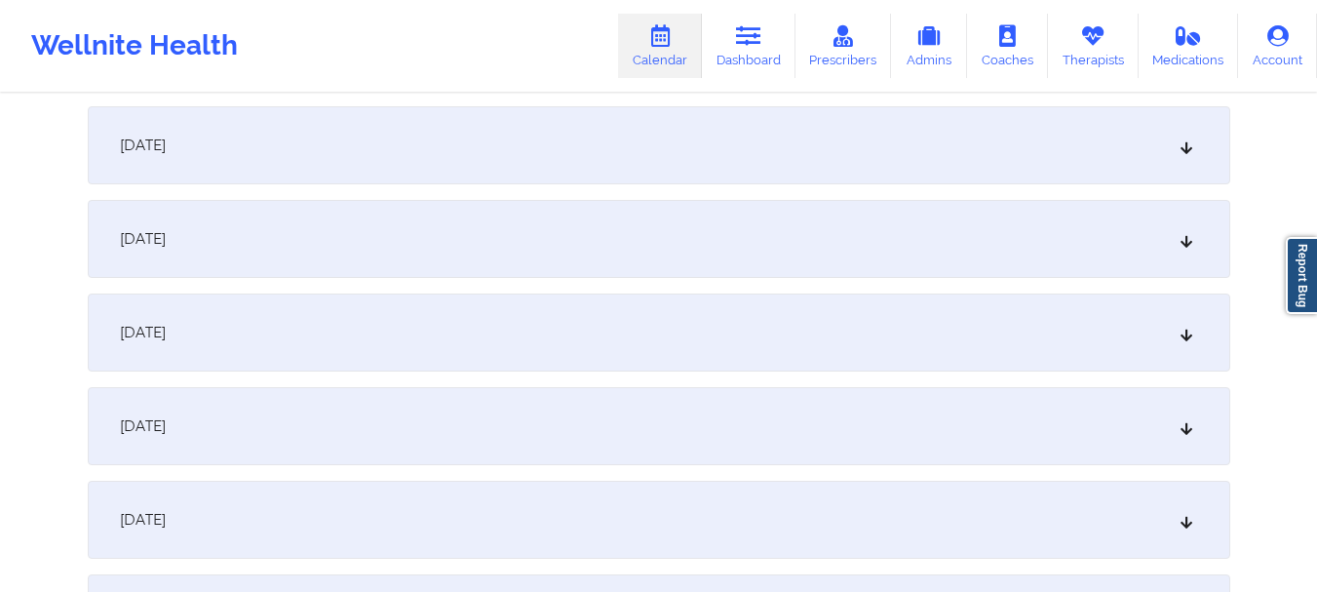
click at [1187, 228] on div "February 15, 2026" at bounding box center [659, 239] width 1142 height 78
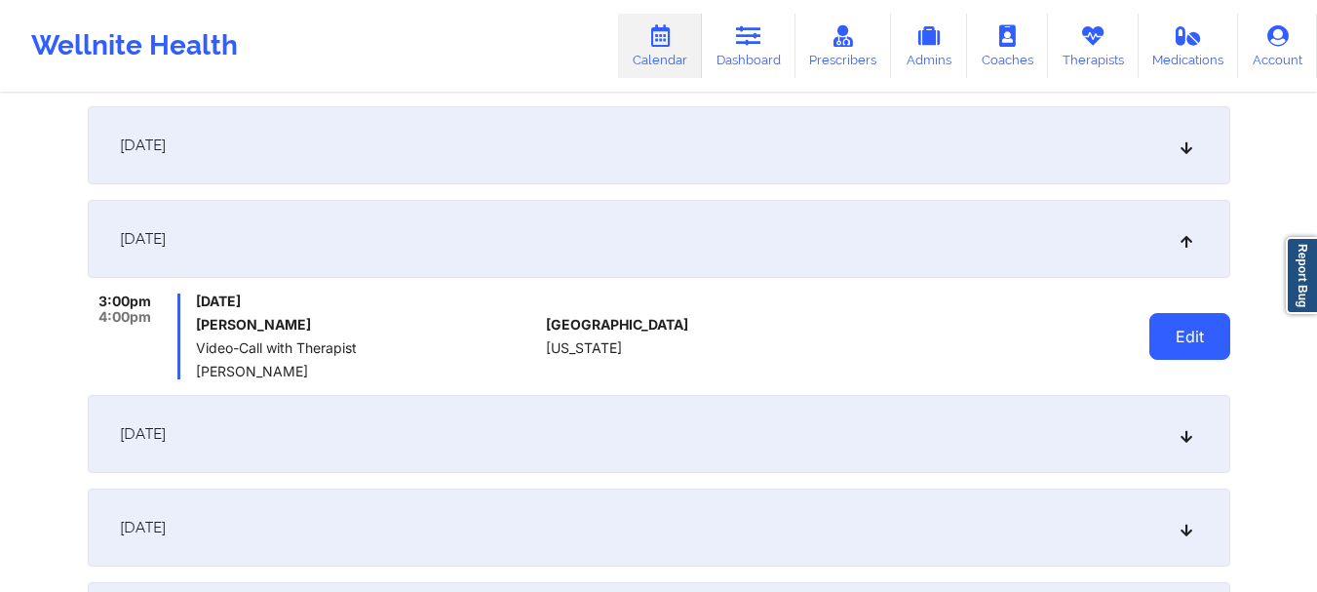
click at [1154, 321] on button "Edit" at bounding box center [1189, 336] width 81 height 47
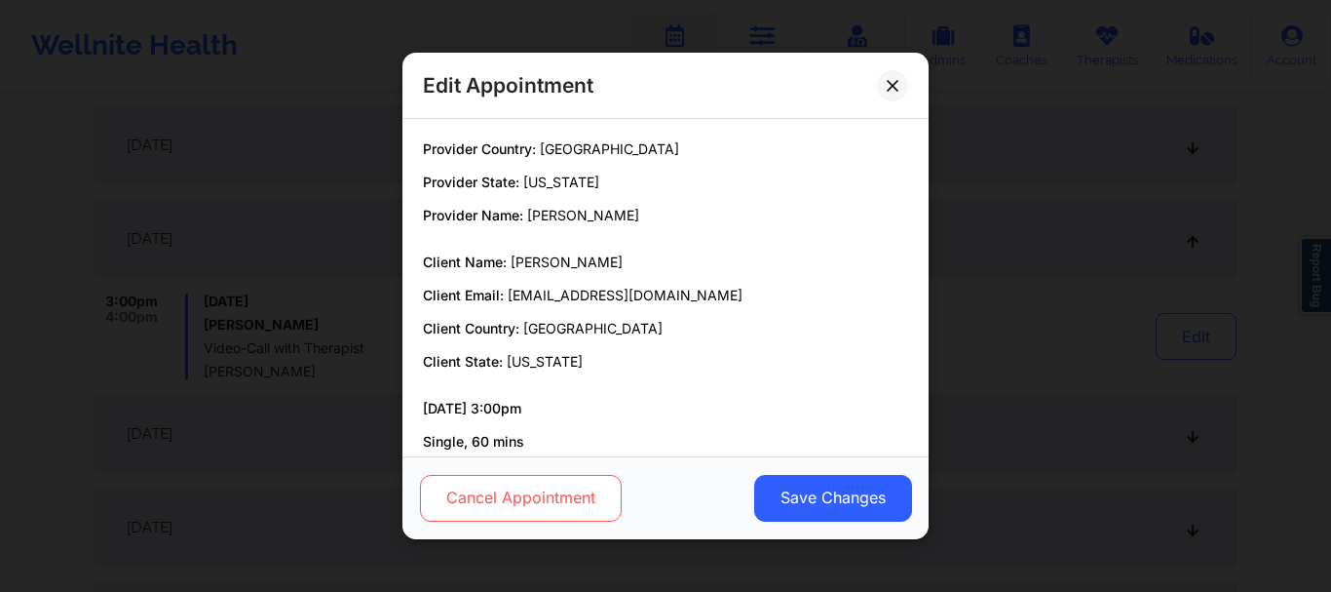
click at [548, 511] on button "Cancel Appointment" at bounding box center [521, 498] width 202 height 47
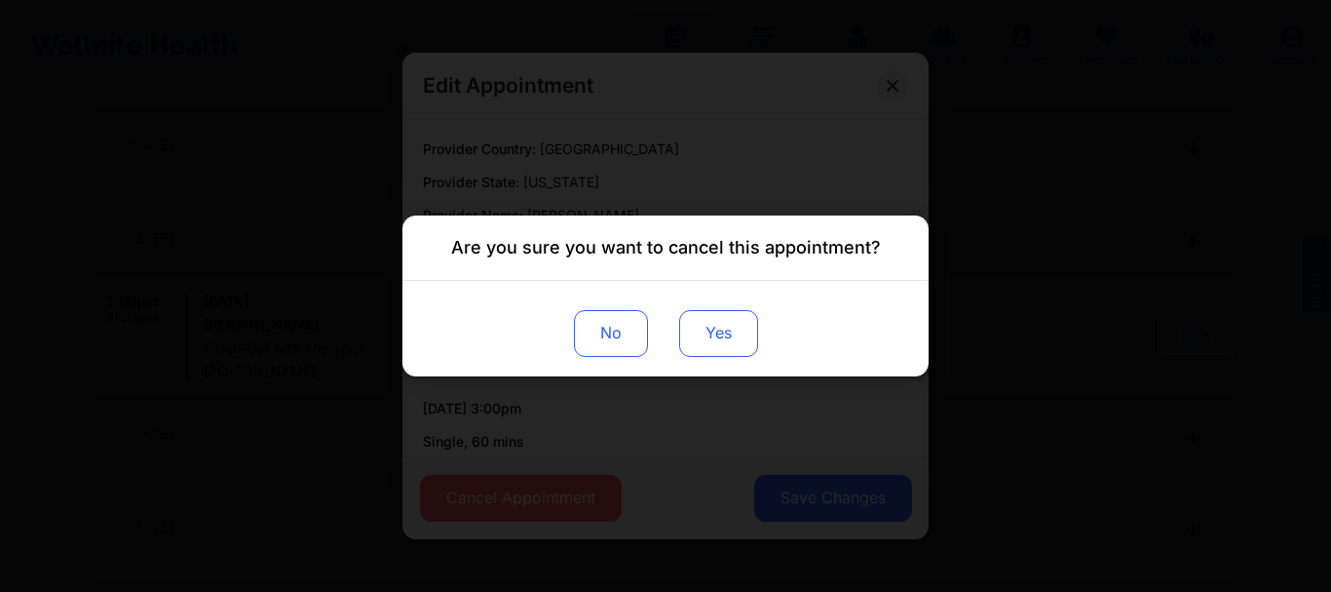
click at [722, 328] on button "Yes" at bounding box center [718, 333] width 79 height 47
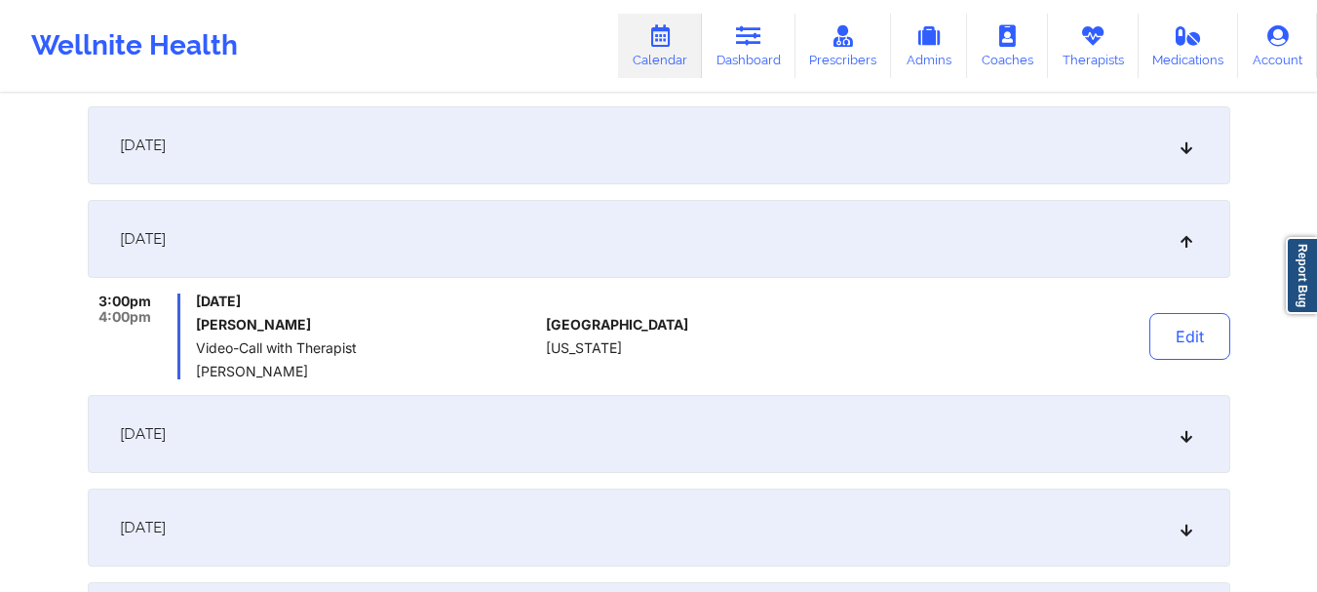
click at [1185, 432] on icon at bounding box center [1185, 434] width 17 height 14
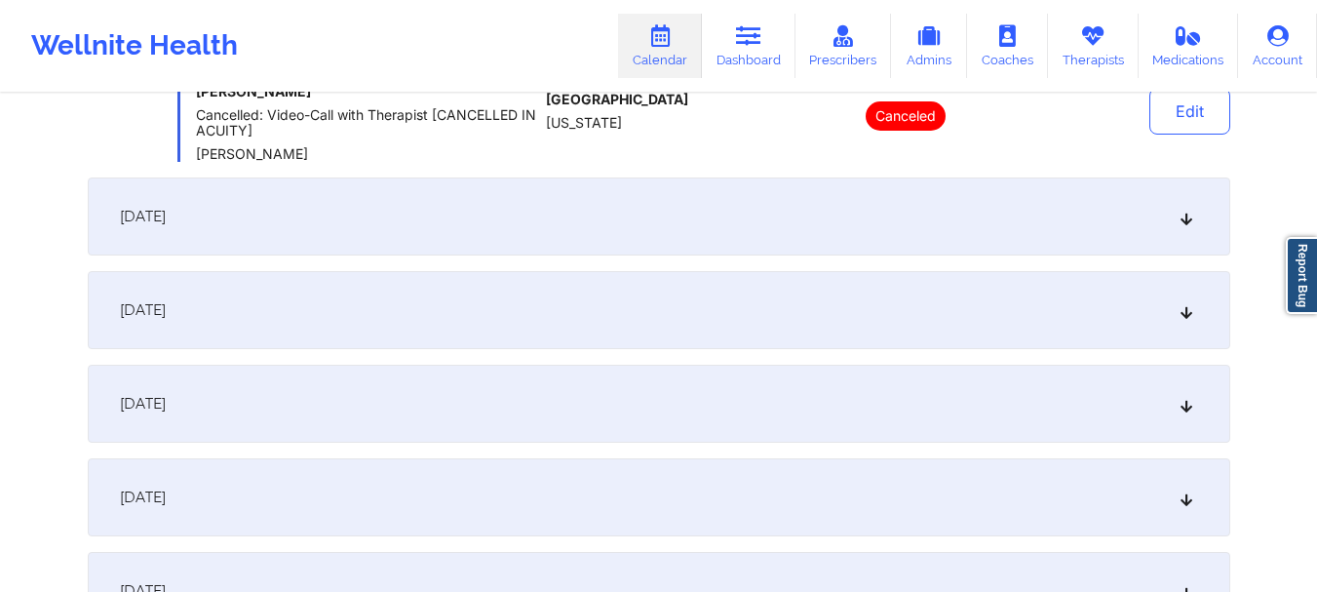
scroll to position [4432, 0]
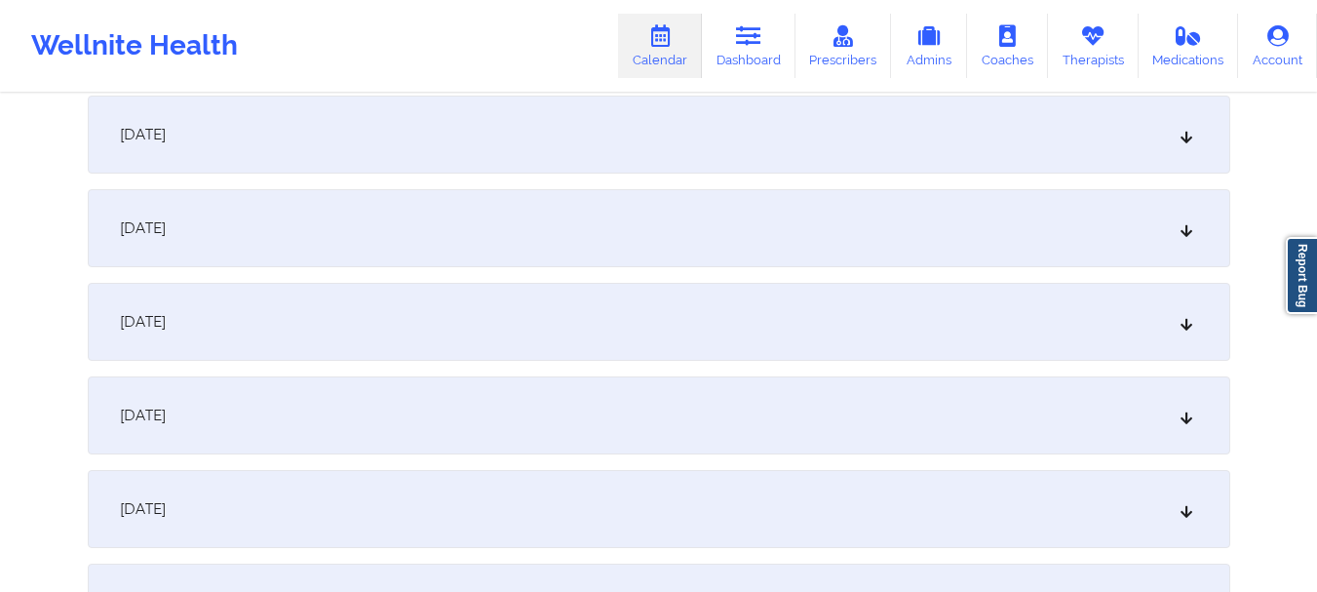
click at [1185, 154] on div "February 22, 2026" at bounding box center [659, 135] width 1142 height 78
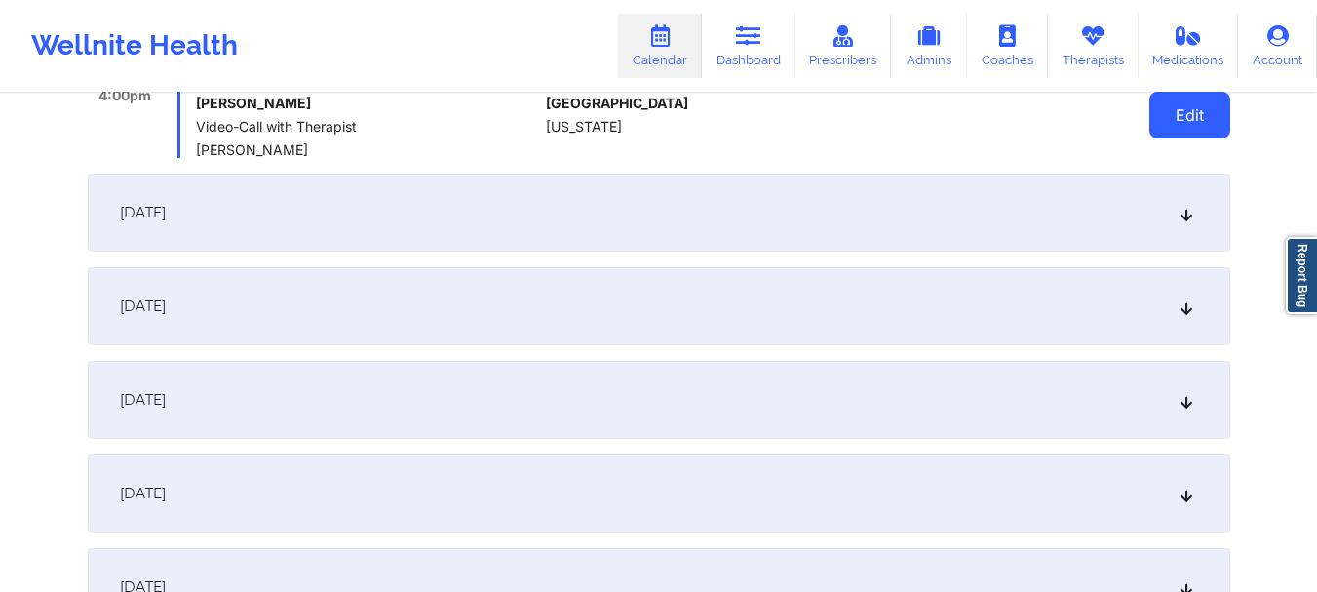
click at [1177, 128] on button "Edit" at bounding box center [1189, 115] width 81 height 47
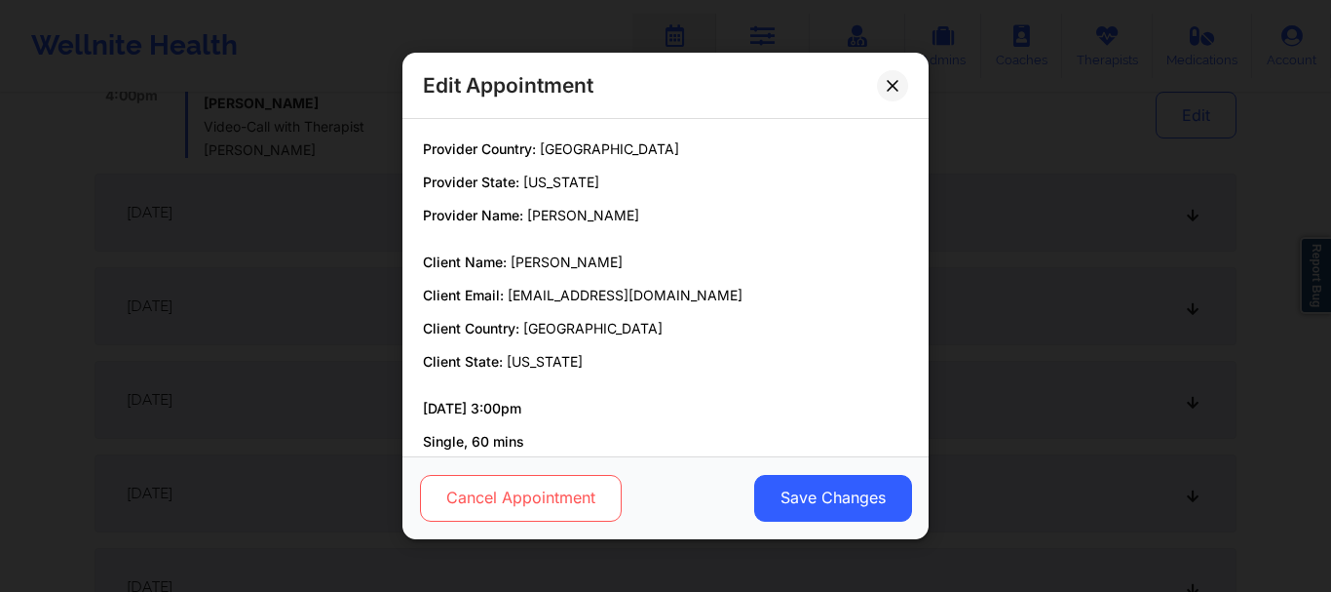
click at [489, 515] on button "Cancel Appointment" at bounding box center [521, 498] width 202 height 47
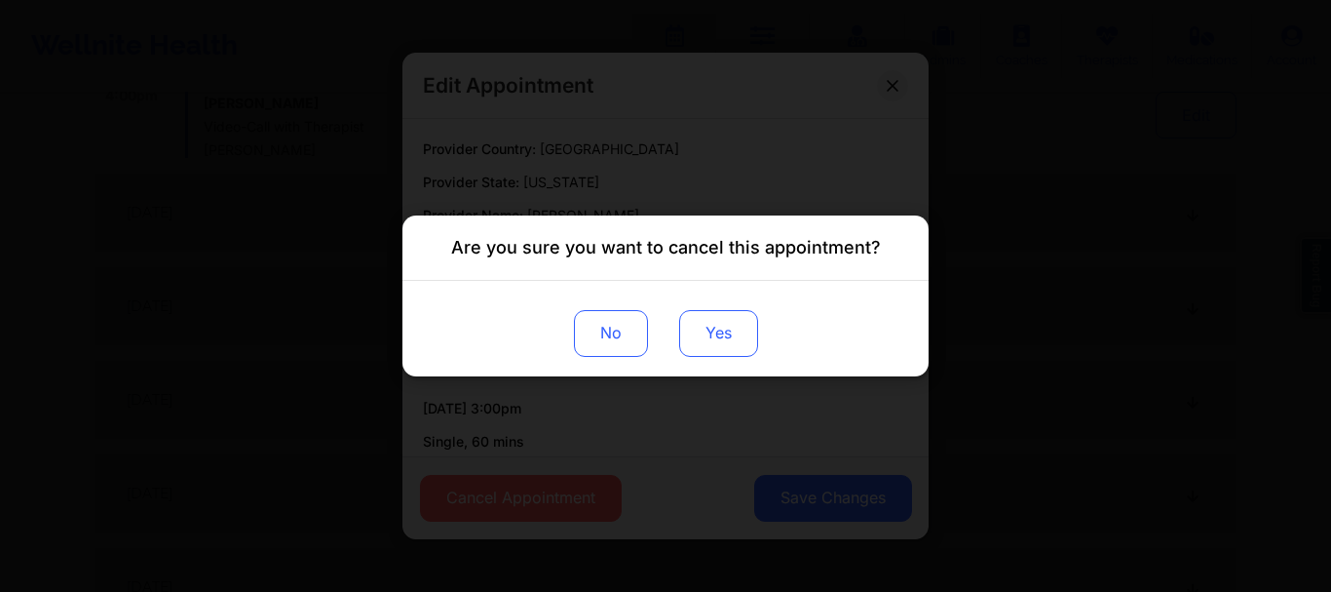
click at [698, 336] on button "Yes" at bounding box center [718, 333] width 79 height 47
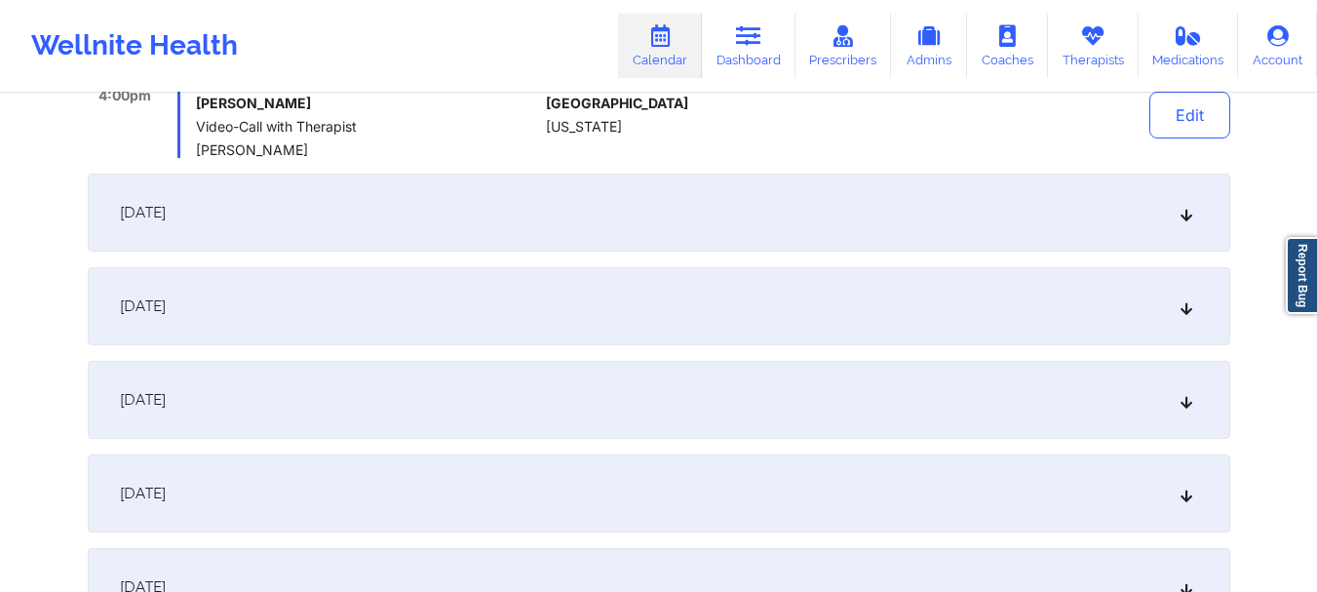
click at [1194, 200] on div "February 23, 2026" at bounding box center [659, 212] width 1142 height 78
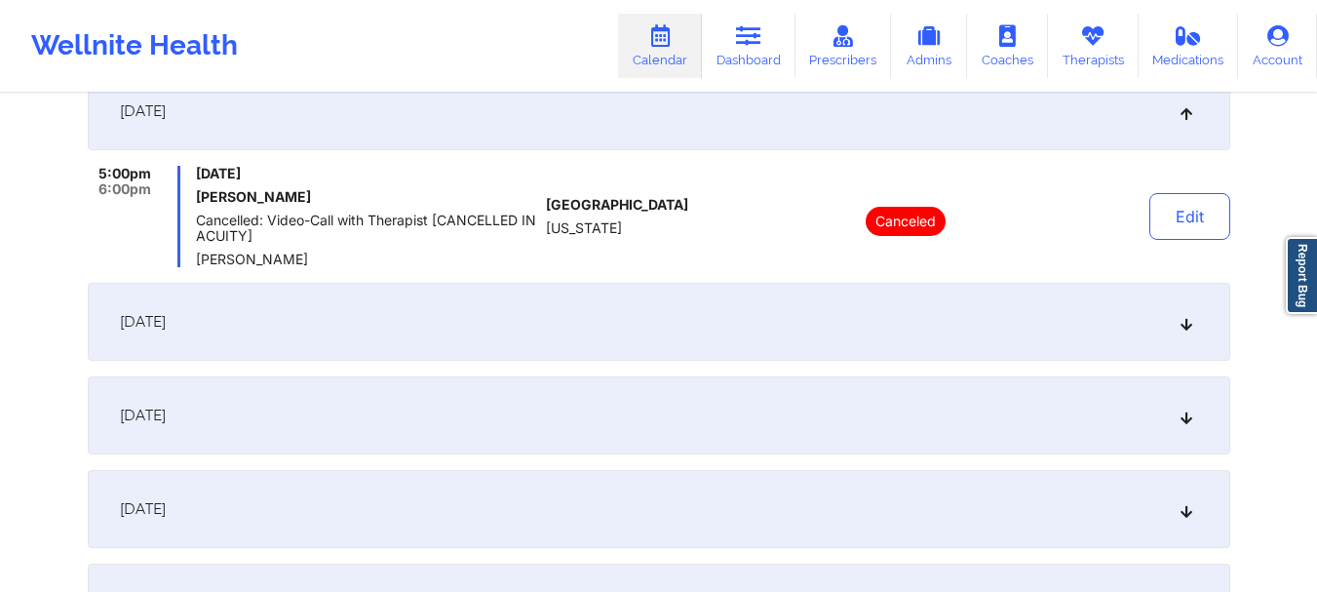
click at [1179, 314] on div "March 1, 2026" at bounding box center [659, 322] width 1142 height 78
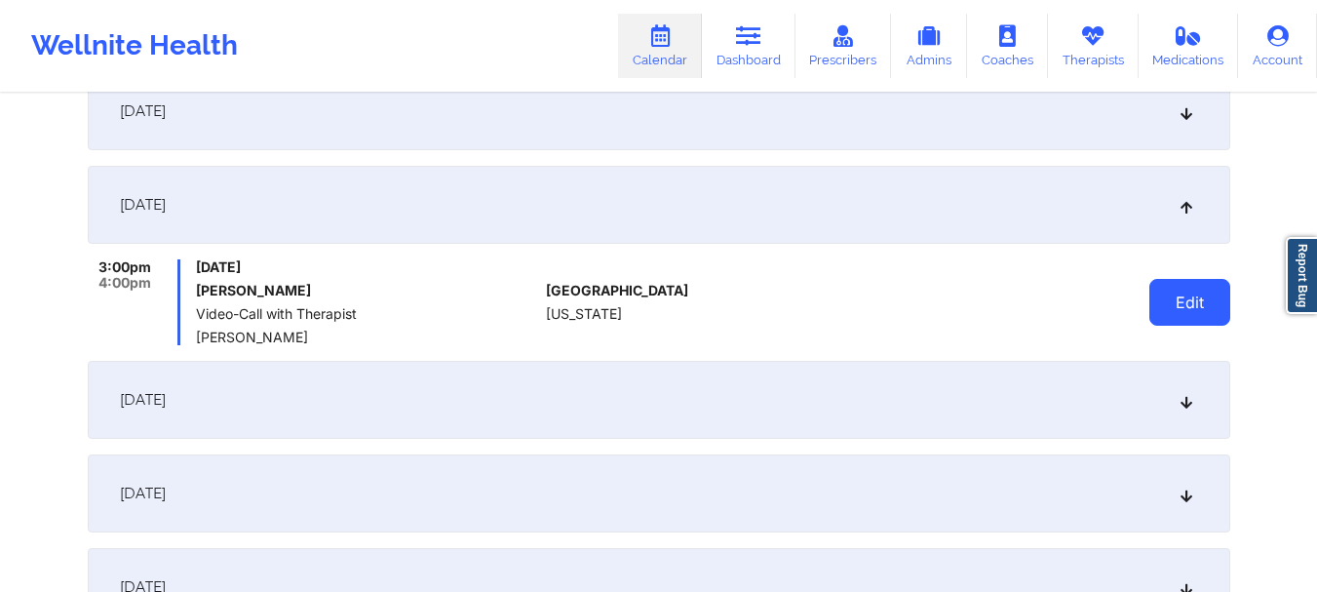
click at [1174, 310] on button "Edit" at bounding box center [1189, 302] width 81 height 47
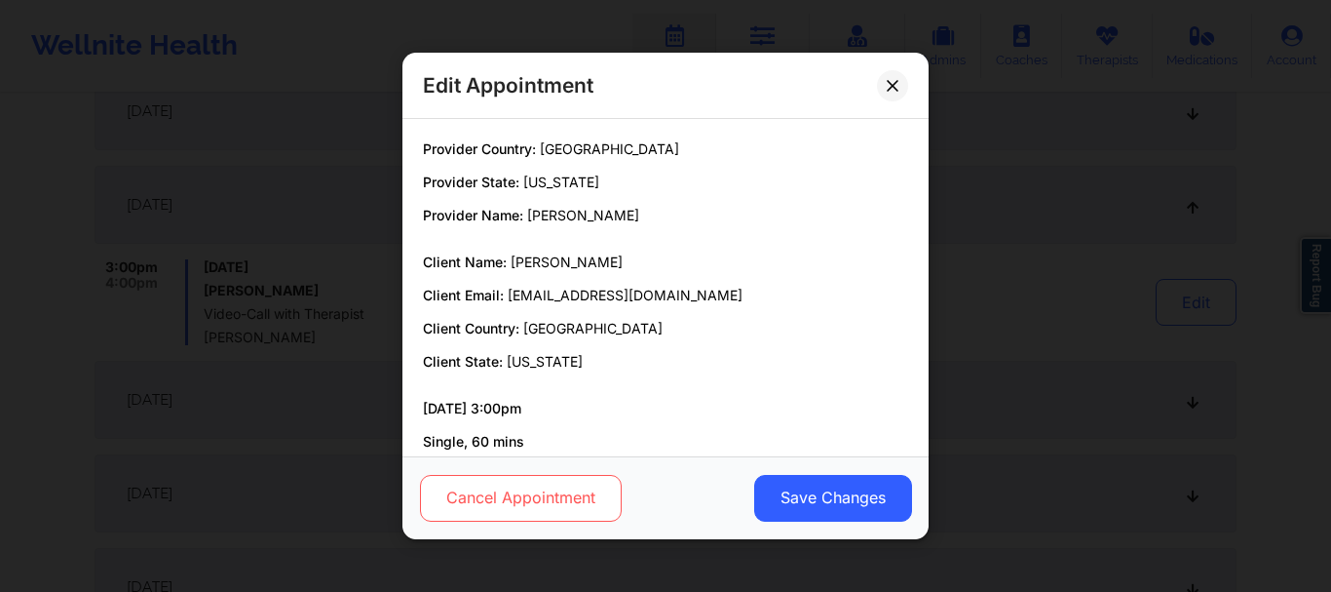
click at [547, 508] on button "Cancel Appointment" at bounding box center [521, 498] width 202 height 47
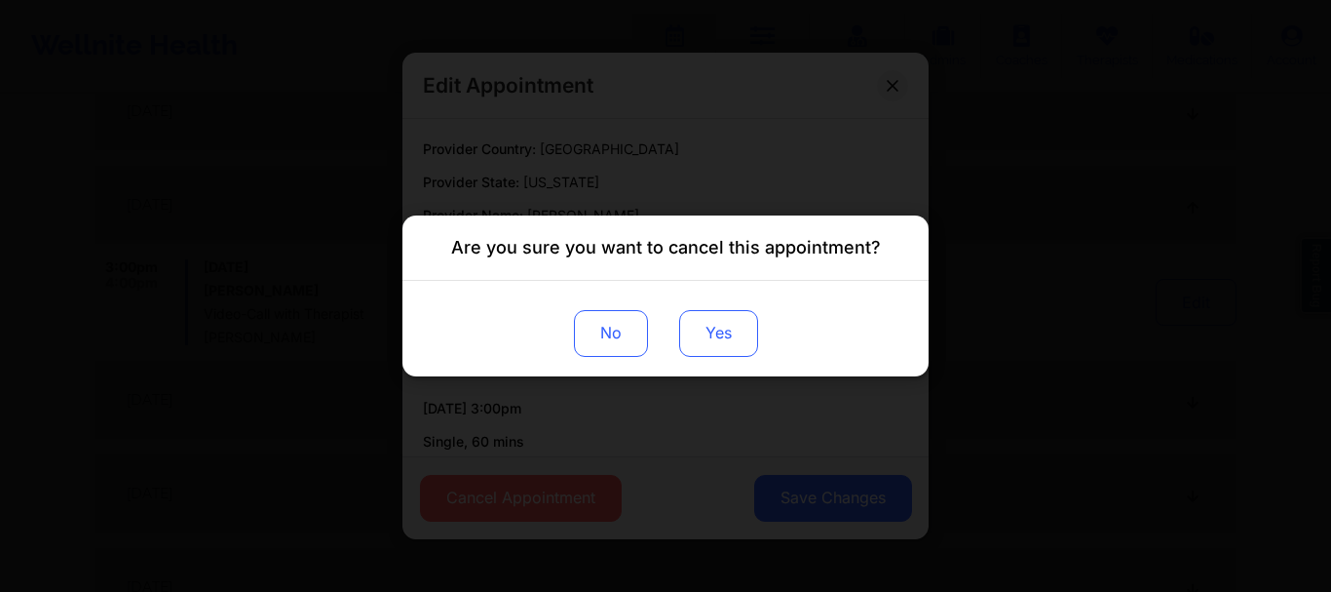
click at [746, 321] on button "Yes" at bounding box center [718, 333] width 79 height 47
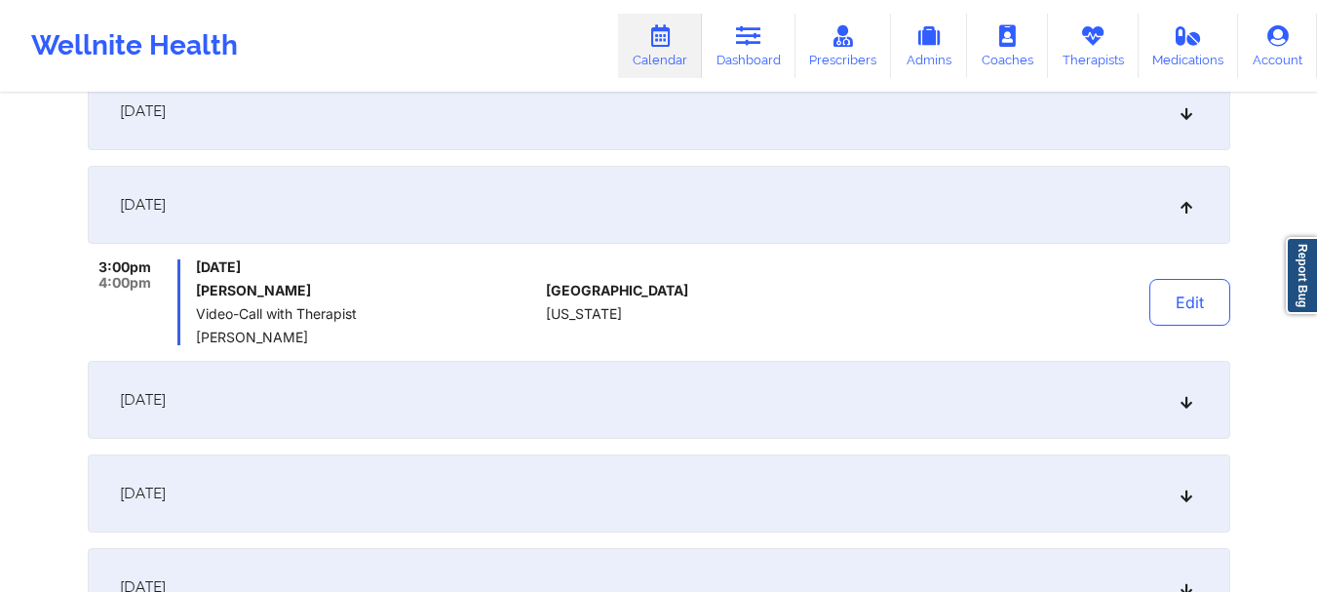
click at [1188, 401] on icon at bounding box center [1185, 400] width 17 height 14
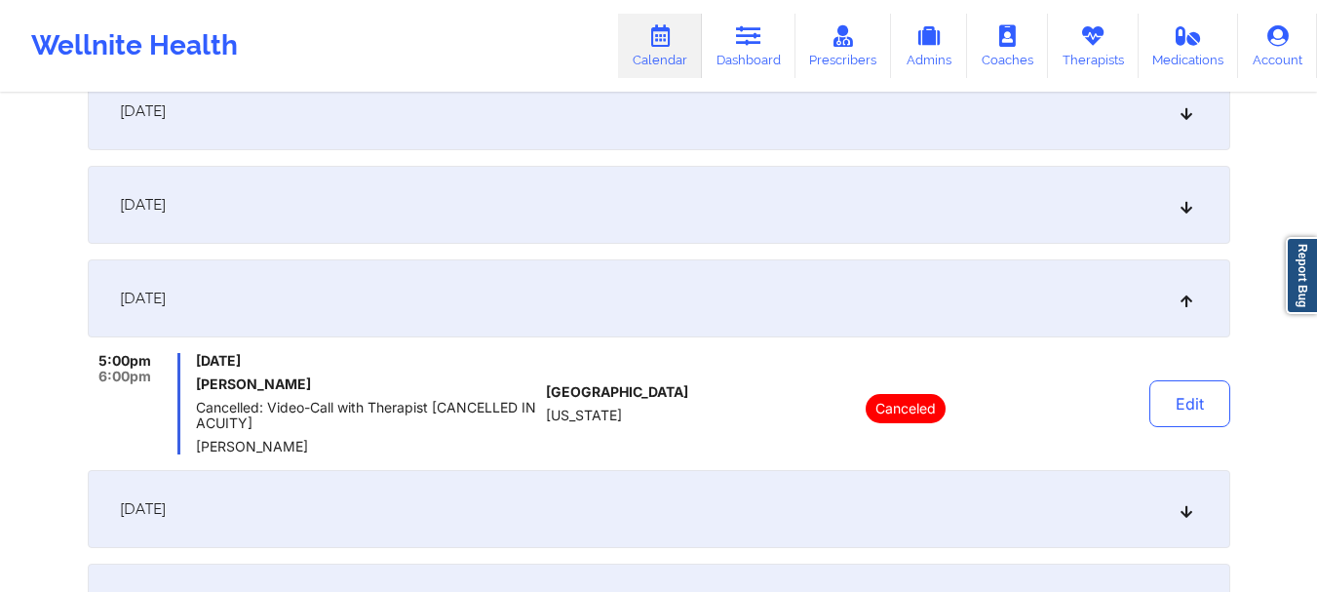
click at [1183, 506] on icon at bounding box center [1185, 509] width 17 height 14
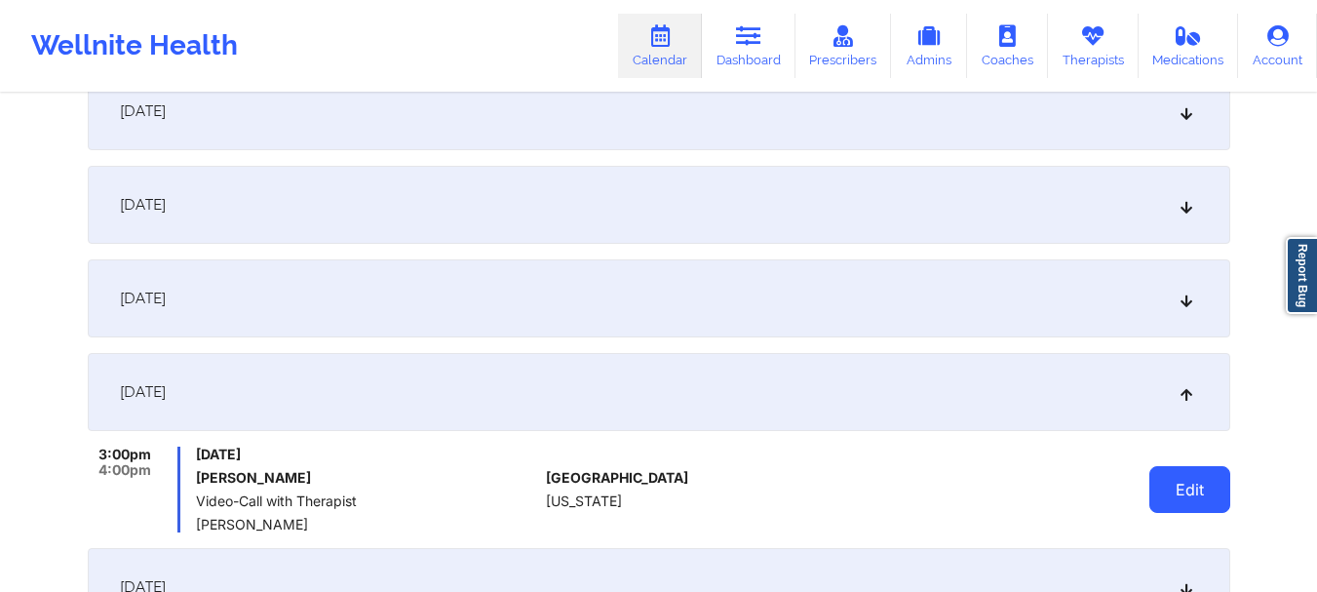
click at [1181, 494] on button "Edit" at bounding box center [1189, 489] width 81 height 47
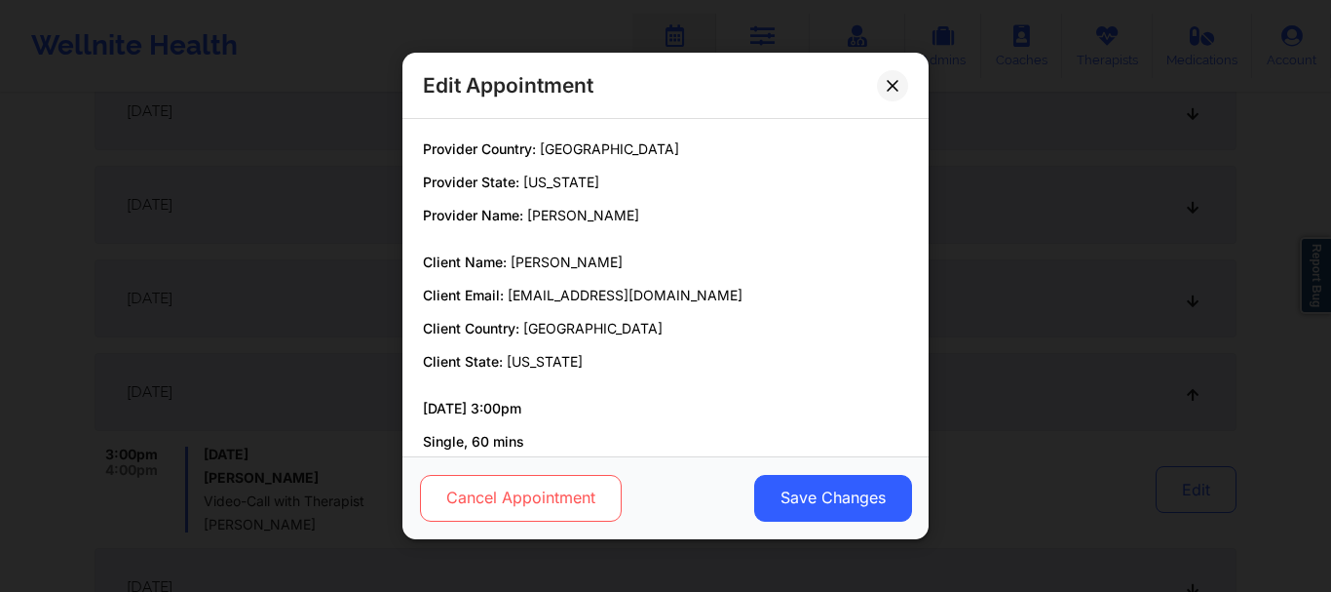
click at [594, 499] on button "Cancel Appointment" at bounding box center [521, 498] width 202 height 47
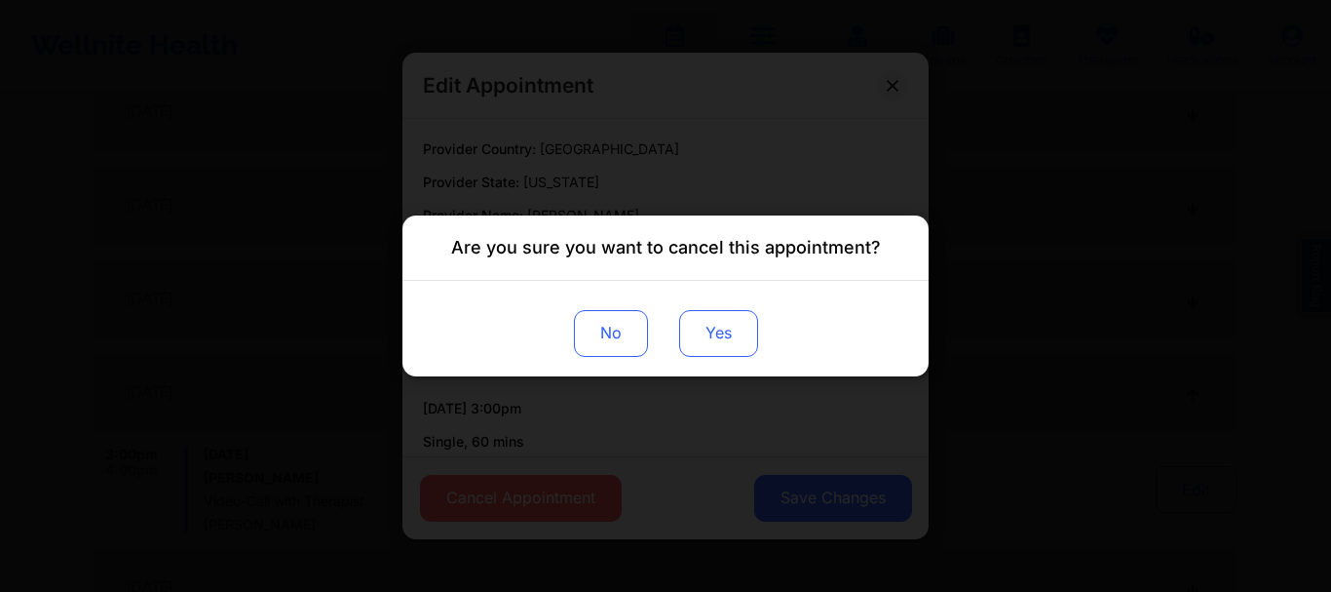
click at [725, 331] on button "Yes" at bounding box center [718, 333] width 79 height 47
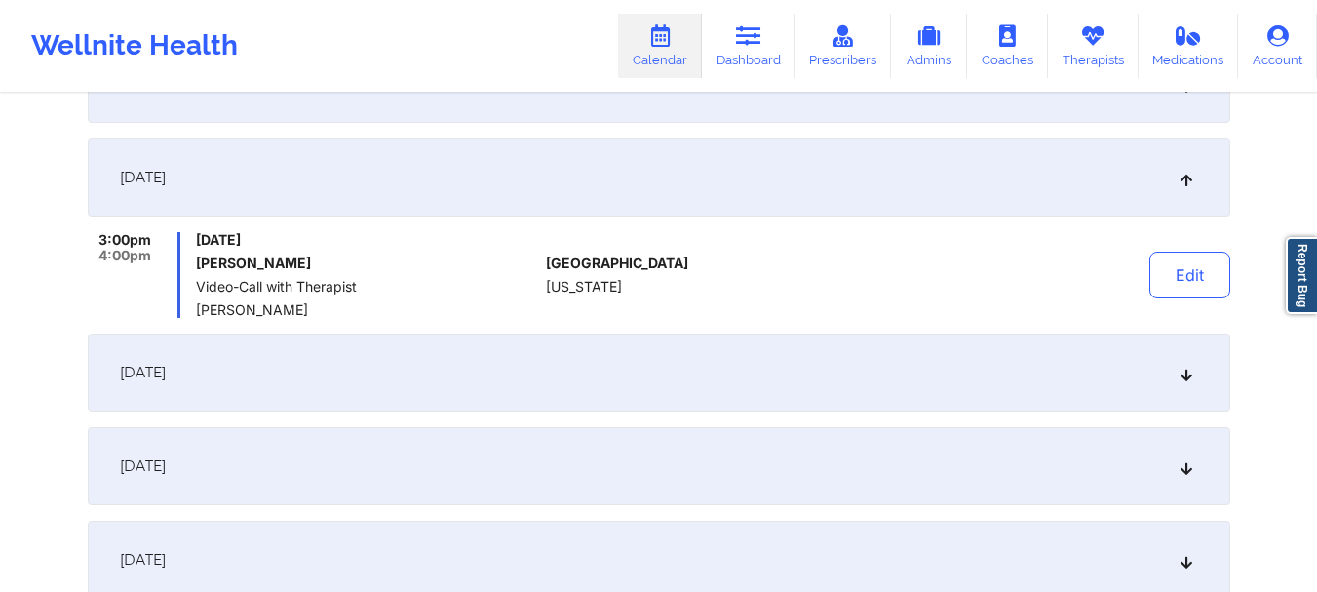
scroll to position [4738, 0]
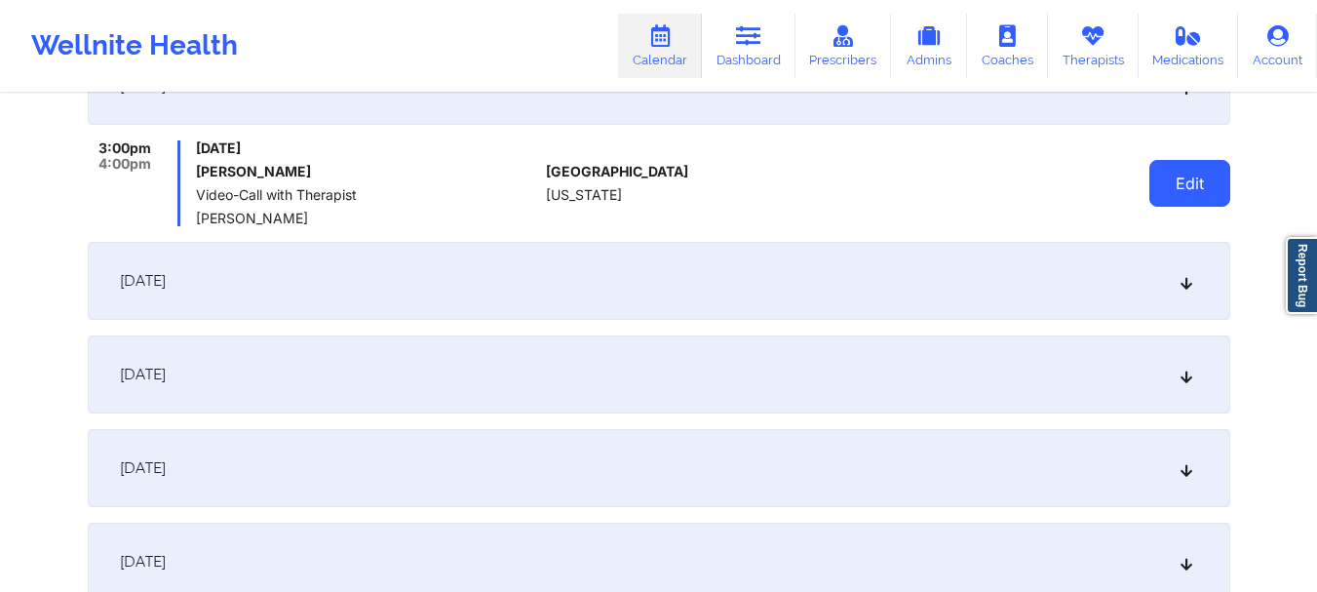
click at [1193, 180] on button "Edit" at bounding box center [1189, 183] width 81 height 47
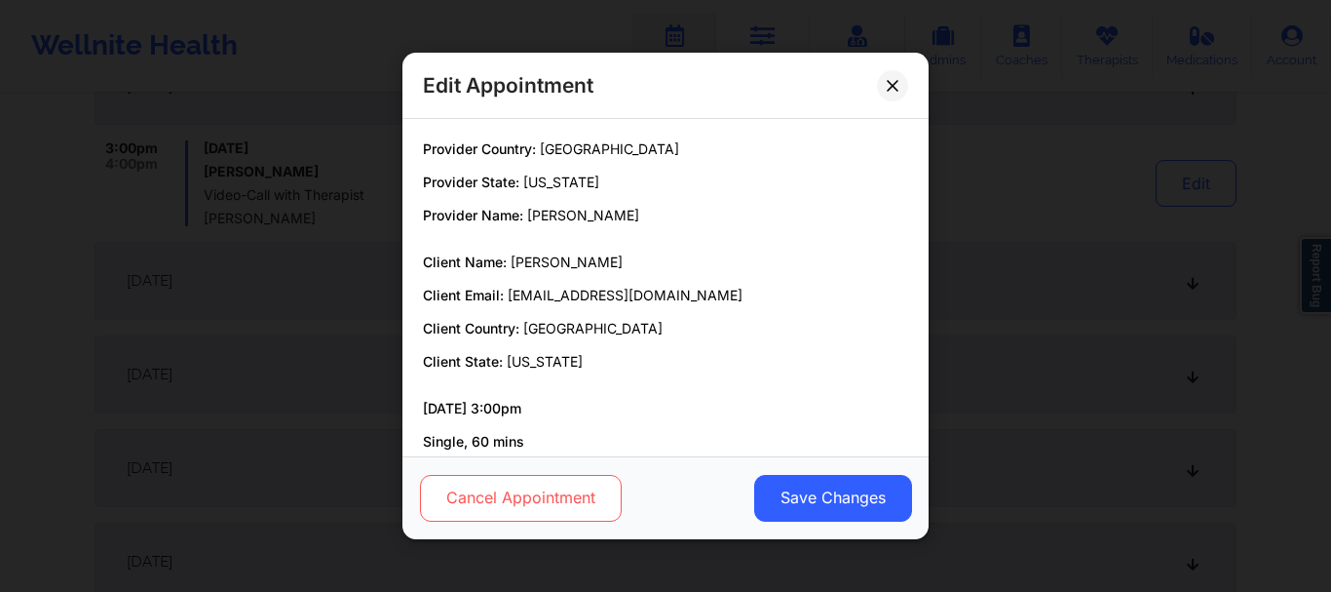
click at [553, 503] on button "Cancel Appointment" at bounding box center [521, 498] width 202 height 47
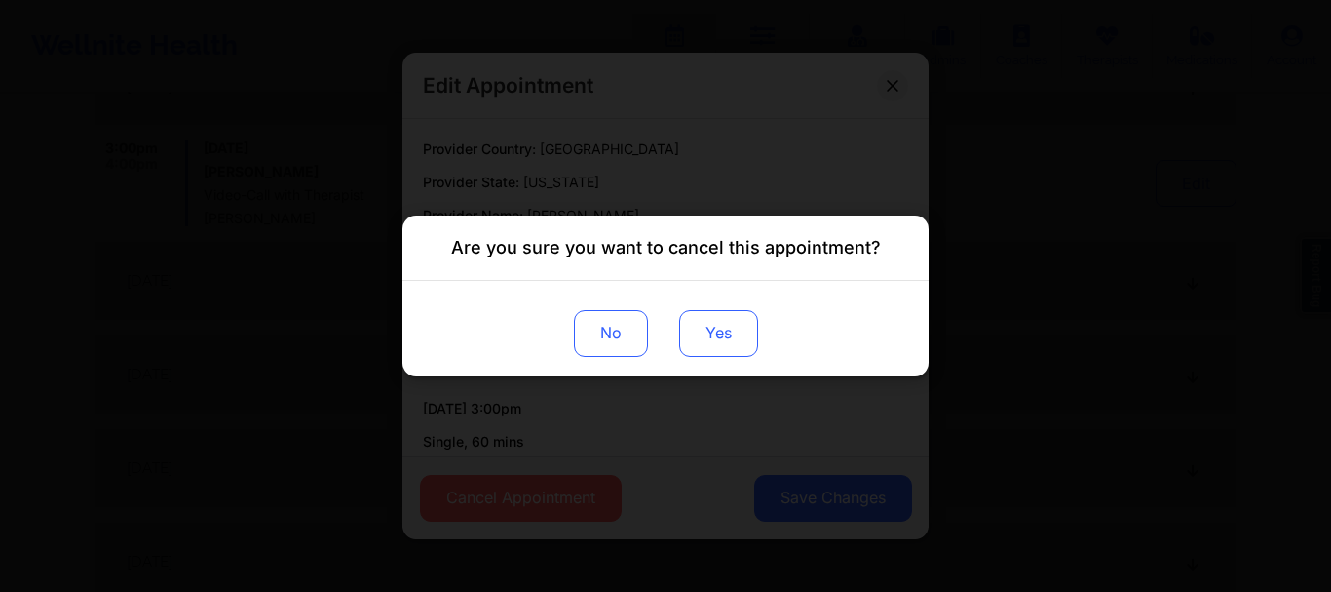
click at [729, 339] on button "Yes" at bounding box center [718, 333] width 79 height 47
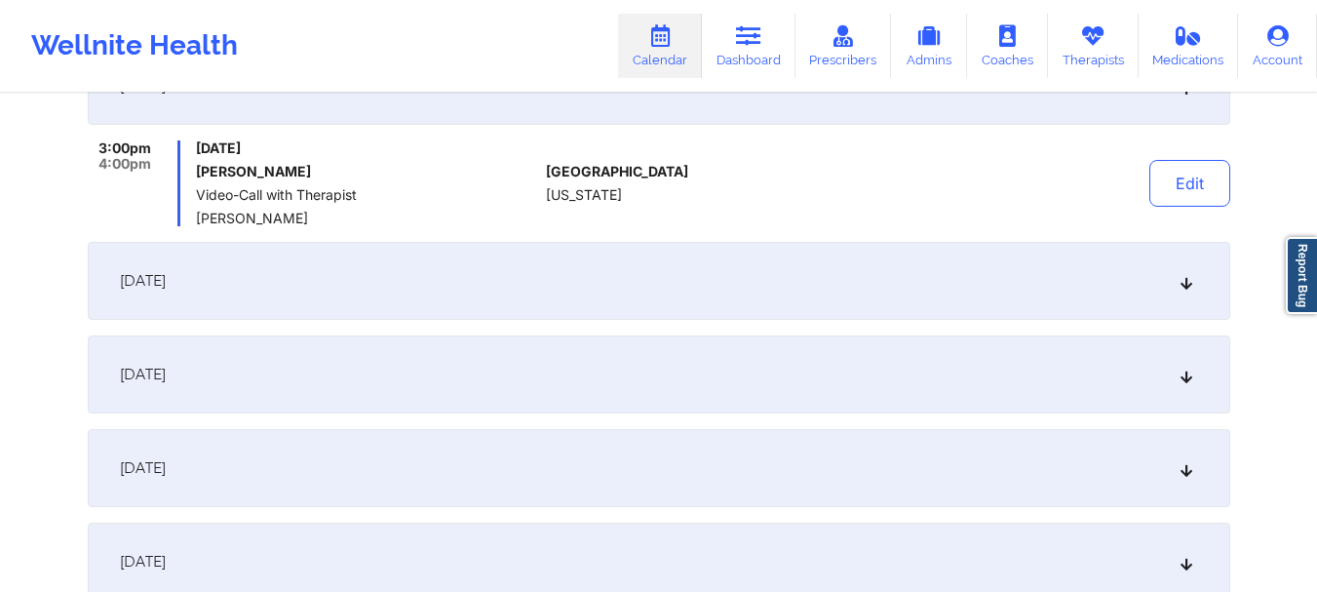
click at [1189, 284] on icon at bounding box center [1185, 281] width 17 height 14
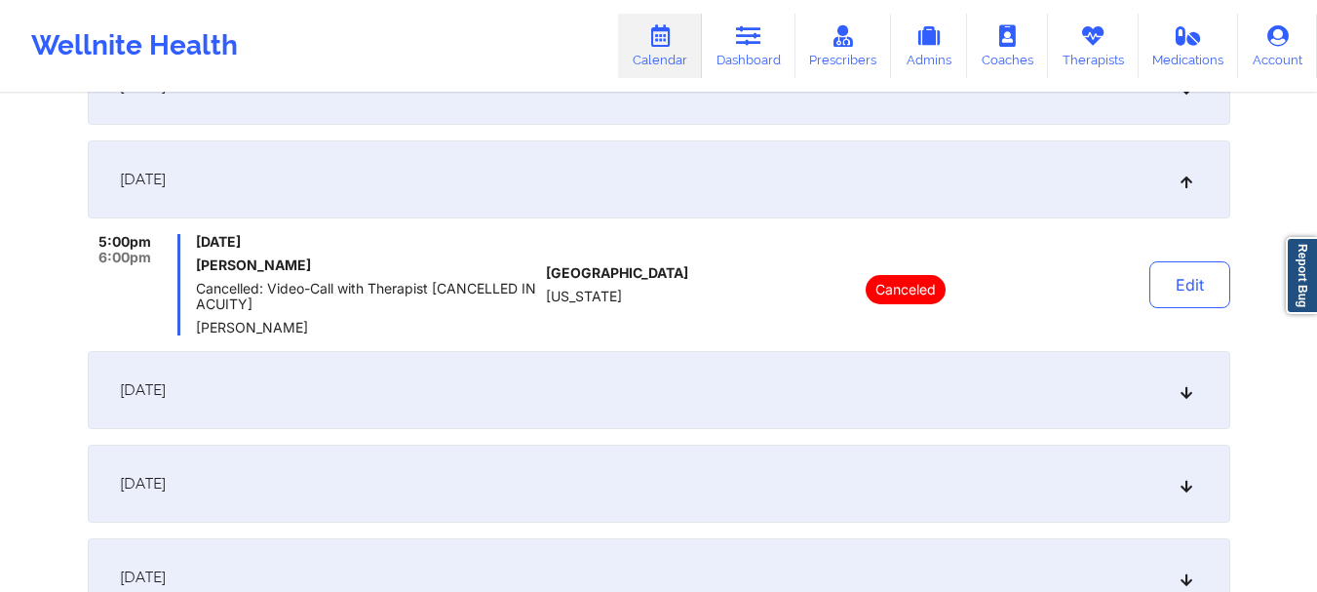
click at [1176, 390] on div "March 15, 2026" at bounding box center [659, 390] width 1142 height 78
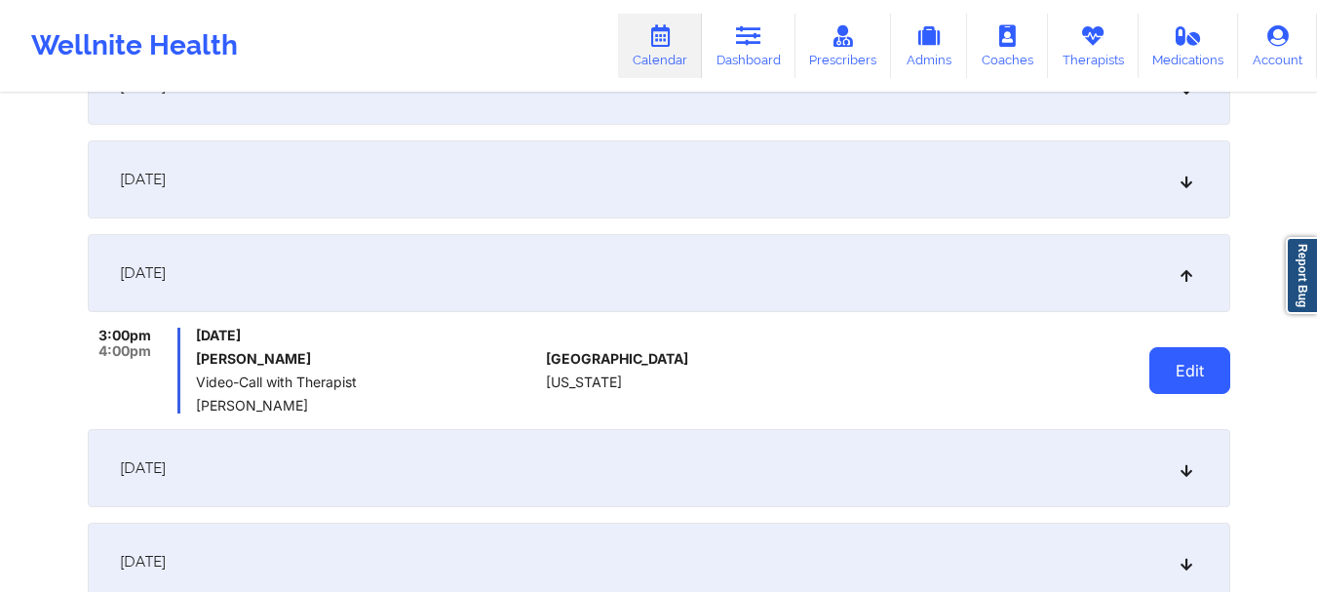
click at [1195, 376] on button "Edit" at bounding box center [1189, 370] width 81 height 47
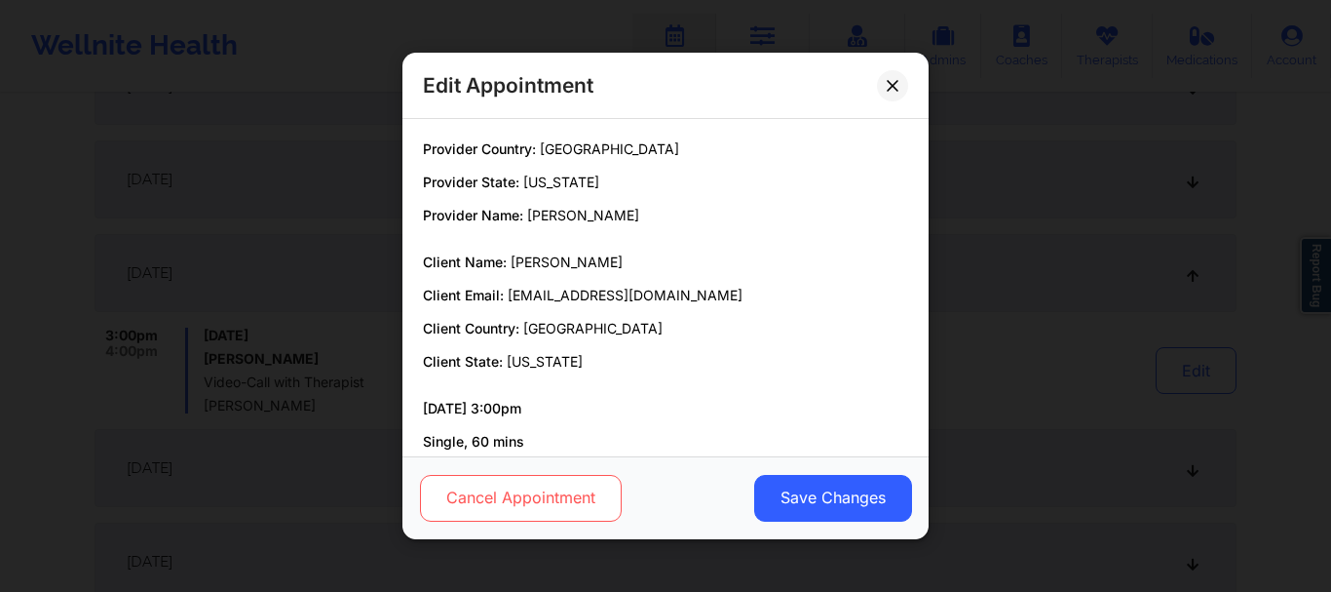
click at [501, 495] on button "Cancel Appointment" at bounding box center [521, 498] width 202 height 47
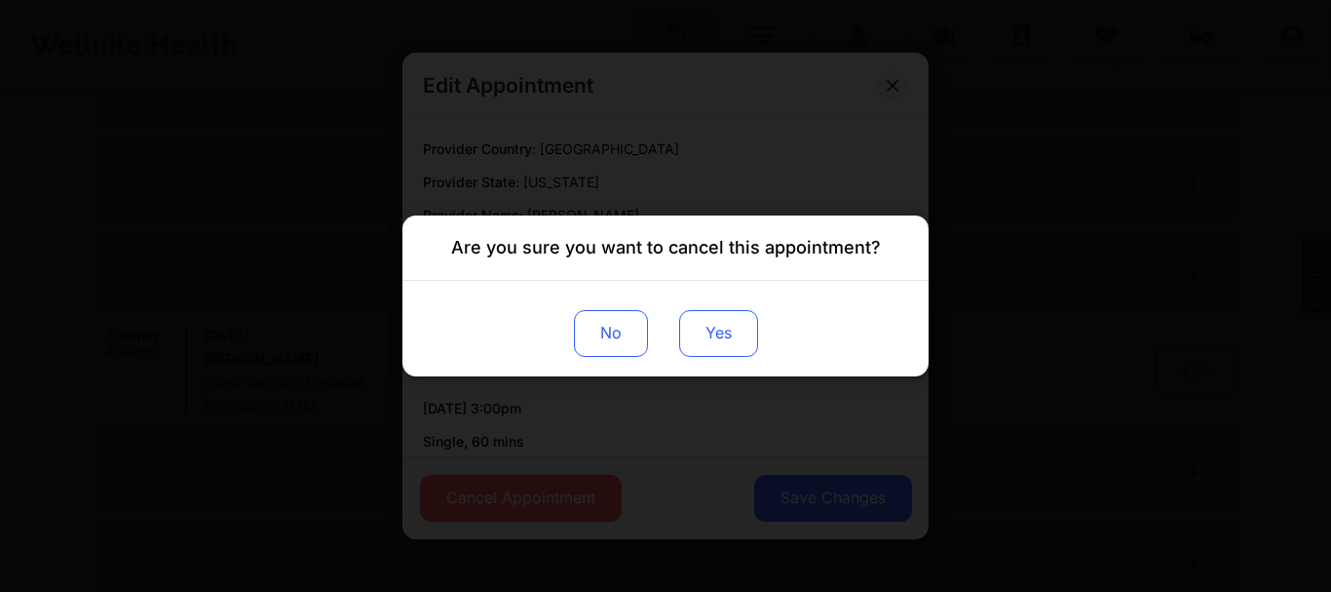
click at [707, 323] on button "Yes" at bounding box center [718, 333] width 79 height 47
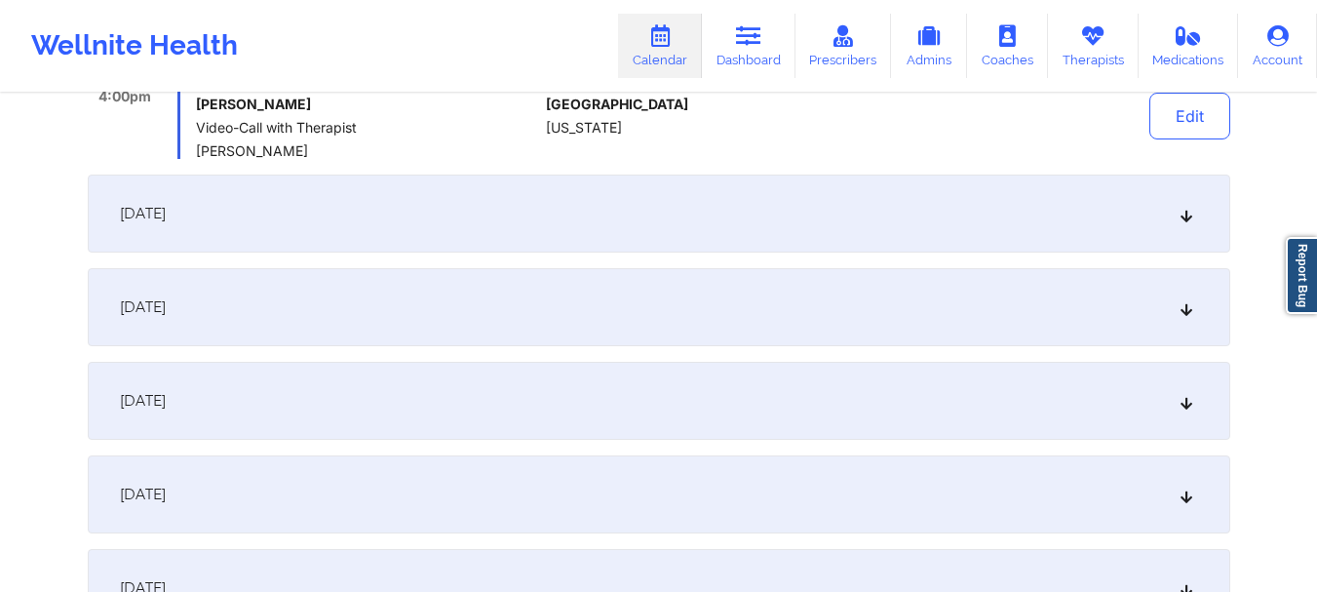
scroll to position [5034, 0]
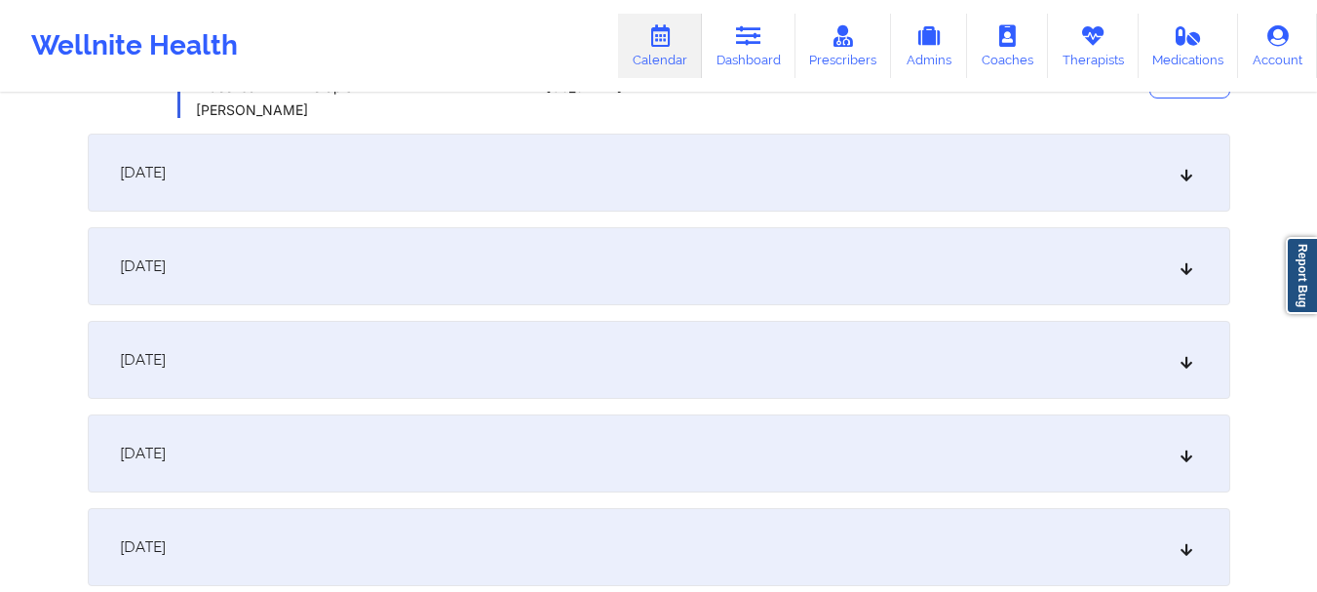
click at [1197, 175] on div "March 16, 2026" at bounding box center [659, 173] width 1142 height 78
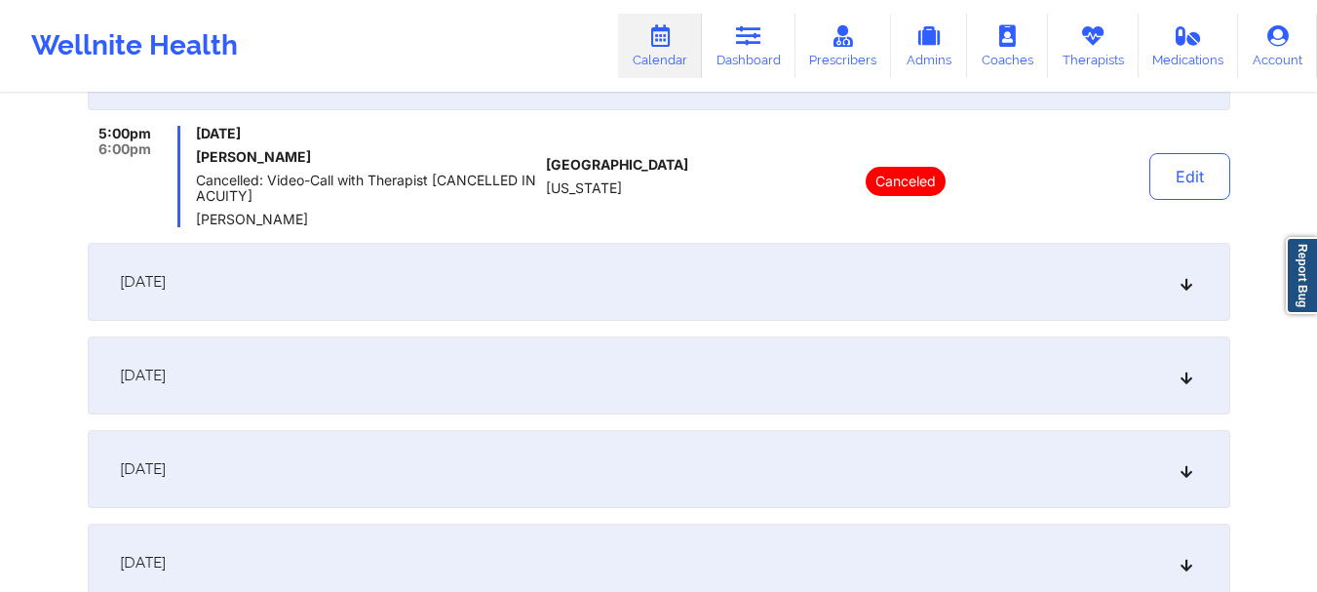
click at [1197, 285] on div "March 22, 2026" at bounding box center [659, 282] width 1142 height 78
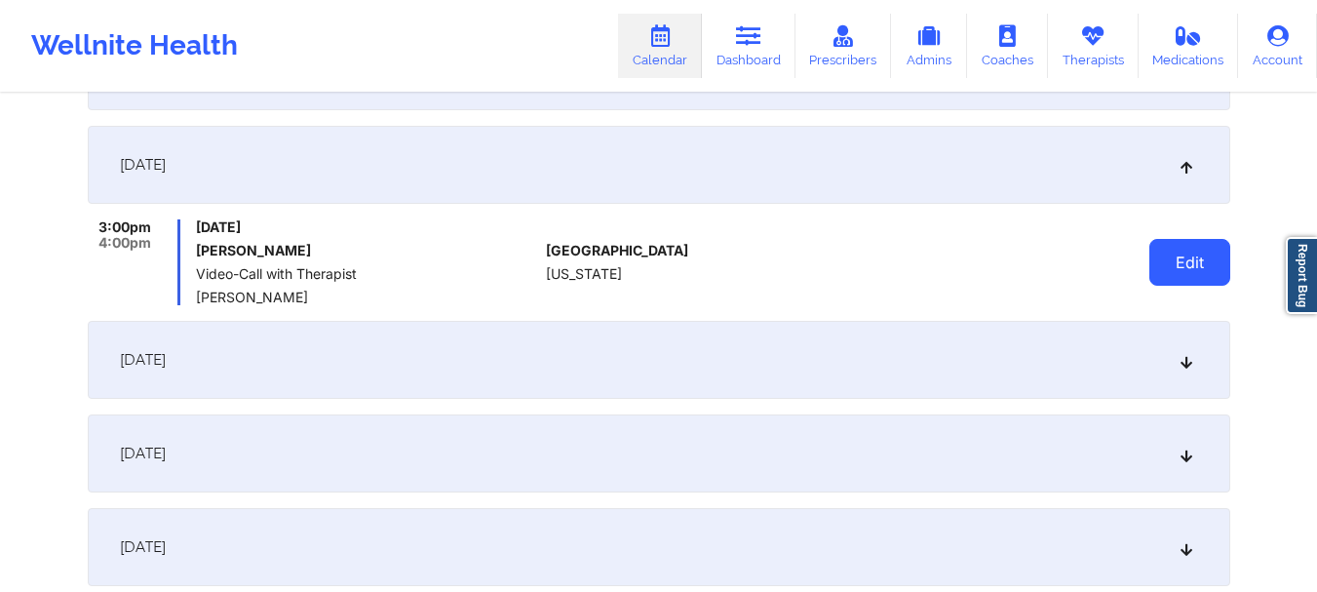
click at [1154, 272] on button "Edit" at bounding box center [1189, 262] width 81 height 47
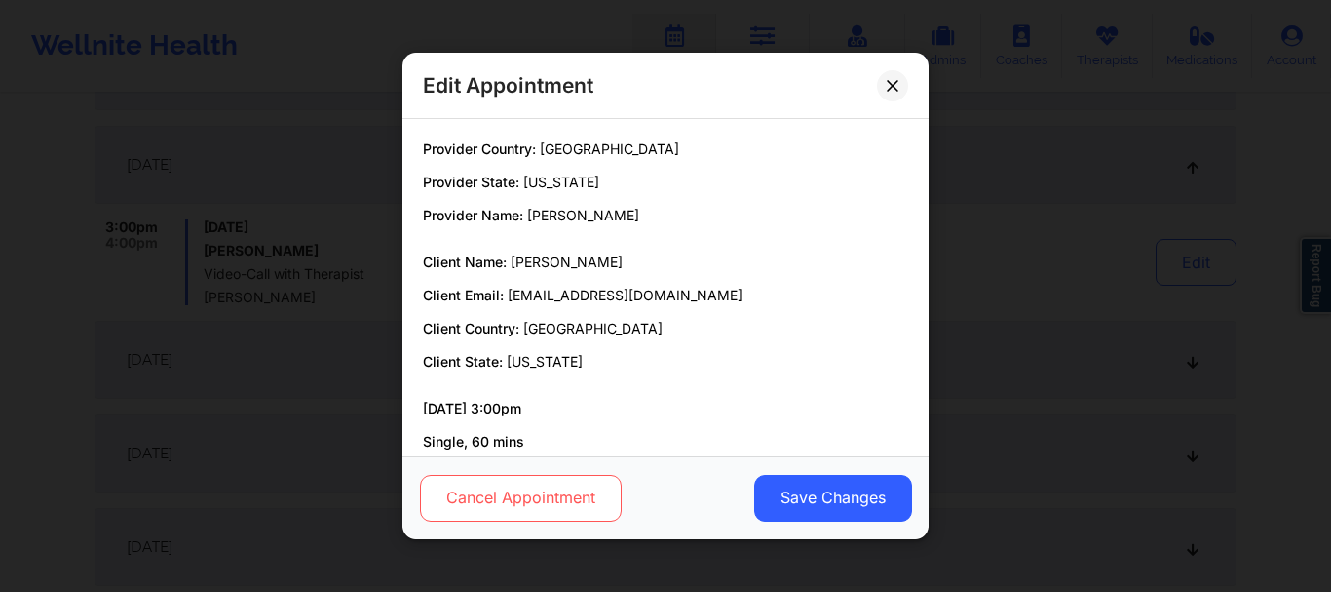
click at [556, 480] on button "Cancel Appointment" at bounding box center [521, 498] width 202 height 47
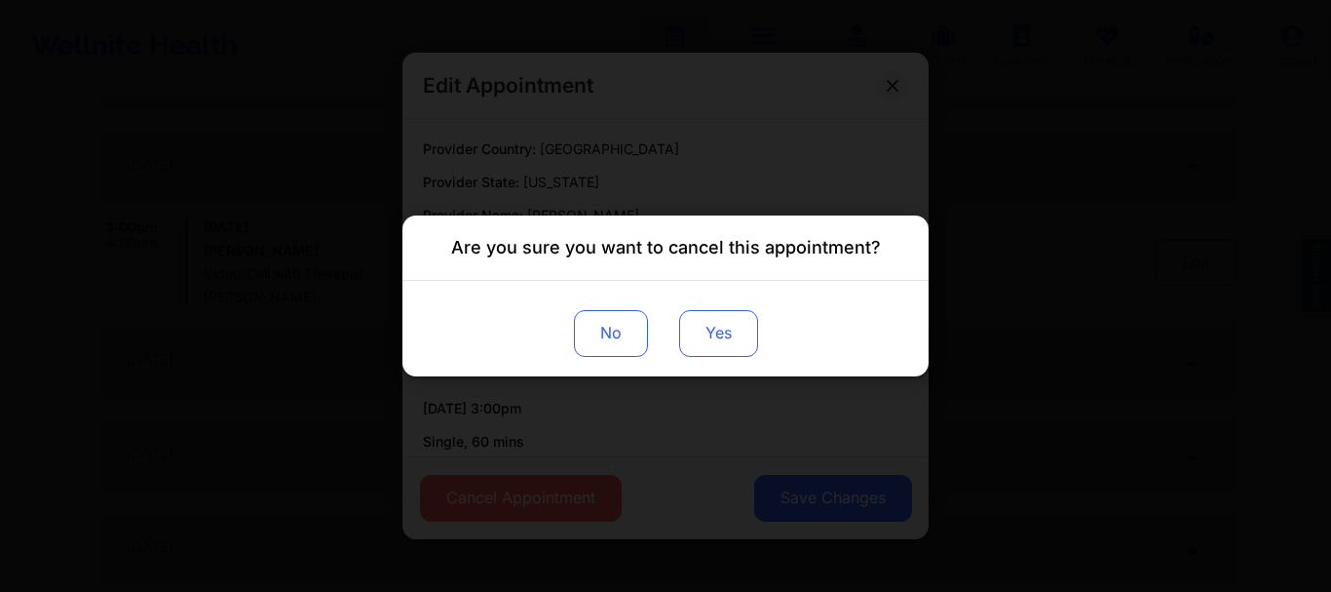
click at [708, 338] on button "Yes" at bounding box center [718, 333] width 79 height 47
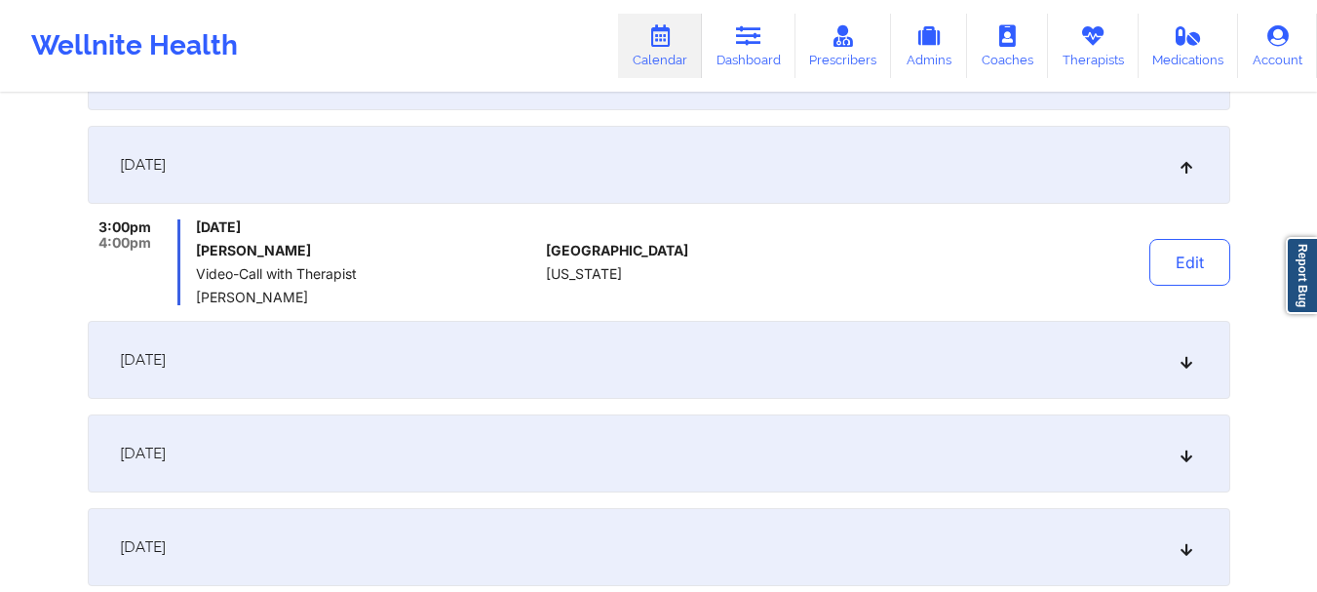
click at [1188, 352] on div "March 23, 2026" at bounding box center [659, 360] width 1142 height 78
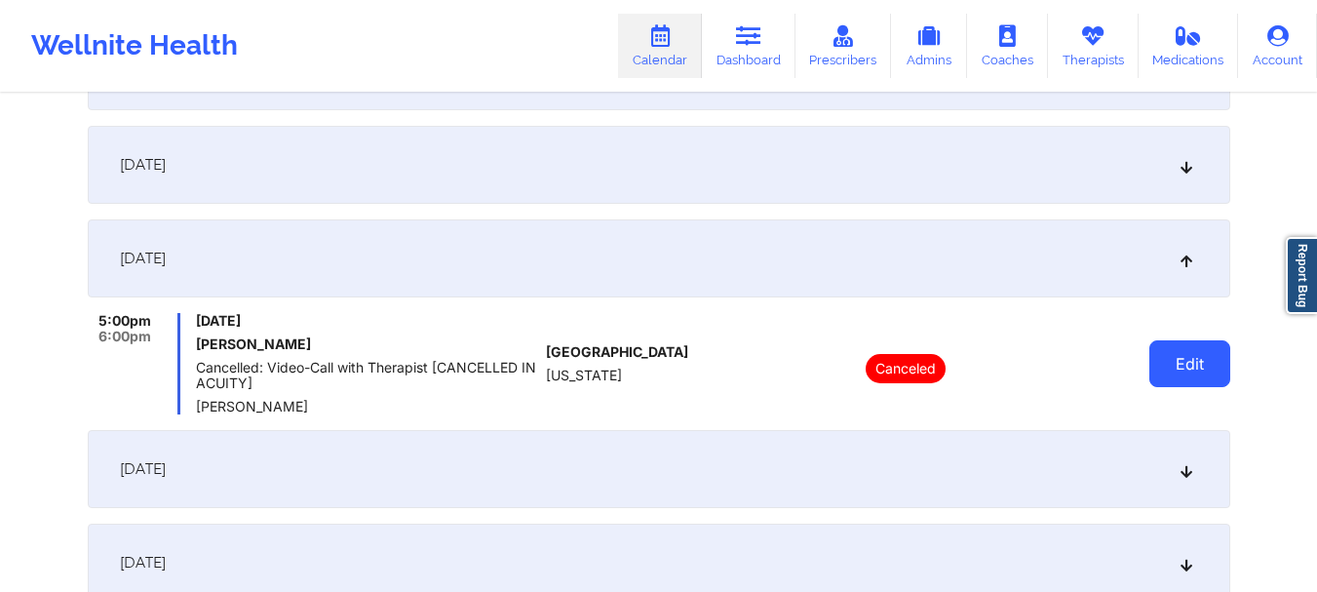
click at [1186, 355] on button "Edit" at bounding box center [1189, 363] width 81 height 47
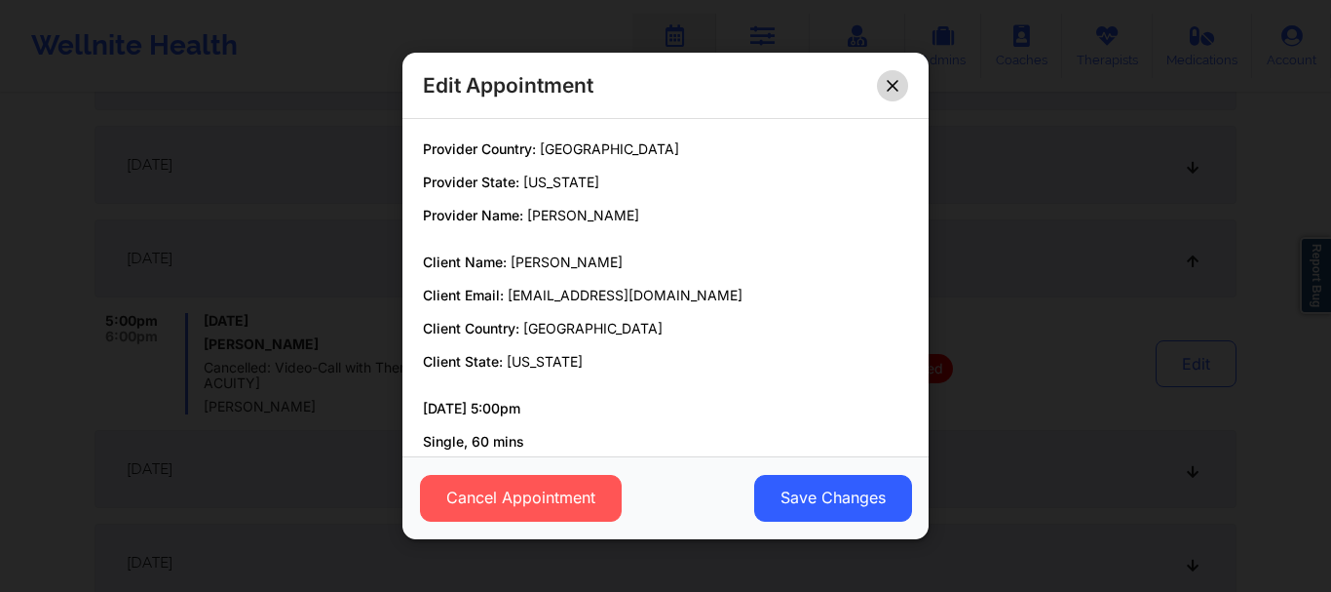
click at [887, 86] on icon at bounding box center [893, 86] width 12 height 12
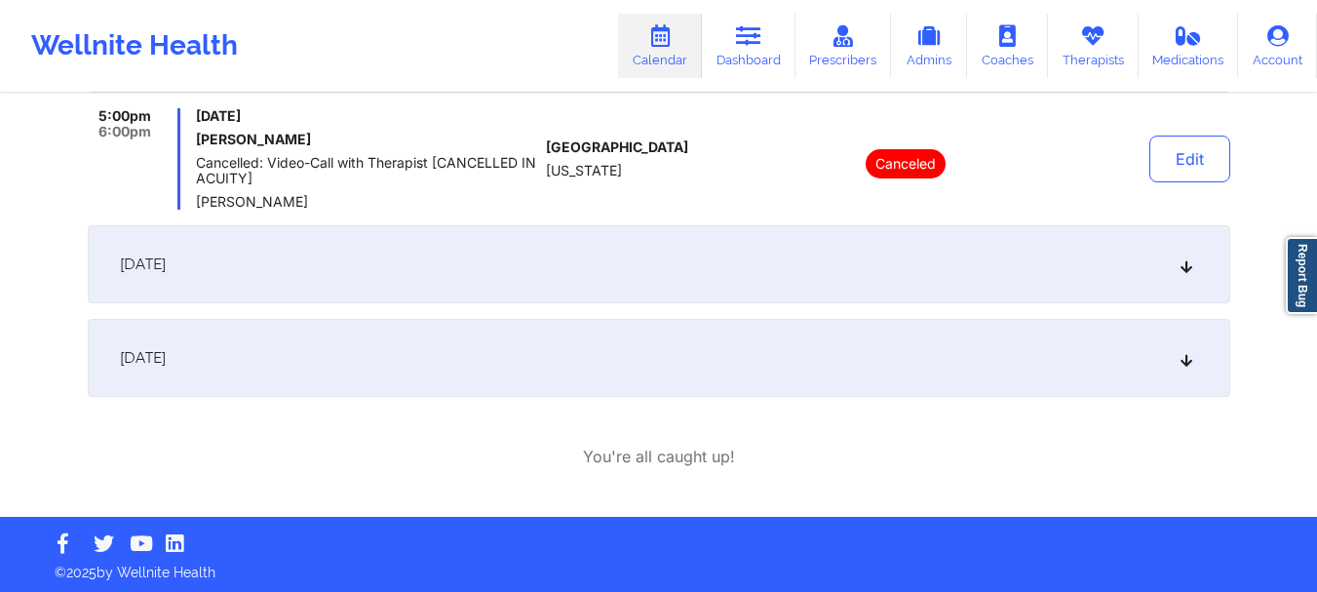
scroll to position [5242, 0]
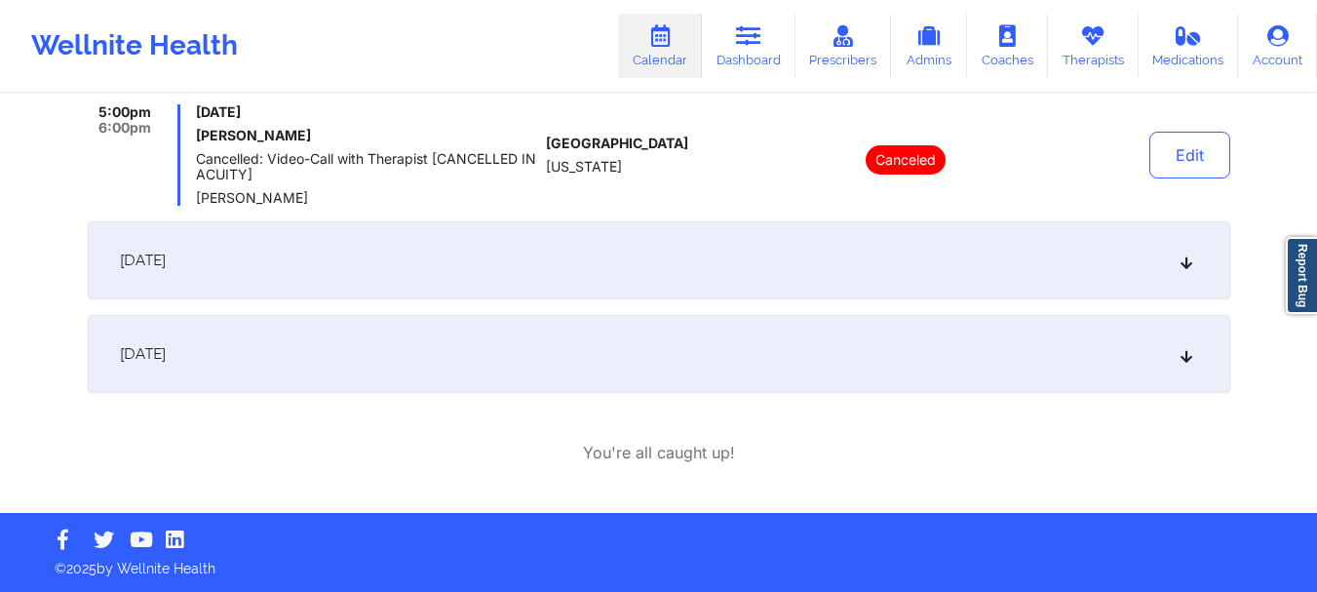
click at [1189, 271] on div "March 29, 2026" at bounding box center [659, 260] width 1142 height 78
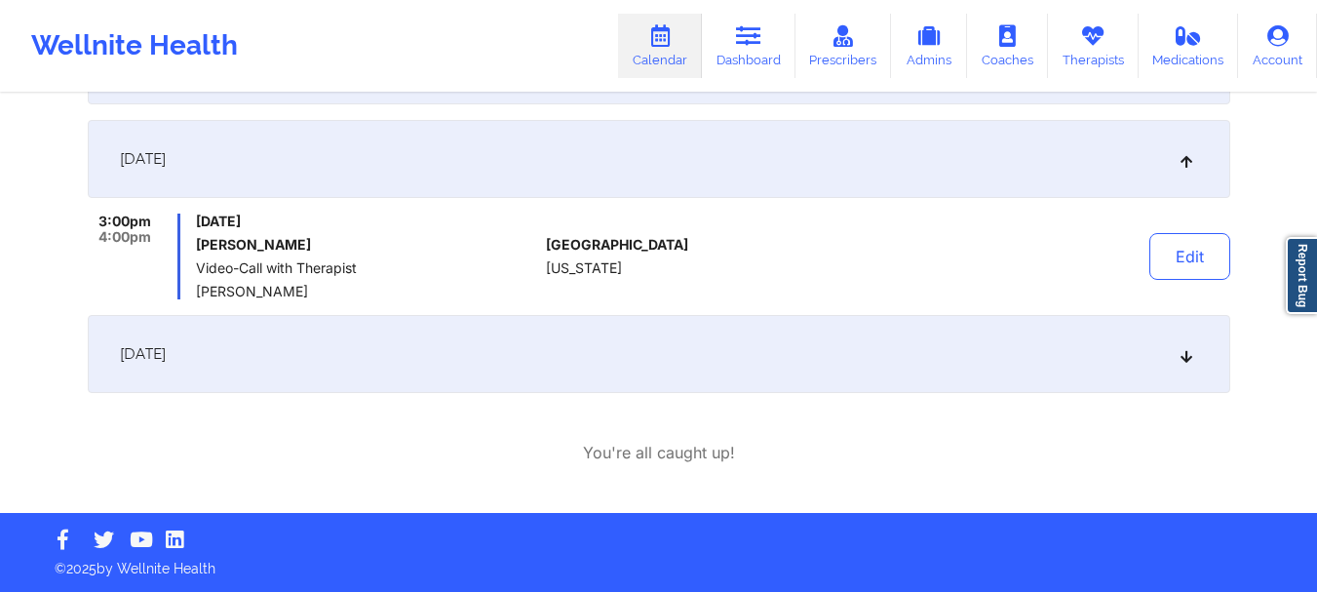
scroll to position [5227, 0]
click at [1164, 260] on button "Edit" at bounding box center [1189, 256] width 81 height 47
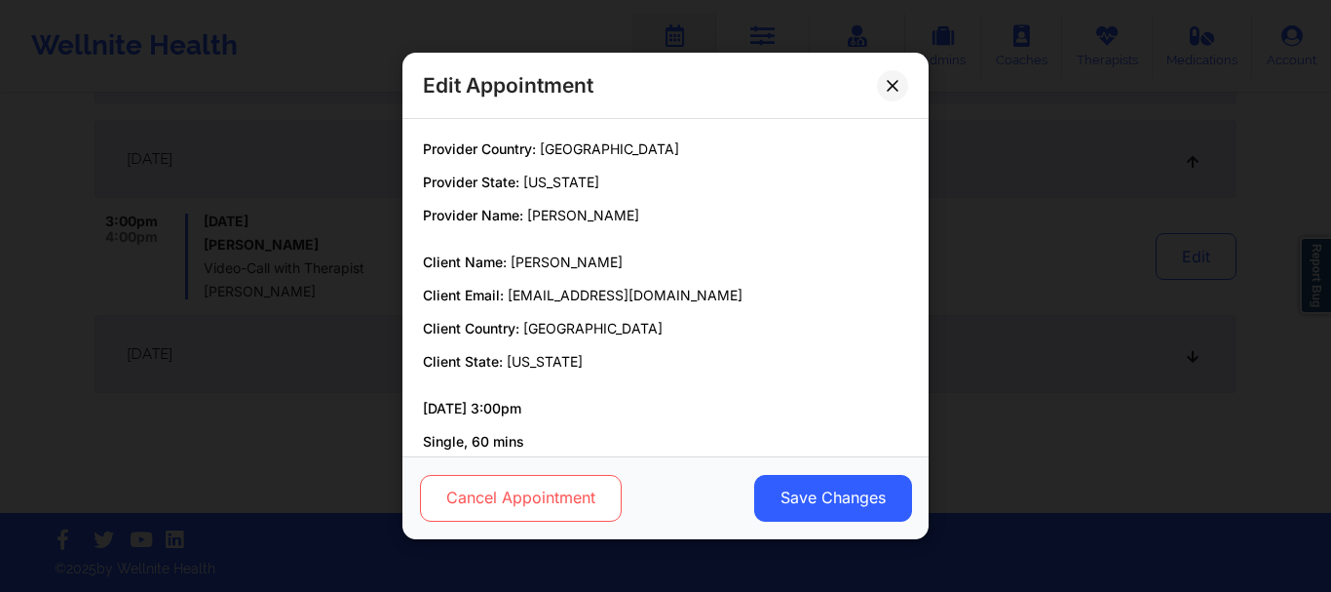
click at [534, 486] on button "Cancel Appointment" at bounding box center [521, 498] width 202 height 47
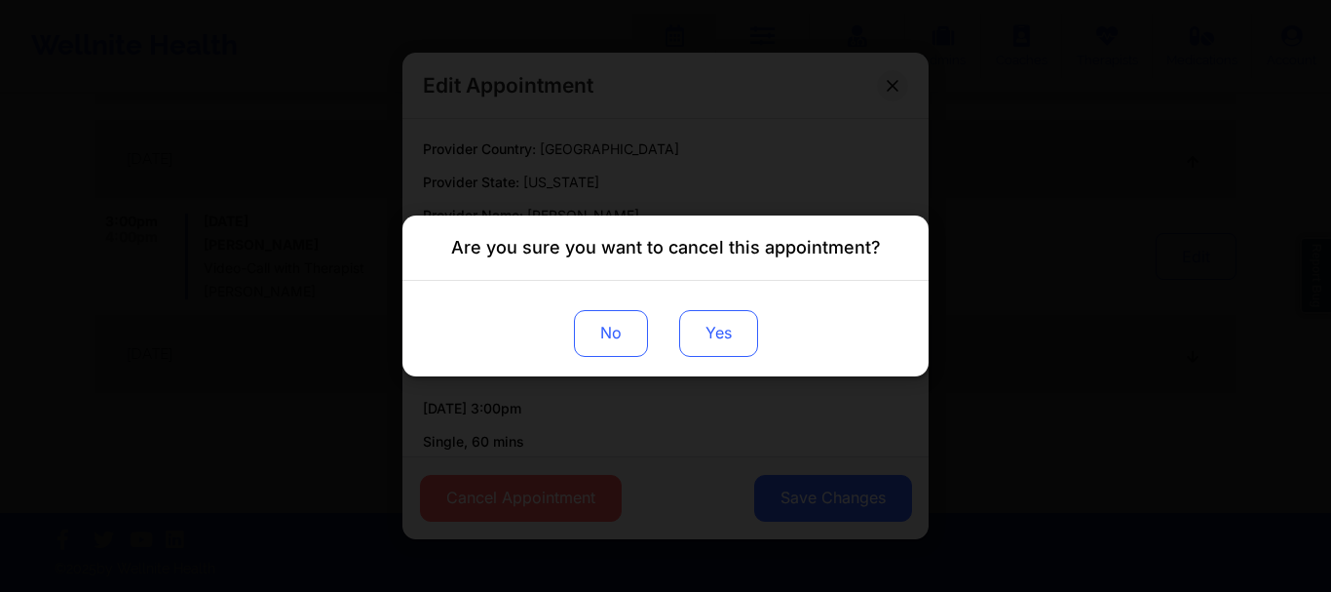
click at [740, 346] on button "Yes" at bounding box center [718, 333] width 79 height 47
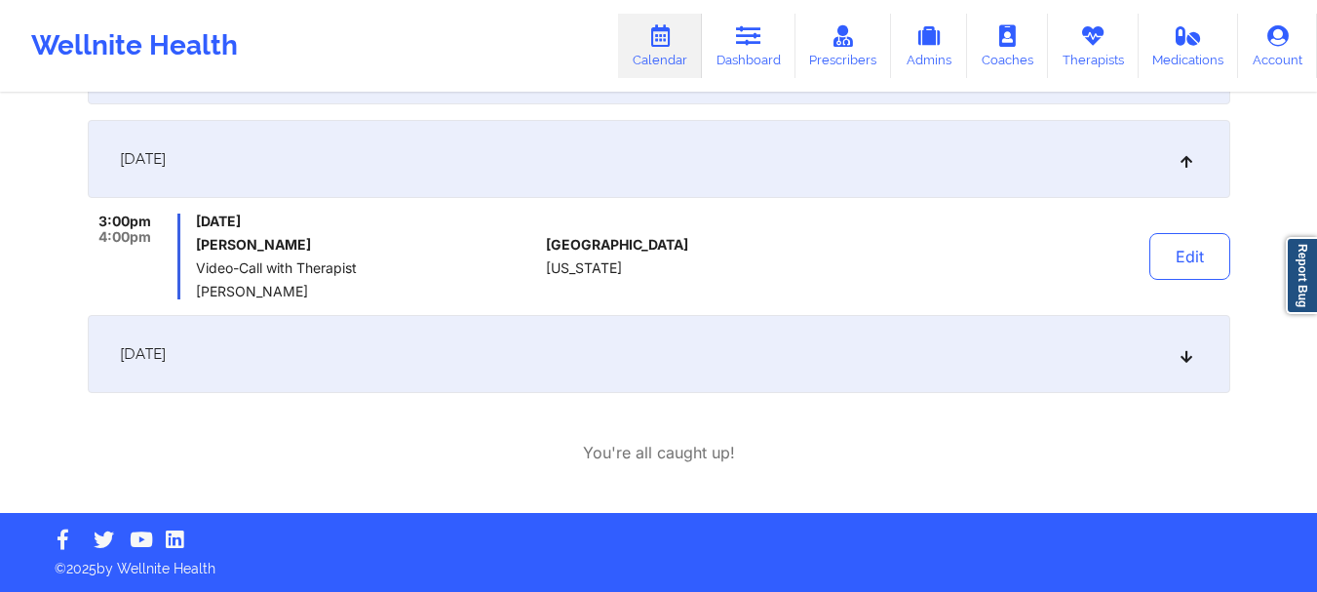
click at [1190, 369] on div "March 30, 2026" at bounding box center [659, 354] width 1142 height 78
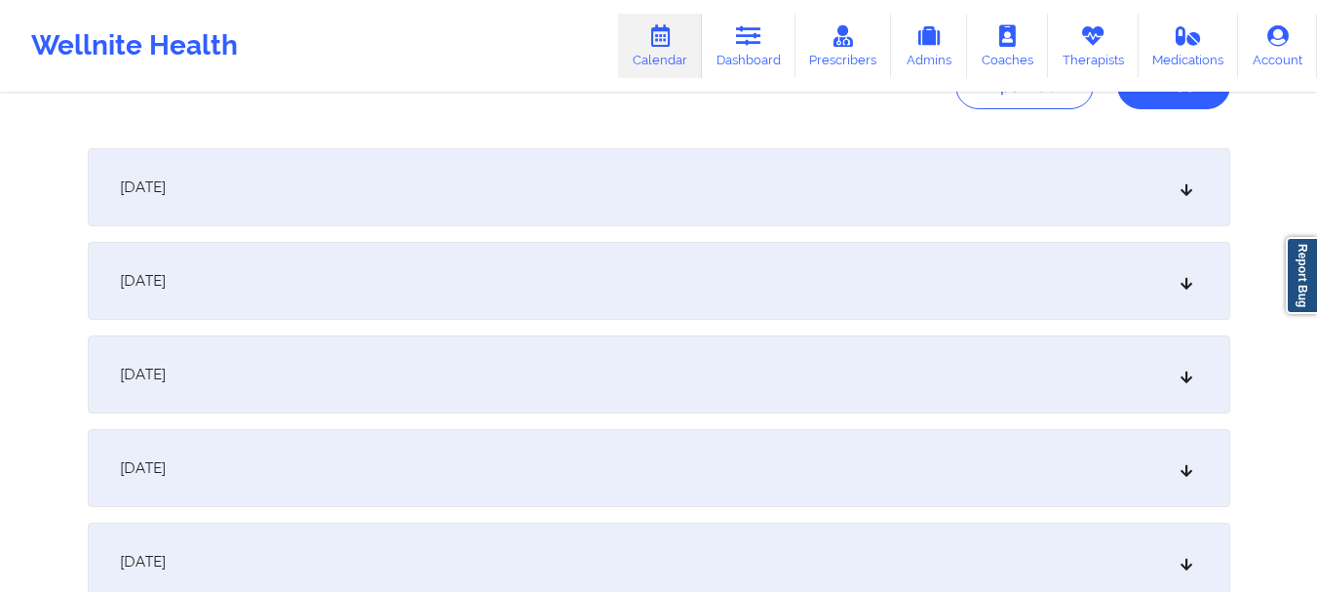
scroll to position [0, 0]
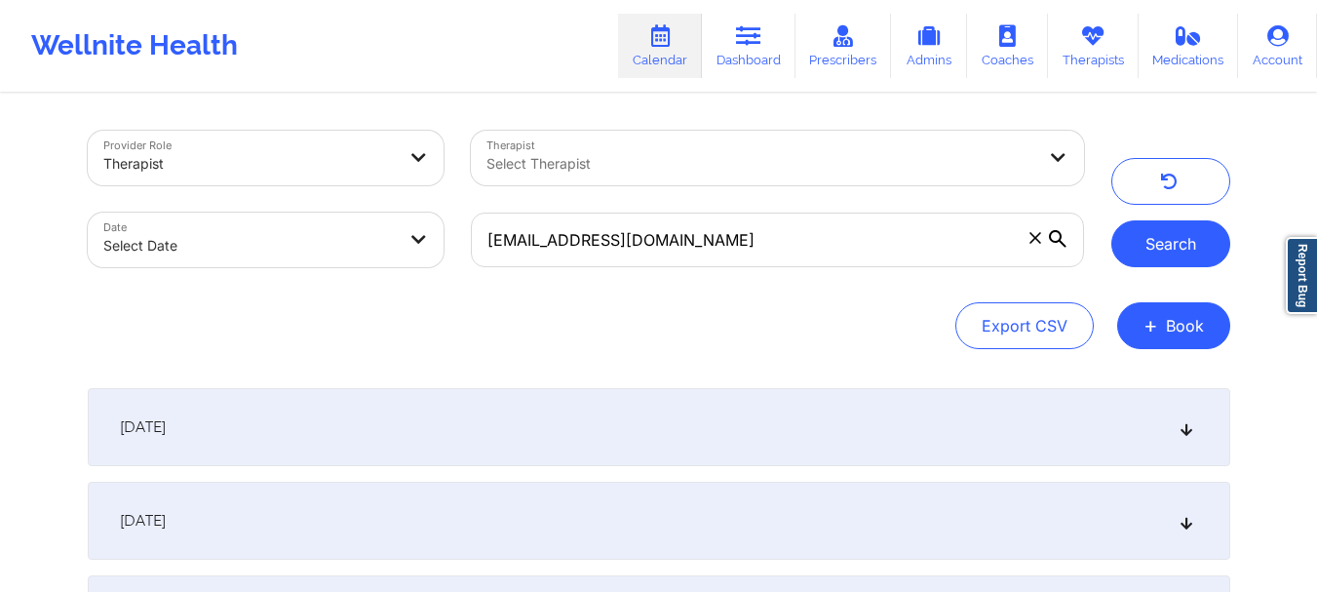
click at [1131, 248] on button "Search" at bounding box center [1170, 243] width 119 height 47
click at [1041, 242] on span at bounding box center [1034, 237] width 19 height 19
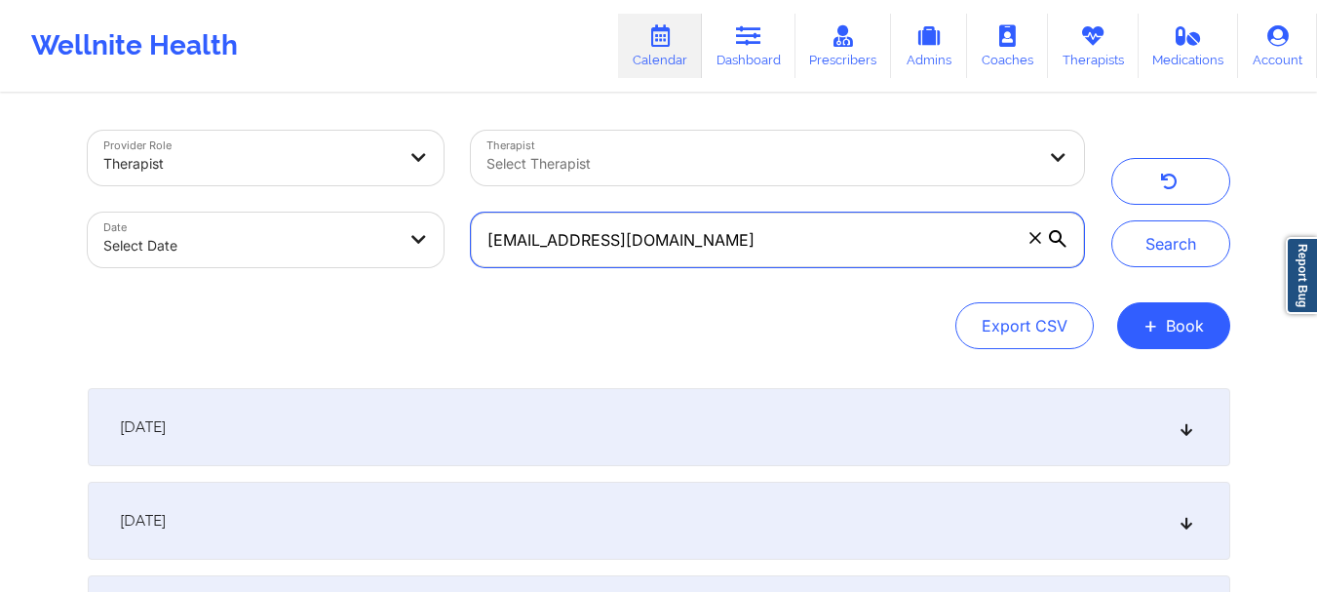
click at [1041, 242] on input "gomb.62482@gmail.com" at bounding box center [777, 239] width 612 height 55
paste input "janicewwu@gmail.com"
type input "janicewwu@gmail.com"
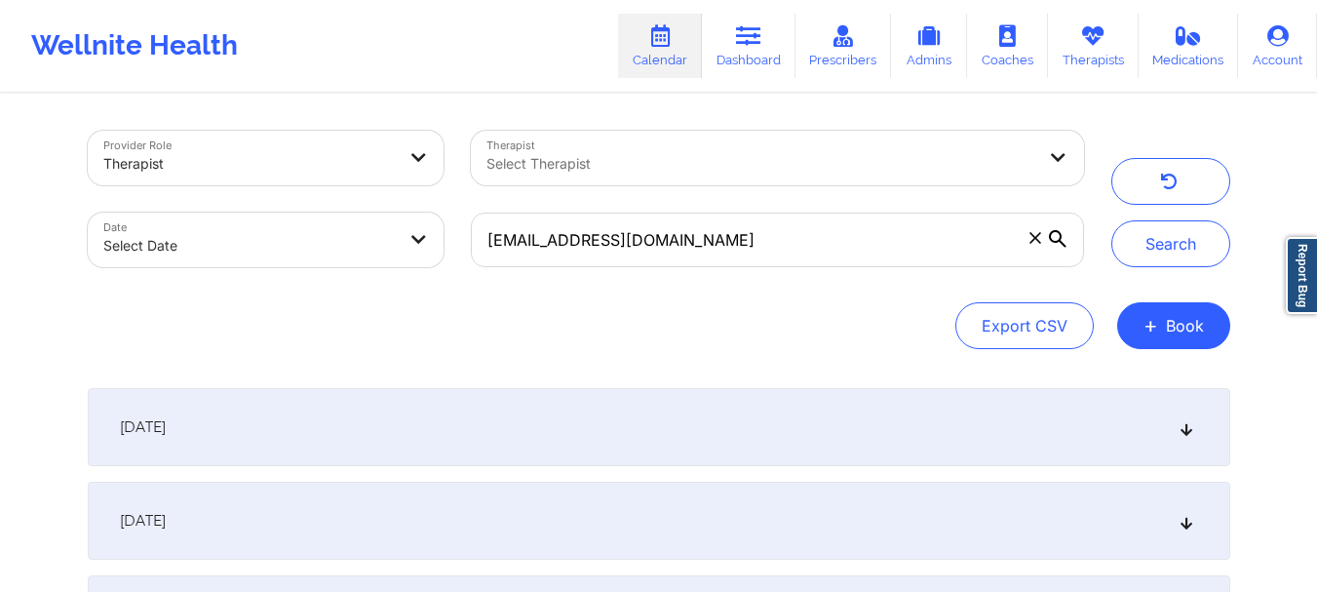
click at [1147, 241] on button "Search" at bounding box center [1170, 243] width 119 height 47
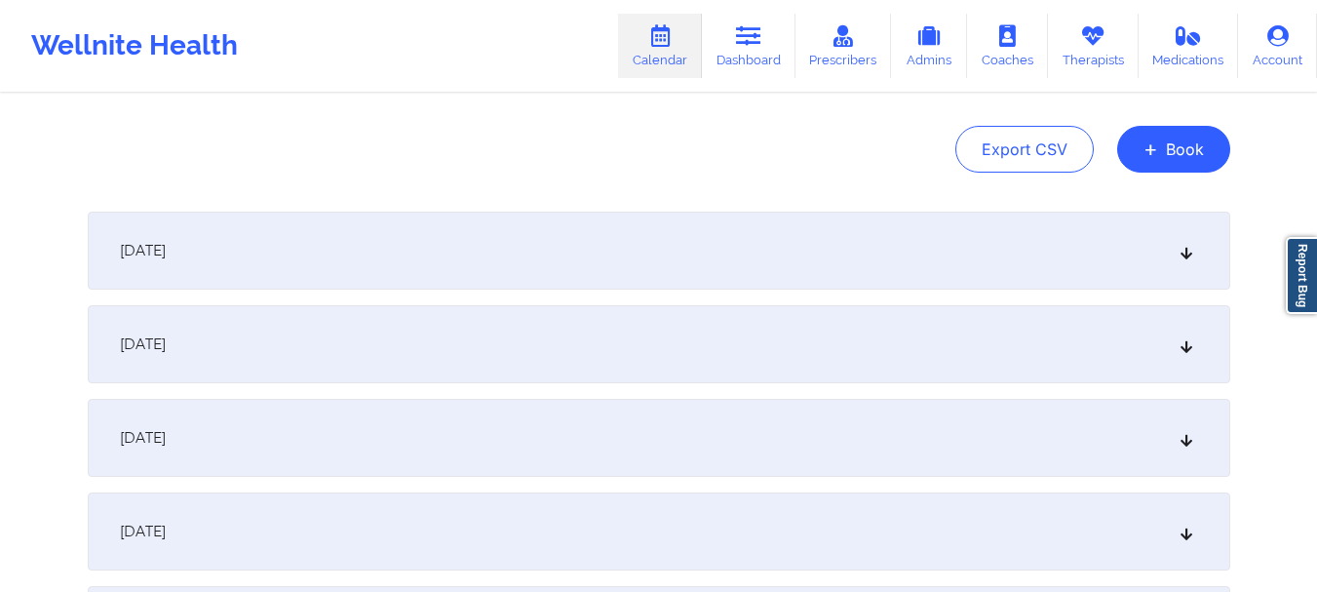
scroll to position [248, 0]
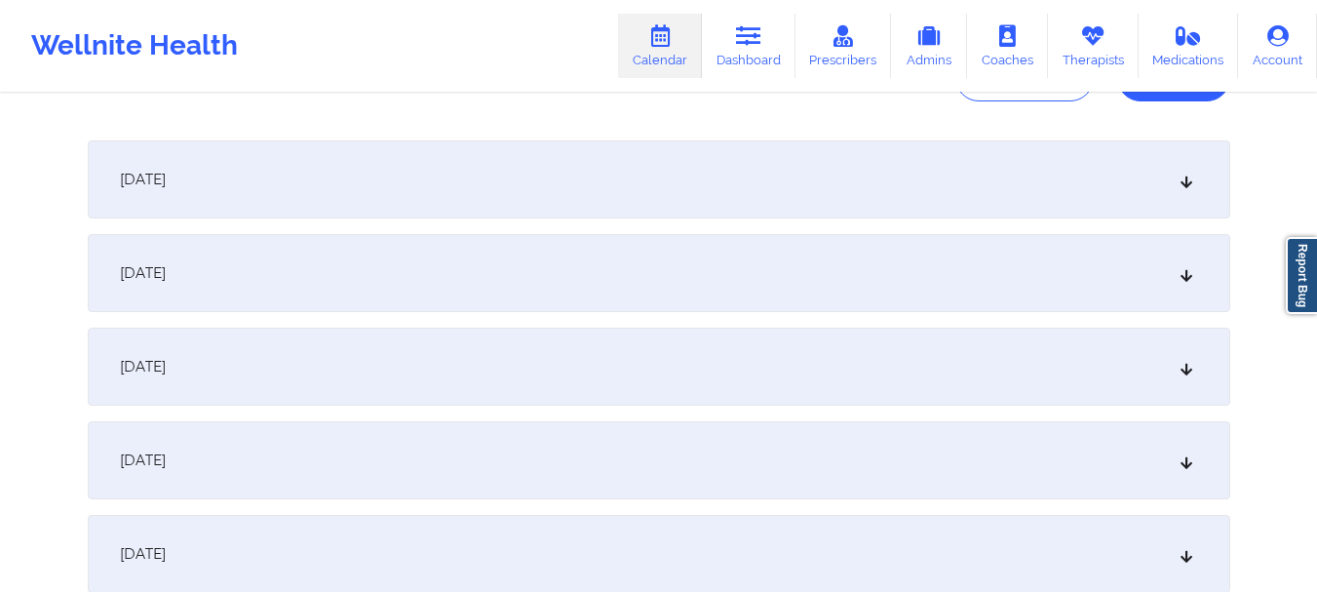
click at [1201, 180] on div "September 22, 2025" at bounding box center [659, 179] width 1142 height 78
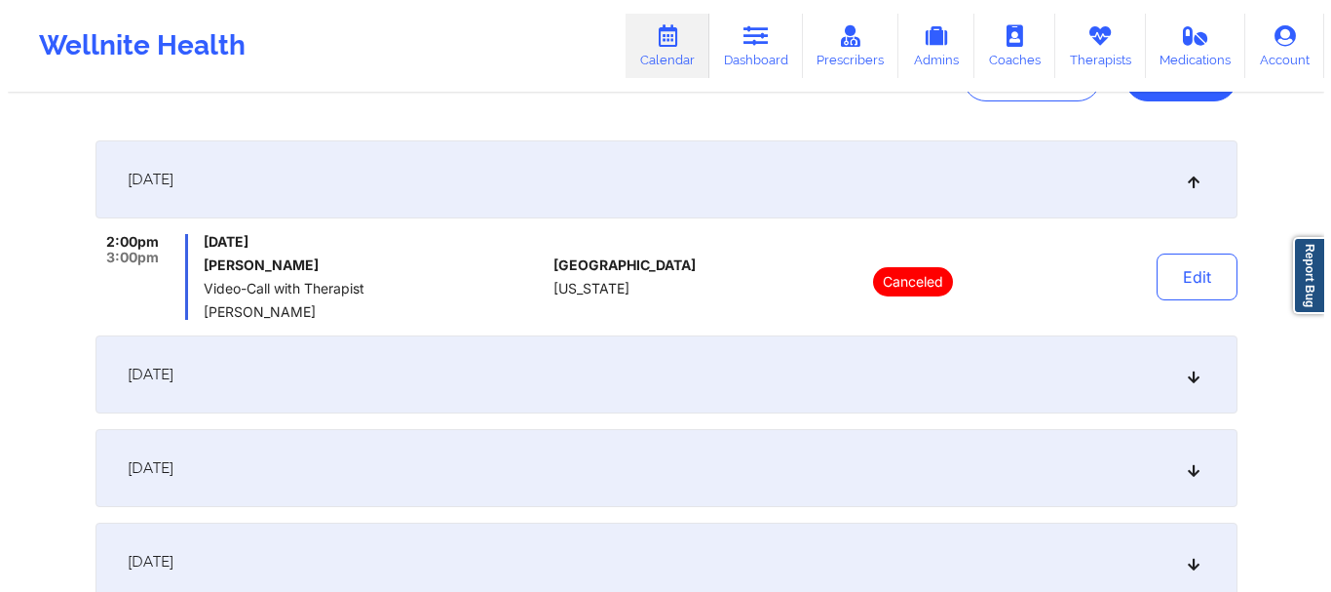
scroll to position [0, 0]
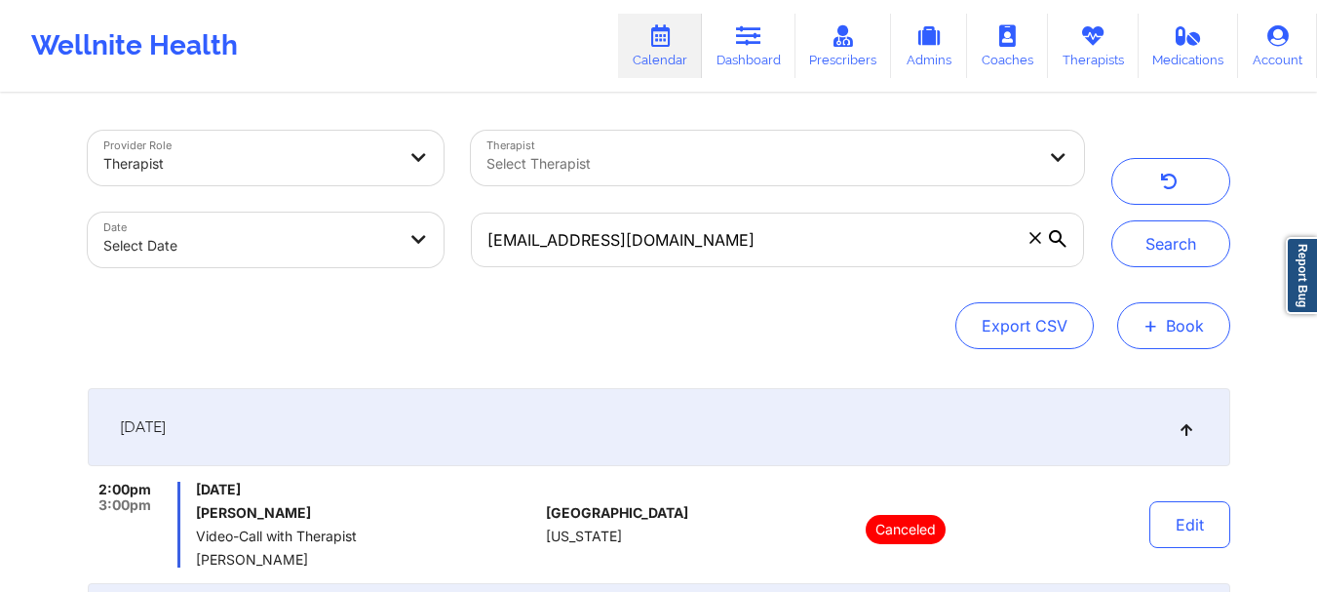
click at [1158, 316] on button "+ Book" at bounding box center [1173, 325] width 113 height 47
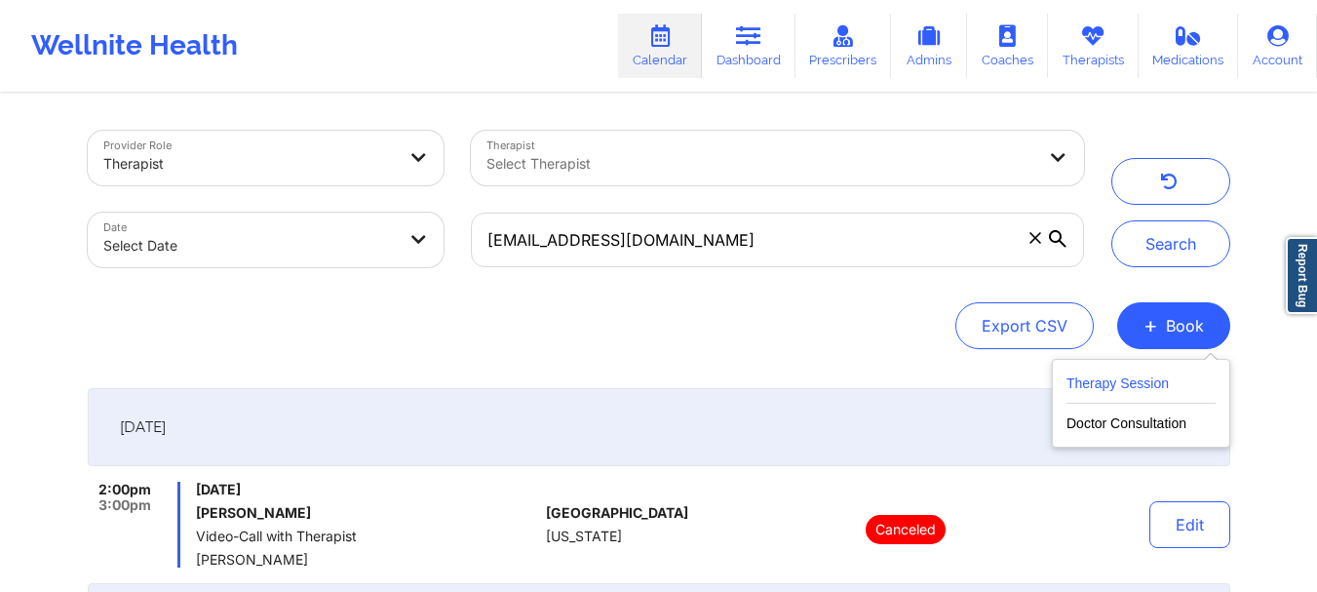
click at [1126, 378] on button "Therapy Session" at bounding box center [1140, 387] width 149 height 32
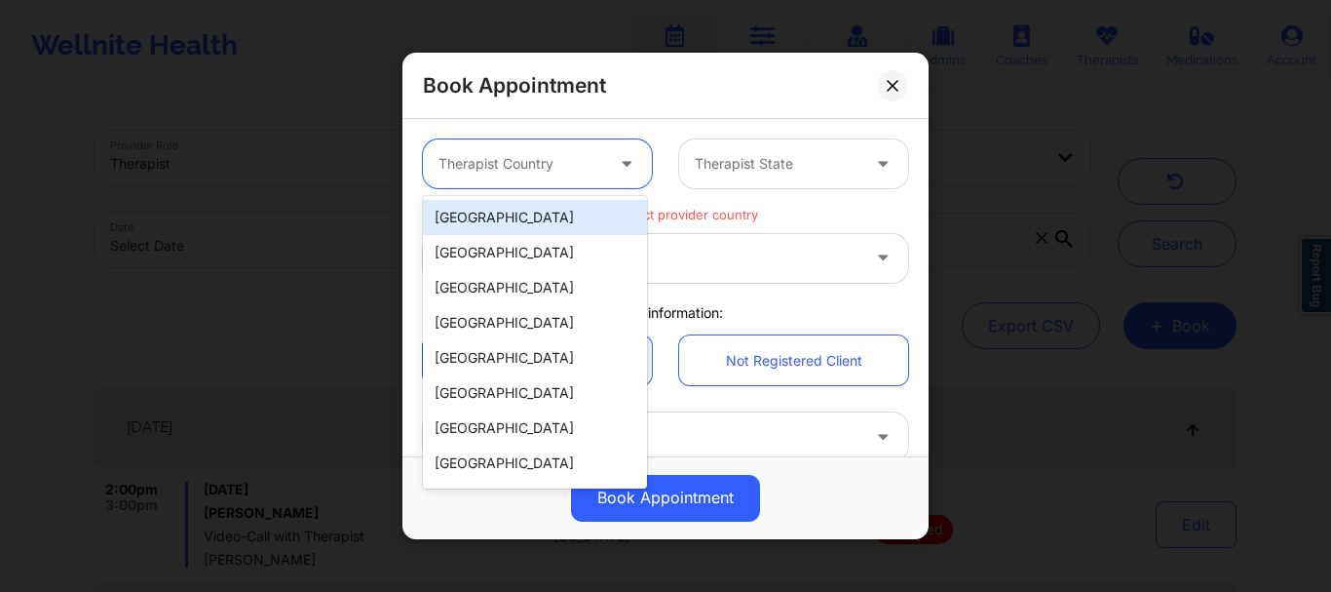
click at [491, 176] on div "Therapist Country" at bounding box center [514, 163] width 182 height 49
click at [464, 210] on div "United States" at bounding box center [535, 217] width 224 height 35
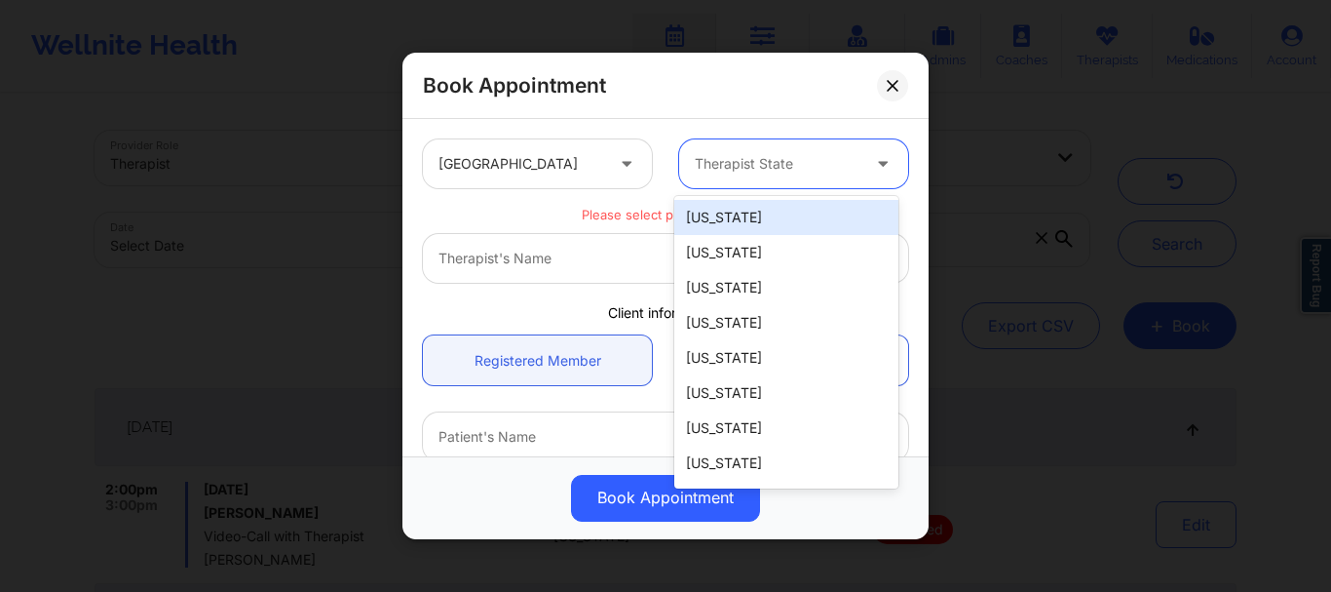
click at [774, 168] on div at bounding box center [777, 163] width 165 height 23
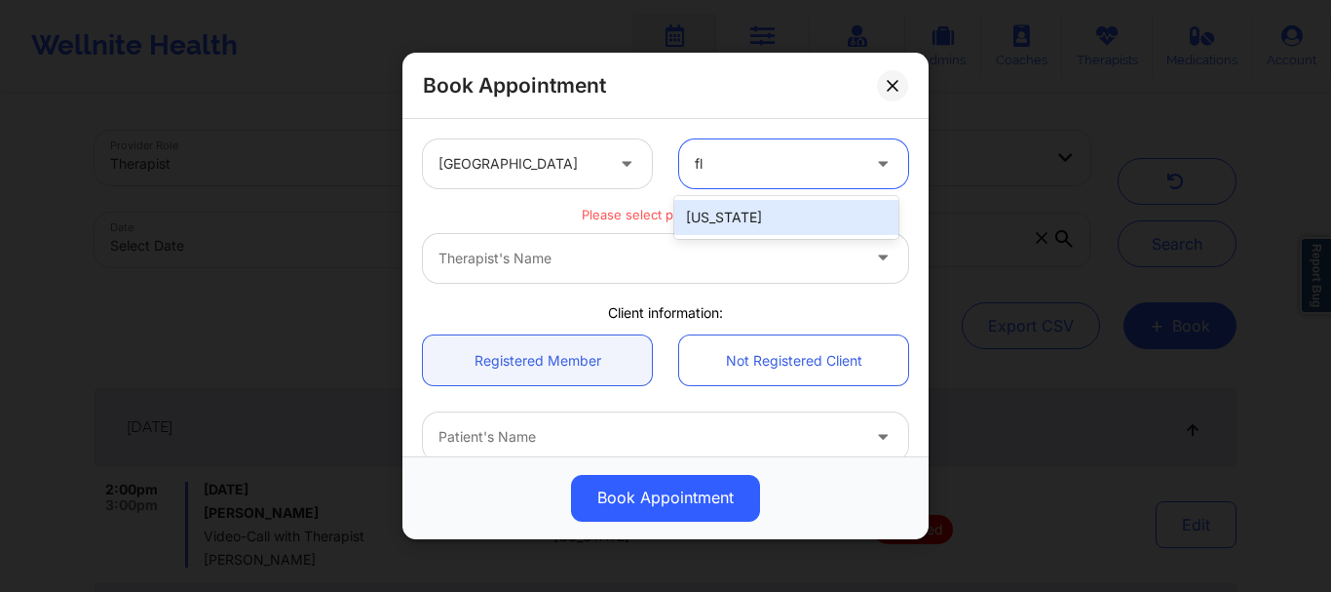
type input "flo"
click at [753, 217] on div "Florida" at bounding box center [786, 217] width 224 height 35
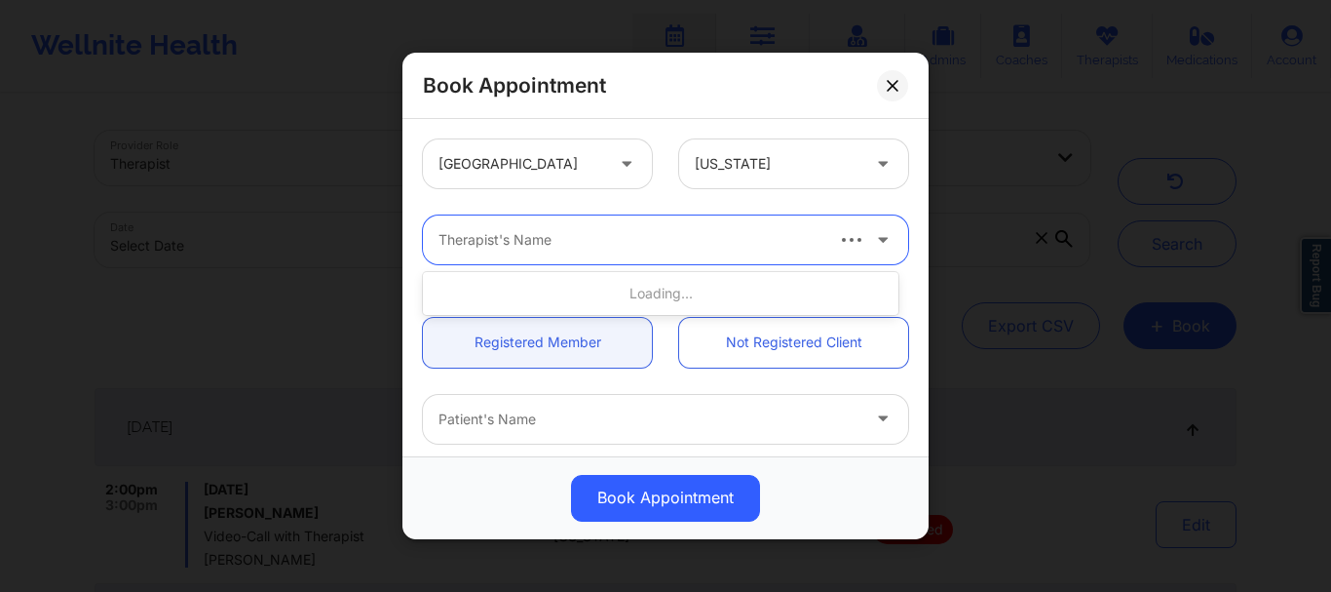
click at [670, 241] on div at bounding box center [630, 239] width 382 height 23
type input "raquel pere"
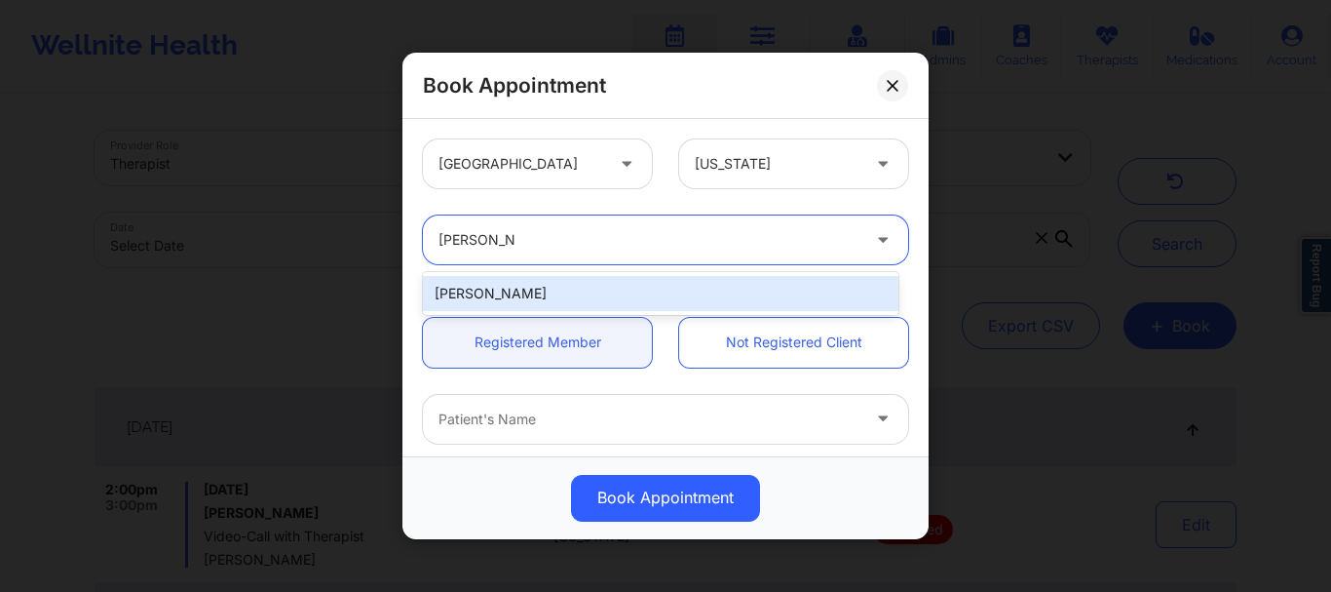
click at [612, 296] on div "Raquel Pereda" at bounding box center [661, 293] width 476 height 35
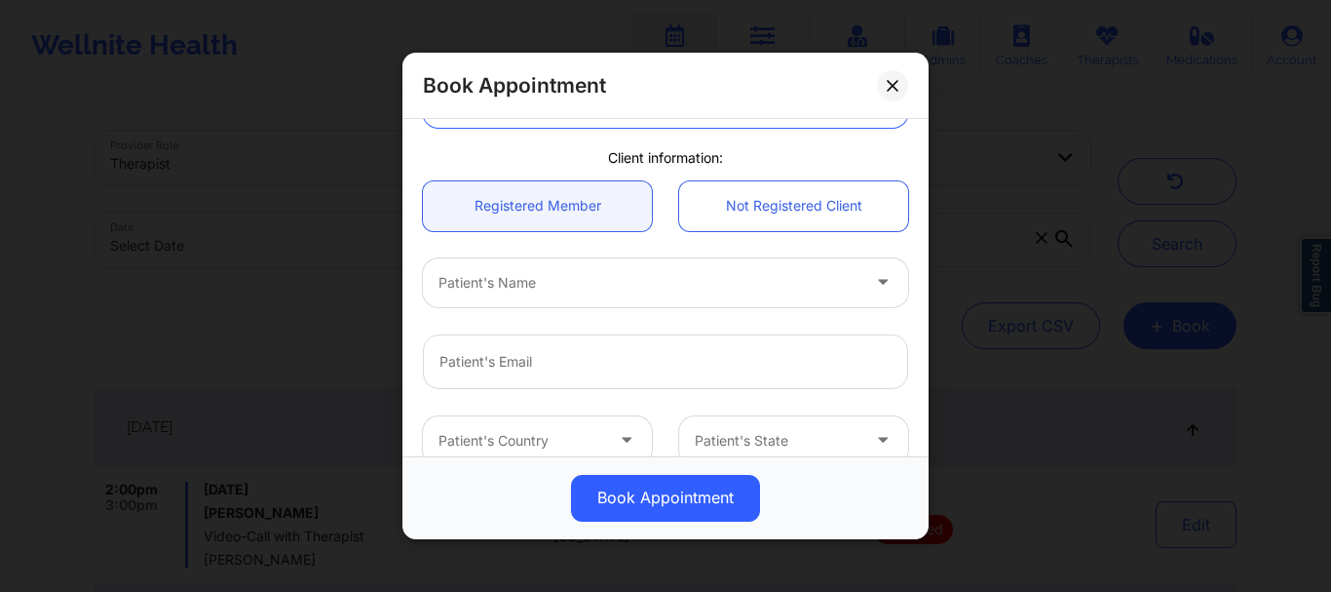
scroll to position [168, 0]
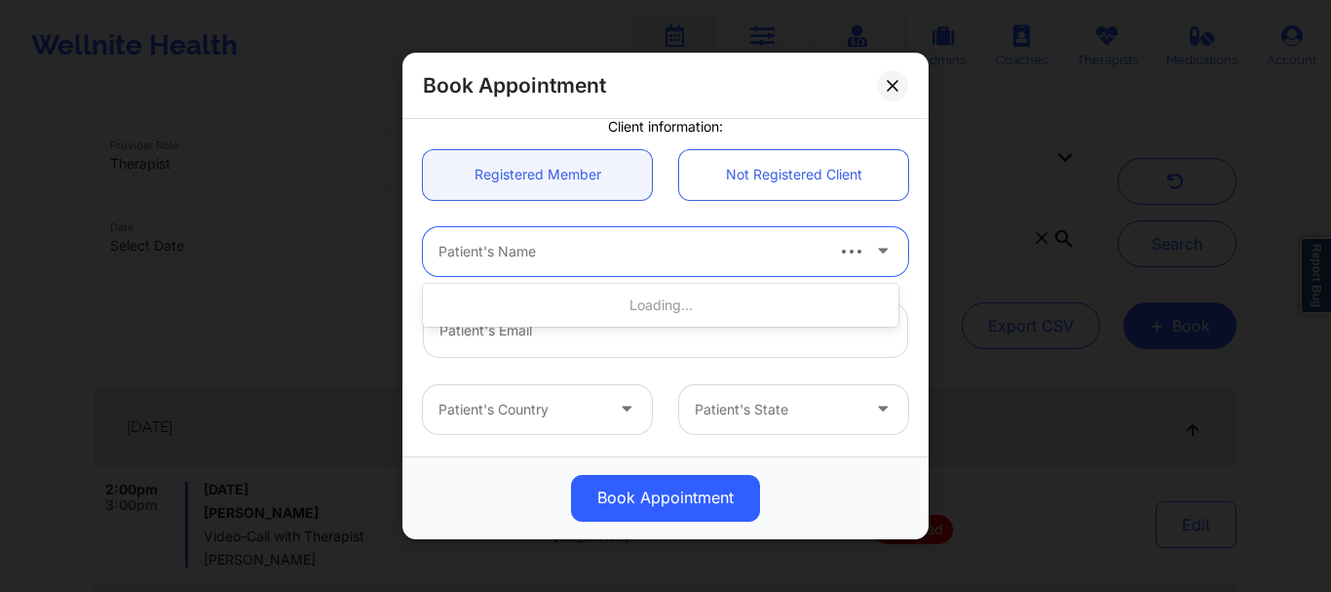
click at [478, 262] on div at bounding box center [630, 251] width 382 height 23
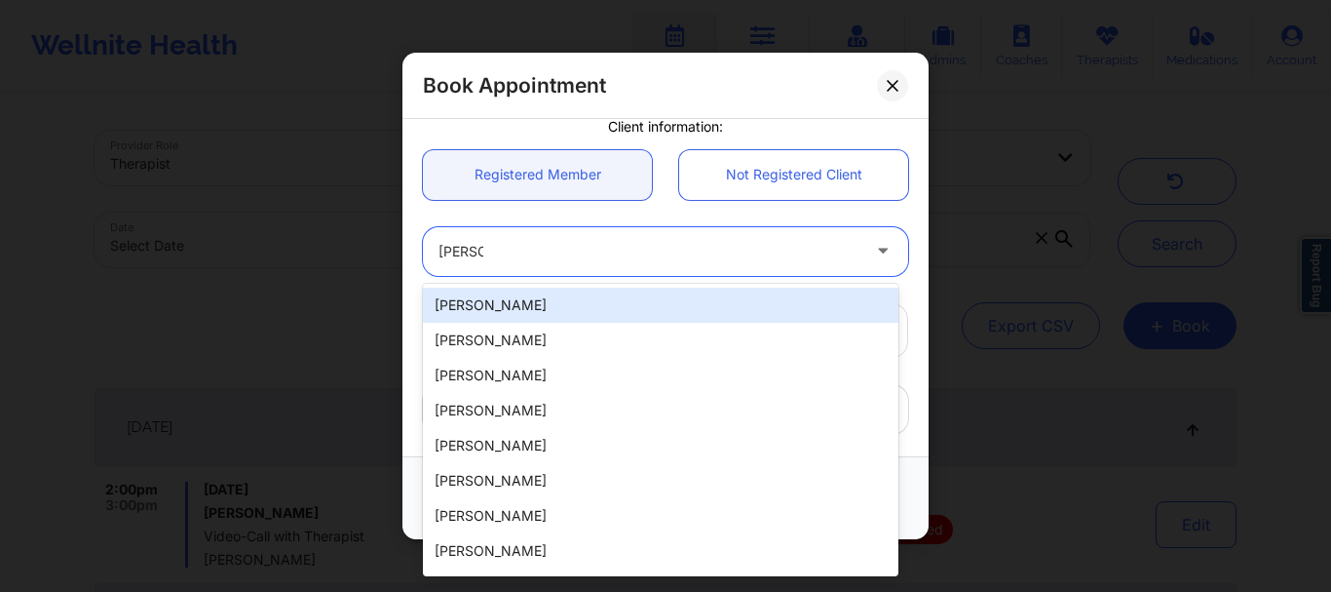
type input "janice wu"
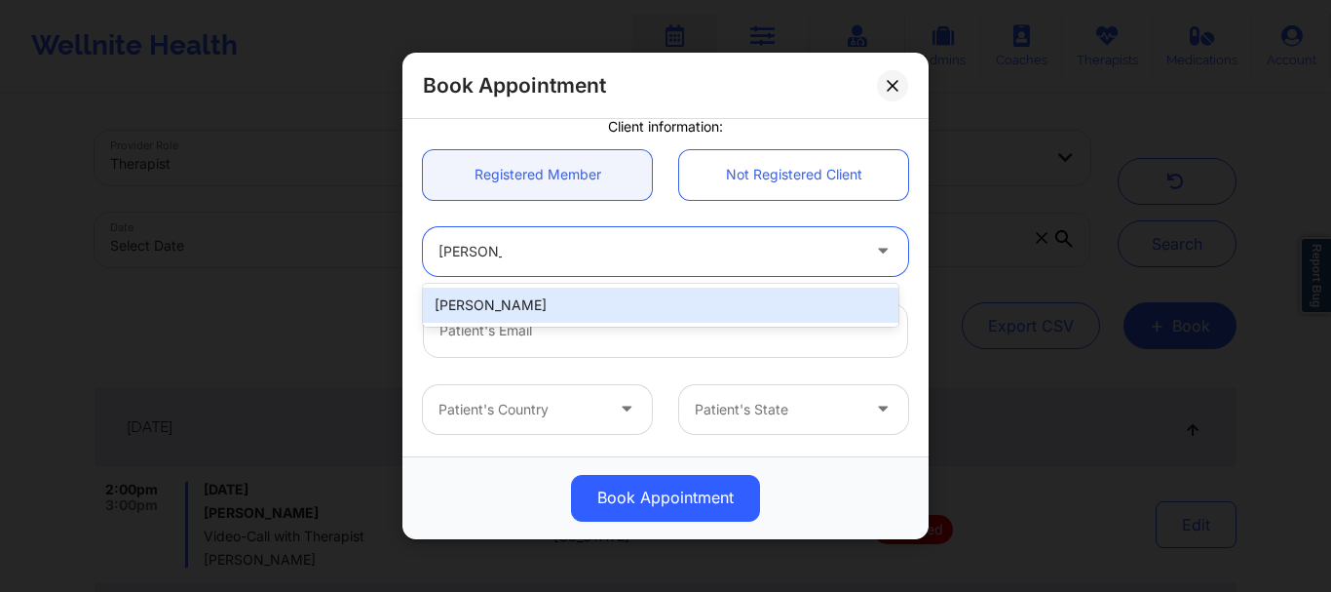
click at [485, 303] on div "Janice Wu" at bounding box center [661, 304] width 476 height 35
type input "janicewwu@gmail.com"
type input "+17043510622"
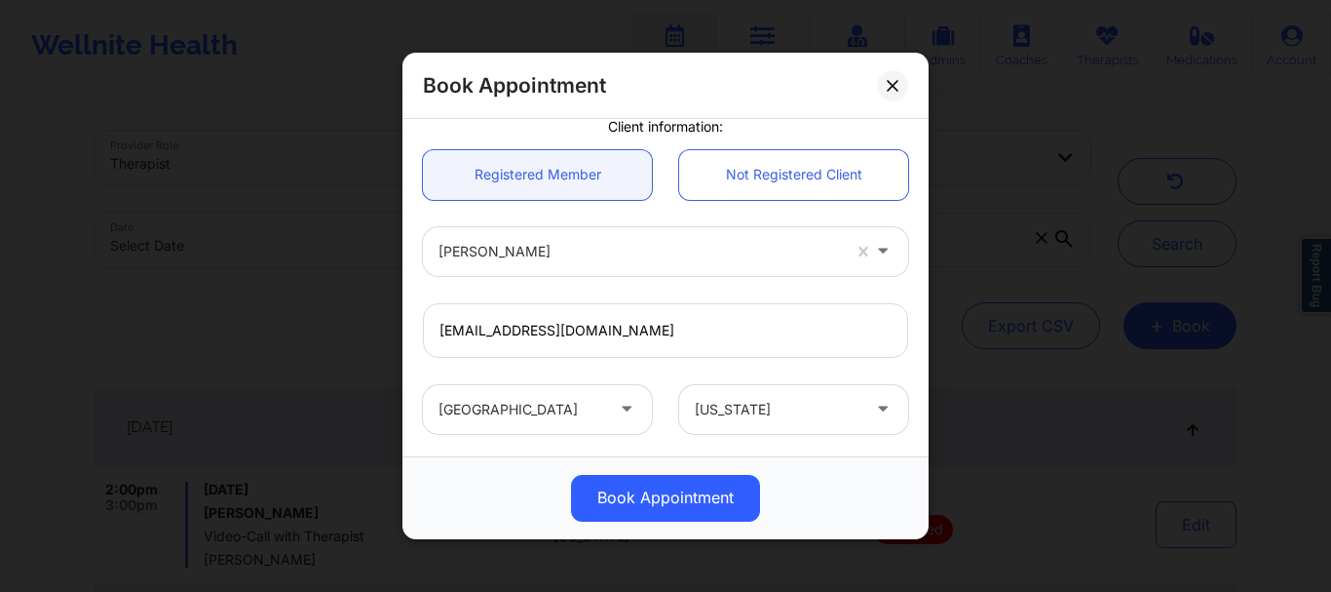
drag, startPoint x: 914, startPoint y: 287, endPoint x: 926, endPoint y: 292, distance: 13.1
click at [926, 292] on div "United States Florida Raquel Pereda Client information: Registered Member Not R…" at bounding box center [665, 287] width 526 height 337
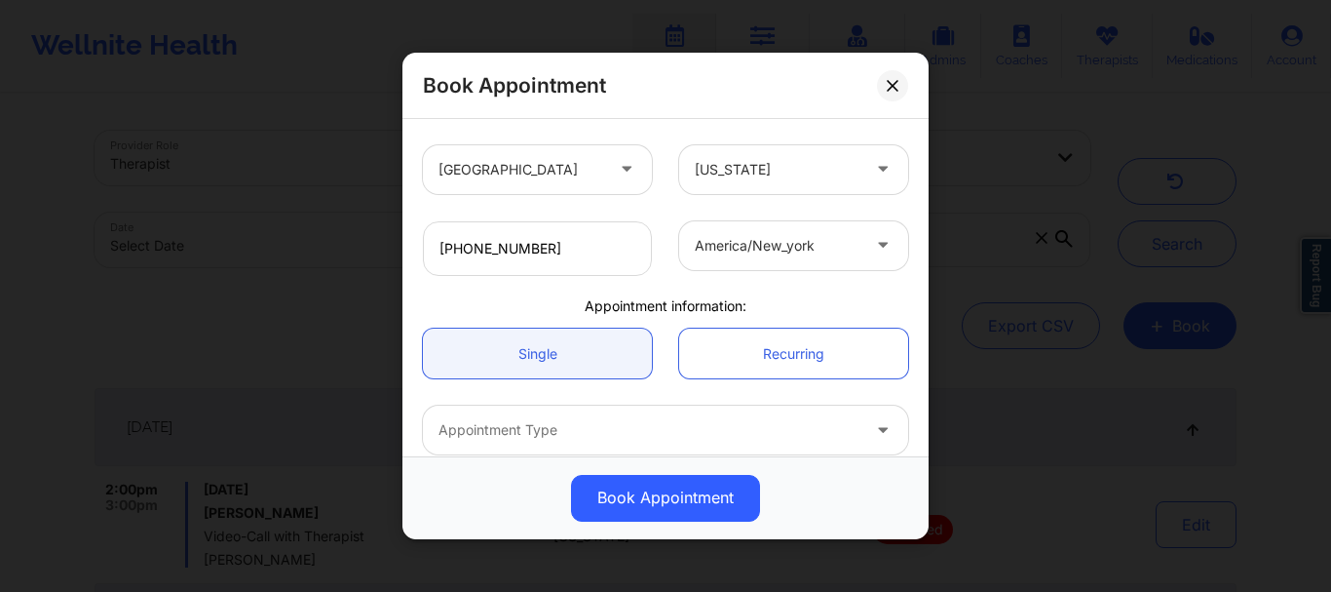
scroll to position [497, 0]
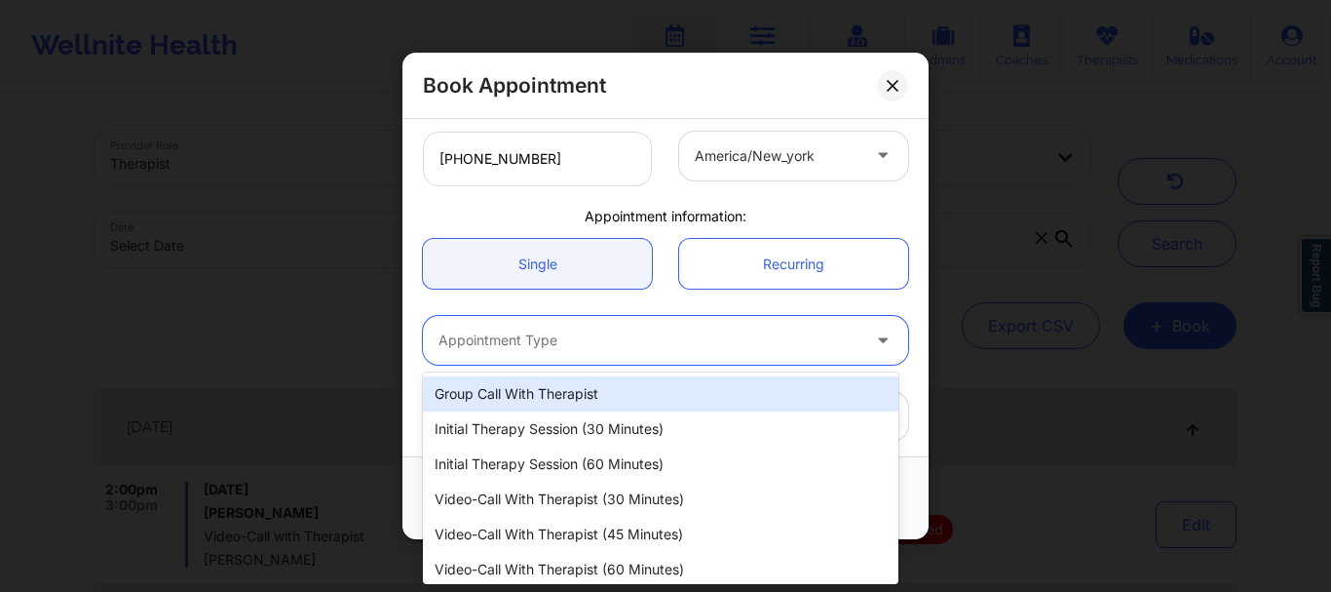
click at [508, 350] on div at bounding box center [649, 340] width 421 height 23
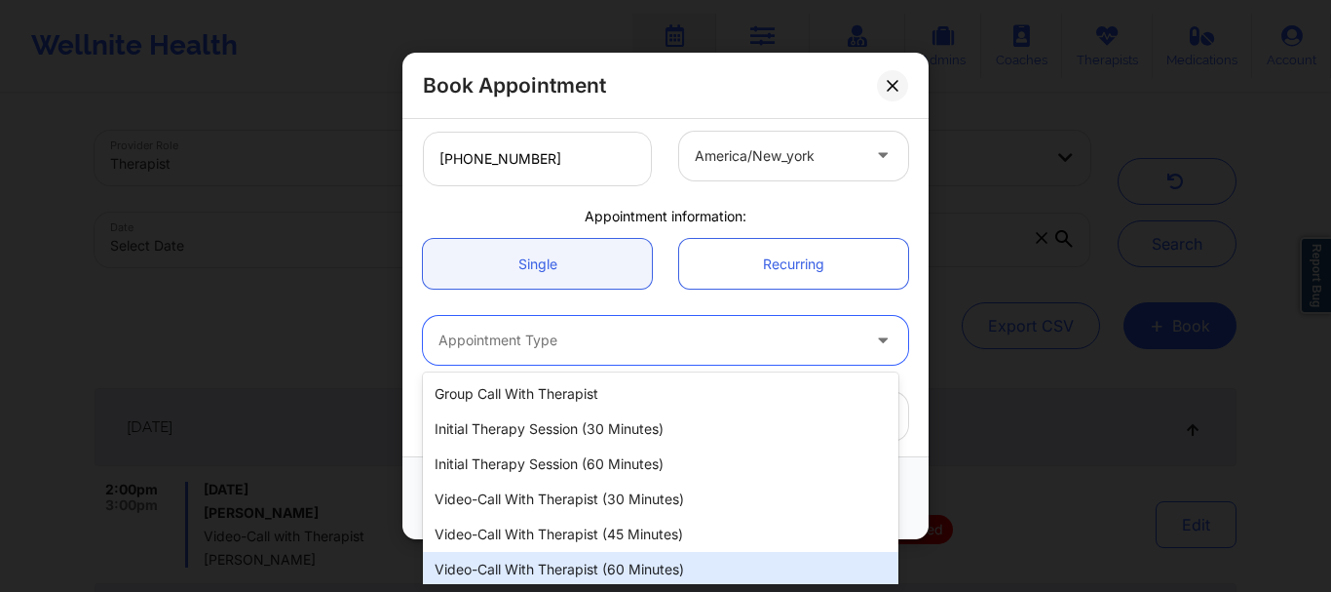
click at [563, 570] on div "Video-Call with Therapist (60 minutes)" at bounding box center [661, 569] width 476 height 35
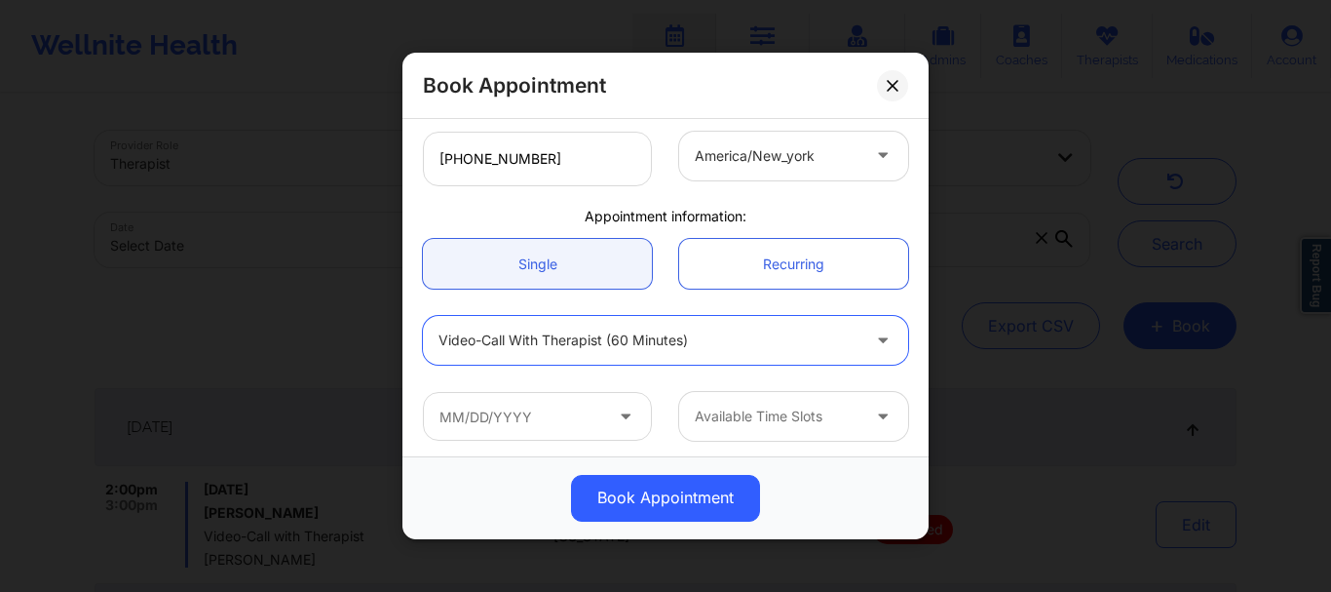
scroll to position [502, 0]
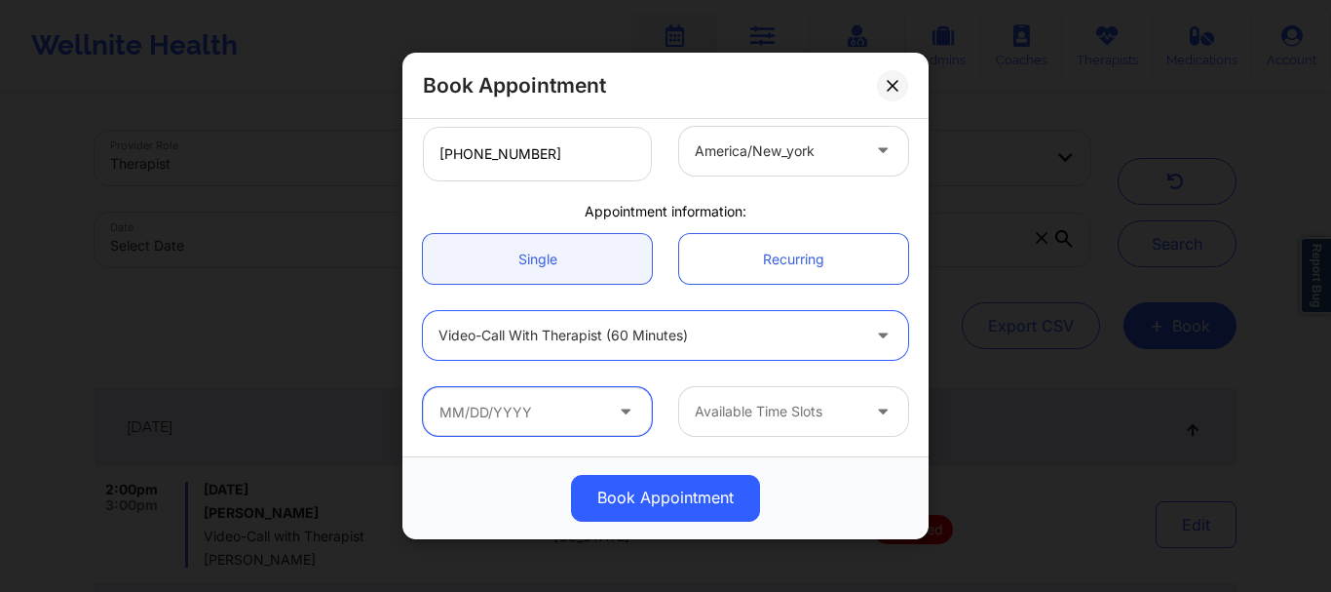
click at [538, 406] on input "text" at bounding box center [537, 411] width 229 height 49
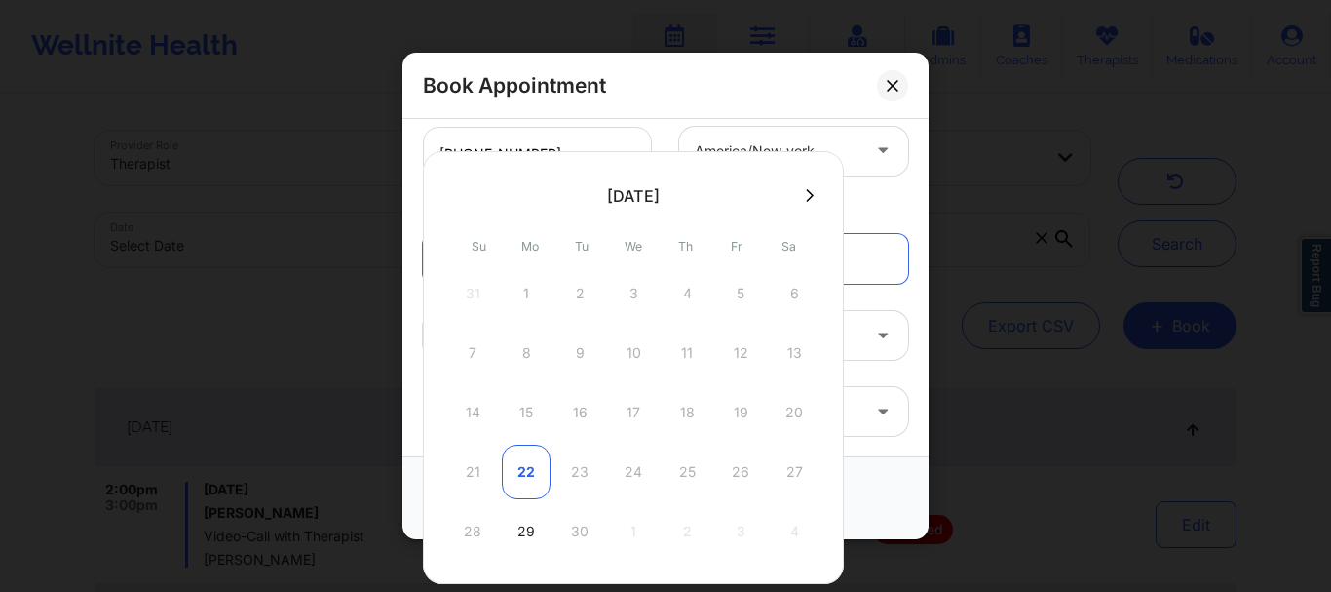
click at [529, 474] on div "22" at bounding box center [526, 471] width 49 height 55
type input "09/22/2025"
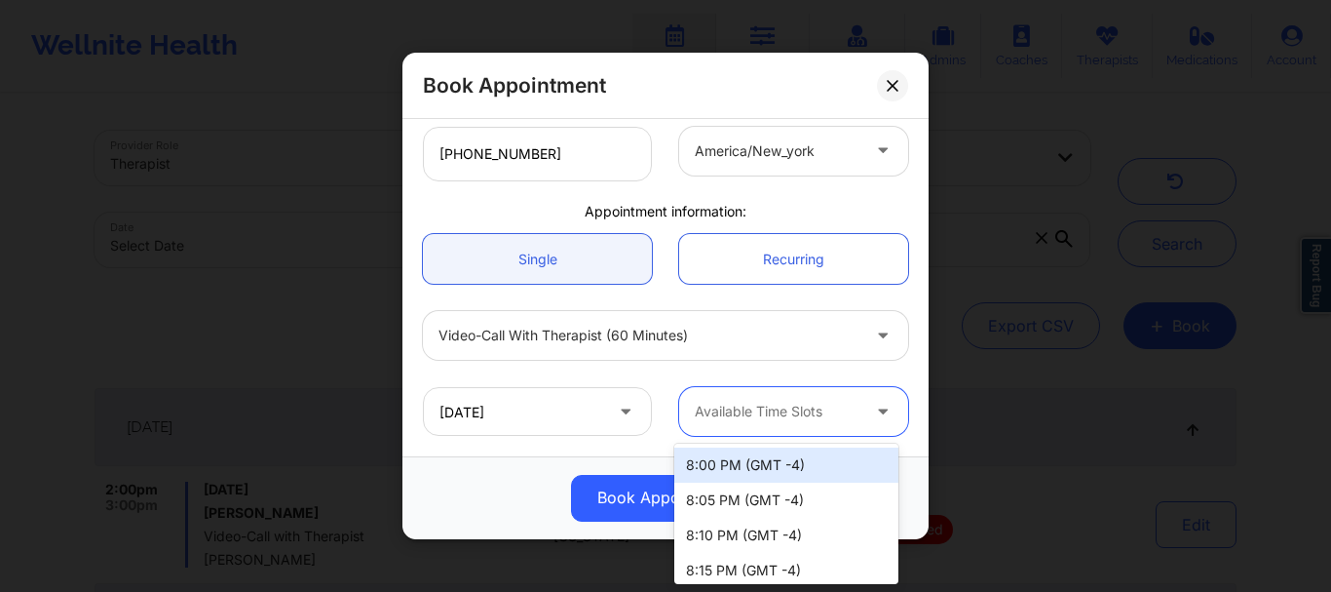
click at [834, 407] on div at bounding box center [777, 412] width 165 height 23
click at [752, 387] on div "Available Time Slots" at bounding box center [770, 411] width 182 height 49
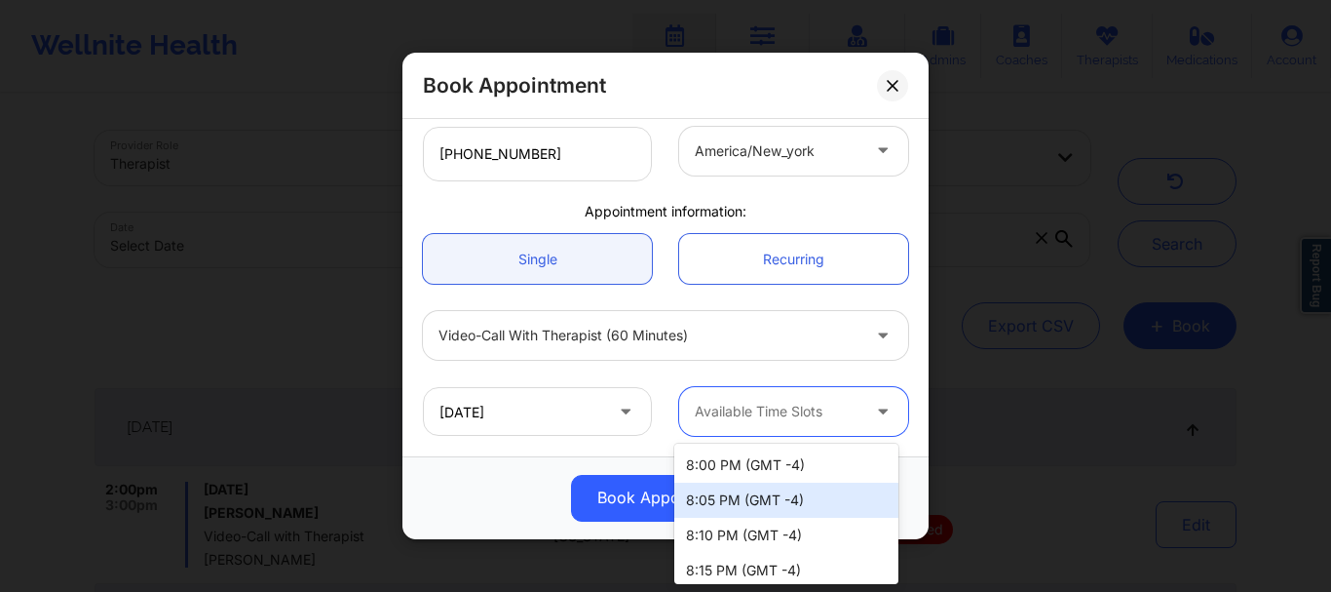
drag, startPoint x: 888, startPoint y: 491, endPoint x: 892, endPoint y: 479, distance: 13.3
click at [892, 479] on div "8:00 PM (GMT -4) 8:05 PM (GMT -4) 8:10 PM (GMT -4) 8:15 PM (GMT -4) 8:20 PM (GM…" at bounding box center [786, 513] width 224 height 140
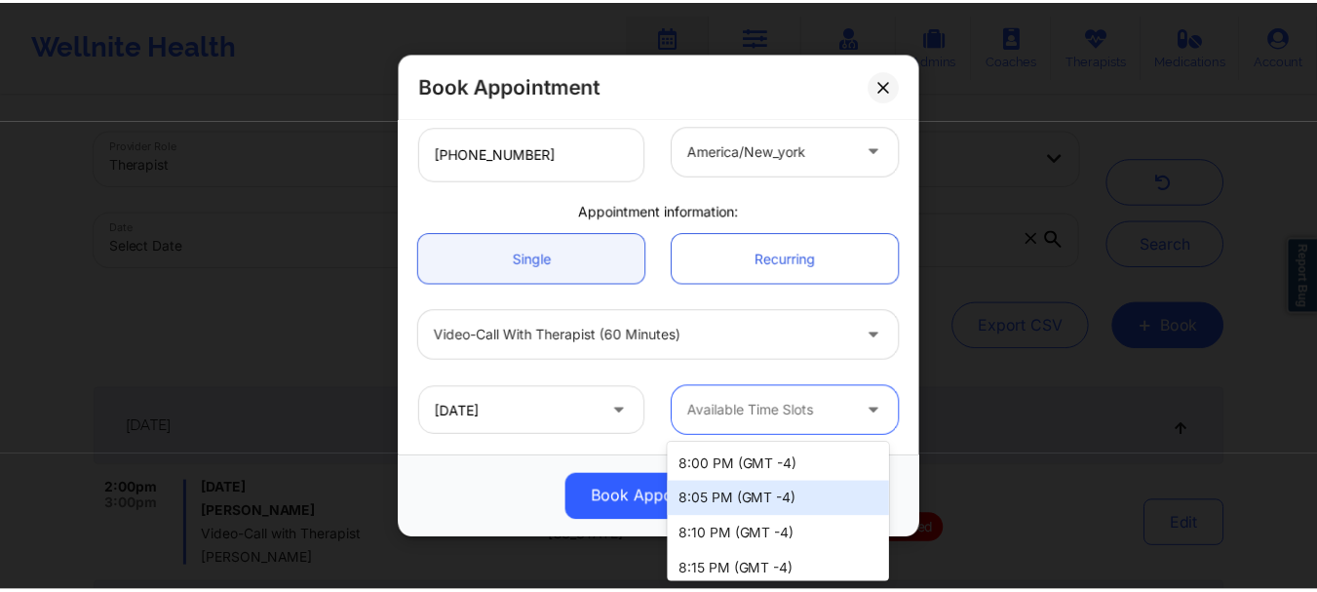
scroll to position [113, 0]
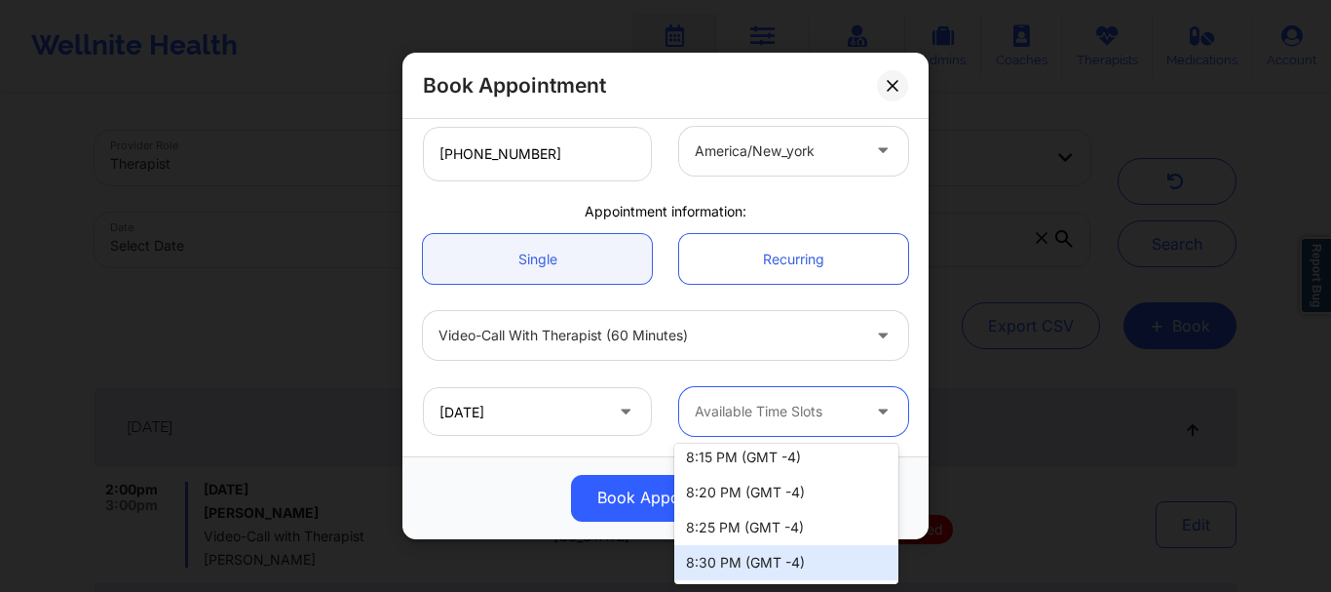
click at [792, 565] on div "8:30 PM (GMT -4)" at bounding box center [786, 562] width 224 height 35
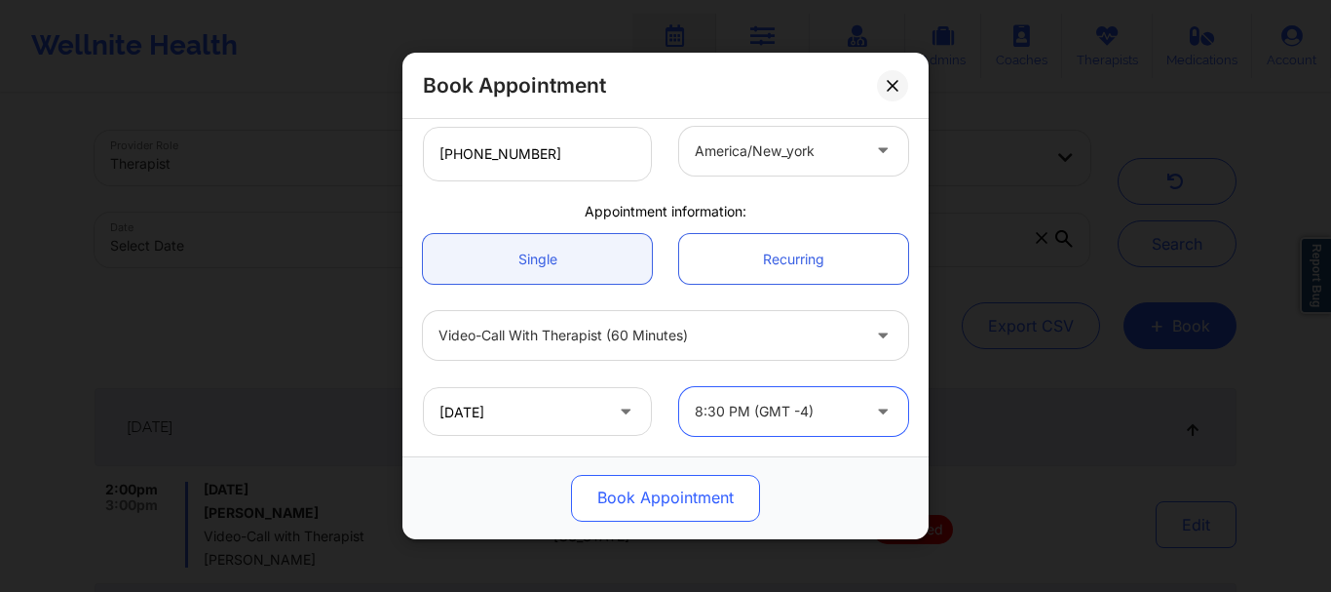
click at [689, 493] on button "Book Appointment" at bounding box center [665, 498] width 189 height 47
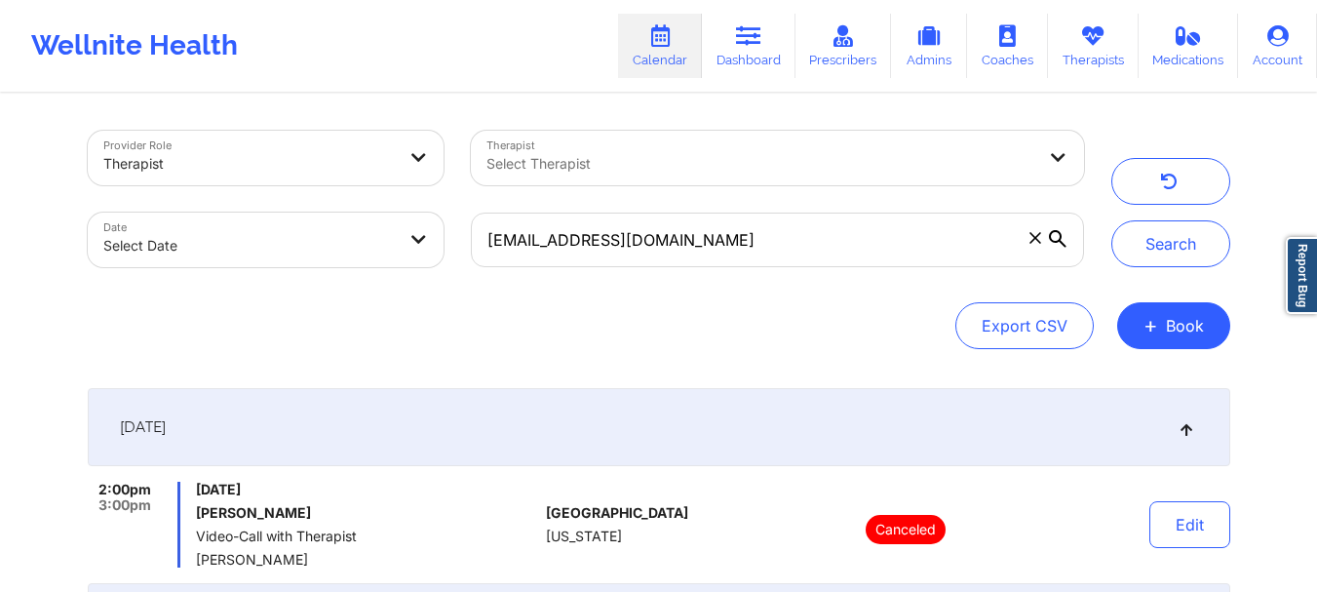
click at [1033, 240] on icon at bounding box center [1034, 237] width 11 height 11
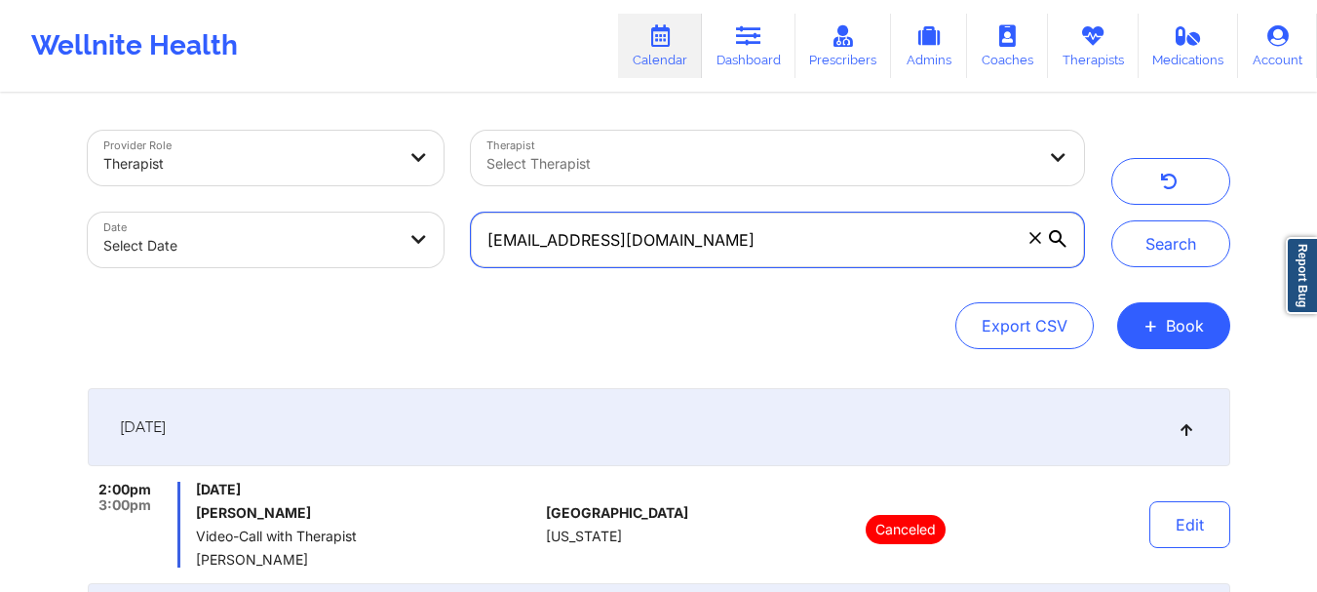
click at [1033, 240] on input "janicewwu@gmail.com" at bounding box center [777, 239] width 612 height 55
paste input "arishiam12@gmail.com"
type input "arishiam12@gmail.com"
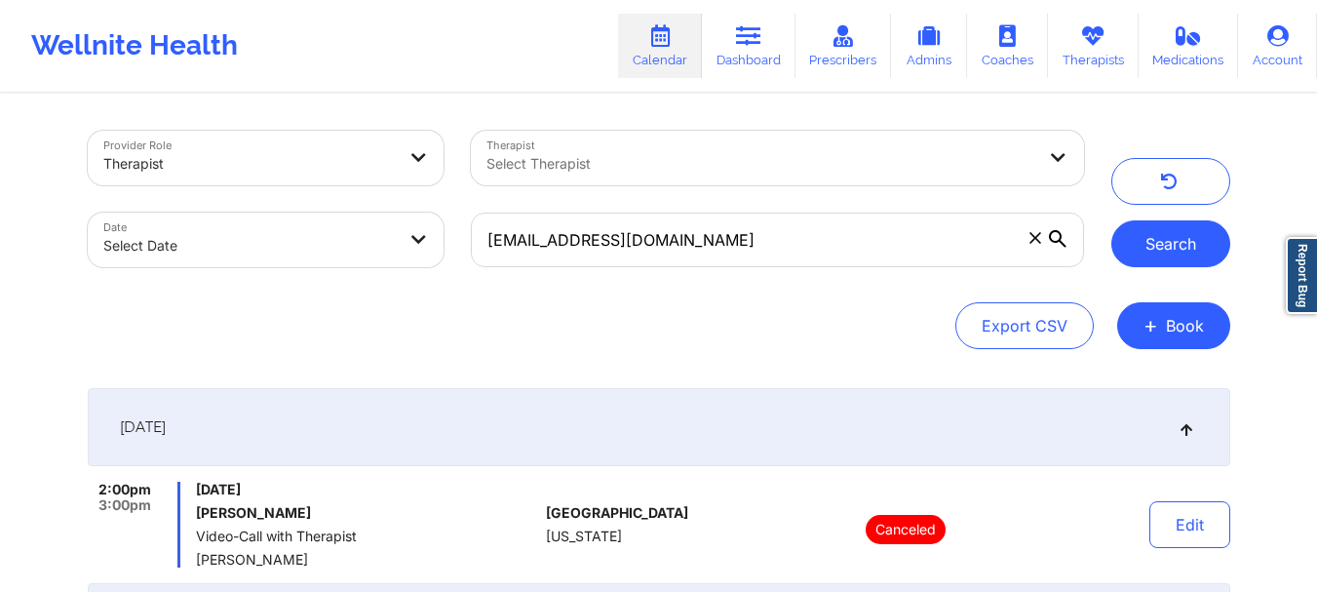
click at [1139, 246] on button "Search" at bounding box center [1170, 243] width 119 height 47
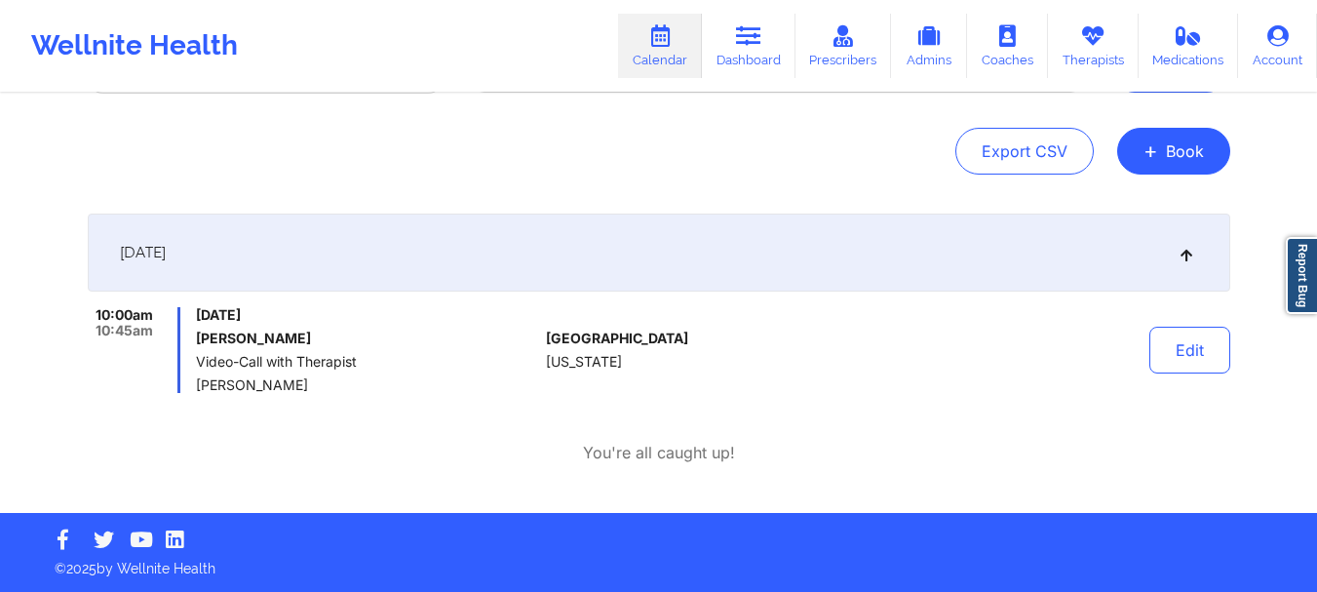
scroll to position [0, 0]
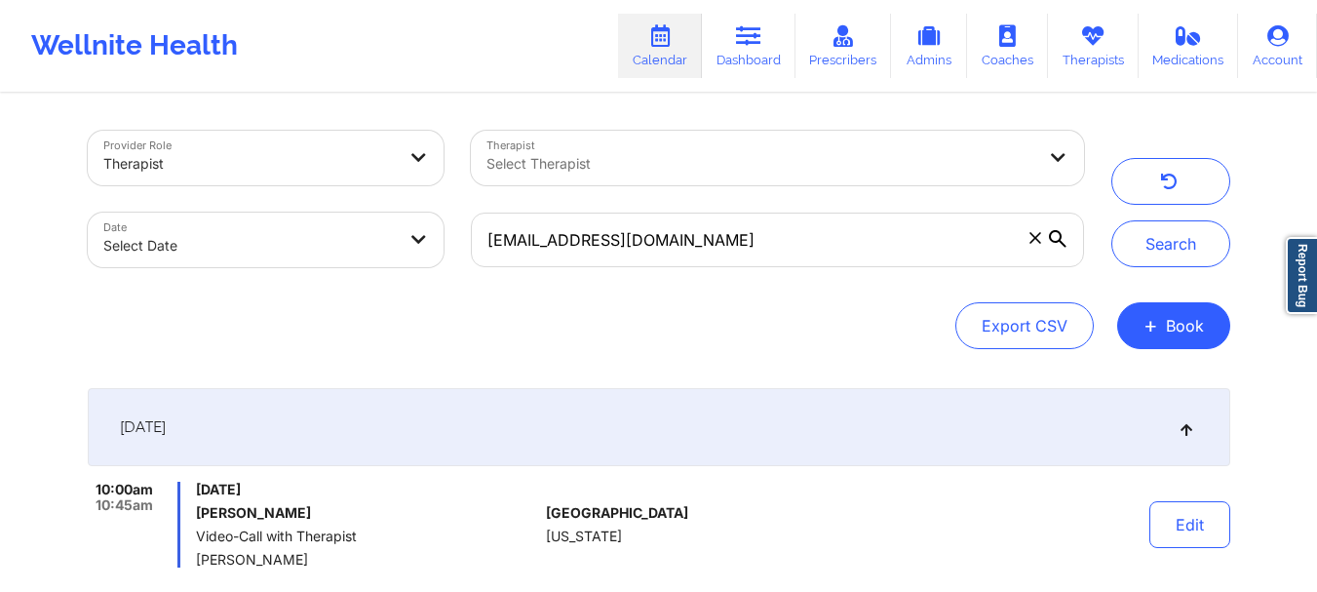
click at [1034, 240] on icon at bounding box center [1035, 238] width 12 height 12
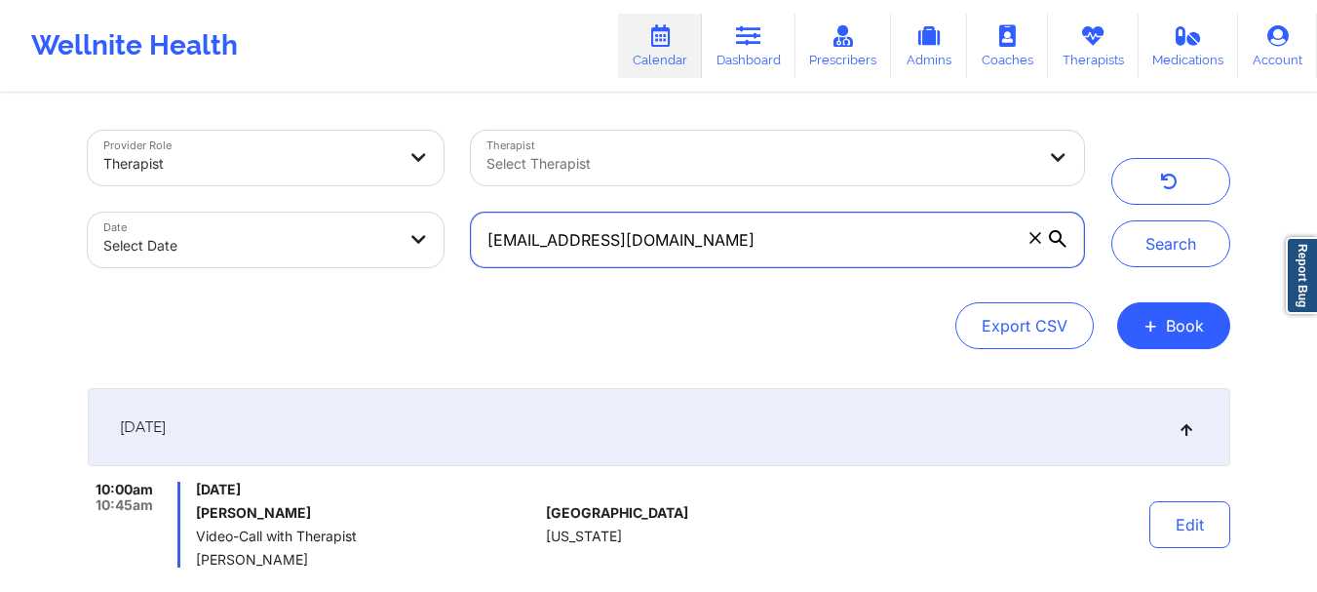
click at [1034, 240] on input "arishiam12@gmail.com" at bounding box center [777, 239] width 612 height 55
click at [1034, 240] on input "text" at bounding box center [777, 239] width 612 height 55
paste input "claudiapajon@yahoo.com"
type input "claudiapajon@yahoo.com"
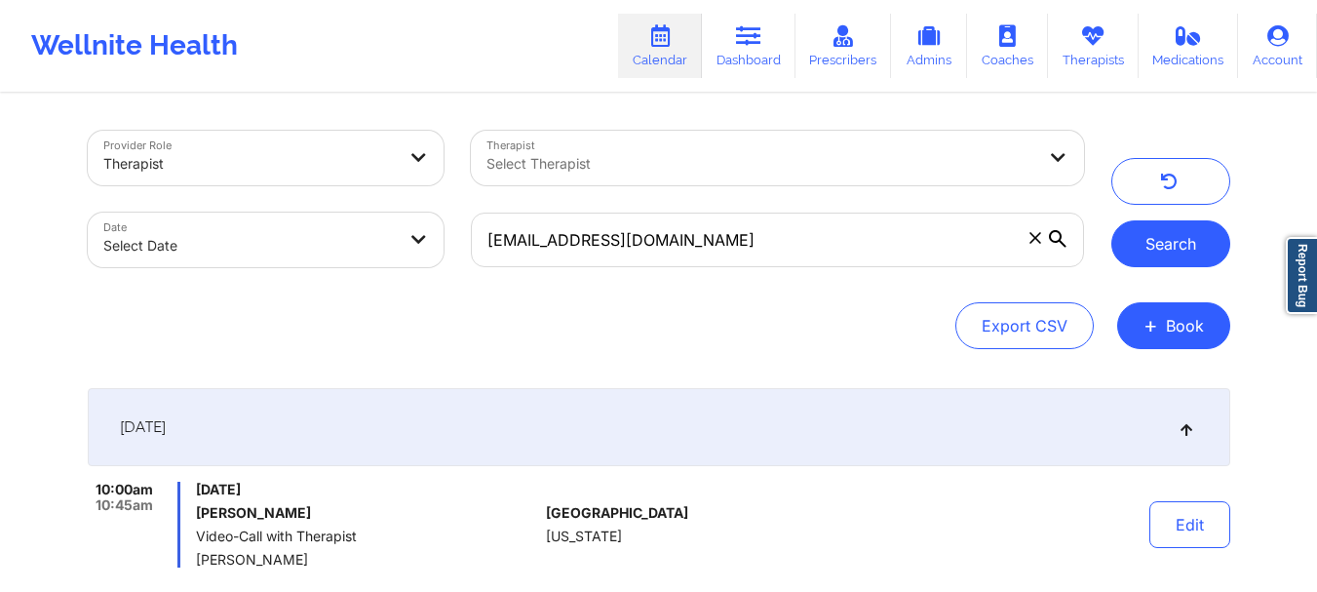
click at [1178, 262] on button "Search" at bounding box center [1170, 243] width 119 height 47
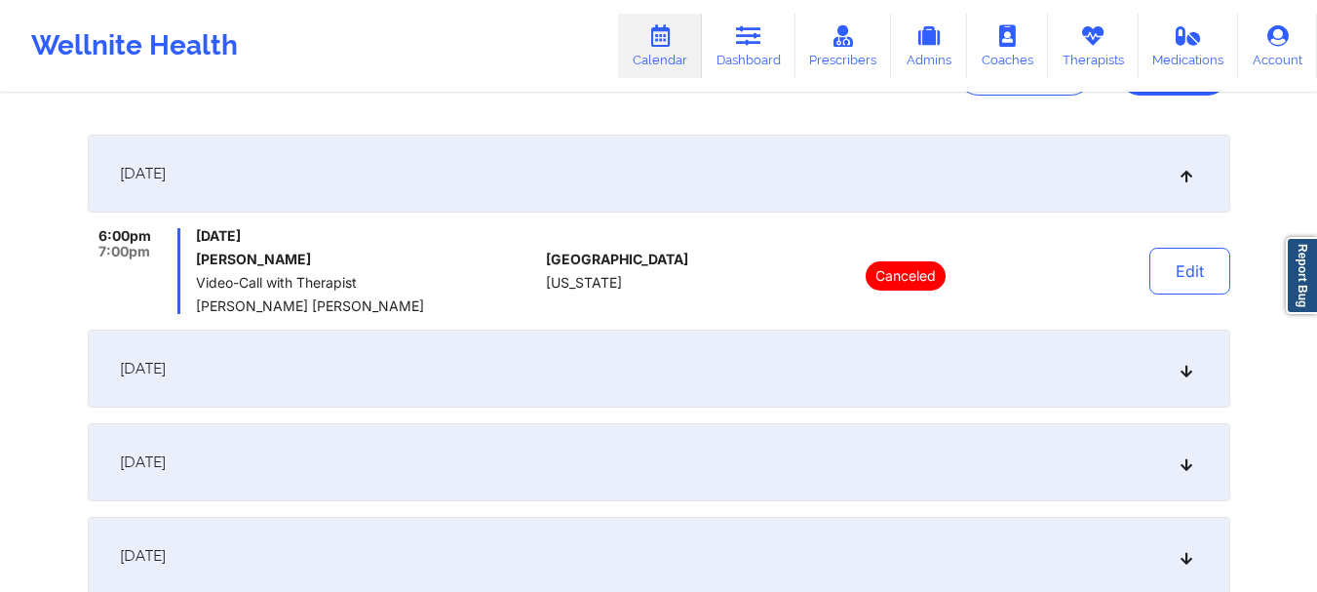
scroll to position [286, 0]
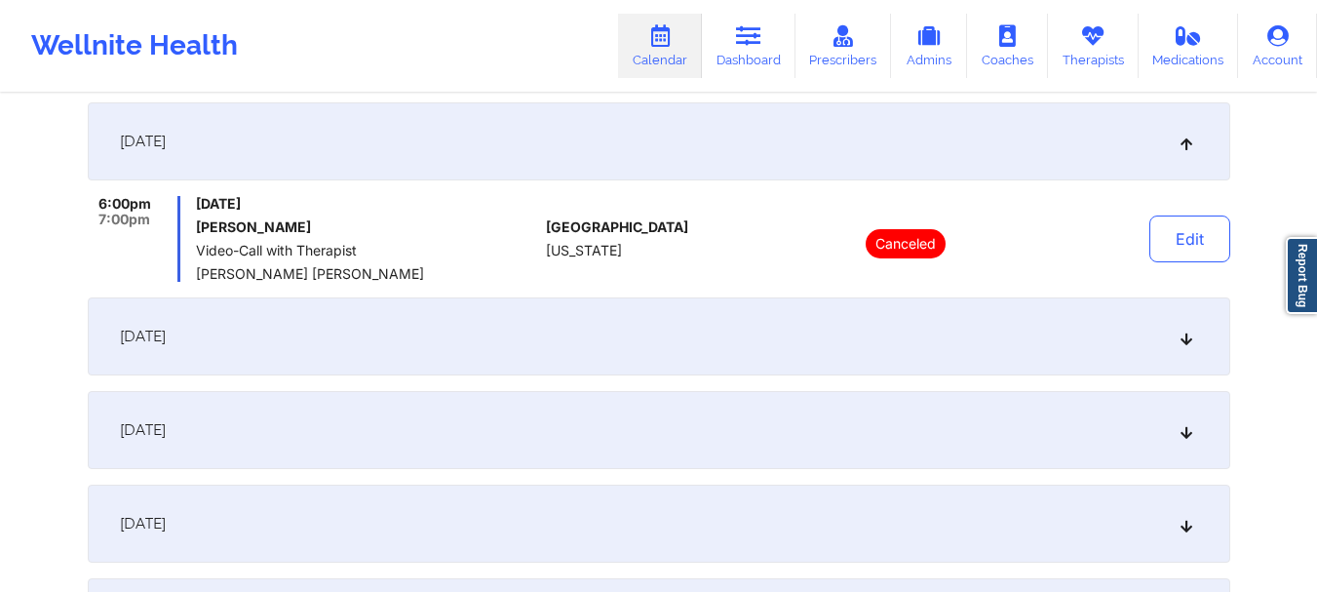
click at [1184, 333] on icon at bounding box center [1185, 336] width 17 height 14
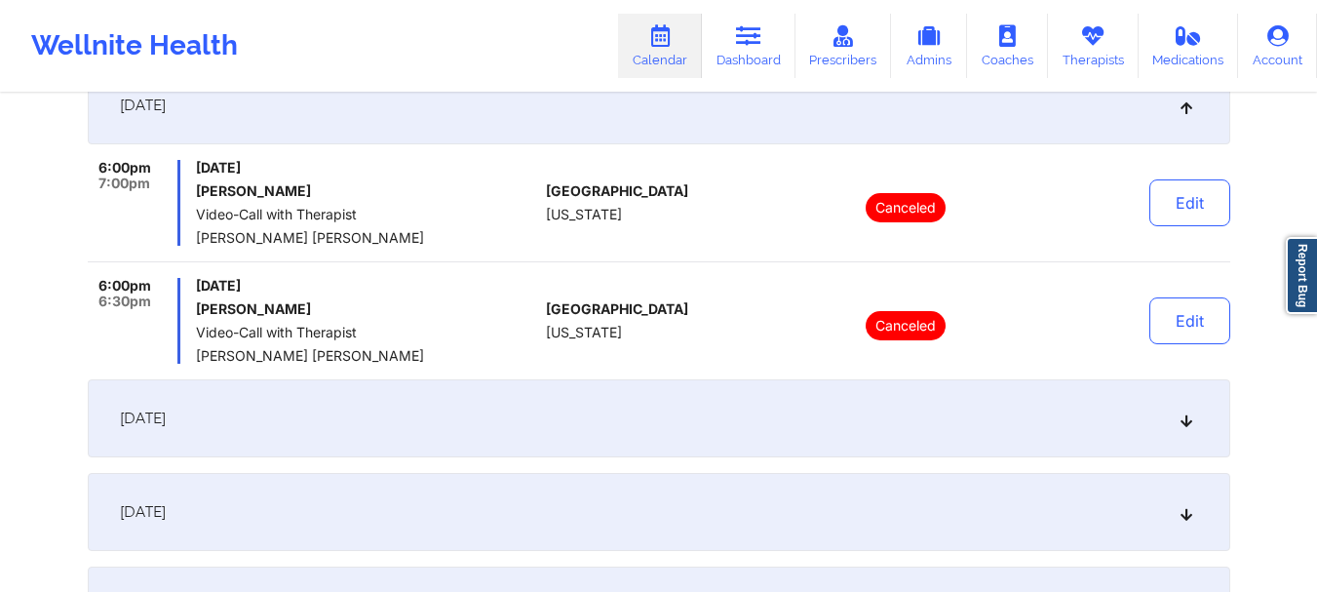
scroll to position [442, 0]
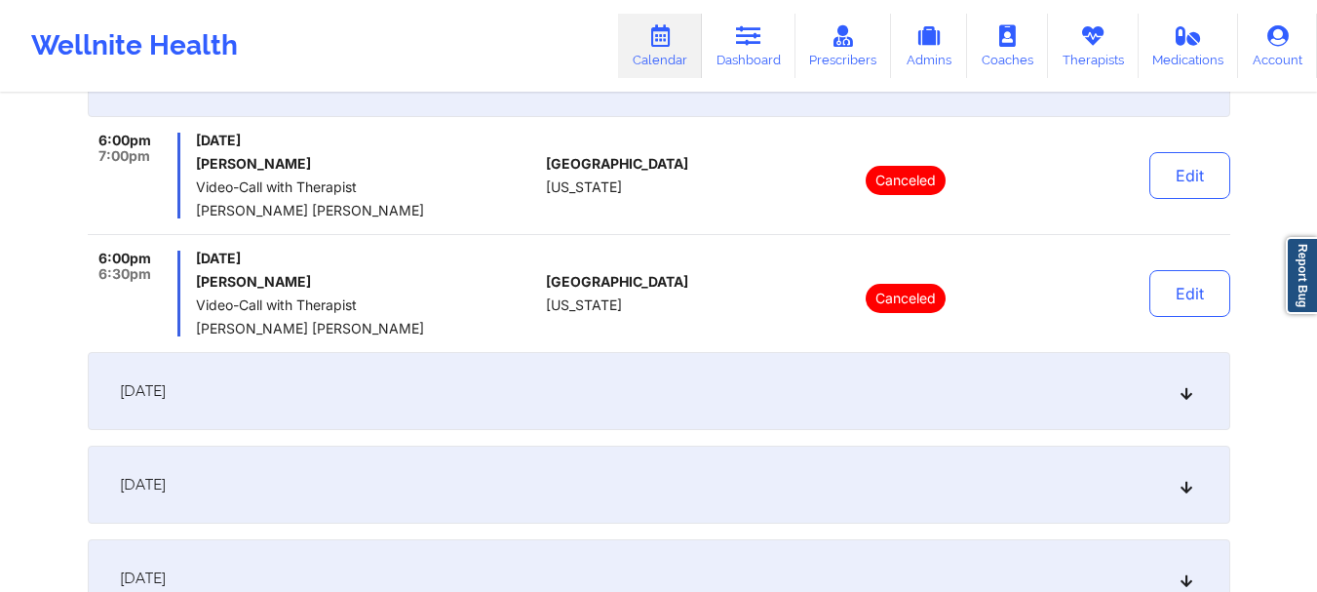
click at [1179, 392] on icon at bounding box center [1185, 391] width 17 height 14
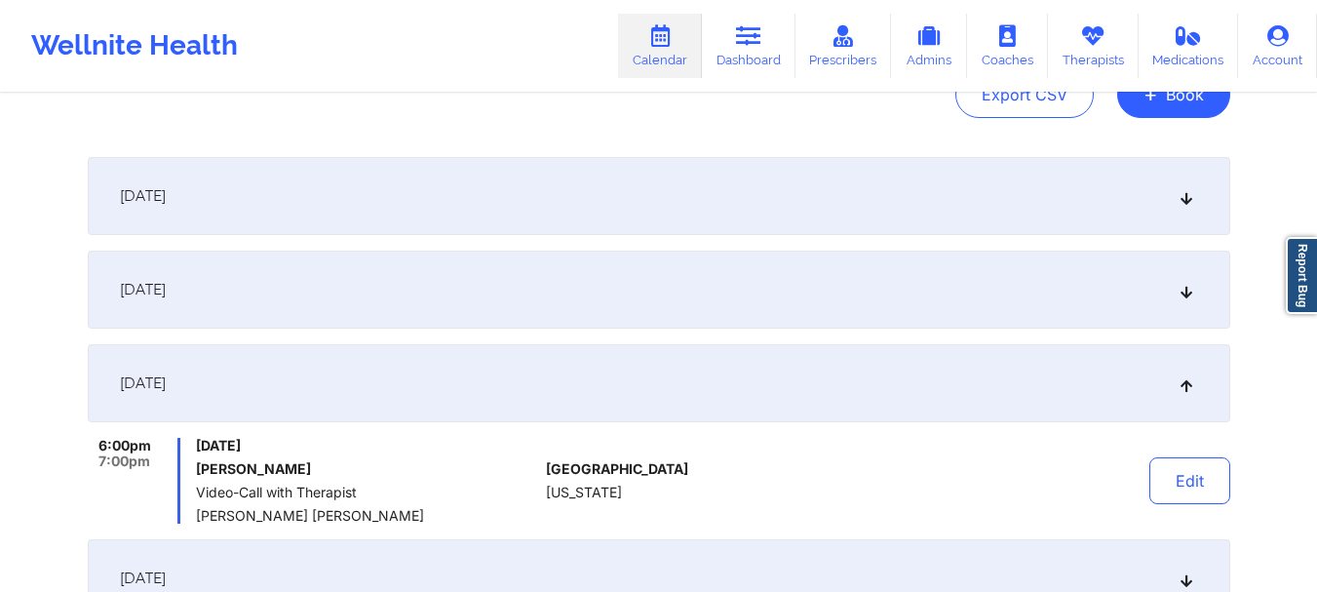
scroll to position [219, 0]
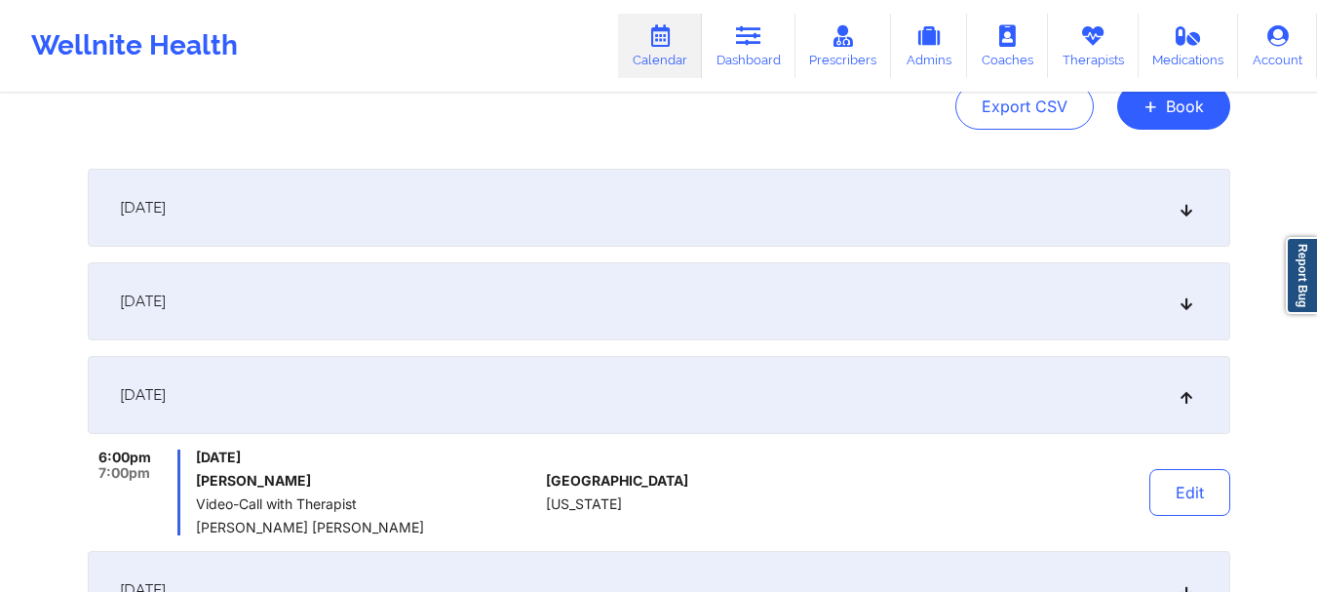
click at [1192, 298] on icon at bounding box center [1185, 301] width 17 height 14
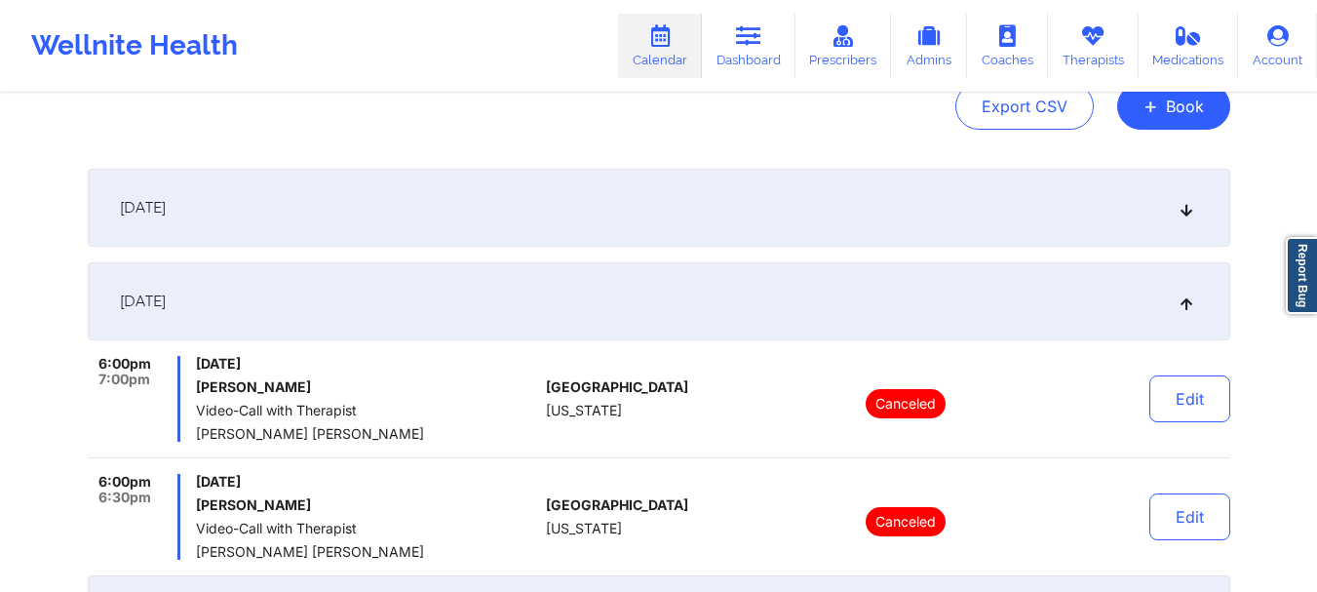
scroll to position [0, 0]
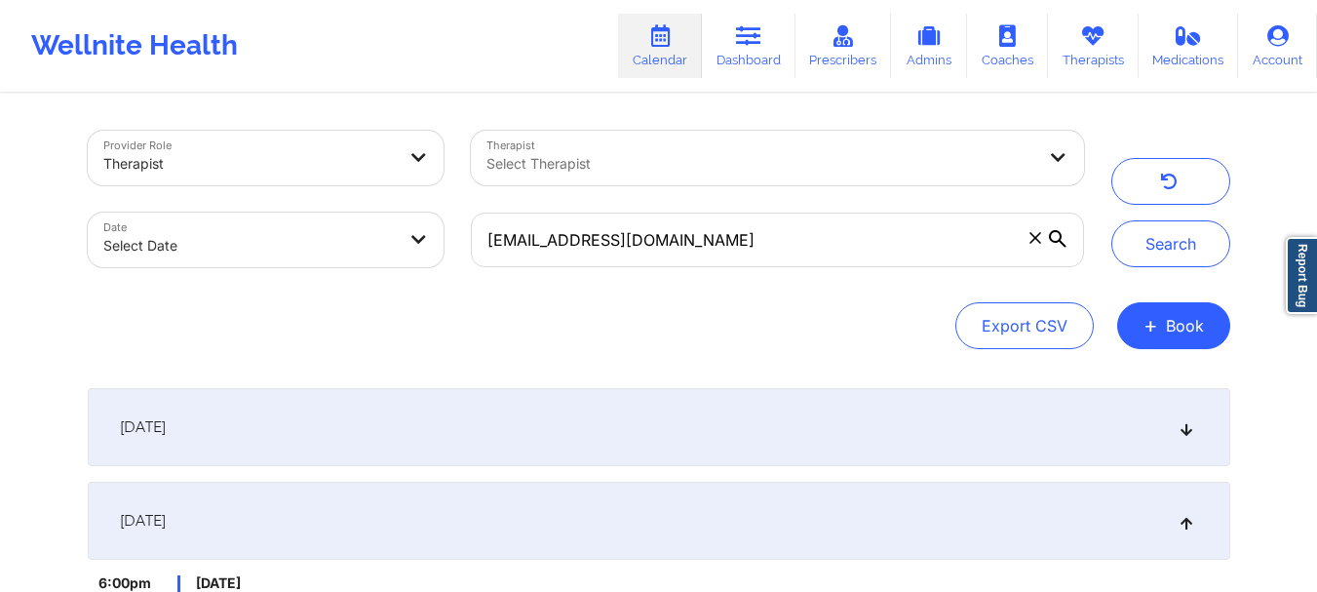
click at [1037, 241] on icon at bounding box center [1034, 237] width 11 height 11
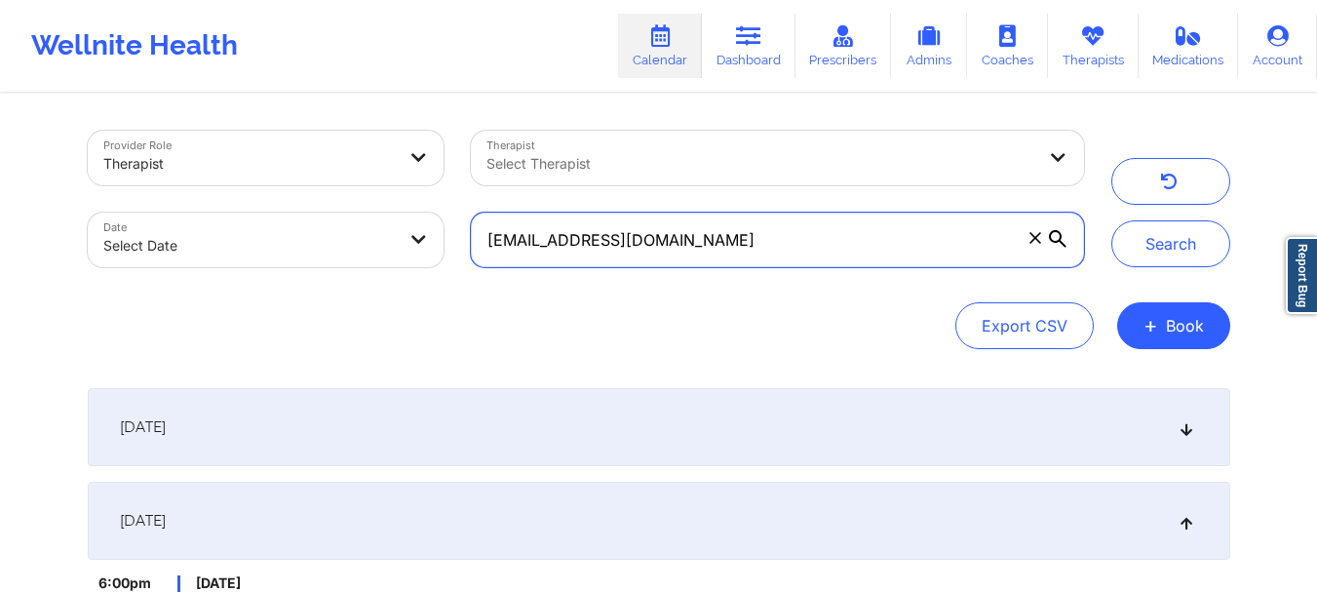
click at [1037, 241] on input "claudiapajon@yahoo.com" at bounding box center [777, 239] width 612 height 55
paste input "janicewwu@gmail.com"
type input "janicewwu@gmail.com"
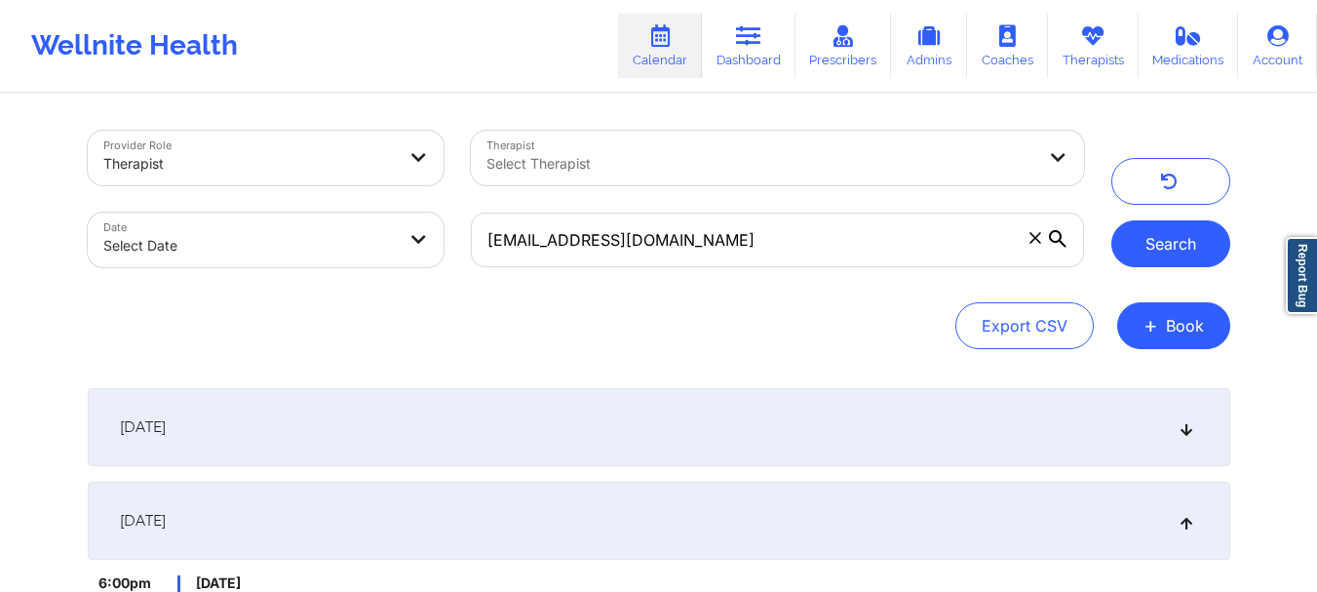
click at [1152, 231] on button "Search" at bounding box center [1170, 243] width 119 height 47
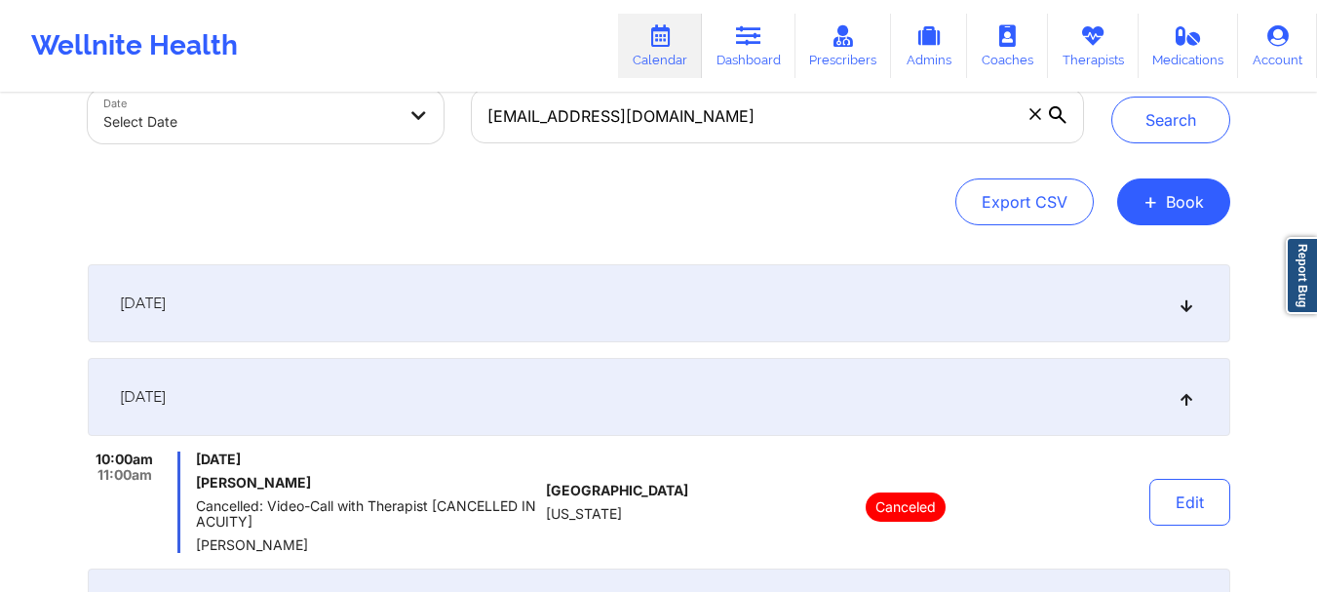
scroll to position [109, 0]
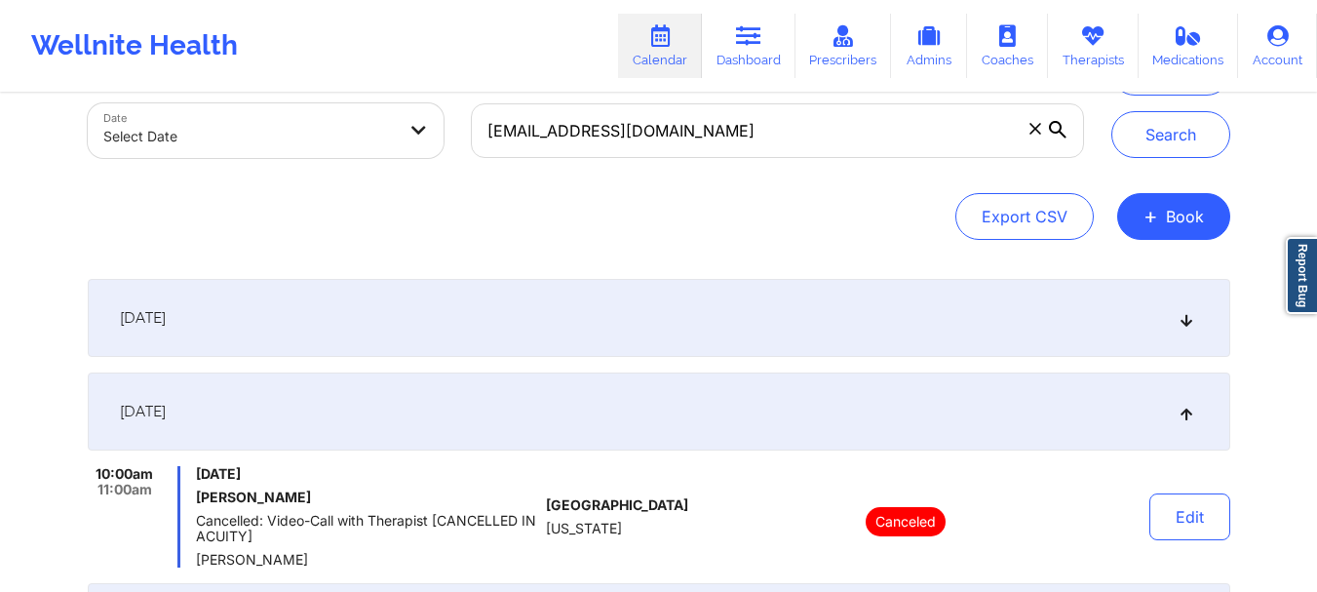
click at [1193, 308] on div "September 22, 2025" at bounding box center [659, 318] width 1142 height 78
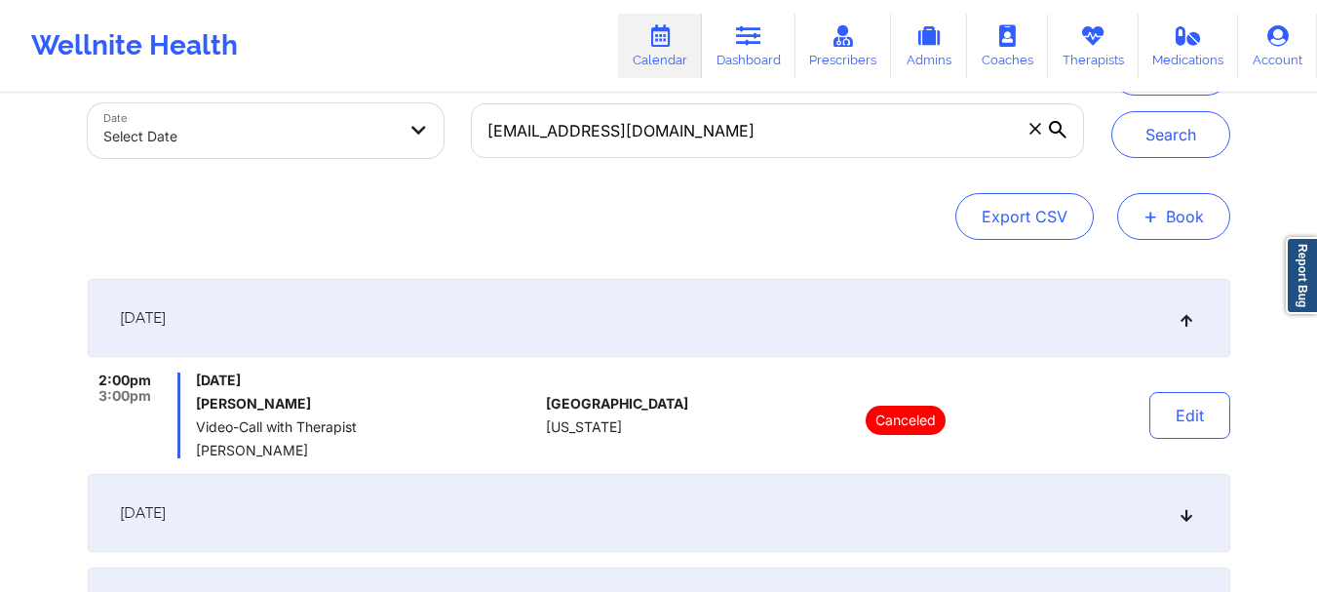
click at [1150, 221] on span "+" at bounding box center [1150, 216] width 15 height 11
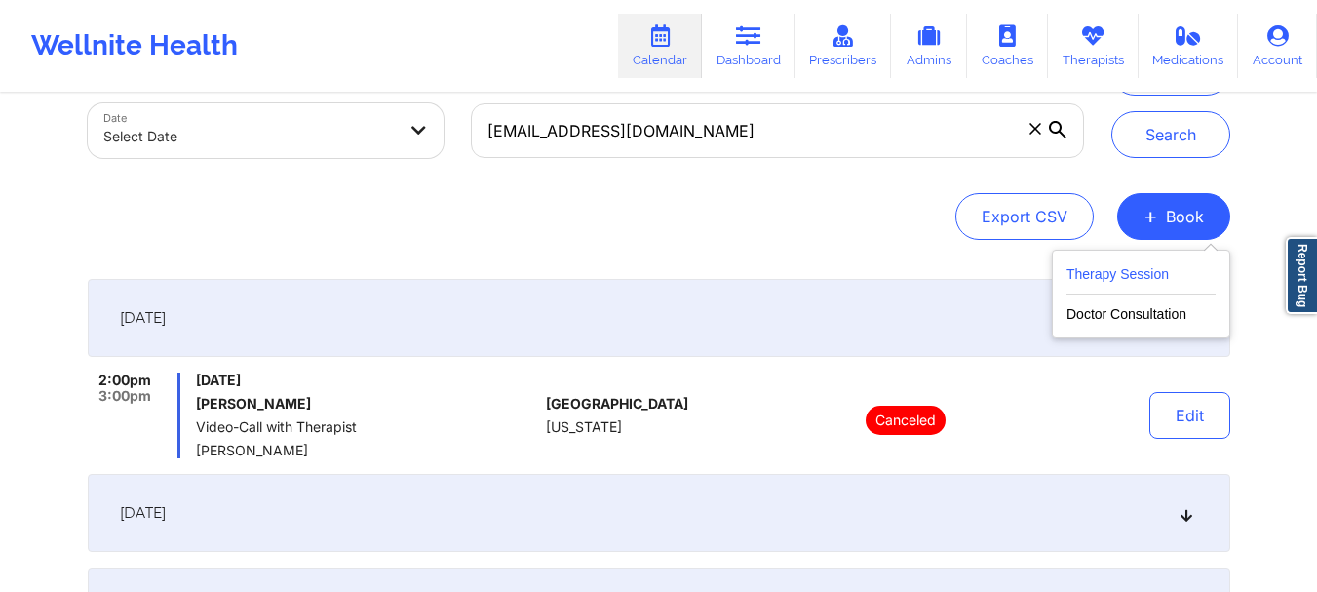
click at [1116, 289] on button "Therapy Session" at bounding box center [1140, 278] width 149 height 32
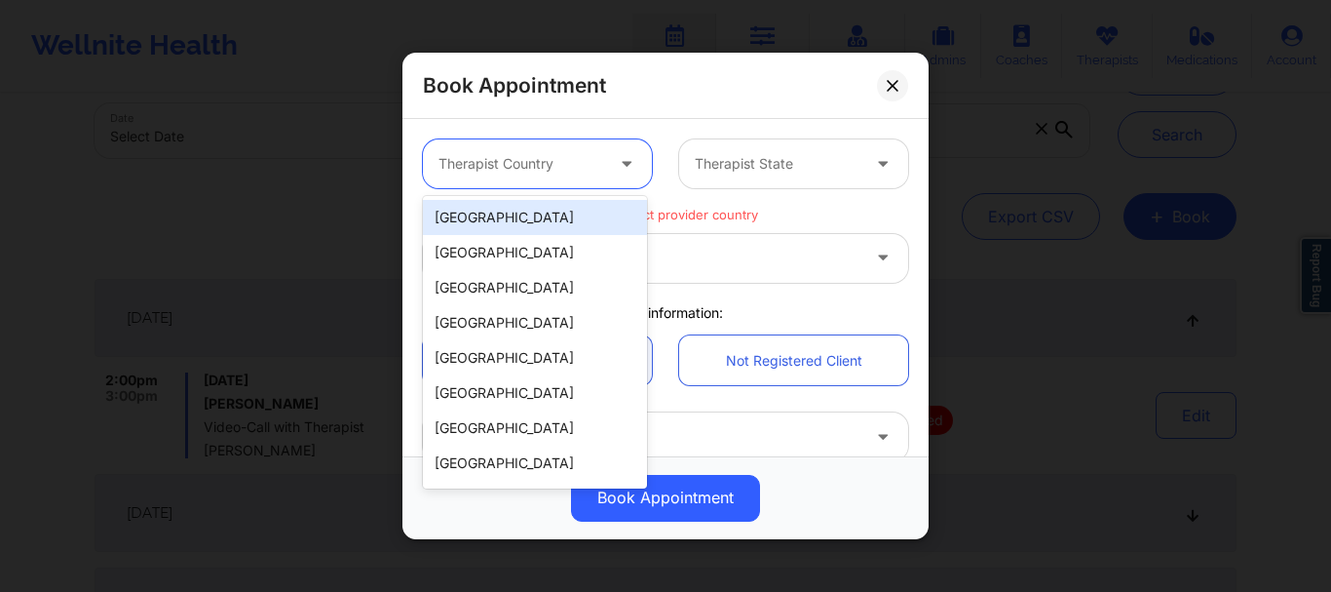
click at [514, 184] on div "Therapist Country" at bounding box center [514, 163] width 182 height 49
click at [496, 208] on div "United States" at bounding box center [535, 217] width 224 height 35
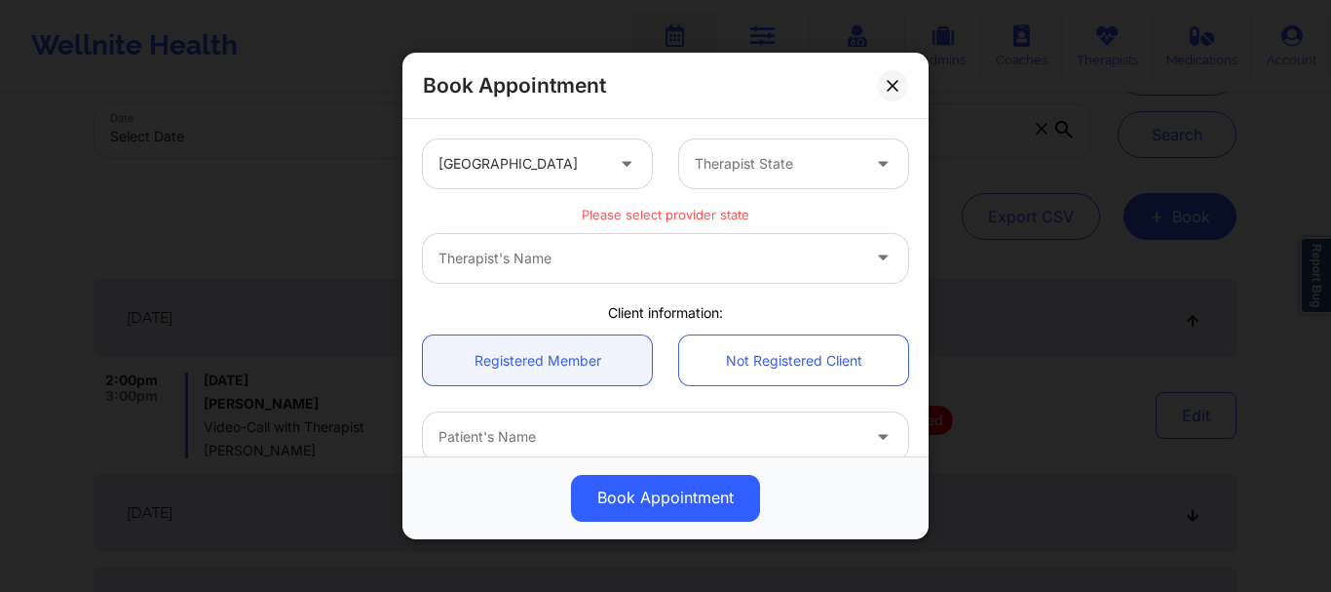
drag, startPoint x: 1307, startPoint y: 216, endPoint x: 1305, endPoint y: 344, distance: 127.7
click at [1305, 344] on div "Book Appointment United States Therapist State Please select provider state The…" at bounding box center [665, 296] width 1331 height 592
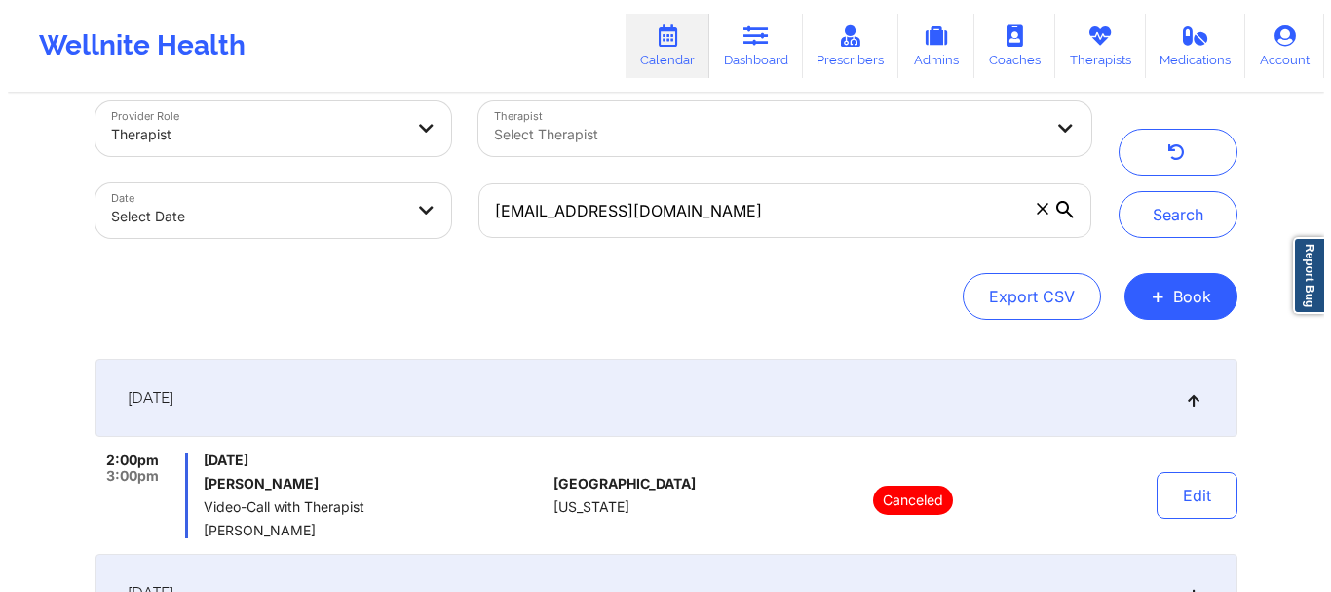
scroll to position [0, 0]
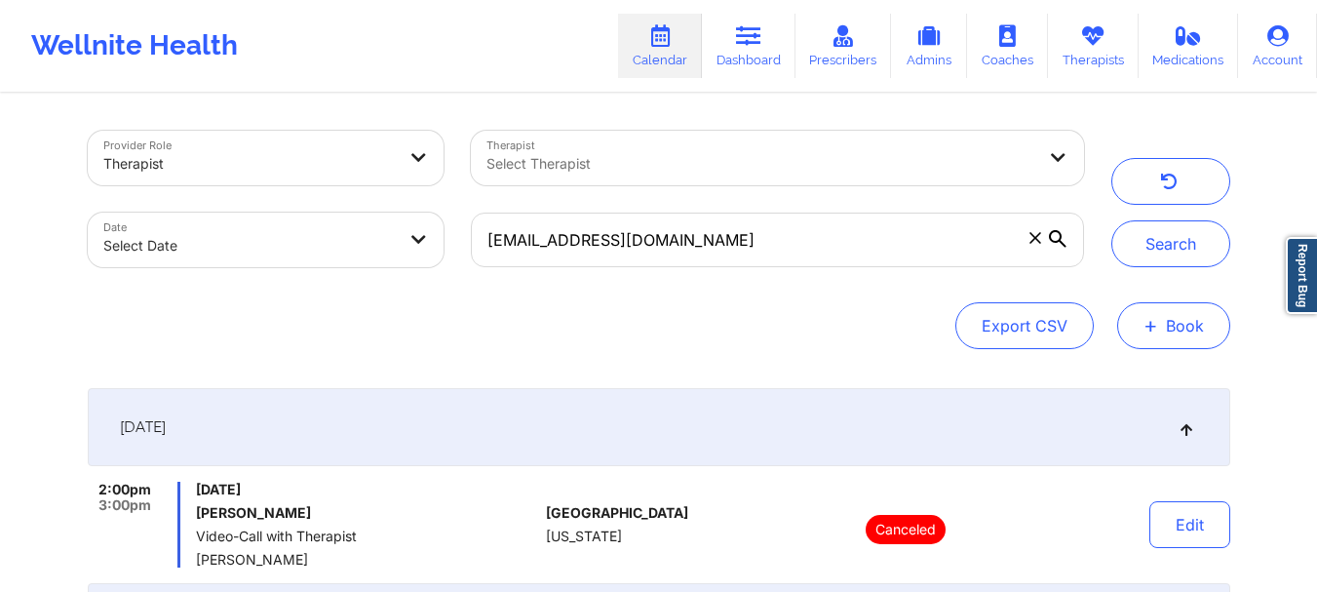
click at [1152, 322] on span "+" at bounding box center [1150, 325] width 15 height 11
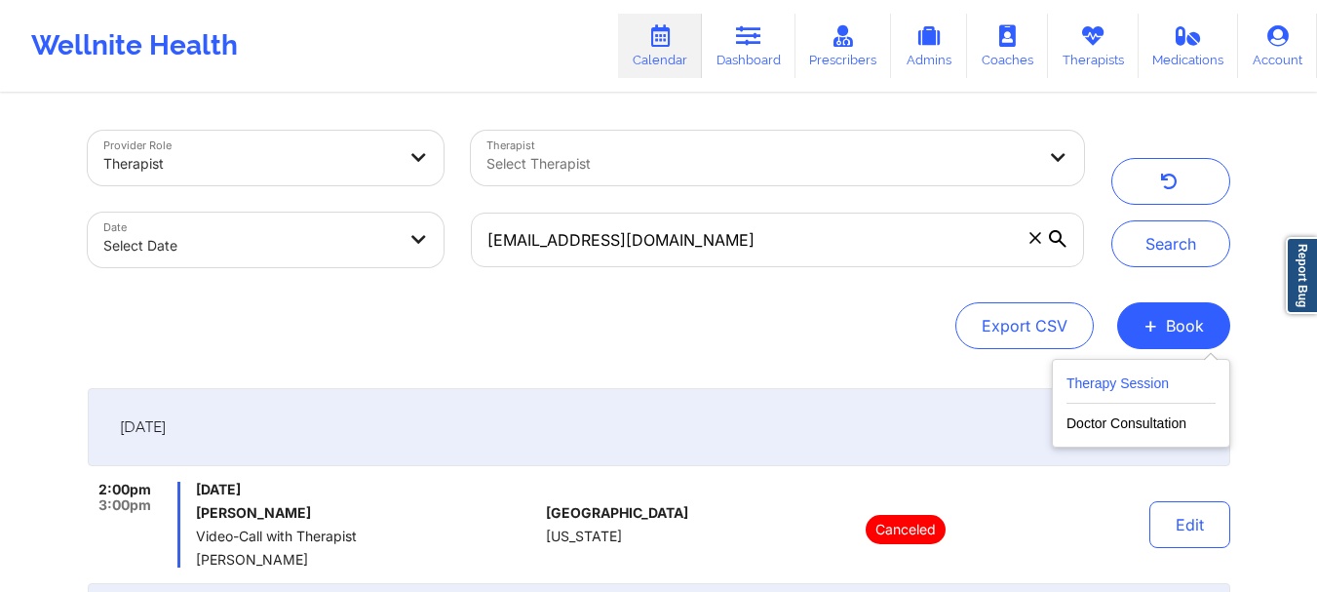
click at [1100, 385] on button "Therapy Session" at bounding box center [1140, 387] width 149 height 32
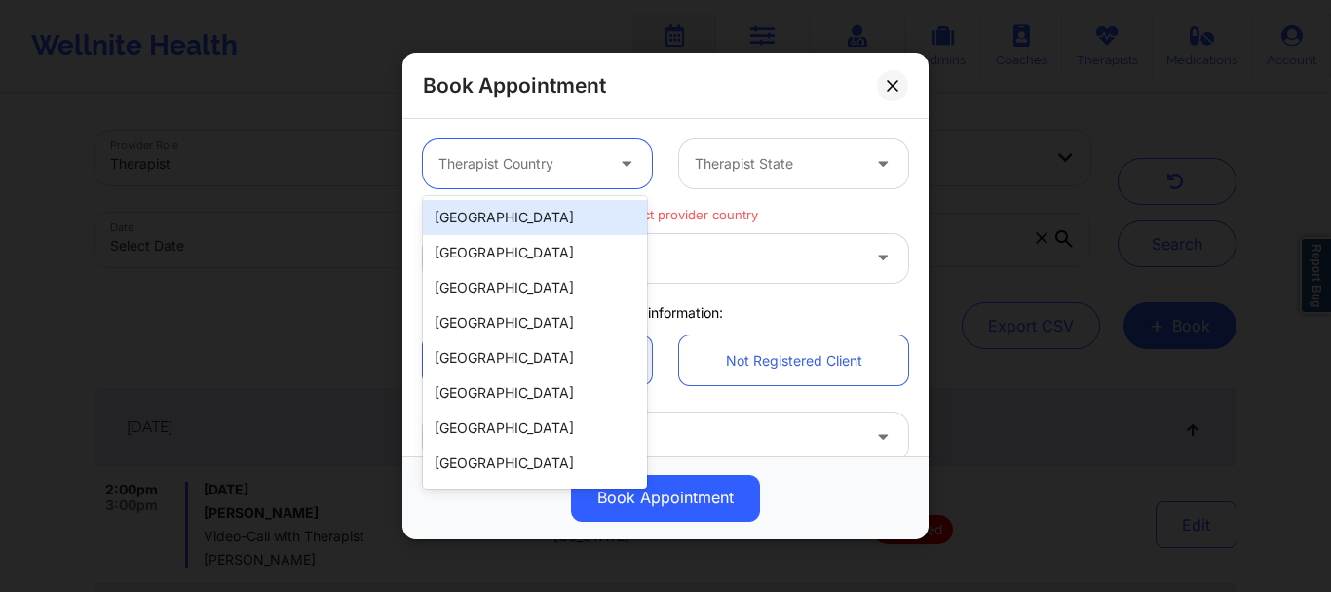
click at [495, 144] on div "Therapist Country" at bounding box center [514, 163] width 182 height 49
click at [482, 226] on div "United States" at bounding box center [535, 217] width 224 height 35
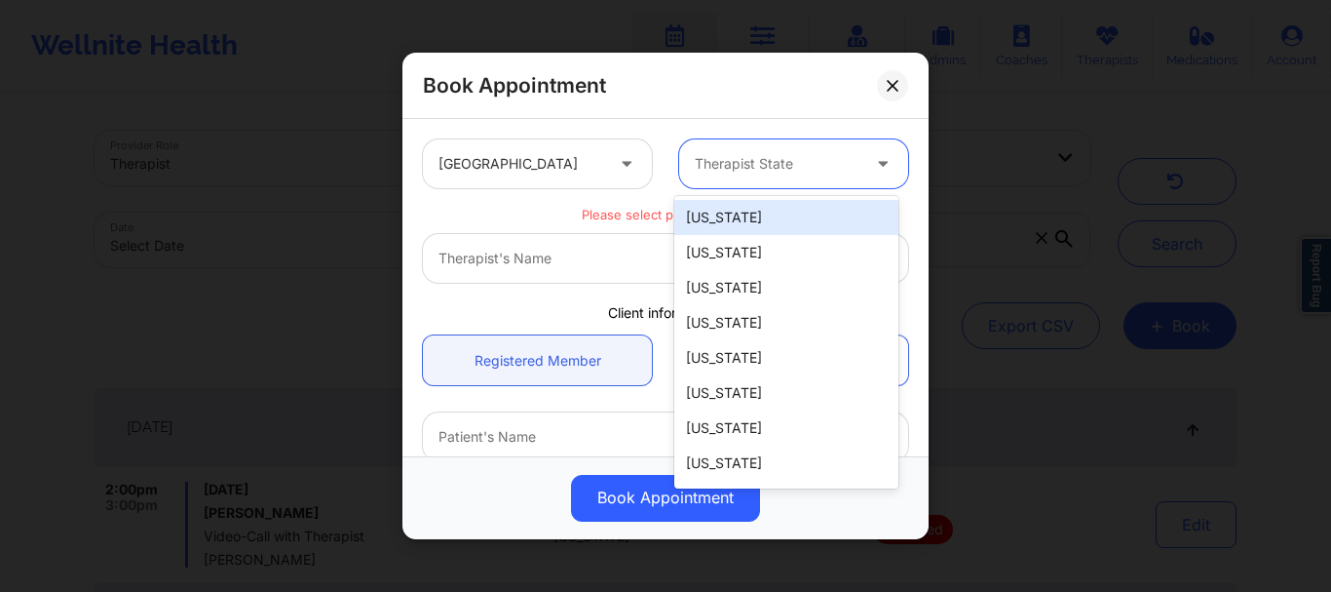
click at [750, 153] on div at bounding box center [777, 163] width 165 height 23
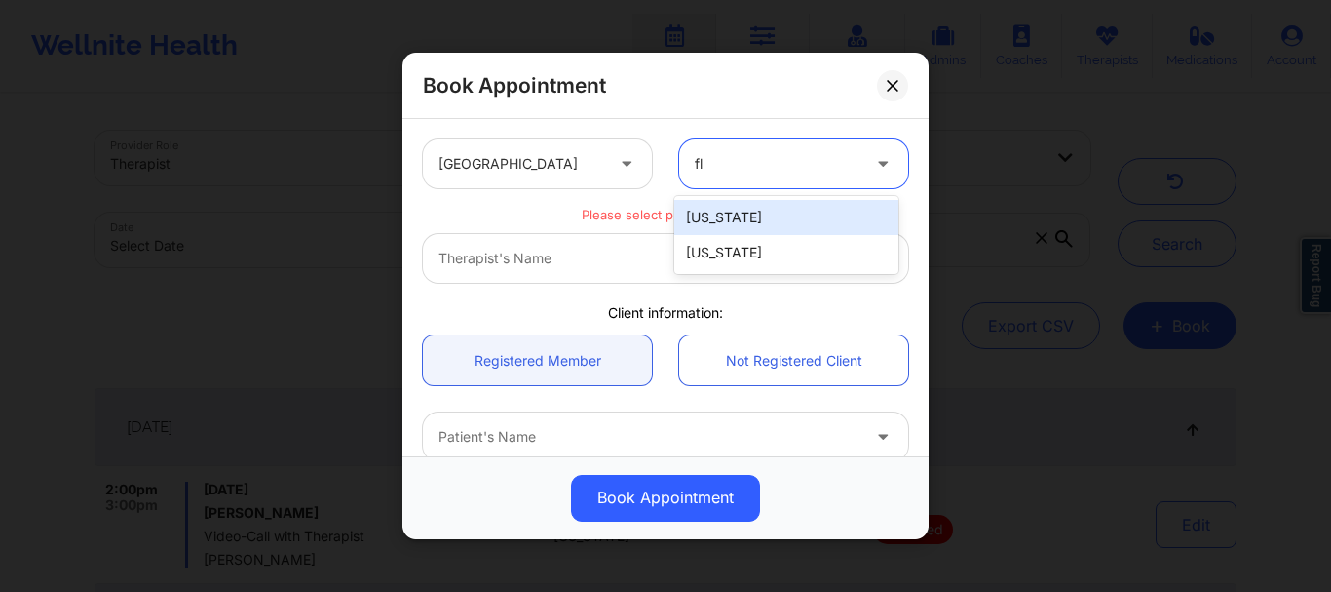
type input "flo"
click at [717, 216] on div "Florida" at bounding box center [786, 217] width 224 height 35
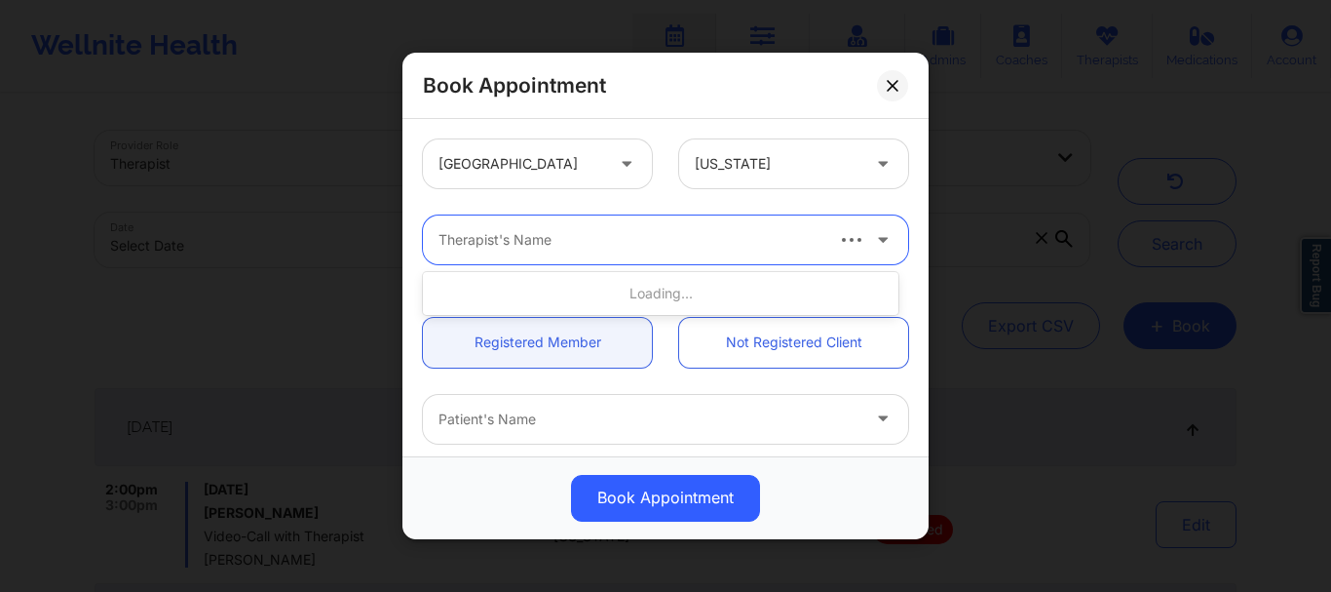
click at [597, 253] on div "Therapist's Name" at bounding box center [623, 239] width 400 height 49
type input "raquel pereda"
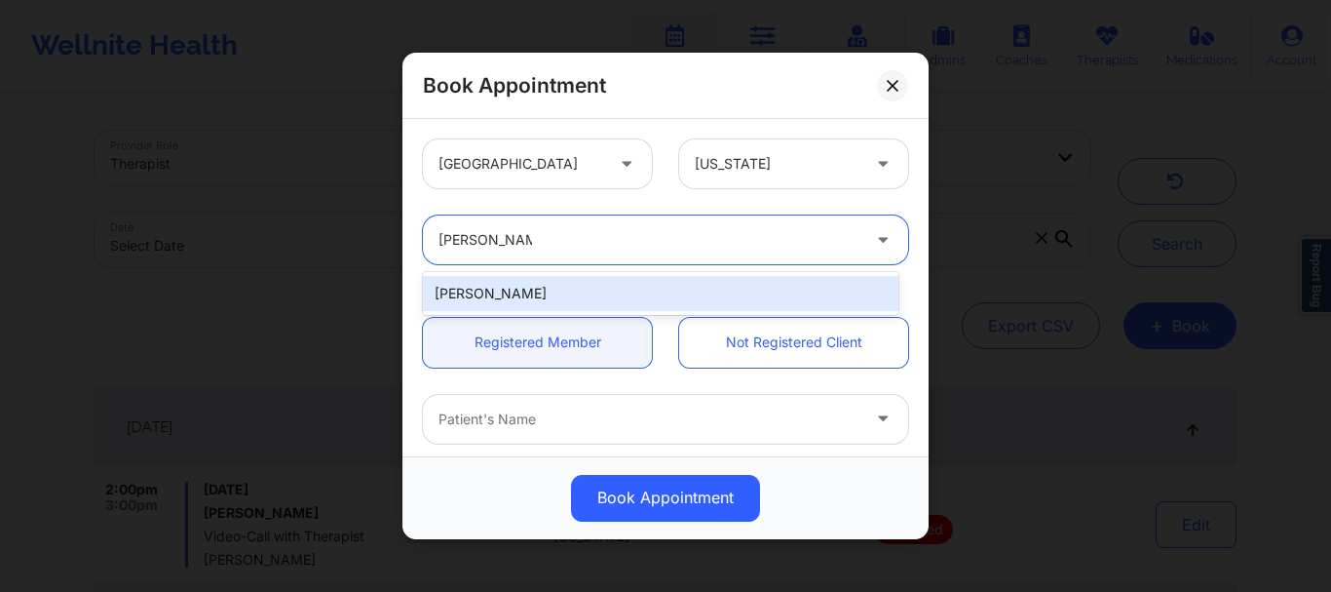
click at [518, 279] on div "Raquel Pereda" at bounding box center [661, 293] width 476 height 35
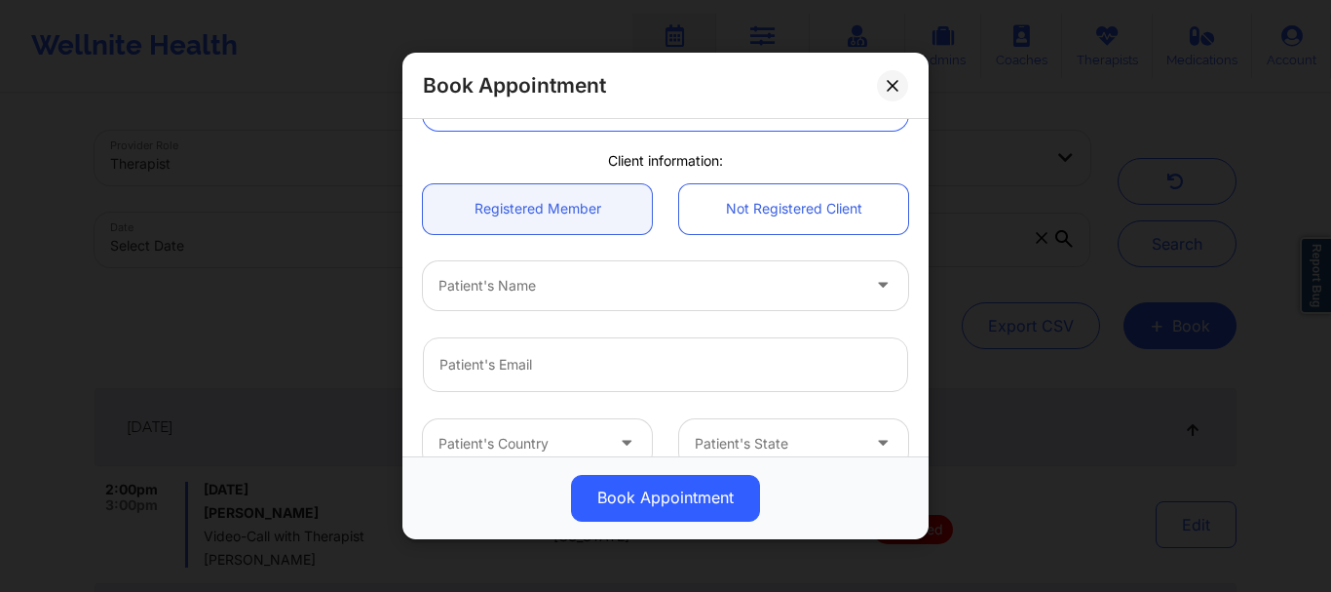
scroll to position [189, 0]
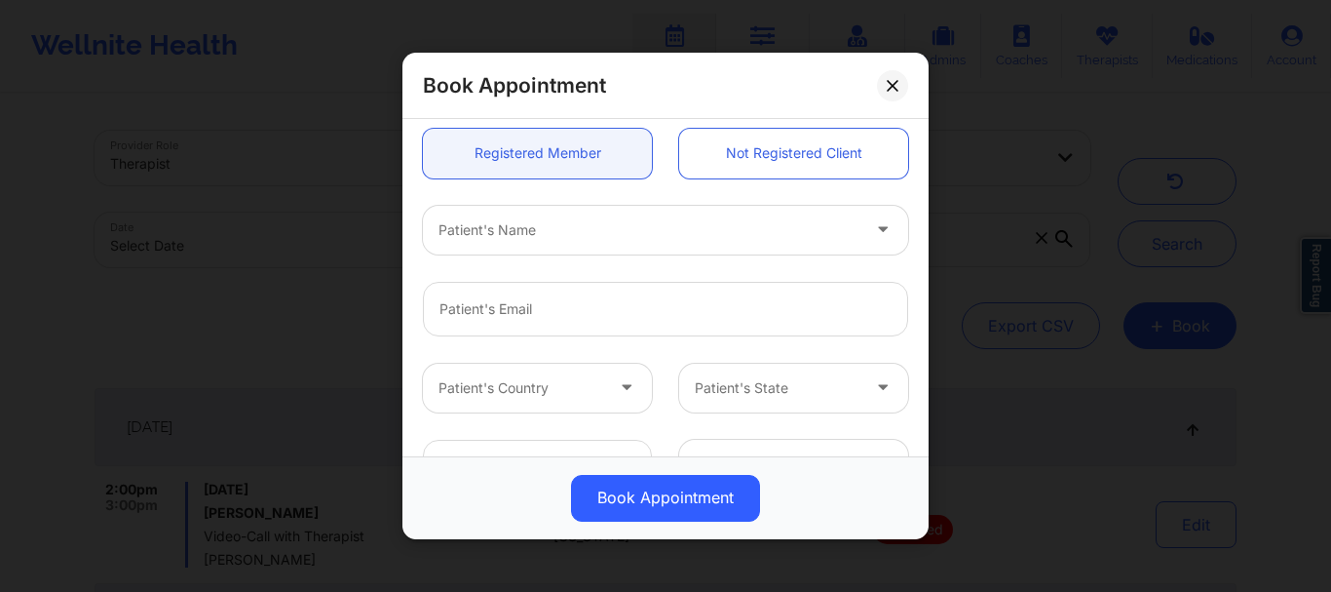
click at [543, 235] on div at bounding box center [649, 229] width 421 height 23
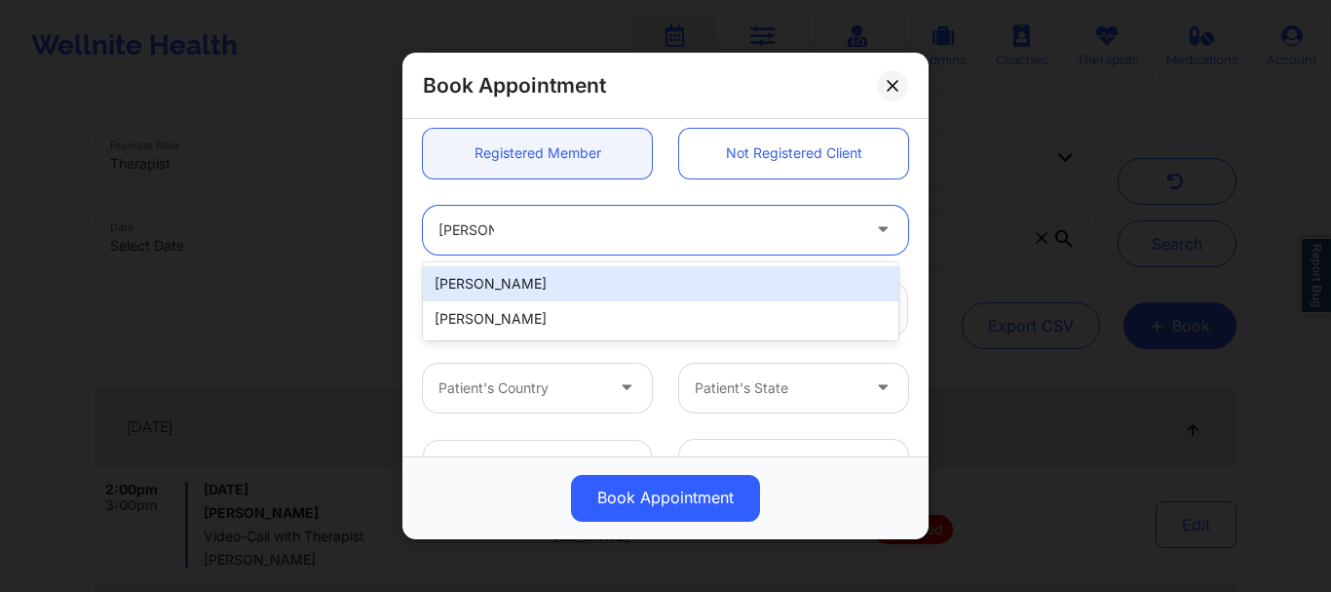
type input "janice wu"
click at [502, 275] on div "Janice Wu" at bounding box center [661, 283] width 476 height 35
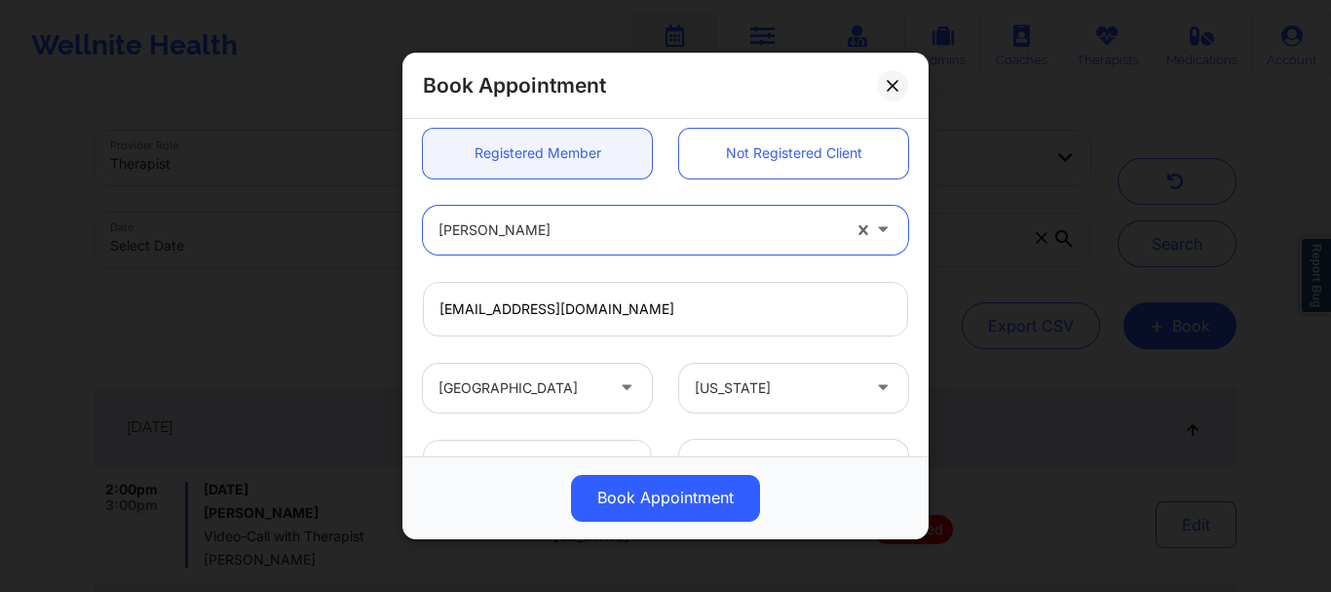
type input "janicewwu@gmail.com"
type input "+17043510622"
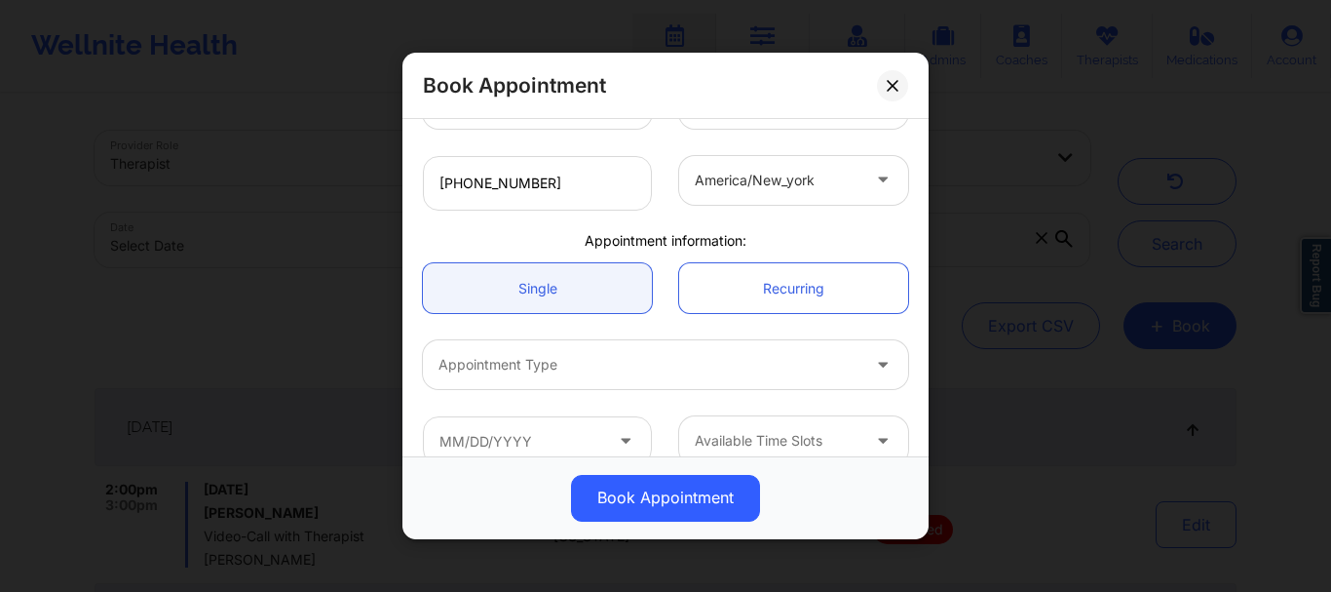
scroll to position [502, 0]
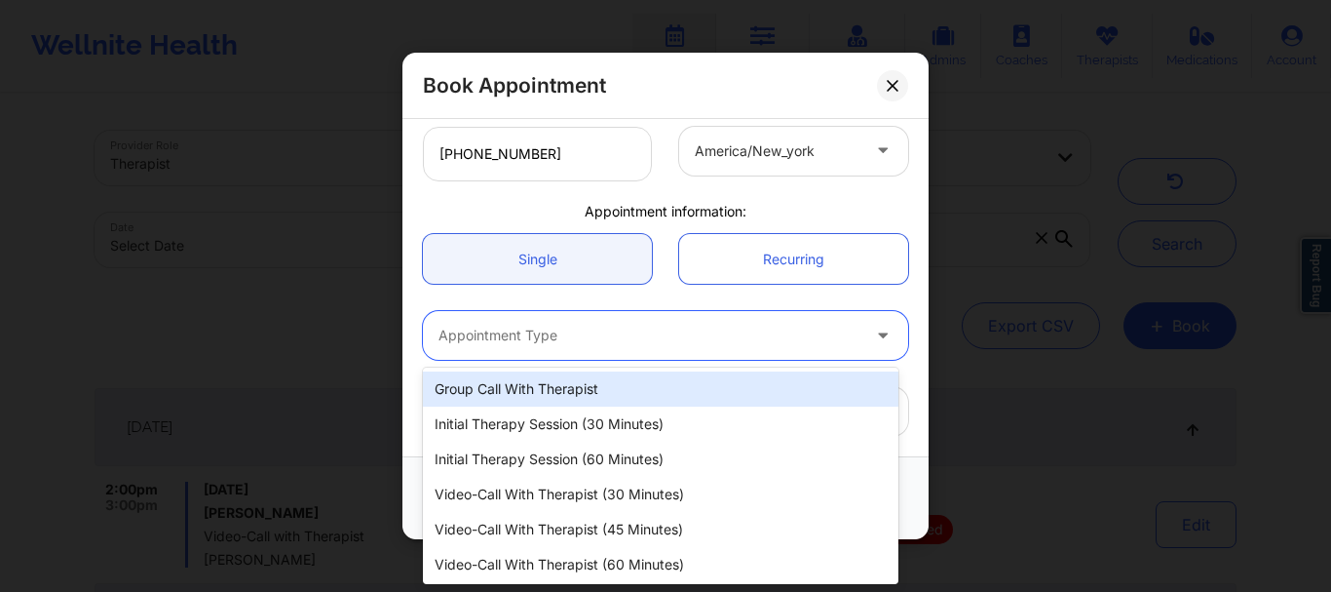
click at [581, 355] on div "Appointment Type" at bounding box center [642, 335] width 439 height 49
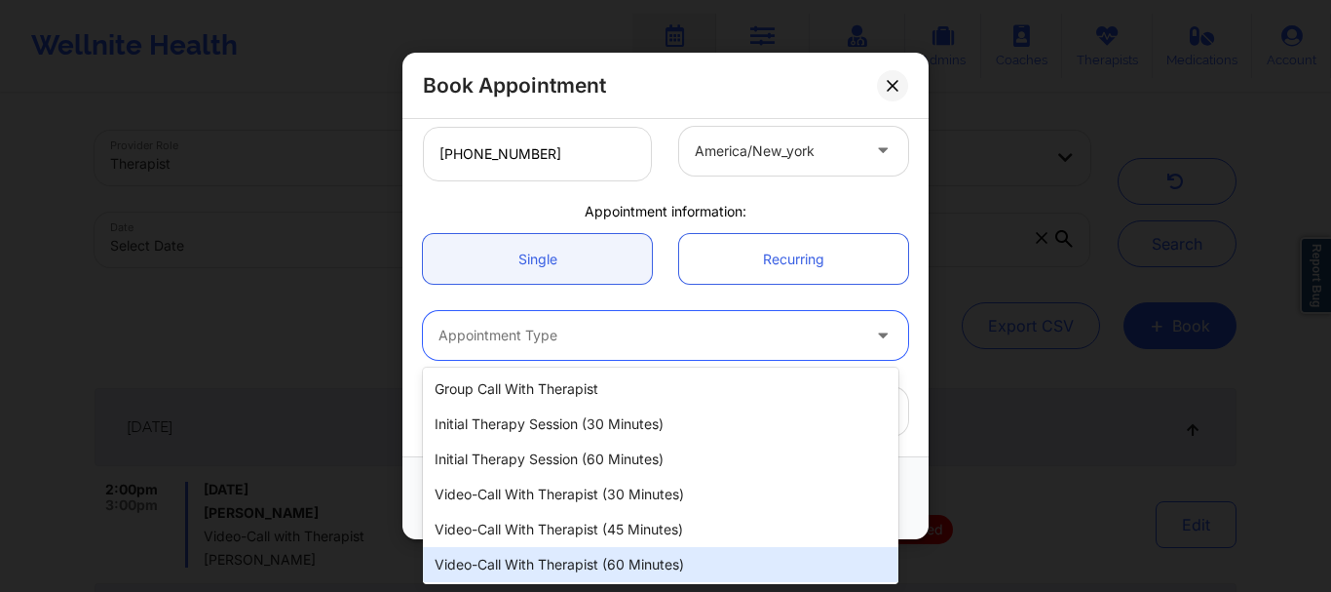
click at [572, 559] on div "Video-Call with Therapist (60 minutes)" at bounding box center [661, 564] width 476 height 35
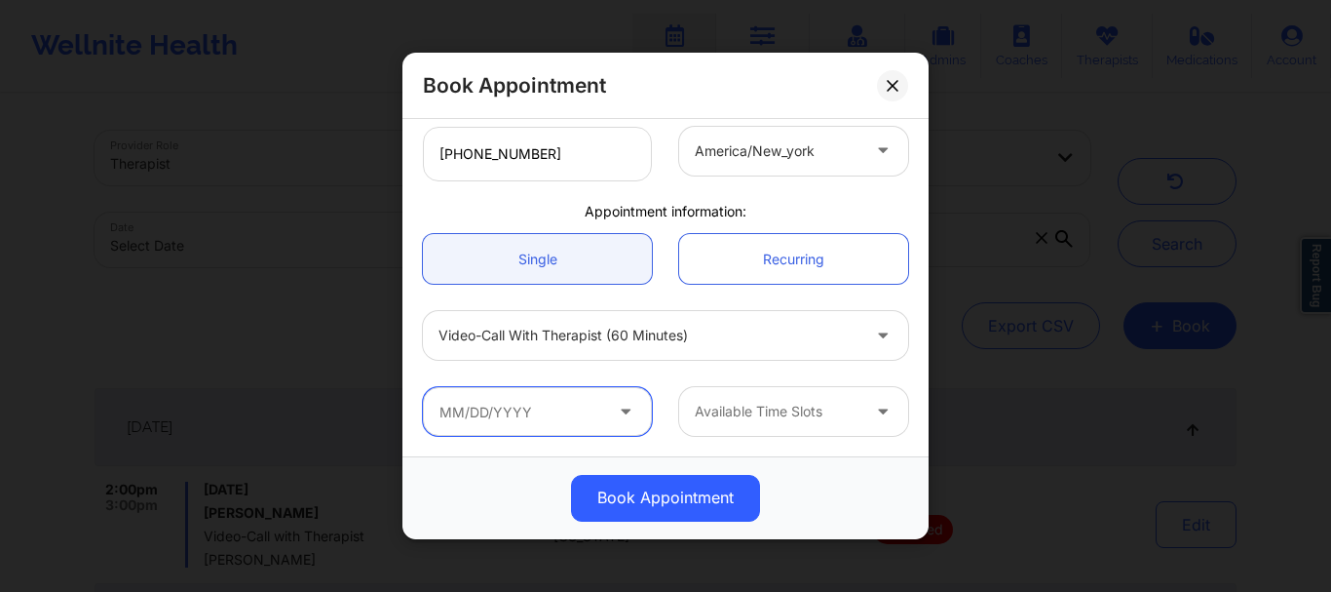
click at [490, 429] on input "text" at bounding box center [537, 411] width 229 height 49
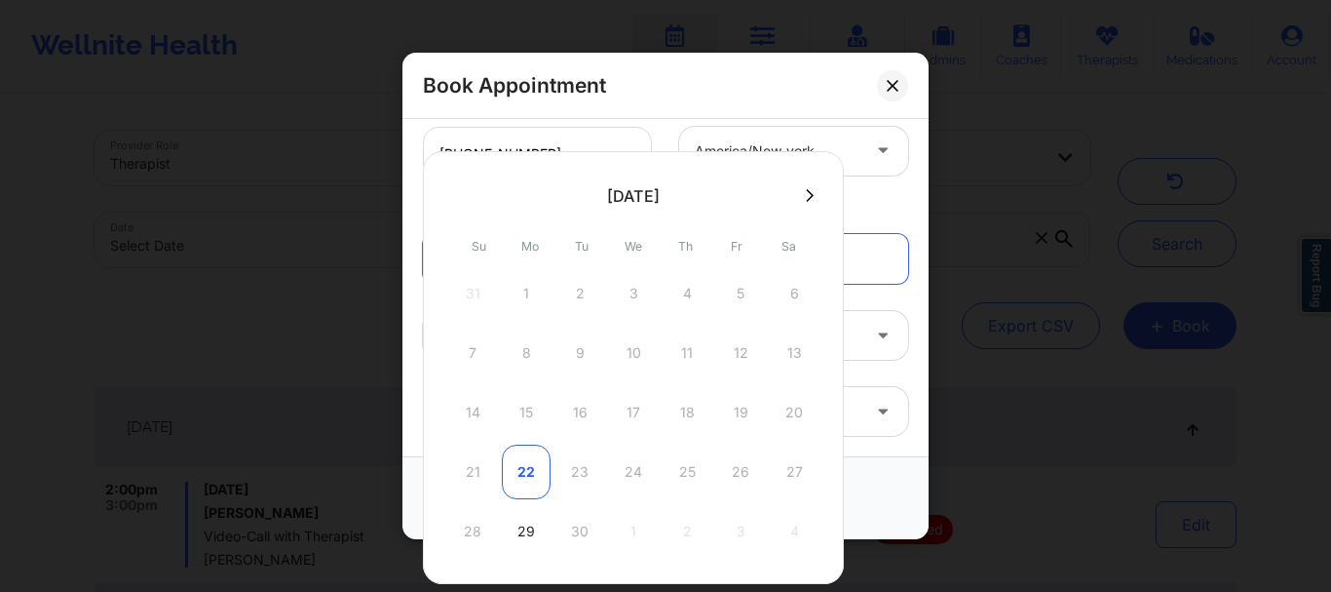
click at [525, 474] on div "22" at bounding box center [526, 471] width 49 height 55
type input "09/22/2025"
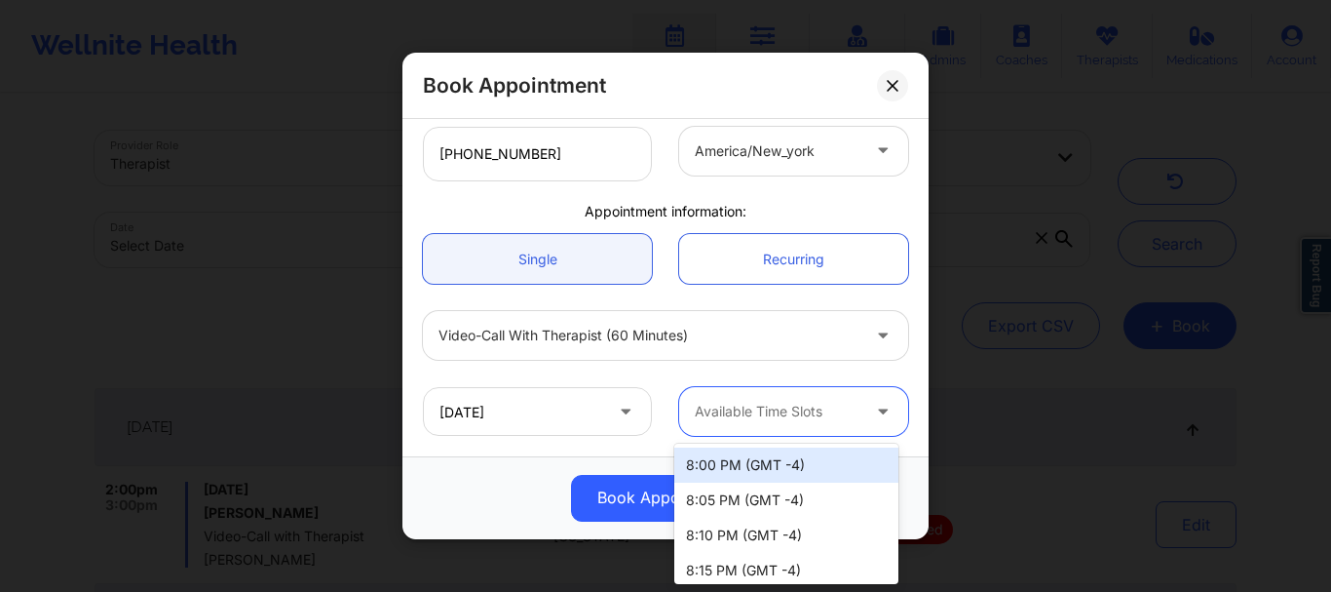
click at [764, 412] on div at bounding box center [777, 412] width 165 height 23
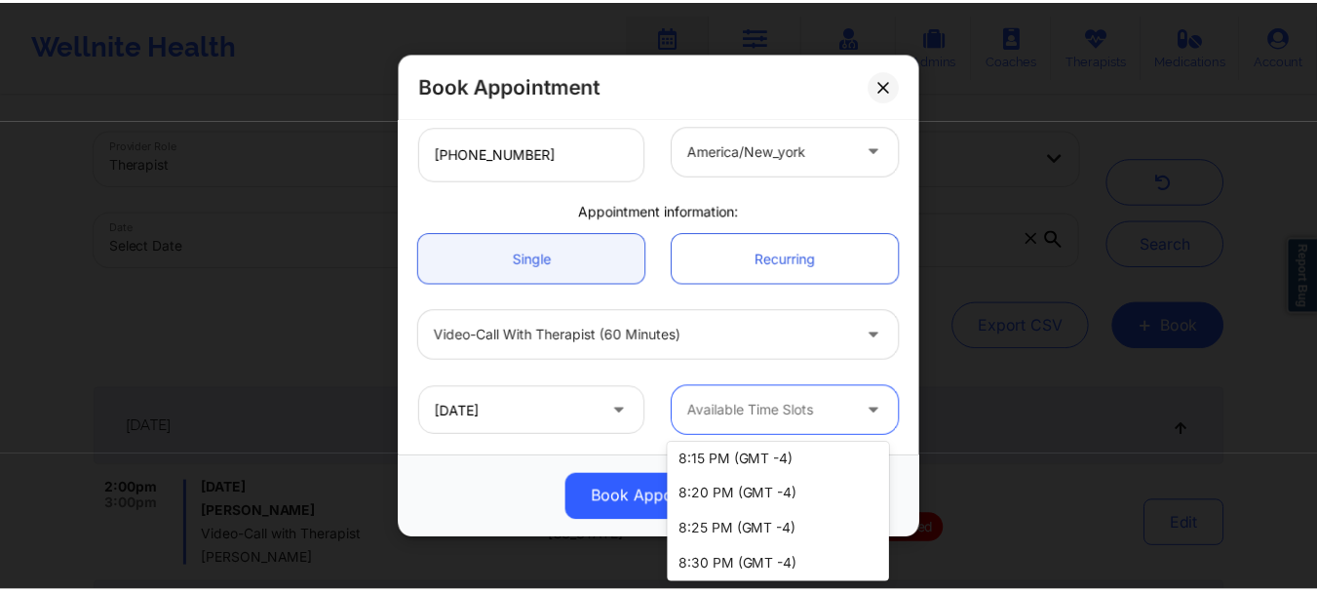
scroll to position [113, 0]
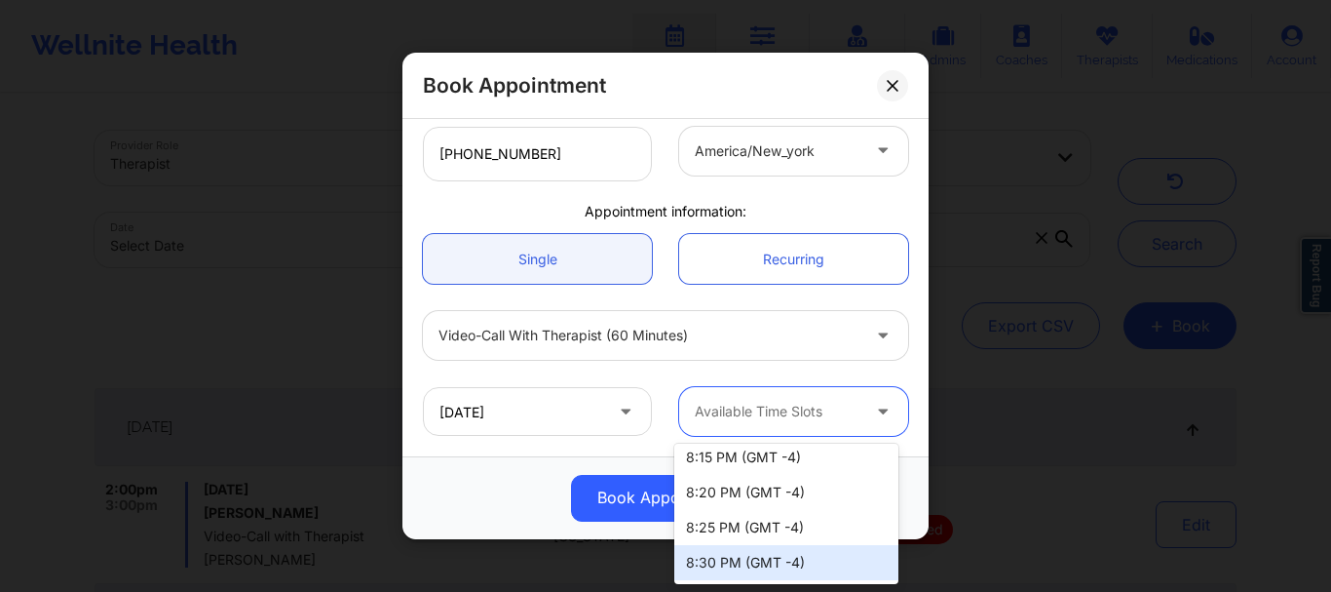
click at [775, 560] on div "8:30 PM (GMT -4)" at bounding box center [786, 562] width 224 height 35
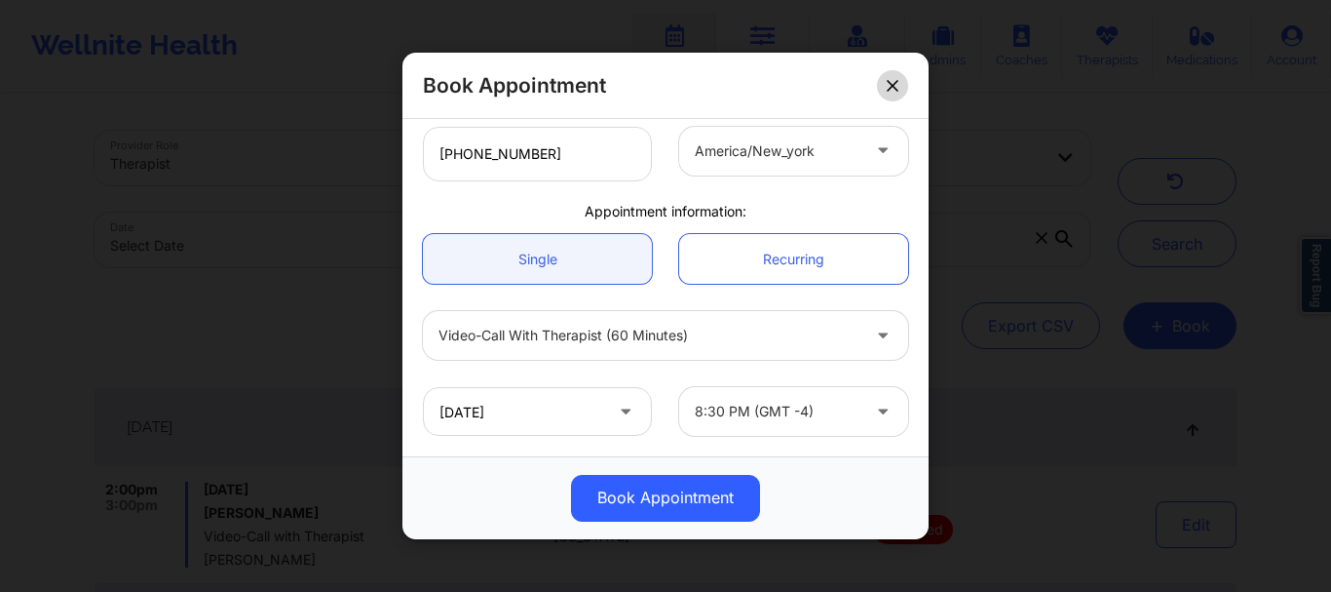
click at [893, 91] on icon at bounding box center [893, 86] width 12 height 12
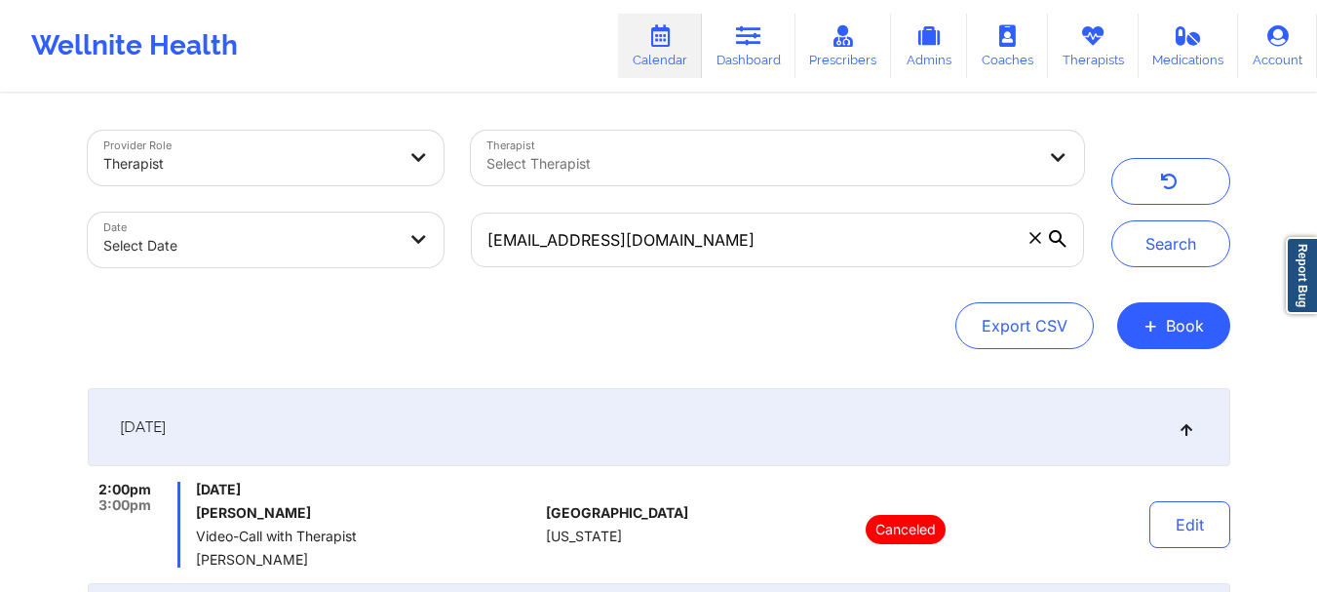
click at [1042, 239] on span at bounding box center [1034, 237] width 19 height 19
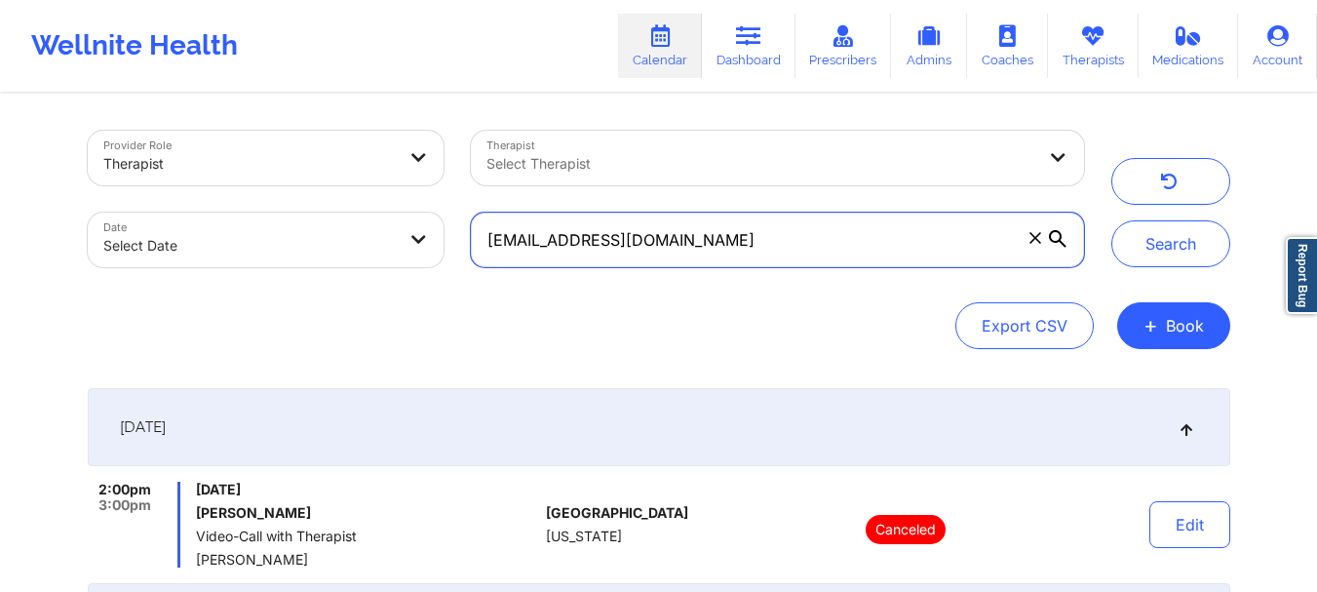
click at [1042, 239] on input "janicewwu@gmail.com" at bounding box center [777, 239] width 612 height 55
paste input "claudiapajon@yahoo.com"
type input "claudiapajon@yahoo.com"
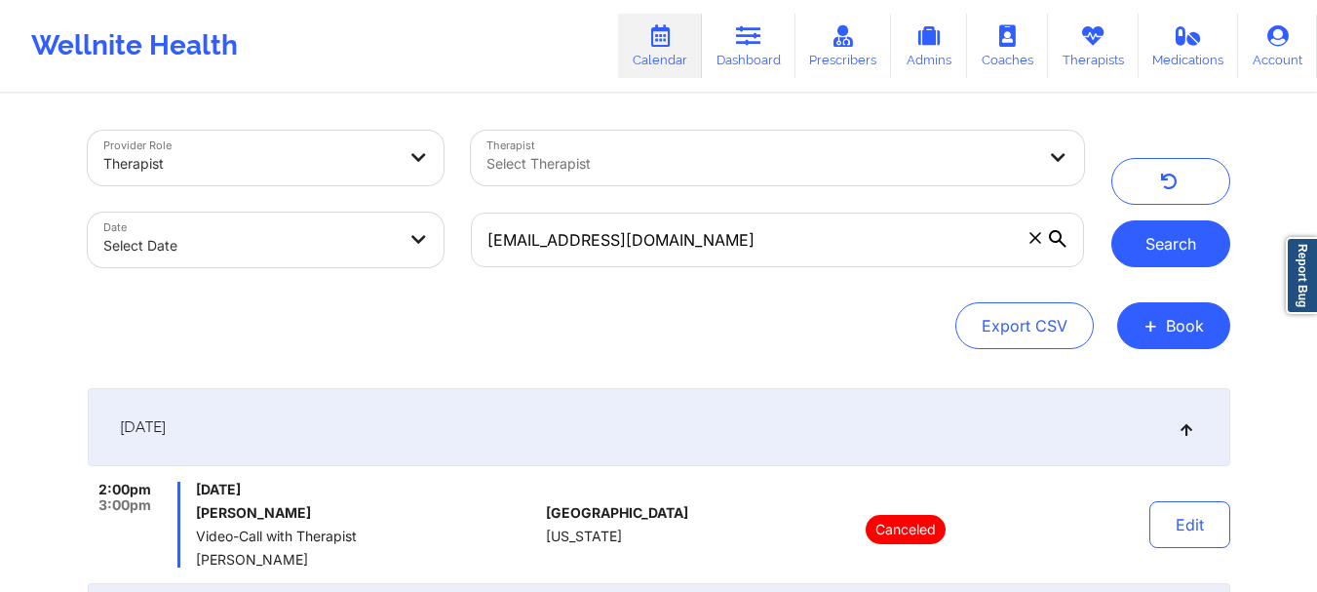
click at [1208, 239] on button "Search" at bounding box center [1170, 243] width 119 height 47
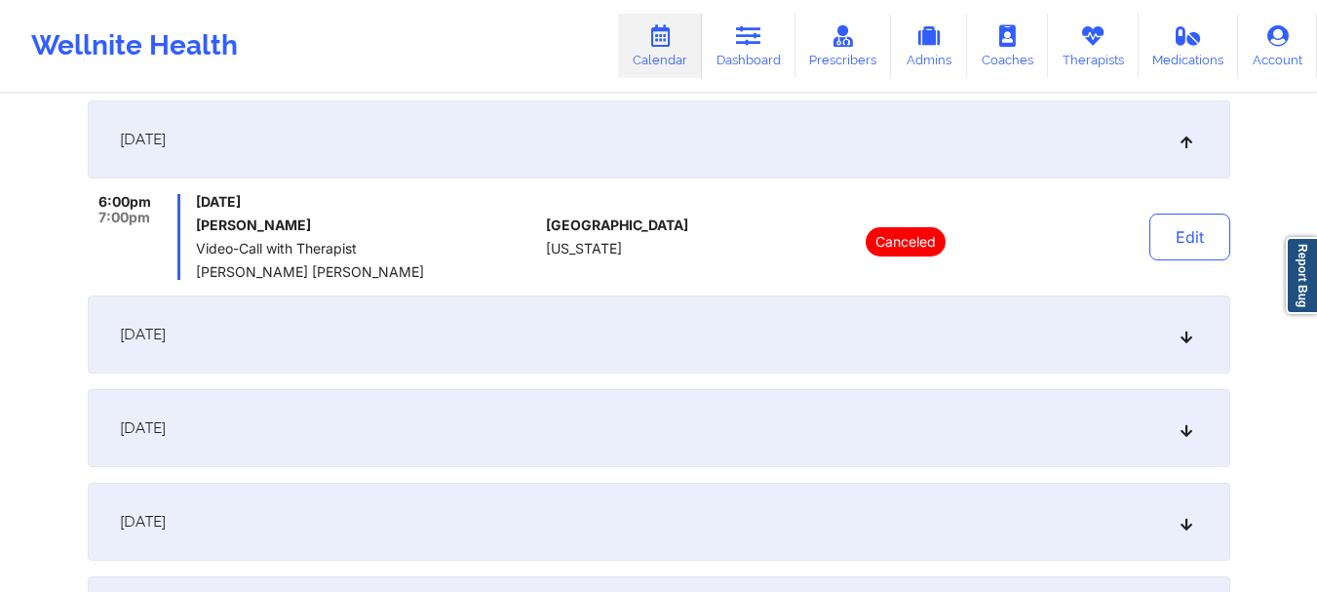
scroll to position [327, 0]
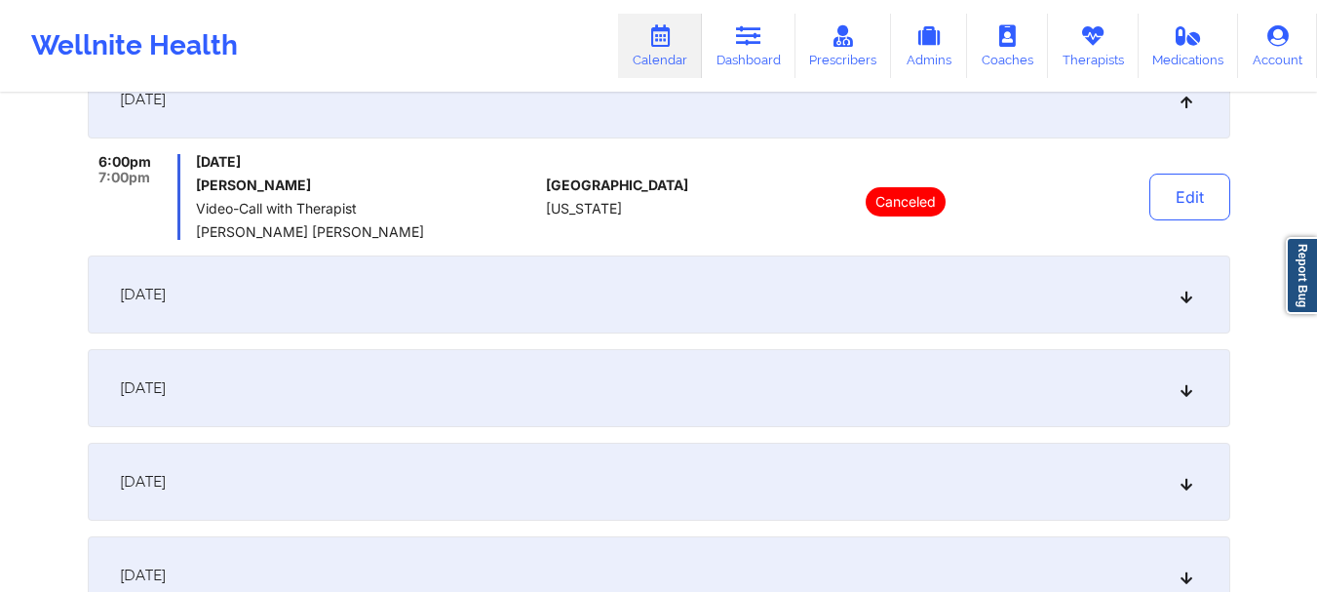
click at [1192, 385] on icon at bounding box center [1185, 388] width 17 height 14
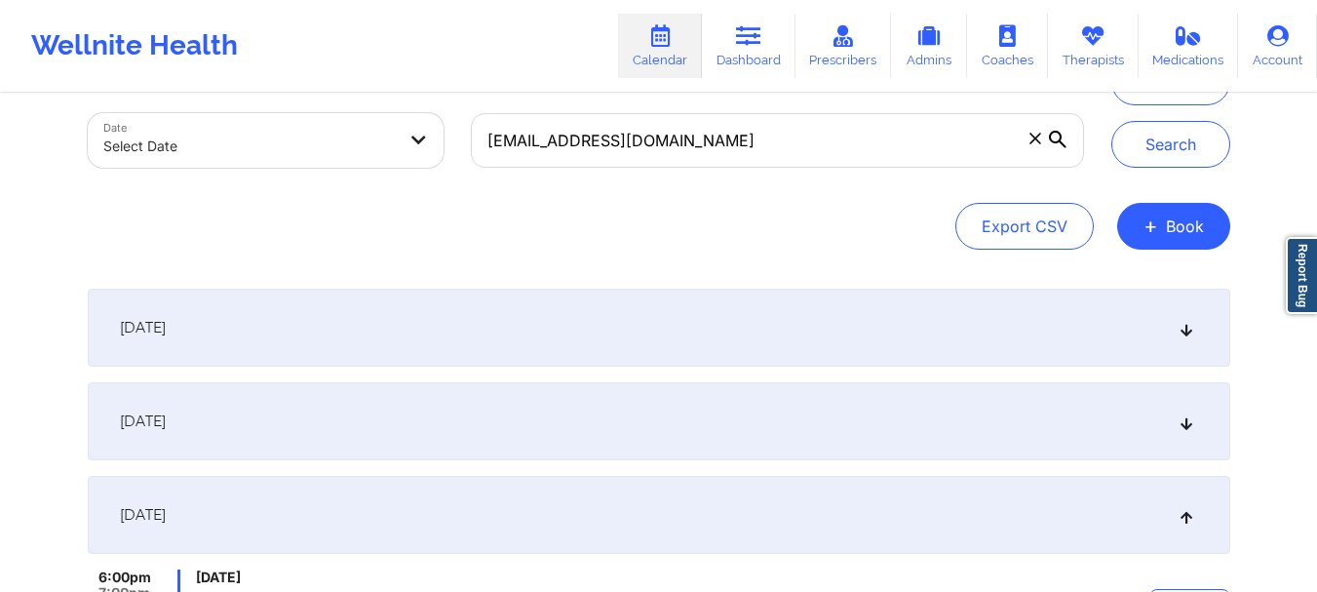
scroll to position [0, 0]
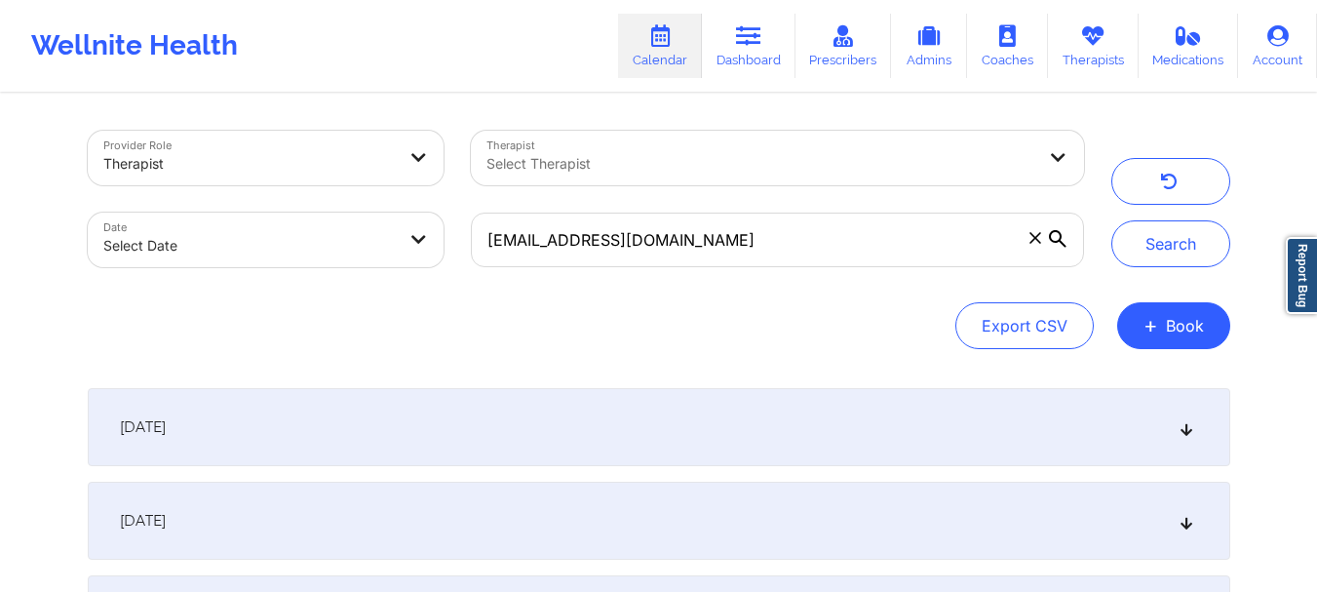
click at [1037, 239] on icon at bounding box center [1035, 238] width 12 height 12
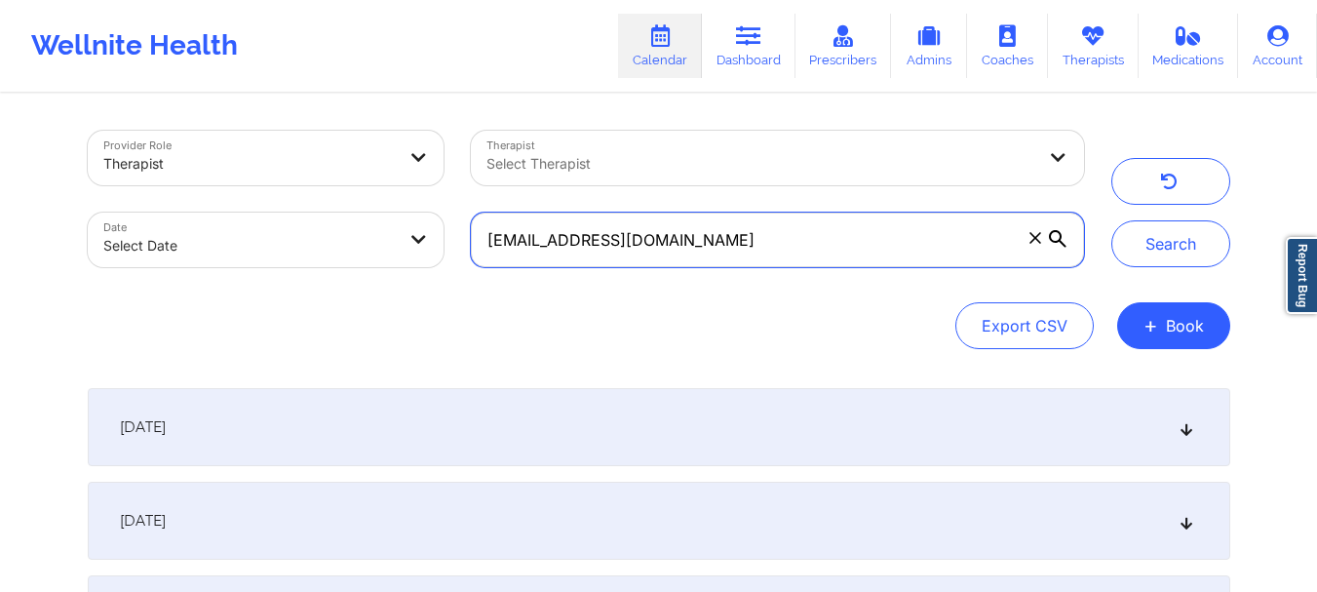
click at [1037, 239] on input "claudiapajon@yahoo.com" at bounding box center [777, 239] width 612 height 55
paste input "jyabelhad@gmail.com"
type input "jyabelhad@gmail.com"
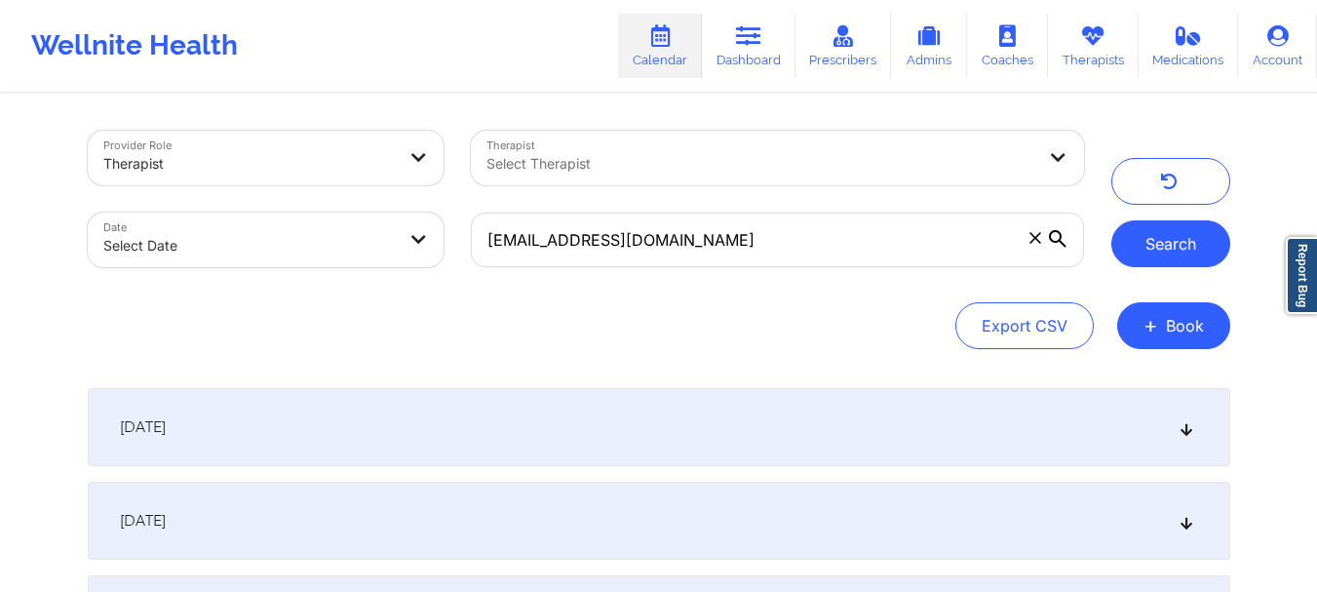
click at [1184, 254] on button "Search" at bounding box center [1170, 243] width 119 height 47
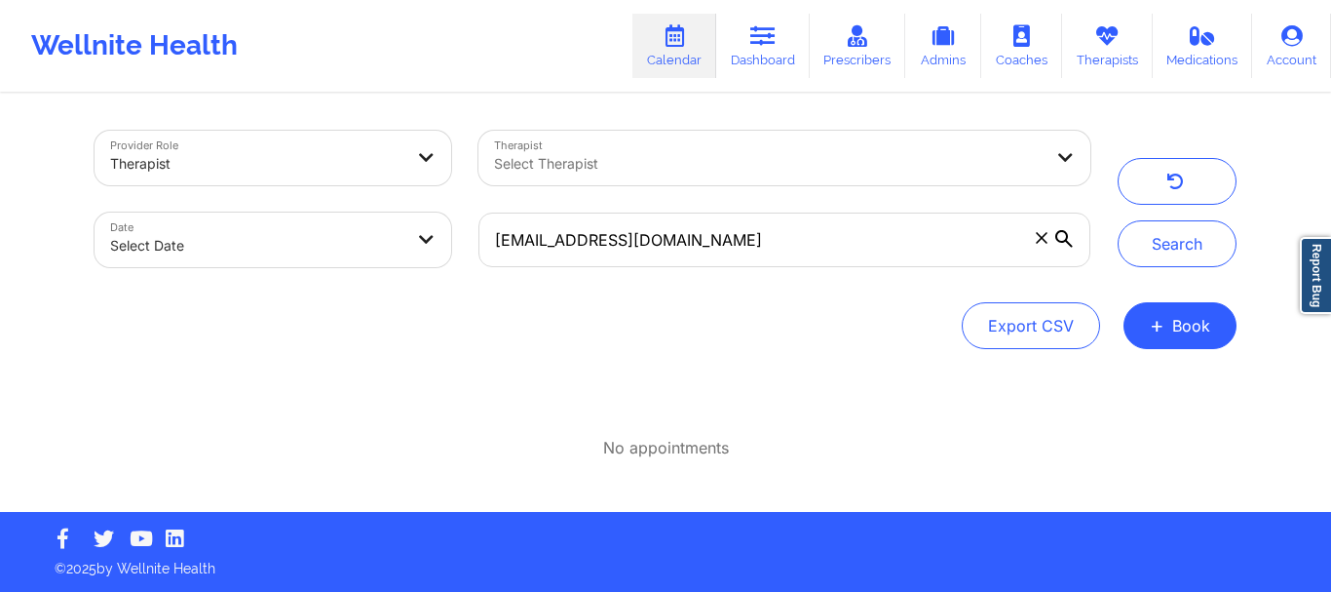
click at [1041, 239] on icon at bounding box center [1041, 237] width 11 height 11
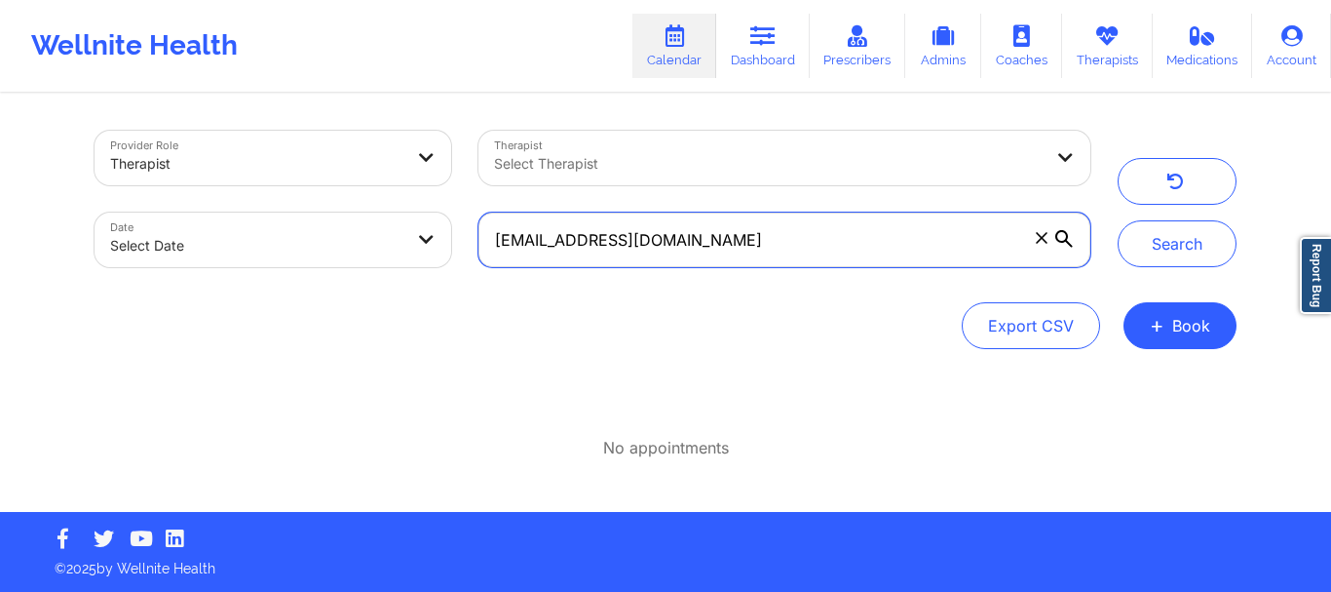
click at [1041, 239] on input "jyabelhad@gmail.com" at bounding box center [785, 239] width 612 height 55
paste input "abelhadjy@ornl.gov"
type input "abelhadjy@ornl.gov"
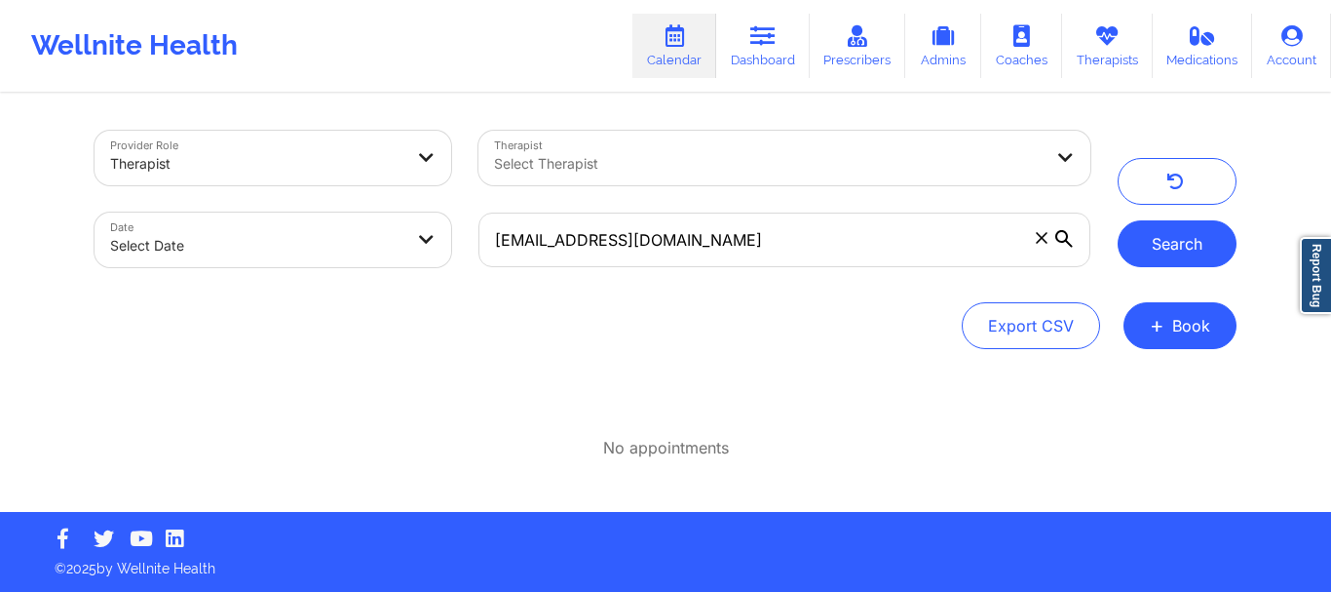
click at [1167, 247] on button "Search" at bounding box center [1177, 243] width 119 height 47
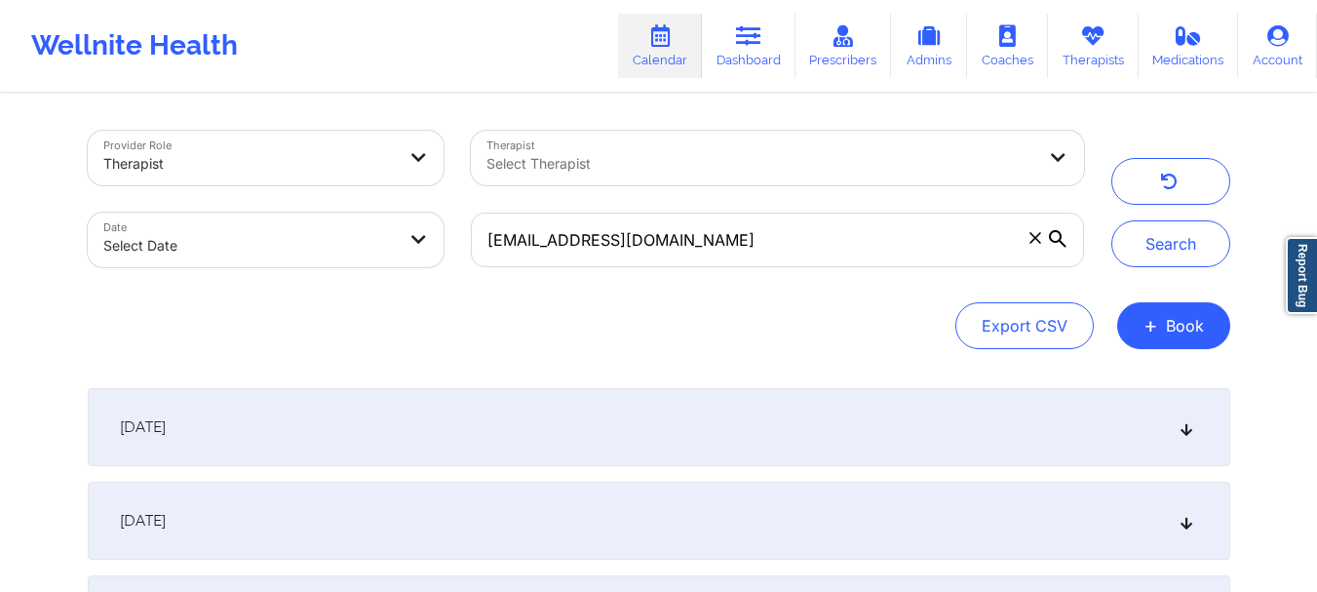
click at [1184, 426] on icon at bounding box center [1185, 427] width 17 height 14
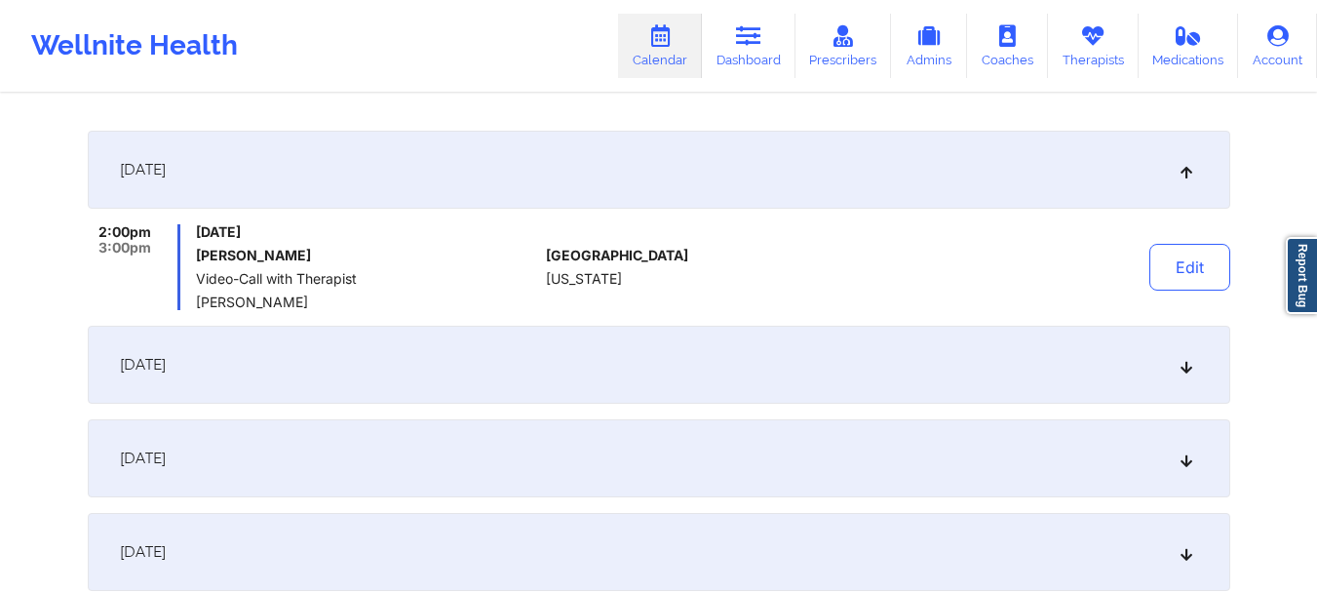
scroll to position [250, 0]
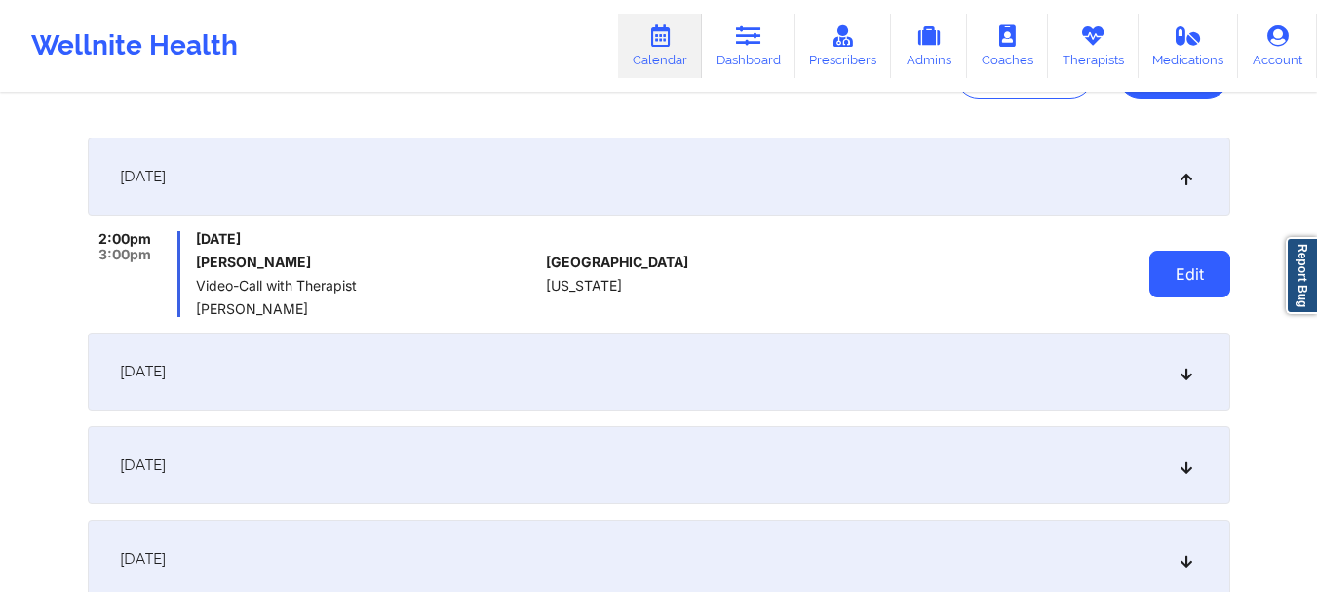
click at [1196, 267] on button "Edit" at bounding box center [1189, 273] width 81 height 47
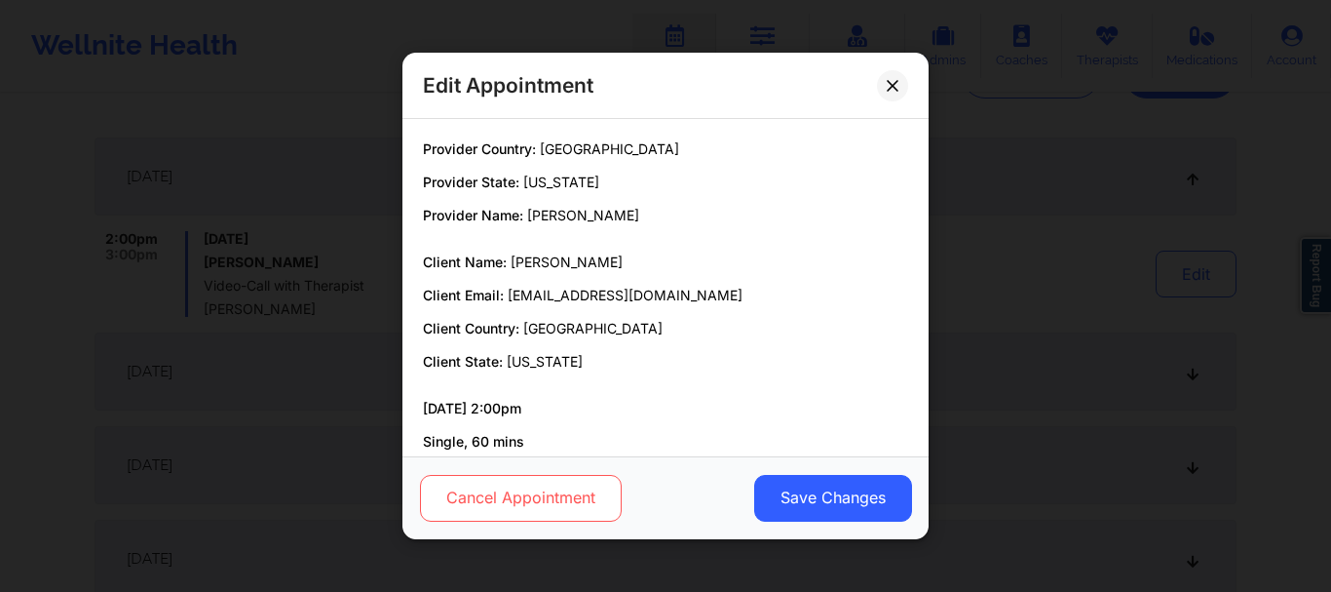
click at [570, 496] on button "Cancel Appointment" at bounding box center [521, 498] width 202 height 47
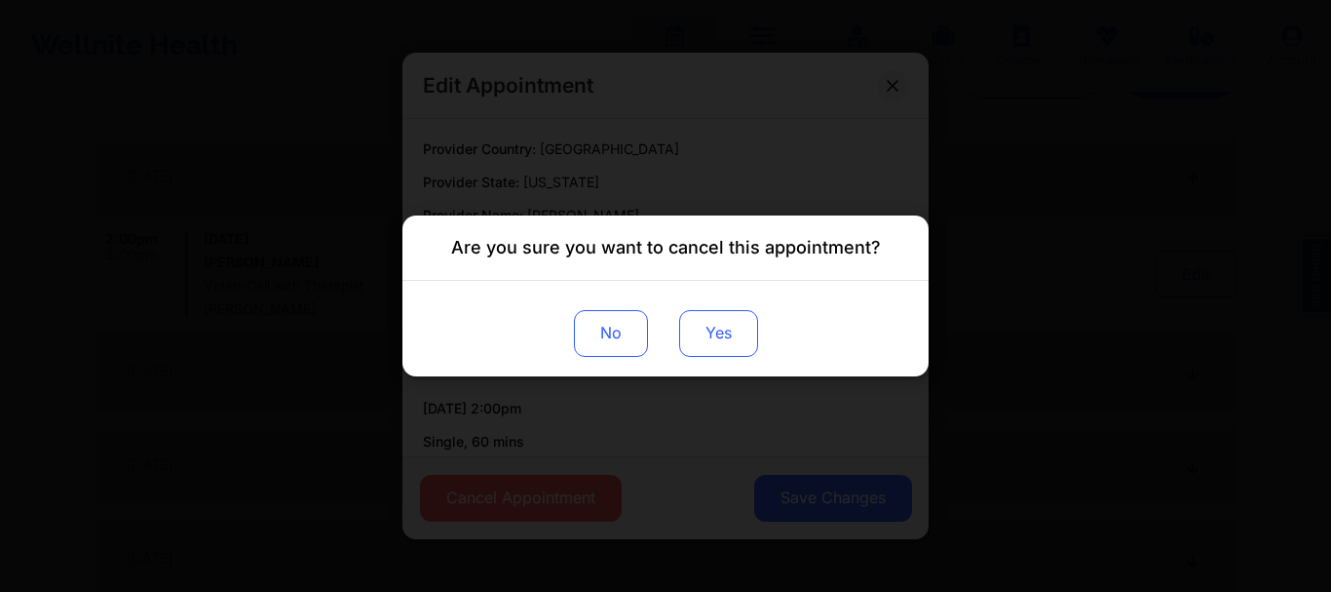
click at [711, 344] on button "Yes" at bounding box center [718, 333] width 79 height 47
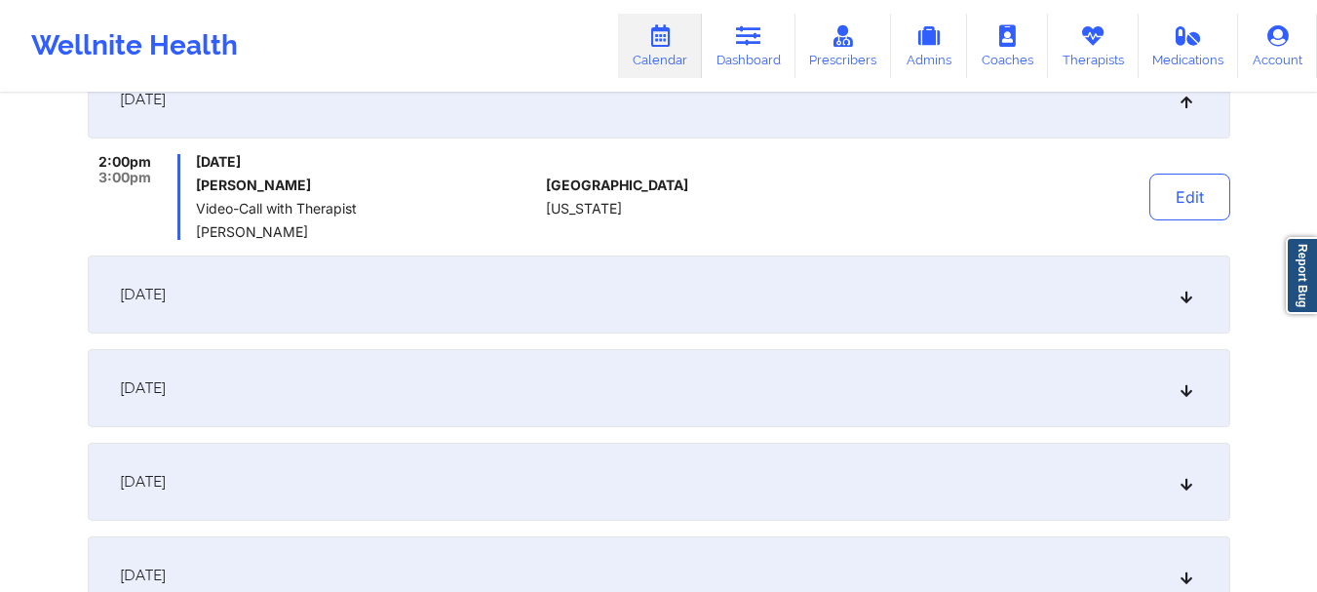
scroll to position [329, 0]
click at [1183, 292] on icon at bounding box center [1185, 293] width 17 height 14
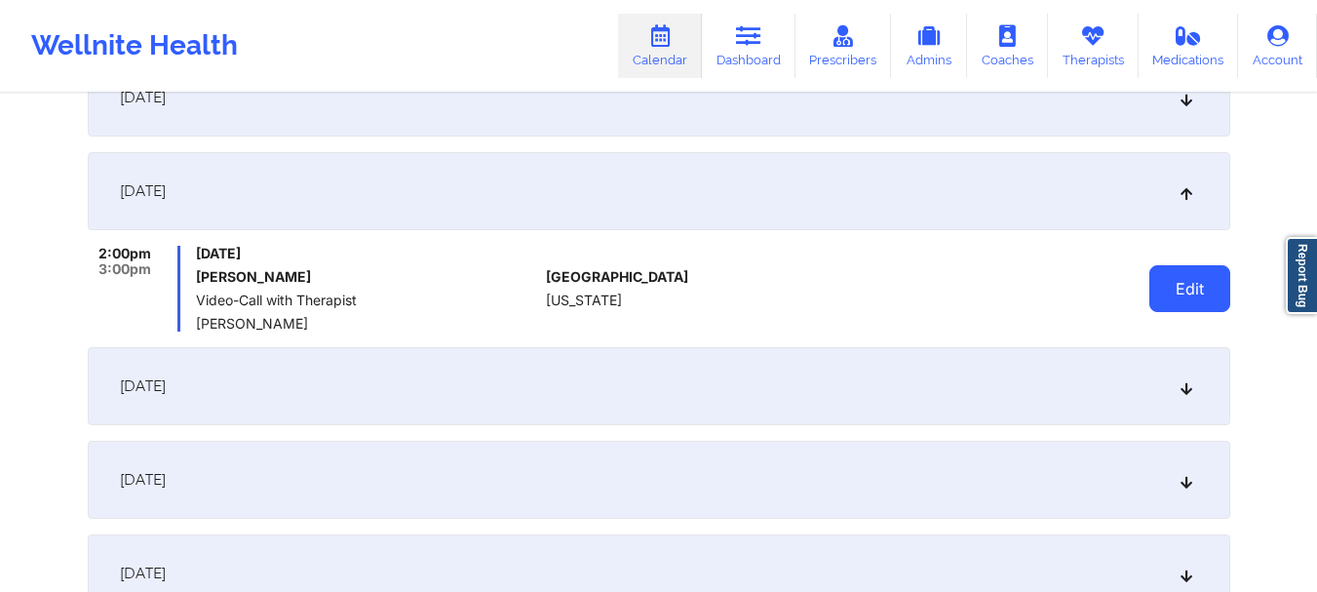
click at [1186, 291] on button "Edit" at bounding box center [1189, 288] width 81 height 47
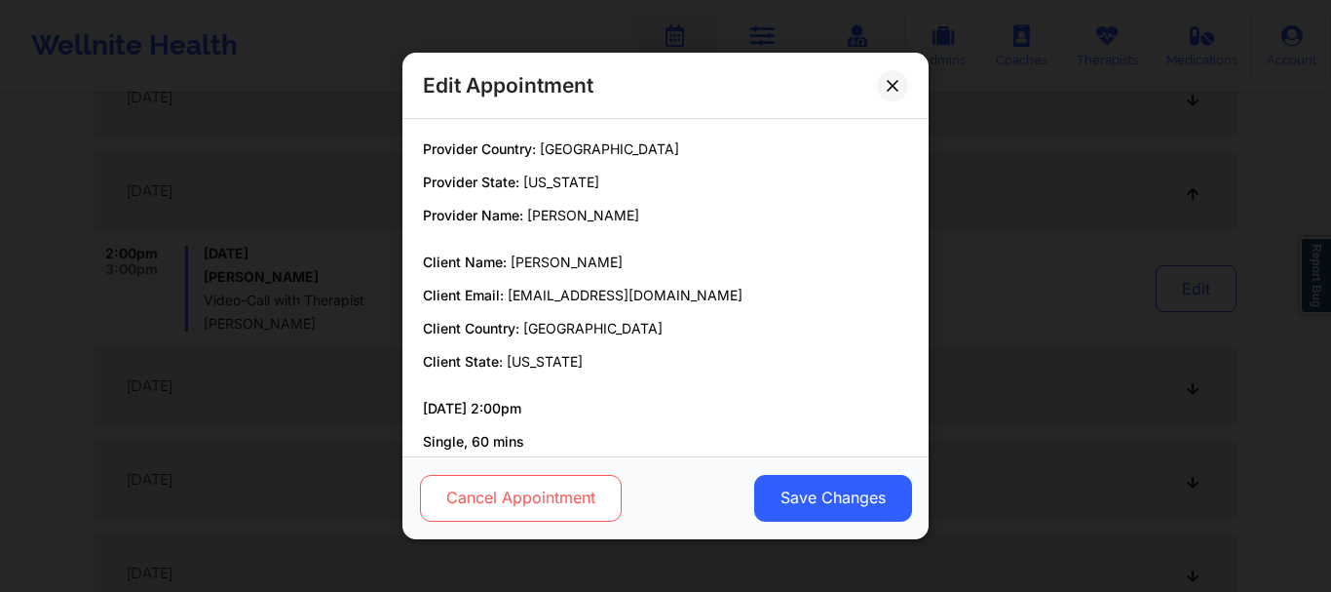
click at [560, 498] on button "Cancel Appointment" at bounding box center [521, 498] width 202 height 47
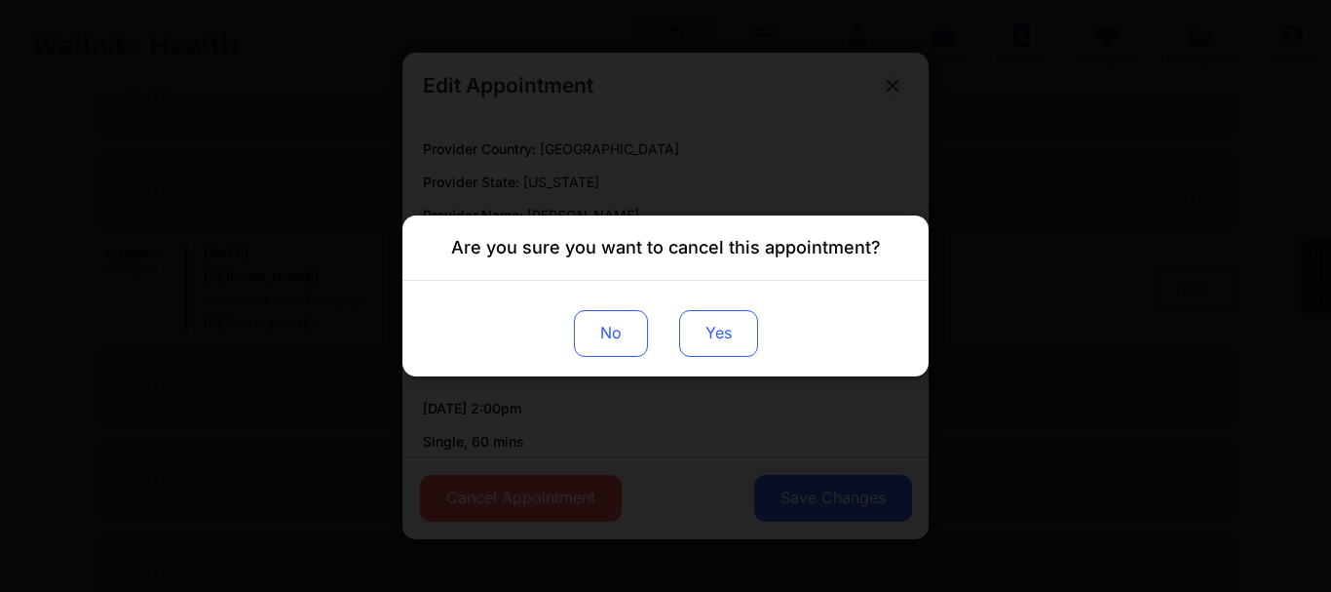
click at [700, 336] on button "Yes" at bounding box center [718, 333] width 79 height 47
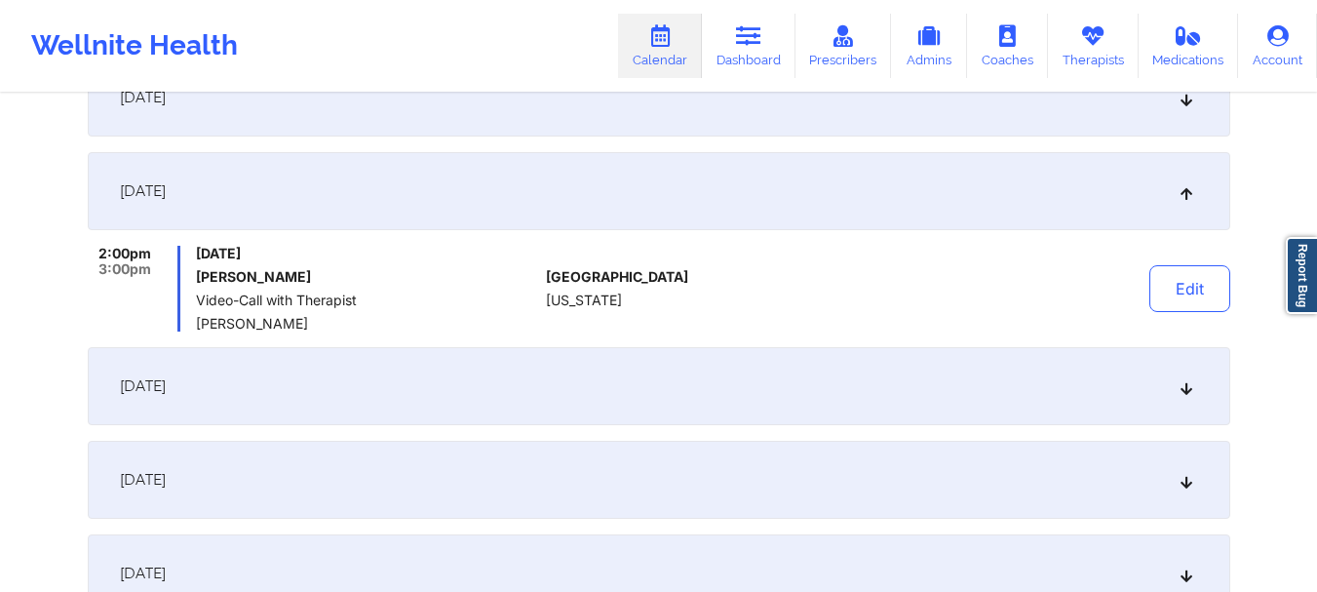
click at [1185, 390] on icon at bounding box center [1185, 386] width 17 height 14
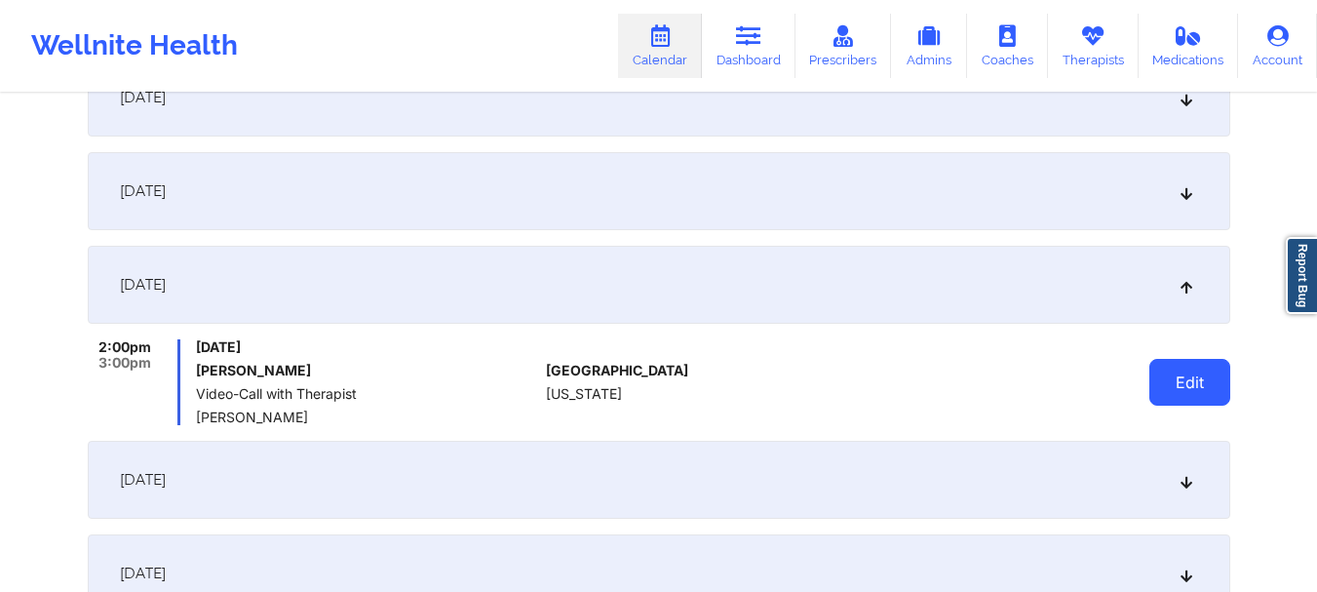
click at [1195, 376] on button "Edit" at bounding box center [1189, 382] width 81 height 47
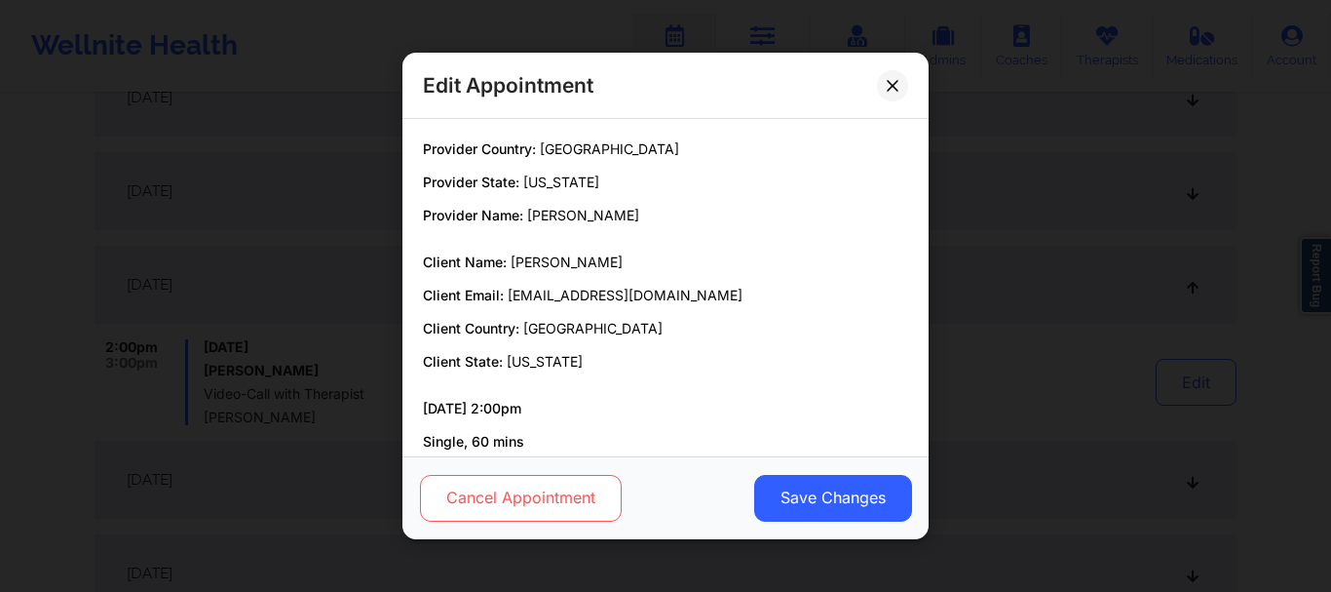
click at [493, 492] on button "Cancel Appointment" at bounding box center [521, 498] width 202 height 47
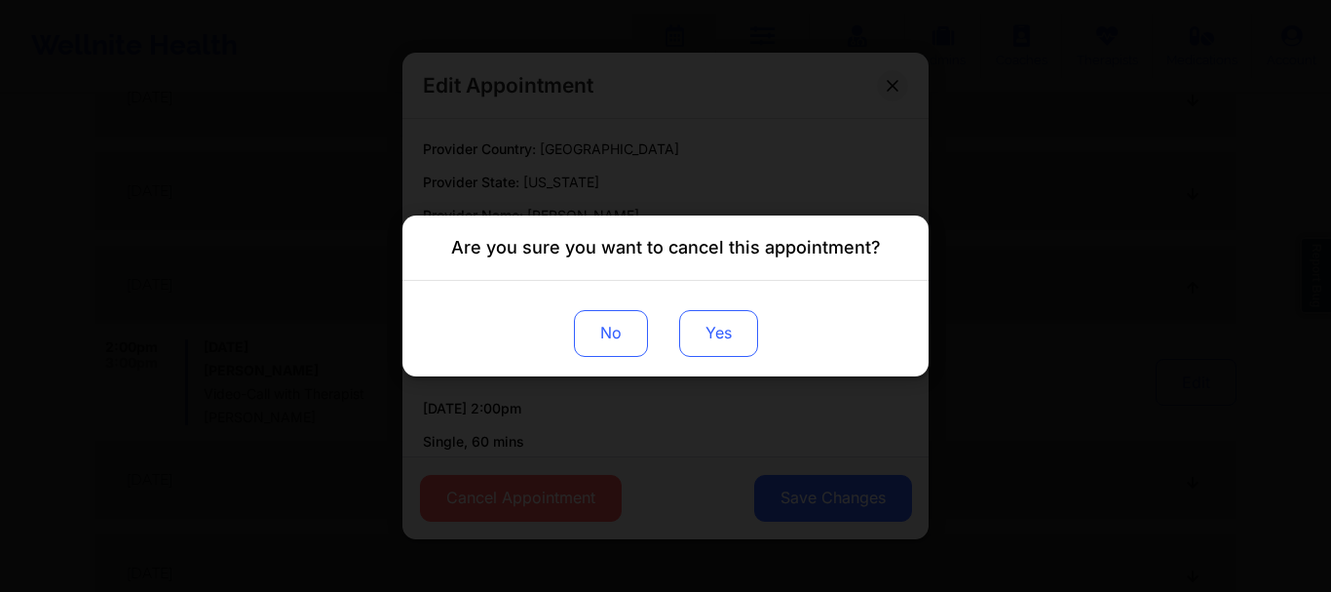
click at [738, 353] on button "Yes" at bounding box center [718, 333] width 79 height 47
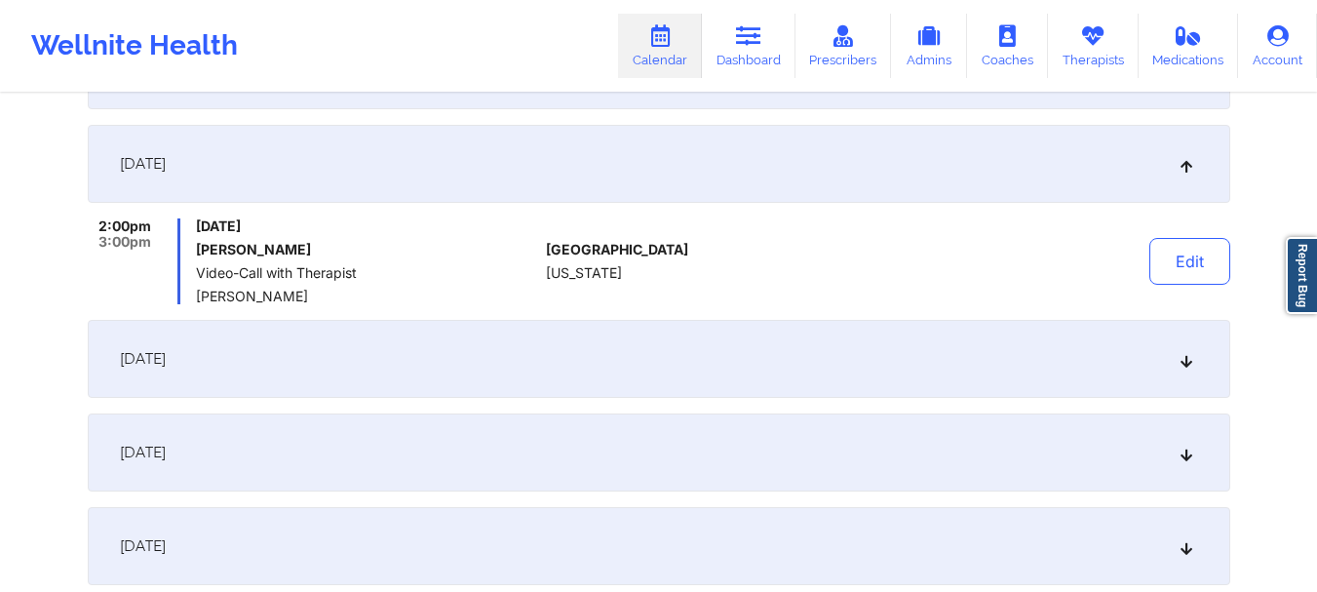
scroll to position [460, 0]
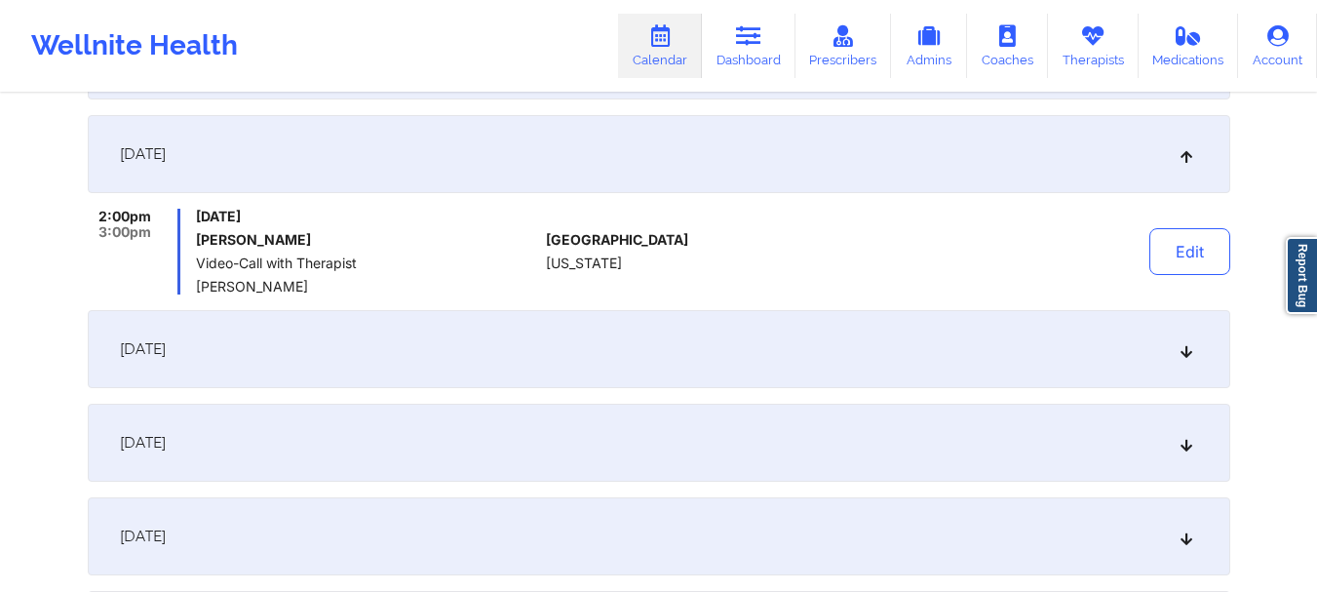
click at [1183, 350] on icon at bounding box center [1185, 349] width 17 height 14
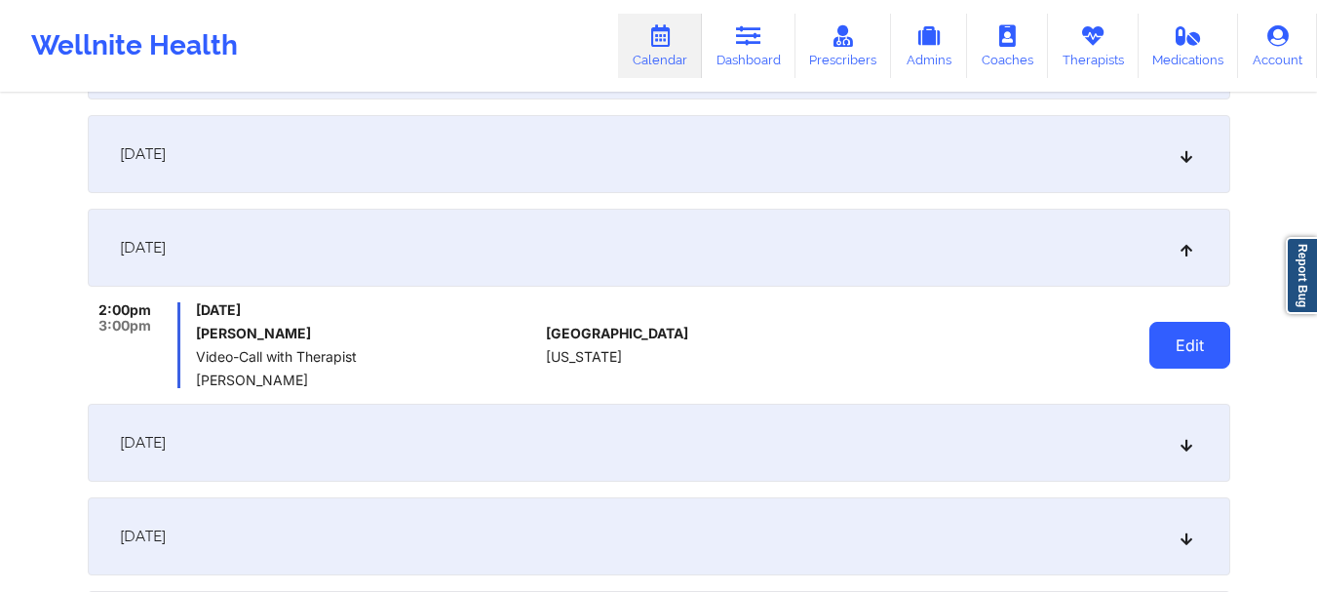
click at [1192, 335] on button "Edit" at bounding box center [1189, 345] width 81 height 47
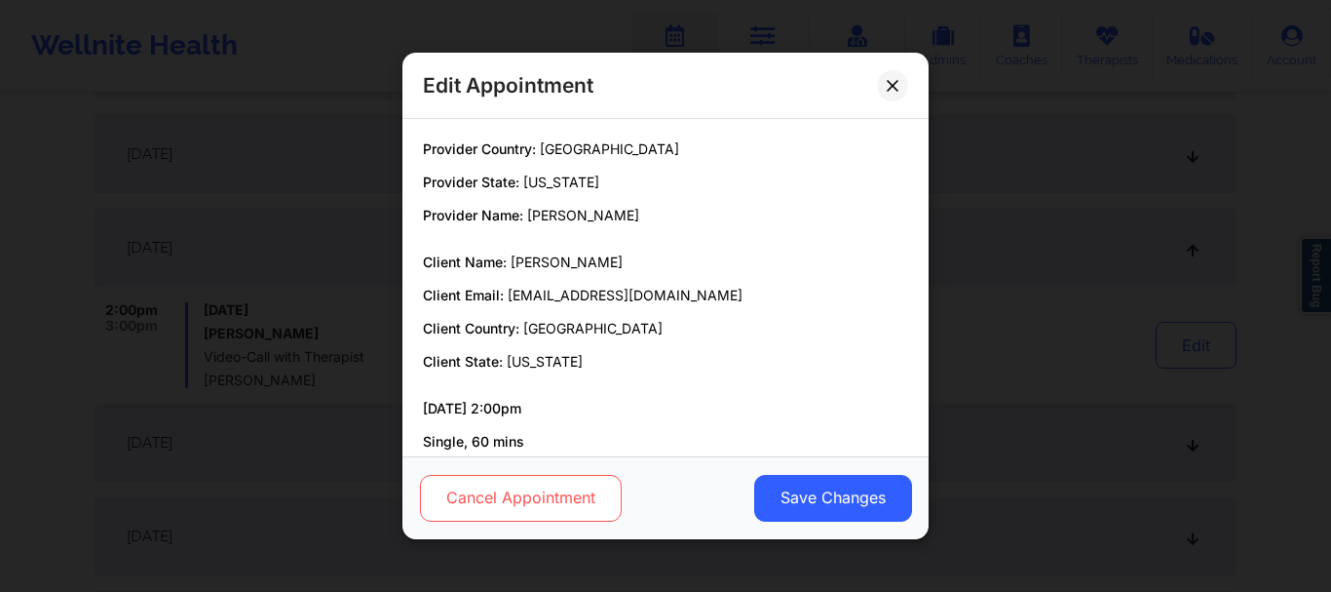
click at [484, 488] on button "Cancel Appointment" at bounding box center [521, 498] width 202 height 47
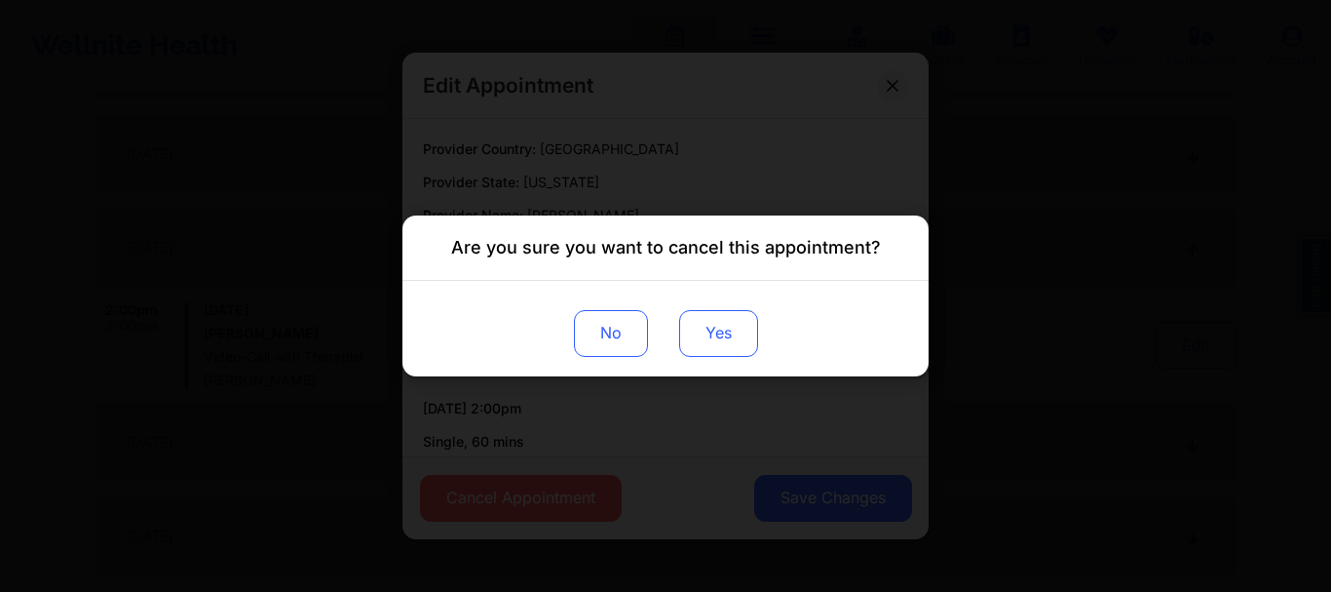
click at [711, 352] on button "Yes" at bounding box center [718, 333] width 79 height 47
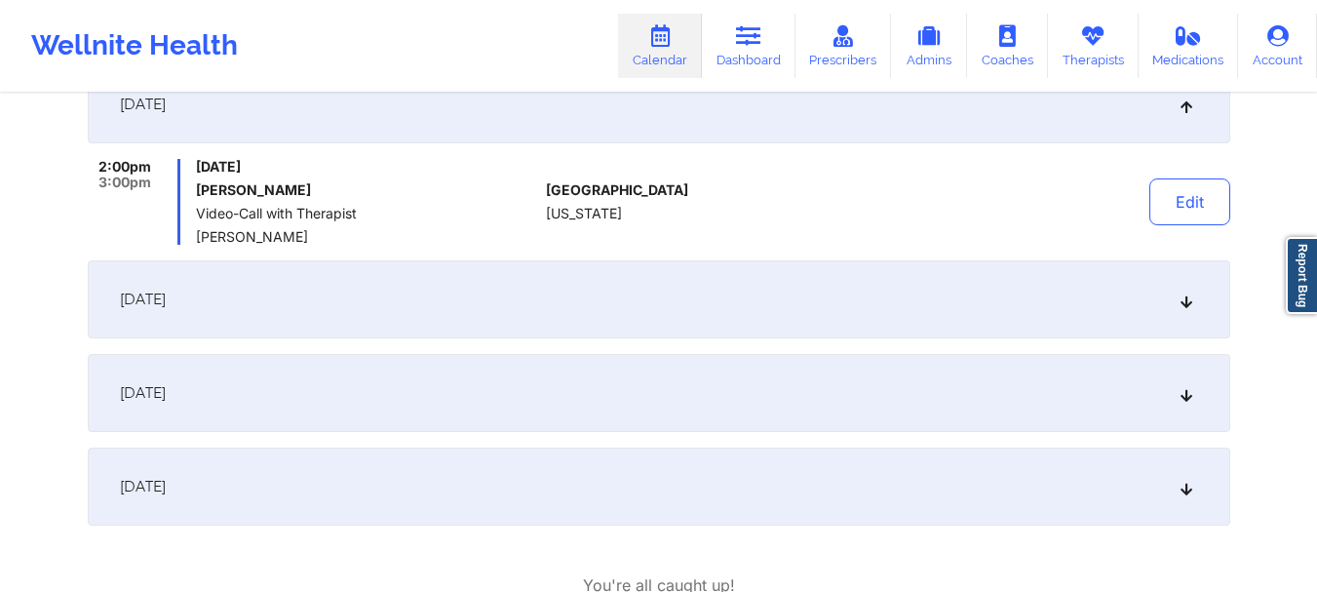
scroll to position [633, 0]
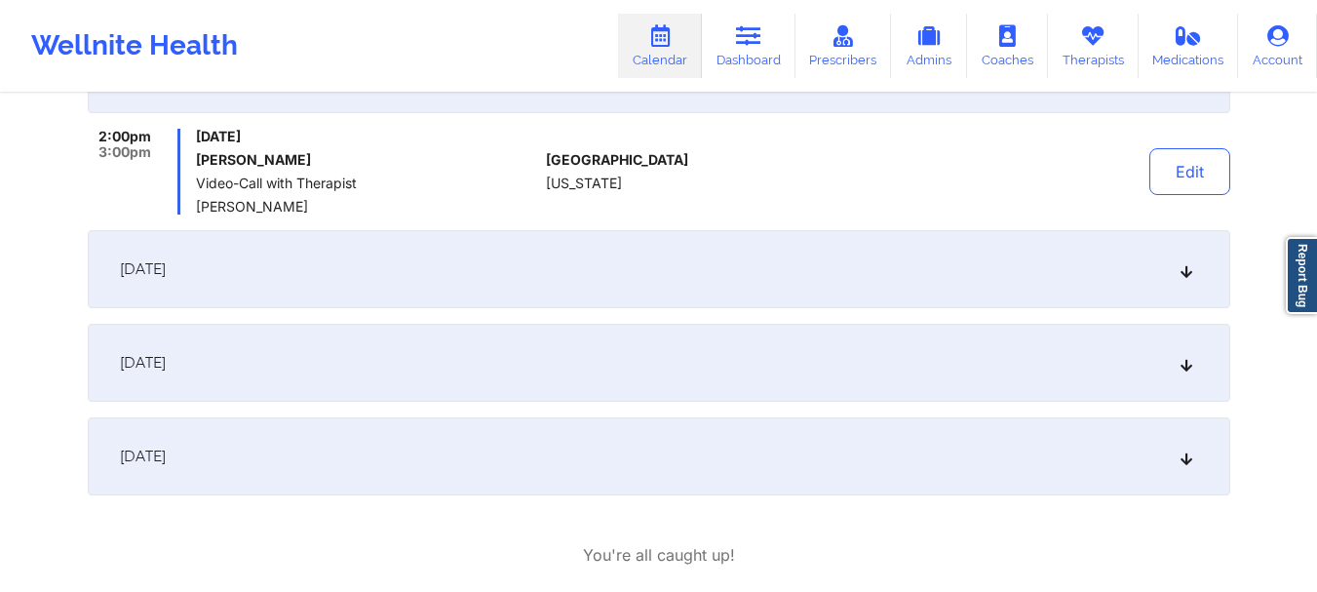
click at [1185, 272] on icon at bounding box center [1185, 269] width 17 height 14
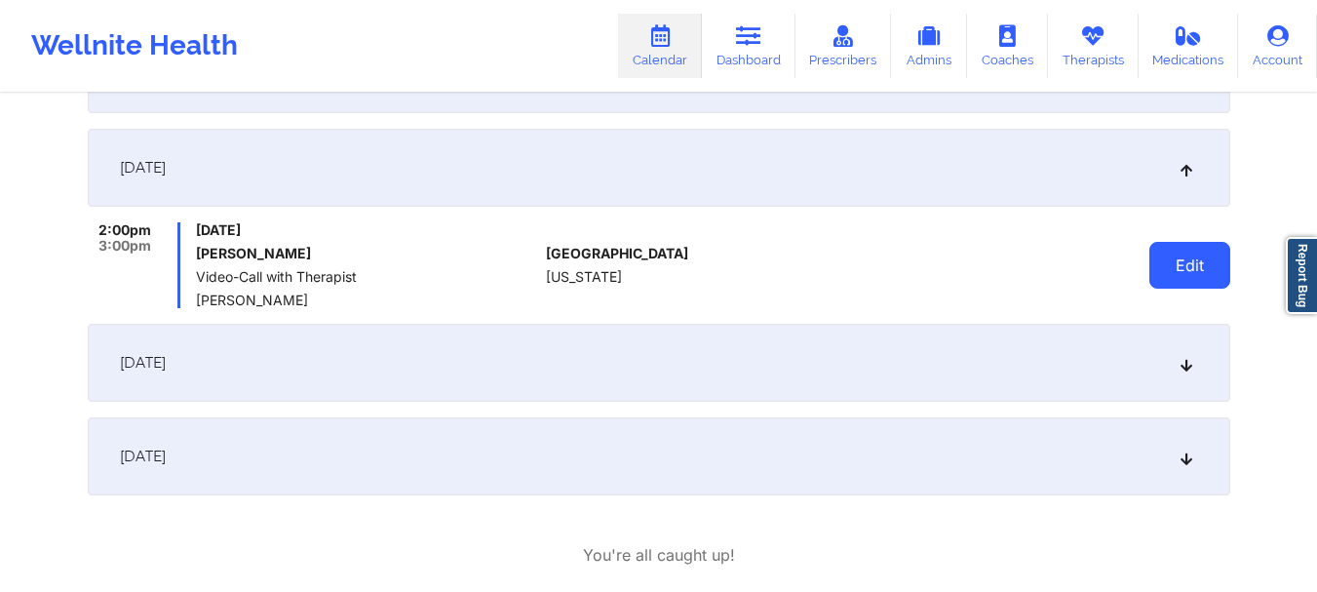
click at [1182, 271] on button "Edit" at bounding box center [1189, 265] width 81 height 47
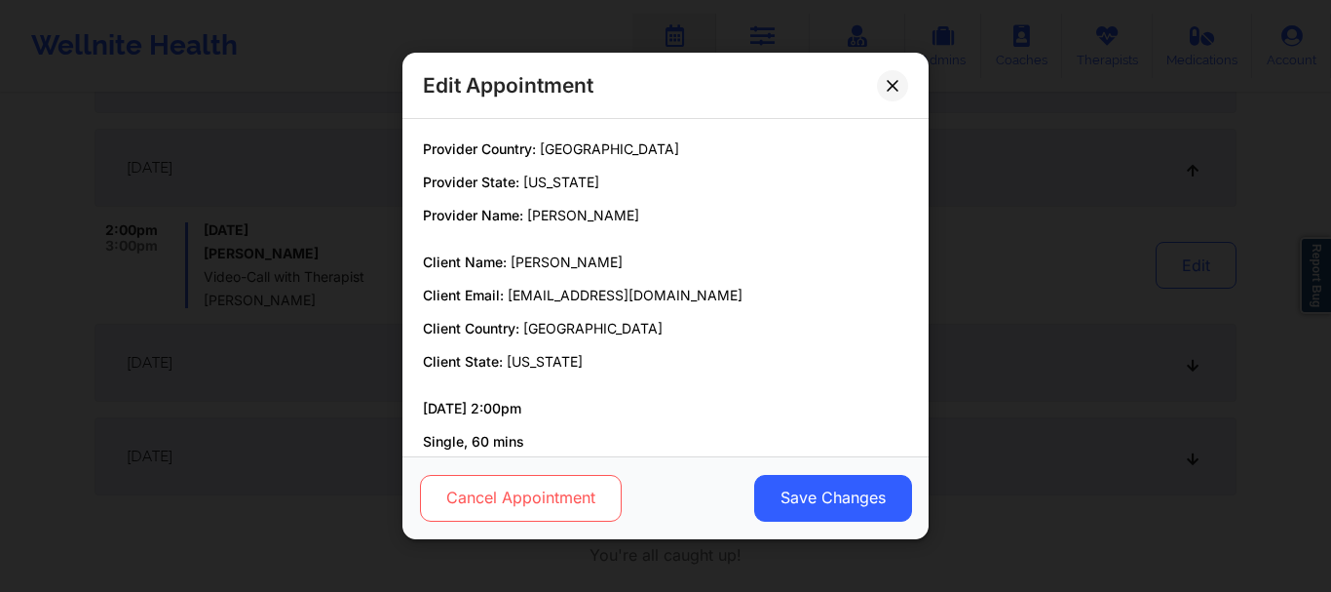
click at [572, 480] on button "Cancel Appointment" at bounding box center [521, 498] width 202 height 47
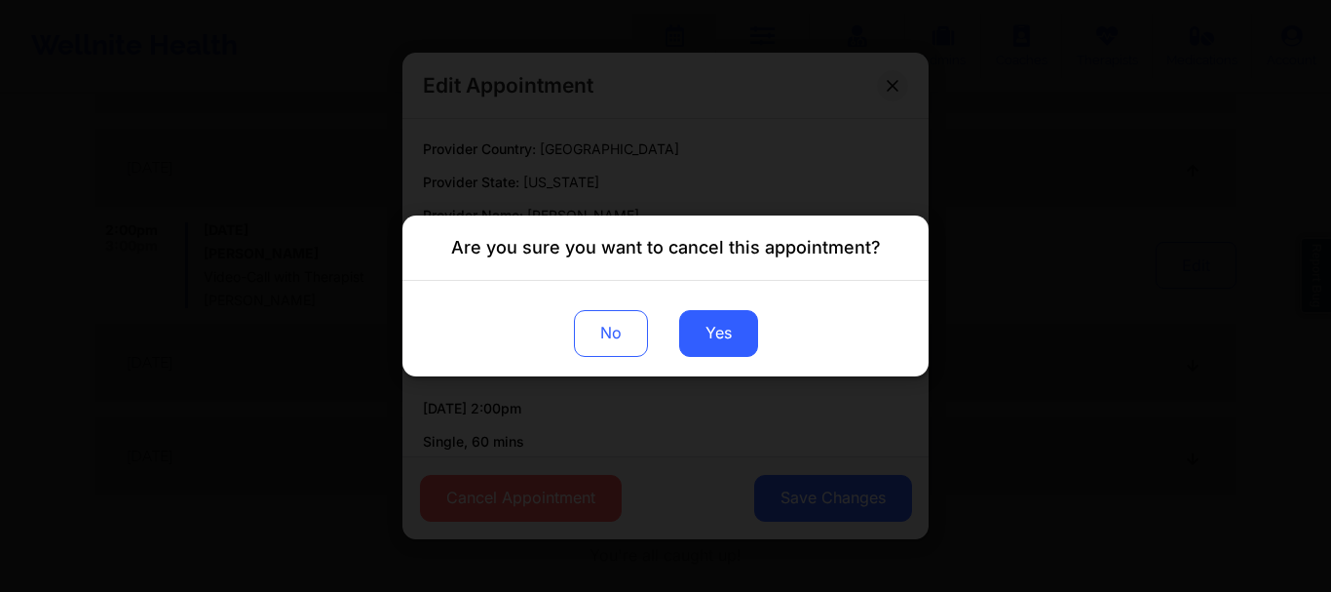
click at [735, 358] on div "No Yes" at bounding box center [665, 329] width 526 height 96
click at [729, 346] on button "Yes" at bounding box center [718, 333] width 79 height 47
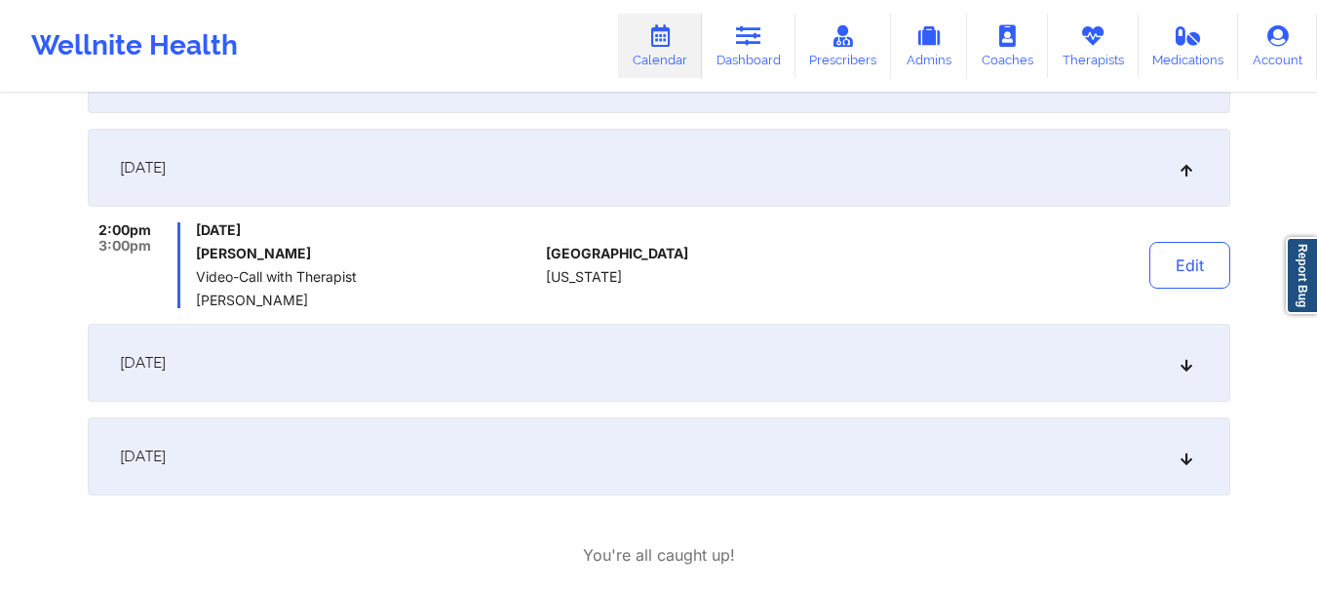
click at [1186, 365] on icon at bounding box center [1185, 363] width 17 height 14
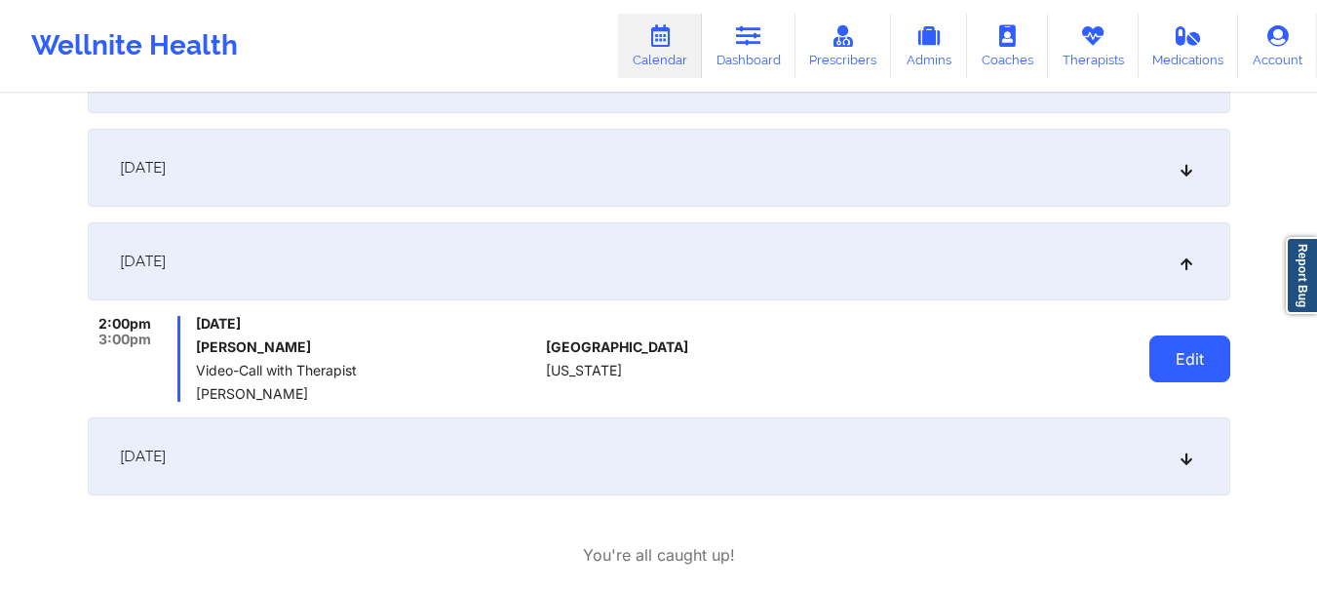
click at [1180, 366] on button "Edit" at bounding box center [1189, 358] width 81 height 47
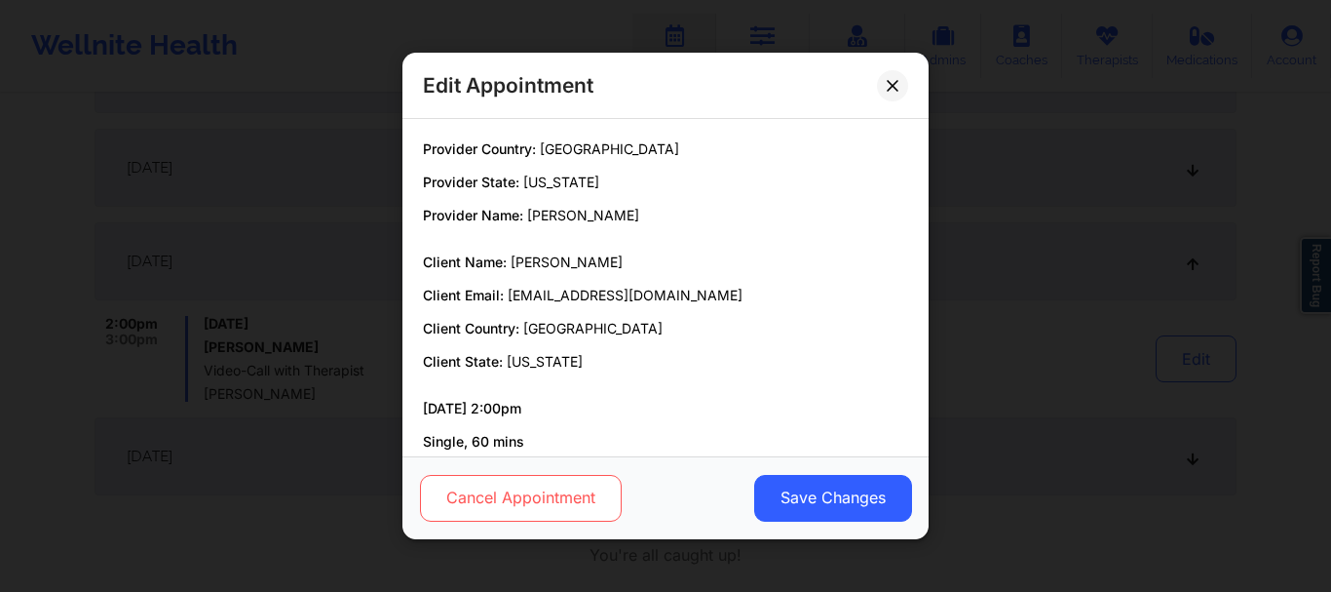
click at [527, 487] on button "Cancel Appointment" at bounding box center [521, 498] width 202 height 47
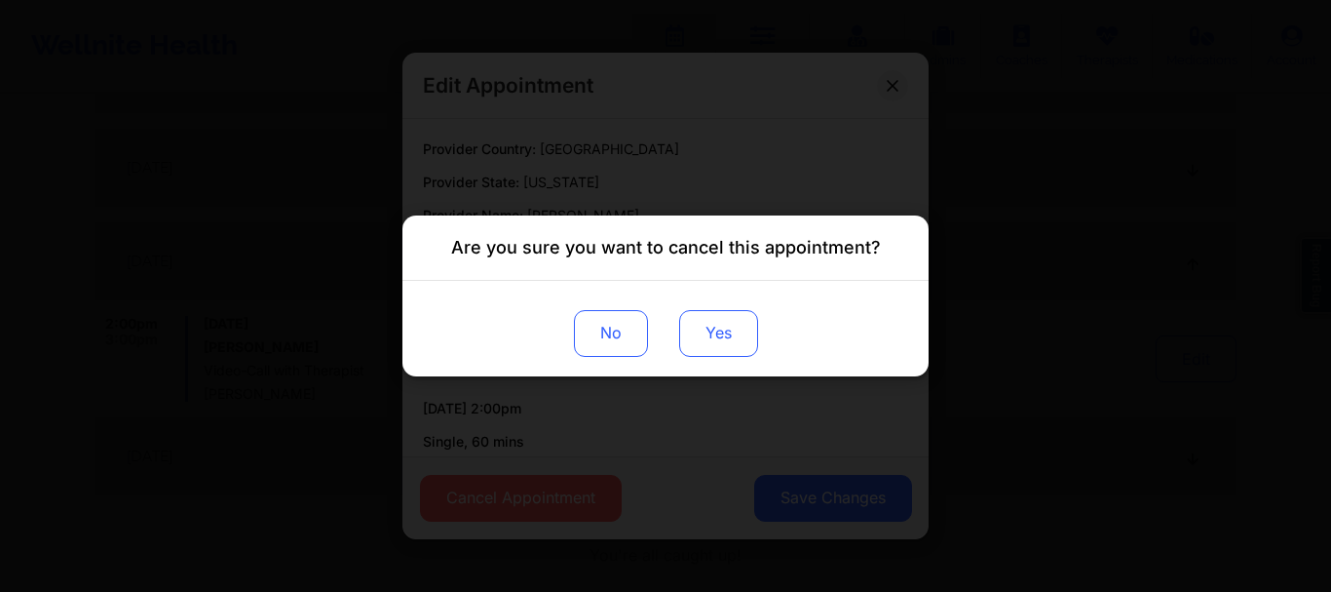
click at [739, 313] on button "Yes" at bounding box center [718, 333] width 79 height 47
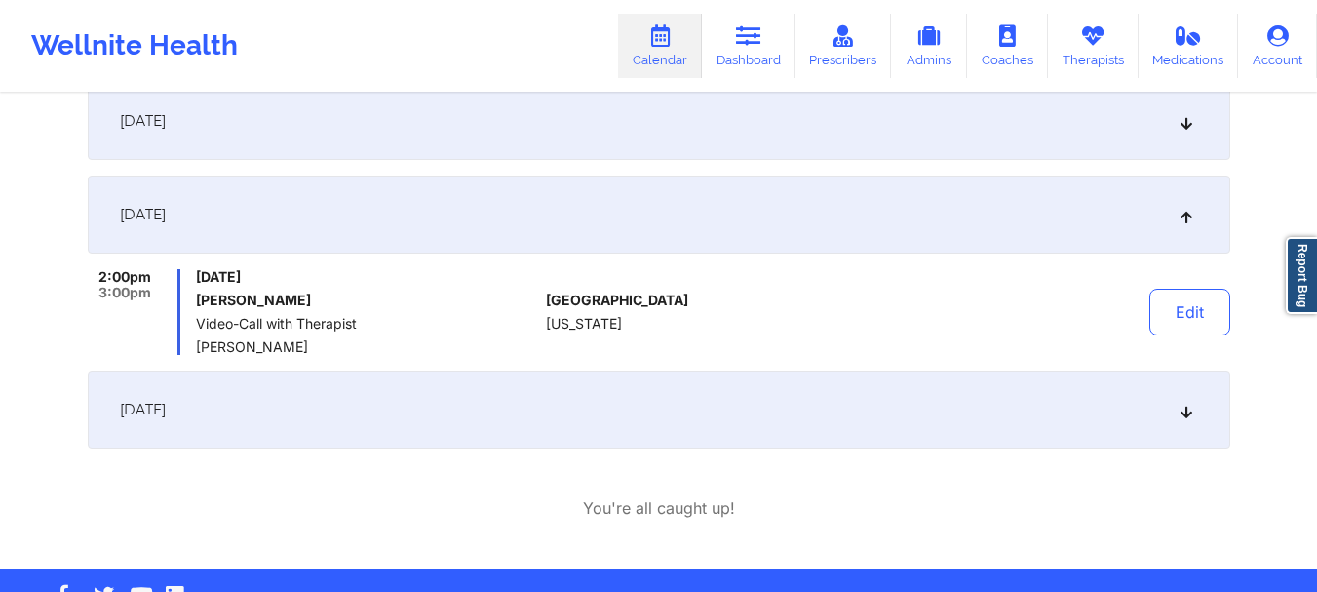
scroll to position [736, 0]
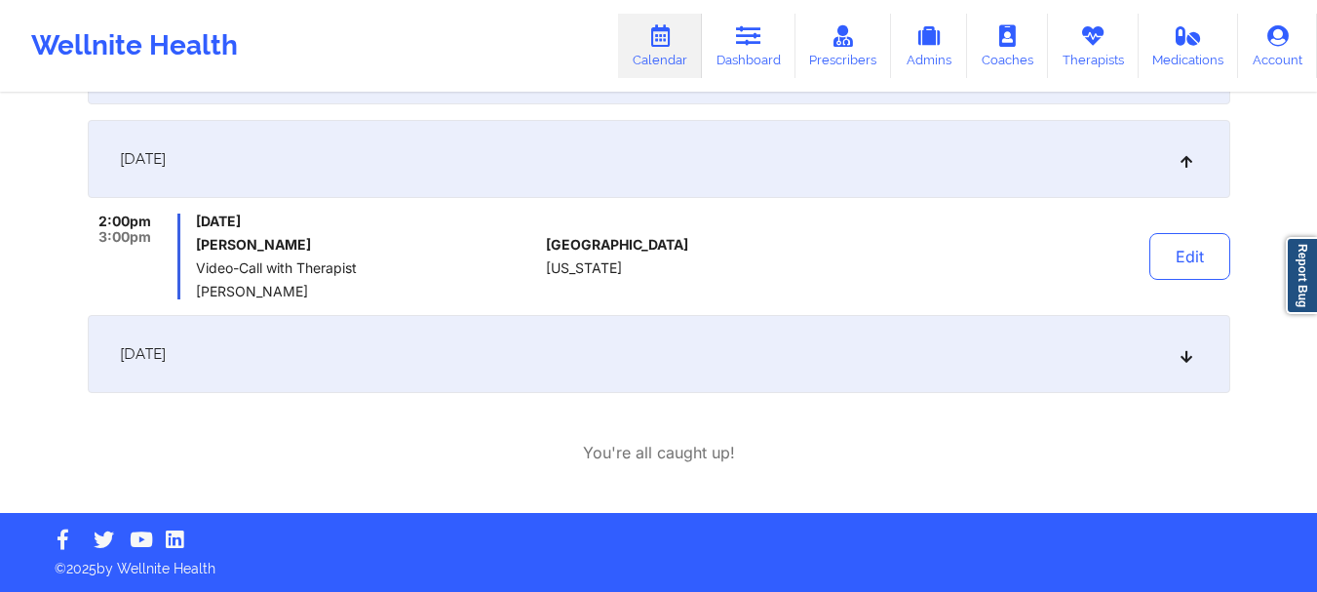
click at [1181, 353] on icon at bounding box center [1185, 354] width 17 height 14
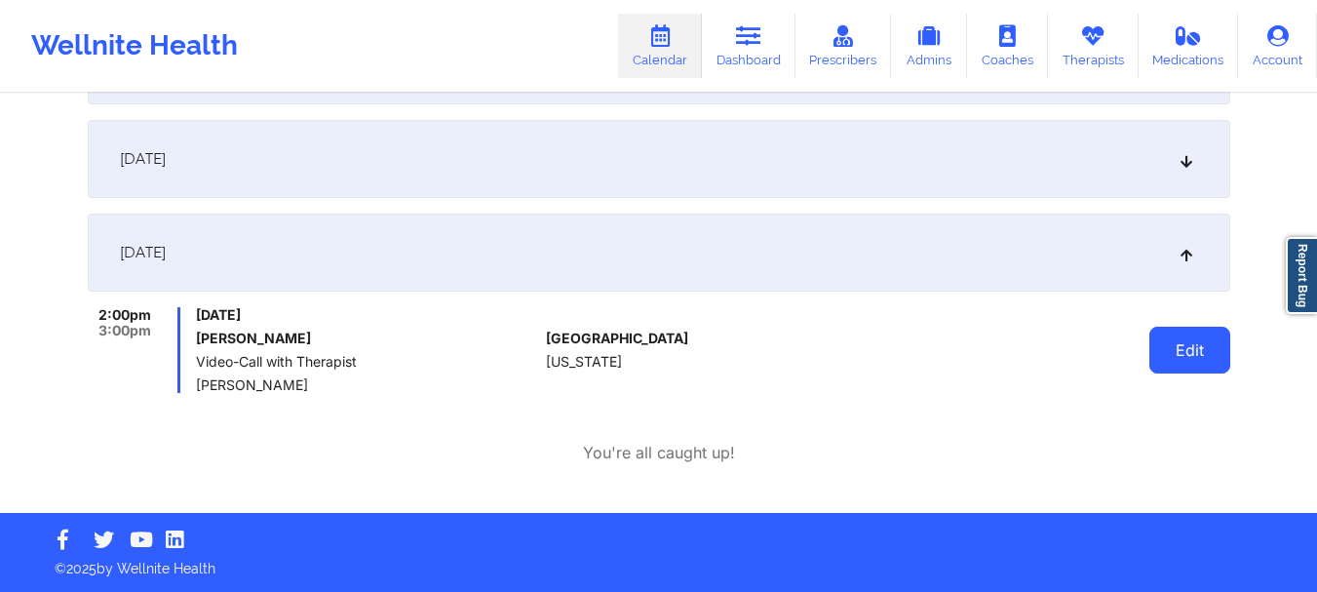
click at [1187, 352] on button "Edit" at bounding box center [1189, 349] width 81 height 47
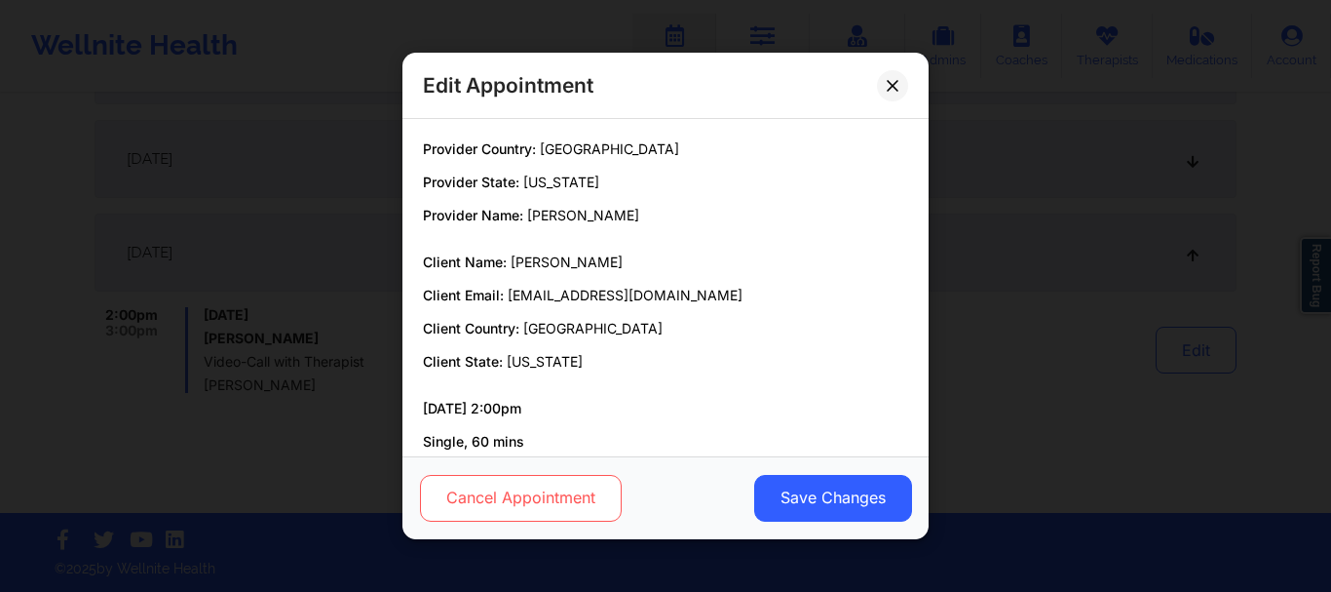
click at [569, 503] on button "Cancel Appointment" at bounding box center [521, 498] width 202 height 47
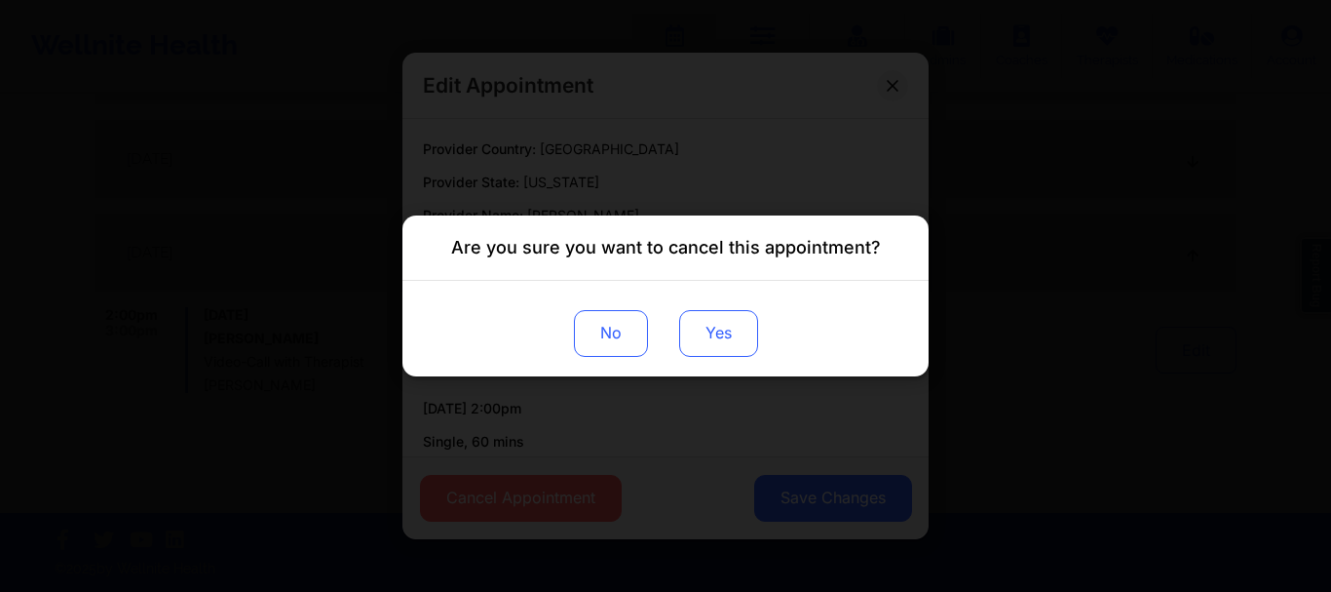
click at [743, 326] on button "Yes" at bounding box center [718, 333] width 79 height 47
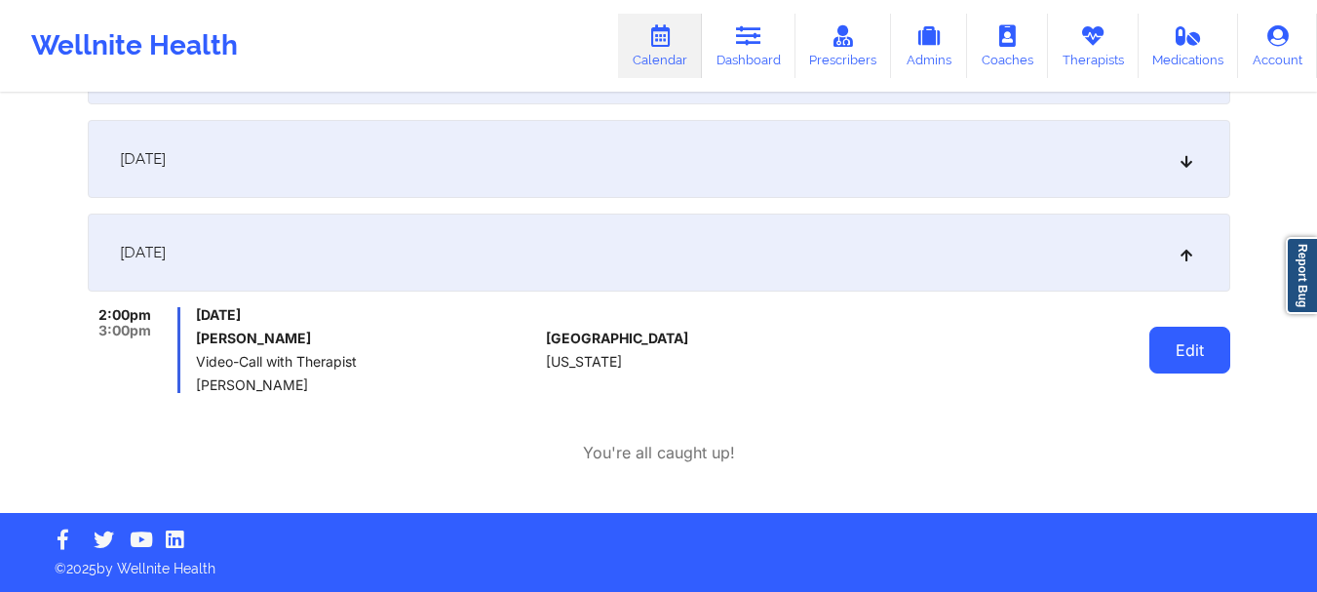
click at [1184, 349] on button "Edit" at bounding box center [1189, 349] width 81 height 47
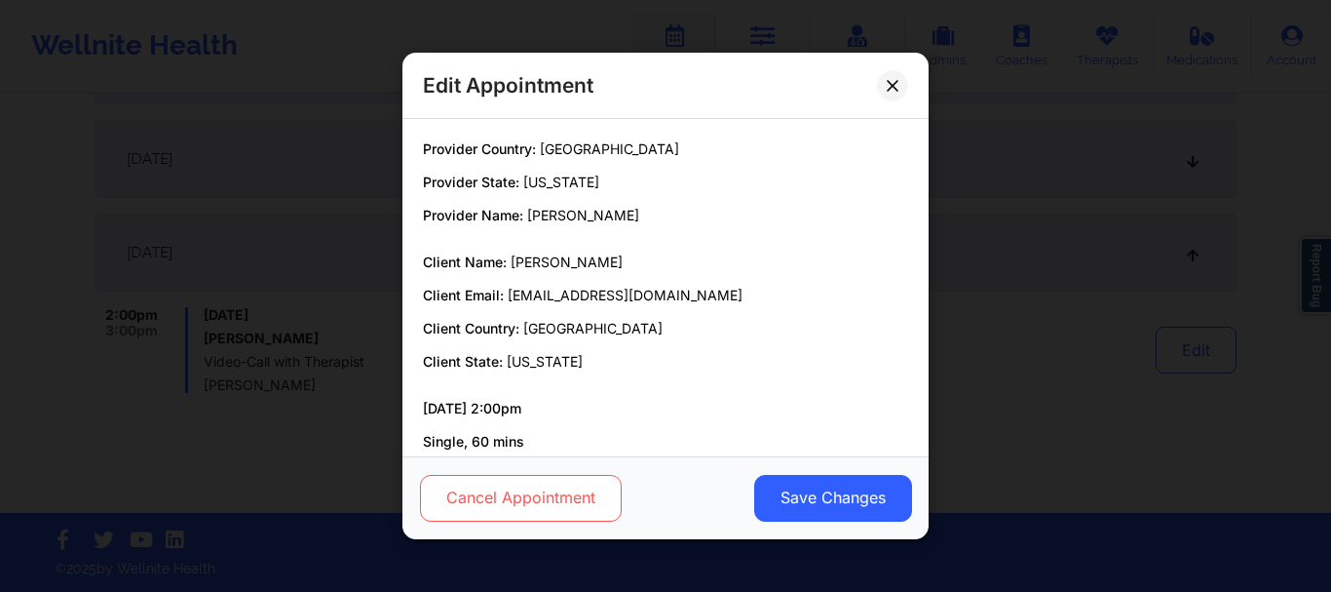
click at [472, 488] on button "Cancel Appointment" at bounding box center [521, 498] width 202 height 47
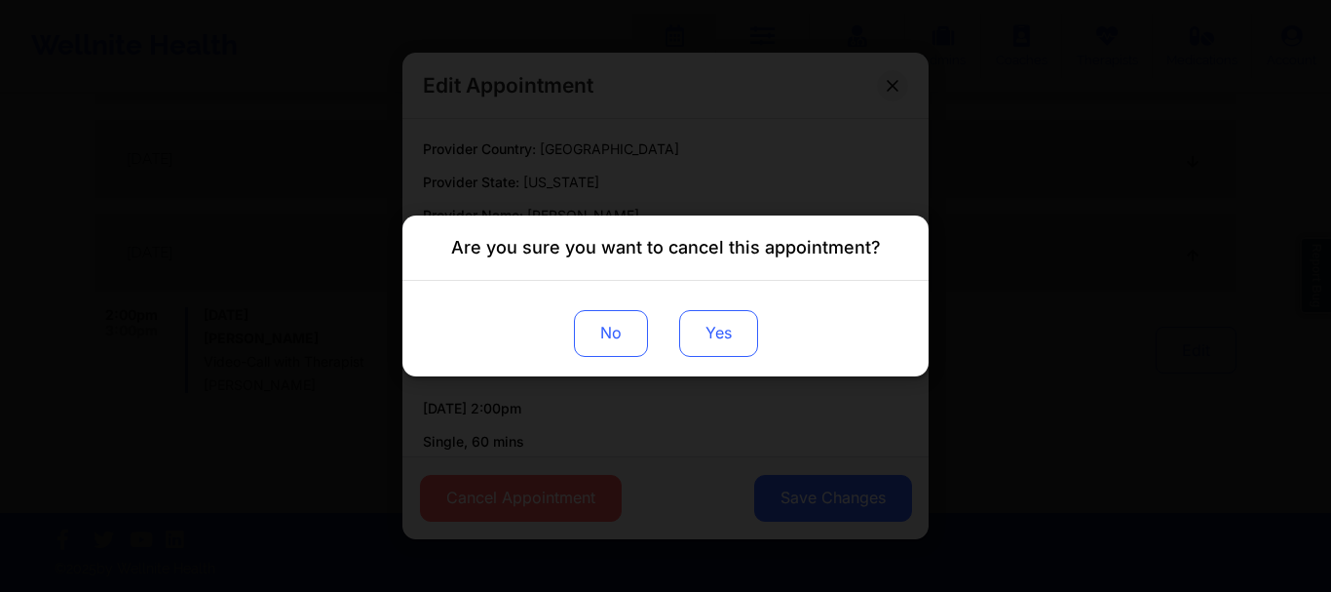
click at [704, 341] on button "Yes" at bounding box center [718, 333] width 79 height 47
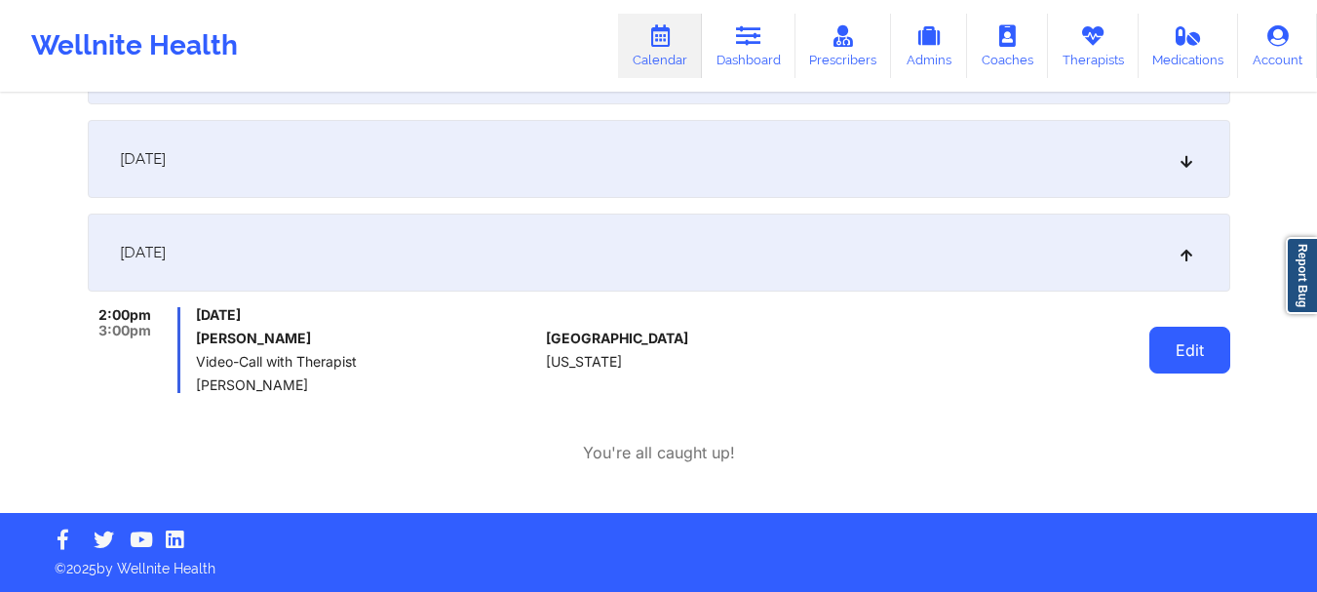
click at [1190, 357] on button "Edit" at bounding box center [1189, 349] width 81 height 47
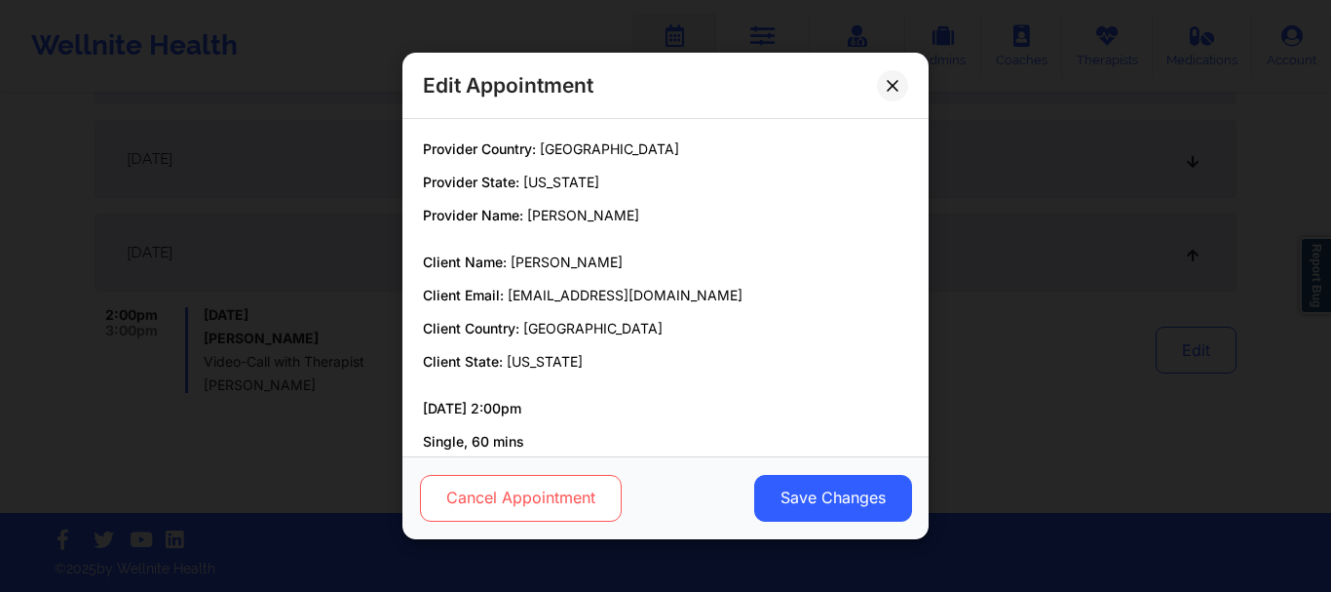
click at [488, 488] on button "Cancel Appointment" at bounding box center [521, 498] width 202 height 47
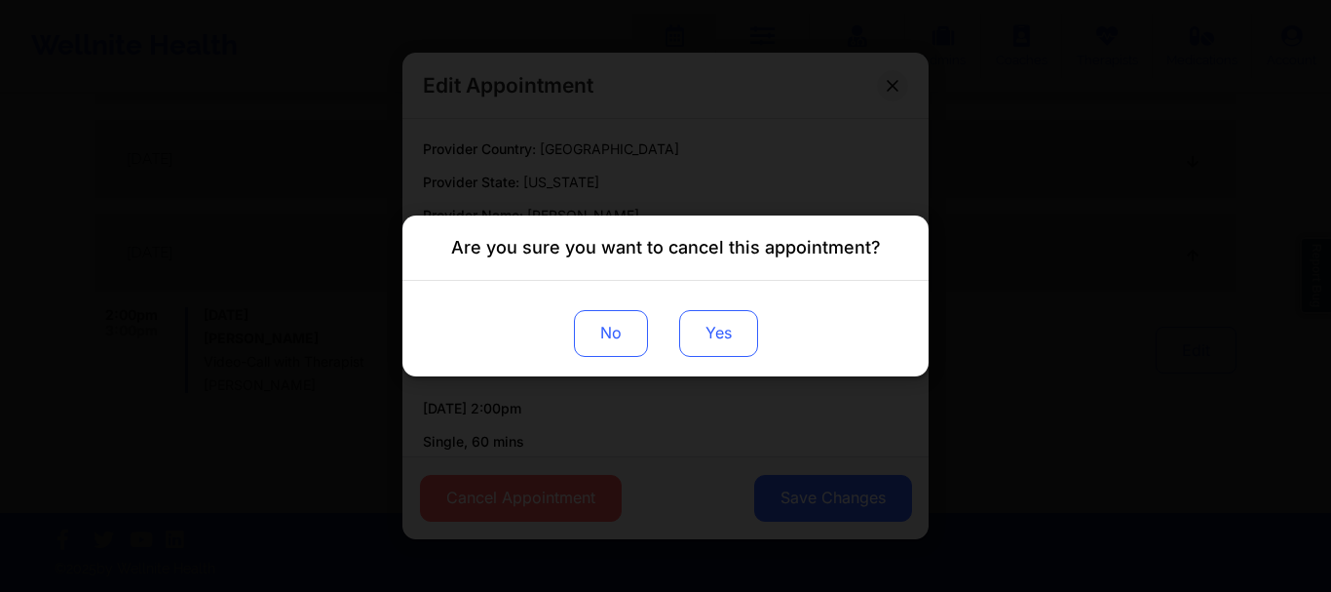
click at [706, 340] on button "Yes" at bounding box center [718, 333] width 79 height 47
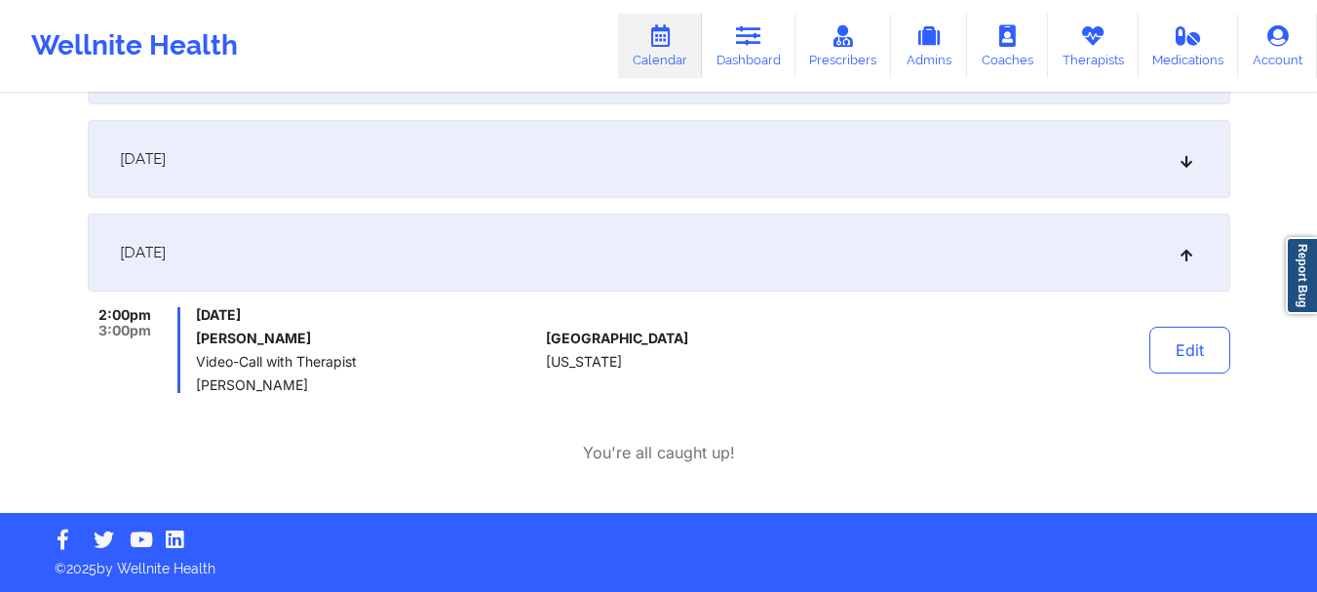
click at [1174, 245] on div "December 26, 2025" at bounding box center [659, 252] width 1142 height 78
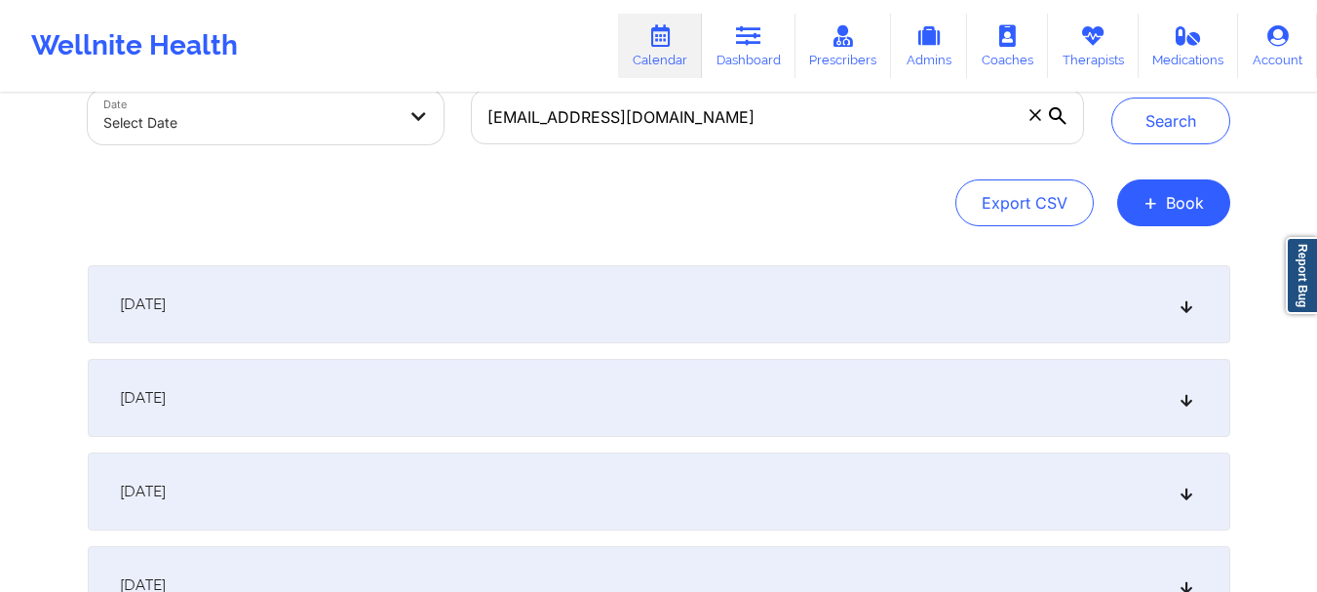
scroll to position [95, 0]
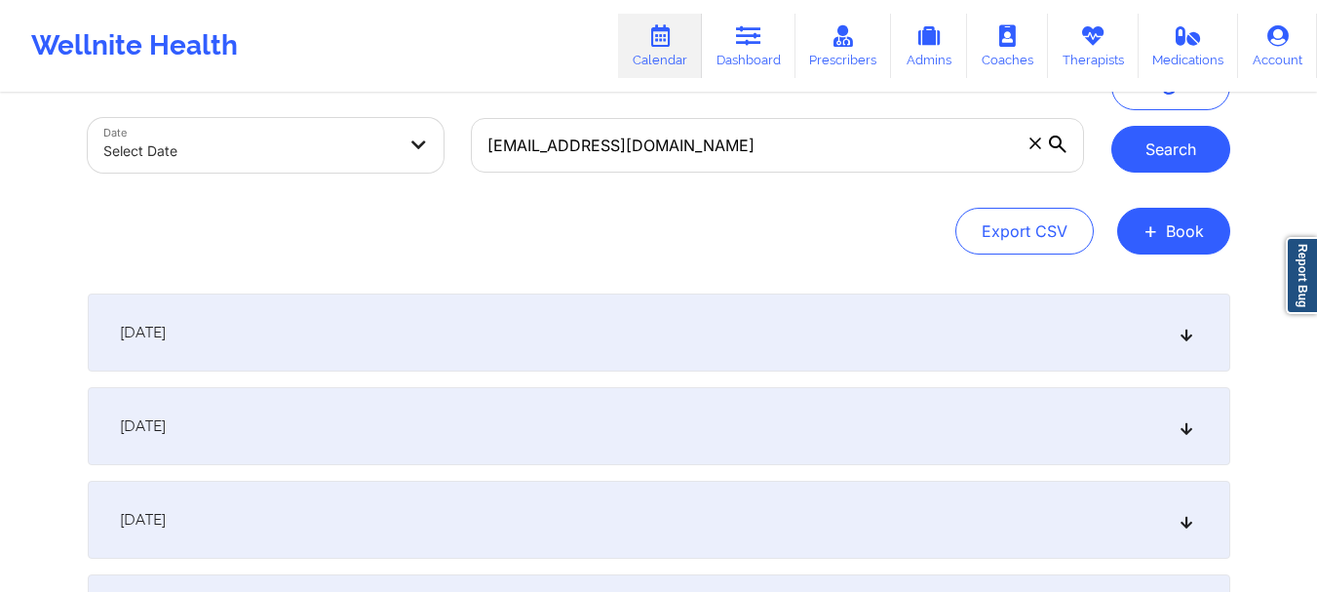
click at [1124, 156] on button "Search" at bounding box center [1170, 149] width 119 height 47
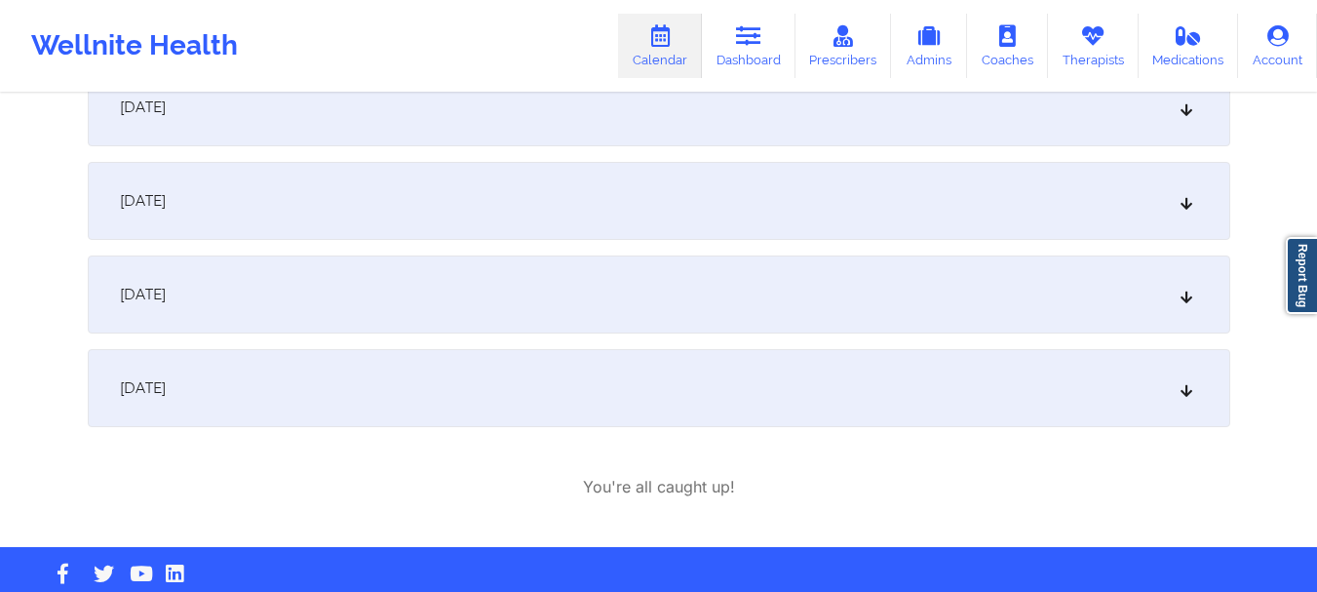
scroll to position [634, 0]
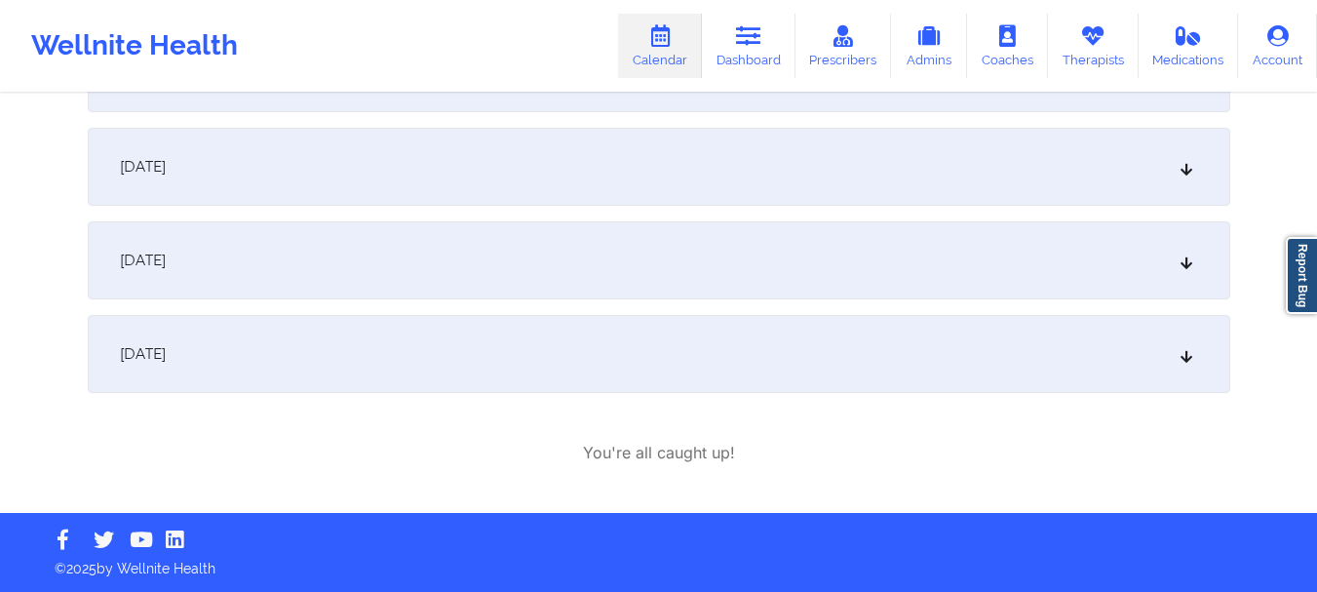
click at [1195, 349] on div "December 26, 2025" at bounding box center [659, 354] width 1142 height 78
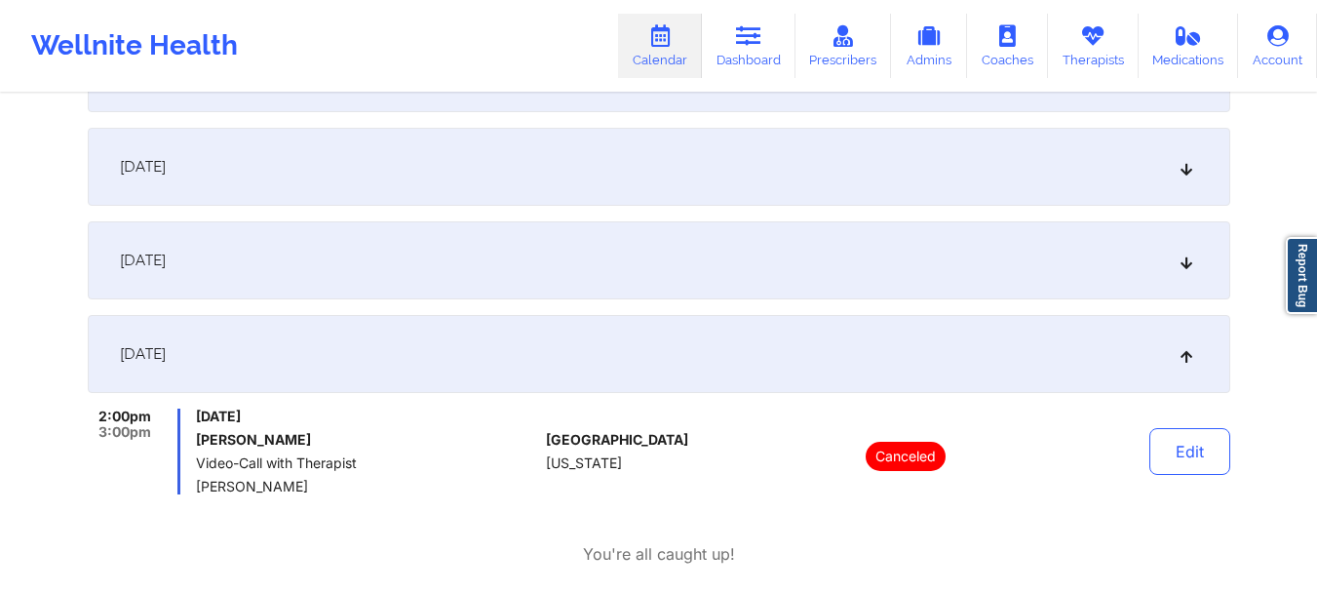
click at [1183, 282] on div "December 12, 2025" at bounding box center [659, 260] width 1142 height 78
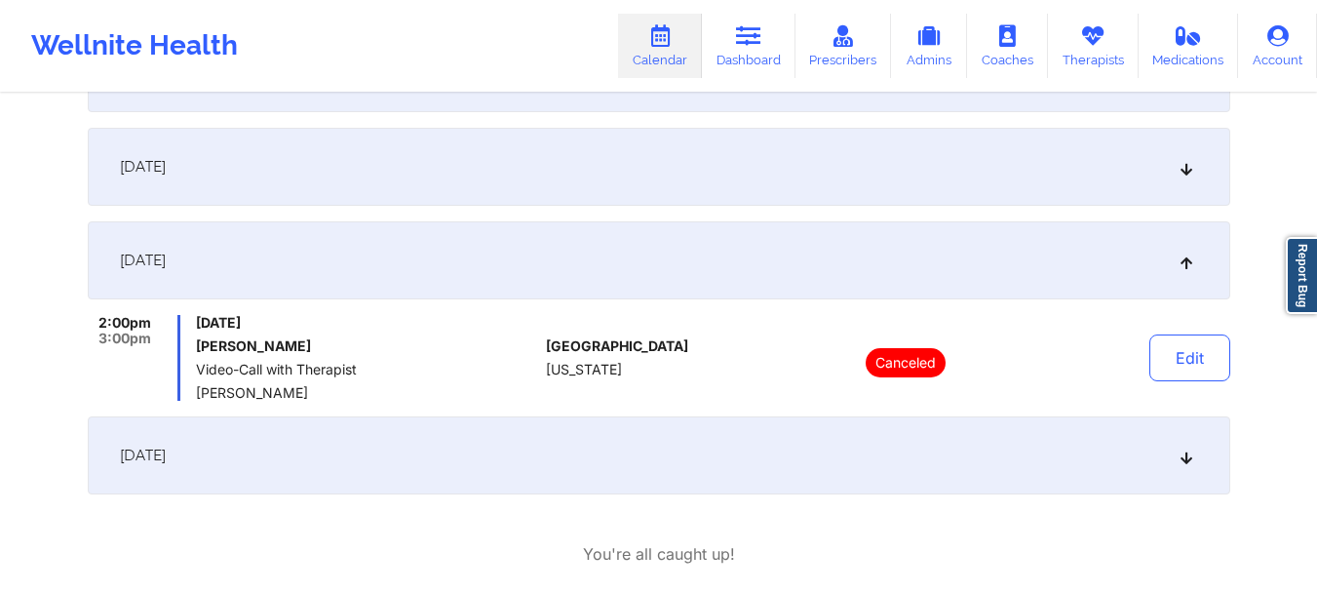
click at [1180, 178] on div "November 28, 2025" at bounding box center [659, 167] width 1142 height 78
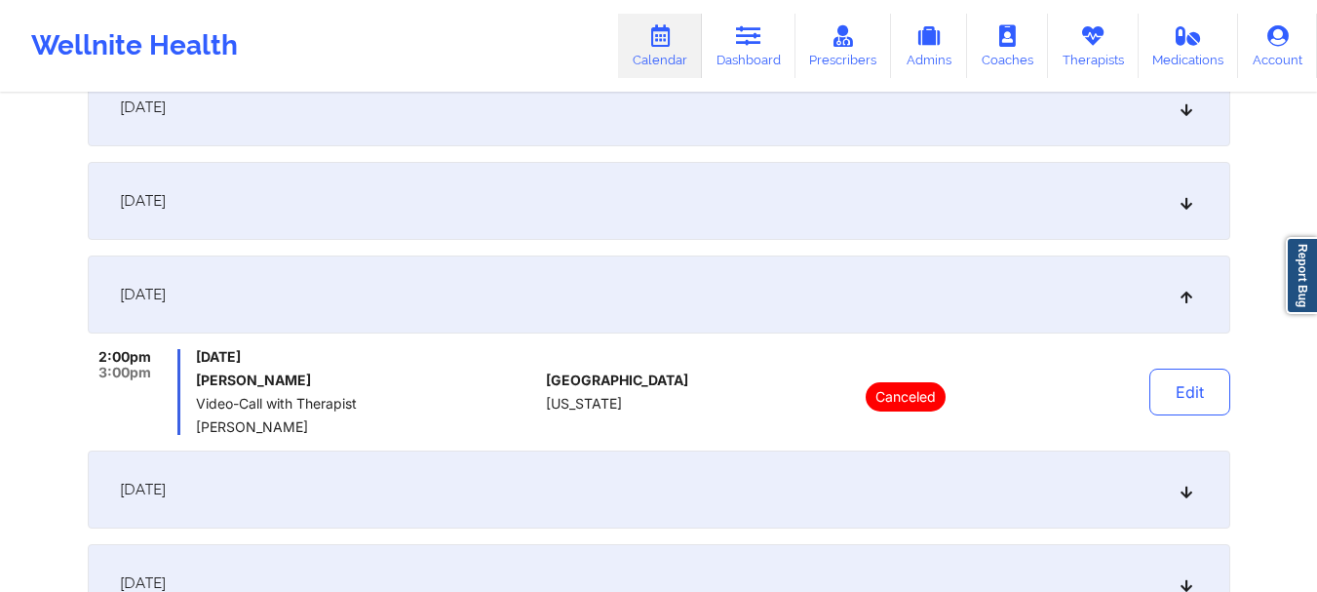
scroll to position [483, 0]
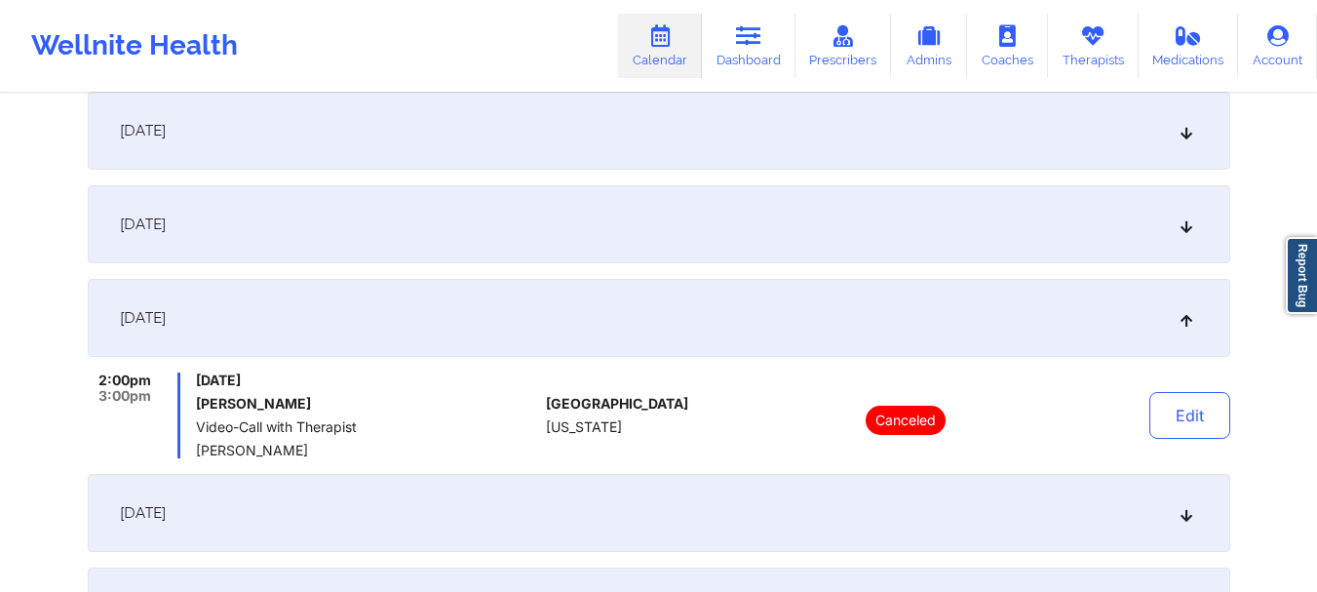
click at [1178, 224] on icon at bounding box center [1185, 224] width 17 height 14
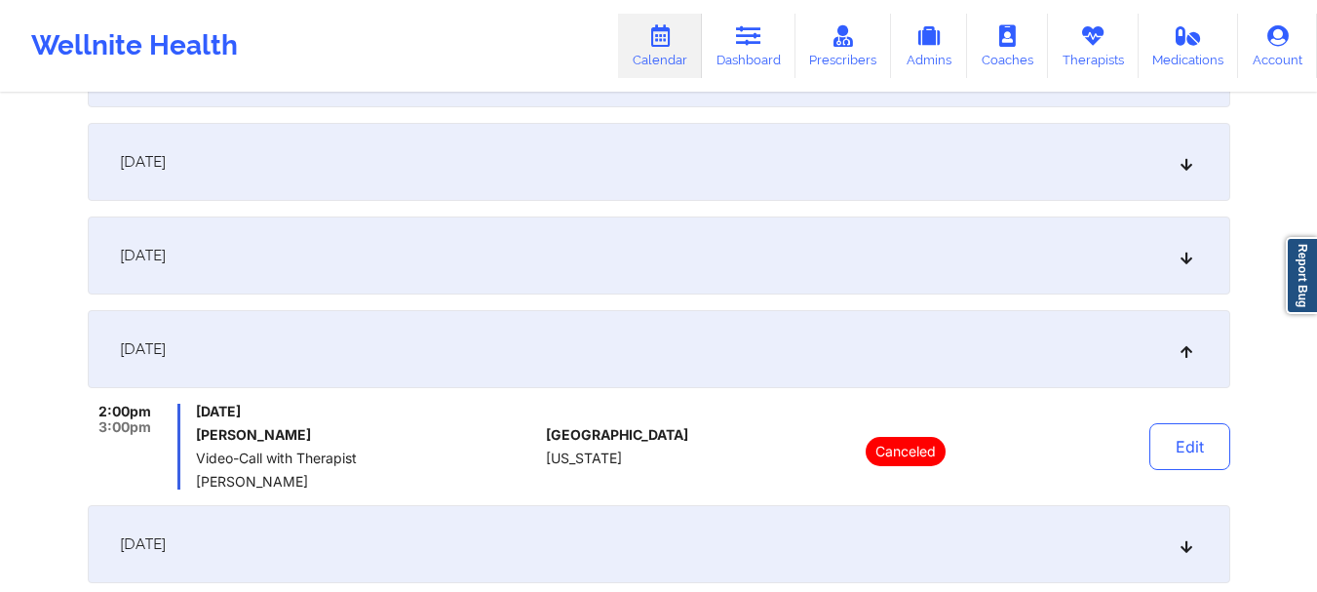
scroll to position [356, 0]
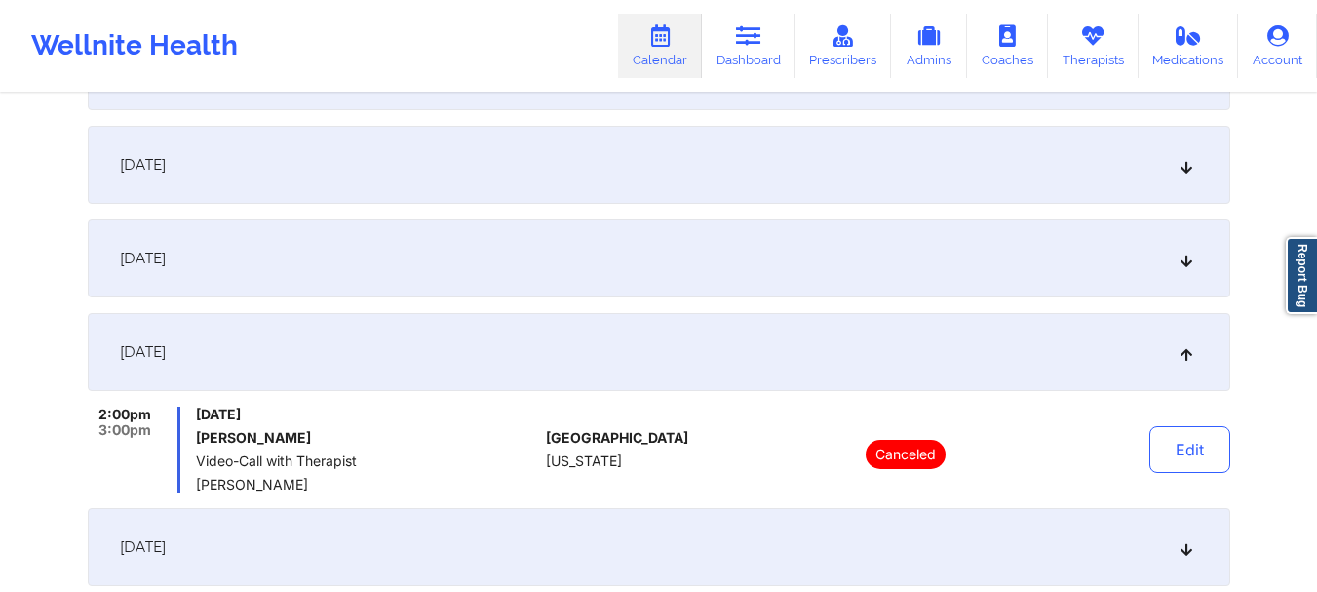
click at [1183, 264] on icon at bounding box center [1185, 258] width 17 height 14
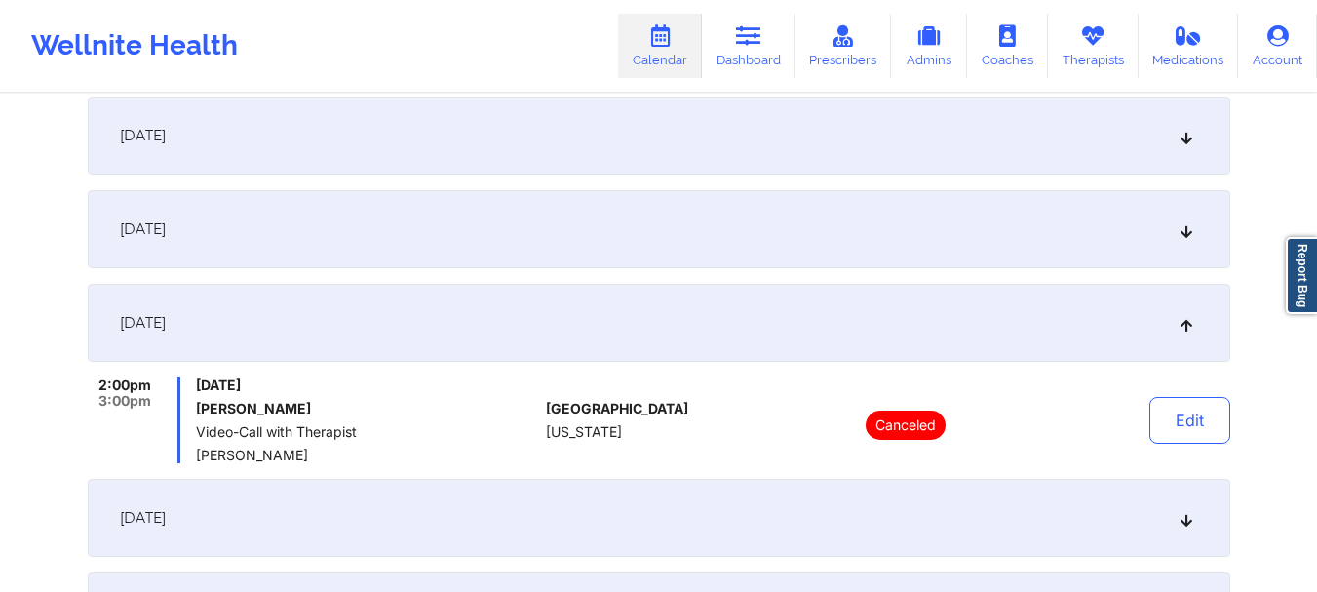
scroll to position [275, 0]
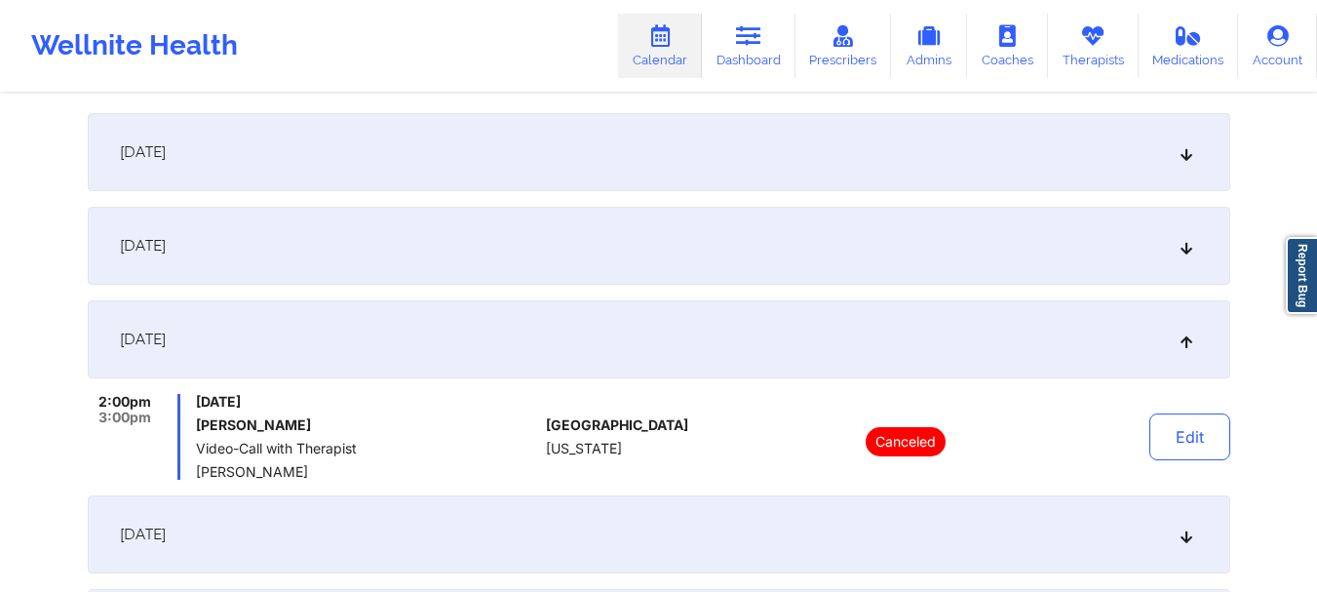
click at [1187, 249] on icon at bounding box center [1185, 246] width 17 height 14
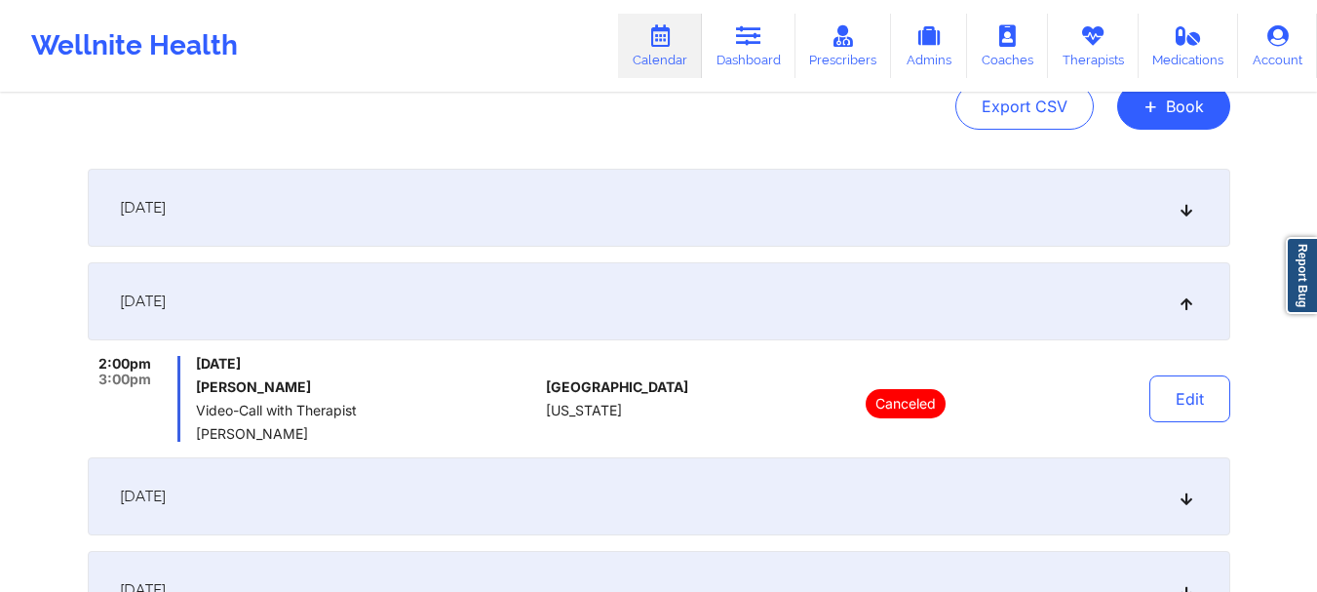
scroll to position [201, 0]
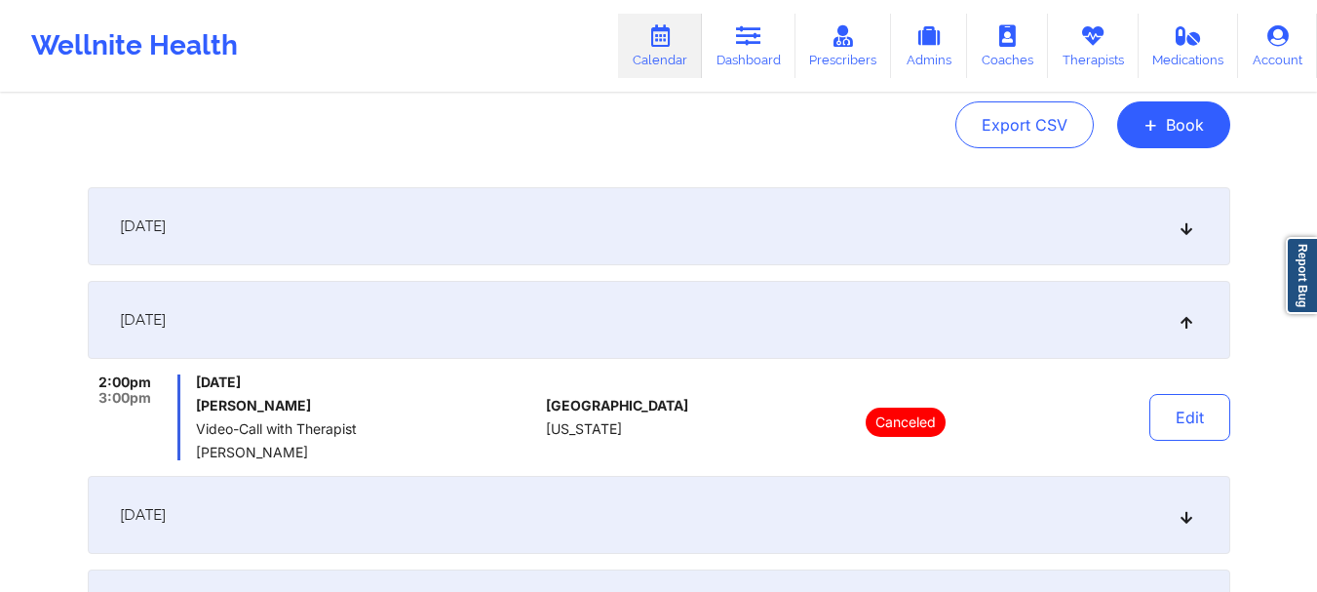
click at [1181, 226] on icon at bounding box center [1185, 226] width 17 height 14
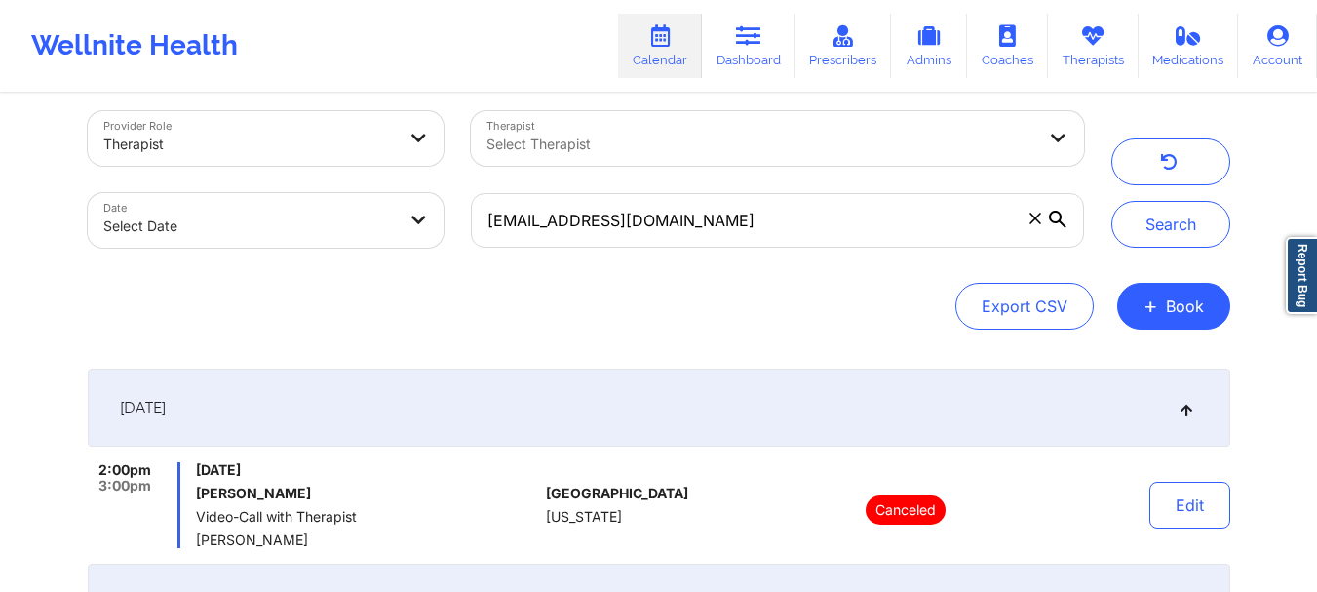
scroll to position [0, 0]
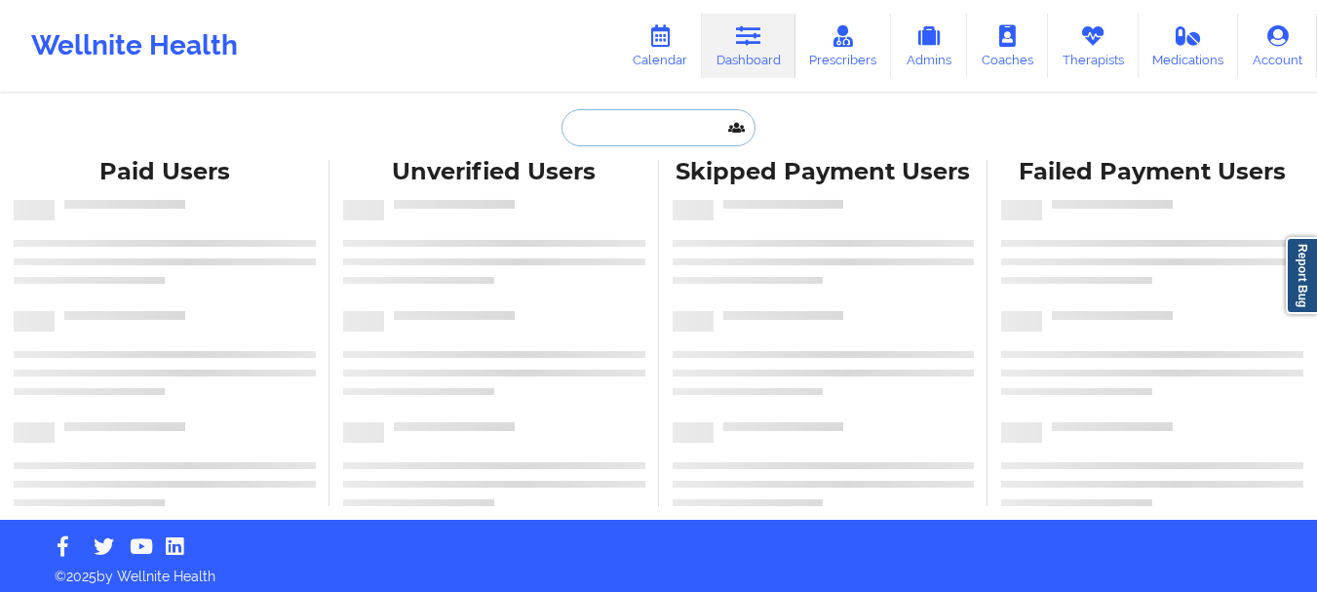
click at [644, 133] on input "text" at bounding box center [657, 127] width 193 height 37
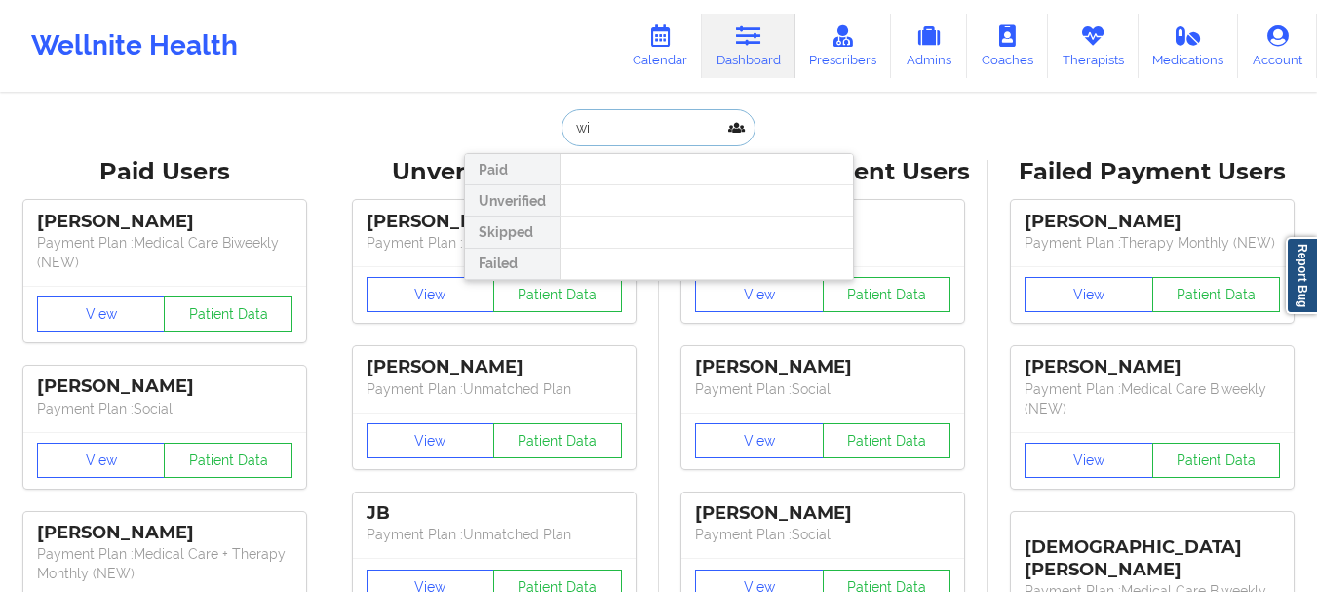
type input "w"
type input "[PERSON_NAME]"
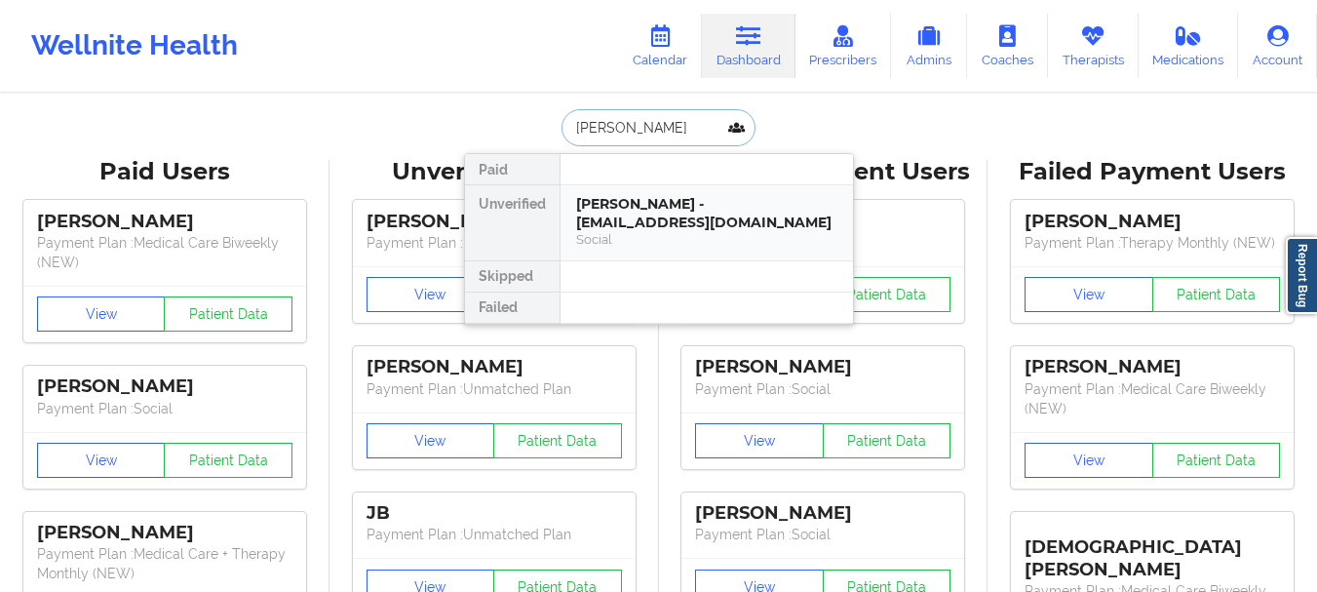
click at [656, 202] on div "Shelley Robertson - shelleyrobertson@outlook.com" at bounding box center [706, 213] width 261 height 36
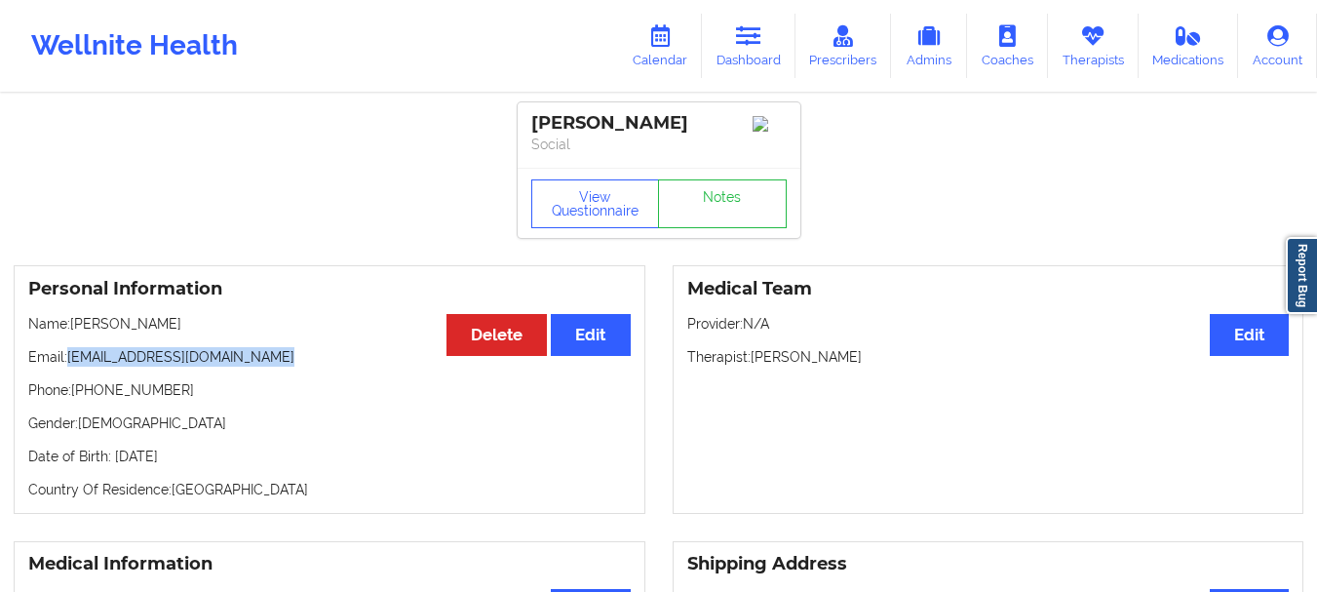
drag, startPoint x: 273, startPoint y: 357, endPoint x: 71, endPoint y: 364, distance: 201.9
click at [71, 364] on p "Email: shelleyrobertson@outlook.com" at bounding box center [329, 356] width 602 height 19
copy p "shelleyrobertson@outlook.com"
click at [741, 43] on icon at bounding box center [748, 35] width 25 height 21
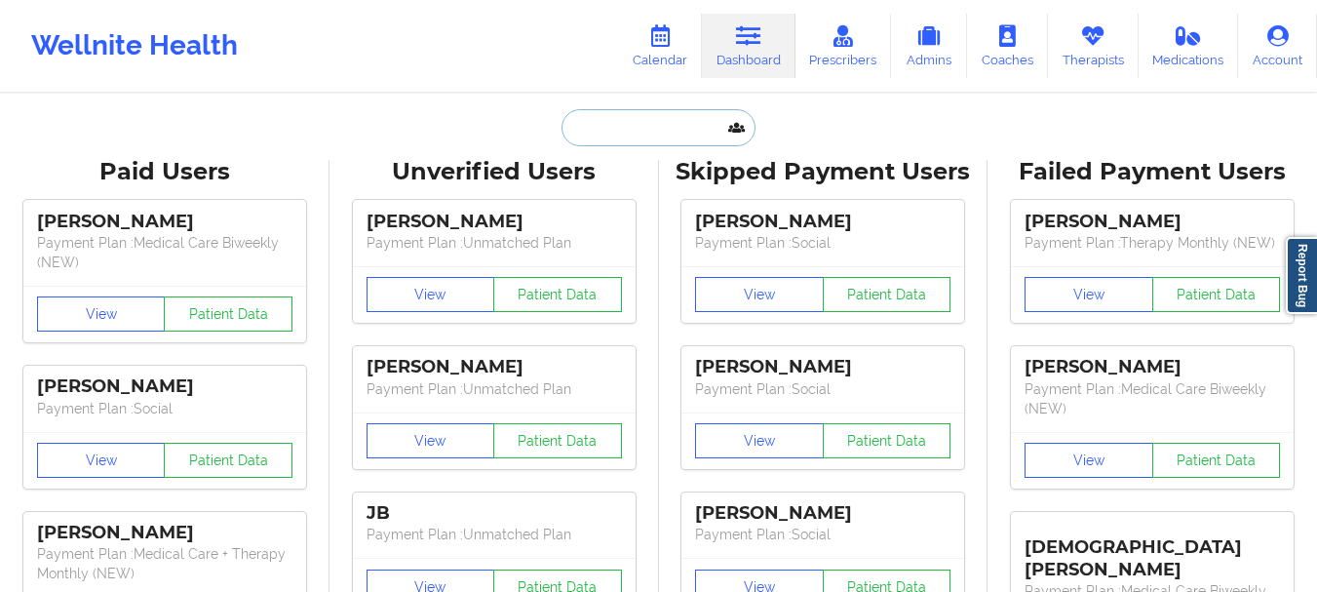
click at [616, 143] on input "text" at bounding box center [657, 127] width 193 height 37
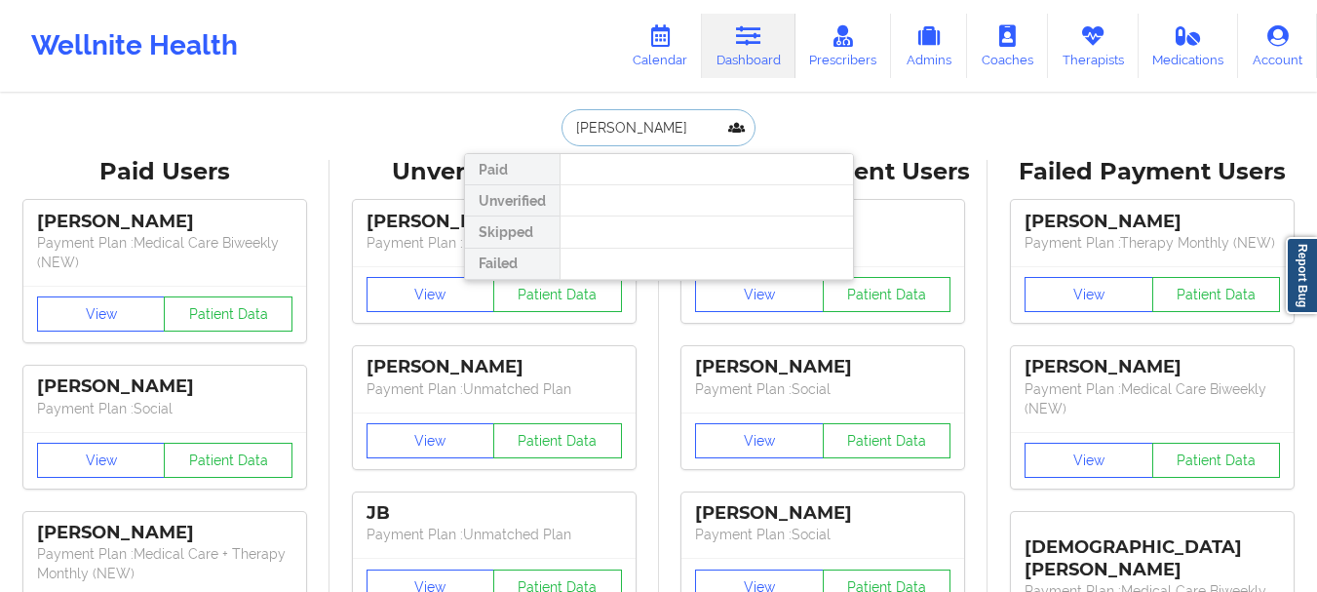
type input "destiny johnson"
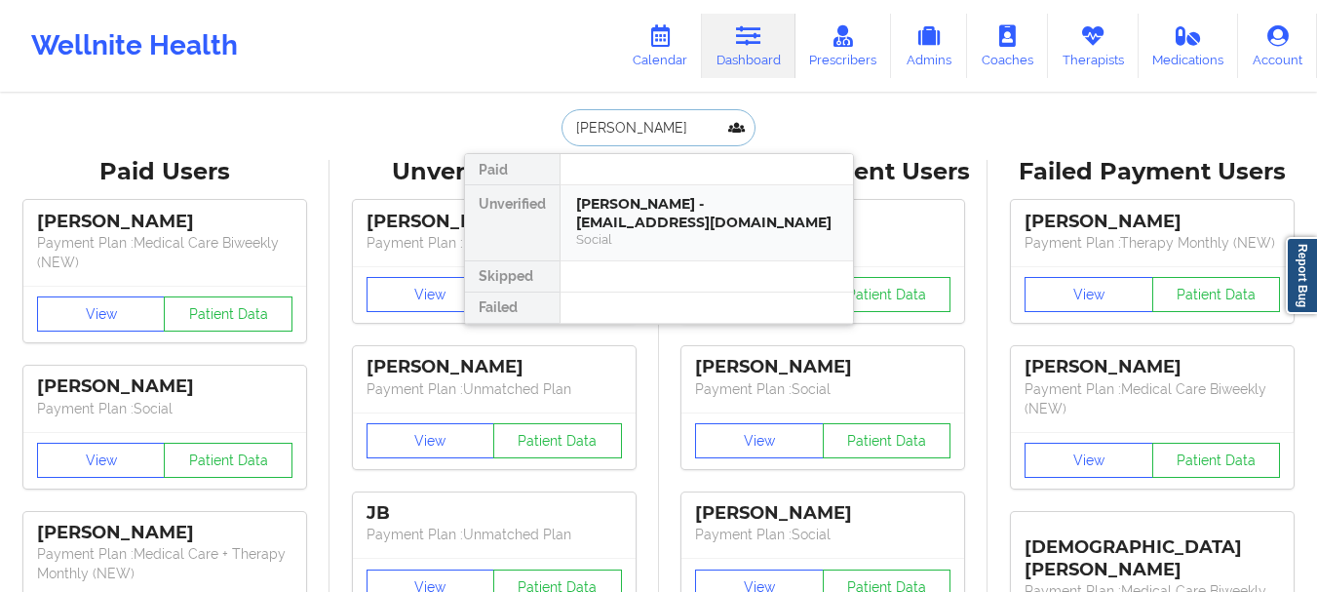
click at [642, 208] on div "DESTINY JOHNSON - johnsond0226@gmail.com" at bounding box center [706, 213] width 261 height 36
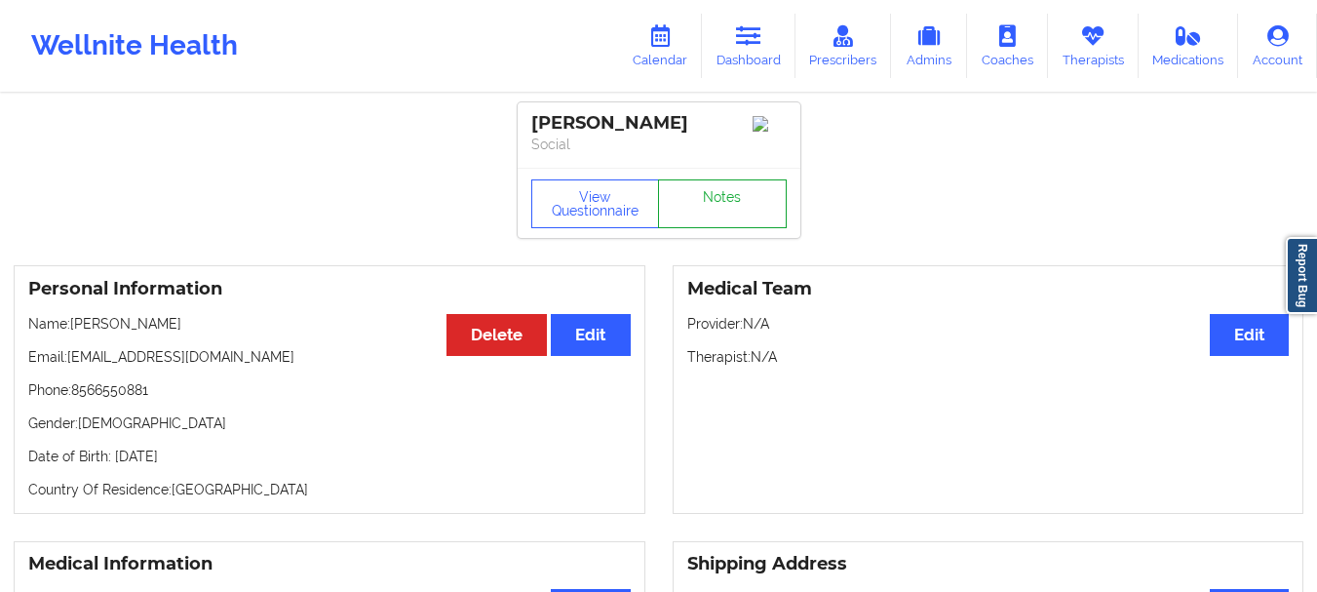
click at [717, 207] on link "Notes" at bounding box center [722, 203] width 129 height 49
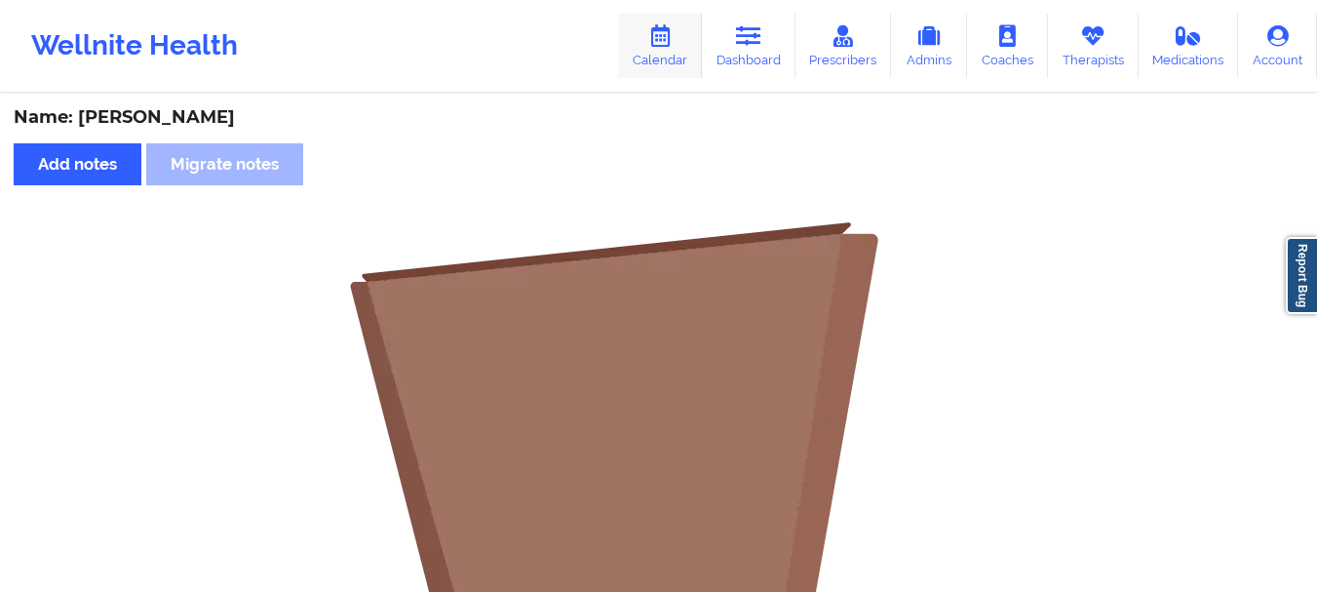
click at [684, 40] on link "Calendar" at bounding box center [660, 46] width 84 height 64
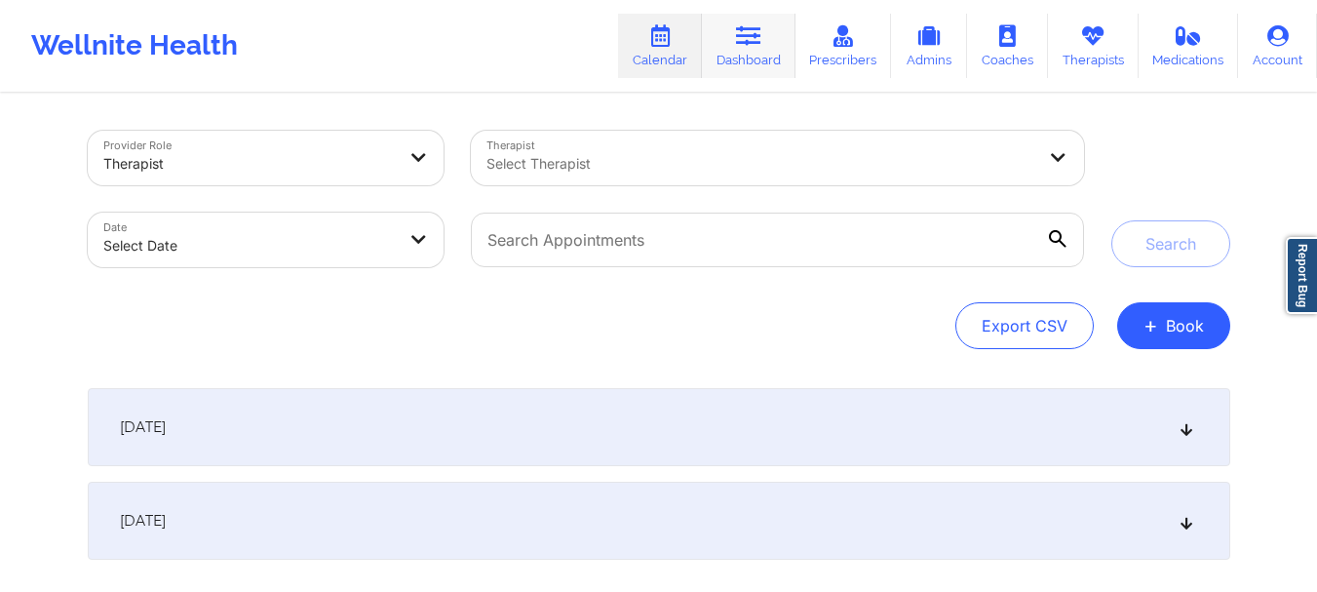
click at [720, 64] on link "Dashboard" at bounding box center [749, 46] width 94 height 64
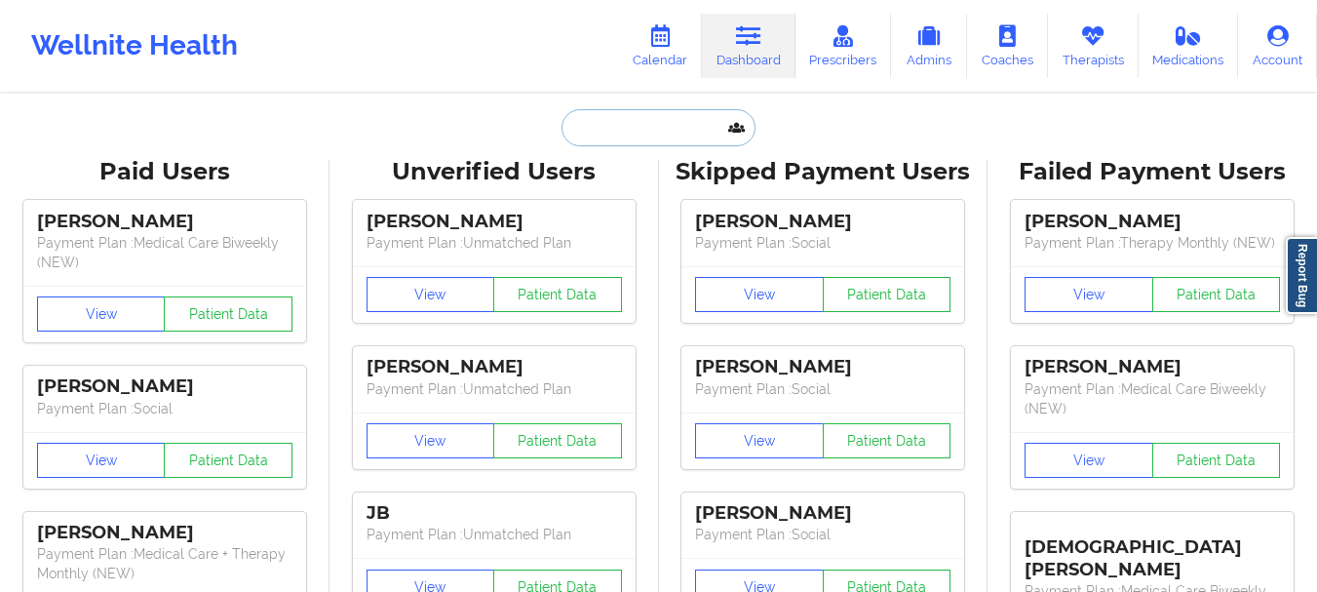
click at [635, 131] on input "text" at bounding box center [657, 127] width 193 height 37
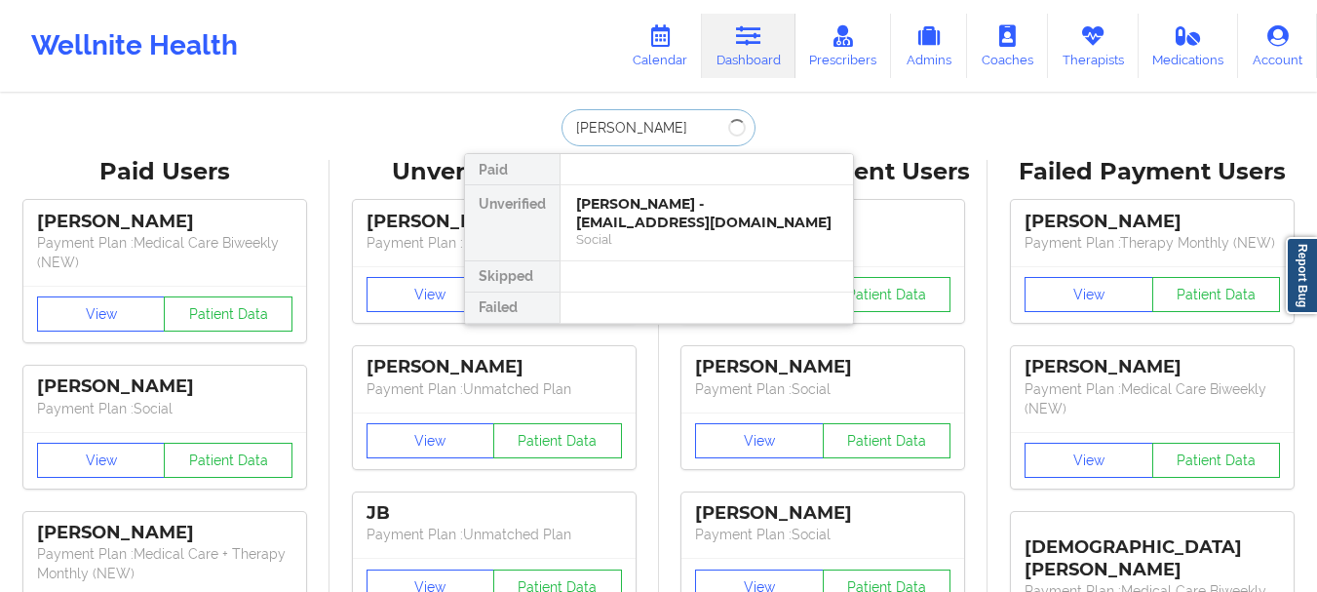
type input "matthew kimick"
click at [643, 207] on div "Matthew Kimick - mkimick5@gmail.com" at bounding box center [706, 213] width 261 height 36
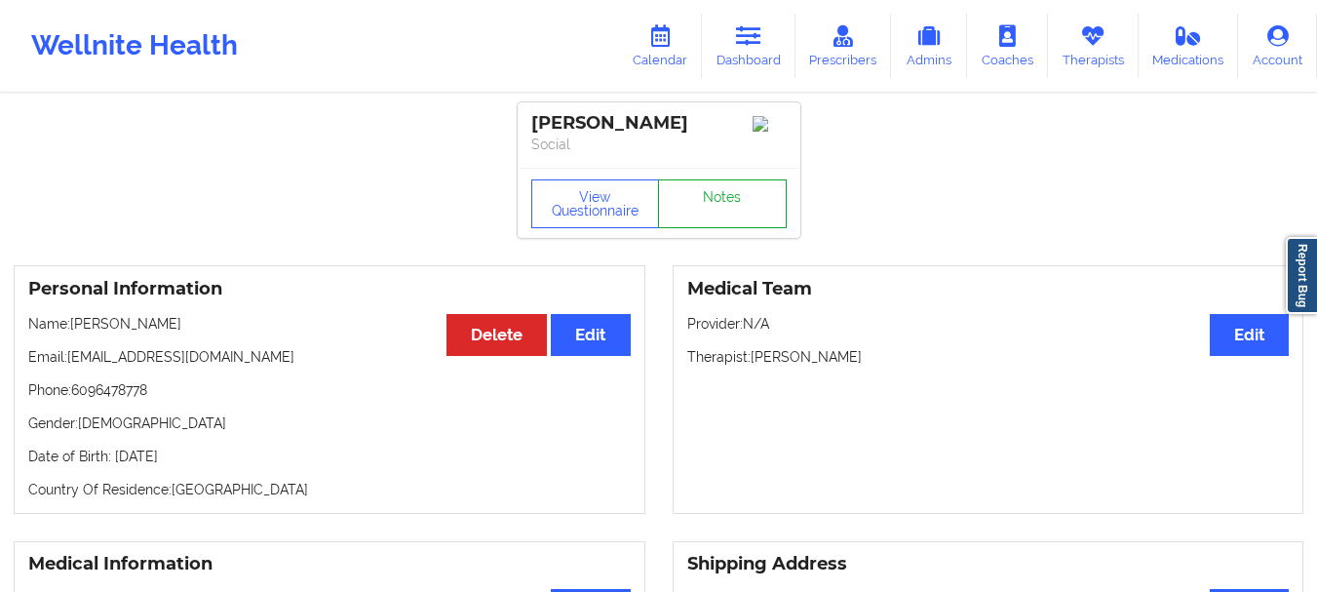
click at [692, 209] on link "Notes" at bounding box center [722, 203] width 129 height 49
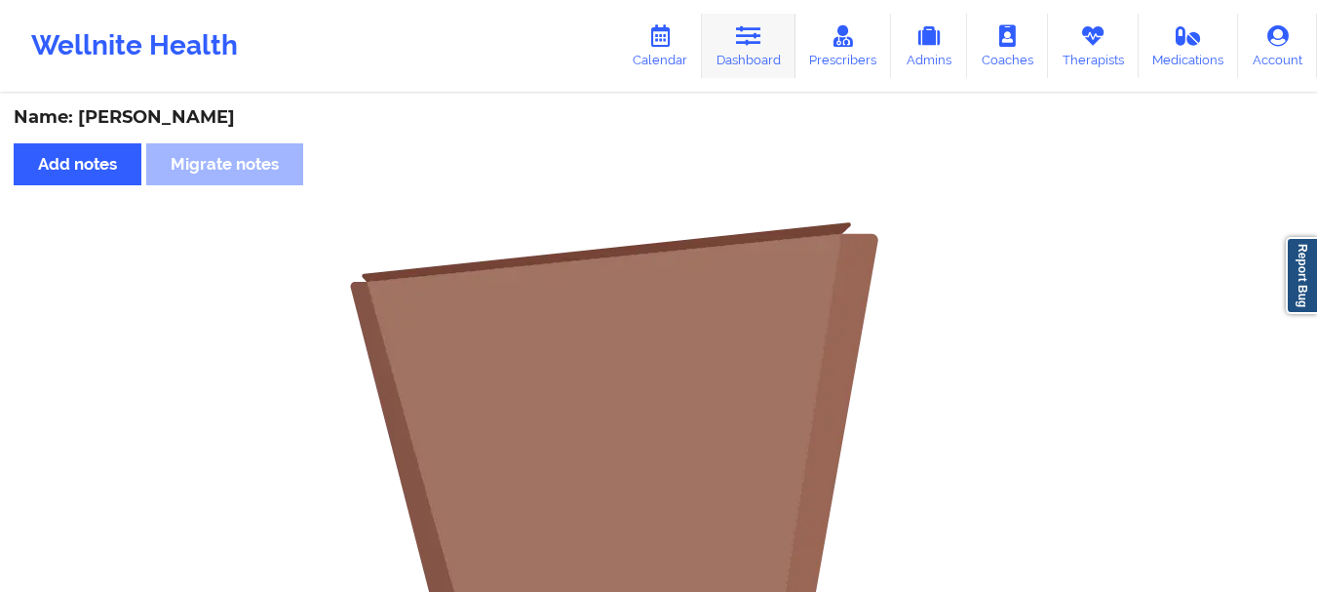
click at [718, 67] on link "Dashboard" at bounding box center [749, 46] width 94 height 64
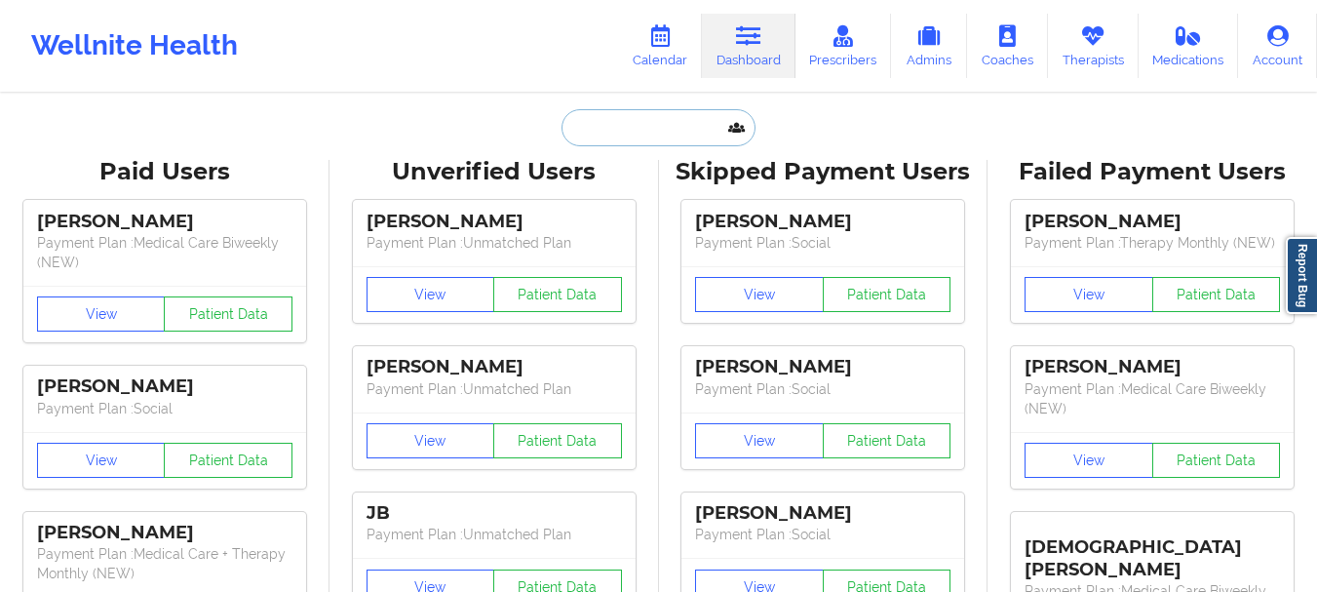
click at [631, 134] on input "text" at bounding box center [657, 127] width 193 height 37
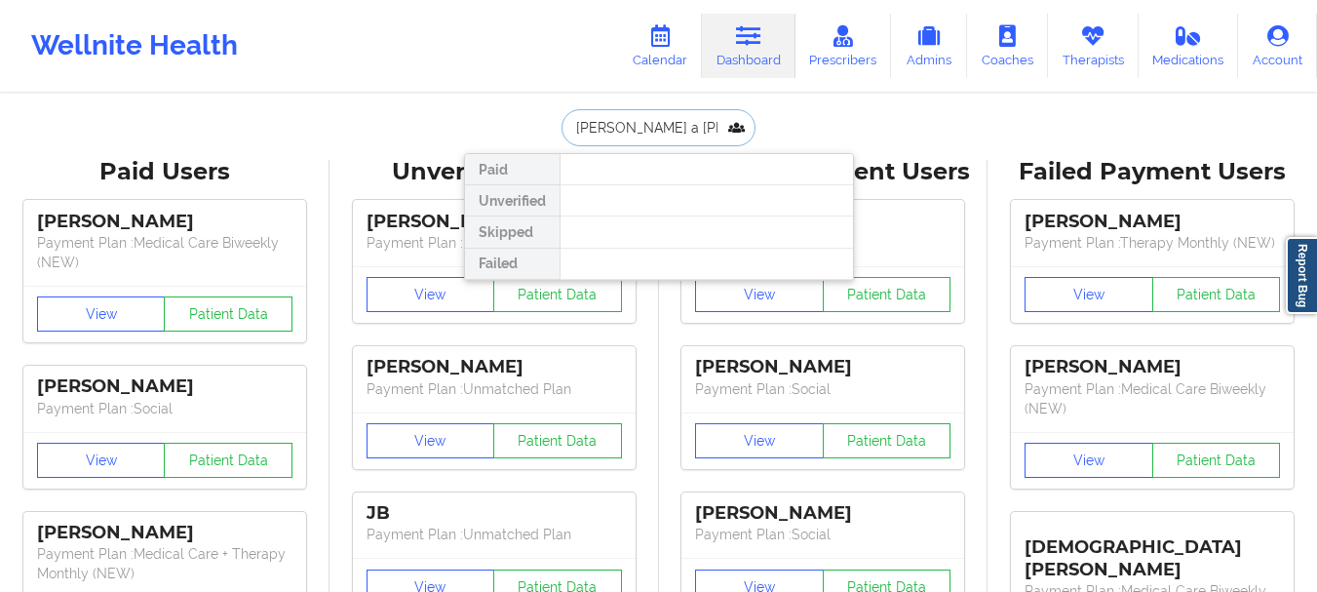
type input "kristine a rich"
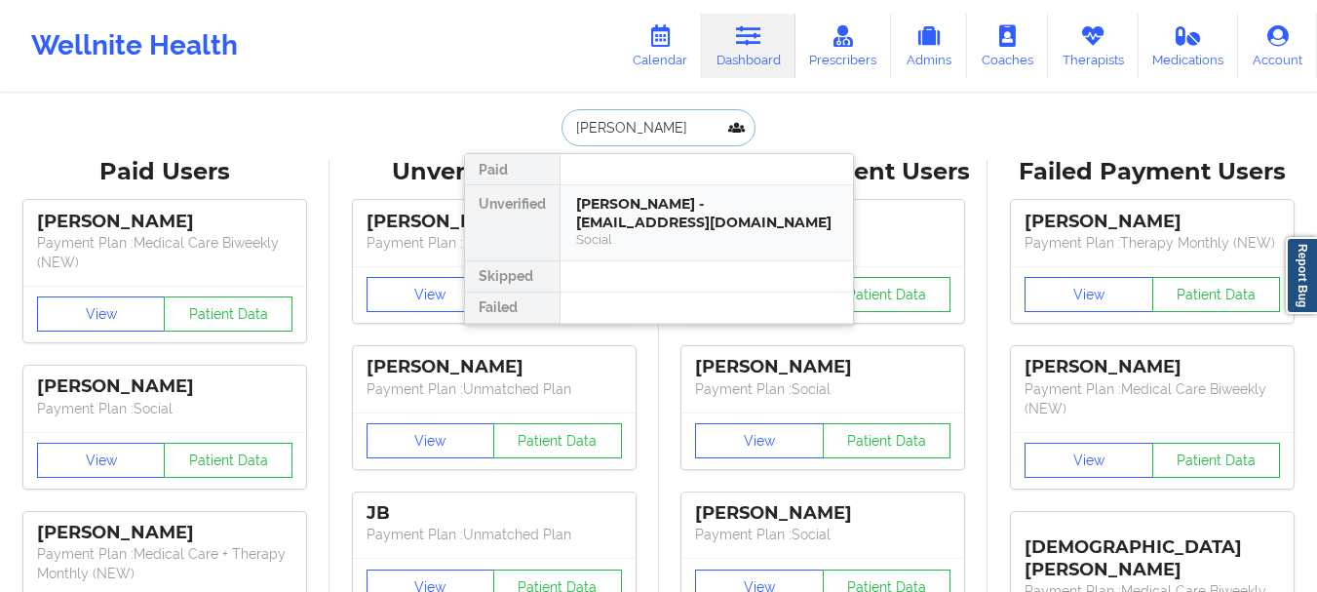
click at [655, 217] on div "Kristine A Richardson - karichardson1313@icloud.com" at bounding box center [706, 213] width 261 height 36
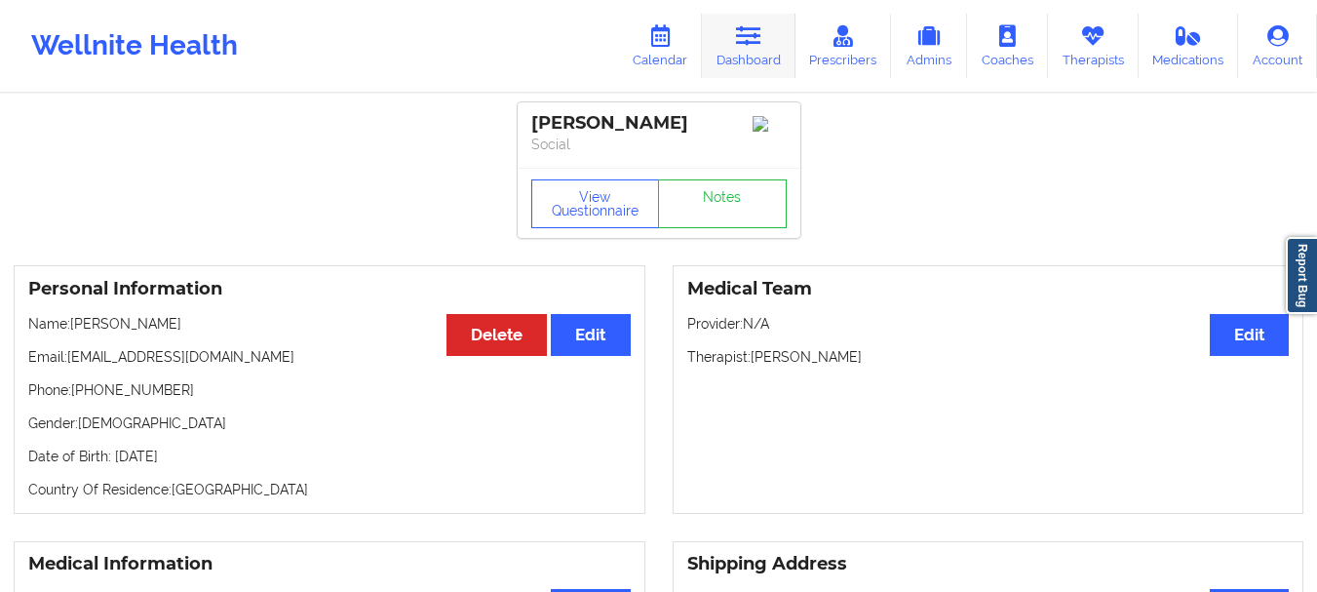
click at [744, 50] on link "Dashboard" at bounding box center [749, 46] width 94 height 64
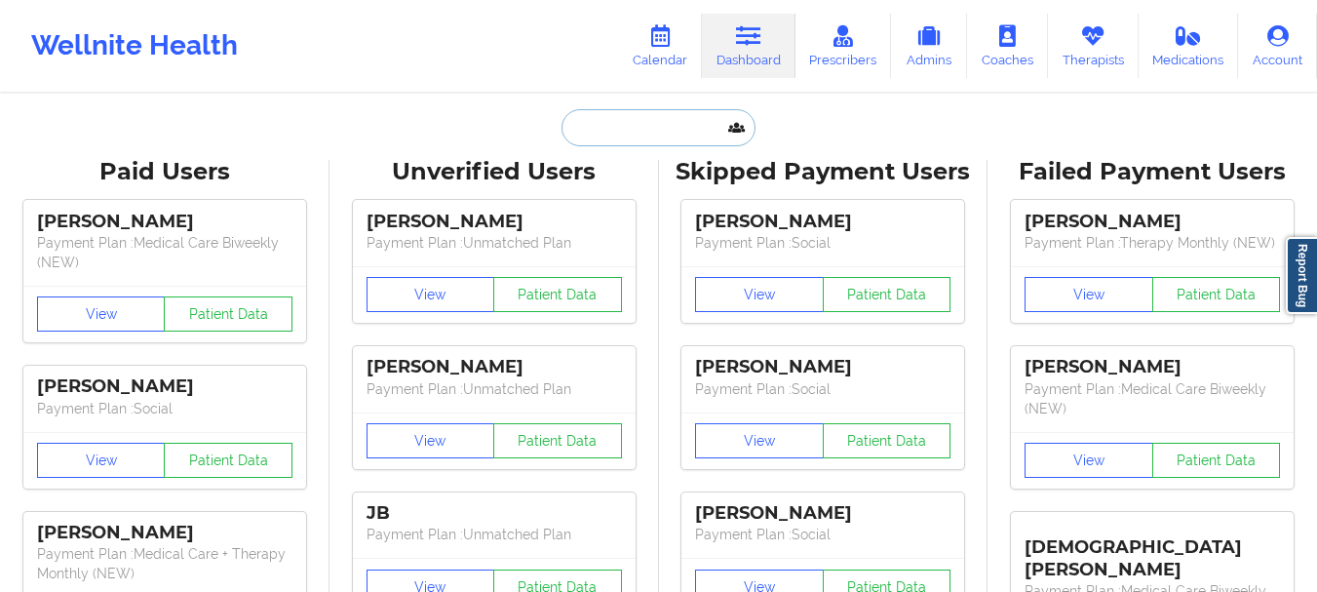
click at [649, 118] on input "text" at bounding box center [657, 127] width 193 height 37
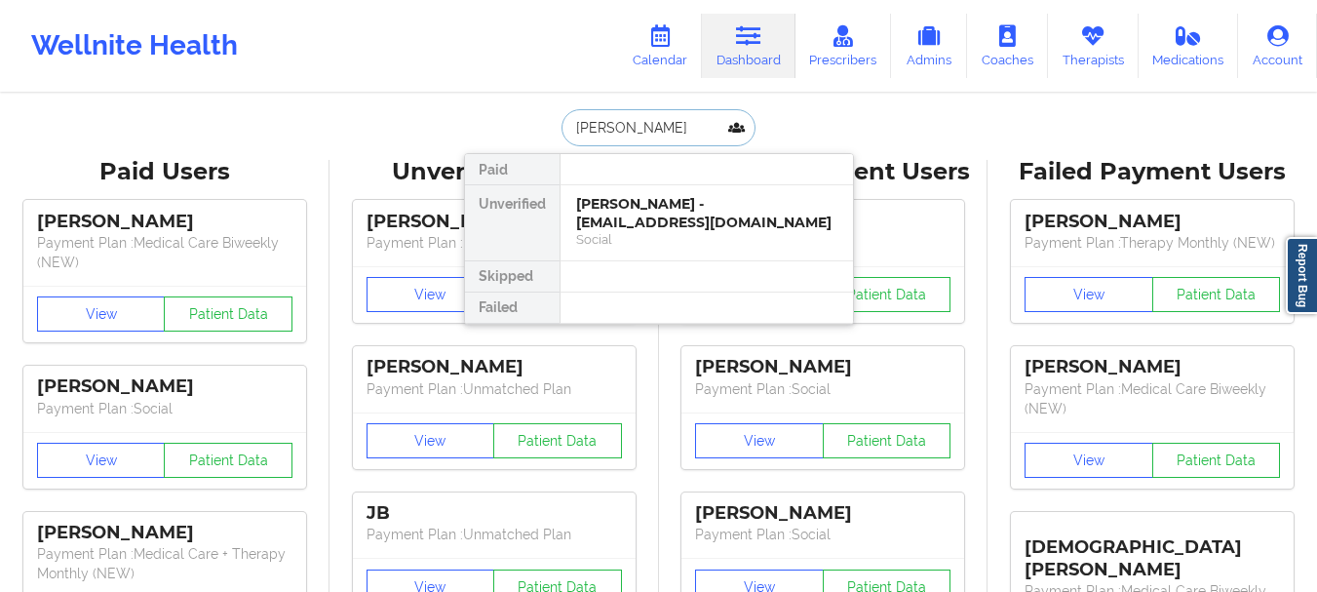
type input "Charlotte hunte"
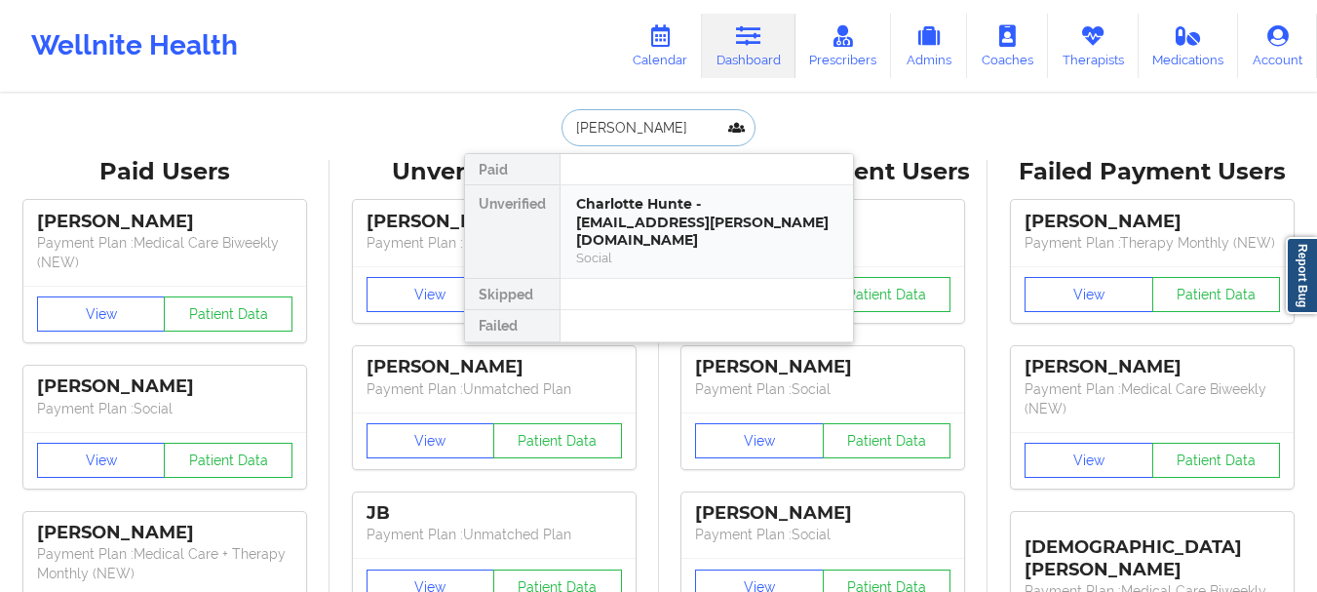
click at [642, 206] on div "Charlotte Hunte - char.l.hunte@gmail.com" at bounding box center [706, 222] width 261 height 55
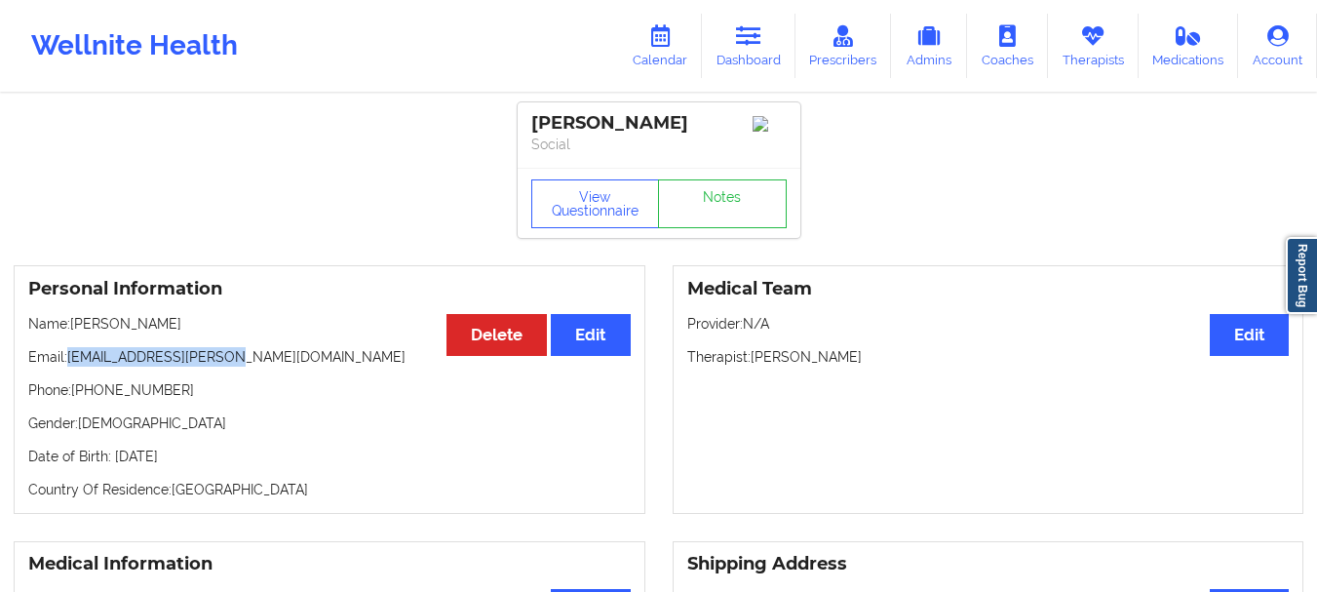
drag, startPoint x: 222, startPoint y: 362, endPoint x: 70, endPoint y: 359, distance: 152.1
click at [70, 359] on p "Email: char.l.hunte@gmail.com" at bounding box center [329, 356] width 602 height 19
copy p "char.l.hunte@gmail.com"
click at [714, 205] on link "Notes" at bounding box center [722, 203] width 129 height 49
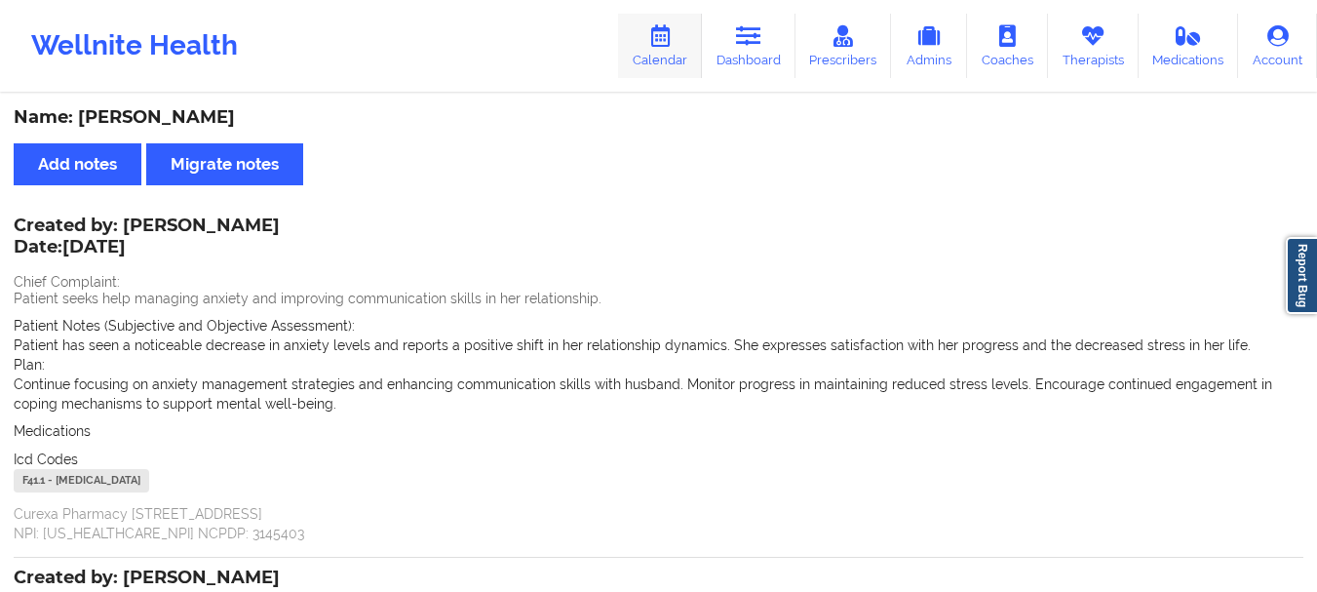
click at [682, 36] on link "Calendar" at bounding box center [660, 46] width 84 height 64
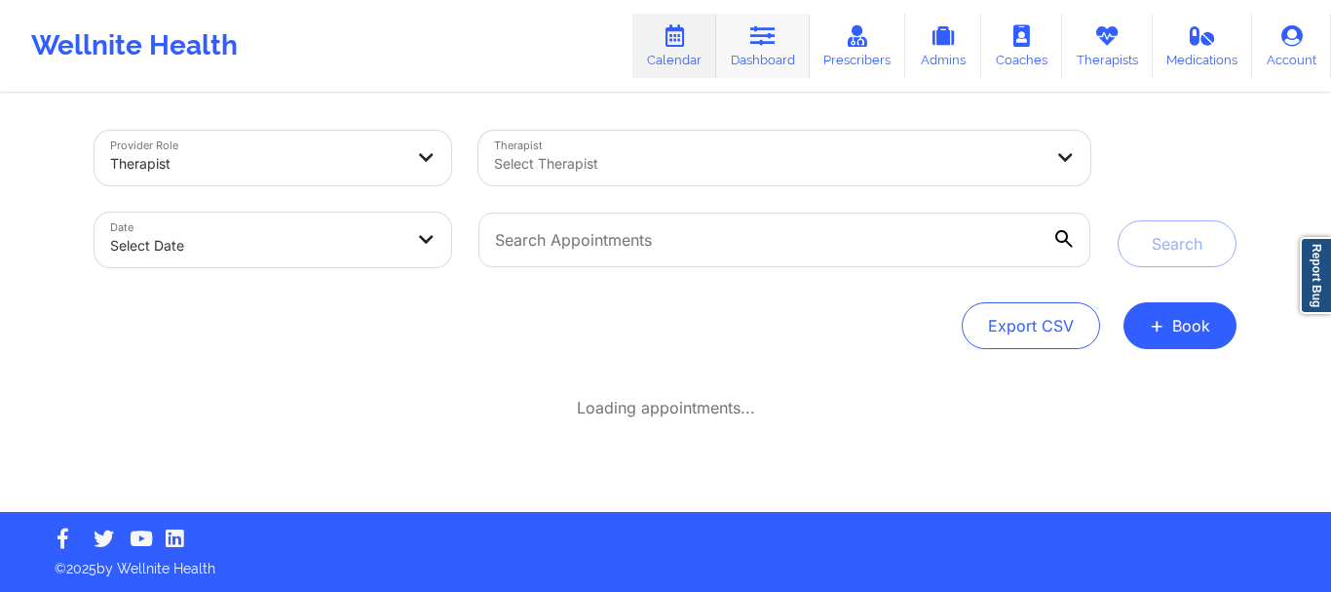
click at [738, 52] on link "Dashboard" at bounding box center [763, 46] width 94 height 64
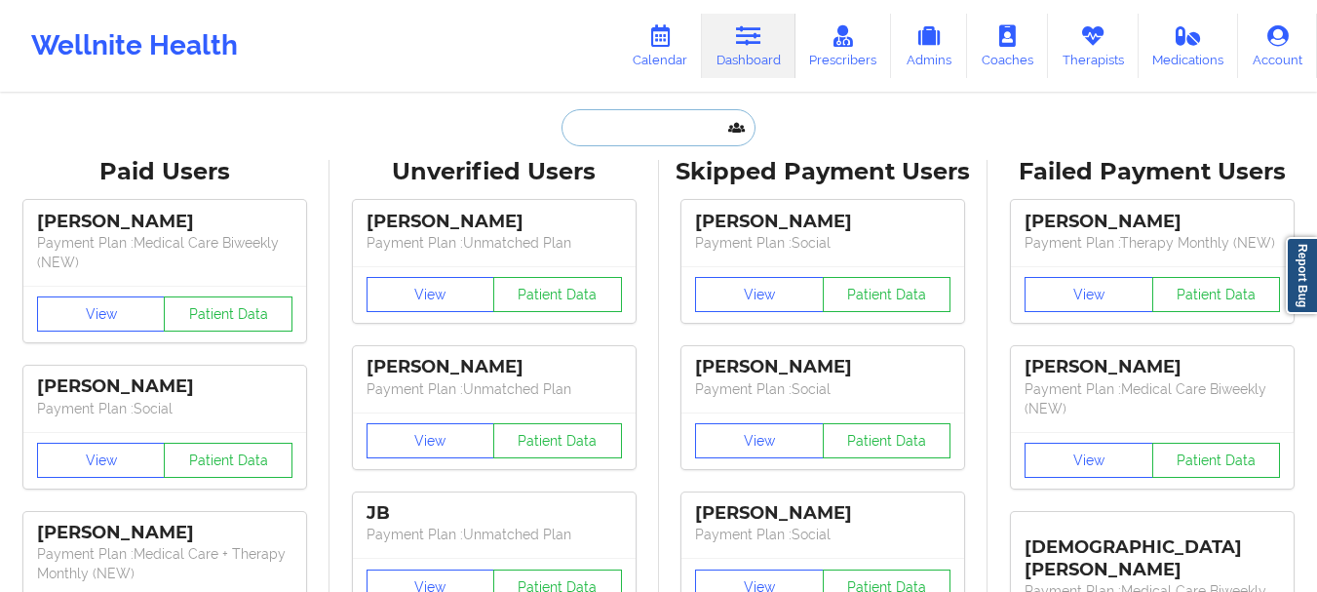
click at [651, 122] on input "text" at bounding box center [657, 127] width 193 height 37
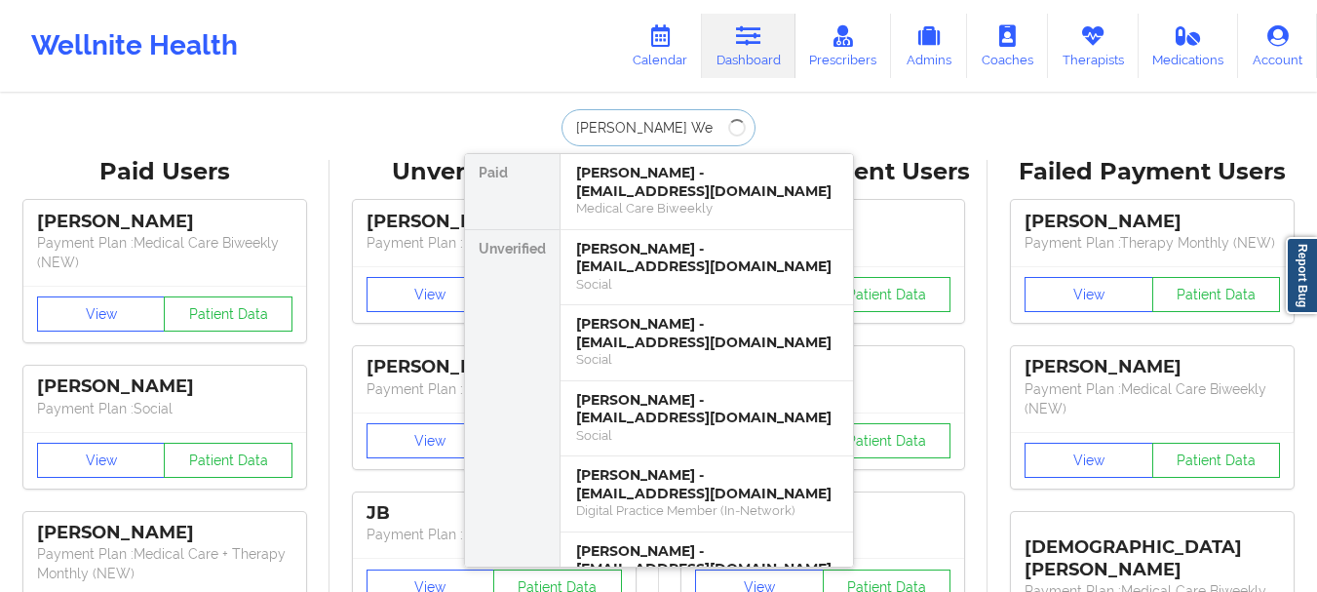
type input "Frank H Wel"
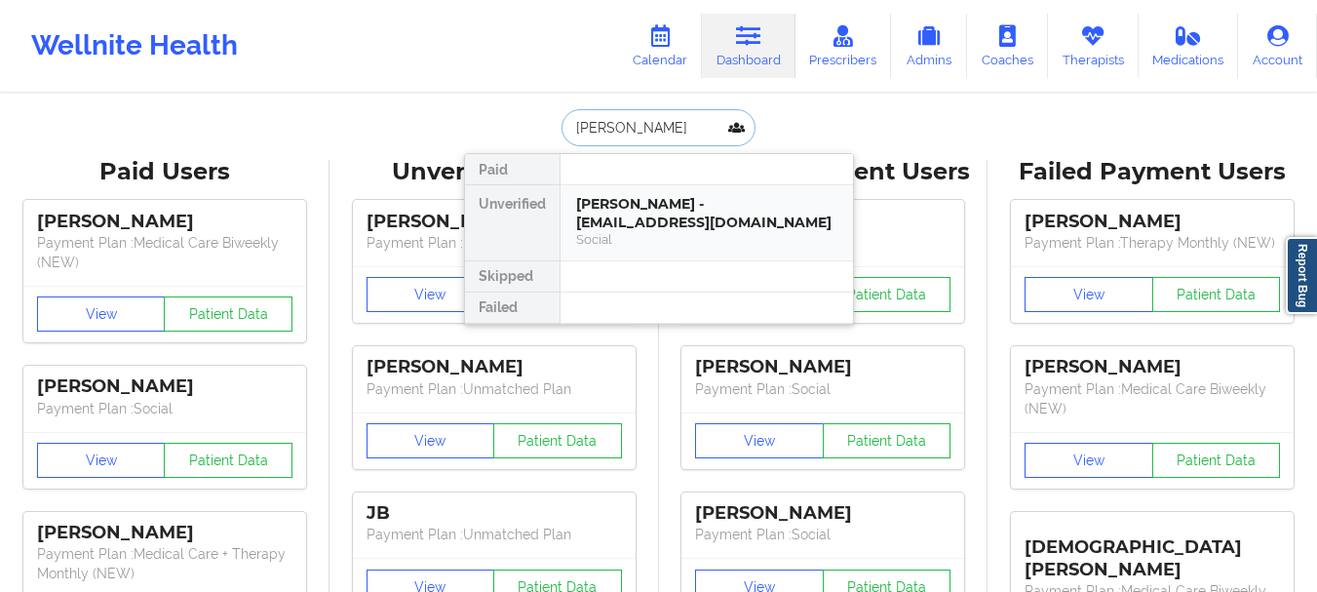
click at [642, 190] on div "Frank H Welz - elizabethwelz30485@gmail.com Social" at bounding box center [706, 222] width 292 height 75
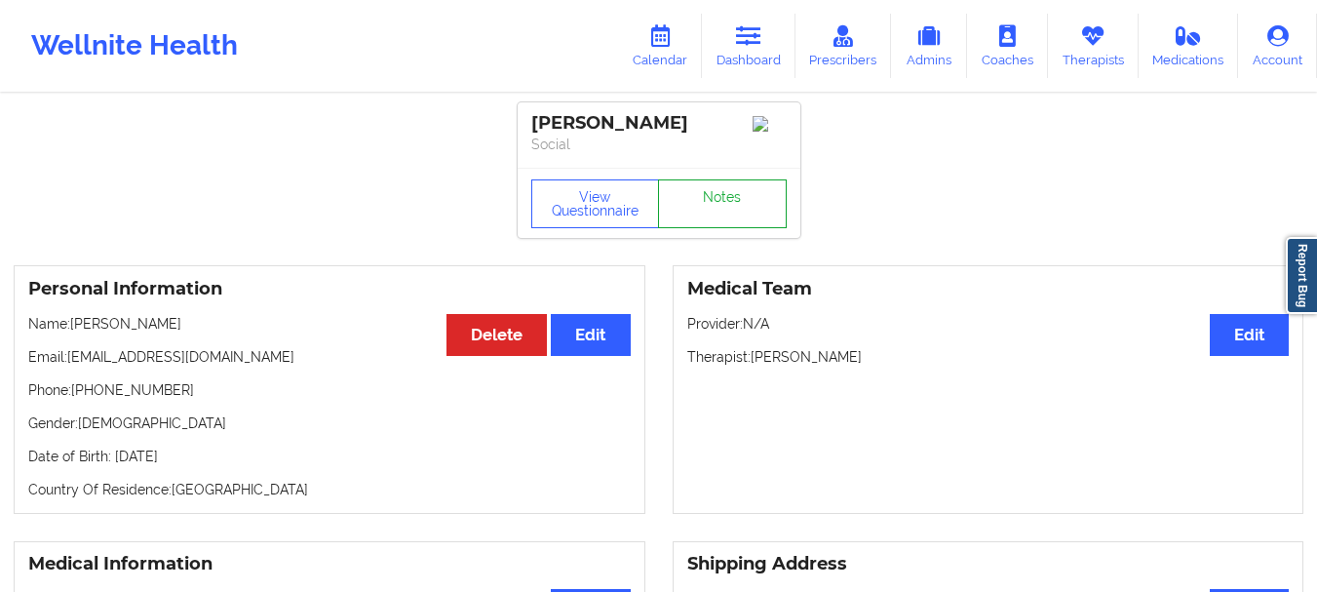
click at [737, 228] on link "Notes" at bounding box center [722, 203] width 129 height 49
click at [747, 52] on link "Dashboard" at bounding box center [749, 46] width 94 height 64
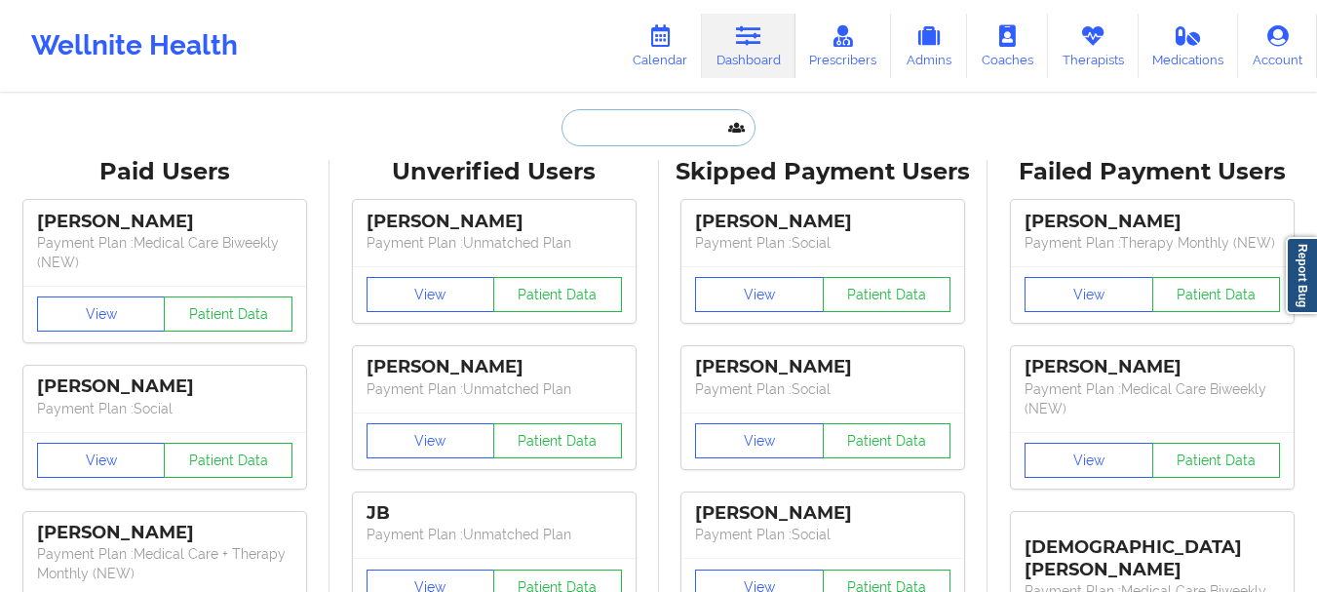
click at [633, 137] on input "text" at bounding box center [657, 127] width 193 height 37
click at [615, 133] on input "text" at bounding box center [657, 127] width 193 height 37
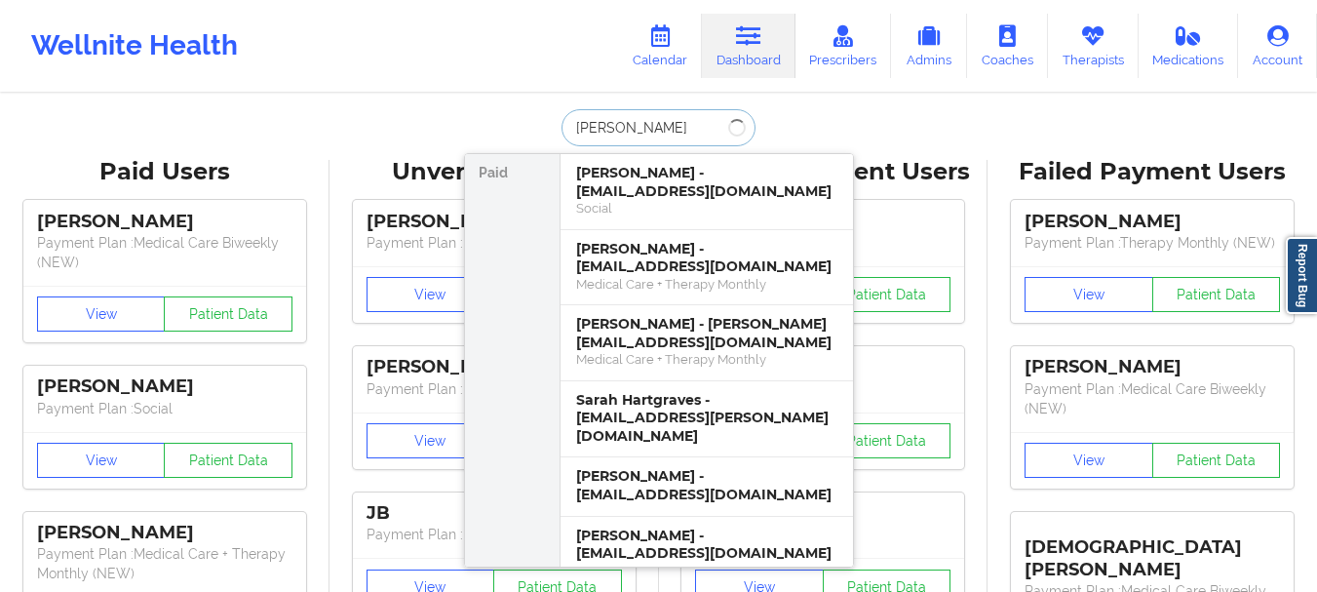
type input "Sarah theil"
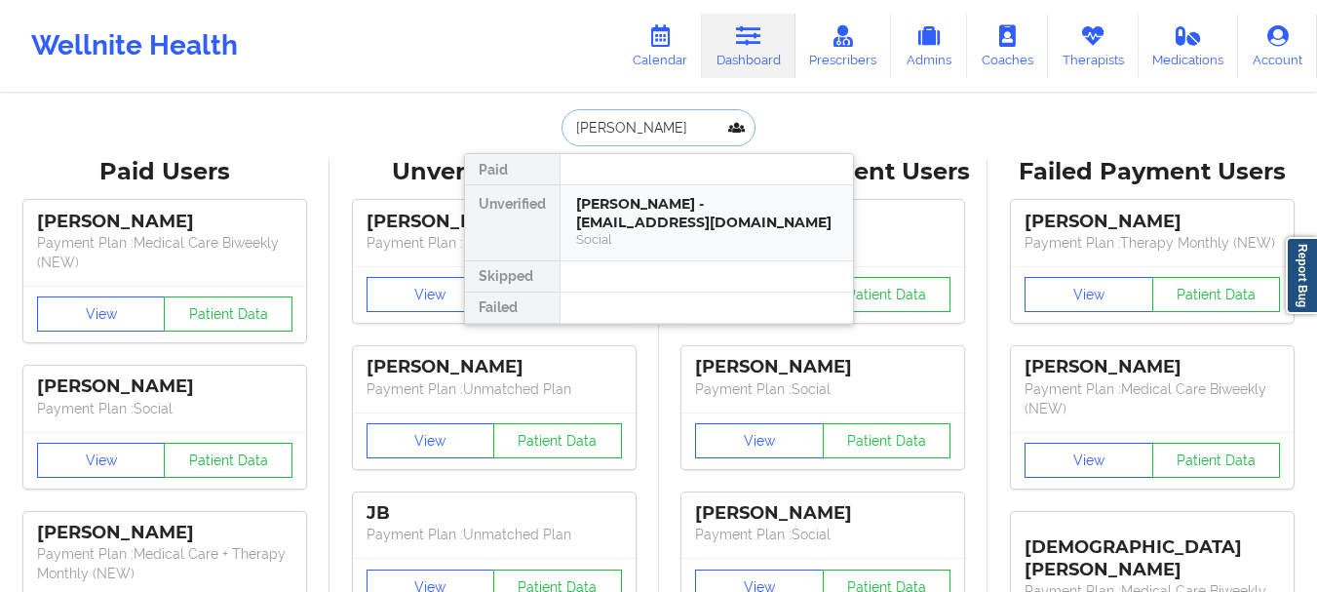
click at [661, 231] on div "Social" at bounding box center [706, 239] width 261 height 17
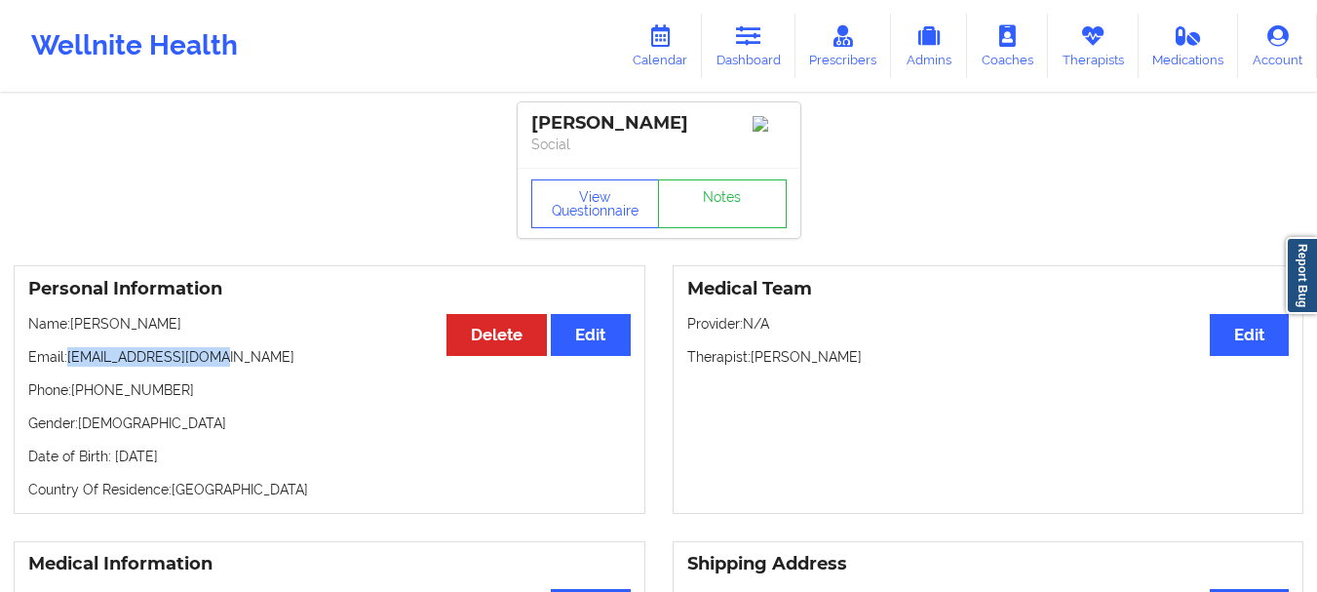
drag, startPoint x: 219, startPoint y: 364, endPoint x: 68, endPoint y: 366, distance: 151.1
click at [68, 366] on p "Email: sarlanance@gmail.com" at bounding box center [329, 356] width 602 height 19
copy p "sarlanance@gmail.com"
click at [733, 17] on link "Dashboard" at bounding box center [749, 46] width 94 height 64
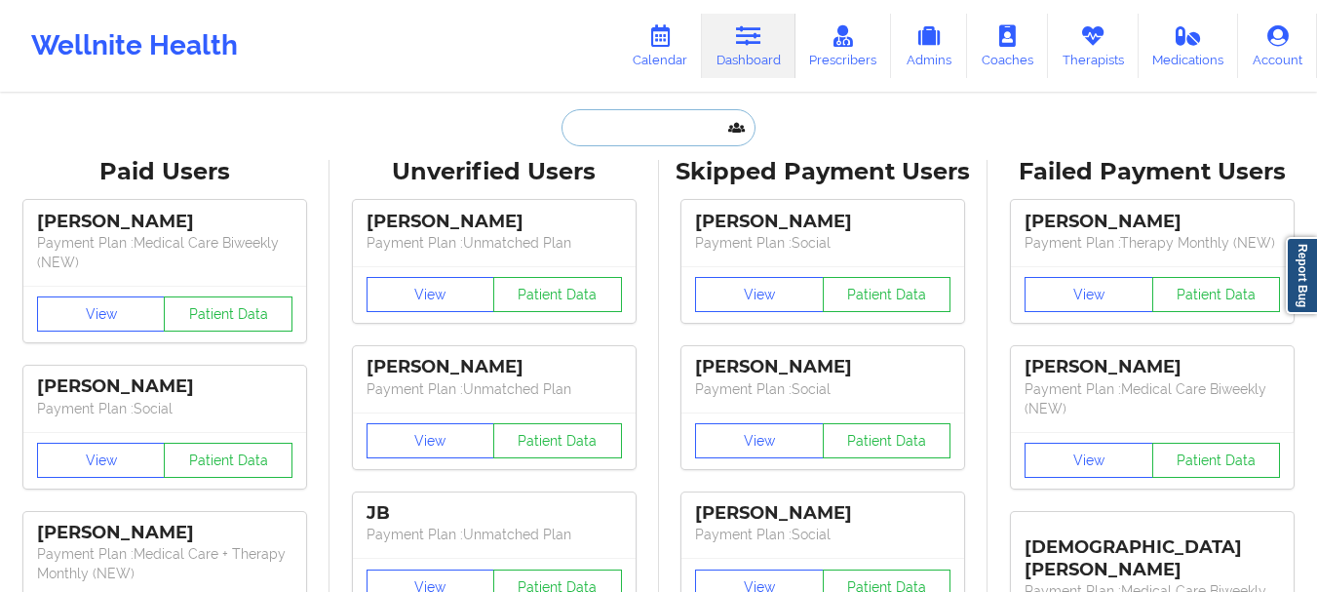
click at [593, 134] on input "text" at bounding box center [657, 127] width 193 height 37
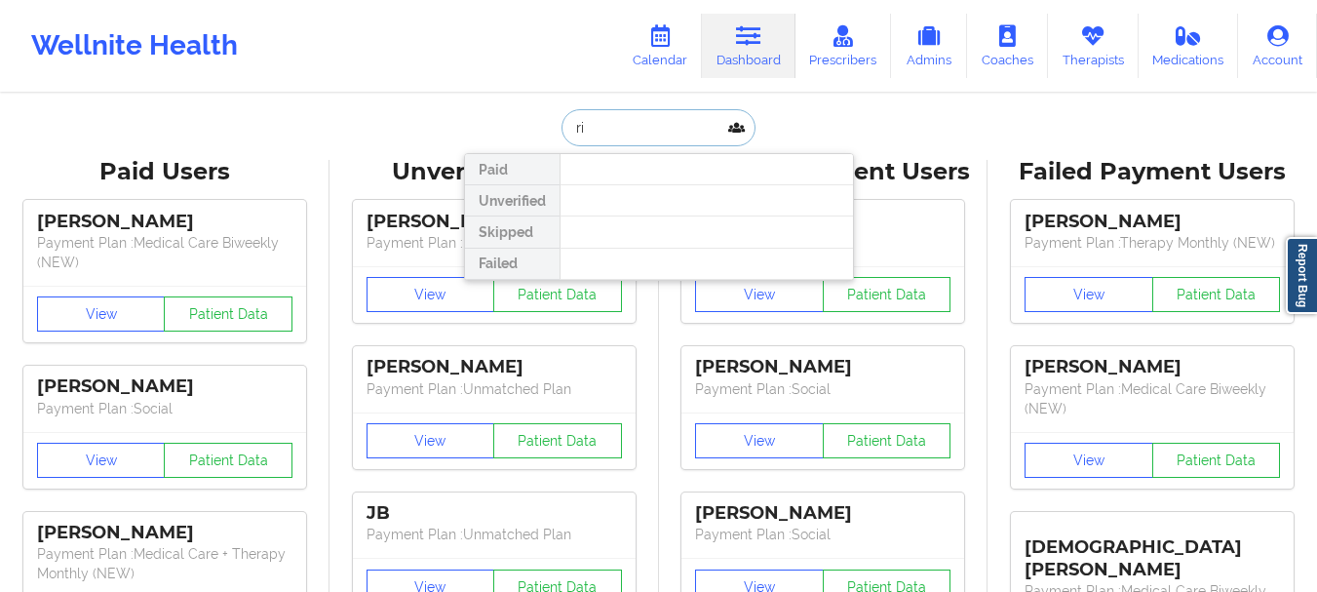
type input "r"
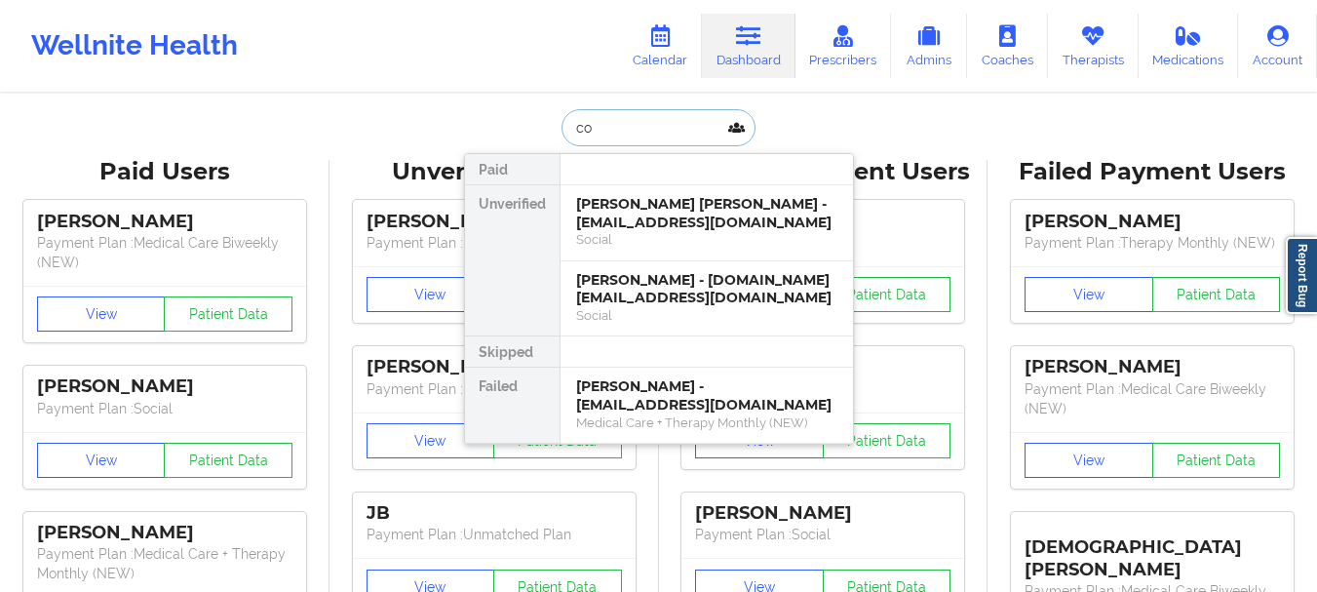
type input "c"
type input "peri"
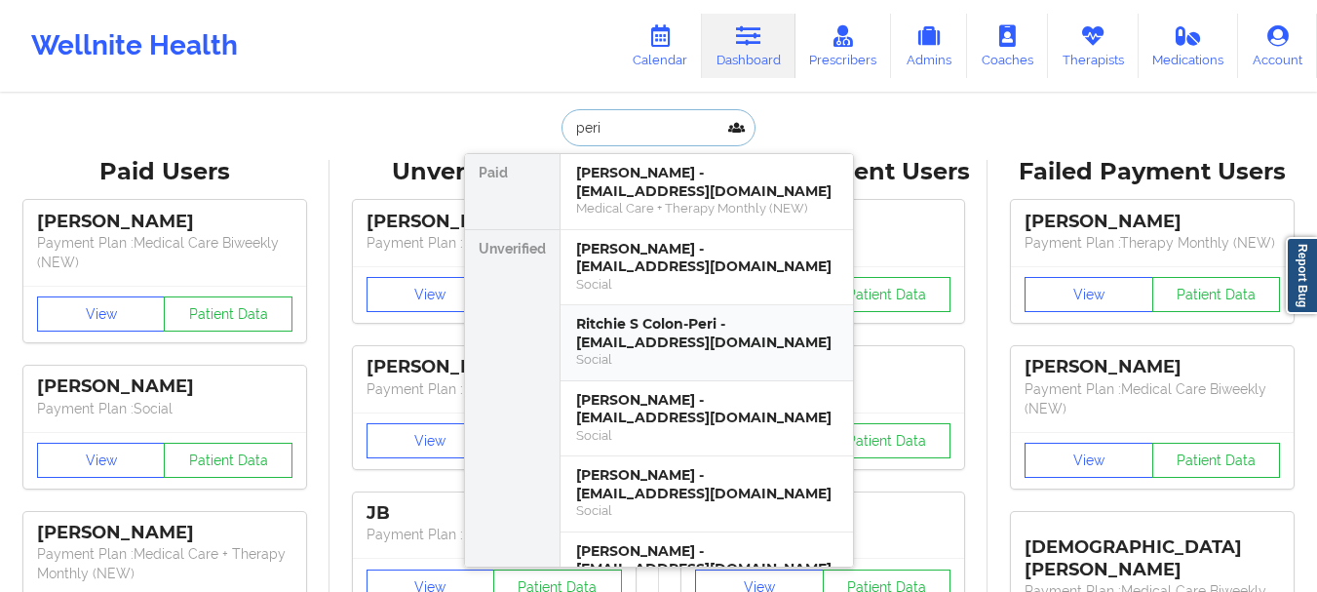
click at [751, 337] on div "Ritchie S Colon-Peri - ritchie.colonperi@gmail.com" at bounding box center [706, 333] width 261 height 36
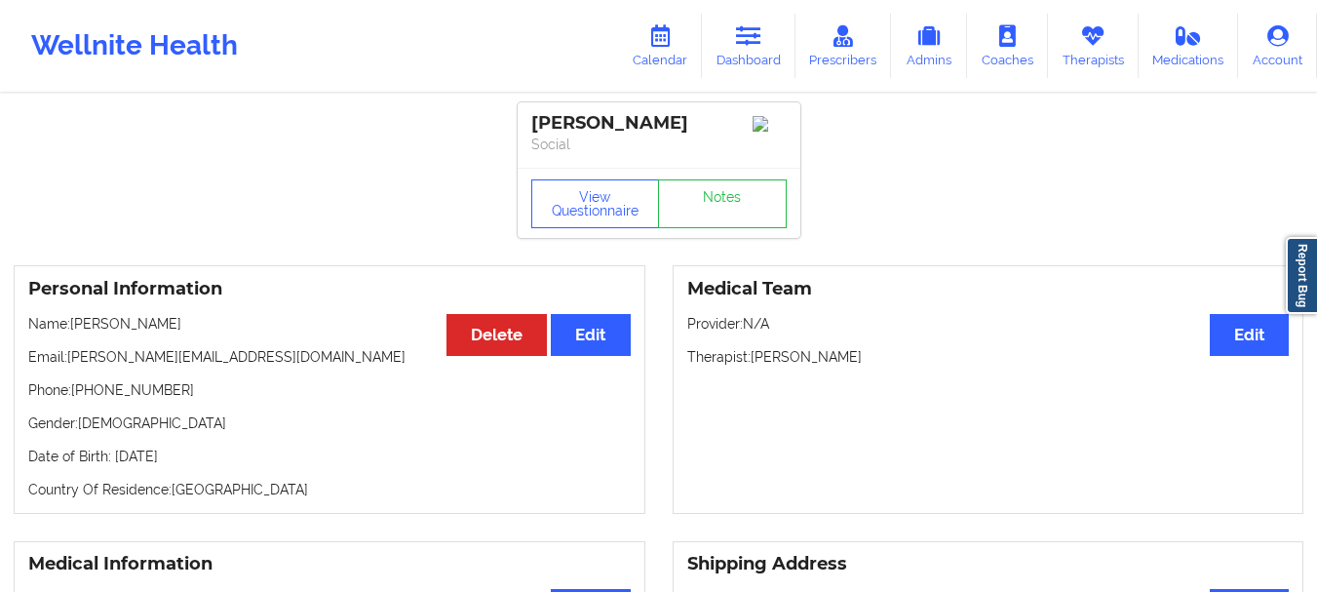
click at [173, 400] on p "Phone: +1908-421-9818" at bounding box center [329, 389] width 602 height 19
drag, startPoint x: 173, startPoint y: 401, endPoint x: 93, endPoint y: 397, distance: 81.0
click at [93, 397] on p "Phone: +1908-421-9818" at bounding box center [329, 389] width 602 height 19
copy p "1908-421-9818"
drag, startPoint x: 254, startPoint y: 361, endPoint x: 69, endPoint y: 365, distance: 185.2
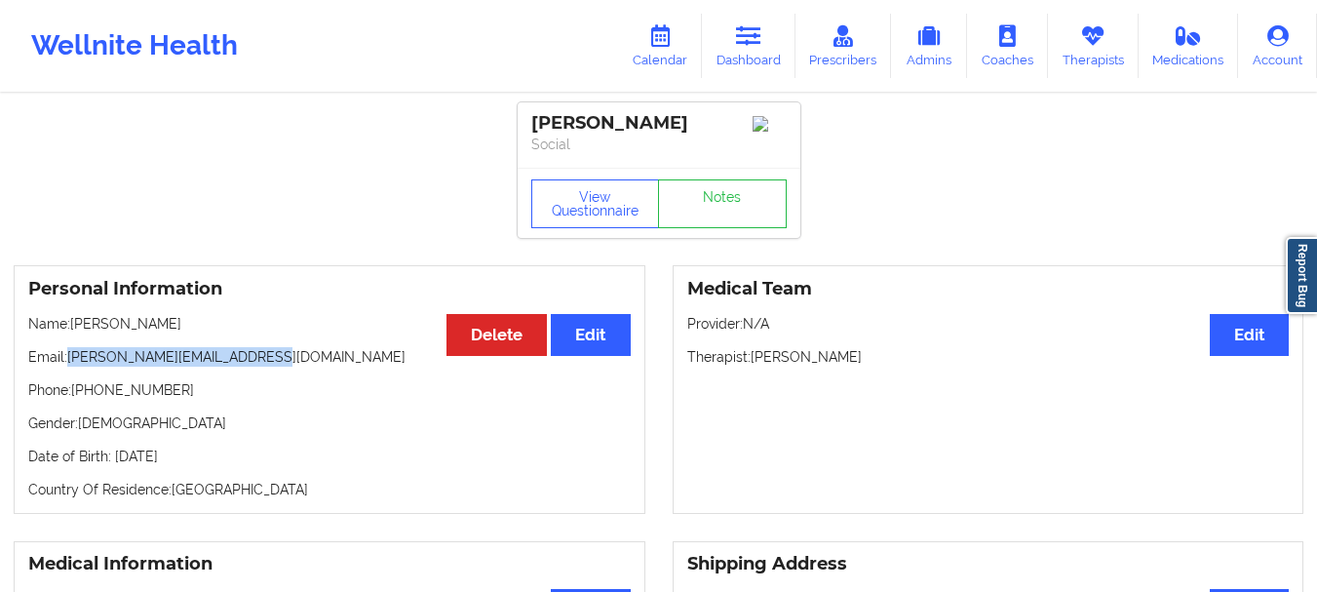
click at [69, 365] on p "Email: ritchie.colonperi@gmail.com" at bounding box center [329, 356] width 602 height 19
copy p "ritchie.colonperi@gmail.com"
click at [751, 57] on link "Dashboard" at bounding box center [749, 46] width 94 height 64
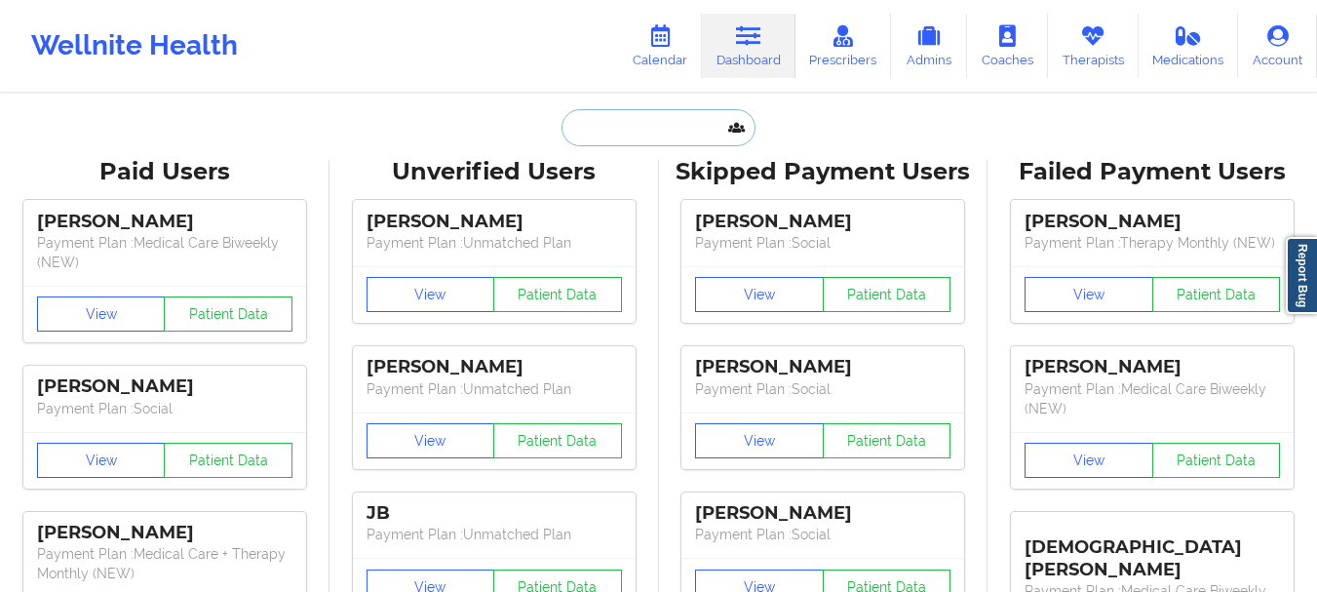
click at [592, 123] on input "text" at bounding box center [657, 127] width 193 height 37
type input "H"
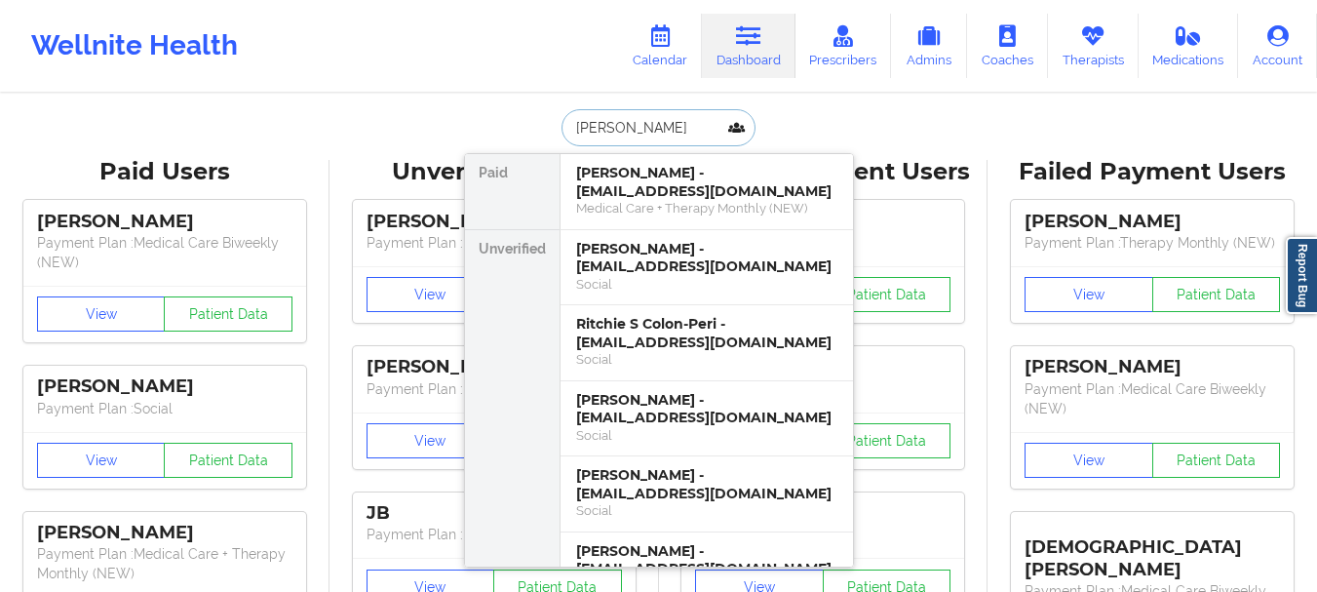
type input "Jesse B"
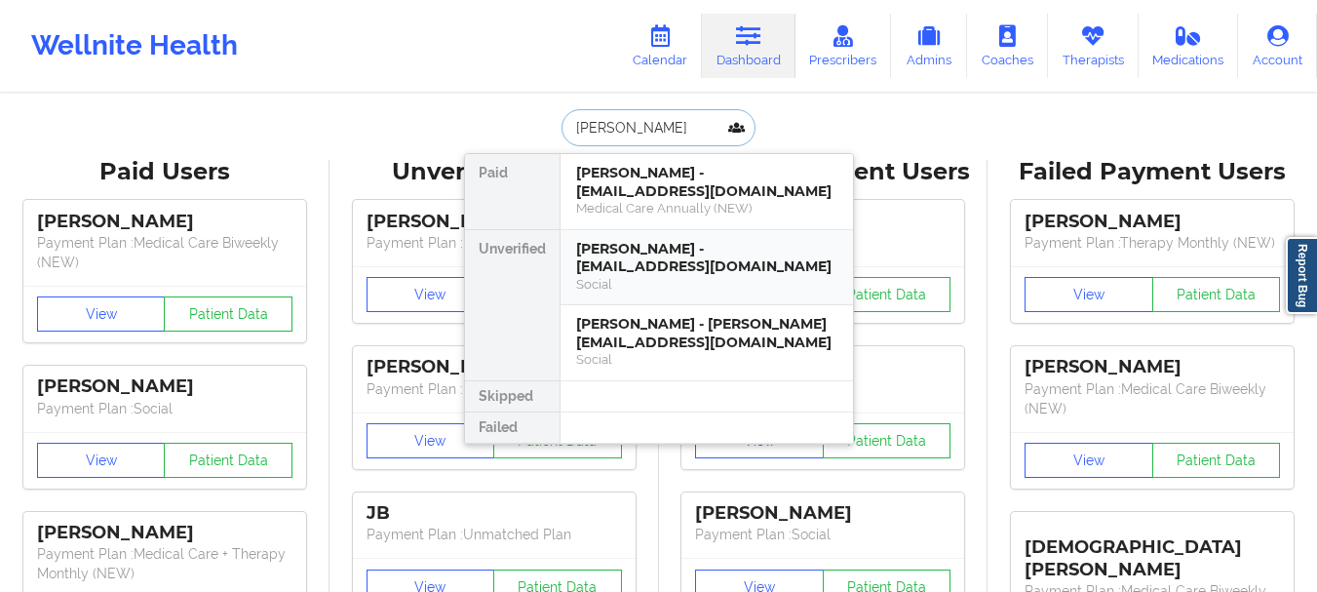
click at [627, 249] on div "Jesse byrd - gomb.62482@gmail.com" at bounding box center [706, 258] width 261 height 36
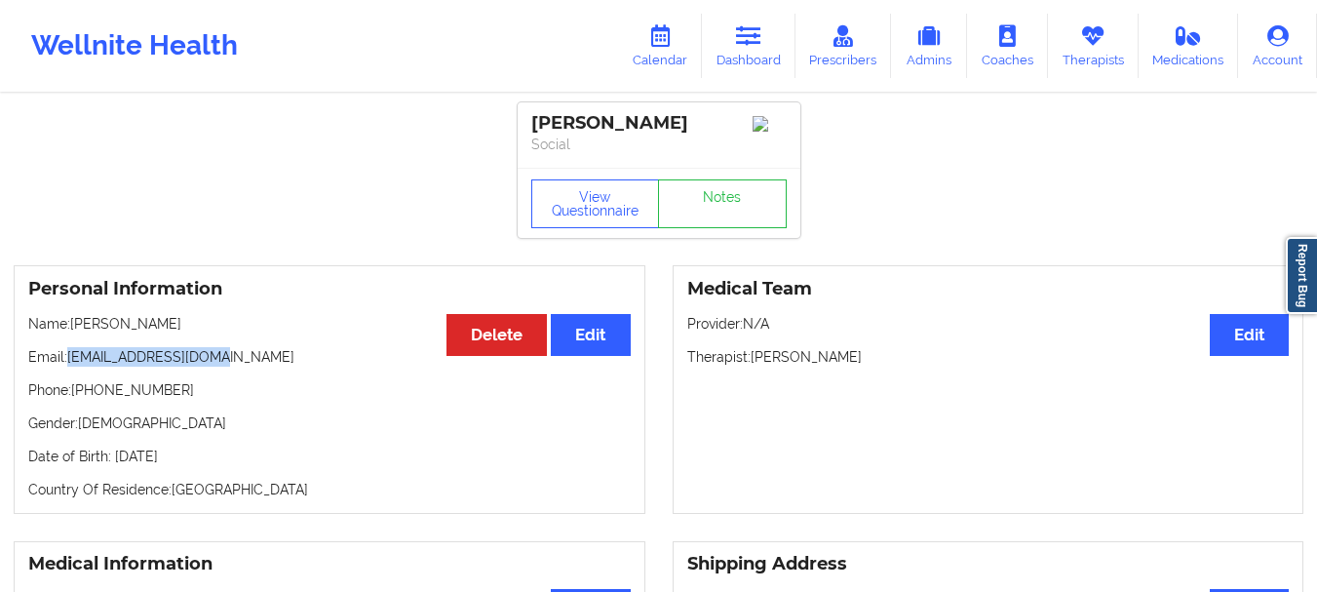
drag, startPoint x: 231, startPoint y: 367, endPoint x: 69, endPoint y: 363, distance: 161.8
click at [69, 363] on p "Email: gomb.62482@gmail.com" at bounding box center [329, 356] width 602 height 19
copy p "gomb.62482@gmail.com"
click at [752, 65] on link "Dashboard" at bounding box center [749, 46] width 94 height 64
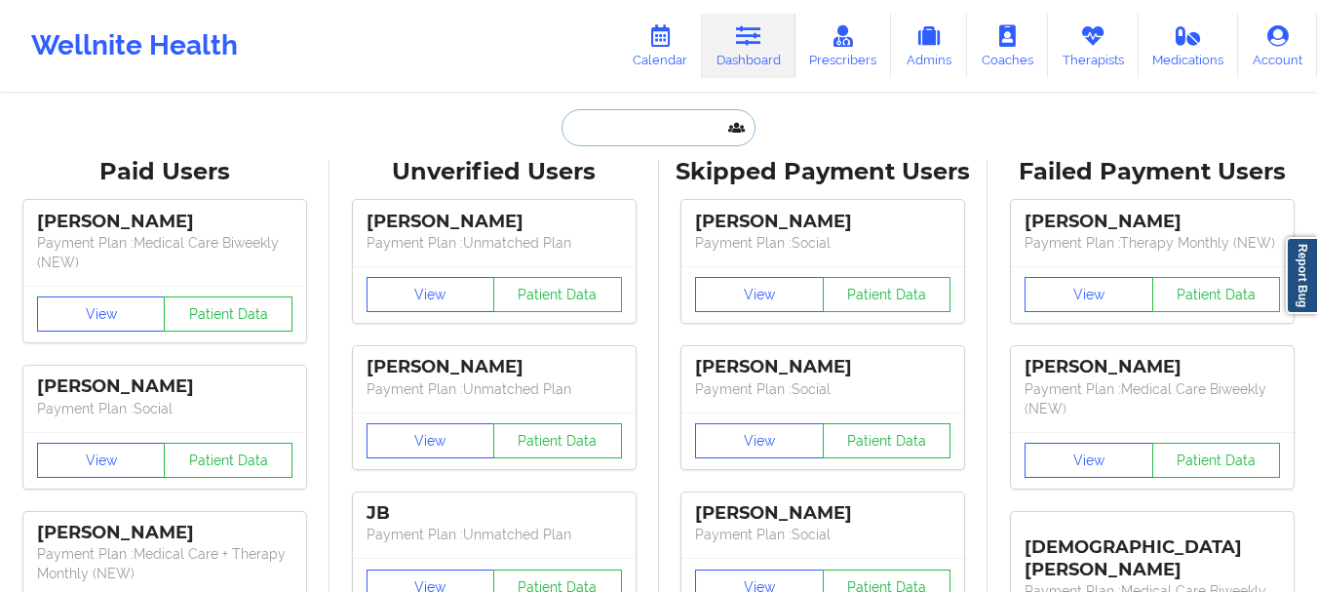
click at [630, 143] on input "text" at bounding box center [657, 127] width 193 height 37
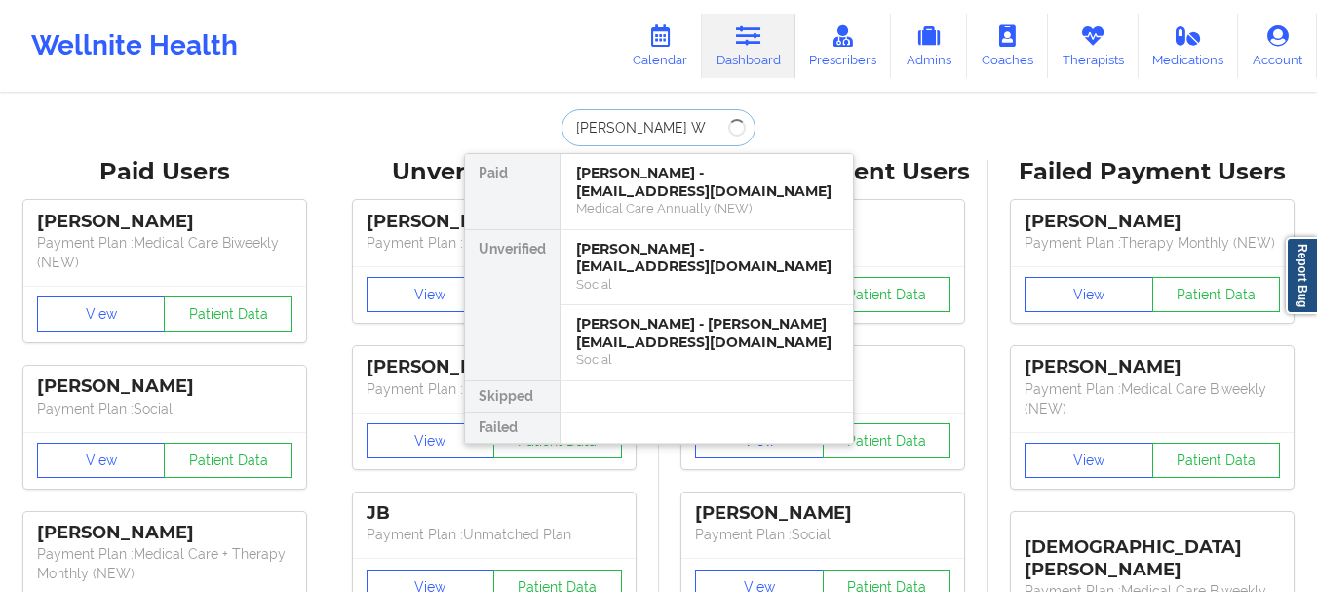
type input "jANICE WU"
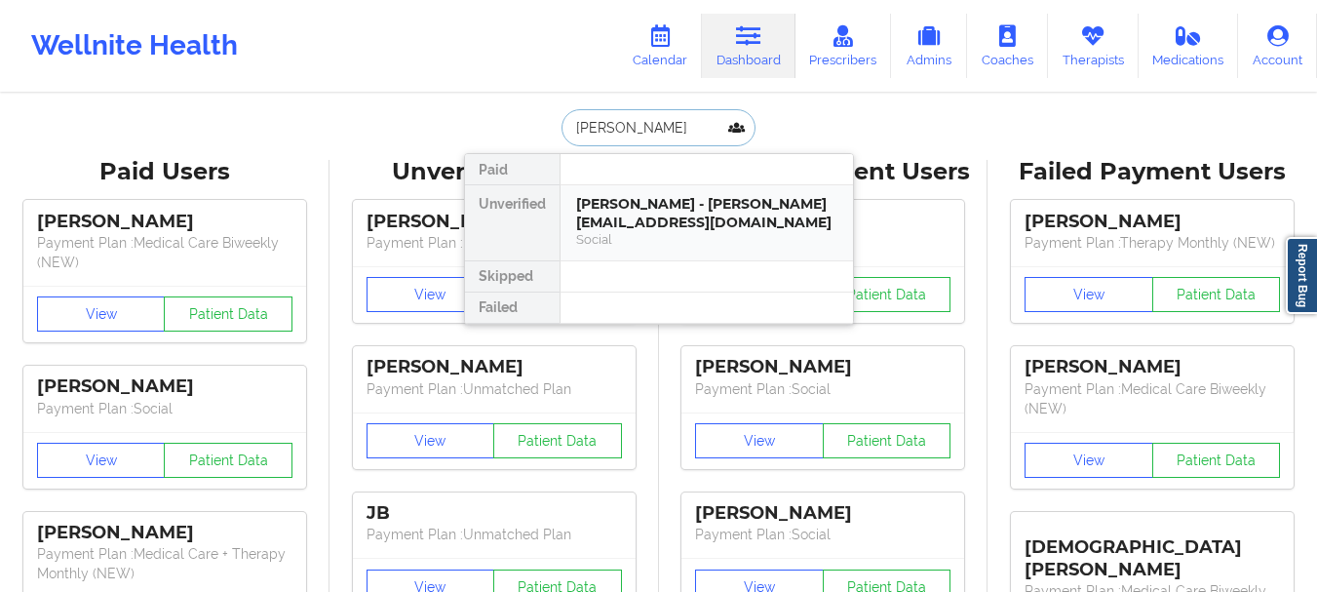
click at [636, 231] on div "Social" at bounding box center [706, 239] width 261 height 17
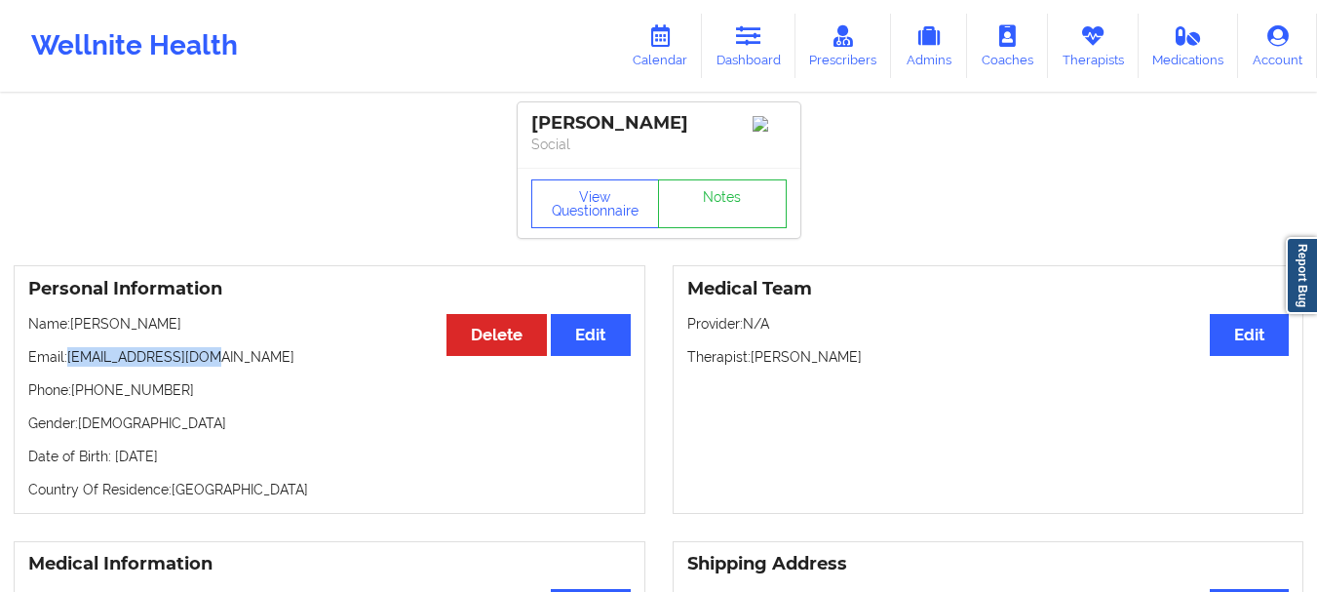
drag, startPoint x: 213, startPoint y: 361, endPoint x: 69, endPoint y: 367, distance: 144.4
click at [69, 366] on p "Email: janicewwu@gmail.com" at bounding box center [329, 356] width 602 height 19
copy p "janicewwu@gmail.com"
click at [746, 30] on icon at bounding box center [748, 35] width 25 height 21
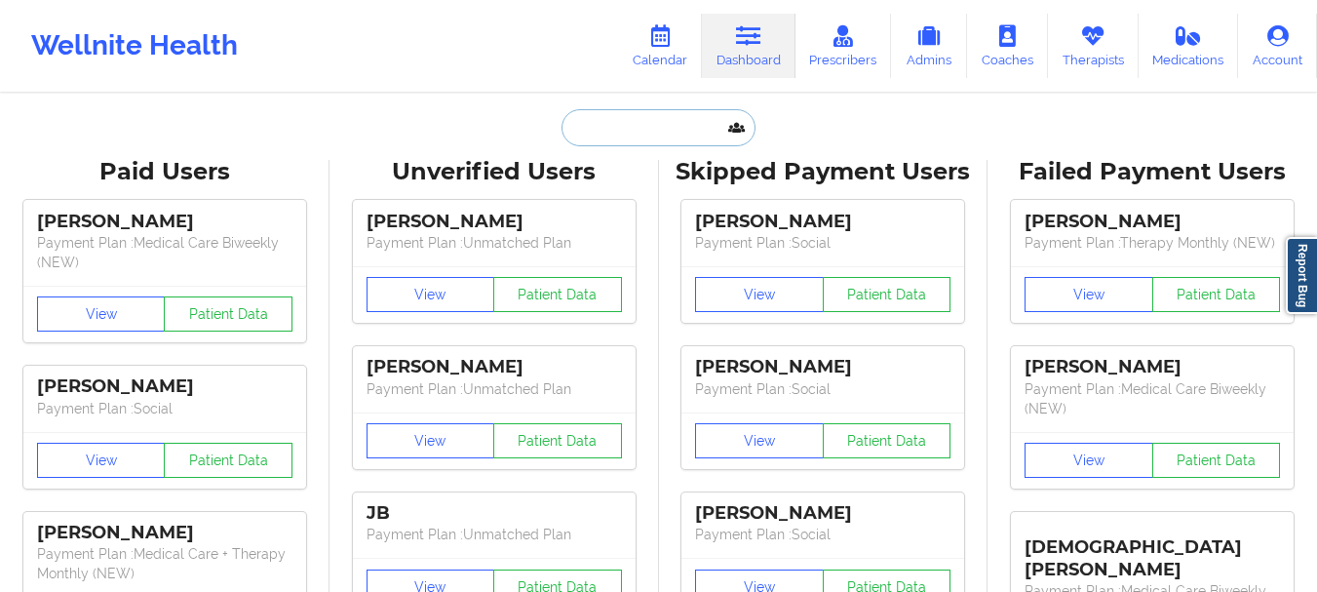
click at [638, 138] on input "text" at bounding box center [657, 127] width 193 height 37
paste input "Arishia Mishra"
type input "Arishia Mishra"
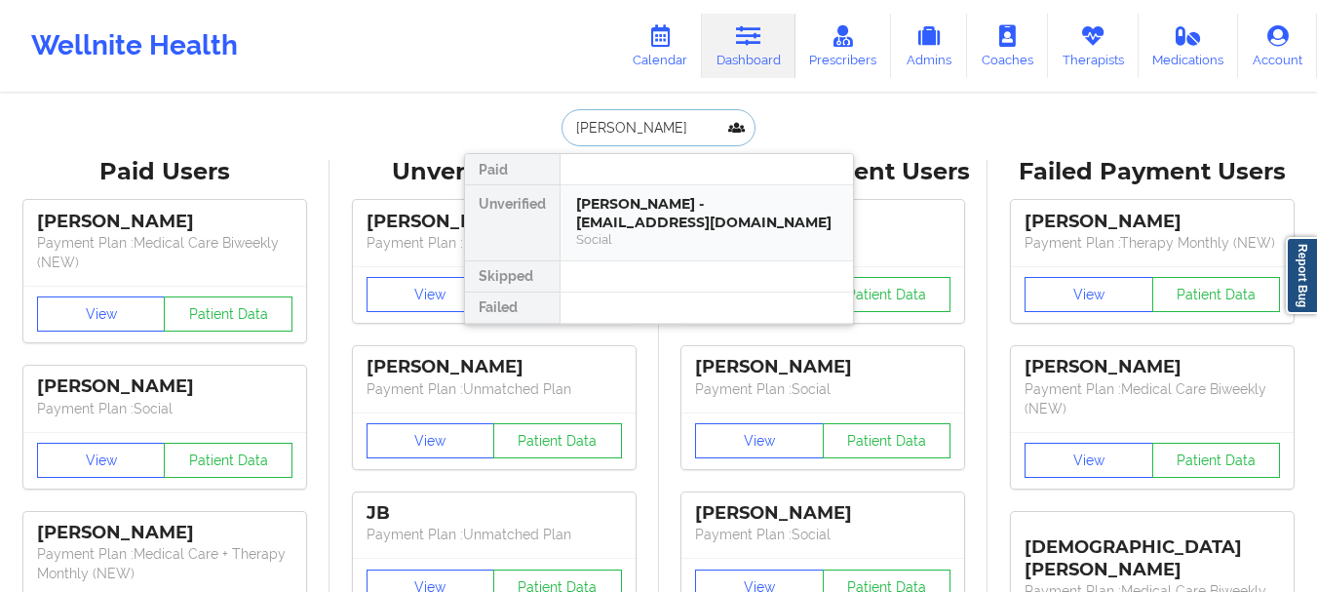
click at [612, 214] on div "Arishia Mishra - arishiam12@gmail.com" at bounding box center [706, 213] width 261 height 36
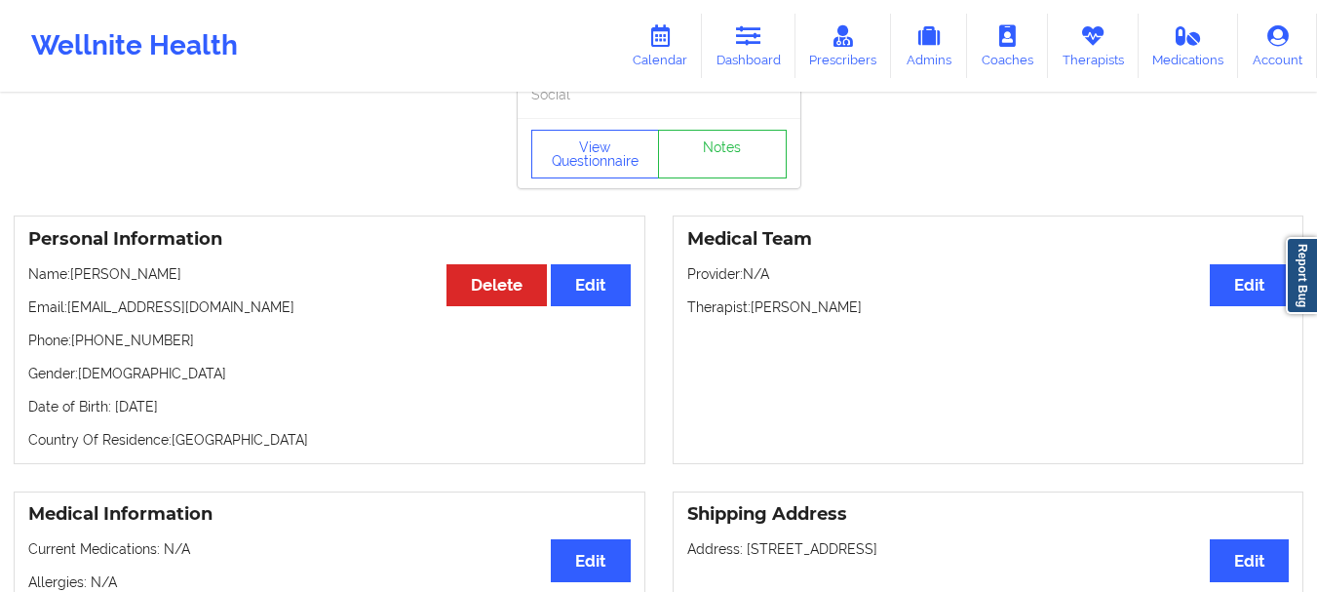
scroll to position [57, 0]
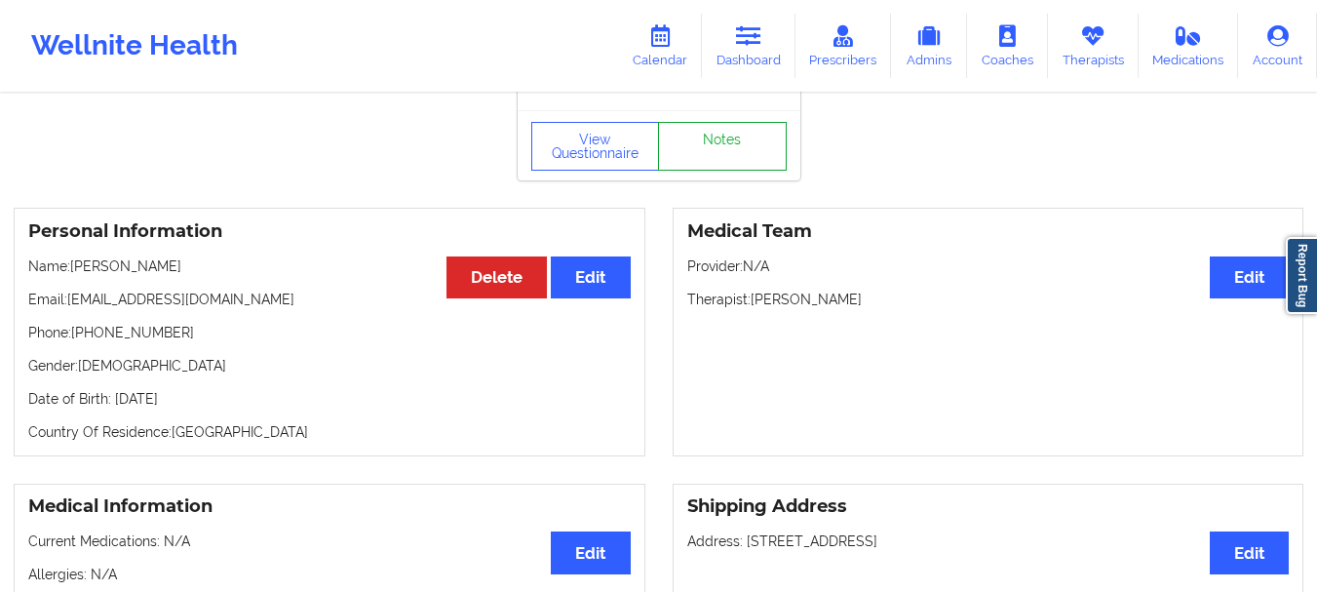
click at [739, 157] on link "Notes" at bounding box center [722, 146] width 129 height 49
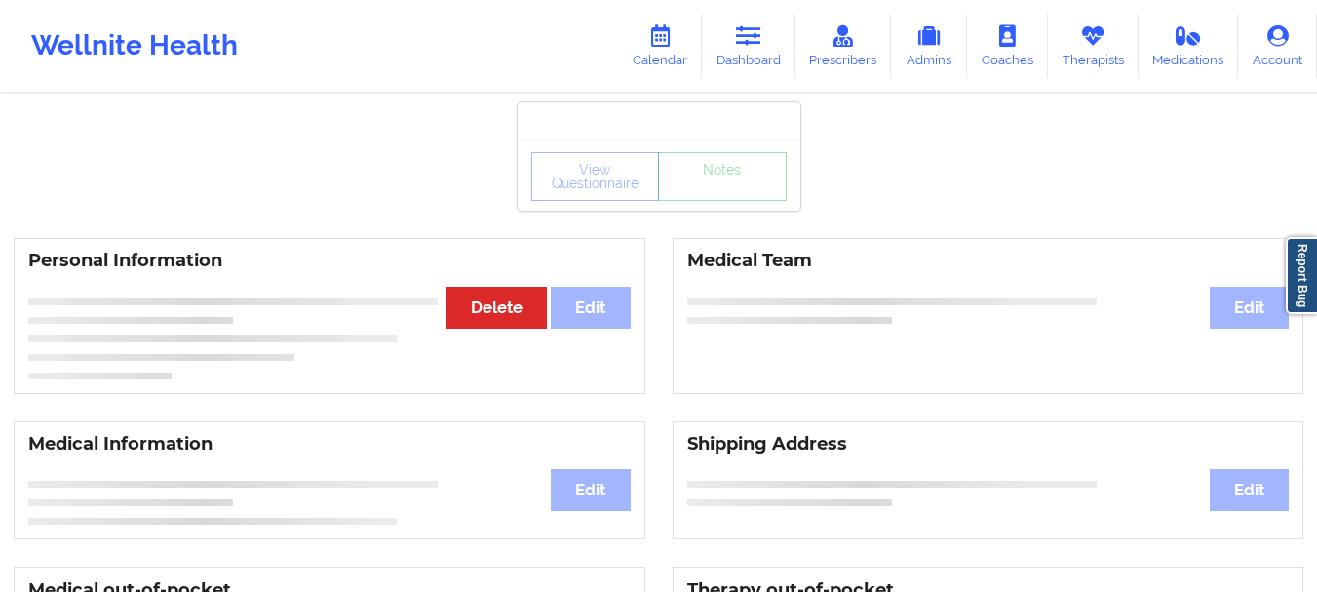
scroll to position [57, 0]
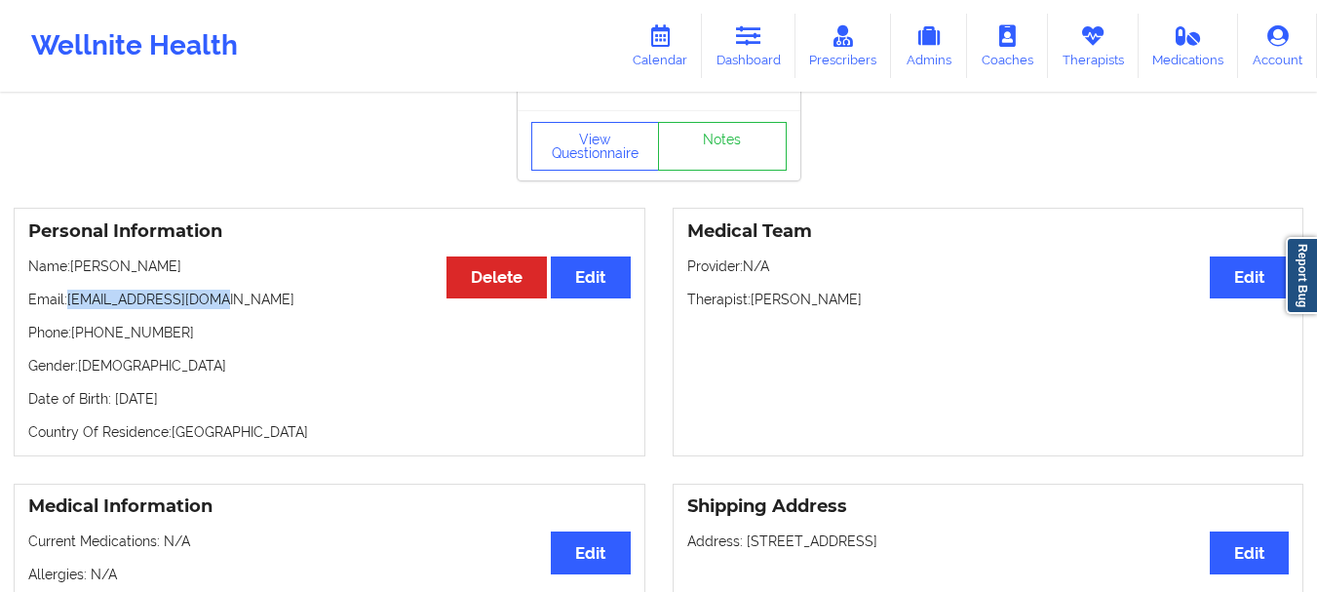
drag, startPoint x: 218, startPoint y: 305, endPoint x: 69, endPoint y: 311, distance: 149.2
click at [69, 309] on p "Email: arishiam12@gmail.com" at bounding box center [329, 298] width 602 height 19
copy p "arishiam12@gmail.com"
click at [730, 51] on link "Dashboard" at bounding box center [749, 46] width 94 height 64
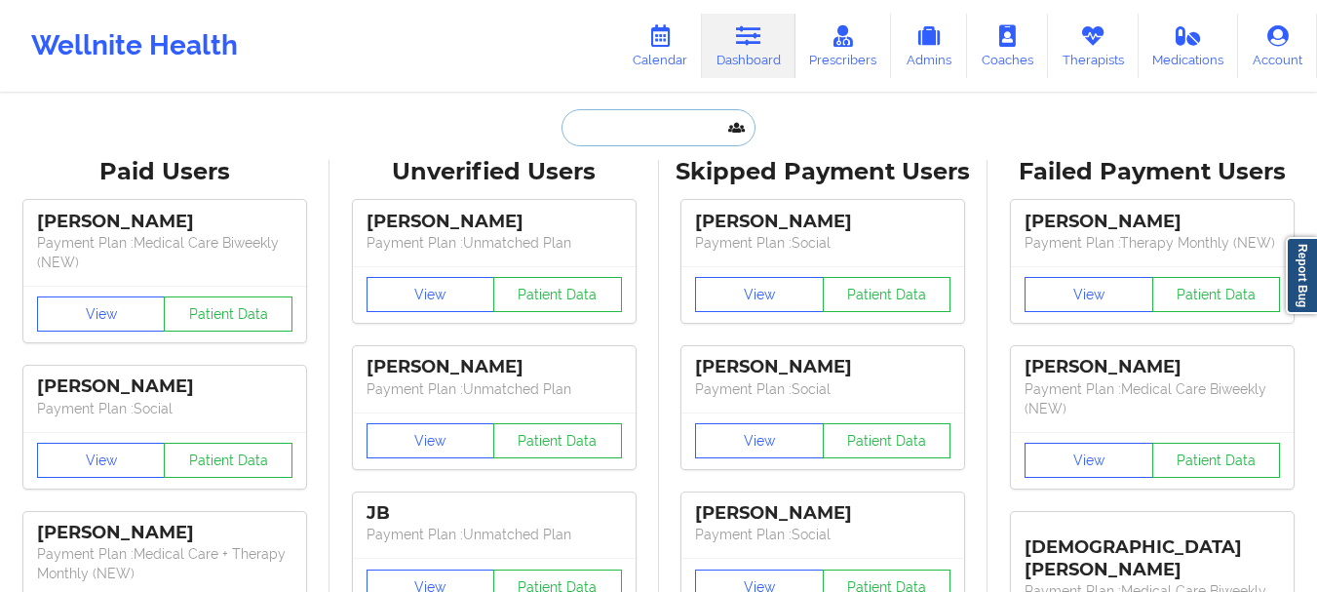
click at [619, 133] on input "text" at bounding box center [657, 127] width 193 height 37
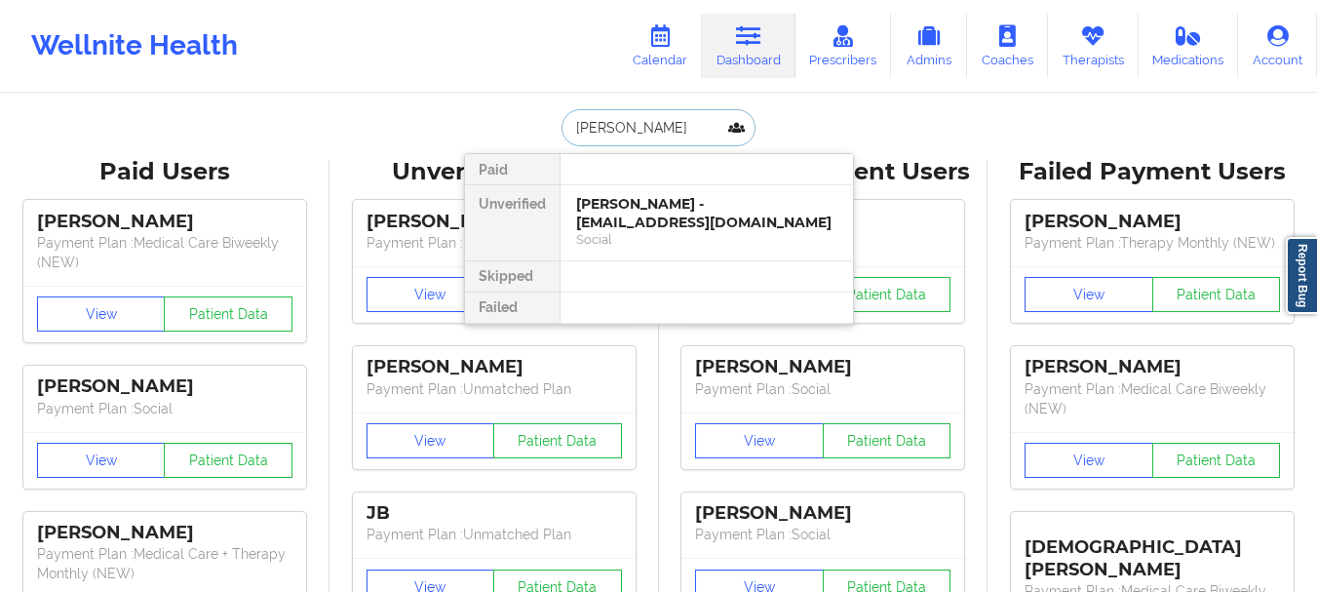
type input "sirine chakr"
click at [633, 238] on div "Social" at bounding box center [706, 239] width 261 height 17
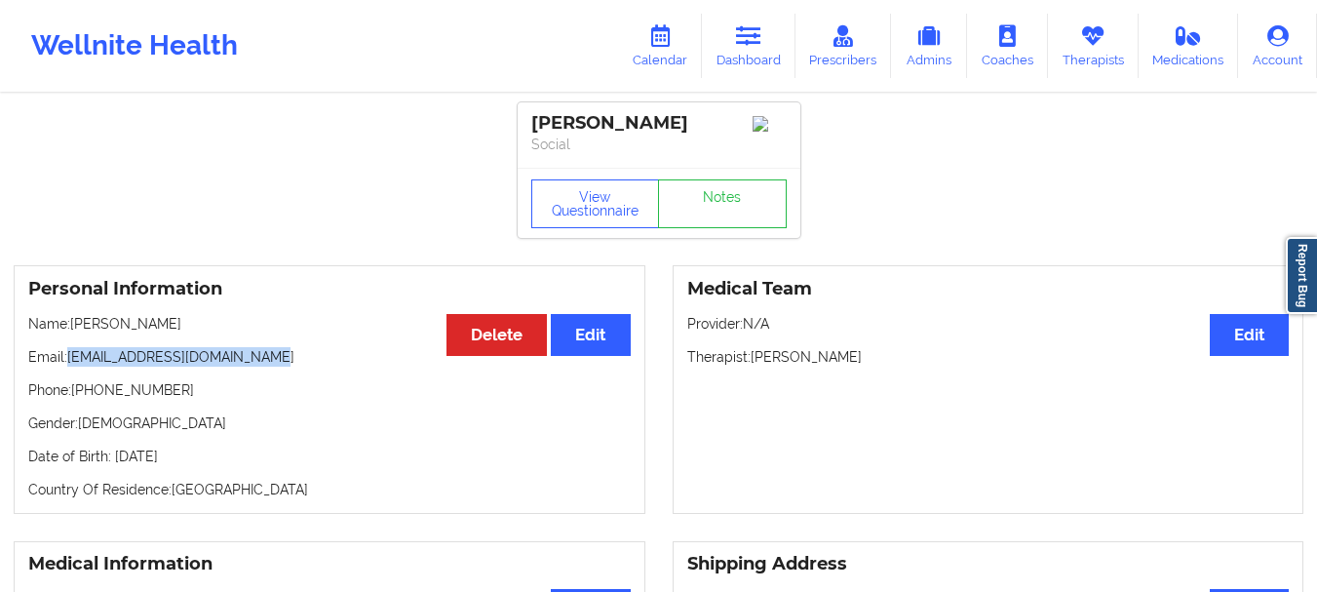
drag, startPoint x: 268, startPoint y: 362, endPoint x: 69, endPoint y: 365, distance: 198.8
click at [69, 365] on p "Email: sirine.chakroun12@gmail.com" at bounding box center [329, 356] width 602 height 19
drag, startPoint x: 161, startPoint y: 398, endPoint x: 88, endPoint y: 404, distance: 73.4
click at [88, 400] on p "Phone: +19179711915" at bounding box center [329, 389] width 602 height 19
copy p "9179711915"
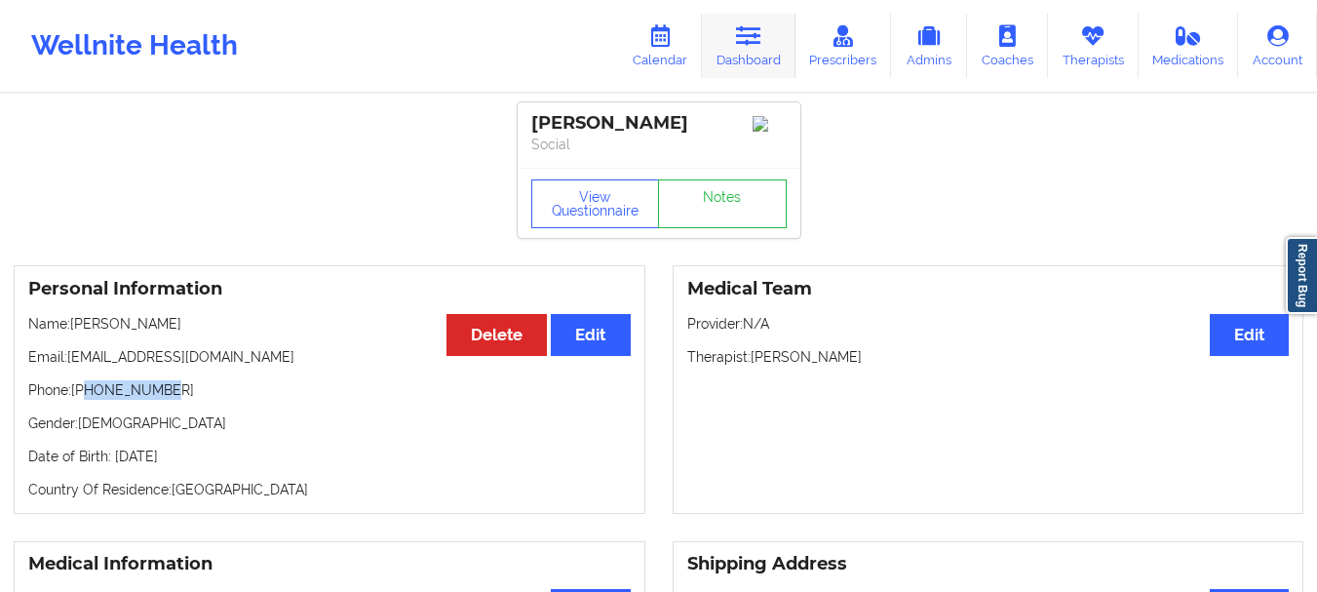
click at [738, 68] on link "Dashboard" at bounding box center [749, 46] width 94 height 64
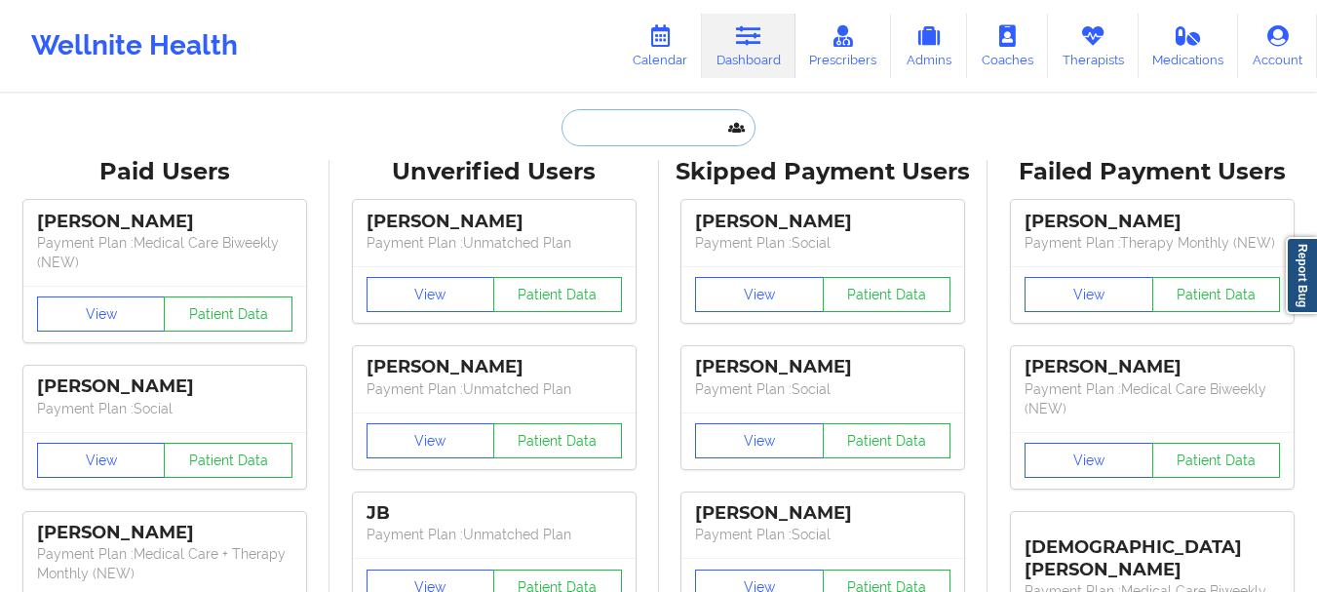
click at [686, 118] on input "text" at bounding box center [657, 127] width 193 height 37
paste input "Trevis Mayuex"
type input "Trevis Mayuex"
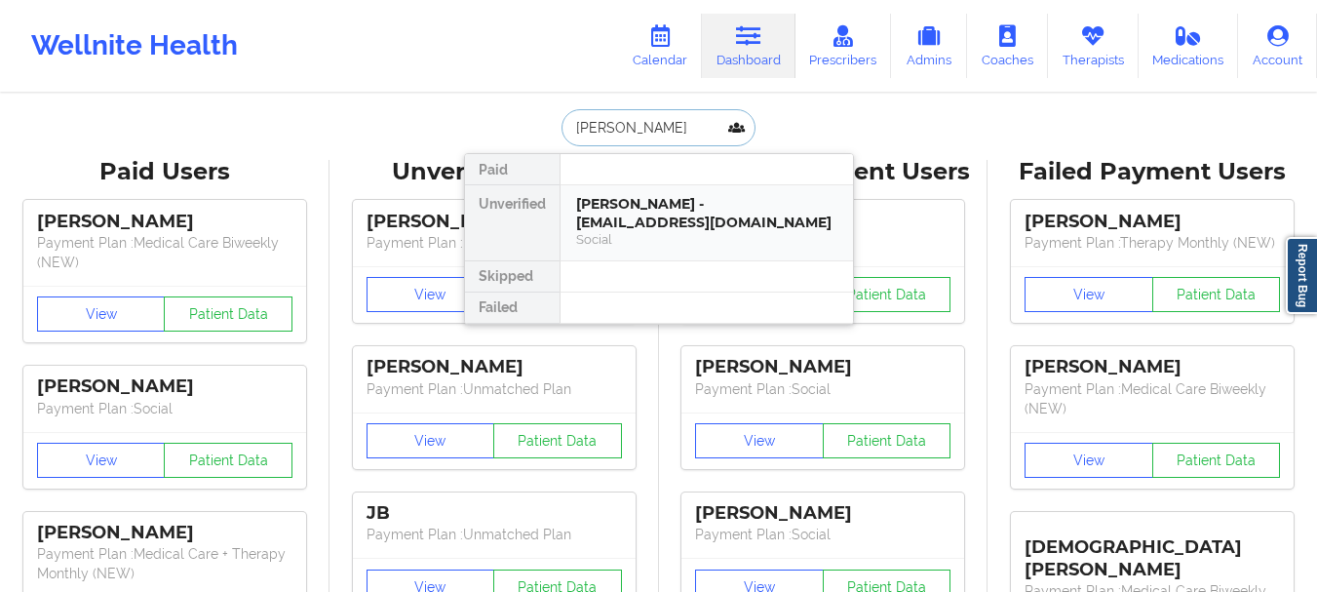
click at [614, 197] on div "Trevis Mayuex - wlynn1399@gmail.com" at bounding box center [706, 213] width 261 height 36
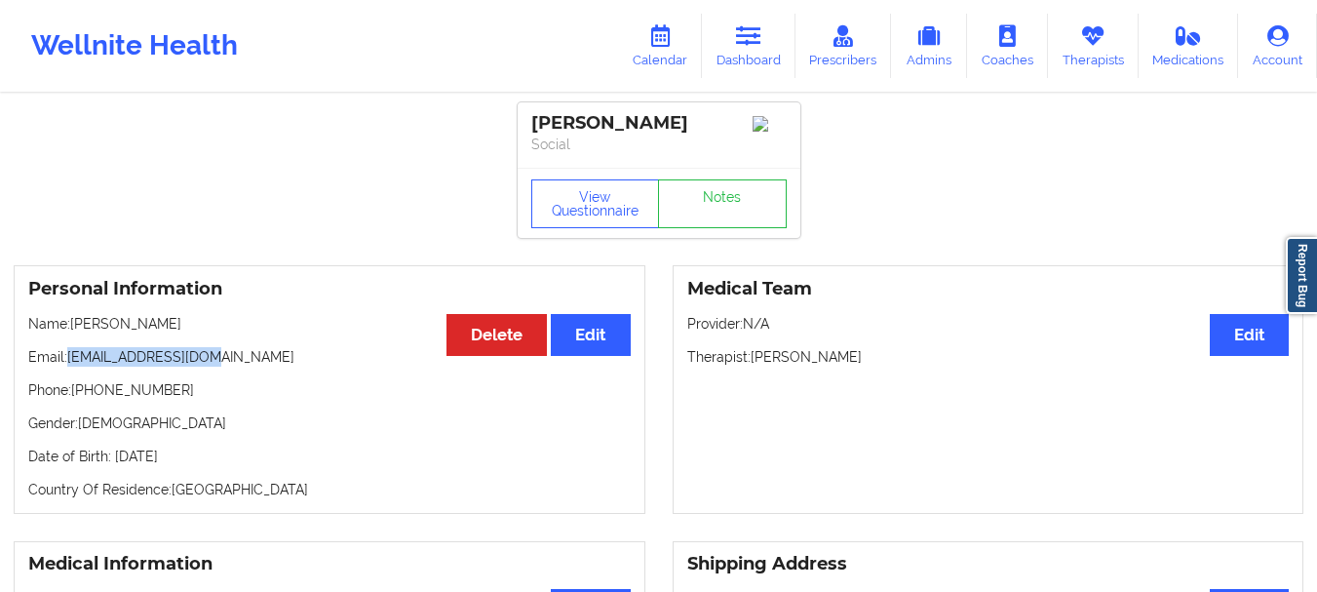
drag, startPoint x: 216, startPoint y: 364, endPoint x: 70, endPoint y: 363, distance: 146.2
click at [70, 363] on p "Email: wlynn1399@gmail.com" at bounding box center [329, 356] width 602 height 19
copy p "wlynn1399@gmail.com"
click at [694, 210] on link "Notes" at bounding box center [722, 203] width 129 height 49
drag, startPoint x: 170, startPoint y: 390, endPoint x: 84, endPoint y: 404, distance: 87.0
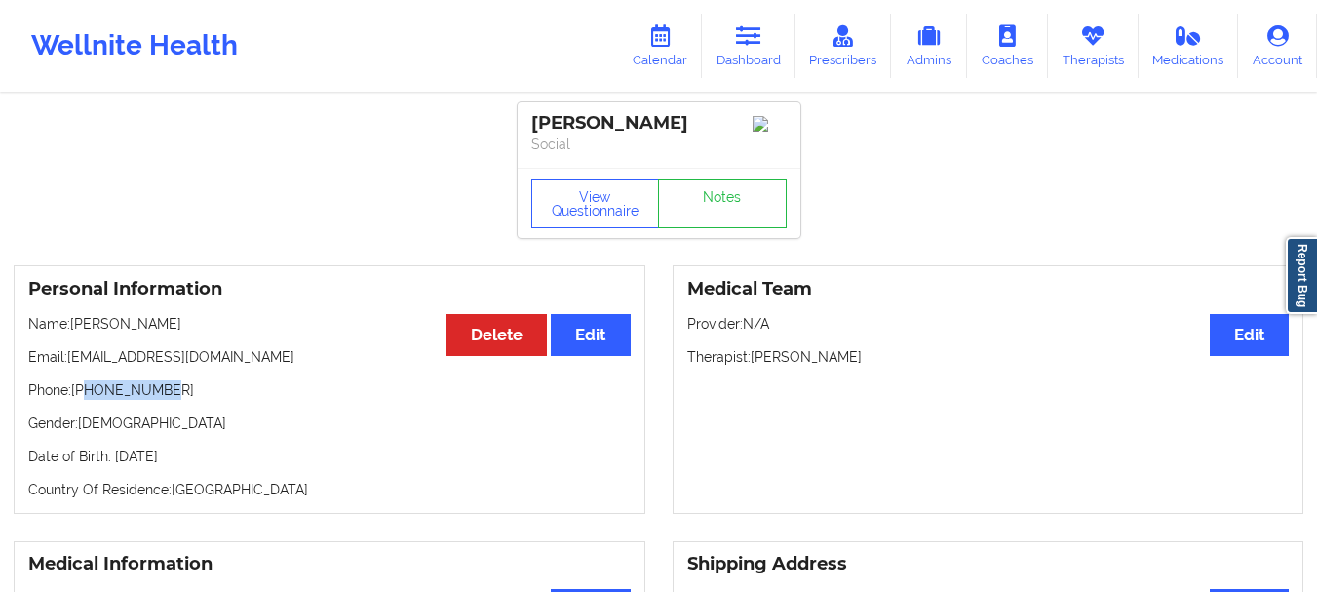
click at [84, 400] on p "Phone: +13187093368" at bounding box center [329, 389] width 602 height 19
click at [758, 72] on link "Dashboard" at bounding box center [749, 46] width 94 height 64
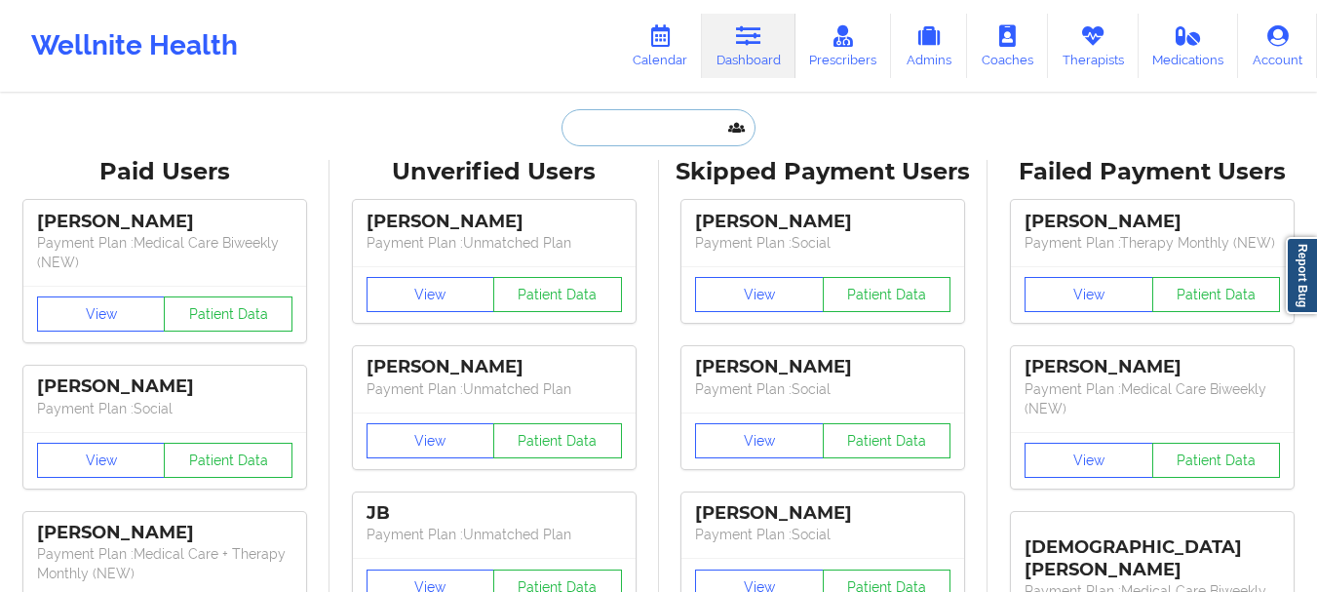
click at [611, 134] on input "text" at bounding box center [657, 127] width 193 height 37
paste input "caludiapajon@yahoo.com"
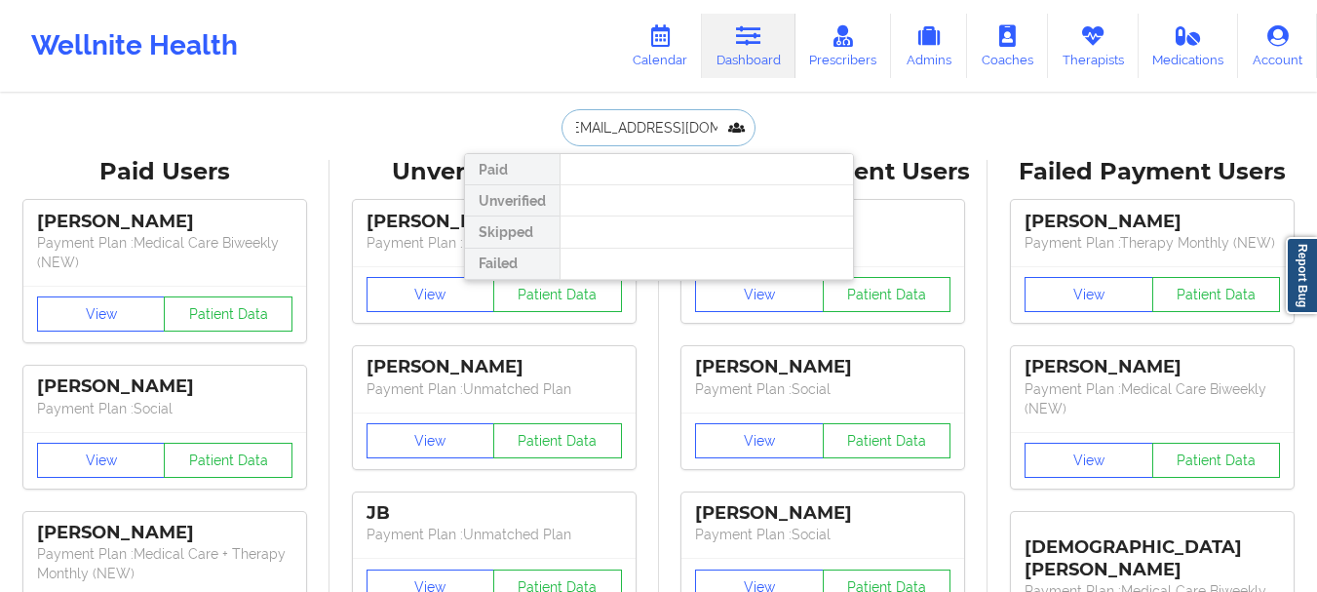
click at [700, 129] on input "caludiapajon@yahoo.com" at bounding box center [657, 127] width 193 height 37
click at [701, 129] on input "caludiapajon@yahoo.com" at bounding box center [657, 127] width 193 height 37
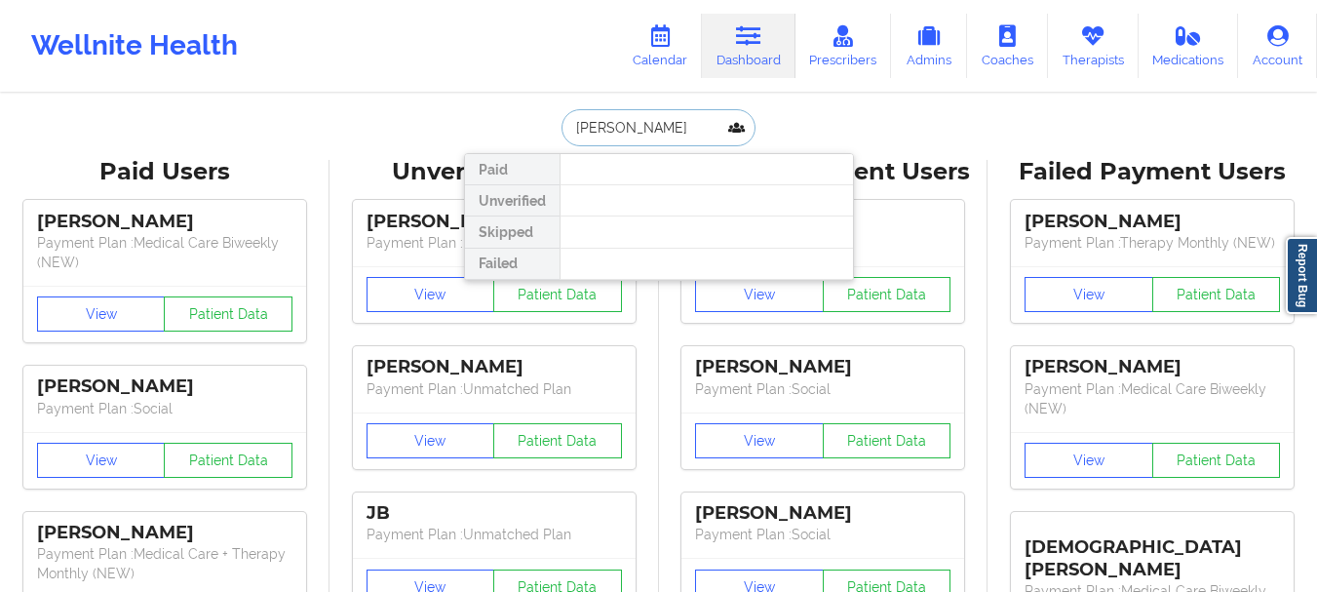
type input "Claudia"
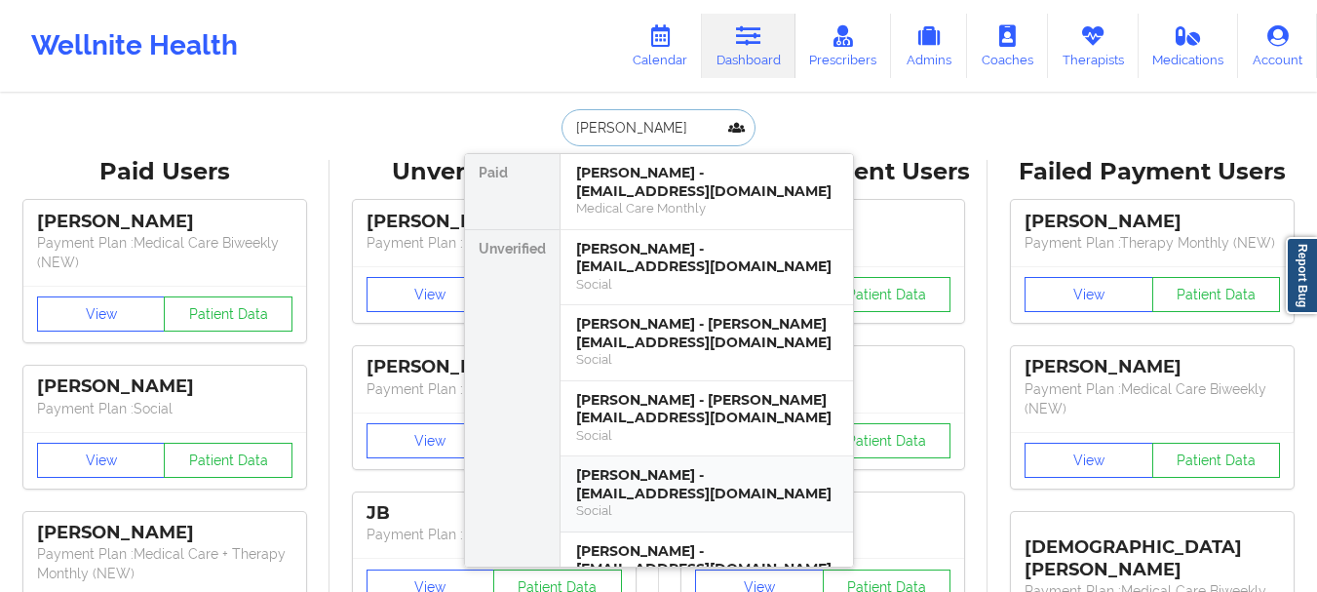
click at [696, 466] on div "Claudia P Pajon - claudiapajon@yahoo.com" at bounding box center [706, 484] width 261 height 36
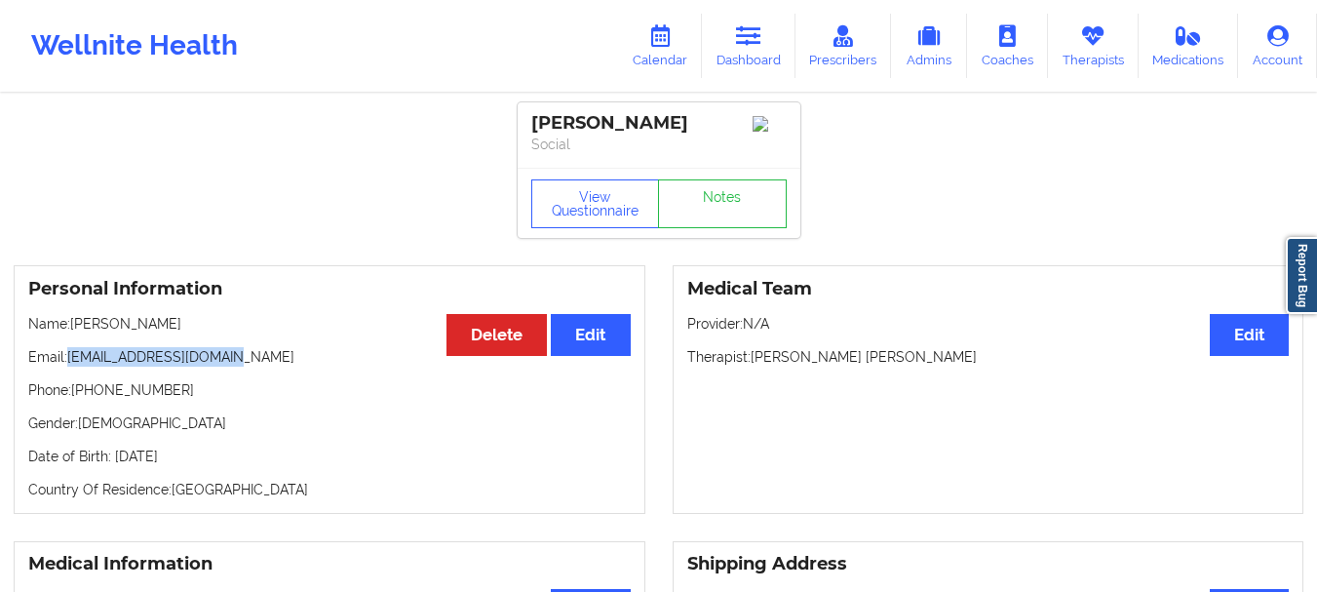
drag, startPoint x: 241, startPoint y: 364, endPoint x: 71, endPoint y: 370, distance: 169.7
click at [71, 366] on p "Email: claudiapajon@yahoo.com" at bounding box center [329, 356] width 602 height 19
click at [740, 26] on icon at bounding box center [748, 35] width 25 height 21
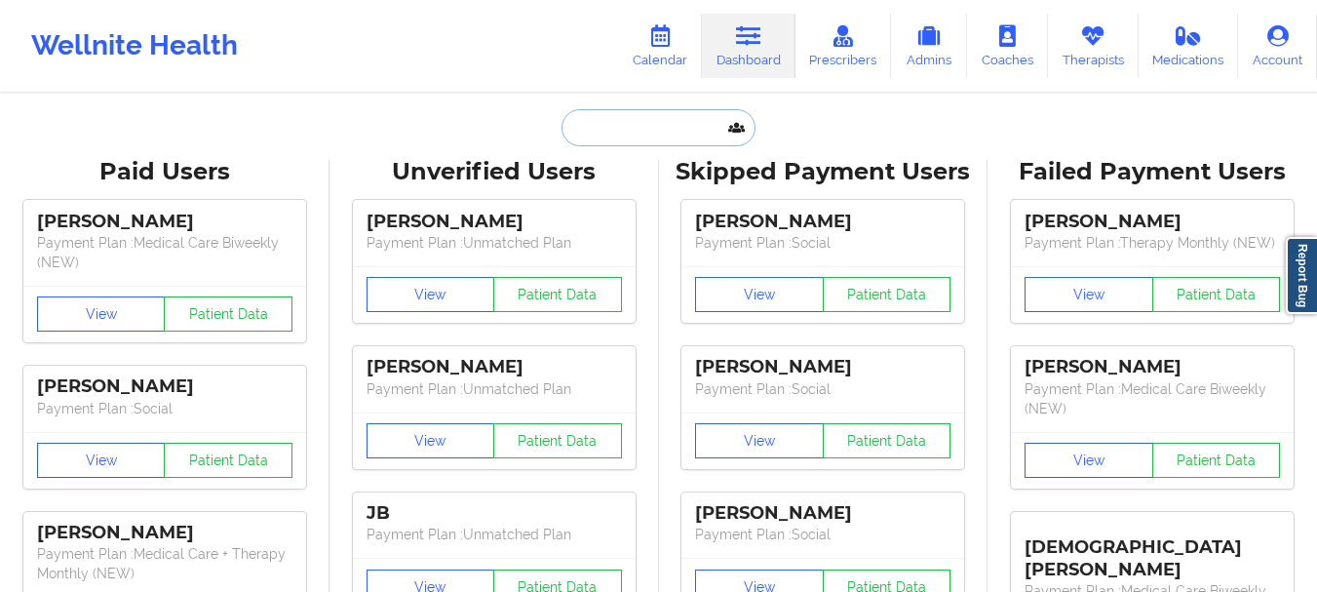
click at [658, 128] on input "text" at bounding box center [657, 127] width 193 height 37
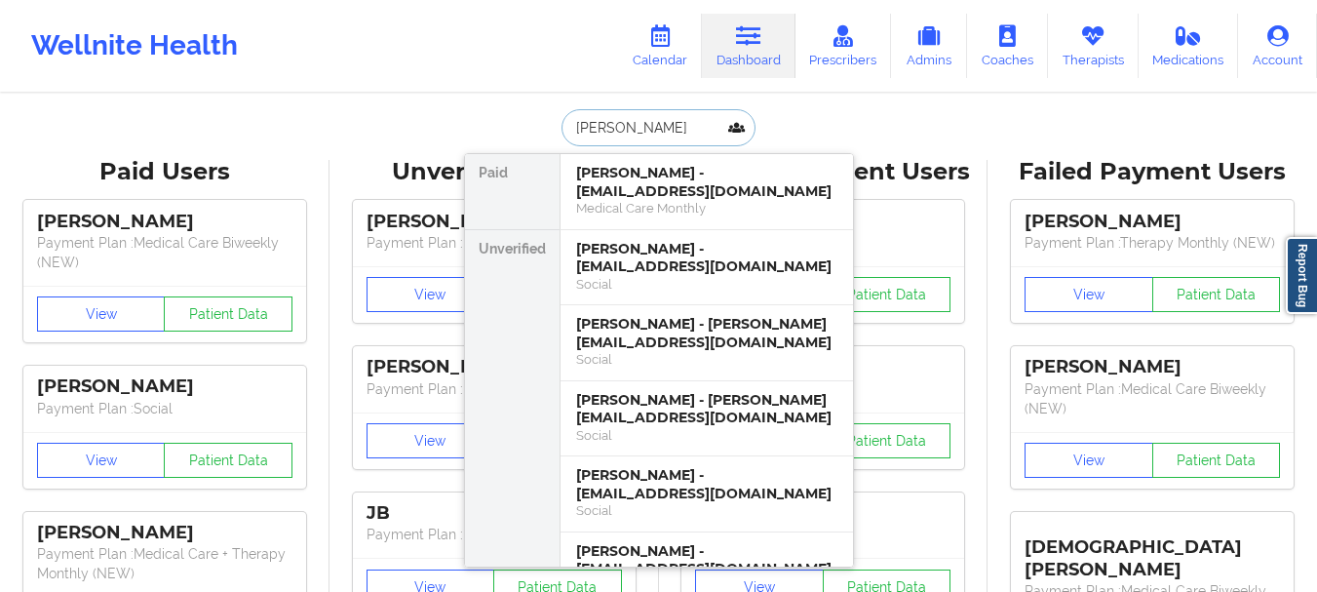
type input "Janice Wu"
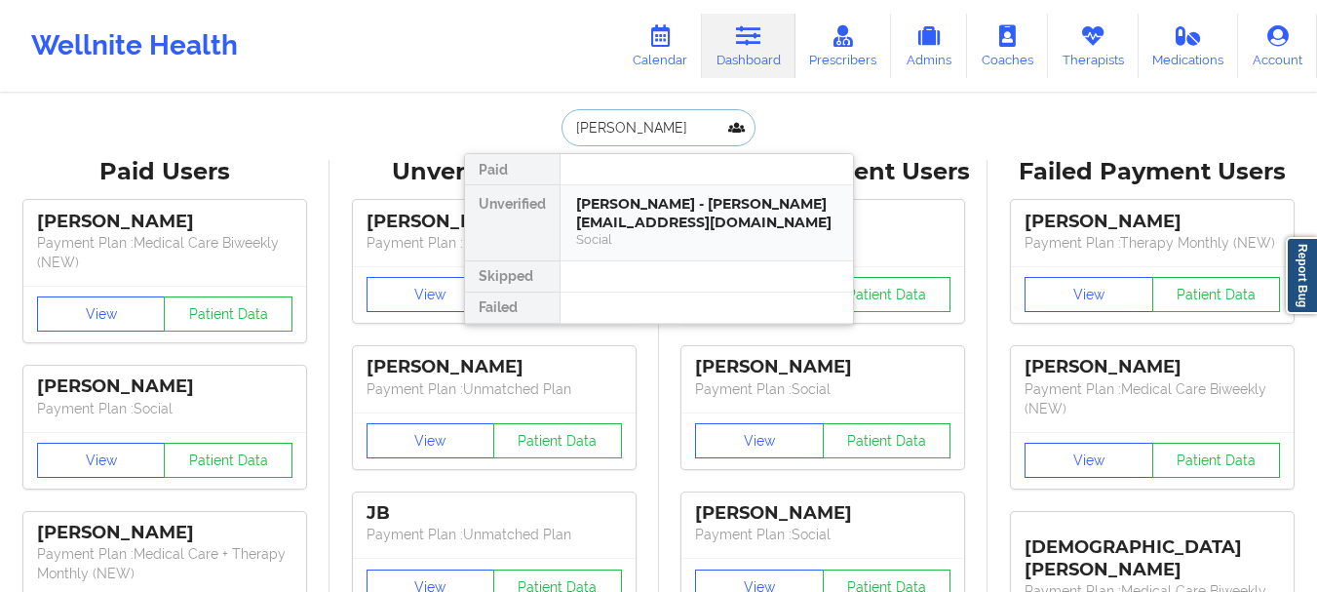
click at [620, 211] on div "Janice Wu - janicewwu@gmail.com" at bounding box center [706, 213] width 261 height 36
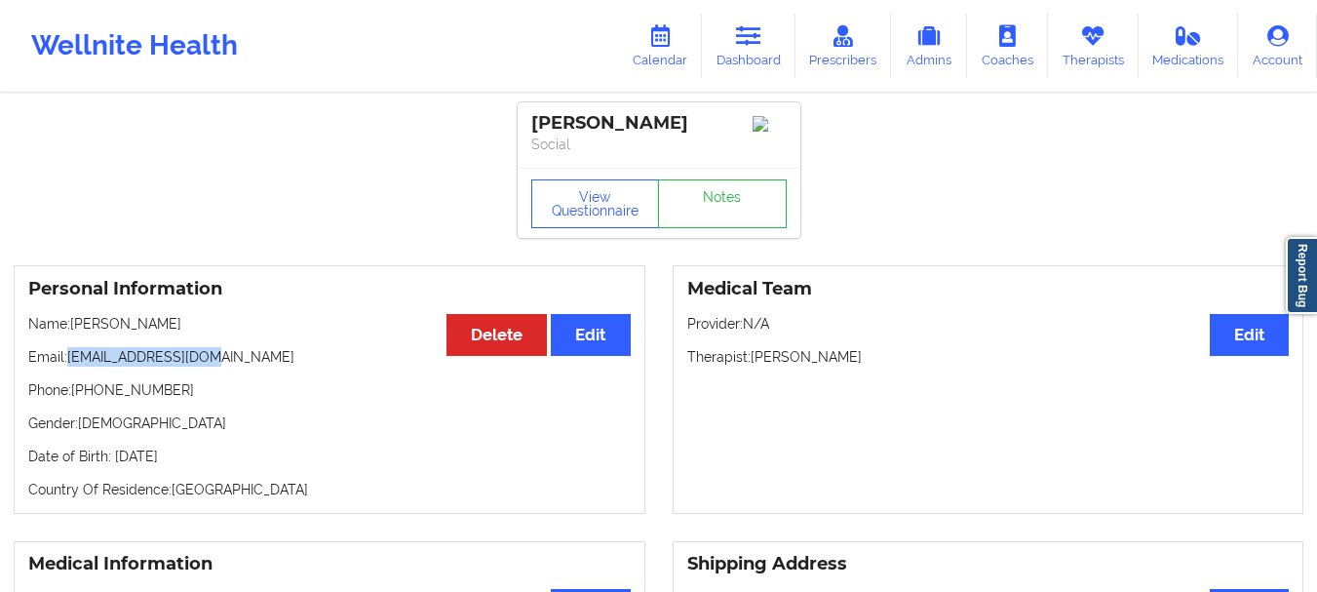
drag, startPoint x: 216, startPoint y: 364, endPoint x: 68, endPoint y: 371, distance: 148.3
click at [68, 366] on p "Email: janicewwu@gmail.com" at bounding box center [329, 356] width 602 height 19
click at [78, 366] on p "Email: janicewwu@gmail.com" at bounding box center [329, 356] width 602 height 19
drag, startPoint x: 68, startPoint y: 364, endPoint x: 229, endPoint y: 364, distance: 160.8
click at [229, 364] on p "Email: janicewwu@gmail.com" at bounding box center [329, 356] width 602 height 19
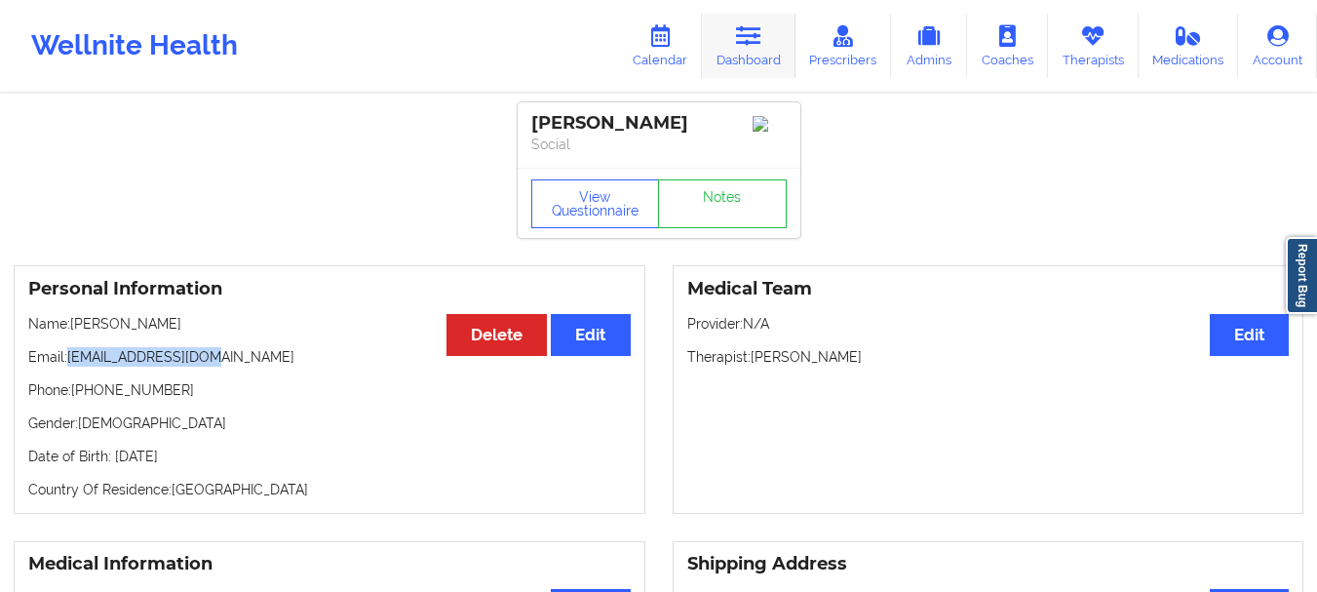
click at [763, 53] on link "Dashboard" at bounding box center [749, 46] width 94 height 64
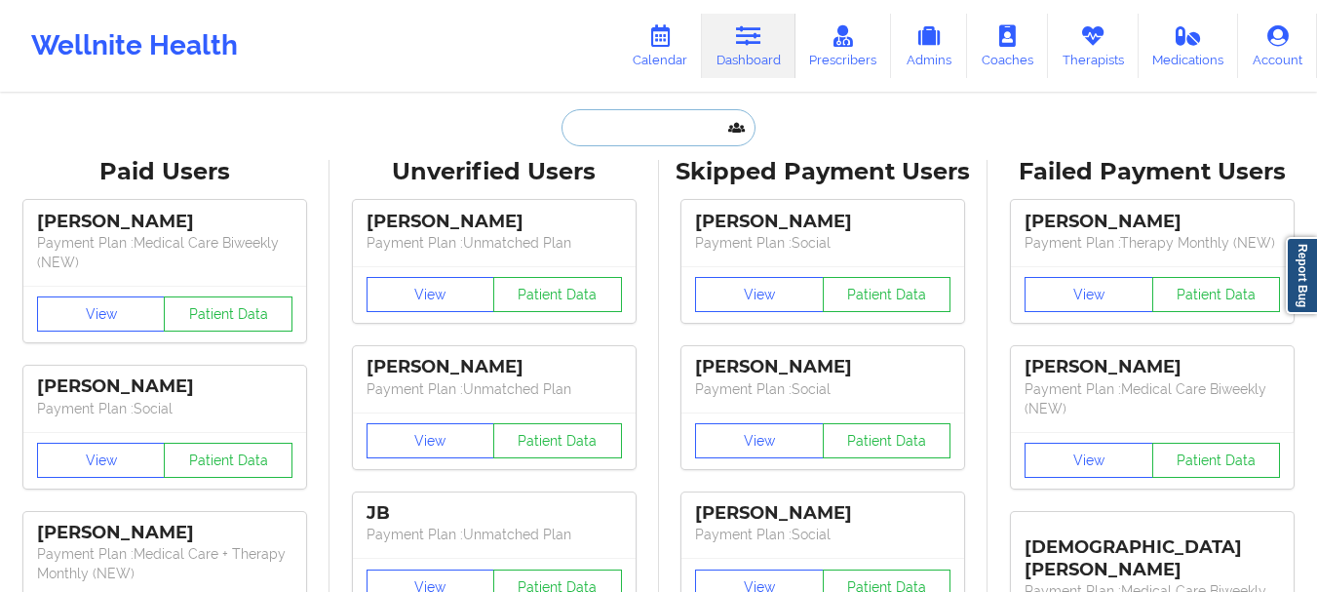
click at [622, 123] on input "text" at bounding box center [657, 127] width 193 height 37
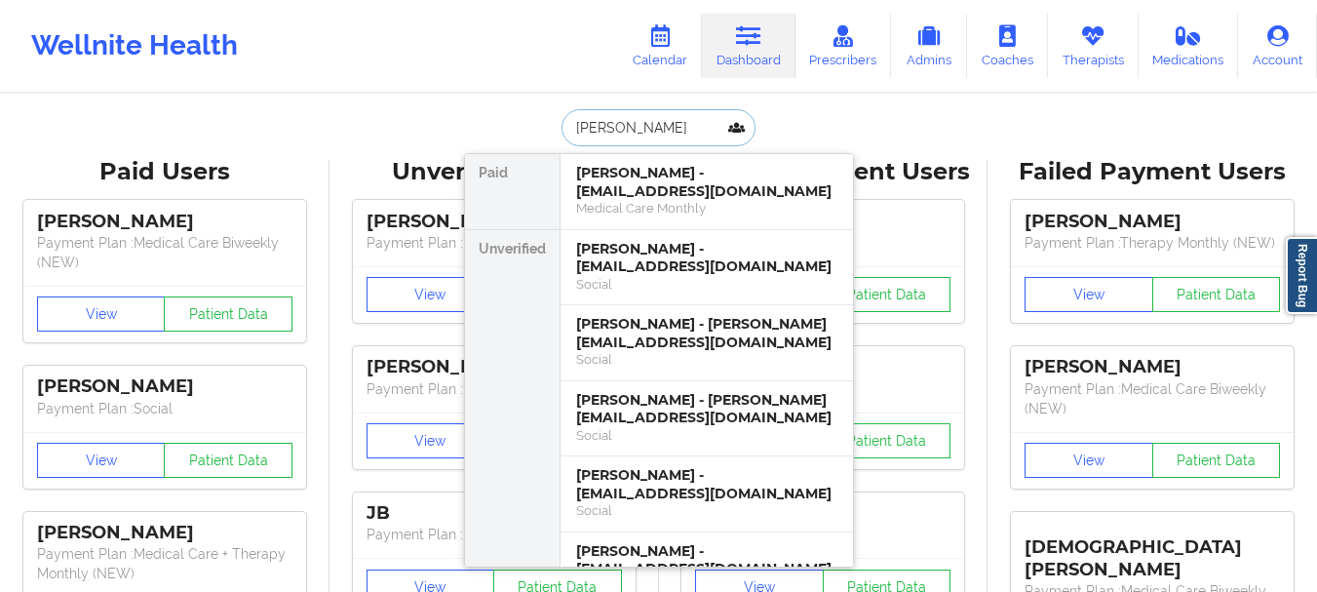
type input "claudia p"
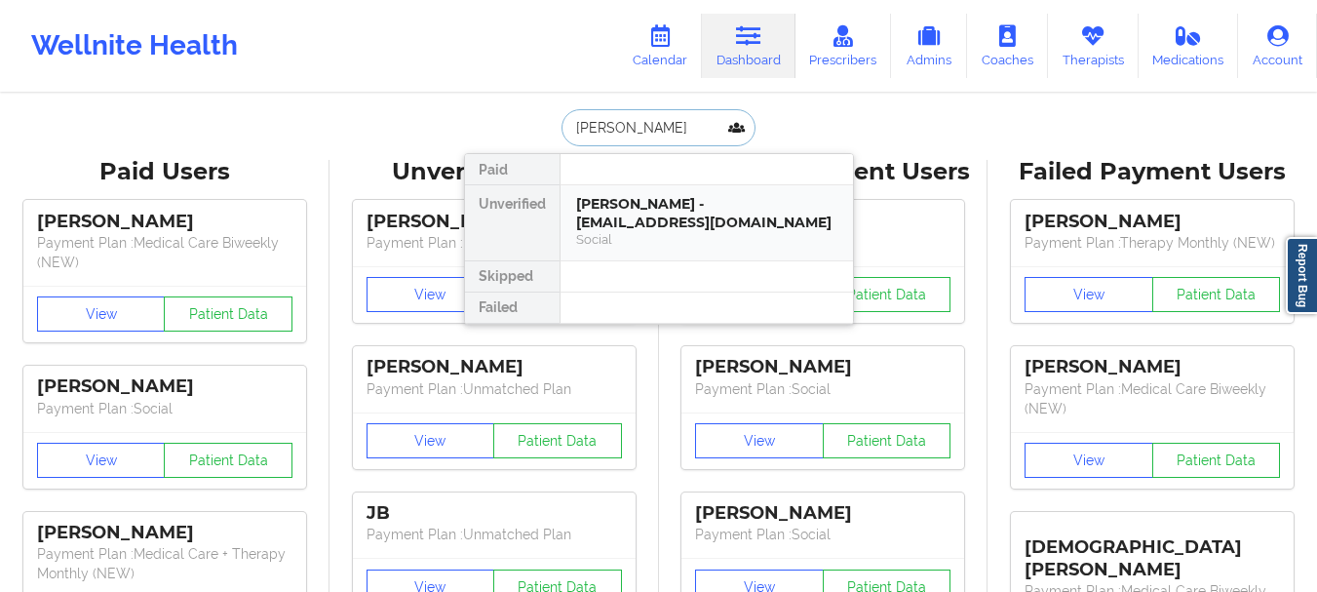
click at [702, 186] on div "Claudia P Pajon - claudiapajon@yahoo.com Social" at bounding box center [706, 222] width 292 height 75
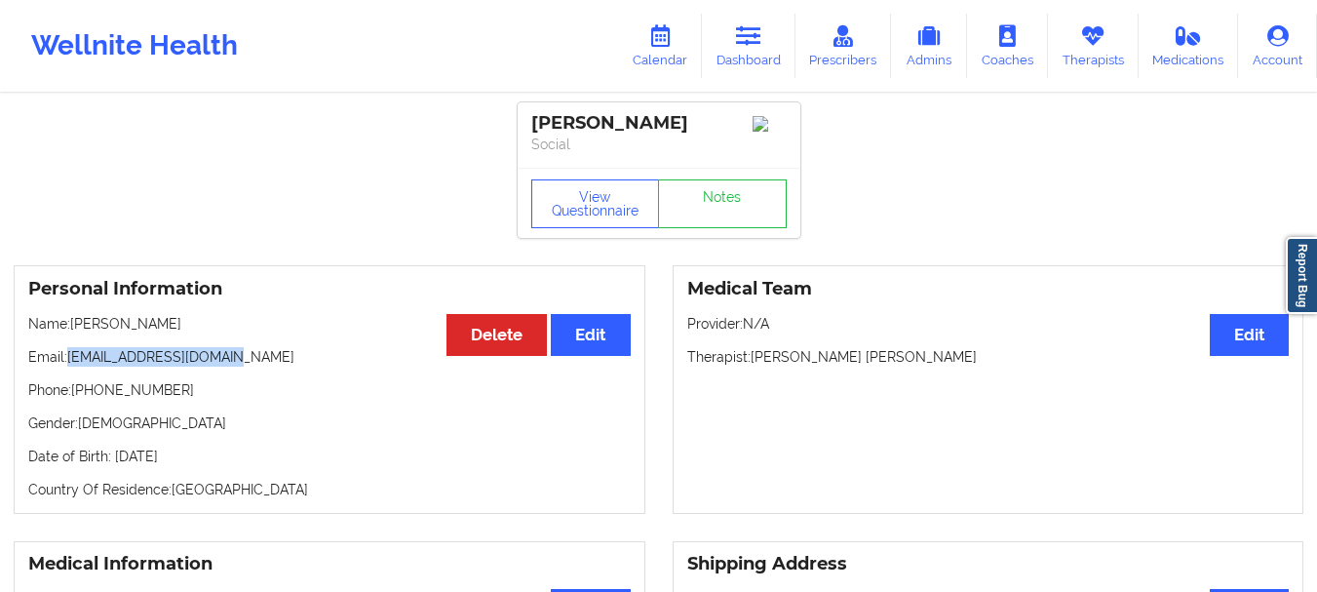
drag, startPoint x: 239, startPoint y: 364, endPoint x: 69, endPoint y: 364, distance: 169.6
click at [69, 364] on p "Email: claudiapajon@yahoo.com" at bounding box center [329, 356] width 602 height 19
click at [736, 60] on link "Dashboard" at bounding box center [749, 46] width 94 height 64
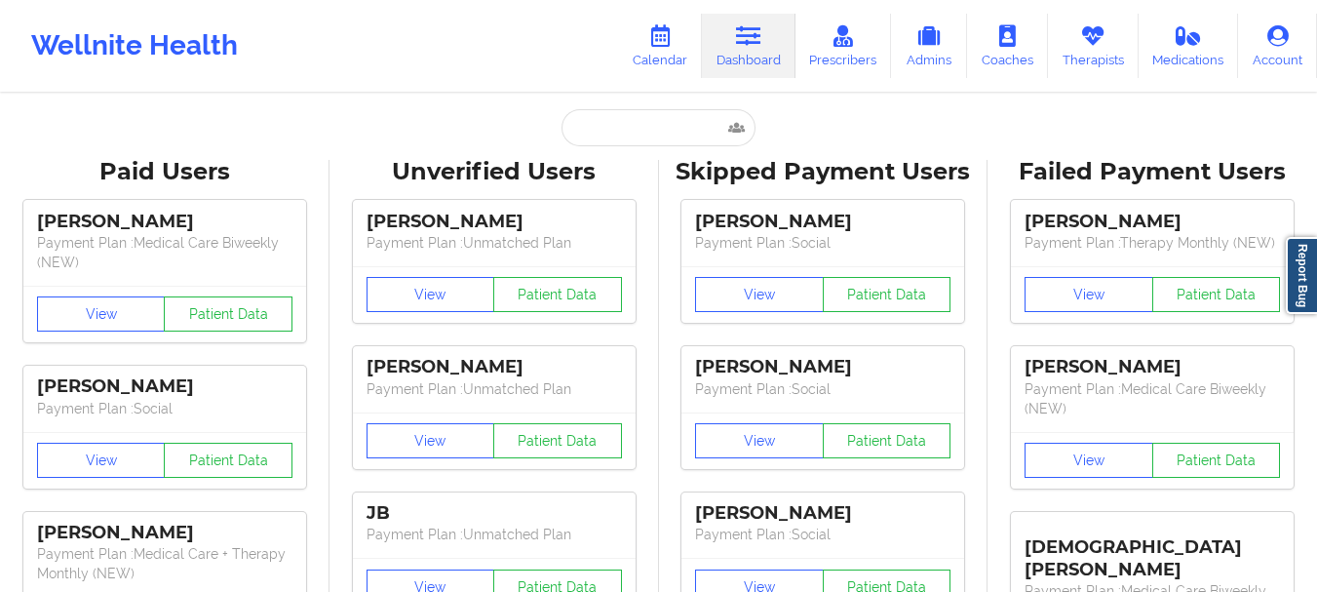
drag, startPoint x: 736, startPoint y: 60, endPoint x: 644, endPoint y: 134, distance: 117.2
click at [644, 134] on input "text" at bounding box center [657, 127] width 193 height 37
paste input "Jamail Abelhad"
type input "Jamail Abelhad"
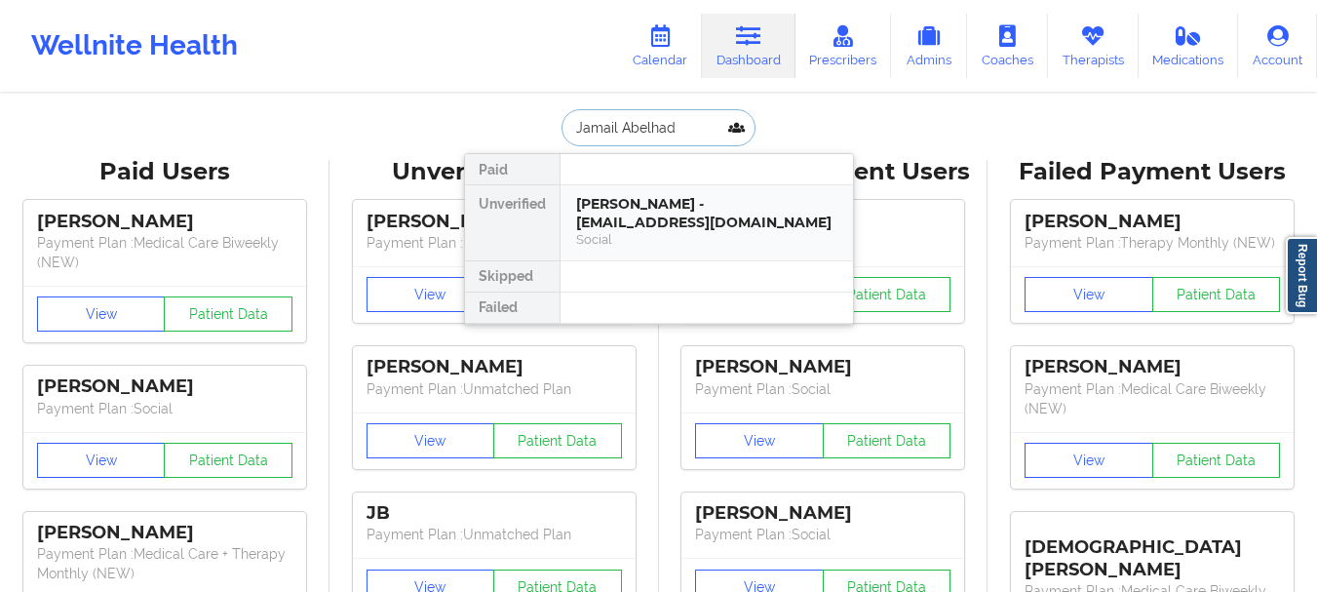
click at [647, 196] on div "JAMAIL ABELHAD - jyabelhad@gmail.com" at bounding box center [706, 213] width 261 height 36
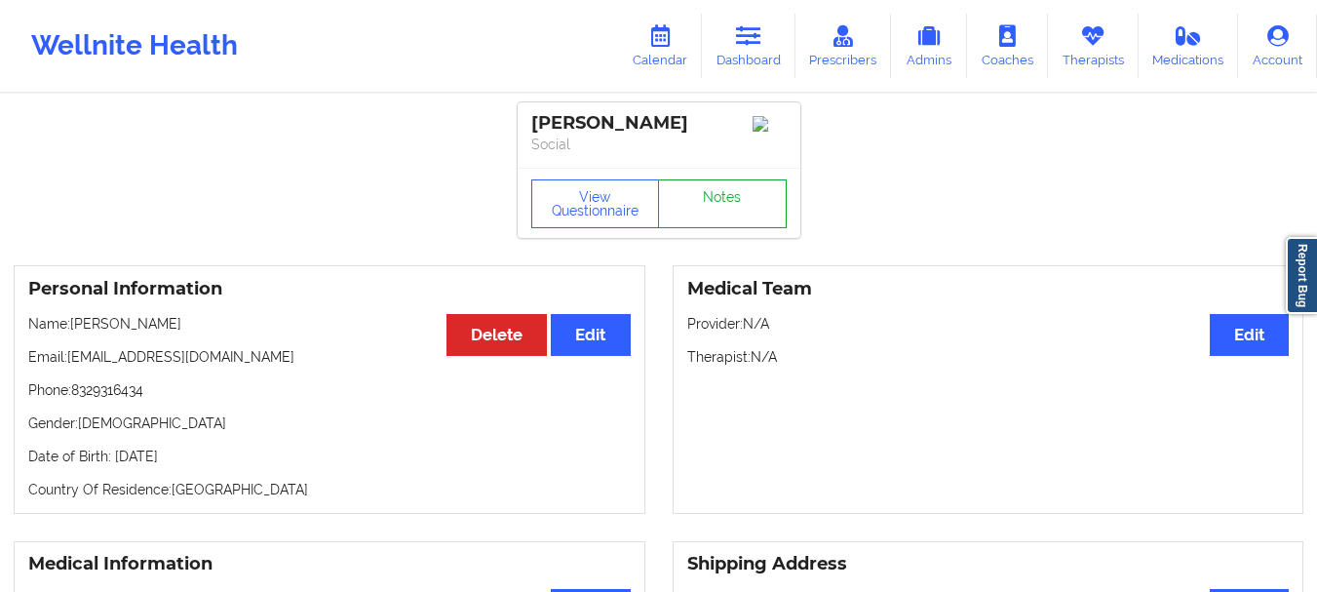
click at [690, 219] on link "Notes" at bounding box center [722, 203] width 129 height 49
drag, startPoint x: 149, startPoint y: 395, endPoint x: 76, endPoint y: 399, distance: 73.2
click at [76, 399] on p "Phone: 8329316434" at bounding box center [329, 389] width 602 height 19
click at [211, 363] on p "Email: jyabelhad@gmail.com" at bounding box center [329, 356] width 602 height 19
drag, startPoint x: 65, startPoint y: 364, endPoint x: 218, endPoint y: 357, distance: 153.2
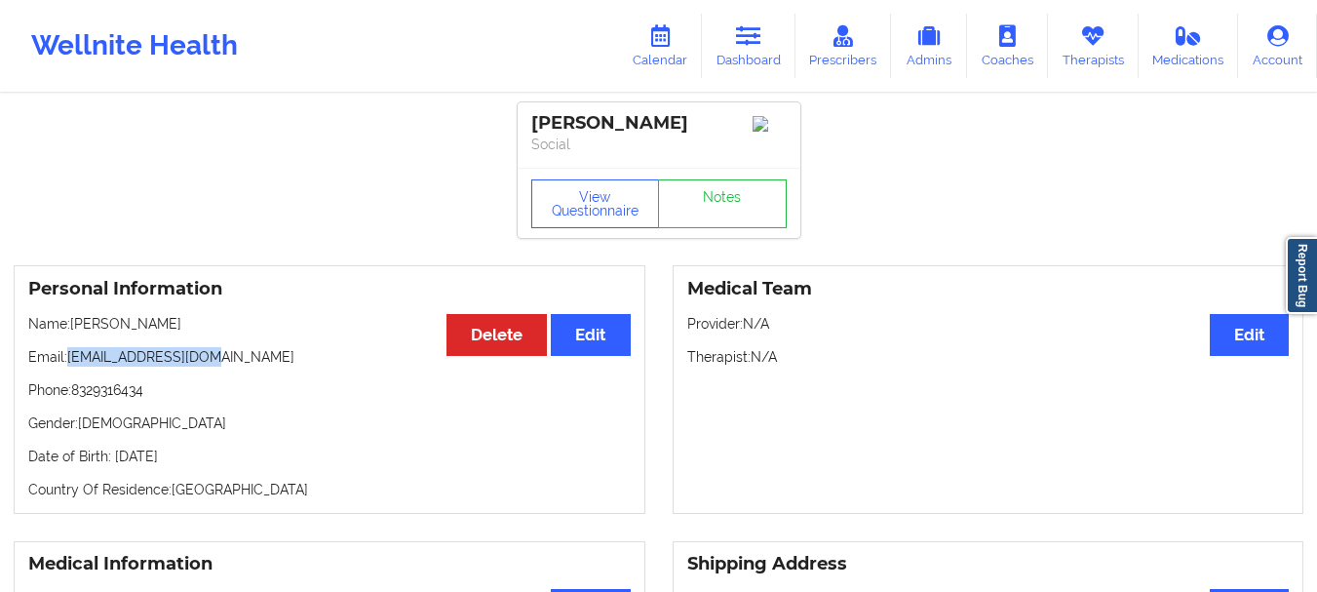
click at [218, 357] on p "Email: jyabelhad@gmail.com" at bounding box center [329, 356] width 602 height 19
click at [751, 47] on icon at bounding box center [748, 35] width 25 height 21
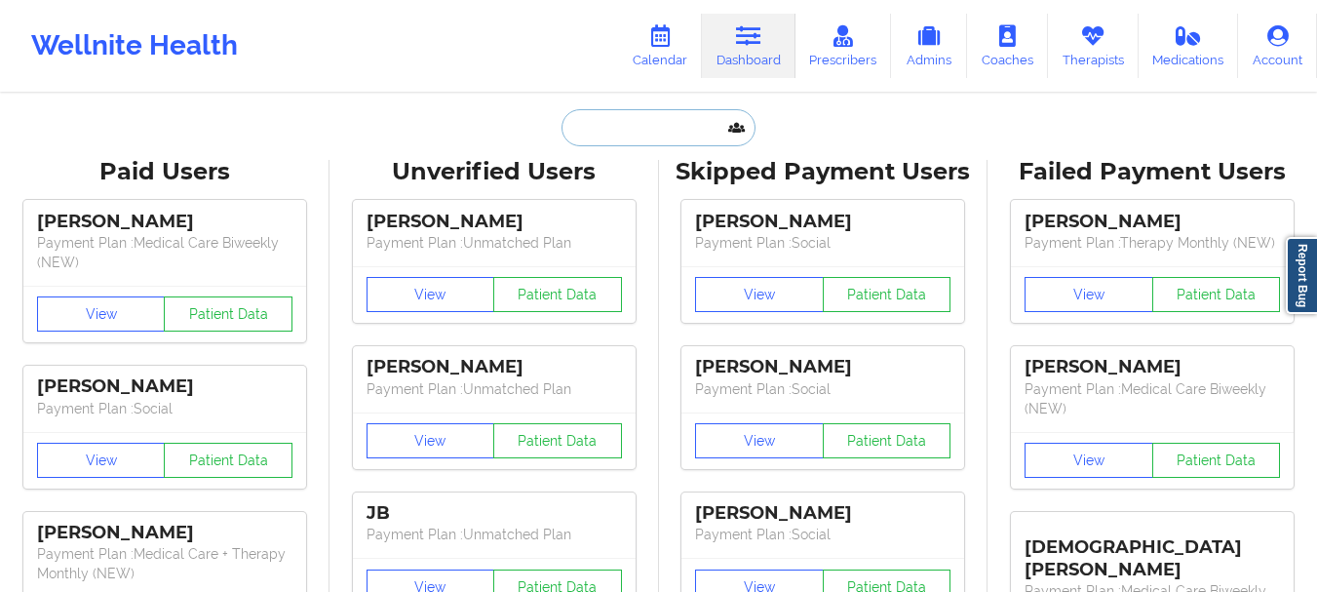
click at [621, 130] on input "text" at bounding box center [657, 127] width 193 height 37
paste input "abelhadjy@ornl.gov"
type input "abelhadjy@ornl.gov"
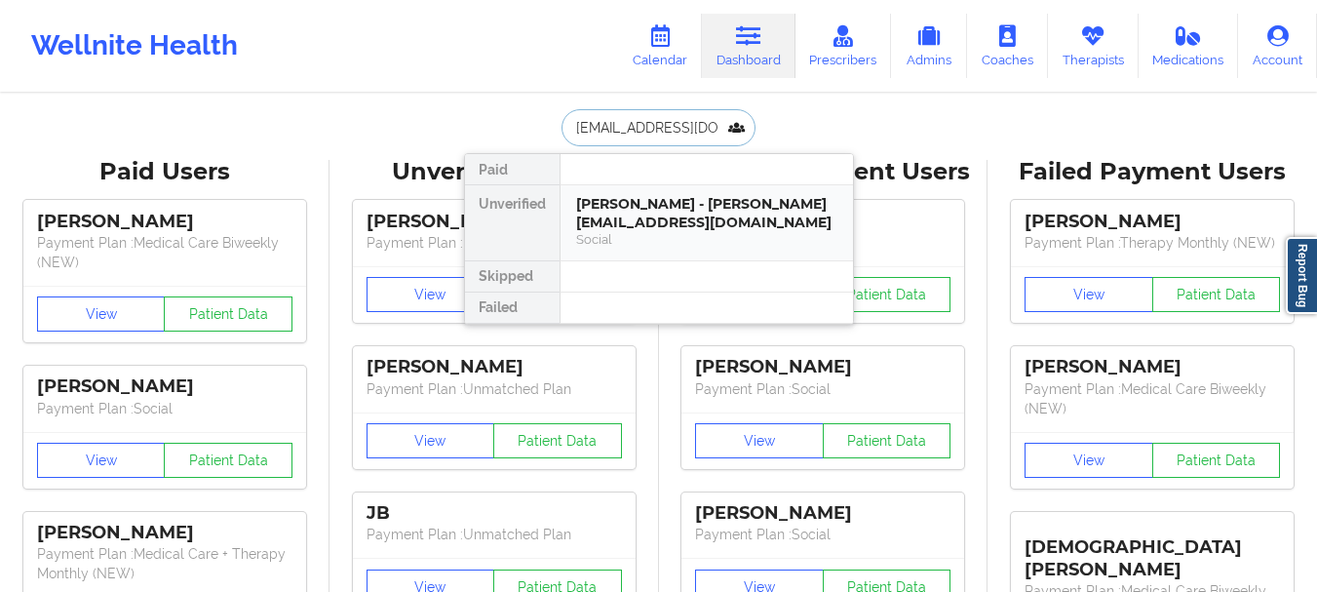
click at [634, 225] on div "Jamail Younes Abelhad - abelhadjy@ornl.gov" at bounding box center [706, 213] width 261 height 36
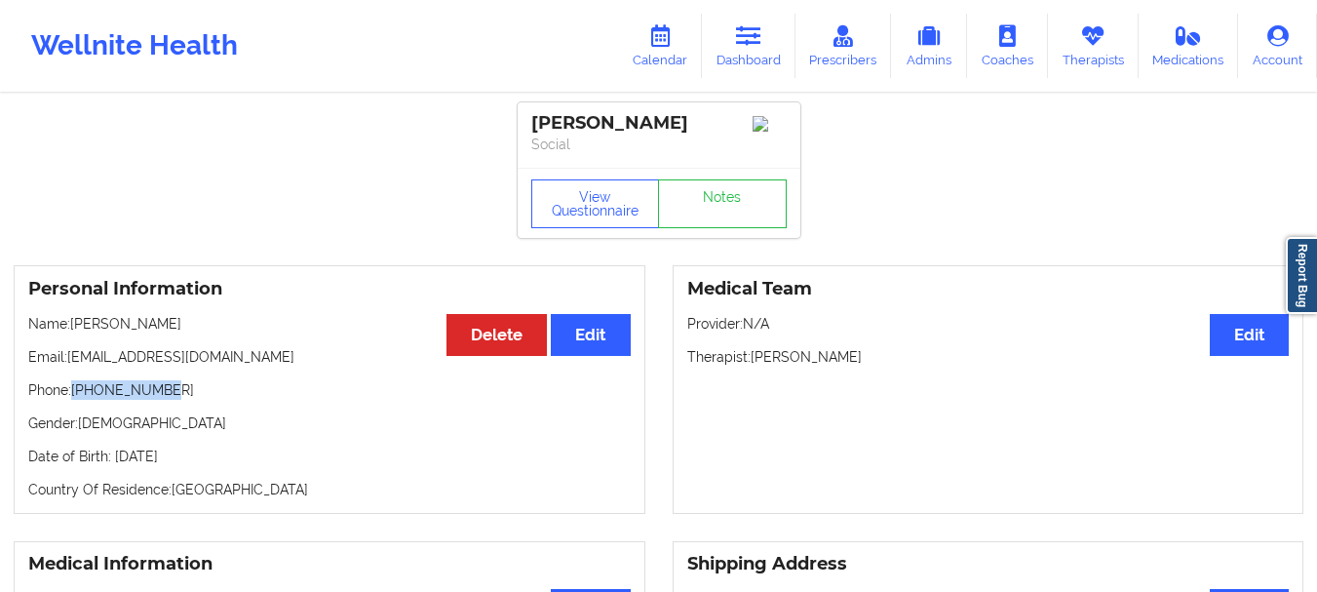
drag, startPoint x: 165, startPoint y: 414, endPoint x: 76, endPoint y: 413, distance: 88.7
click at [76, 400] on p "Phone: +18329316434" at bounding box center [329, 389] width 602 height 19
drag, startPoint x: 196, startPoint y: 374, endPoint x: 69, endPoint y: 379, distance: 126.8
click at [69, 366] on p "Email: abelhadjy@ornl.gov" at bounding box center [329, 356] width 602 height 19
drag, startPoint x: 166, startPoint y: 415, endPoint x: 77, endPoint y: 420, distance: 88.8
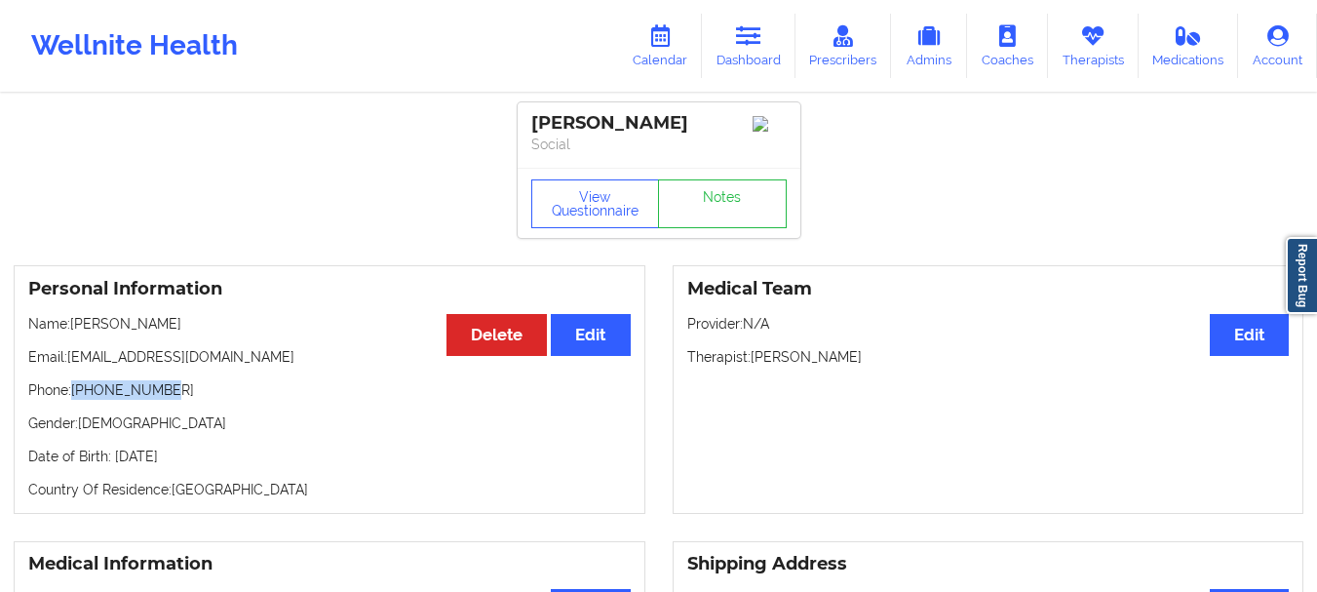
click at [77, 400] on p "Phone: +18329316434" at bounding box center [329, 389] width 602 height 19
click at [728, 228] on link "Notes" at bounding box center [722, 203] width 129 height 49
drag, startPoint x: 195, startPoint y: 379, endPoint x: 69, endPoint y: 384, distance: 125.8
click at [69, 366] on p "Email: abelhadjy@ornl.gov" at bounding box center [329, 356] width 602 height 19
